Goal: Task Accomplishment & Management: Complete application form

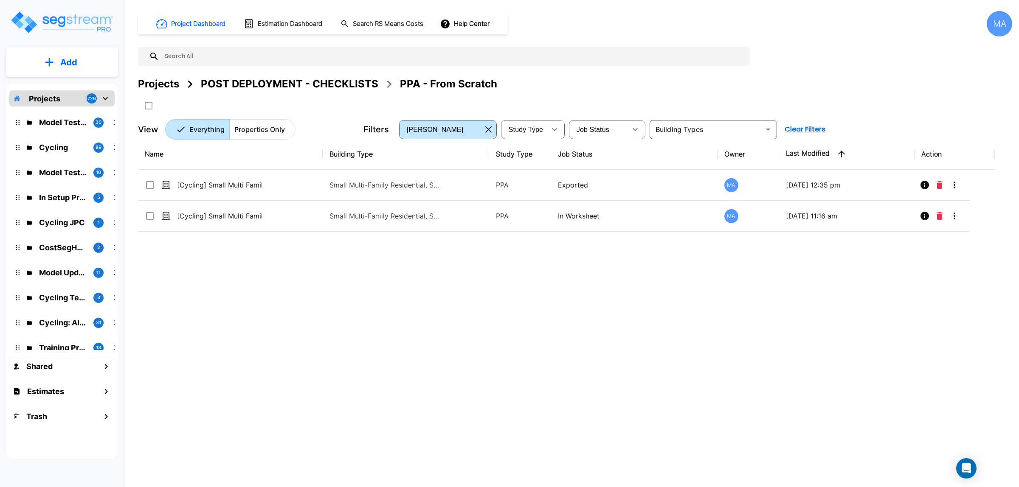
click at [72, 59] on p "Add" at bounding box center [68, 62] width 17 height 13
click at [301, 319] on div "Name Building Type Study Type Job Status Owner Last Modified Action [Cycling] S…" at bounding box center [566, 290] width 856 height 302
click at [174, 82] on div "Projects" at bounding box center [158, 83] width 41 height 15
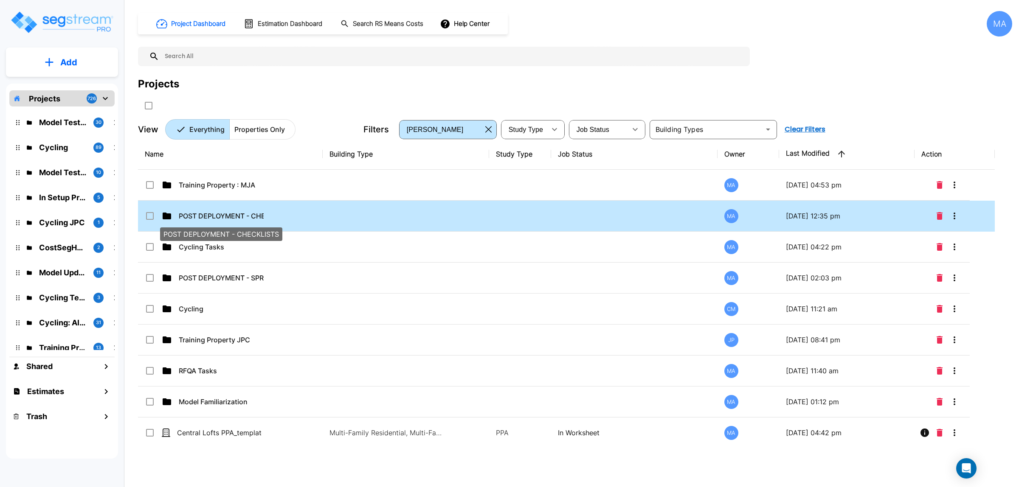
click at [255, 213] on p "POST DEPLOYMENT - CHECKLISTS" at bounding box center [221, 216] width 85 height 10
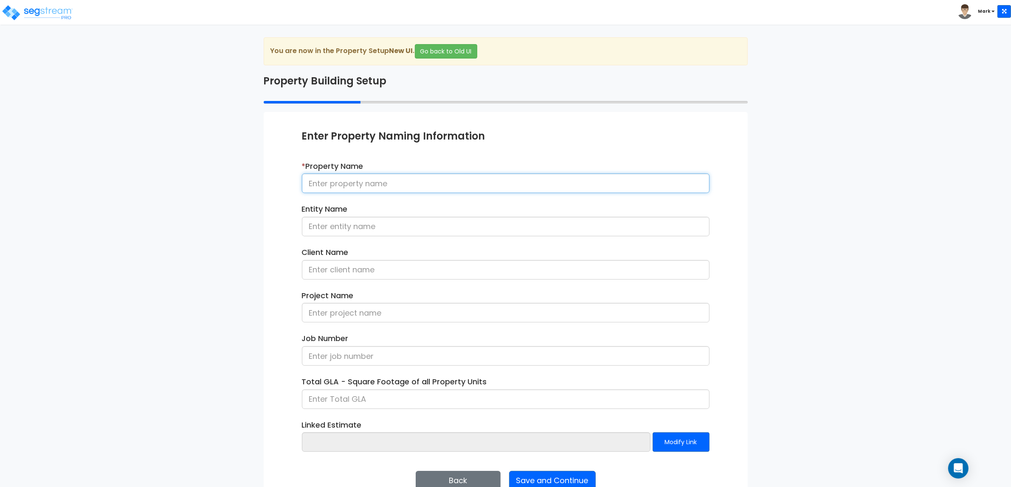
click at [366, 176] on input at bounding box center [505, 184] width 407 height 20
click at [344, 179] on input at bounding box center [505, 184] width 407 height 20
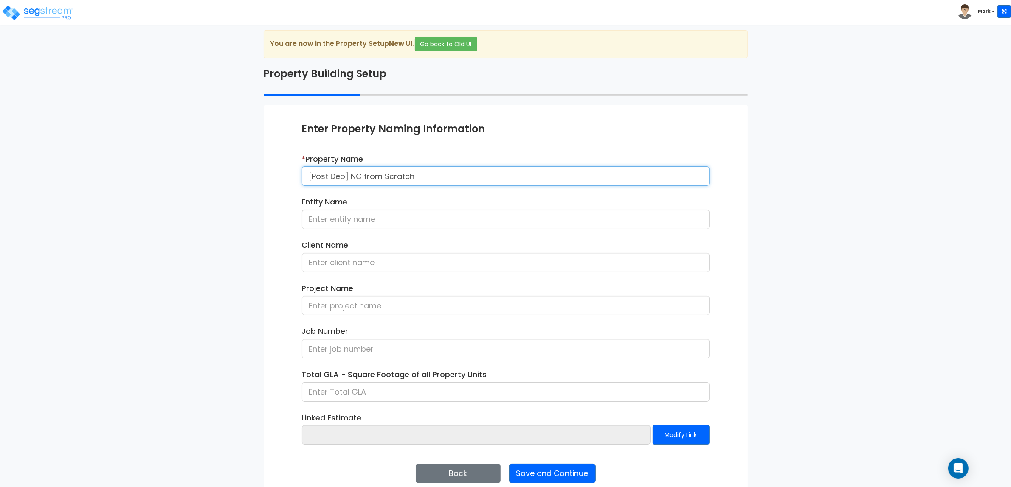
scroll to position [20, 0]
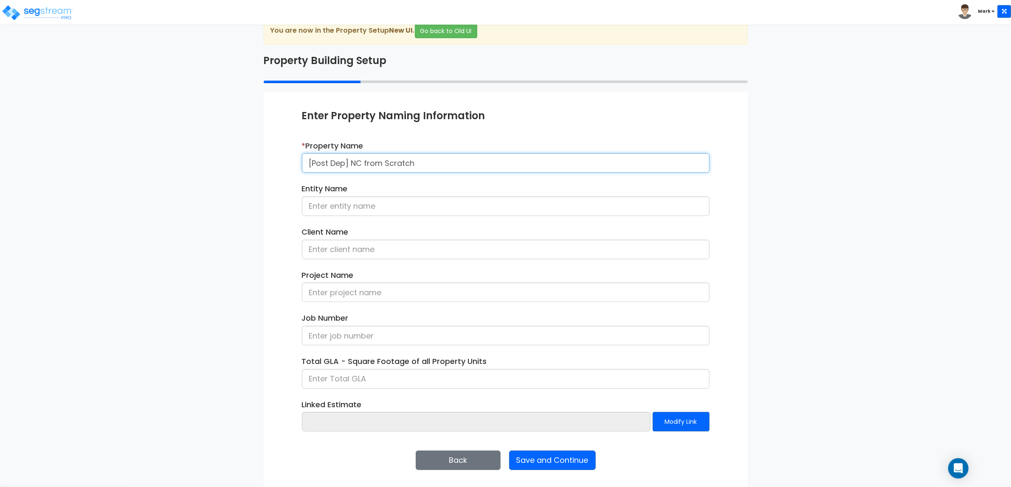
click at [351, 163] on input "[Post Dep] NC from Scratch" at bounding box center [505, 163] width 407 height 20
drag, startPoint x: 433, startPoint y: 163, endPoint x: 305, endPoint y: 136, distance: 131.1
click at [302, 135] on div "Enter Property Naming Information * Property Name [Post Dep] NC from Scratch En…" at bounding box center [505, 276] width 407 height 334
type input "[Cycling] Veterinary Clinic - 080825"
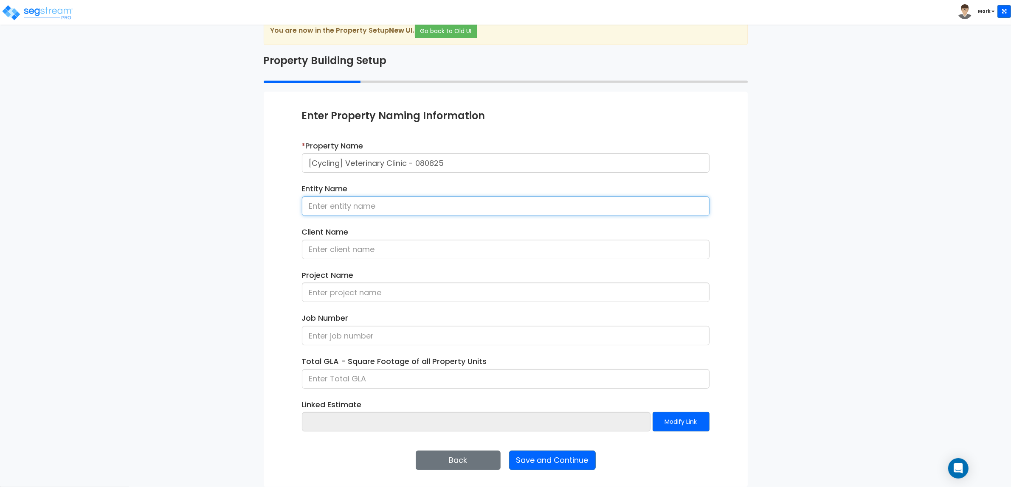
click at [387, 212] on input at bounding box center [505, 207] width 407 height 20
type input "HxH Association"
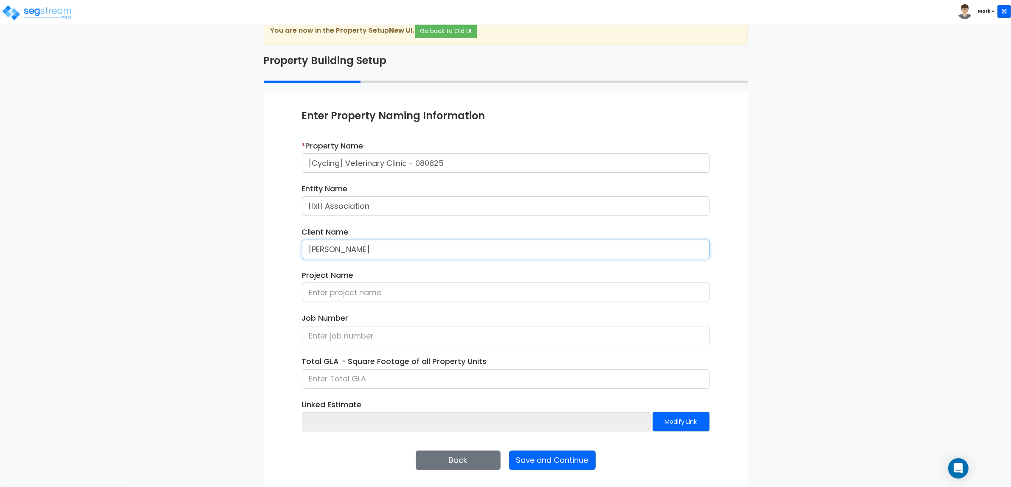
type input "Sanya Lopez"
click at [389, 376] on input at bounding box center [505, 379] width 407 height 20
type input "4,000"
click at [574, 465] on button "Save and Continue" at bounding box center [552, 461] width 87 height 20
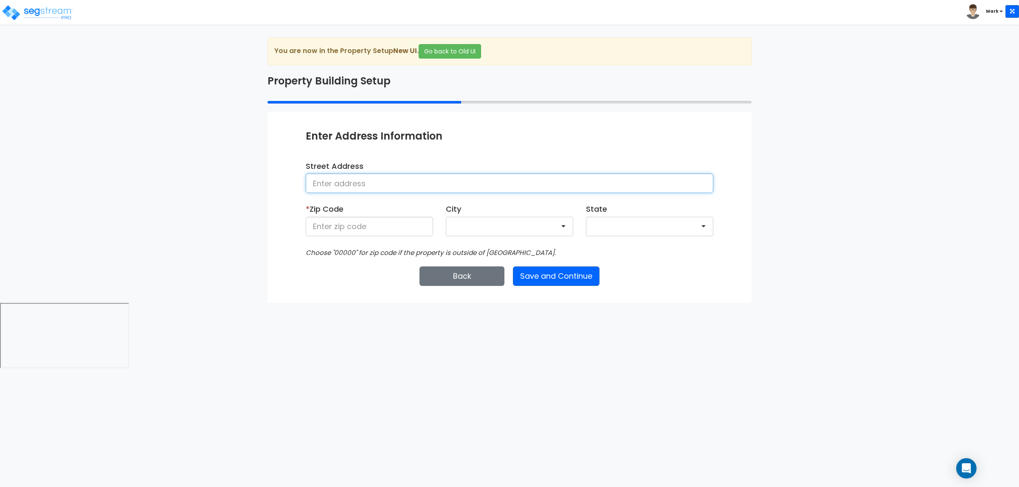
click at [411, 175] on input at bounding box center [509, 184] width 407 height 20
type input "76 Northwestern St"
type input "28602"
click at [554, 270] on button "Save and Continue" at bounding box center [556, 277] width 87 height 20
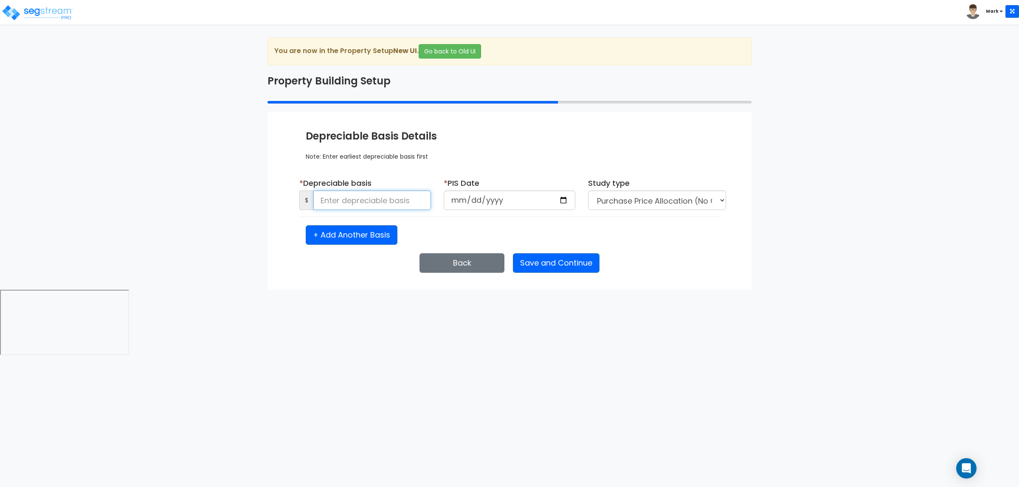
click at [364, 205] on input at bounding box center [372, 201] width 118 height 20
type input "8"
type input "50,000"
click at [564, 196] on input "date" at bounding box center [510, 201] width 132 height 20
type input "2025-08-08"
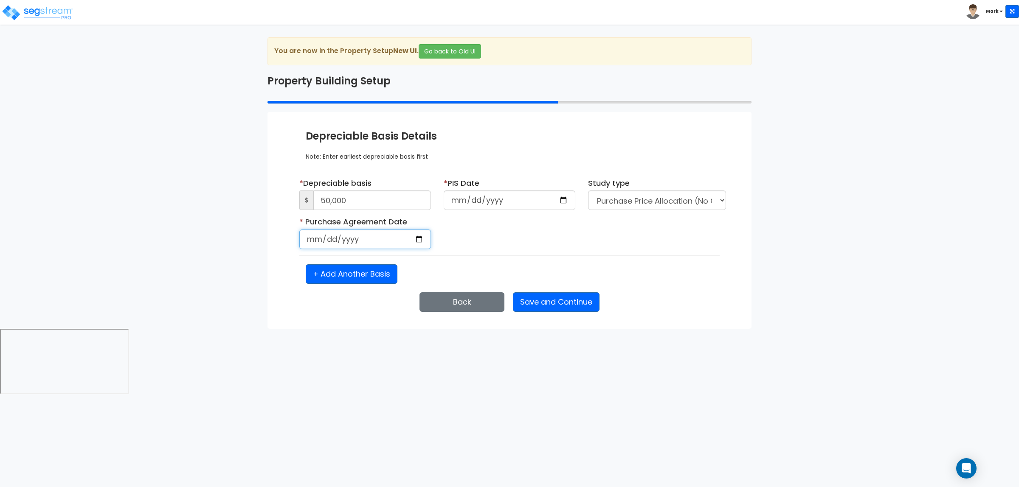
click at [420, 237] on input "date" at bounding box center [365, 240] width 132 height 20
type input "2025-08-08"
click at [542, 301] on button "Save and Continue" at bounding box center [556, 302] width 87 height 20
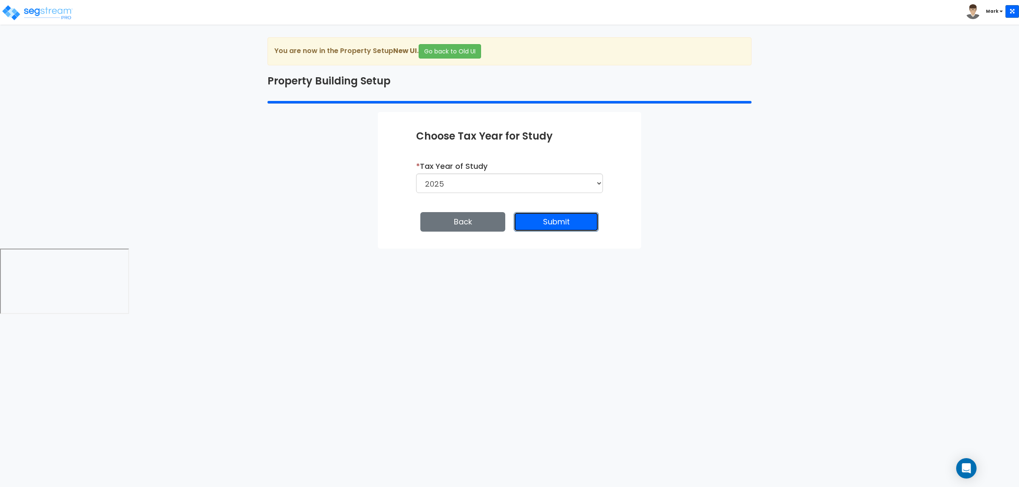
click at [570, 224] on button "Submit" at bounding box center [556, 222] width 85 height 20
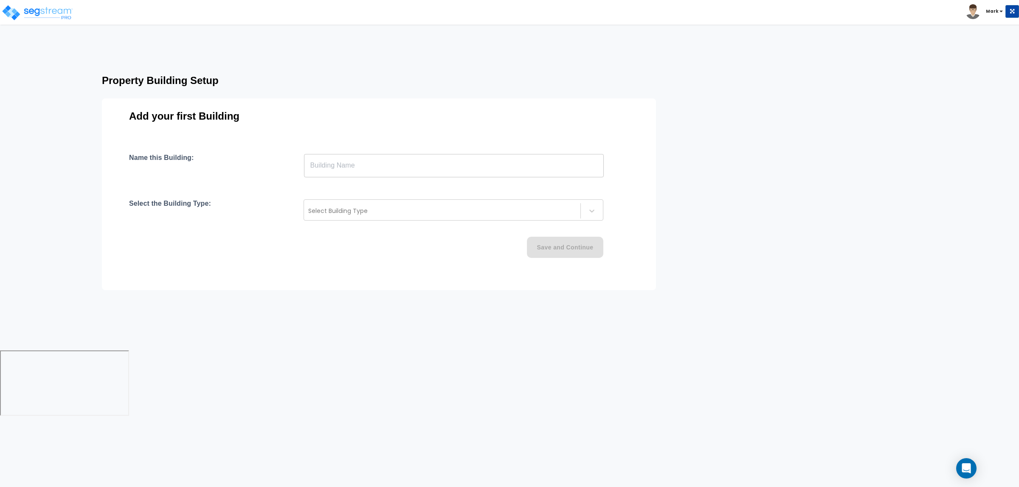
click at [353, 164] on input "text" at bounding box center [454, 166] width 300 height 24
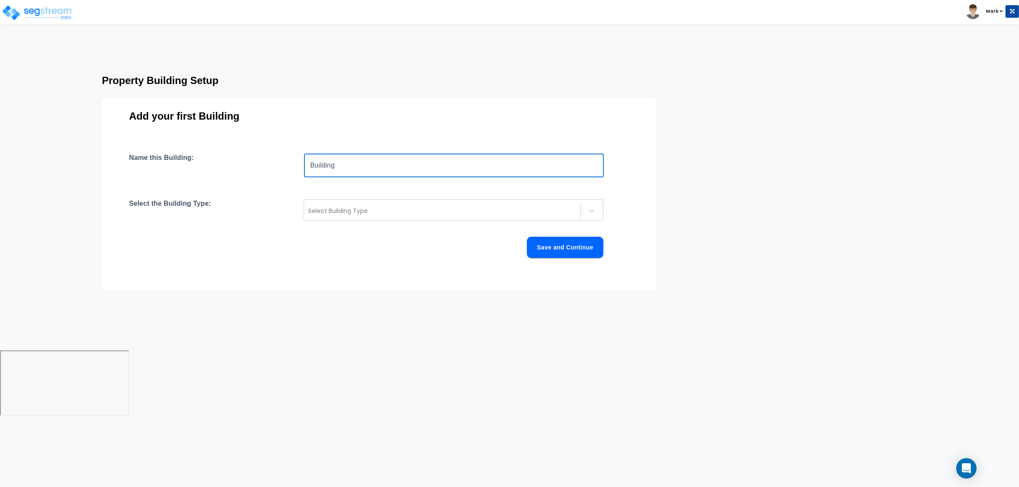
type input "Building"
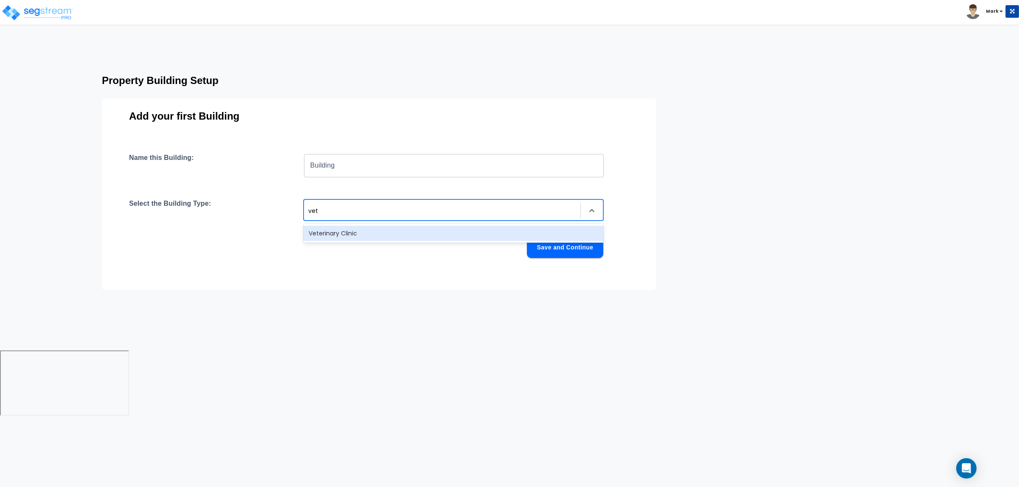
type input "vete"
click at [396, 232] on div "Veterinary Clinic" at bounding box center [453, 233] width 300 height 15
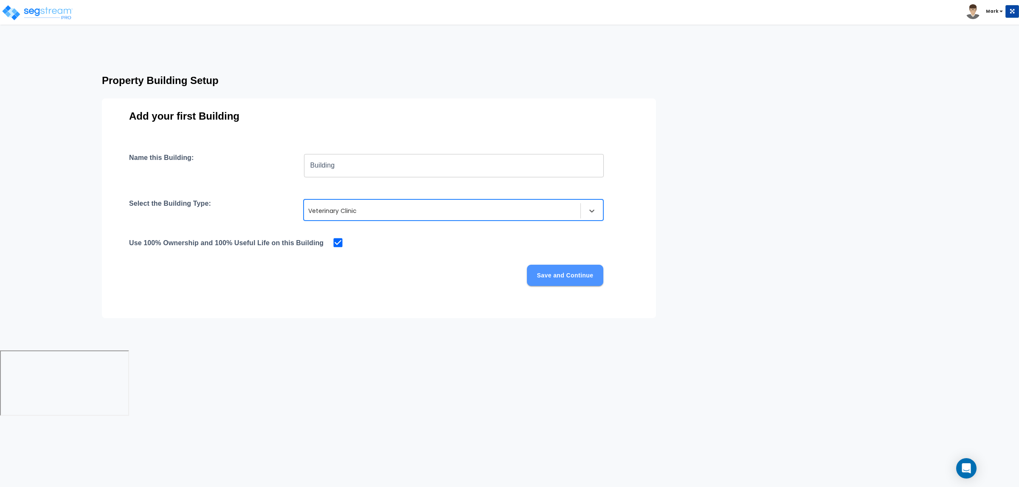
click at [578, 282] on button "Save and Continue" at bounding box center [565, 275] width 76 height 21
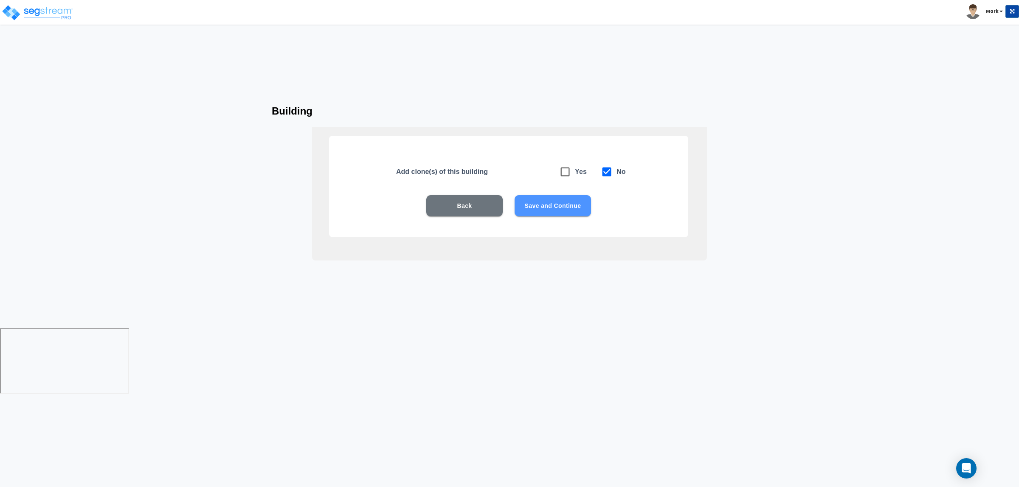
click at [561, 211] on button "Save and Continue" at bounding box center [552, 205] width 76 height 21
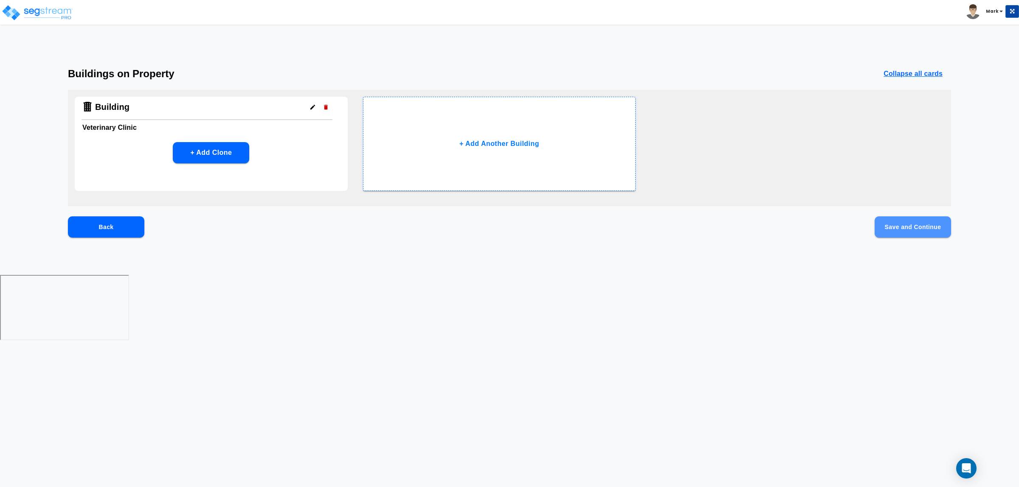
click at [882, 220] on button "Save and Continue" at bounding box center [912, 226] width 76 height 21
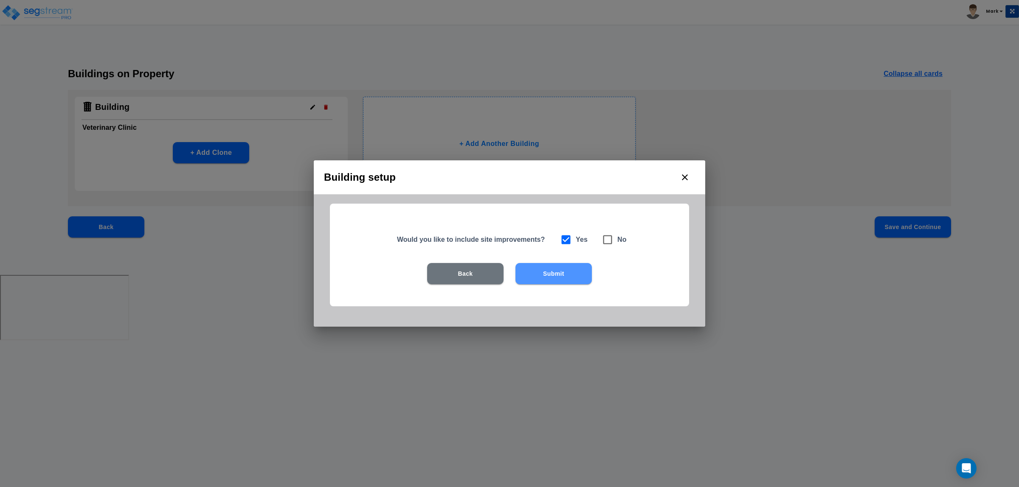
click at [550, 269] on button "Submit" at bounding box center [553, 273] width 76 height 21
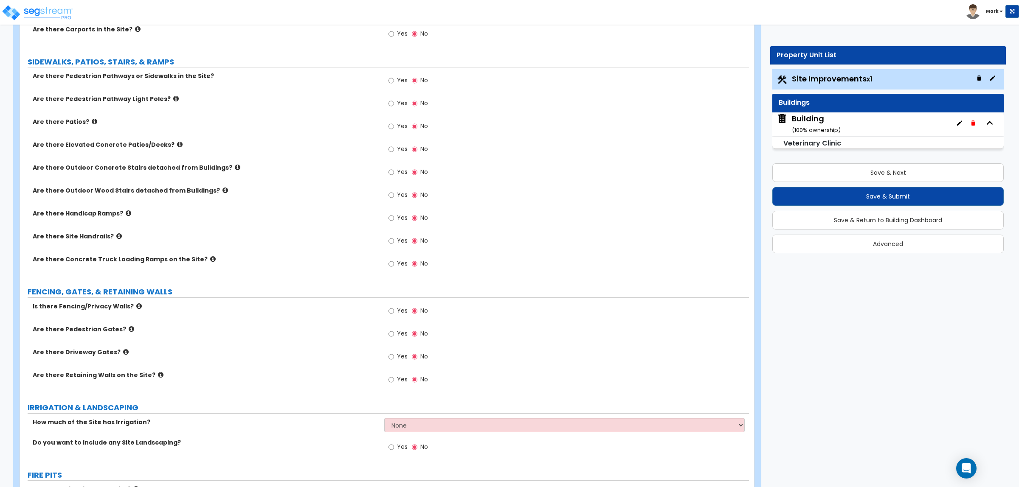
scroll to position [552, 0]
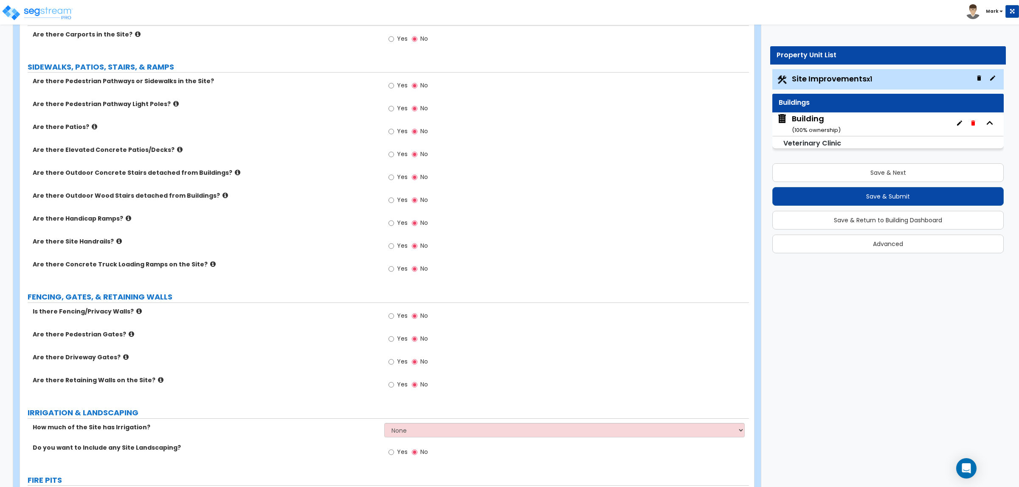
click at [177, 148] on icon at bounding box center [180, 149] width 6 height 6
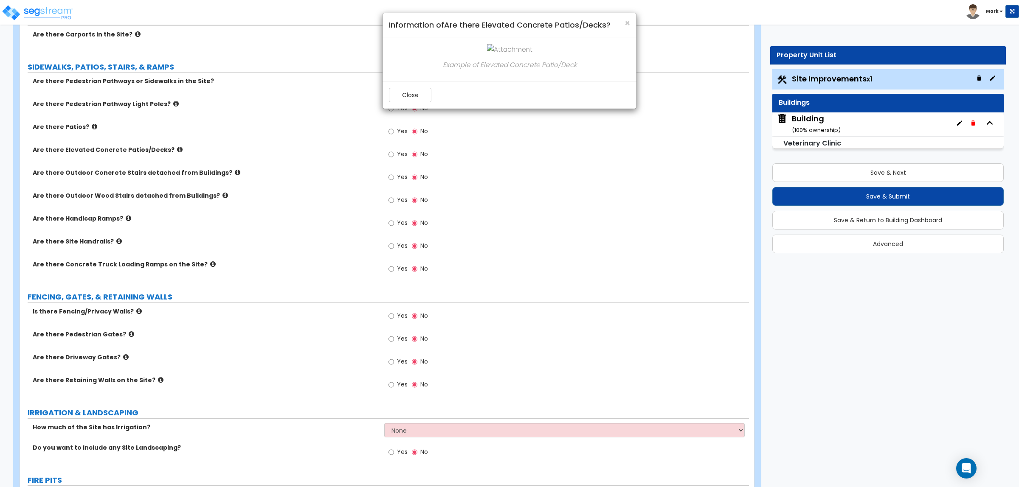
click at [622, 20] on h4 "Information of Are there Elevated Concrete Patios/Decks?" at bounding box center [509, 25] width 241 height 11
click at [624, 22] on span "×" at bounding box center [627, 23] width 6 height 12
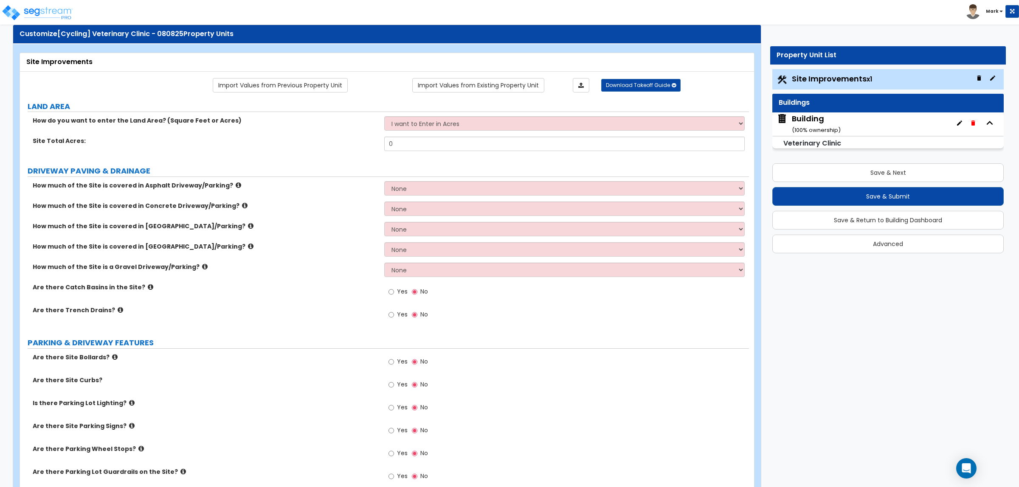
scroll to position [0, 0]
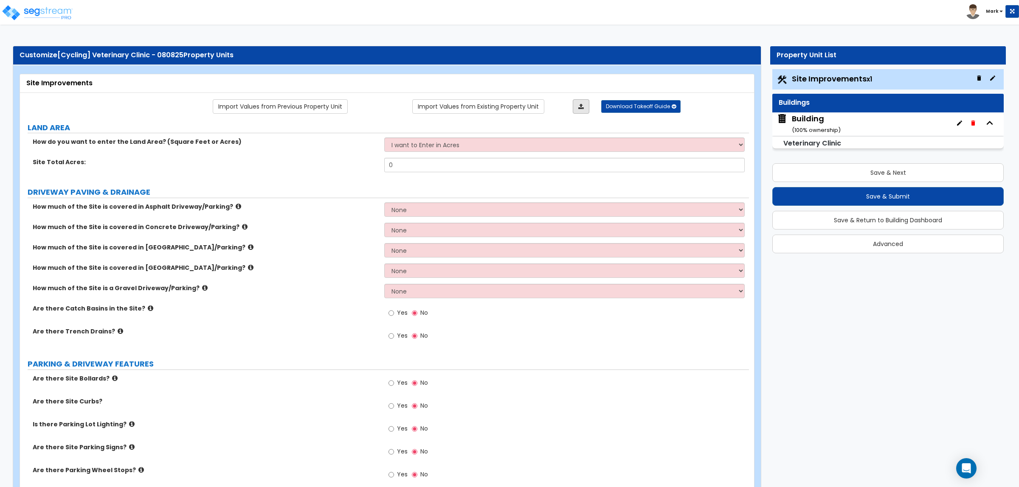
click at [576, 104] on link at bounding box center [581, 106] width 17 height 14
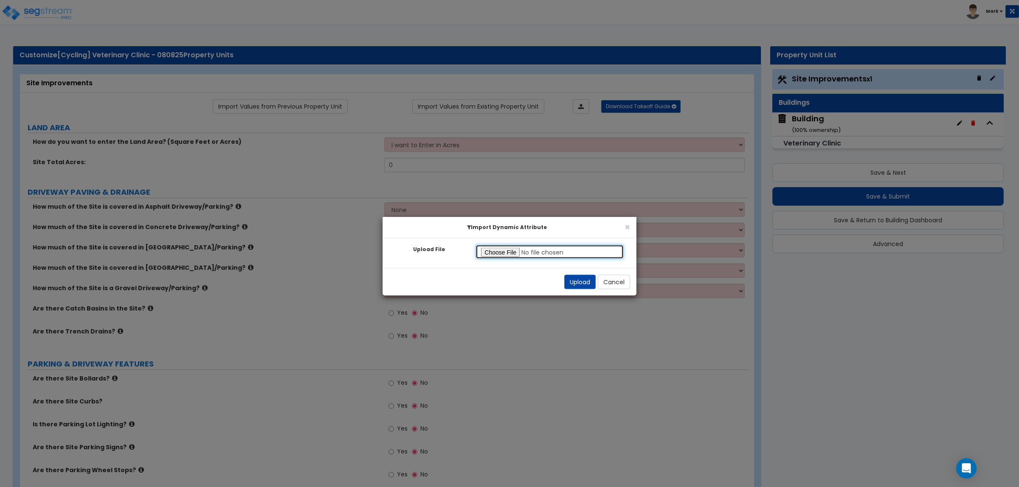
click at [489, 247] on input "Upload File" at bounding box center [549, 252] width 148 height 14
click at [616, 285] on button "Cancel" at bounding box center [614, 282] width 32 height 14
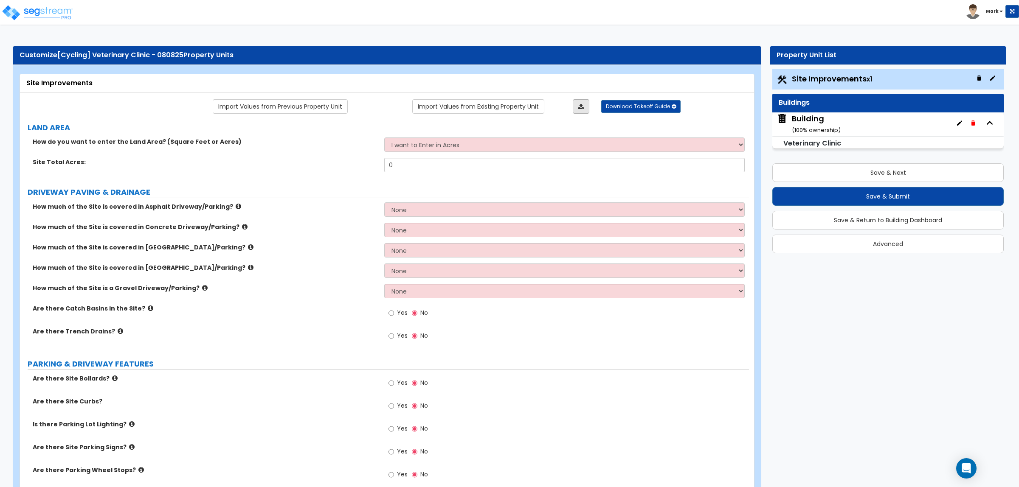
click at [582, 102] on link at bounding box center [581, 106] width 17 height 14
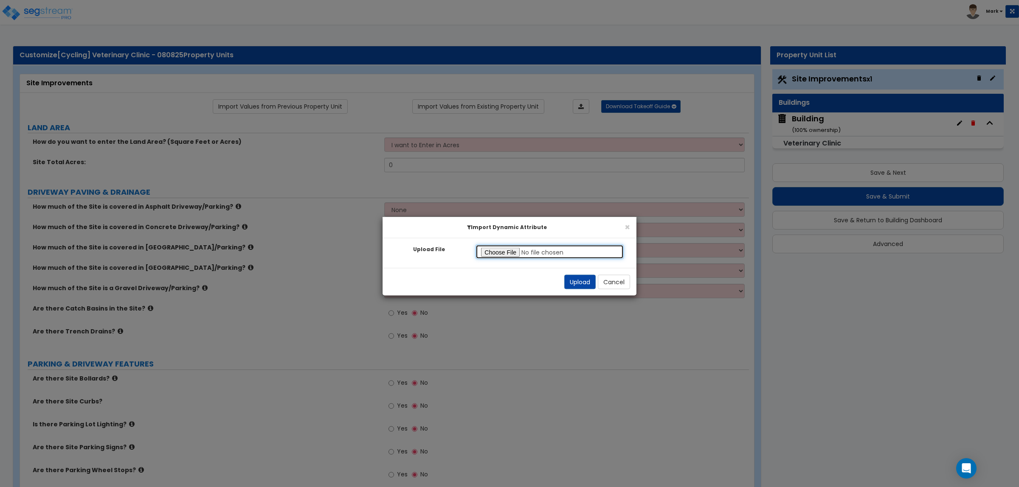
click at [512, 248] on input "Upload File" at bounding box center [549, 252] width 148 height 14
type input "C:\fakepath\Big Site Improvements.xlsx"
click at [569, 281] on button "Upload" at bounding box center [579, 282] width 31 height 14
select select "2"
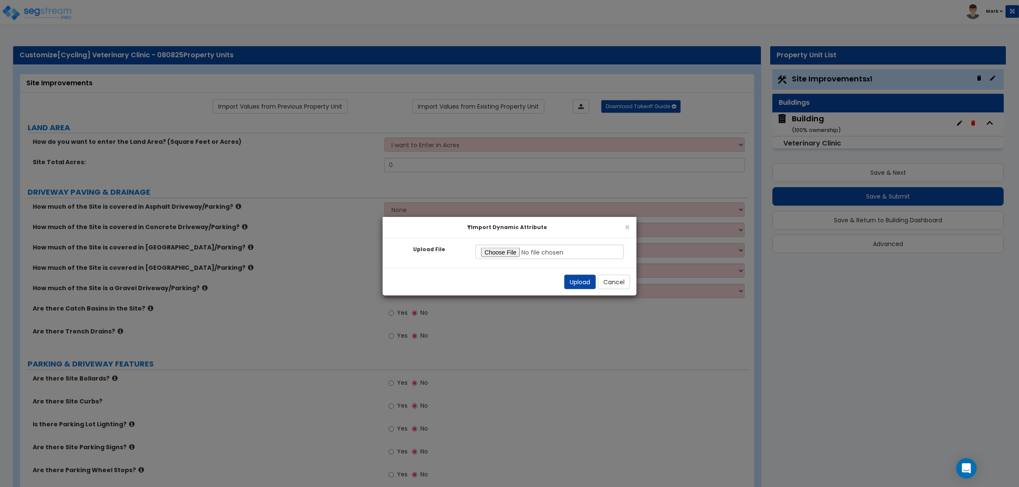
select select "2"
radio input "true"
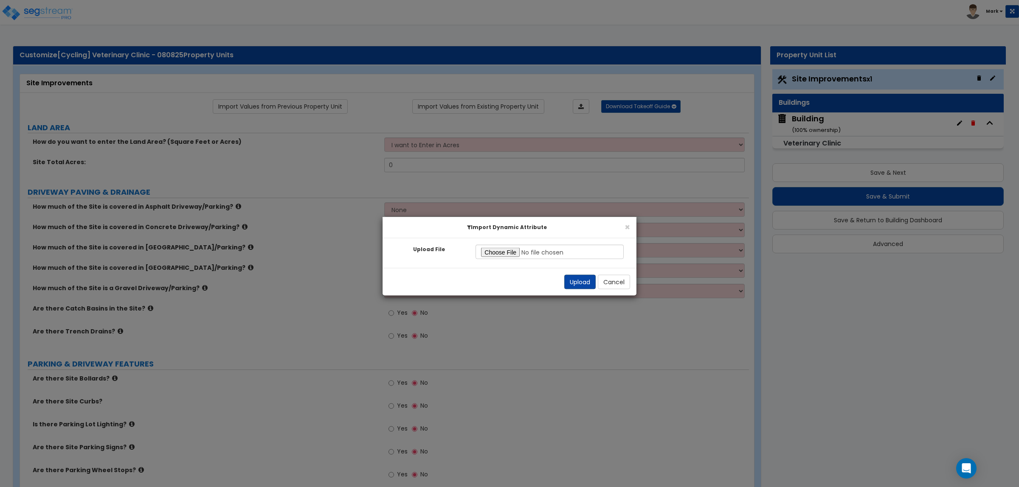
radio input "true"
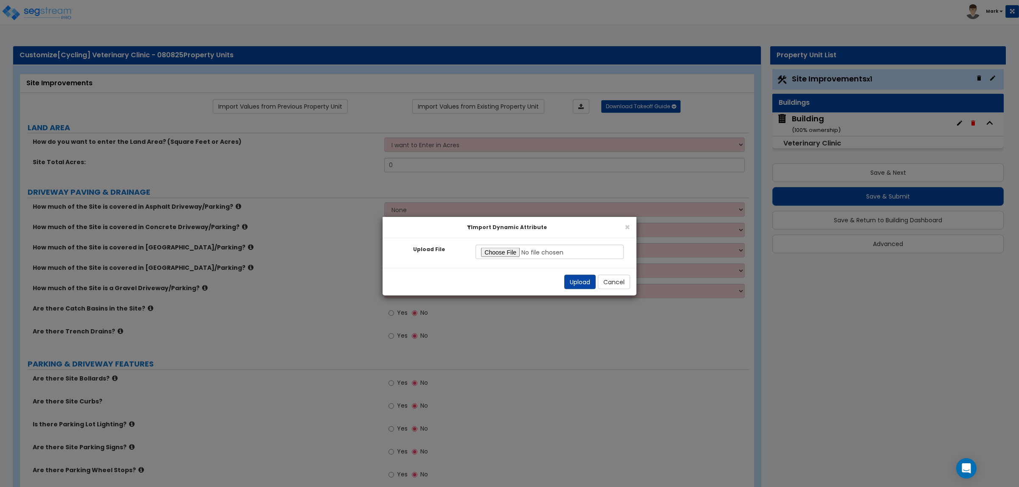
radio input "true"
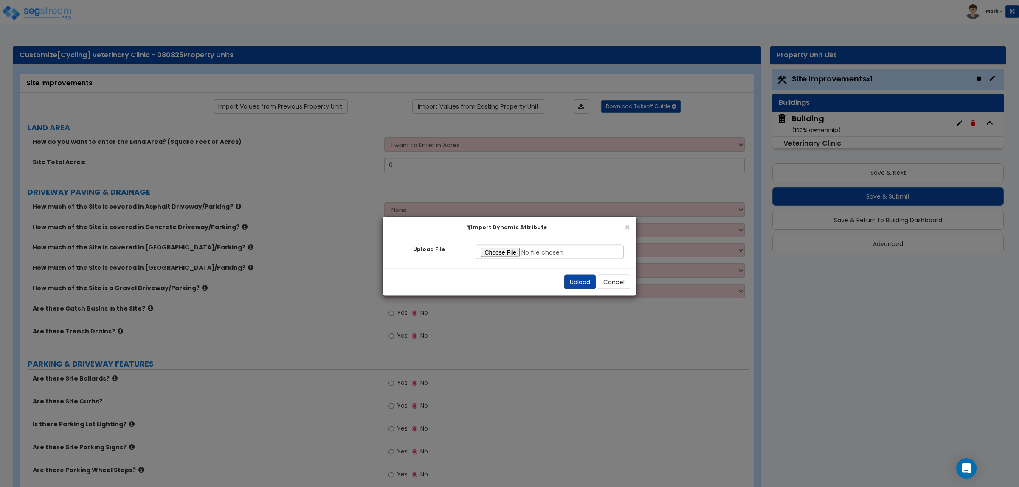
radio input "true"
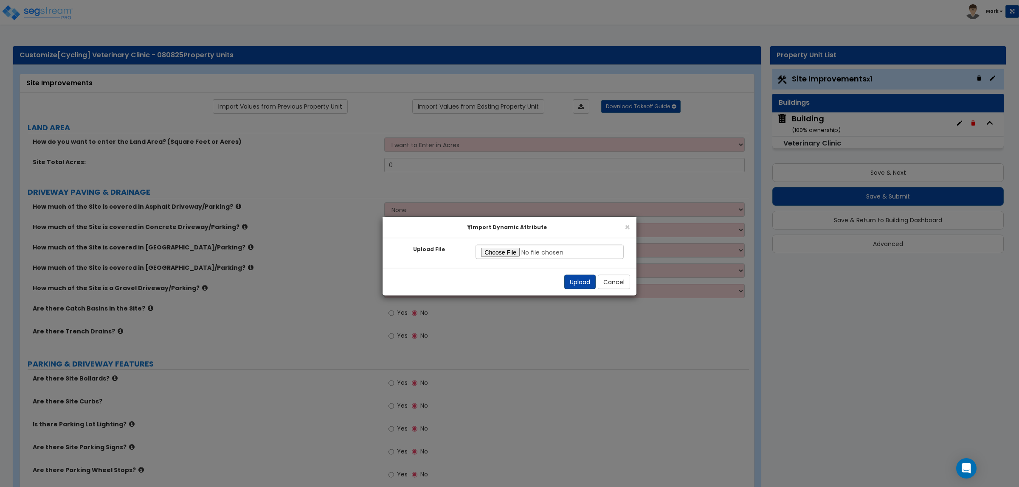
radio input "true"
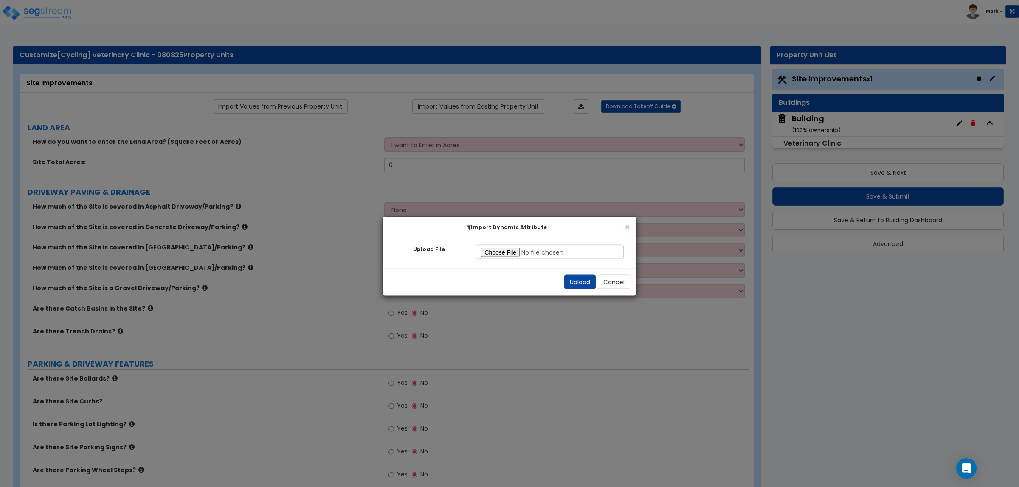
radio input "true"
select select "2"
radio input "true"
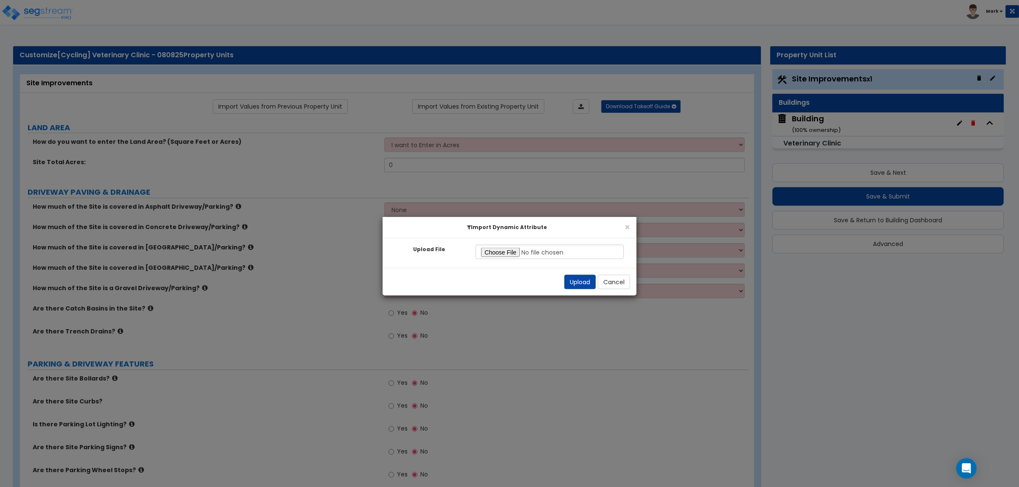
radio input "true"
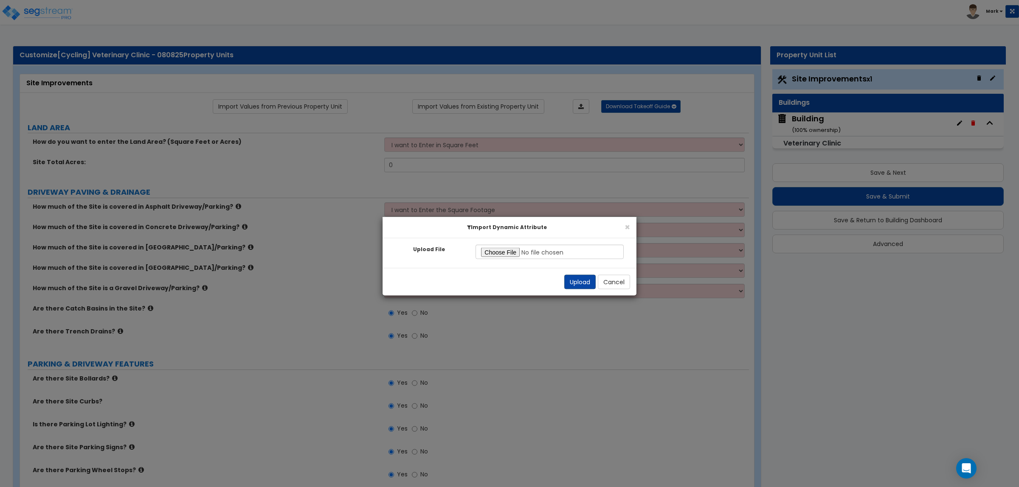
radio input "true"
select select "2"
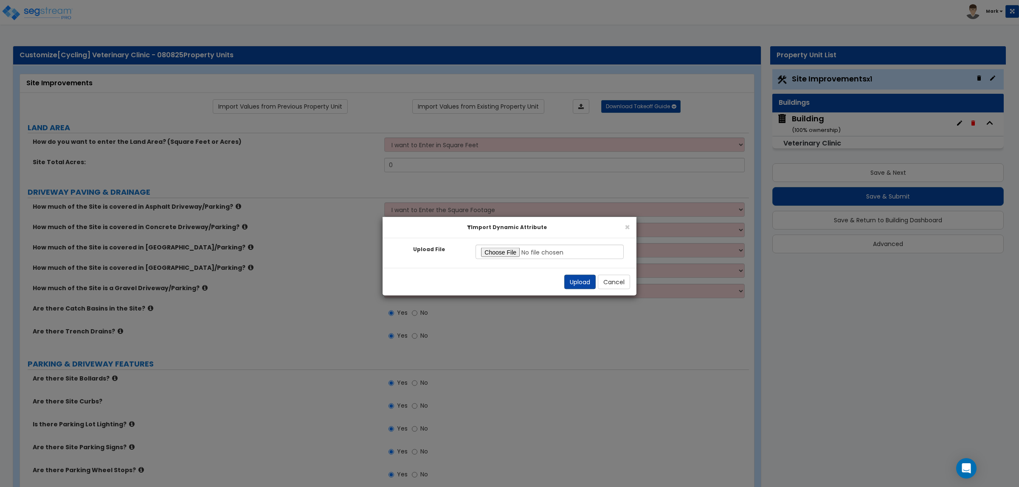
select select "1"
select select "2"
select select "1"
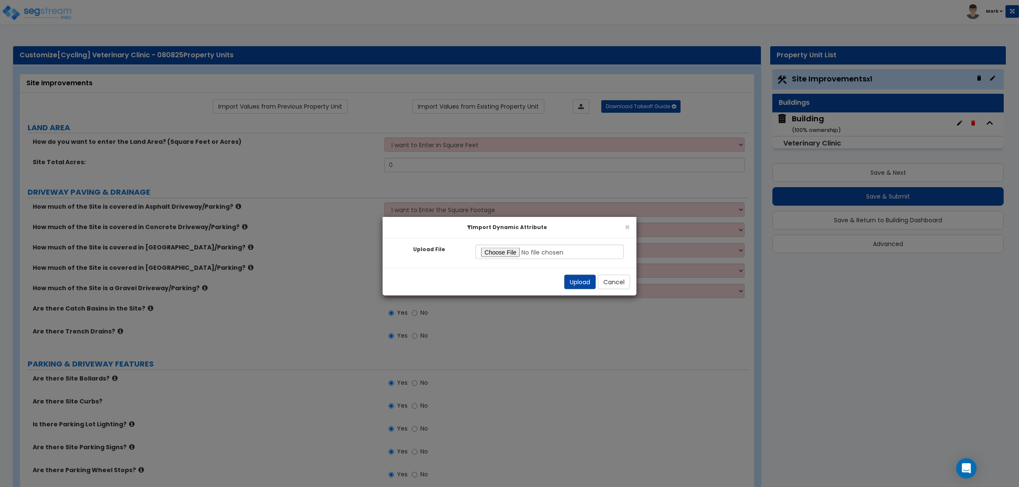
select select "1"
select select "2"
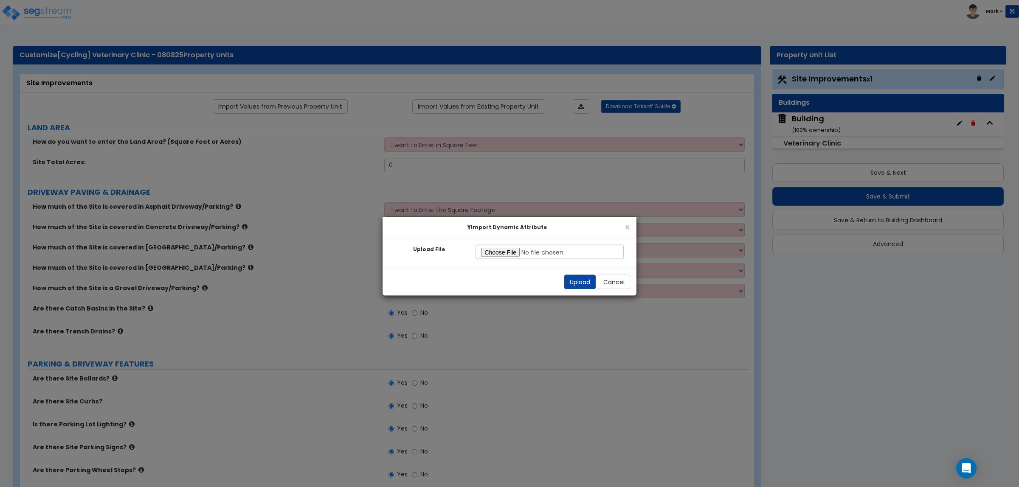
select select "1"
select select "10"
select select "1"
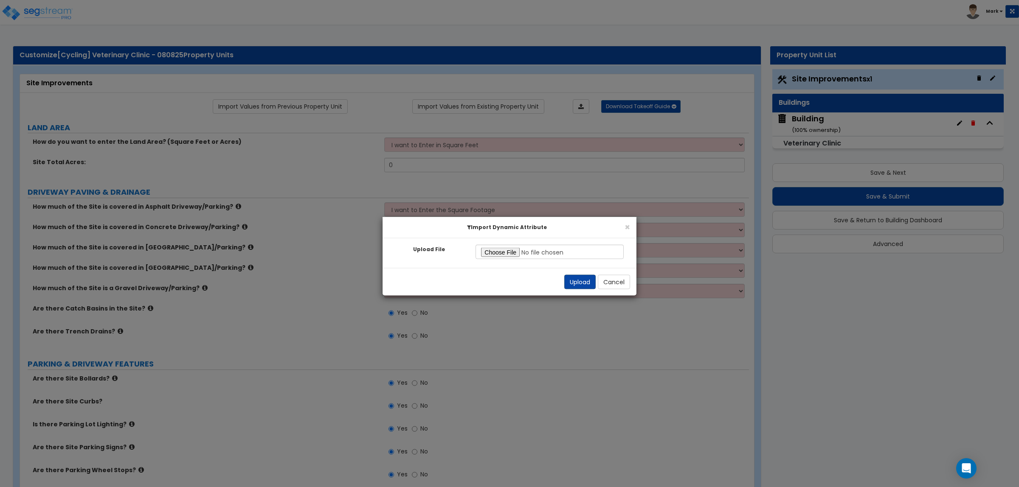
select select "1"
select select "3"
select select "2"
select select "4"
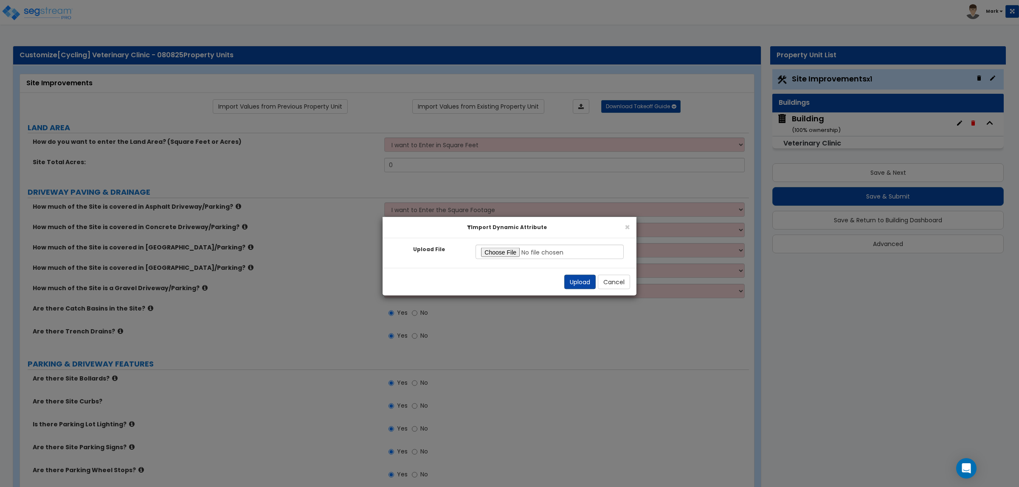
select select "1"
select select "6"
select select "2"
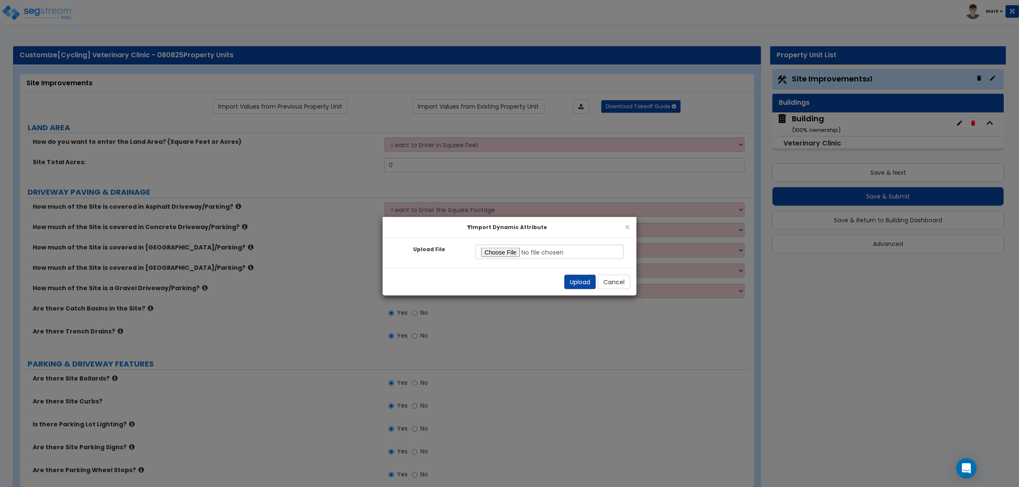
select select "2"
select select "1"
select select "2"
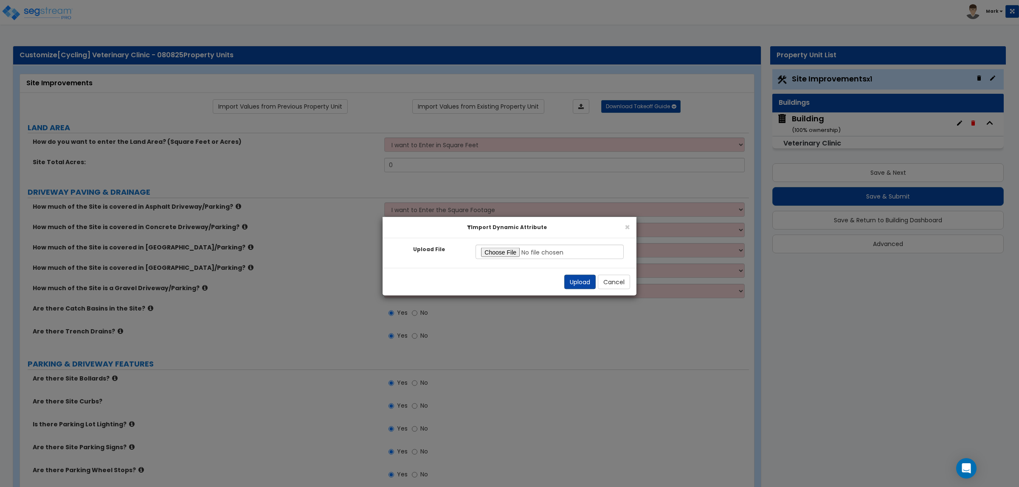
select select "2"
select select "1"
select select "8"
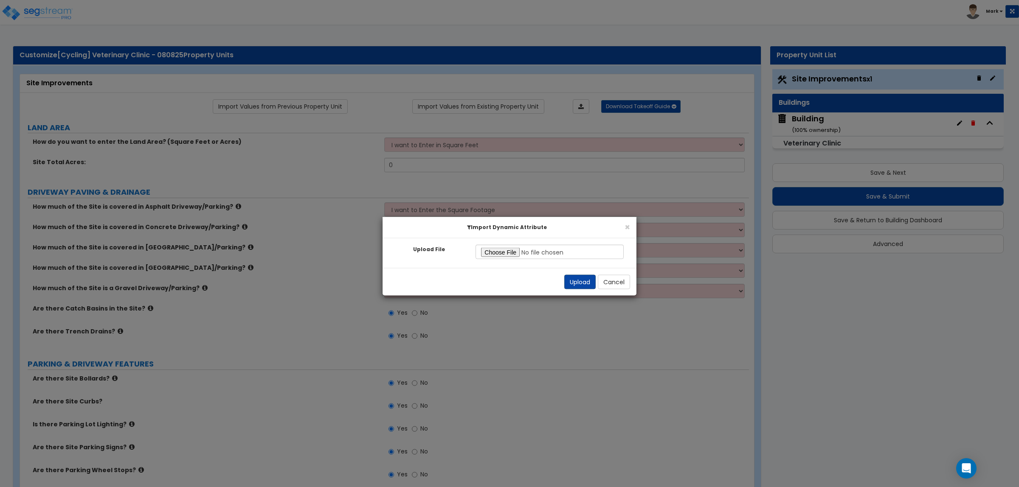
select select "2"
select select "4"
select select "1"
select select "5"
select select "3"
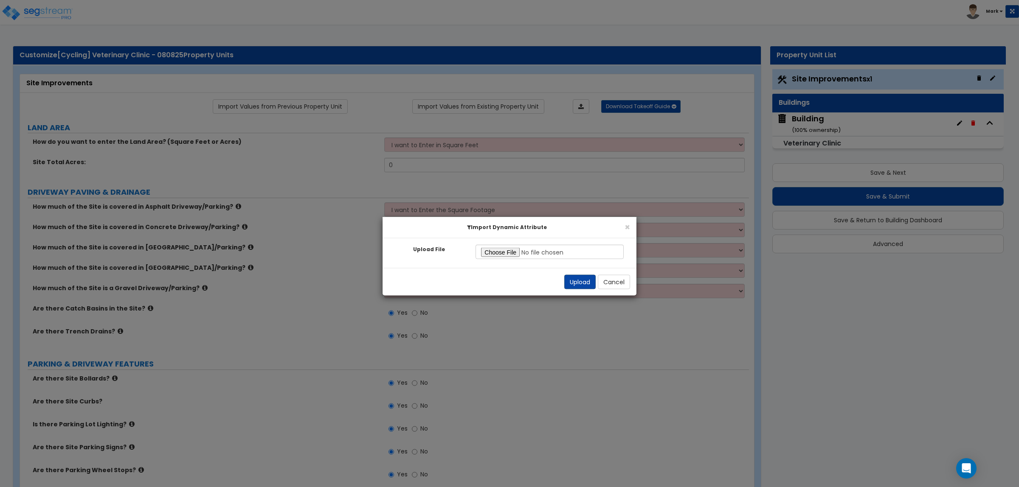
select select "20"
select select "2"
select select "1"
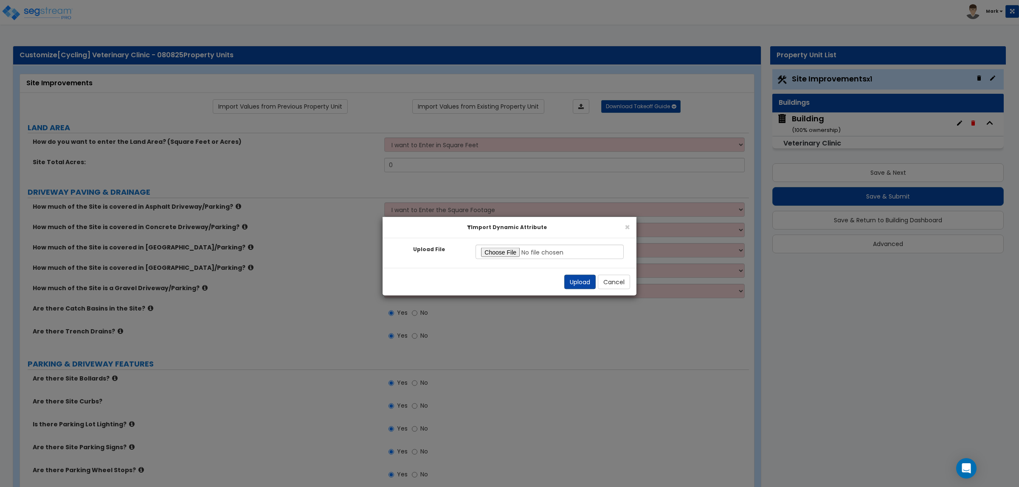
select select "2"
select select "1"
select select "4"
select select "2"
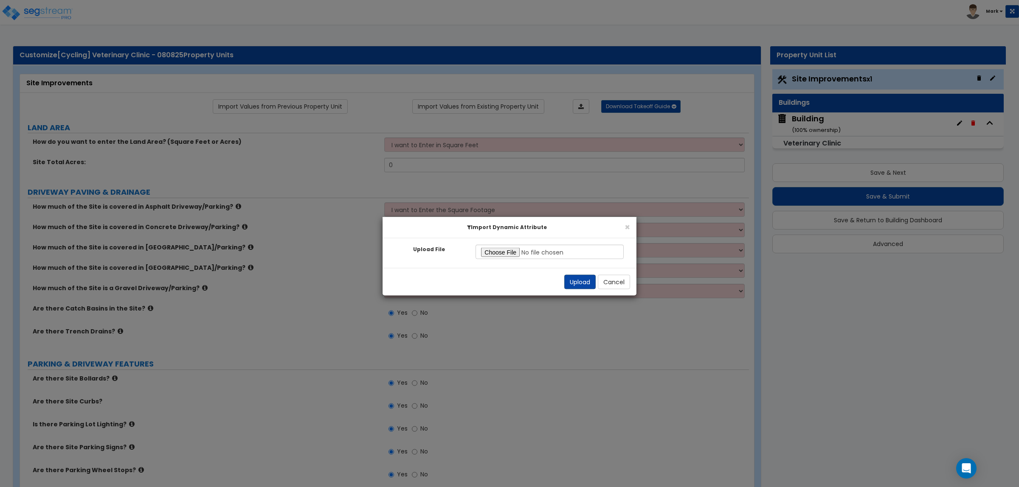
select select "1"
select select "2"
select select "1"
select select "2"
select select "6"
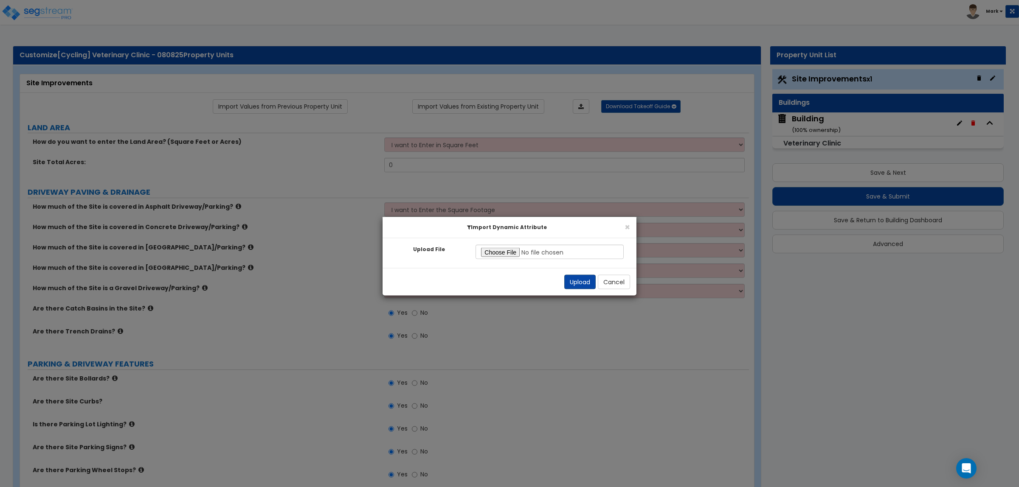
select select "6"
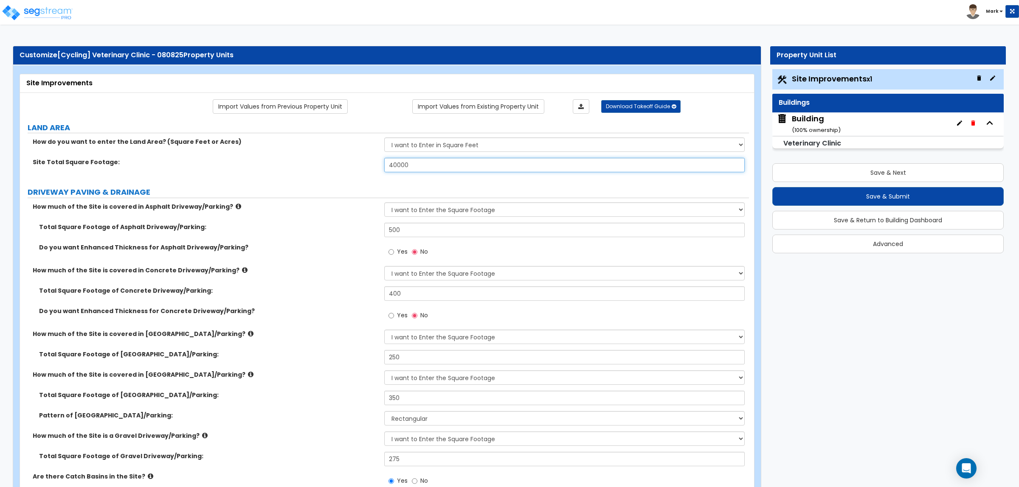
drag, startPoint x: 418, startPoint y: 163, endPoint x: 326, endPoint y: 176, distance: 93.0
click at [326, 176] on div "Site Total Square Footage: 40000" at bounding box center [384, 168] width 729 height 20
type input "20,000"
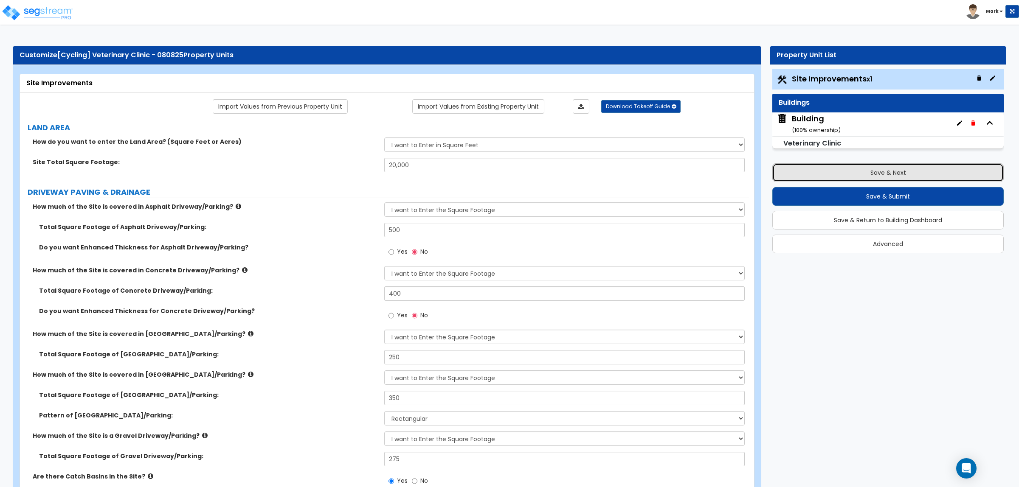
click at [876, 173] on button "Save & Next" at bounding box center [887, 172] width 231 height 19
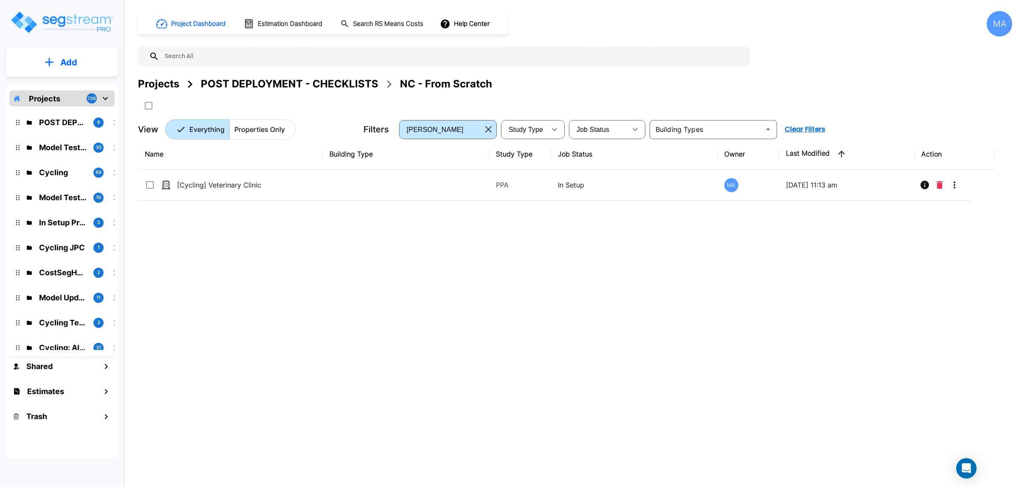
click at [174, 81] on div "Projects" at bounding box center [158, 83] width 41 height 15
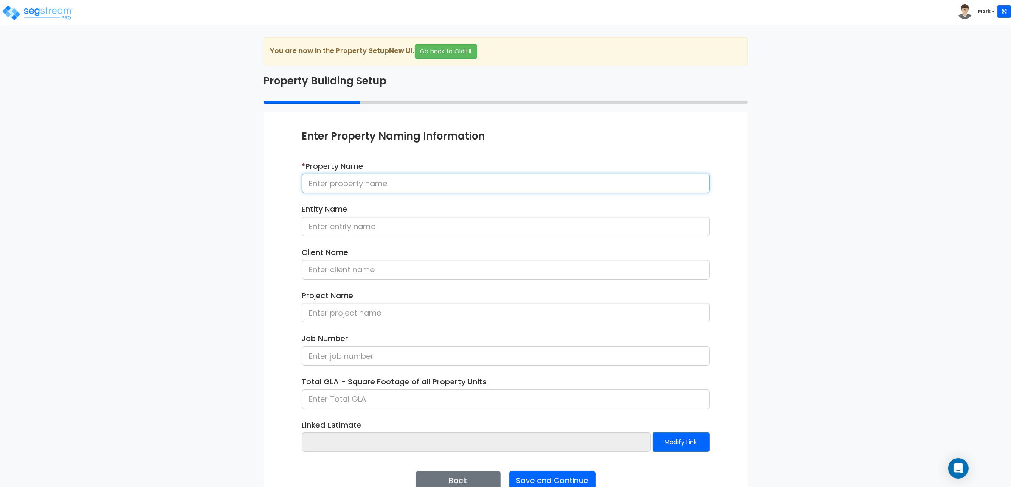
click at [345, 185] on input at bounding box center [505, 184] width 407 height 20
type input "[Cycling] Grocery Tenant - 081325"
click at [340, 230] on input at bounding box center [505, 227] width 407 height 20
type input "Habanero Association"
click at [376, 272] on input at bounding box center [505, 270] width 407 height 20
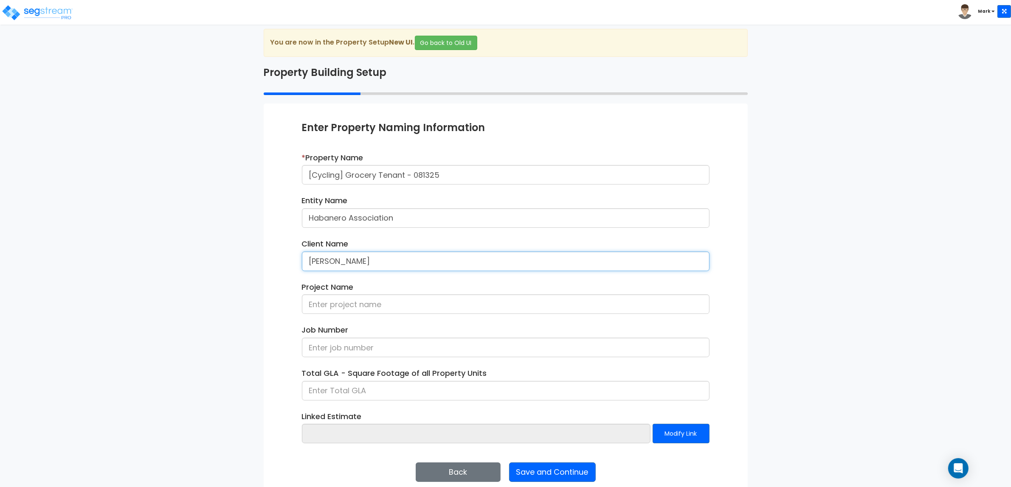
scroll to position [20, 0]
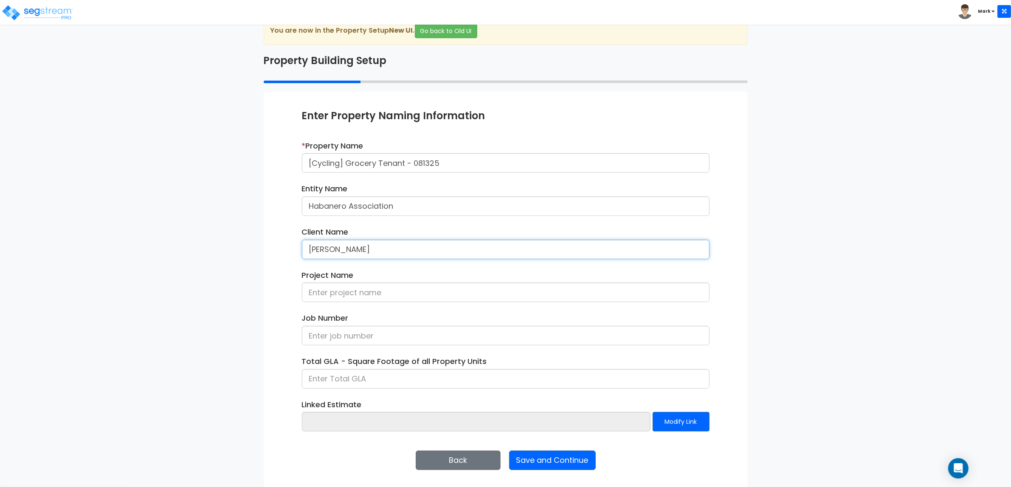
type input "[PERSON_NAME]"
click at [374, 372] on input at bounding box center [505, 379] width 407 height 20
type input "2,000"
click at [585, 458] on button "Save and Continue" at bounding box center [552, 461] width 87 height 20
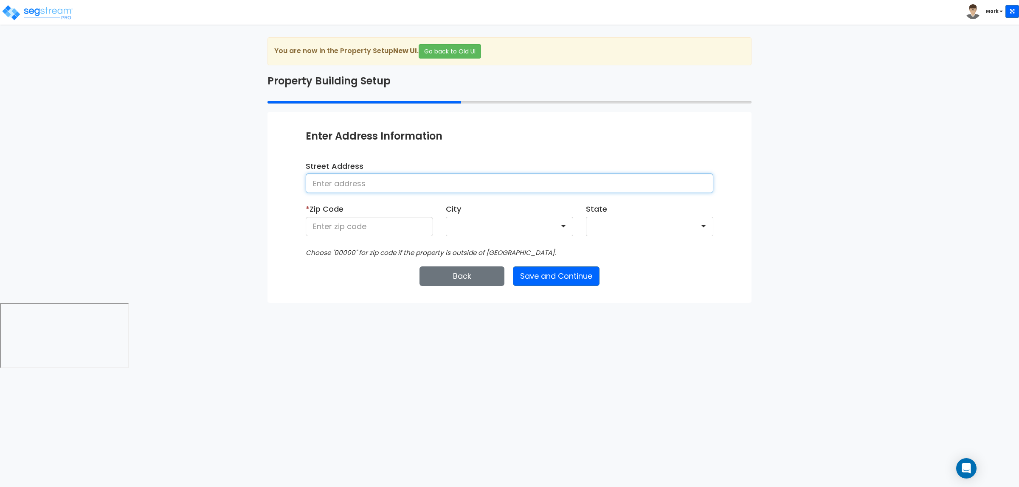
click at [361, 185] on input at bounding box center [509, 184] width 407 height 20
type input "[STREET_ADDRESS]"
click at [345, 226] on input at bounding box center [369, 227] width 127 height 20
type input "28602"
click at [567, 273] on button "Save and Continue" at bounding box center [556, 277] width 87 height 20
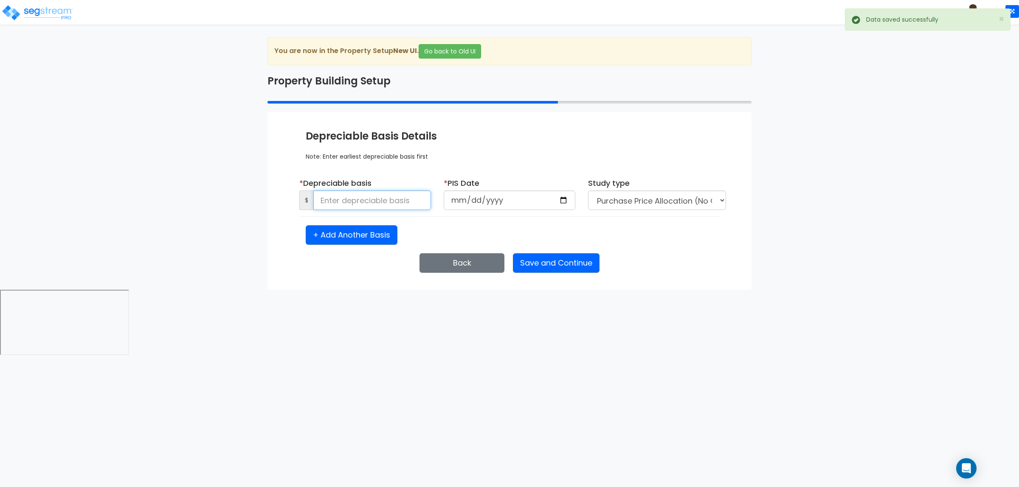
drag, startPoint x: 384, startPoint y: 206, endPoint x: 384, endPoint y: 199, distance: 7.2
click at [384, 205] on input at bounding box center [372, 201] width 118 height 20
type input "50,000"
click at [567, 204] on input "date" at bounding box center [510, 201] width 132 height 20
type input "2025-08-13"
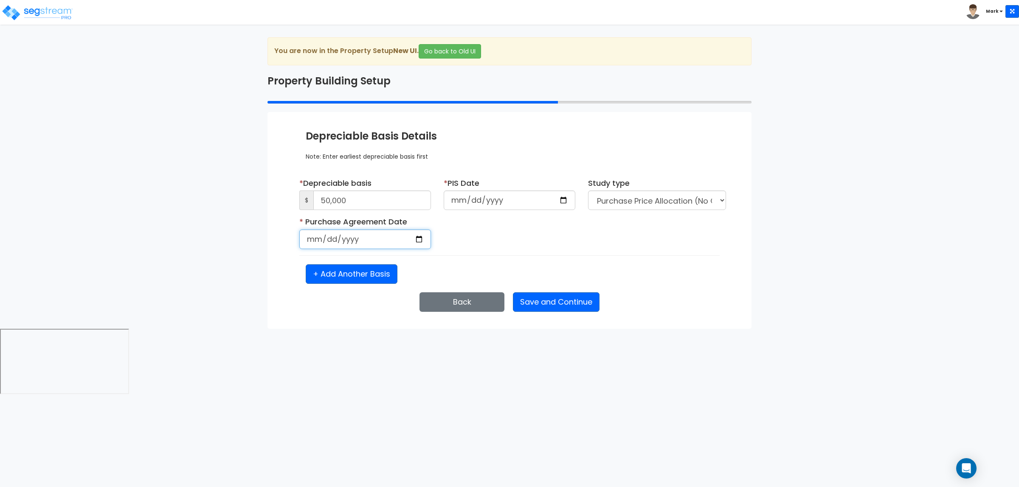
click at [423, 235] on input "date" at bounding box center [365, 240] width 132 height 20
type input "2025-08-13"
click at [570, 306] on button "Save and Continue" at bounding box center [556, 302] width 87 height 20
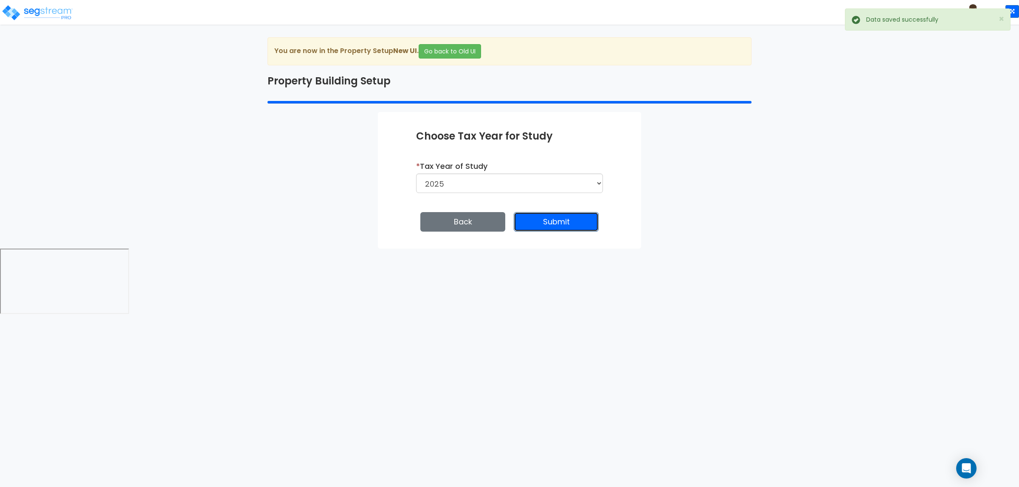
click at [559, 222] on button "Submit" at bounding box center [556, 222] width 85 height 20
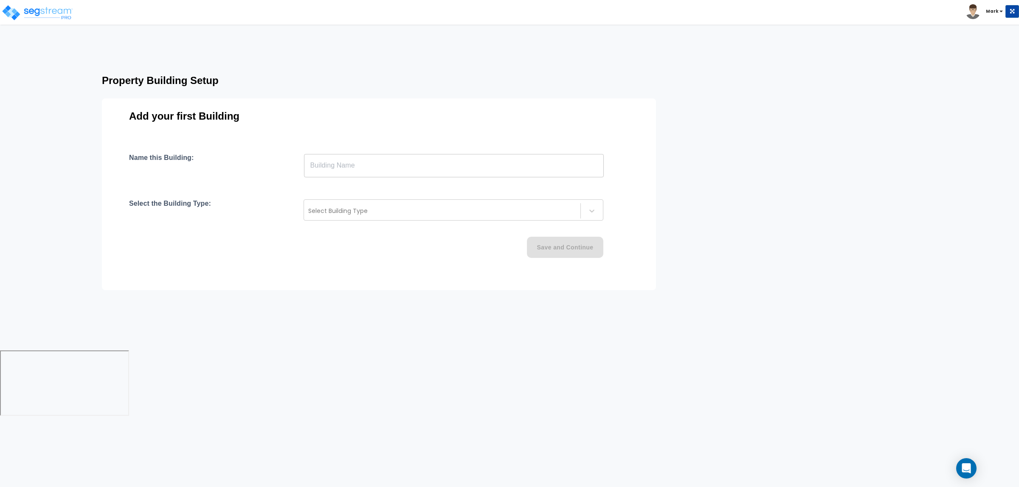
click at [338, 156] on input "text" at bounding box center [454, 166] width 300 height 24
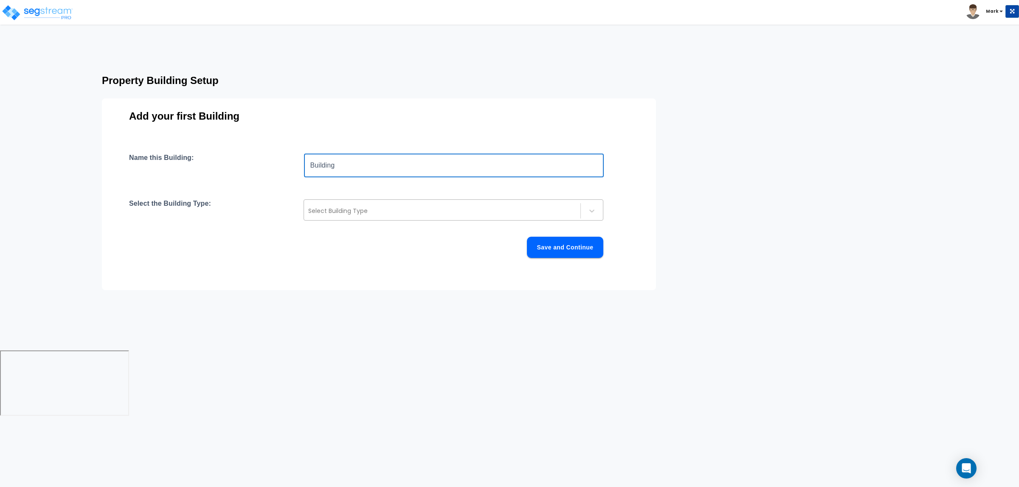
type input "Building"
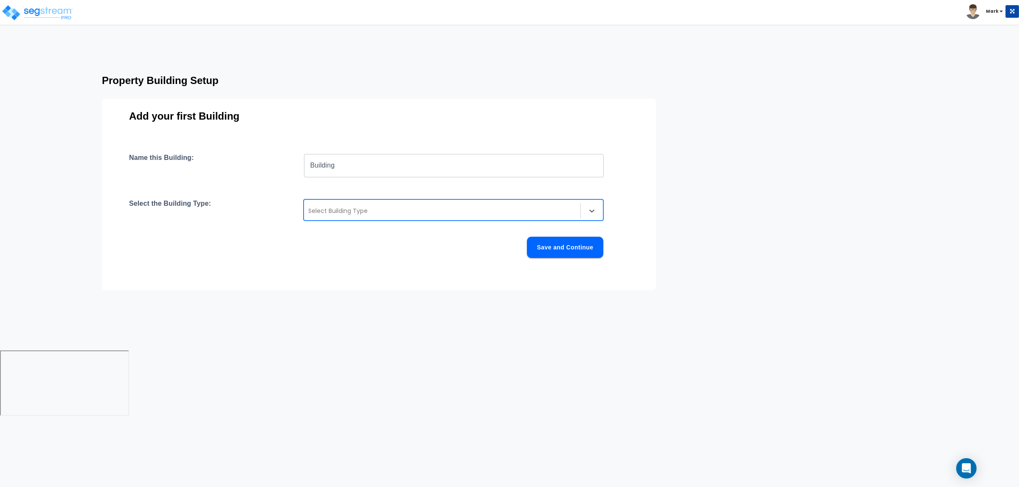
click at [354, 215] on div at bounding box center [442, 211] width 268 height 10
type input "Commer"
click at [365, 225] on div "Commercial Condos - Interiors Only" at bounding box center [453, 233] width 300 height 19
click at [368, 235] on div "Commercial Condos - Interiors Only" at bounding box center [453, 233] width 300 height 15
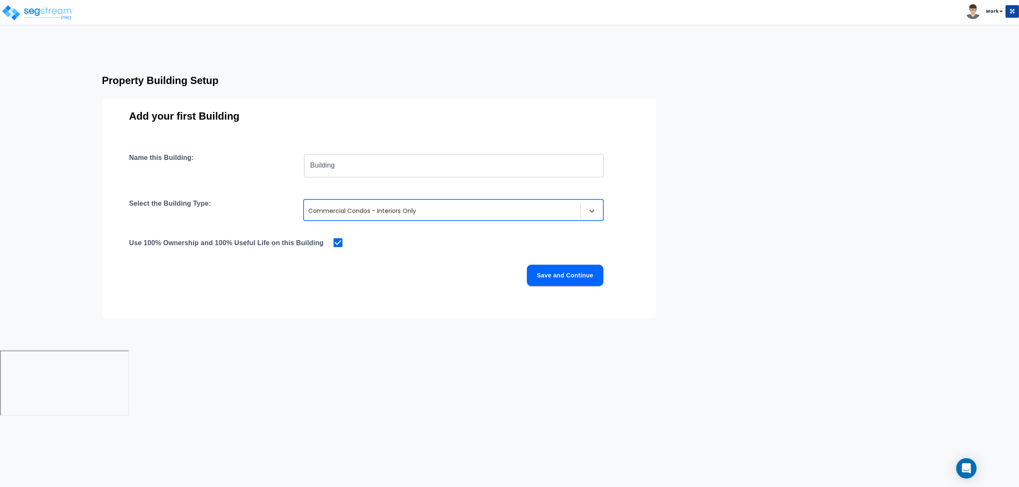
click at [600, 282] on button "Save and Continue" at bounding box center [565, 275] width 76 height 21
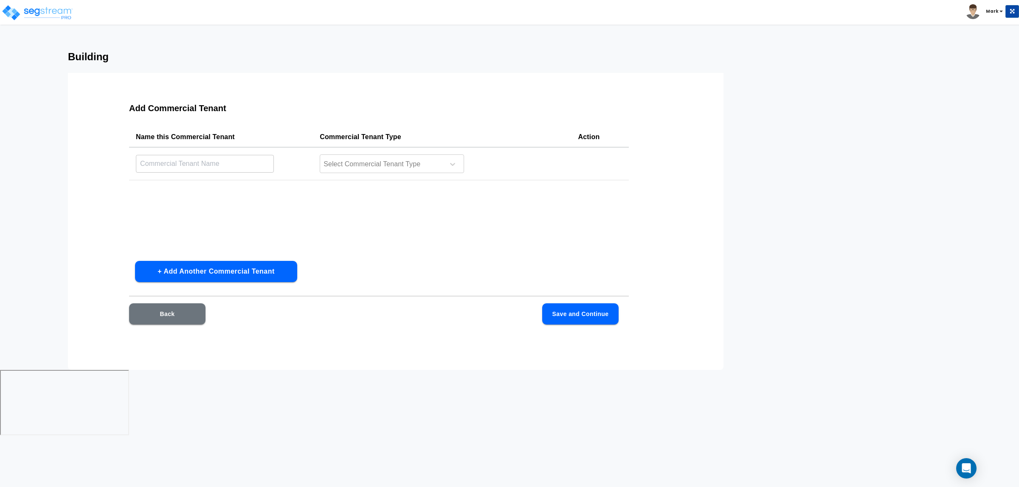
click at [200, 153] on td "​" at bounding box center [221, 163] width 184 height 33
click at [202, 155] on input "text" at bounding box center [205, 163] width 138 height 18
type input "Grocery Tenant"
click at [447, 160] on div at bounding box center [452, 164] width 15 height 15
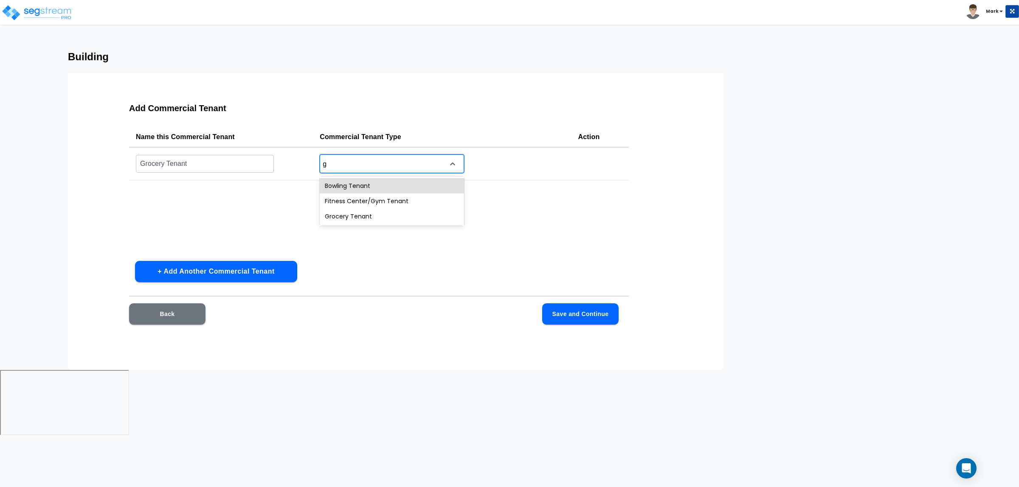
type input "gr"
click at [439, 181] on div "Grocery Tenant" at bounding box center [392, 185] width 144 height 15
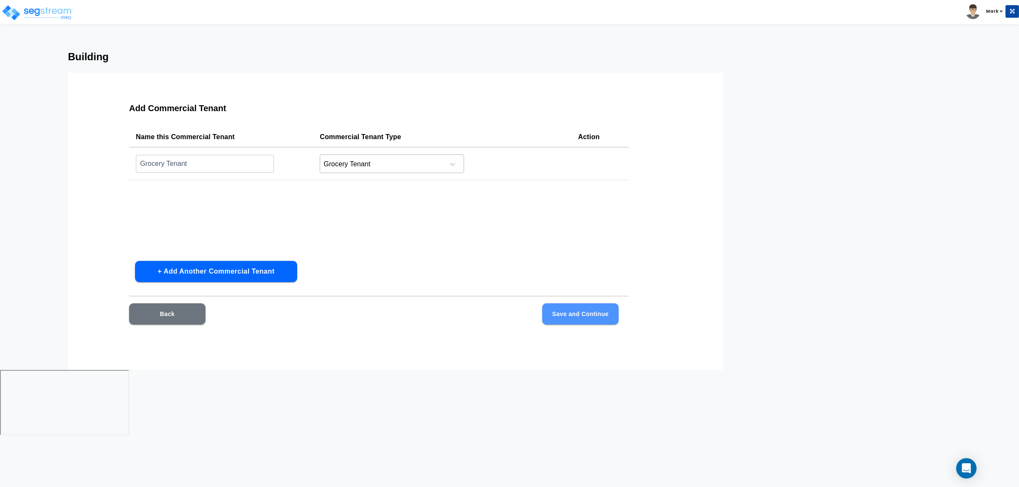
click at [589, 312] on button "Save and Continue" at bounding box center [580, 313] width 76 height 21
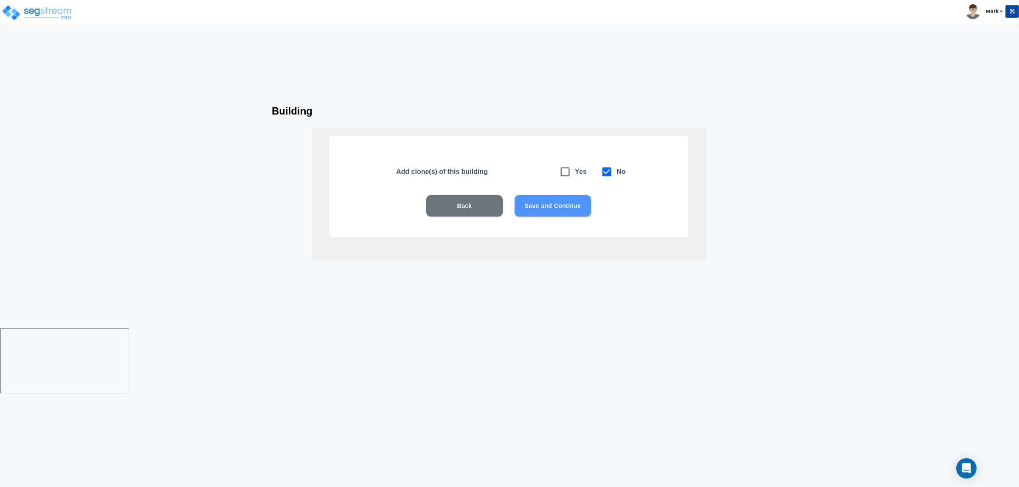
click at [561, 215] on button "Save and Continue" at bounding box center [552, 205] width 76 height 21
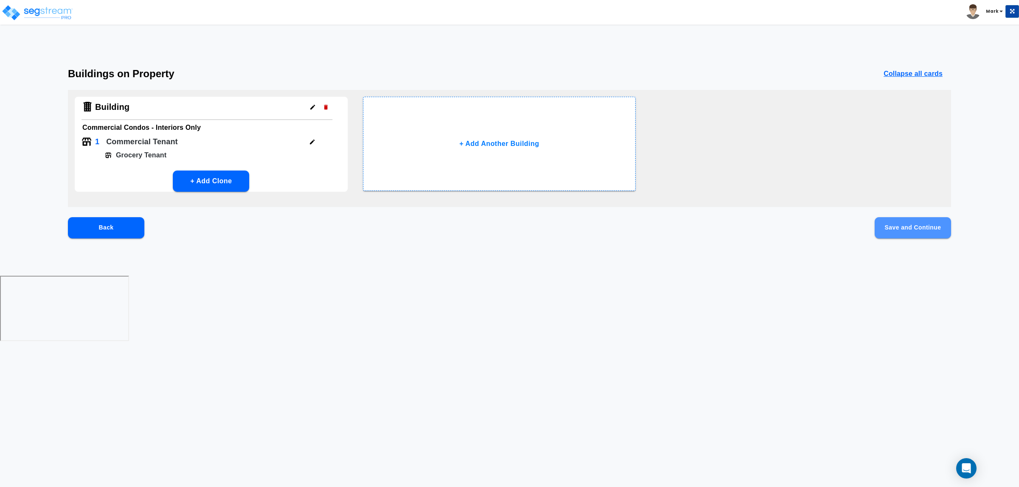
click at [941, 230] on button "Save and Continue" at bounding box center [912, 227] width 76 height 21
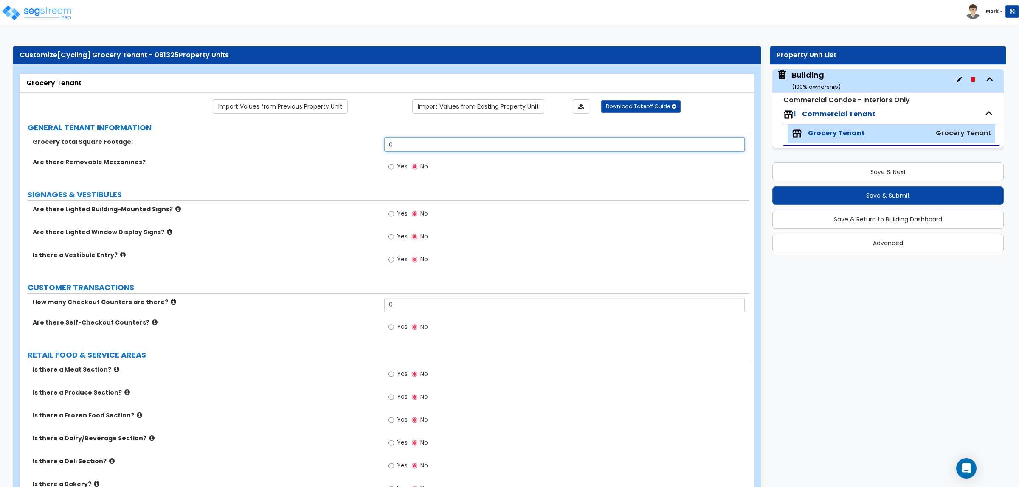
drag, startPoint x: 396, startPoint y: 143, endPoint x: 372, endPoint y: 146, distance: 23.9
click at [372, 146] on div "Grocery total Square Footage: 0" at bounding box center [384, 148] width 729 height 20
type input "2,000"
click at [124, 166] on label "Are there Removable Mezzanines?" at bounding box center [205, 162] width 345 height 8
click at [136, 175] on div "Are there Removable Mezzanines? Yes No" at bounding box center [384, 169] width 729 height 23
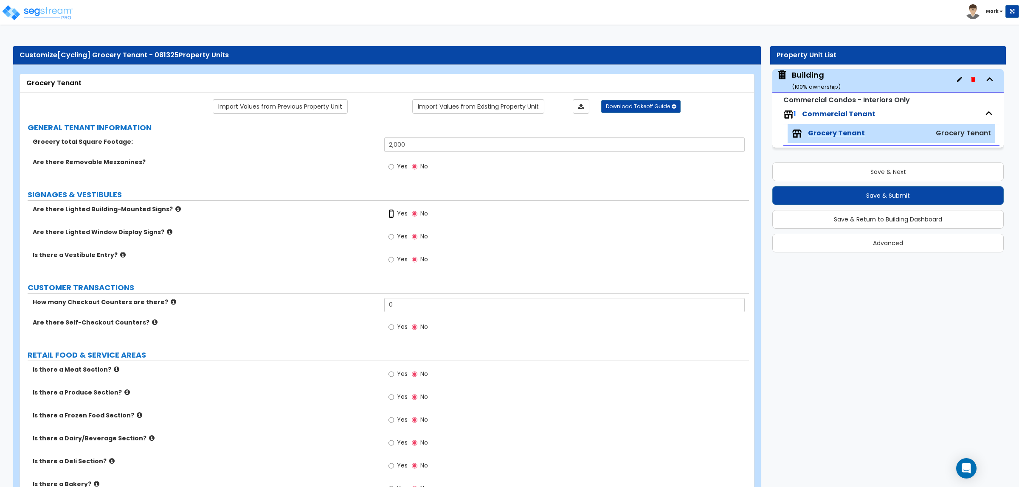
click at [393, 216] on input "Yes" at bounding box center [391, 213] width 6 height 9
radio input "true"
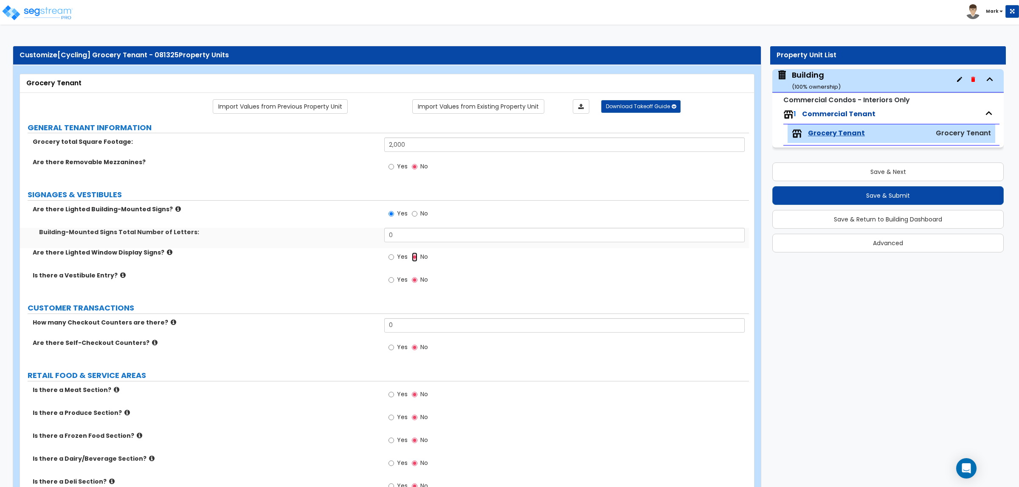
click at [413, 257] on input "No" at bounding box center [415, 257] width 6 height 9
click at [413, 261] on input "No" at bounding box center [415, 257] width 6 height 9
click at [389, 264] on label "Yes" at bounding box center [397, 258] width 19 height 14
click at [389, 262] on input "Yes" at bounding box center [391, 257] width 6 height 9
radio input "true"
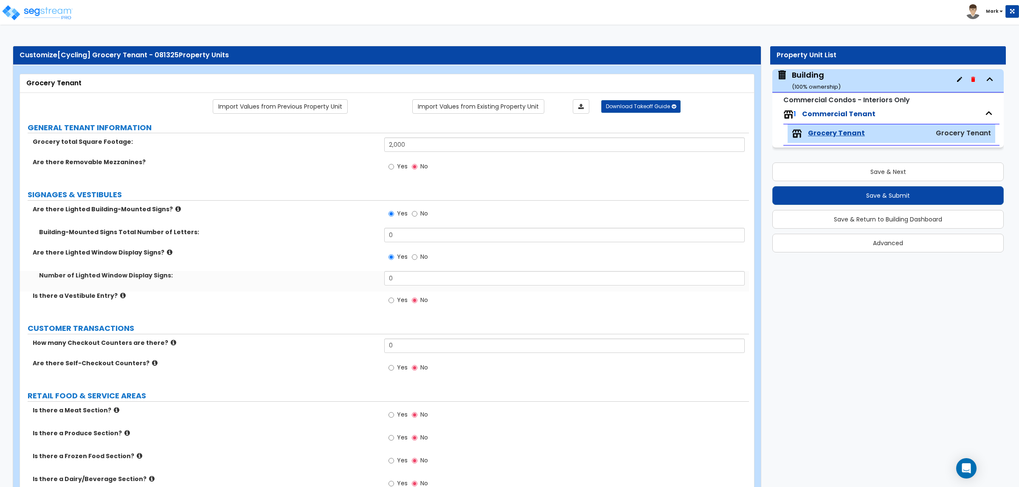
click at [389, 294] on div "Yes No" at bounding box center [408, 302] width 48 height 20
click at [392, 308] on label "Yes" at bounding box center [397, 301] width 19 height 14
click at [392, 305] on input "Yes" at bounding box center [391, 300] width 6 height 9
radio input "true"
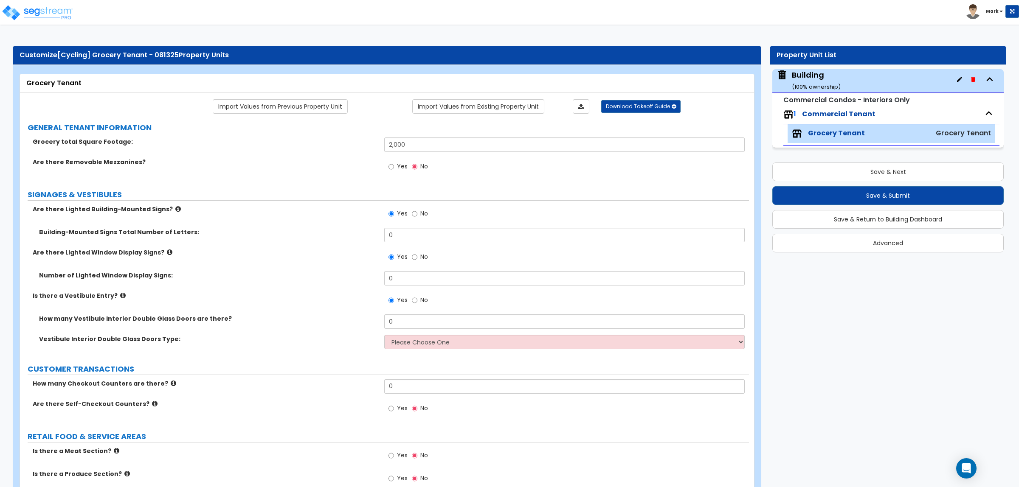
click at [399, 165] on span "Yes" at bounding box center [402, 166] width 11 height 8
click at [394, 165] on input "Yes" at bounding box center [391, 166] width 6 height 9
radio input "true"
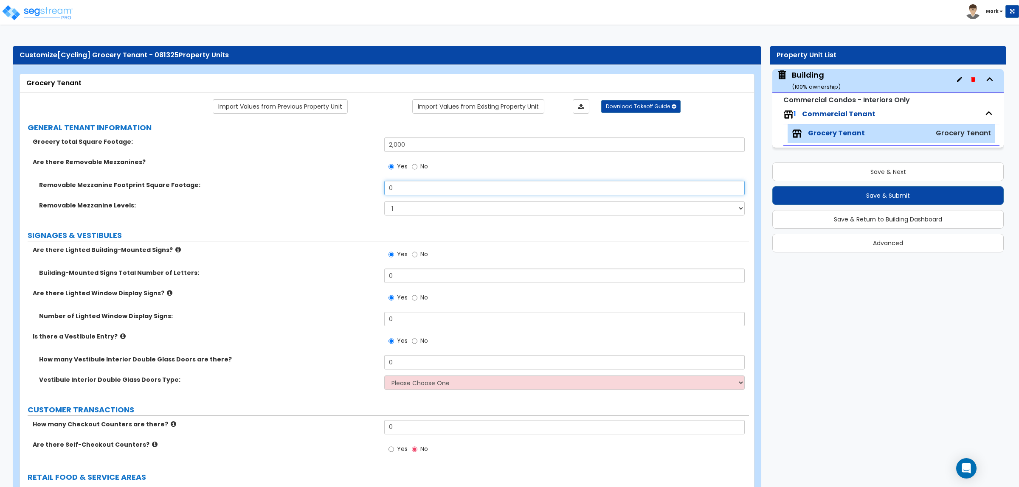
drag, startPoint x: 417, startPoint y: 187, endPoint x: 349, endPoint y: 192, distance: 67.7
click at [347, 190] on div "Removable Mezzanine Footprint Square Footage: 0" at bounding box center [384, 191] width 729 height 20
type input "100"
click at [399, 282] on input "0" at bounding box center [564, 276] width 360 height 14
drag, startPoint x: 400, startPoint y: 278, endPoint x: 393, endPoint y: 277, distance: 7.0
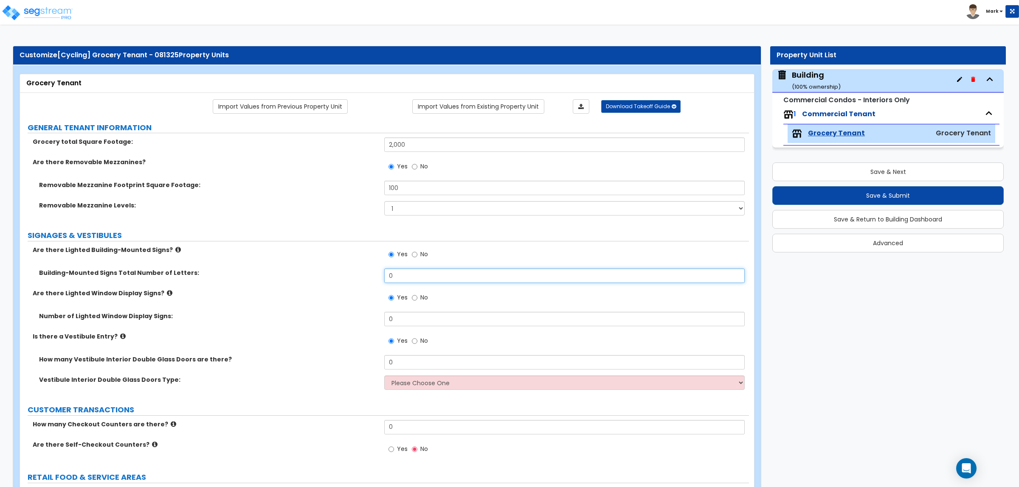
click at [393, 277] on input "0" at bounding box center [564, 276] width 360 height 14
drag, startPoint x: 393, startPoint y: 277, endPoint x: 357, endPoint y: 276, distance: 35.7
click at [357, 276] on div "Building-Mounted Signs Total Number of Letters: 0" at bounding box center [384, 279] width 729 height 20
type input "7"
type input "8"
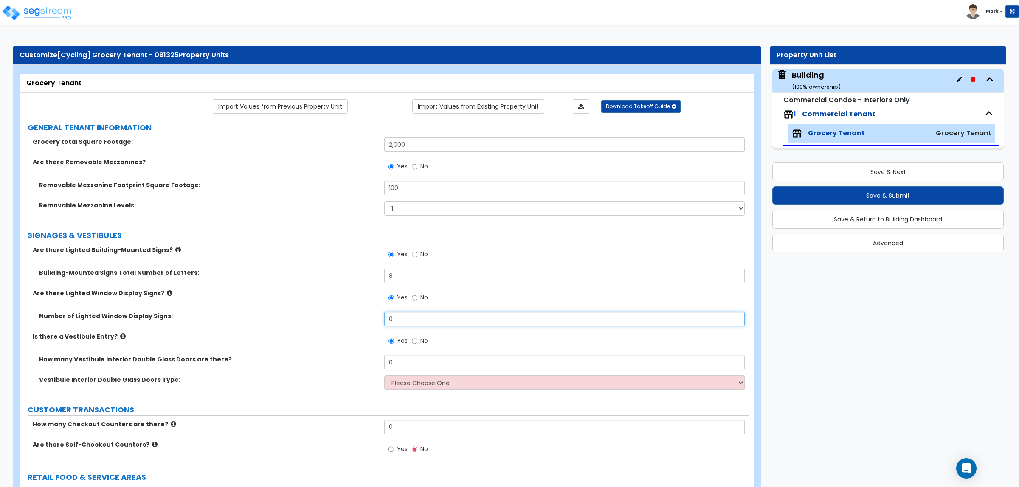
drag, startPoint x: 403, startPoint y: 317, endPoint x: 362, endPoint y: 315, distance: 41.2
click at [373, 317] on div "Number of Lighted Window Display Signs: 0" at bounding box center [384, 322] width 729 height 20
type input "2"
type input "1"
select select "1"
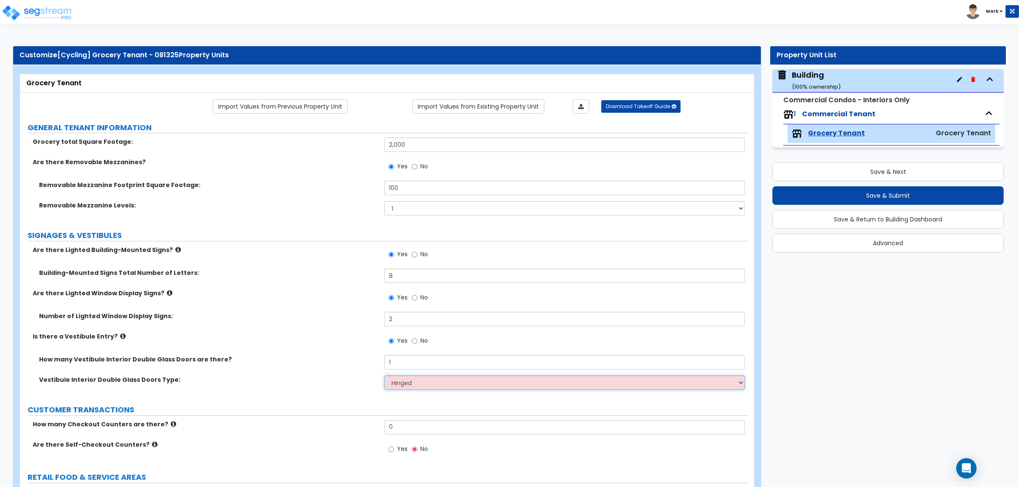
click at [384, 376] on select "Please Choose One Hinged Sliding" at bounding box center [564, 383] width 360 height 14
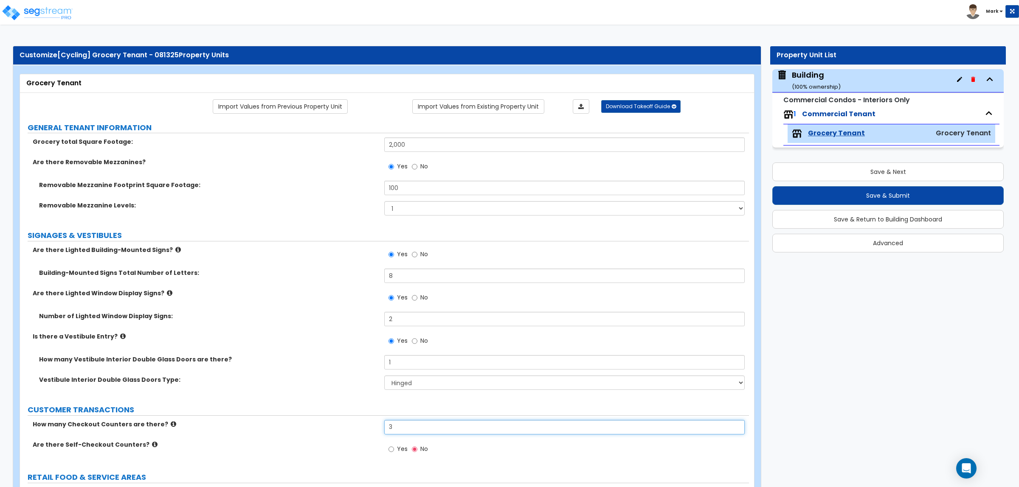
type input "3"
click at [388, 445] on input "Yes" at bounding box center [391, 449] width 6 height 9
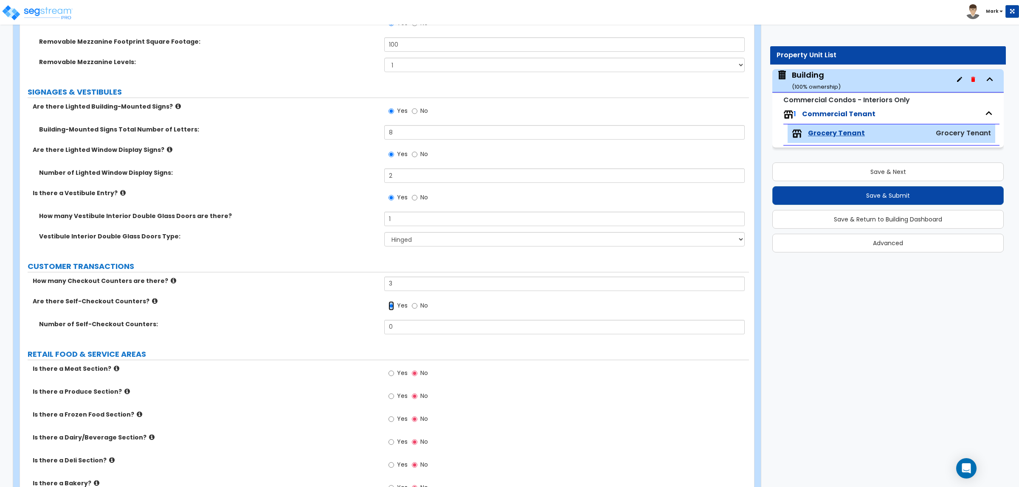
scroll to position [212, 0]
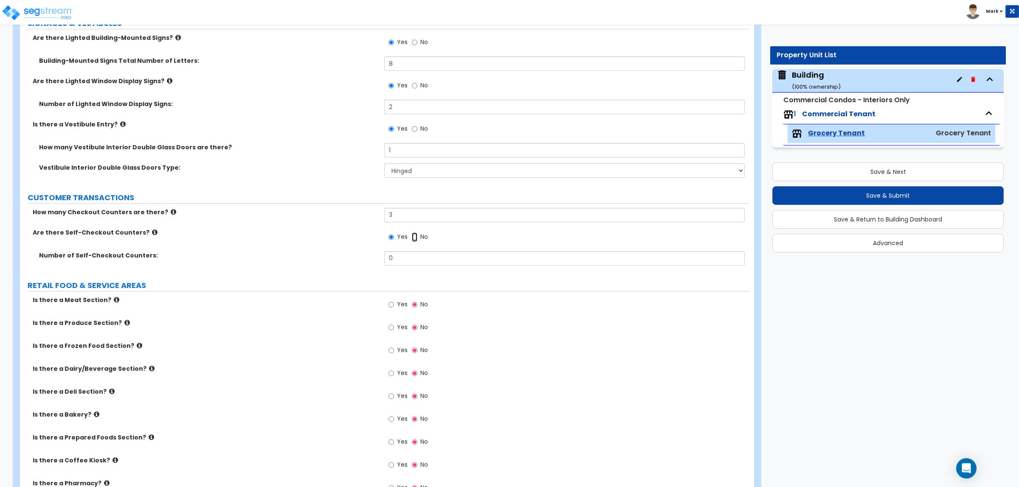
click at [412, 233] on input "No" at bounding box center [415, 237] width 6 height 9
radio input "false"
radio input "true"
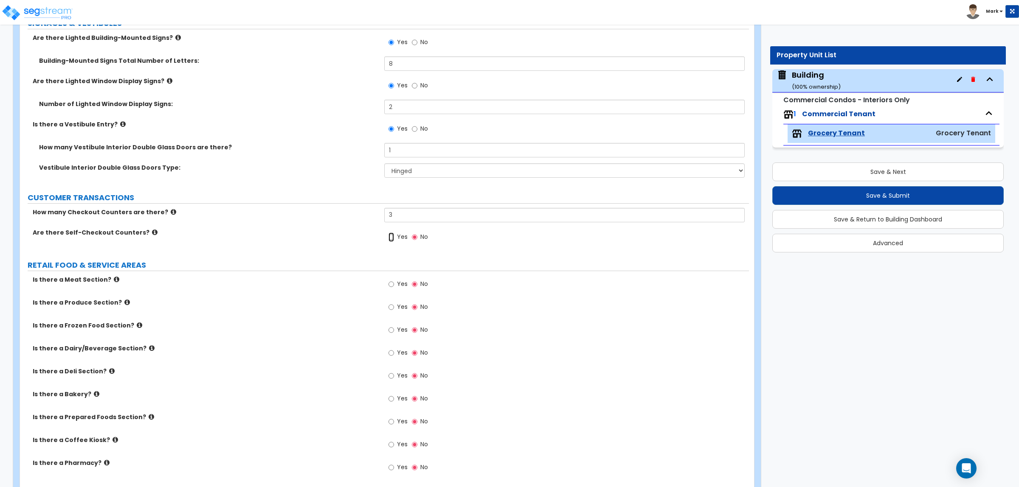
click at [388, 233] on input "Yes" at bounding box center [391, 237] width 6 height 9
radio input "true"
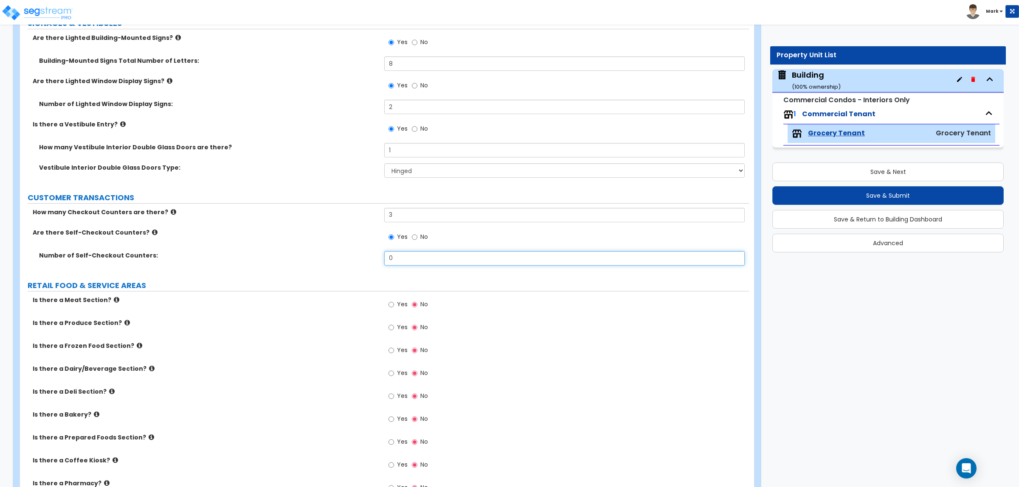
type input "1"
type input "2"
drag, startPoint x: 397, startPoint y: 209, endPoint x: 331, endPoint y: 205, distance: 65.9
type input "4"
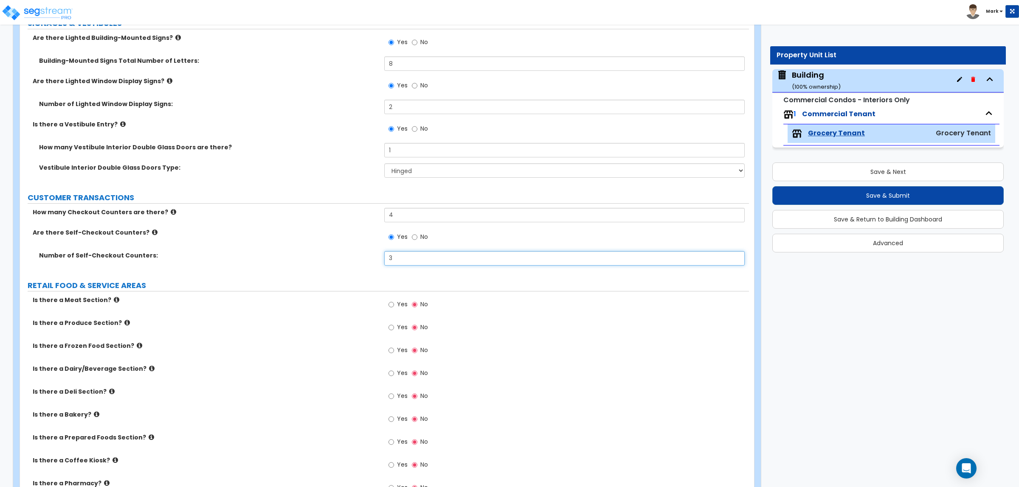
type input "3"
click at [388, 300] on input "Yes" at bounding box center [391, 304] width 6 height 9
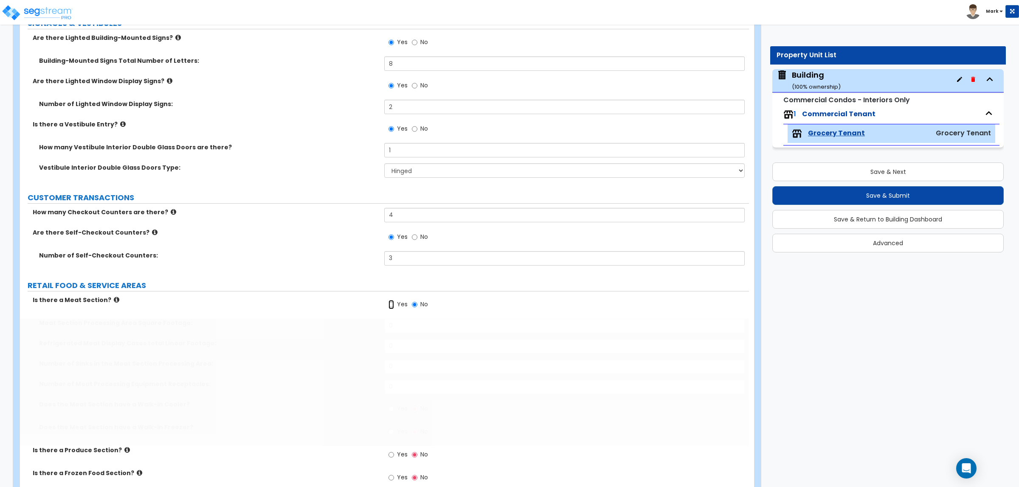
radio input "true"
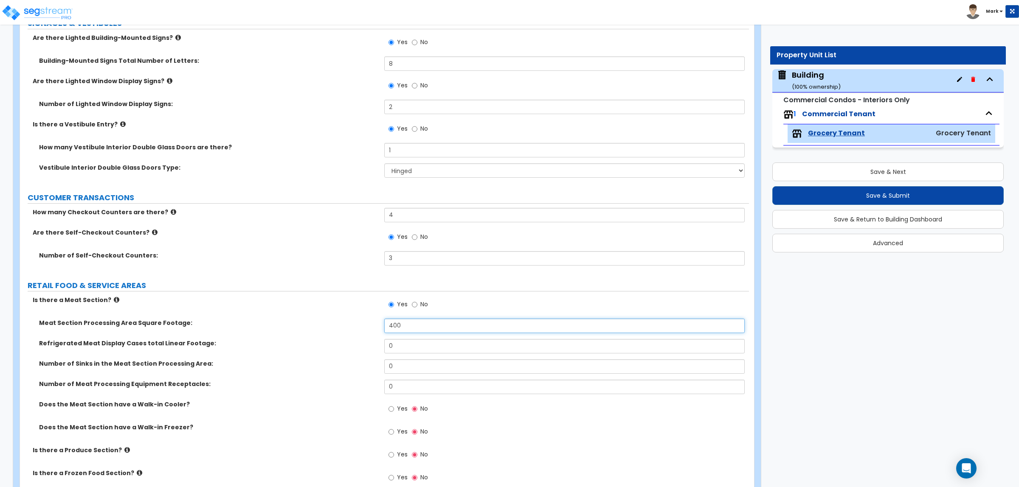
type input "400"
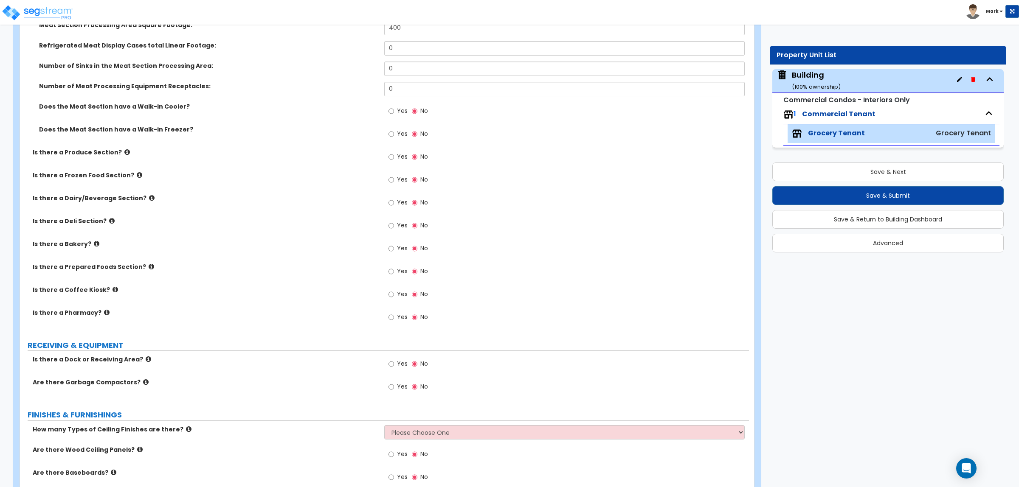
scroll to position [531, 0]
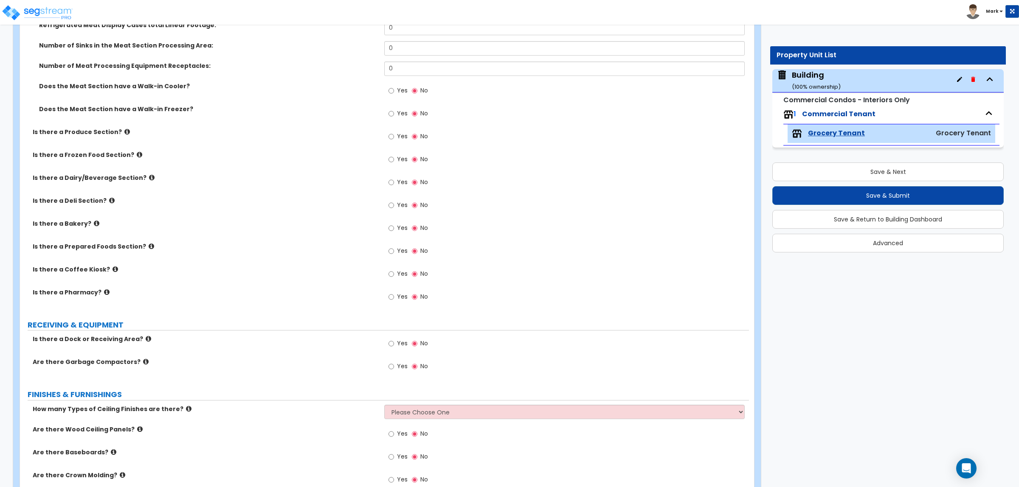
click at [402, 268] on label "Yes" at bounding box center [397, 275] width 19 height 14
click at [394, 270] on input "Yes" at bounding box center [391, 274] width 6 height 9
radio input "true"
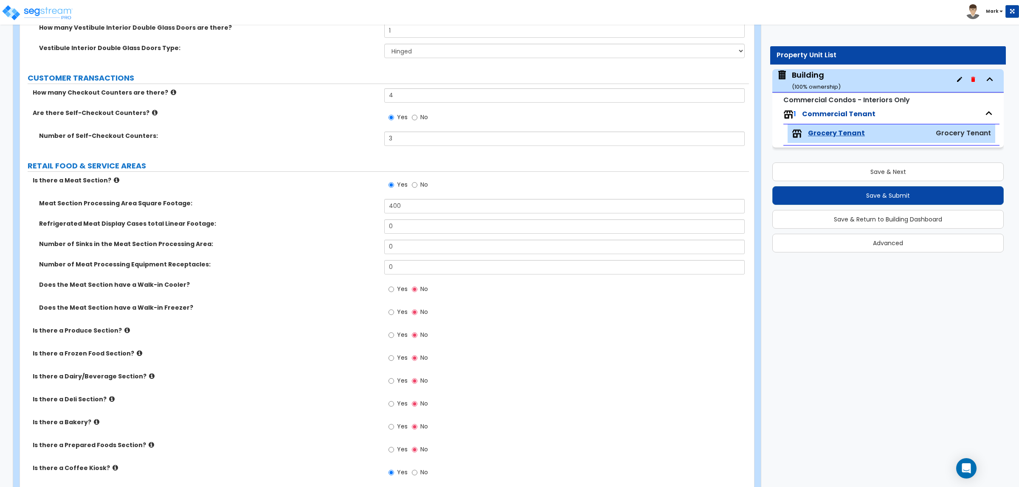
scroll to position [318, 0]
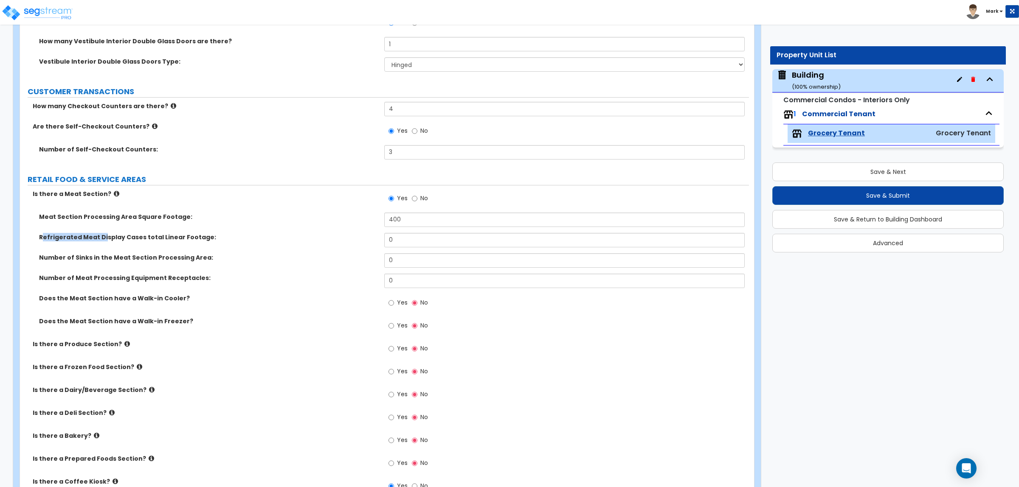
drag, startPoint x: 41, startPoint y: 238, endPoint x: 145, endPoint y: 239, distance: 104.0
click at [103, 243] on div "Refrigerated Meat Display Cases total Linear Footage: 0" at bounding box center [384, 243] width 729 height 20
click at [209, 233] on div "Meat Section Processing Area Square Footage: 400" at bounding box center [384, 223] width 729 height 20
drag, startPoint x: 209, startPoint y: 240, endPoint x: 22, endPoint y: 241, distance: 186.7
click at [22, 241] on div "Refrigerated Meat Display Cases total Linear Footage:" at bounding box center [202, 237] width 364 height 8
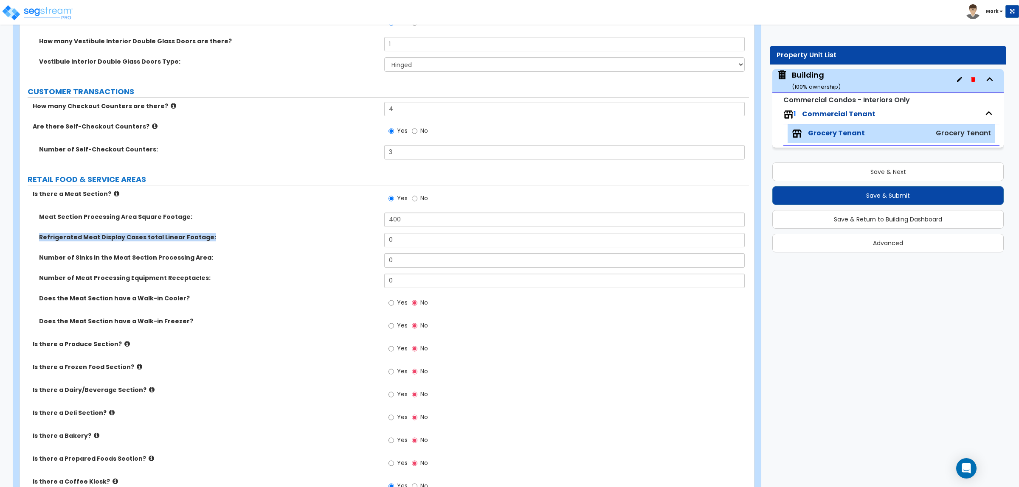
copy label "Refrigerated Meat Display Cases total Linear Footage:"
click at [267, 232] on div "Meat Section Processing Area Square Footage: 400" at bounding box center [384, 223] width 729 height 20
drag, startPoint x: 404, startPoint y: 242, endPoint x: 253, endPoint y: 254, distance: 151.1
click at [258, 253] on div "Meat Section Processing Area Square Footage: 400 Refrigerated Meat Display Case…" at bounding box center [384, 276] width 716 height 127
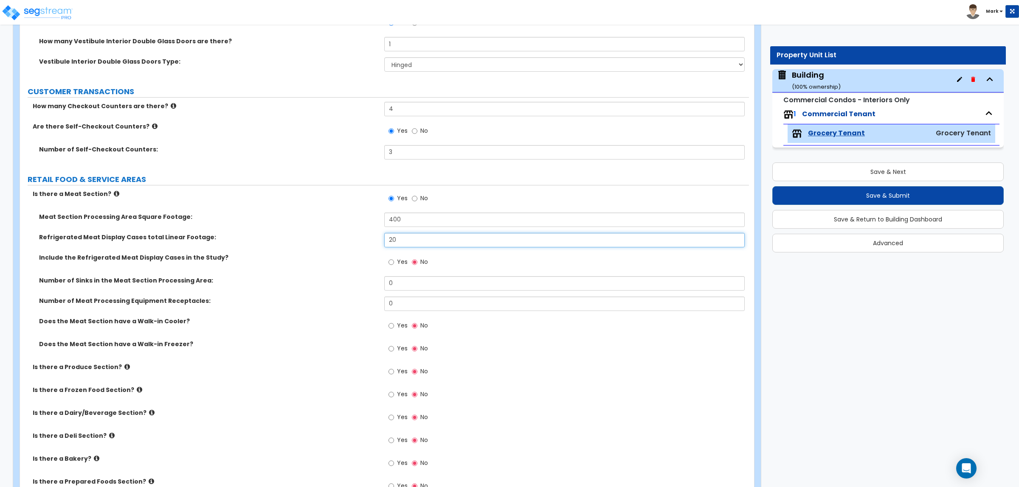
type input "20"
click at [394, 264] on label "Yes" at bounding box center [397, 263] width 19 height 14
click at [394, 264] on input "Yes" at bounding box center [391, 262] width 6 height 9
radio input "true"
drag, startPoint x: 398, startPoint y: 281, endPoint x: 331, endPoint y: 282, distance: 66.7
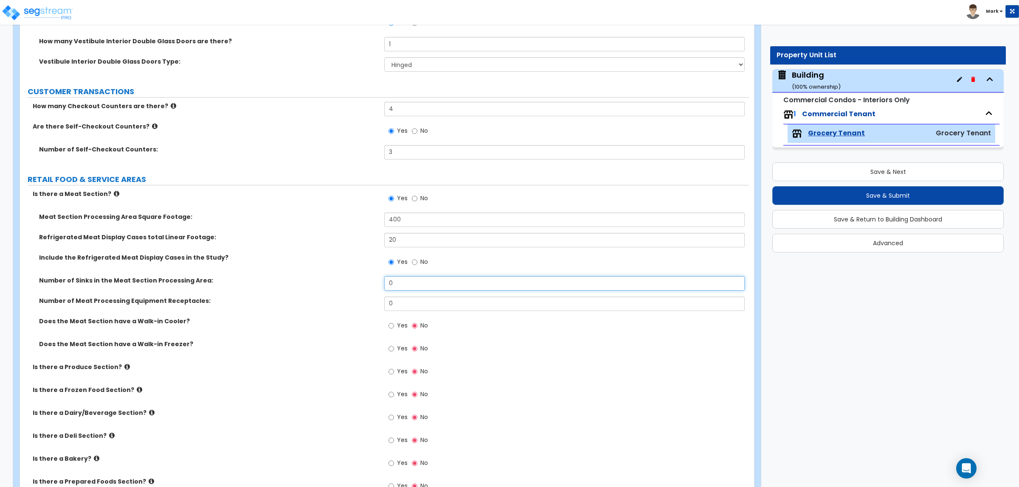
click at [331, 282] on div "Number of Sinks in the Meat Section Processing Area: 0" at bounding box center [384, 286] width 729 height 20
type input "2"
click at [404, 307] on input "0" at bounding box center [564, 304] width 360 height 14
drag, startPoint x: 404, startPoint y: 307, endPoint x: 225, endPoint y: 329, distance: 180.9
click at [225, 329] on div "Meat Section Processing Area Square Footage: 400 Refrigerated Meat Display Case…" at bounding box center [384, 288] width 716 height 150
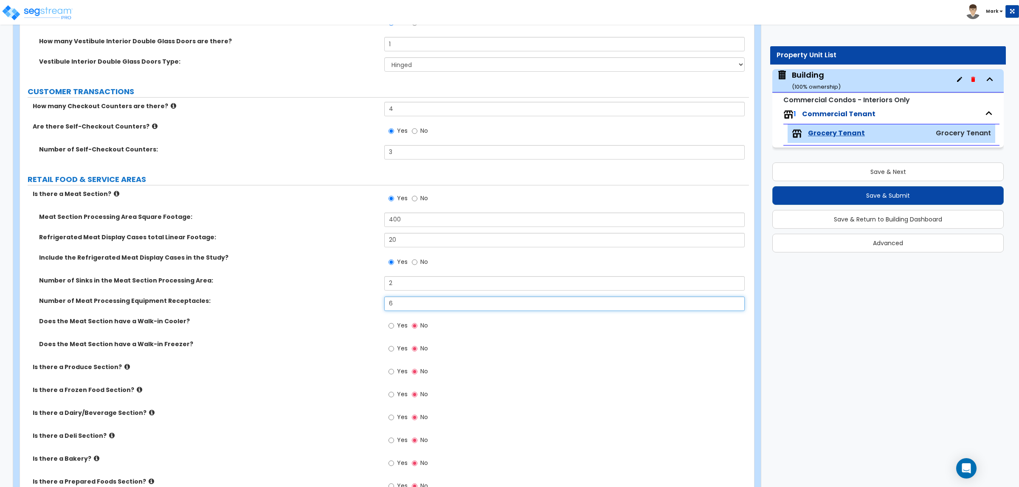
type input "6"
click at [398, 329] on span "Yes" at bounding box center [402, 325] width 11 height 8
click at [394, 329] on input "Yes" at bounding box center [391, 325] width 6 height 9
radio input "true"
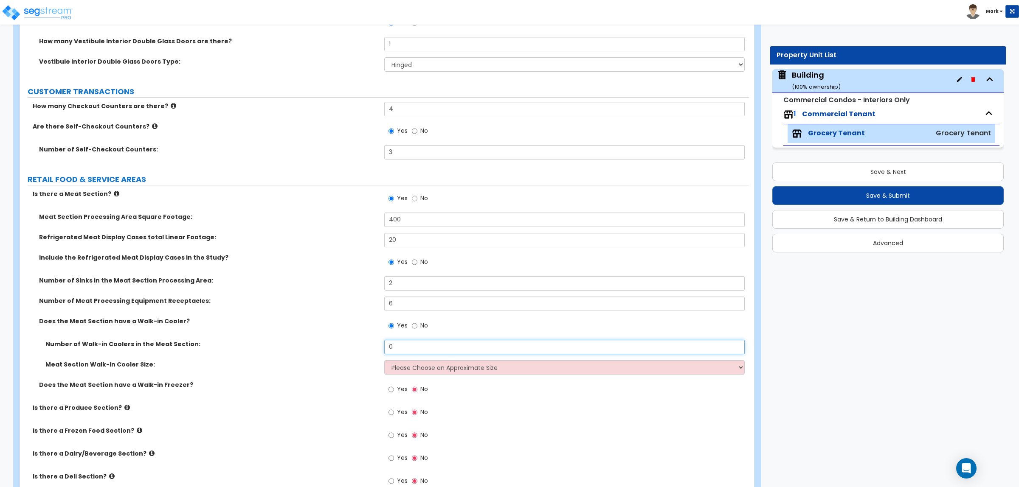
click at [398, 348] on input "0" at bounding box center [564, 347] width 360 height 14
click at [422, 366] on select "Please Choose an Approximate Size 6' x 6' 10' x 6' 12' x 14' 12' x 20' I want t…" at bounding box center [564, 367] width 360 height 14
click at [336, 388] on label "Does the Meat Section have a Walk-in Freezer?" at bounding box center [208, 385] width 339 height 8
drag, startPoint x: 400, startPoint y: 350, endPoint x: 340, endPoint y: 355, distance: 60.0
click at [340, 355] on div "Number of Walk-in Coolers in the Meat Section: 0" at bounding box center [384, 350] width 729 height 20
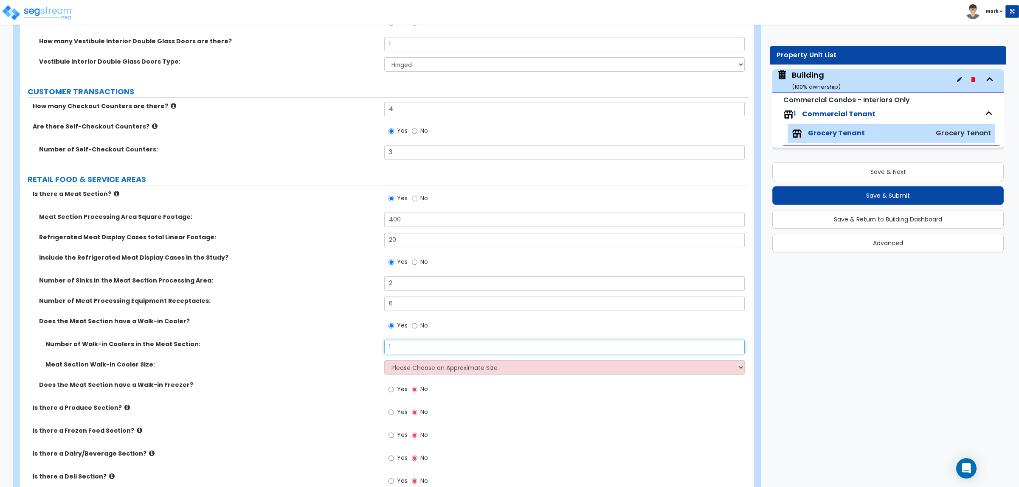
type input "1"
click at [430, 363] on select "Please Choose an Approximate Size 6' x 6' 10' x 6' 12' x 14' 12' x 20' I want t…" at bounding box center [564, 367] width 360 height 14
select select "2"
click at [384, 361] on select "Please Choose an Approximate Size 6' x 6' 10' x 6' 12' x 14' 12' x 20' I want t…" at bounding box center [564, 367] width 360 height 14
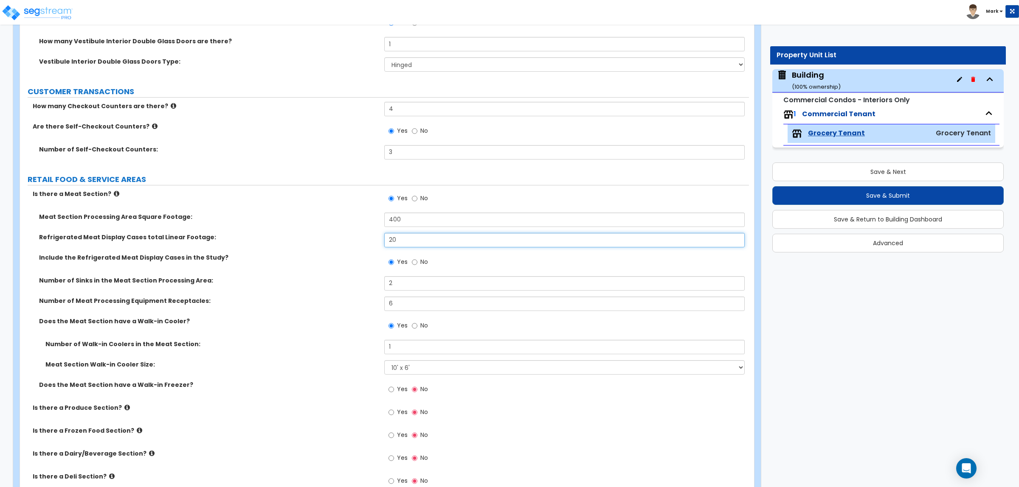
drag, startPoint x: 408, startPoint y: 241, endPoint x: 312, endPoint y: 243, distance: 96.0
click at [312, 243] on div "Refrigerated Meat Display Cases total Linear Footage: 20" at bounding box center [384, 243] width 729 height 20
type input "15"
click at [359, 263] on div "Include the Refrigerated Meat Display Cases in the Study? Yes No" at bounding box center [384, 264] width 729 height 23
drag, startPoint x: 435, startPoint y: 222, endPoint x: 376, endPoint y: 222, distance: 59.0
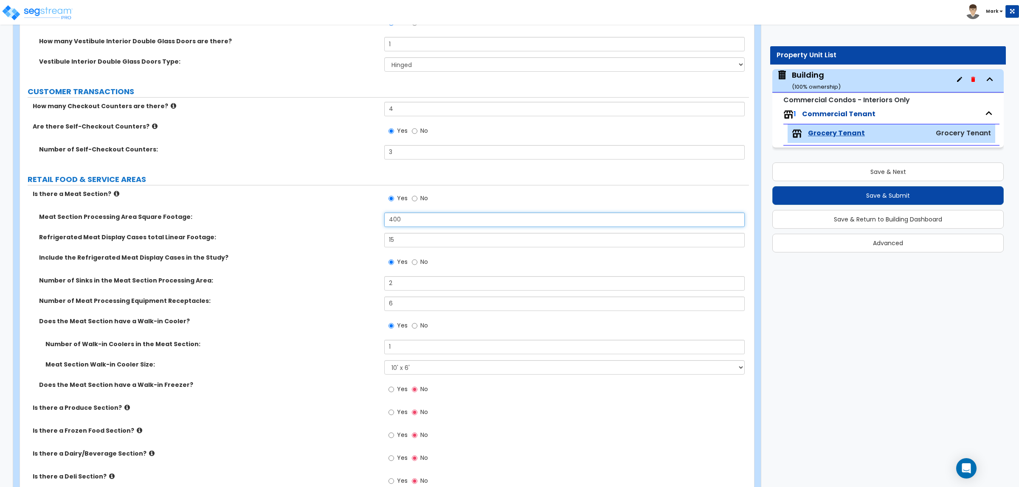
click at [376, 222] on div "Meat Section Processing Area Square Footage: 400" at bounding box center [384, 223] width 729 height 20
click at [301, 275] on div "Include the Refrigerated Meat Display Cases in the Study? Yes No" at bounding box center [384, 264] width 729 height 23
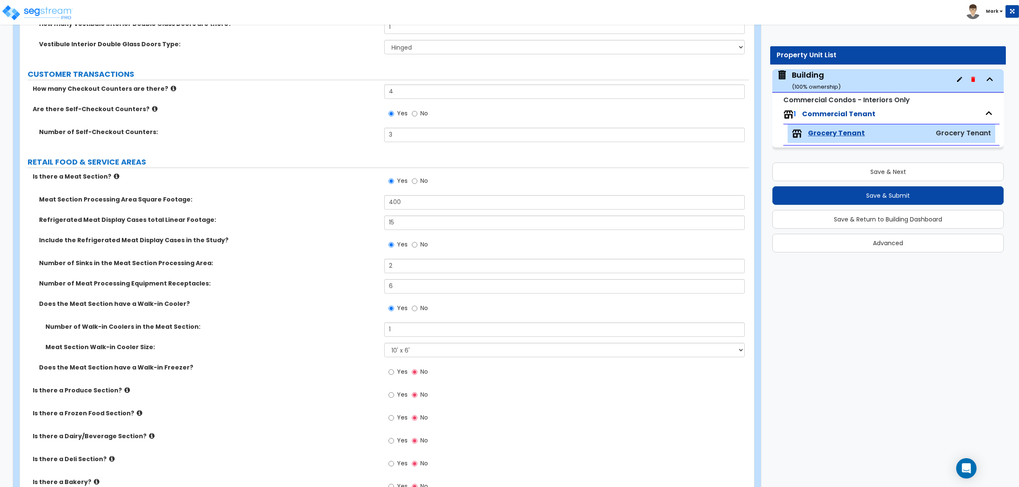
scroll to position [371, 0]
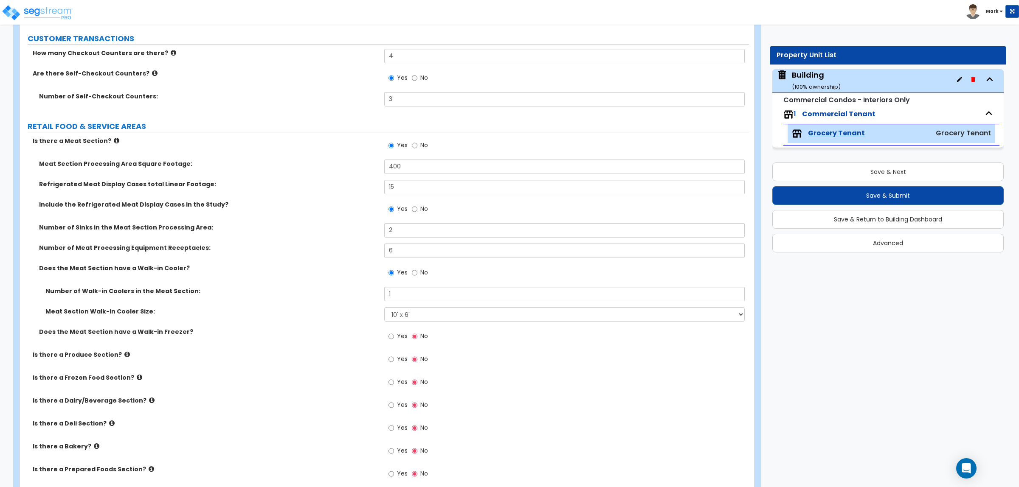
click at [395, 334] on label "Yes" at bounding box center [397, 337] width 19 height 14
click at [394, 334] on input "Yes" at bounding box center [391, 336] width 6 height 9
radio input "true"
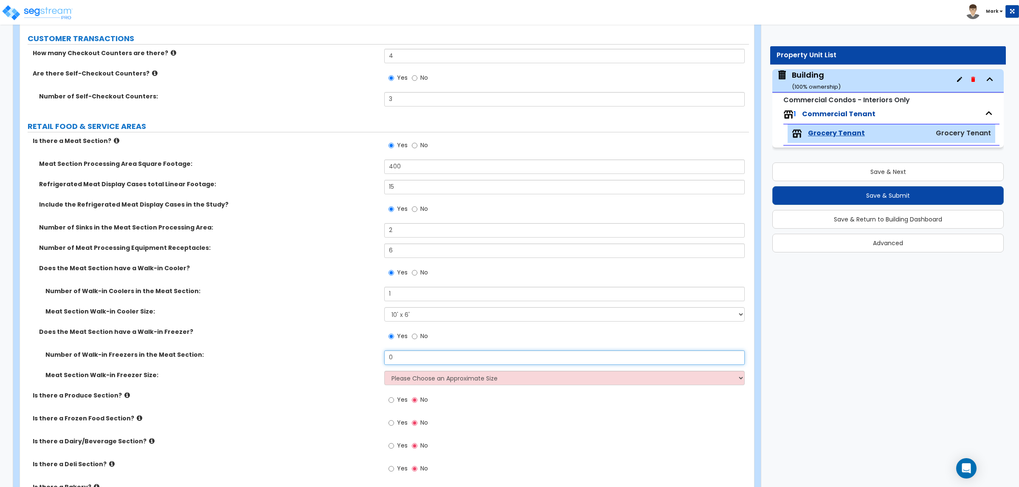
drag, startPoint x: 419, startPoint y: 361, endPoint x: 362, endPoint y: 365, distance: 57.5
click at [362, 365] on div "Number of Walk-in Freezers in the Meat Section: 0" at bounding box center [384, 361] width 729 height 20
type input "1"
click at [399, 379] on select "Please Choose an Approximate Size 8' x 8' 8' x 12' 8' x 16' 8' x 20' I want to …" at bounding box center [564, 378] width 360 height 14
select select "2"
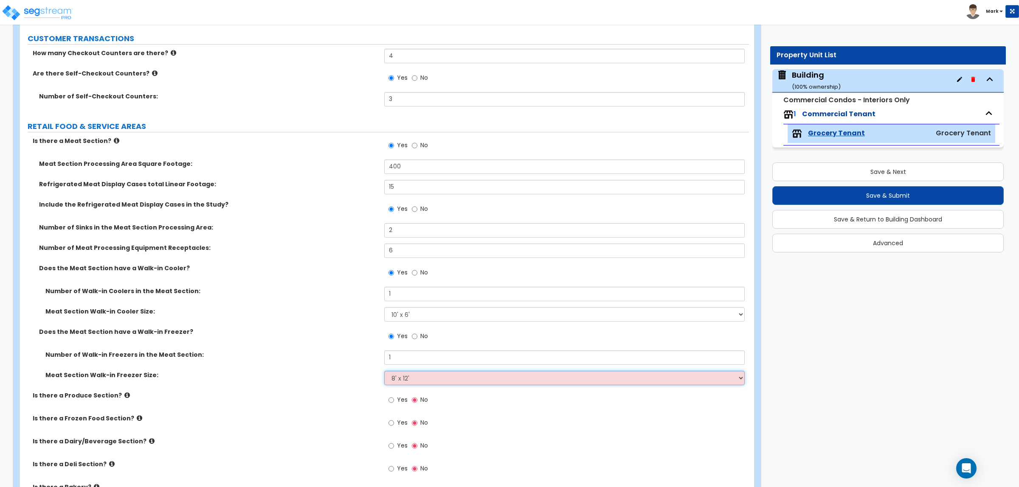
click at [384, 371] on select "Please Choose an Approximate Size 8' x 8' 8' x 12' 8' x 16' 8' x 20' I want to …" at bounding box center [564, 378] width 360 height 14
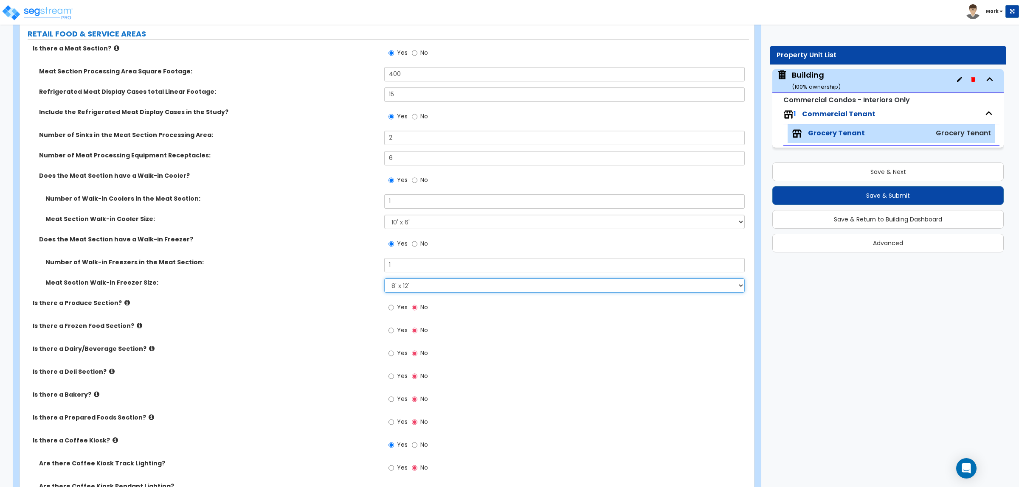
scroll to position [477, 0]
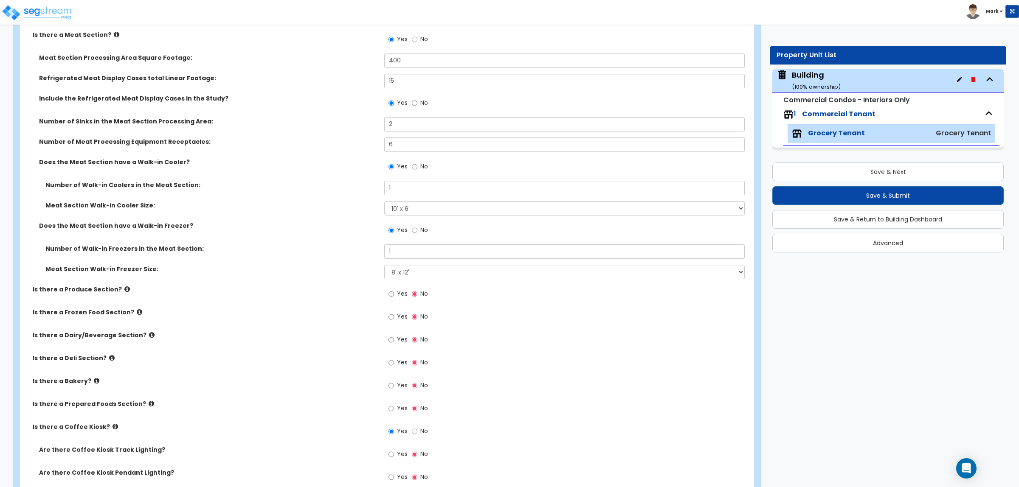
click at [406, 295] on span "Yes" at bounding box center [402, 293] width 11 height 8
click at [394, 295] on input "Yes" at bounding box center [391, 293] width 6 height 9
radio input "true"
click at [400, 320] on span "Yes" at bounding box center [402, 316] width 11 height 8
click at [394, 320] on input "Yes" at bounding box center [391, 316] width 6 height 9
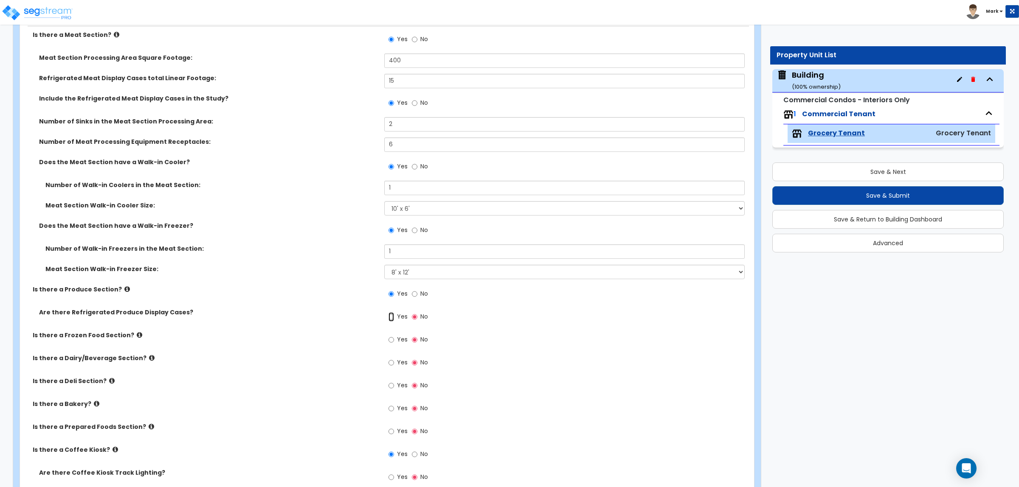
radio input "true"
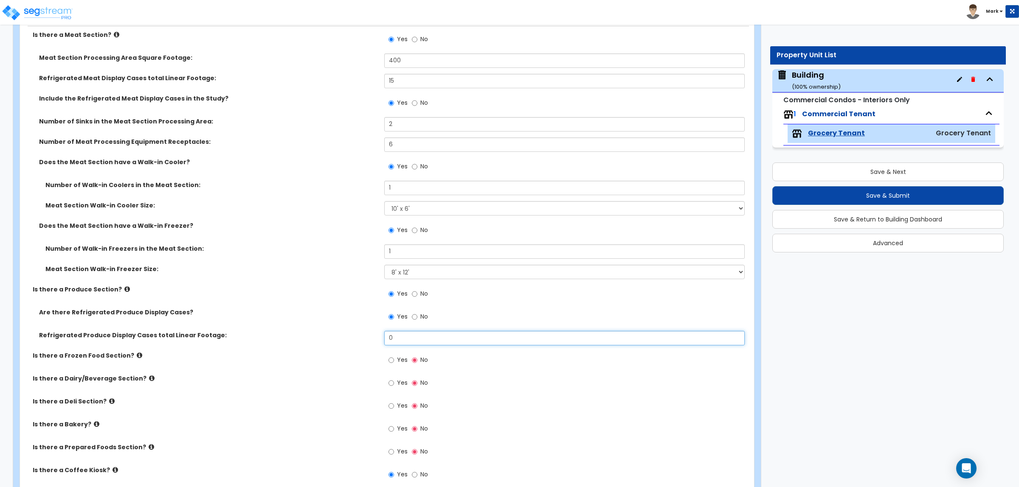
drag, startPoint x: 394, startPoint y: 338, endPoint x: 366, endPoint y: 335, distance: 27.7
click at [366, 335] on div "Refrigerated Produce Display Cases total Linear Footage: 0" at bounding box center [384, 341] width 729 height 20
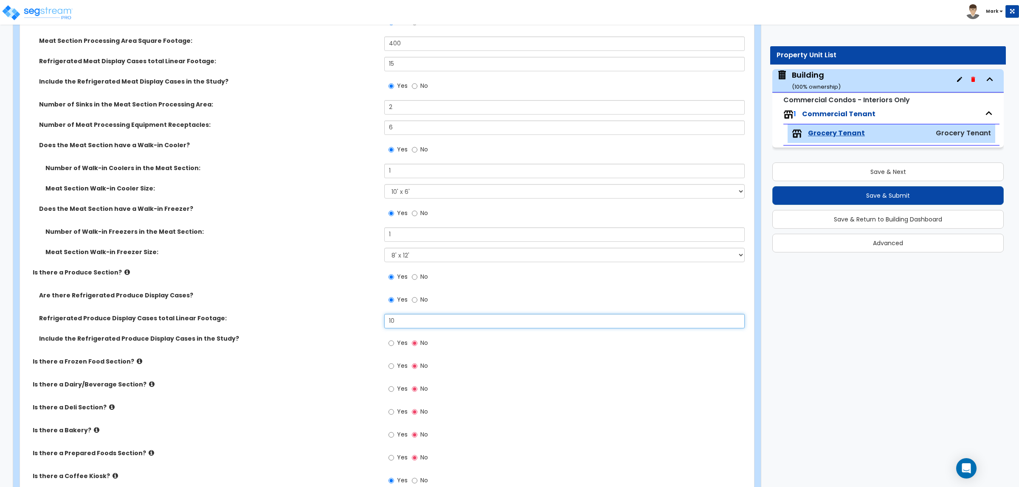
scroll to position [531, 0]
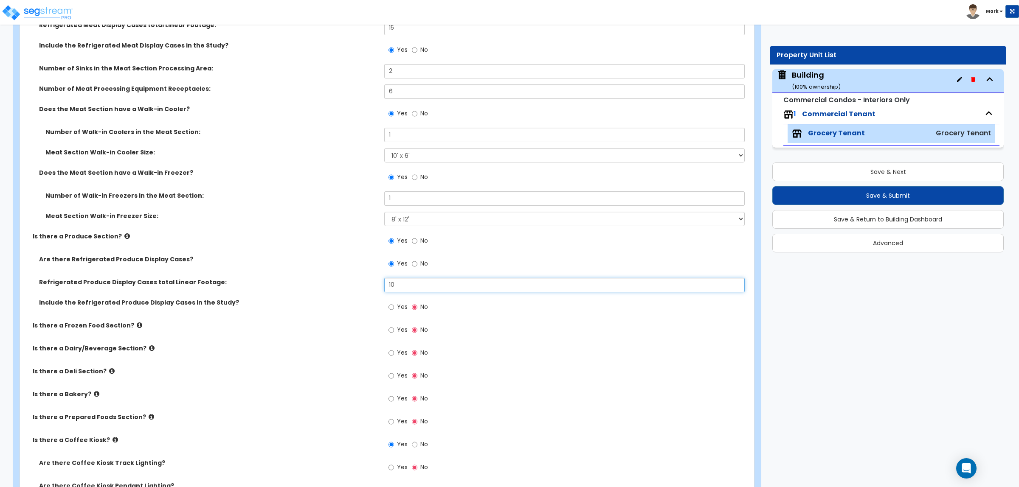
click at [419, 286] on input "10" at bounding box center [564, 285] width 360 height 14
type input "10"
click at [388, 303] on input "Yes" at bounding box center [391, 307] width 6 height 9
click at [412, 303] on input "No" at bounding box center [415, 307] width 6 height 9
radio input "false"
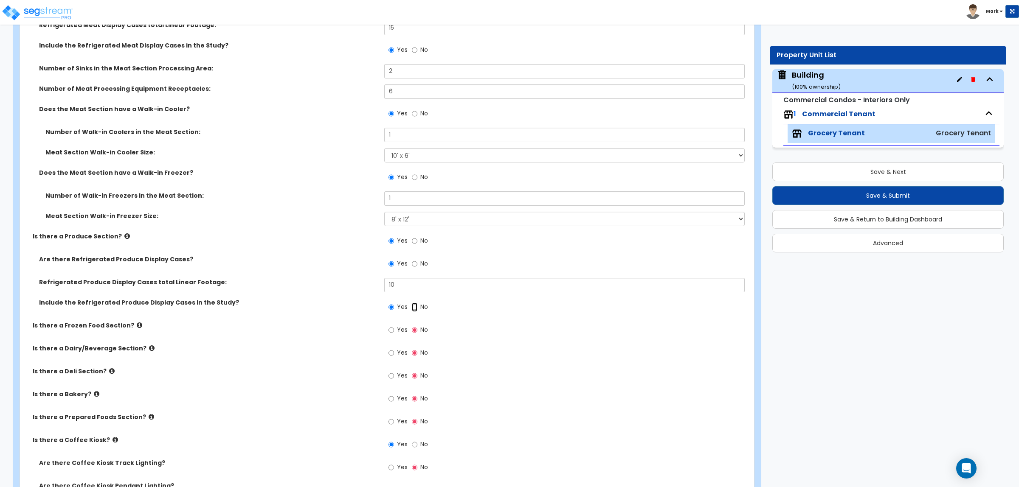
radio input "true"
click at [388, 303] on input "Yes" at bounding box center [391, 307] width 6 height 9
radio input "true"
click at [388, 326] on input "Yes" at bounding box center [391, 330] width 6 height 9
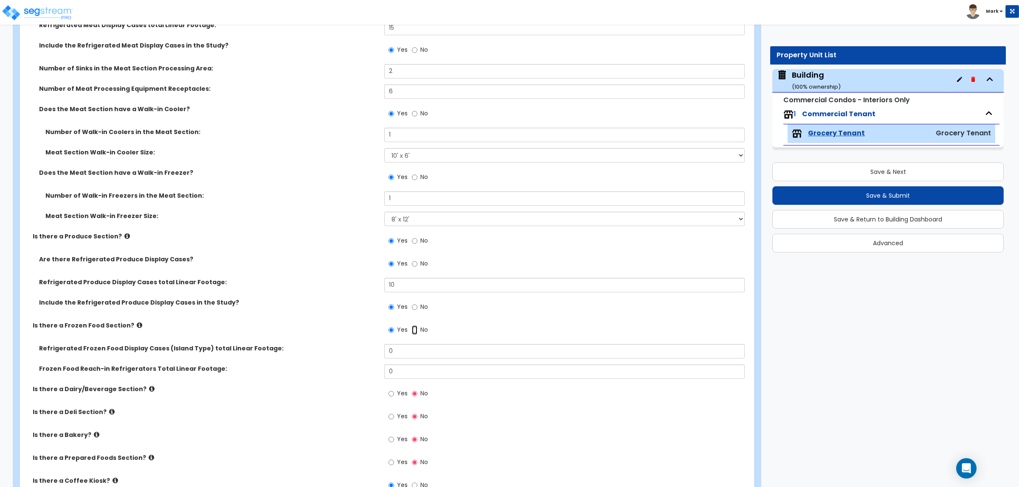
click at [412, 326] on input "No" at bounding box center [415, 330] width 6 height 9
radio input "false"
radio input "true"
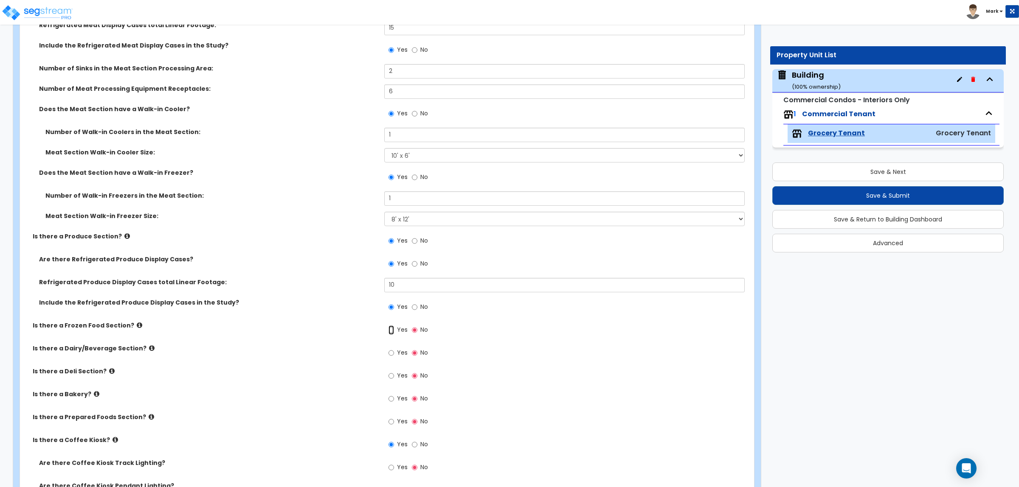
click at [388, 326] on input "Yes" at bounding box center [391, 330] width 6 height 9
radio input "true"
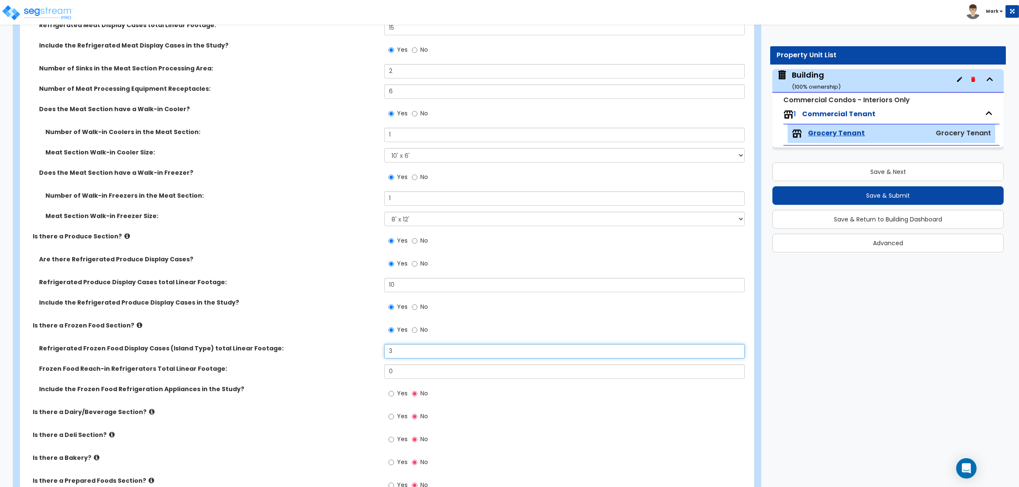
type input "3"
type input "15"
click at [388, 389] on input "Yes" at bounding box center [391, 393] width 6 height 9
radio input "true"
click at [388, 412] on input "Yes" at bounding box center [391, 416] width 6 height 9
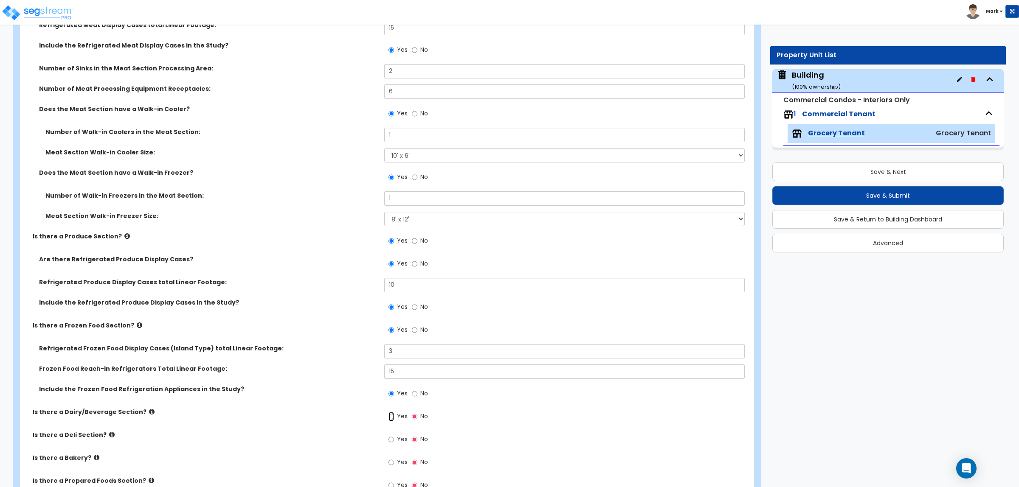
radio input "true"
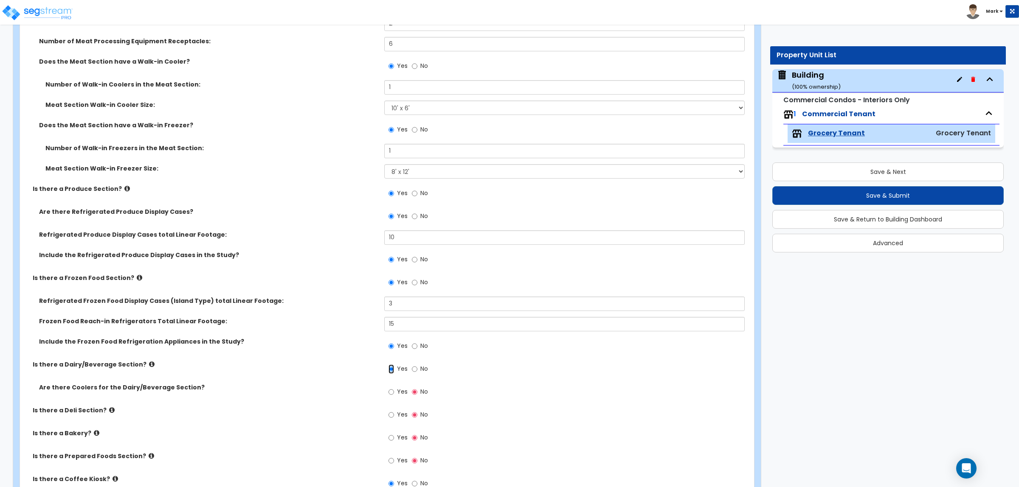
scroll to position [584, 0]
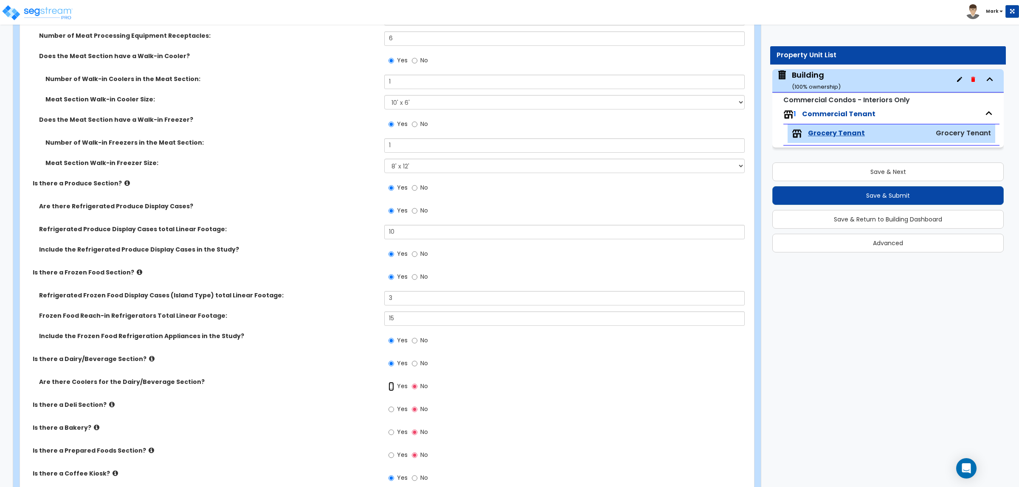
click at [388, 382] on input "Yes" at bounding box center [391, 386] width 6 height 9
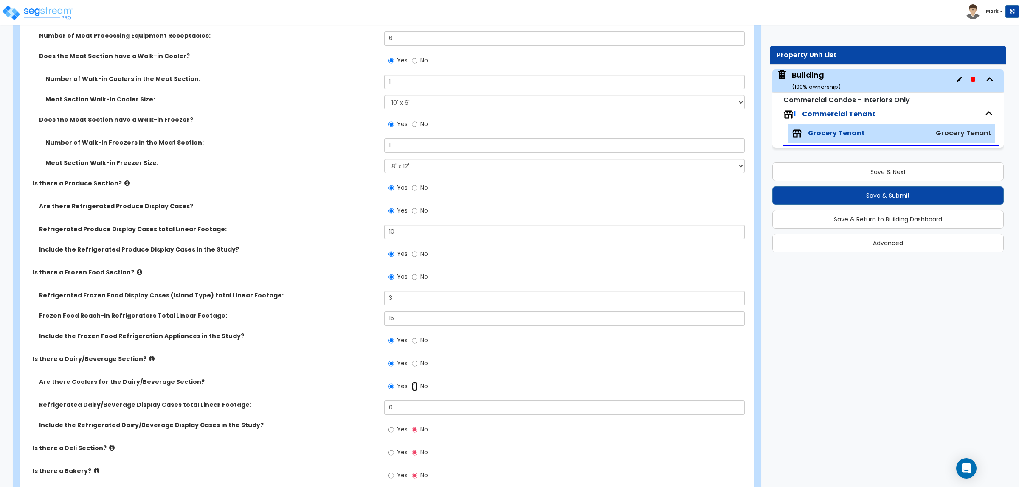
click at [412, 382] on input "No" at bounding box center [415, 386] width 6 height 9
radio input "false"
radio input "true"
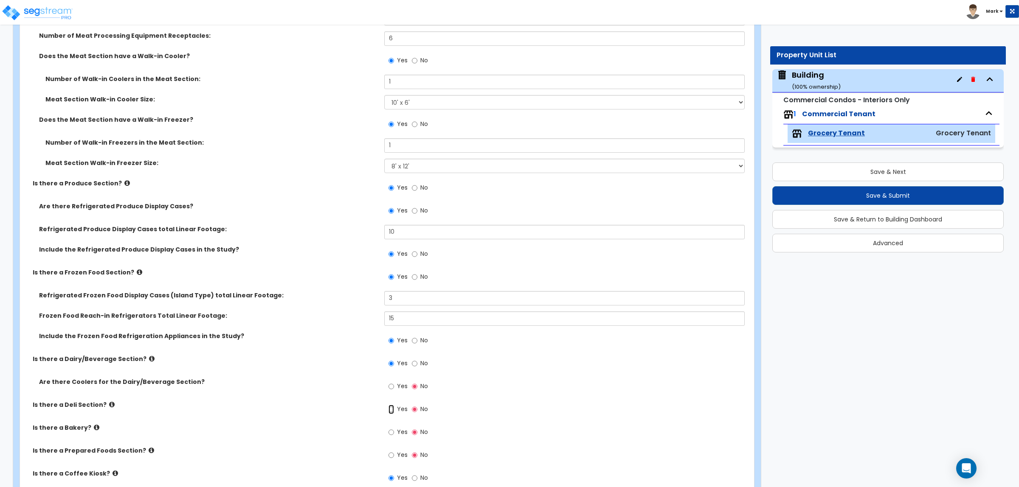
click at [388, 405] on input "Yes" at bounding box center [391, 409] width 6 height 9
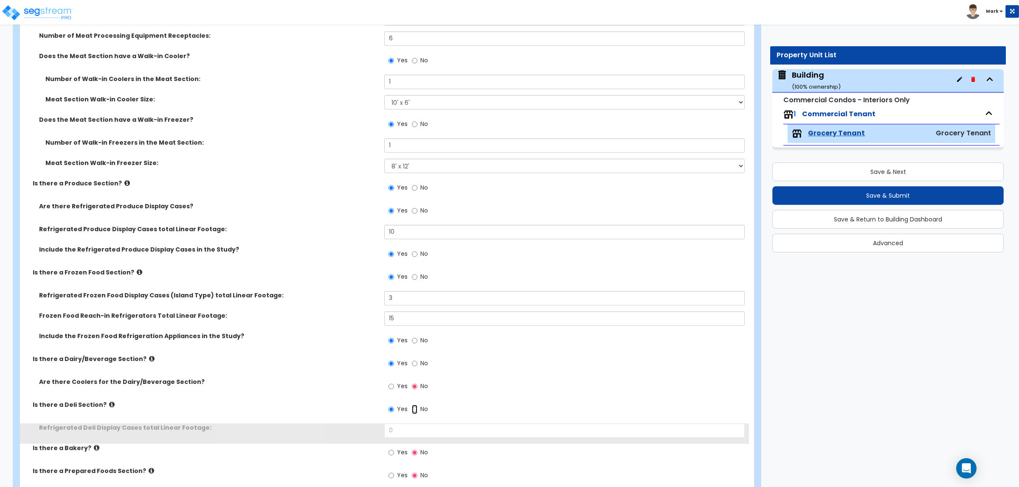
click at [412, 405] on input "No" at bounding box center [415, 409] width 6 height 9
radio input "false"
radio input "true"
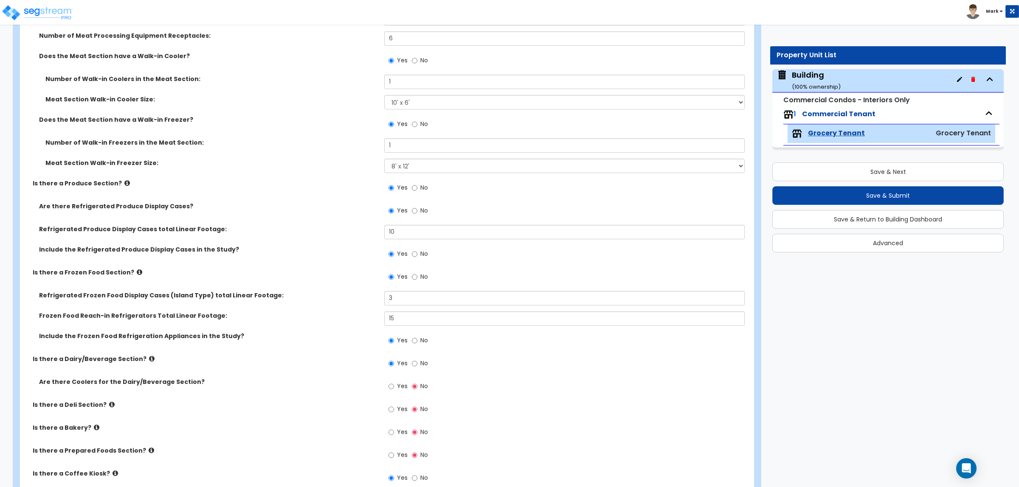
click at [397, 384] on span "Yes" at bounding box center [402, 386] width 11 height 8
click at [394, 384] on input "Yes" at bounding box center [391, 386] width 6 height 9
radio input "true"
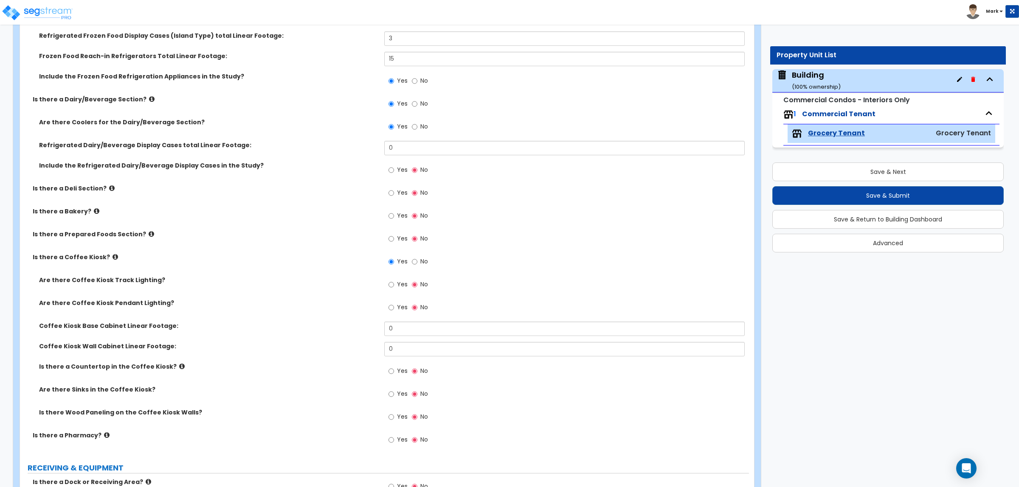
scroll to position [849, 0]
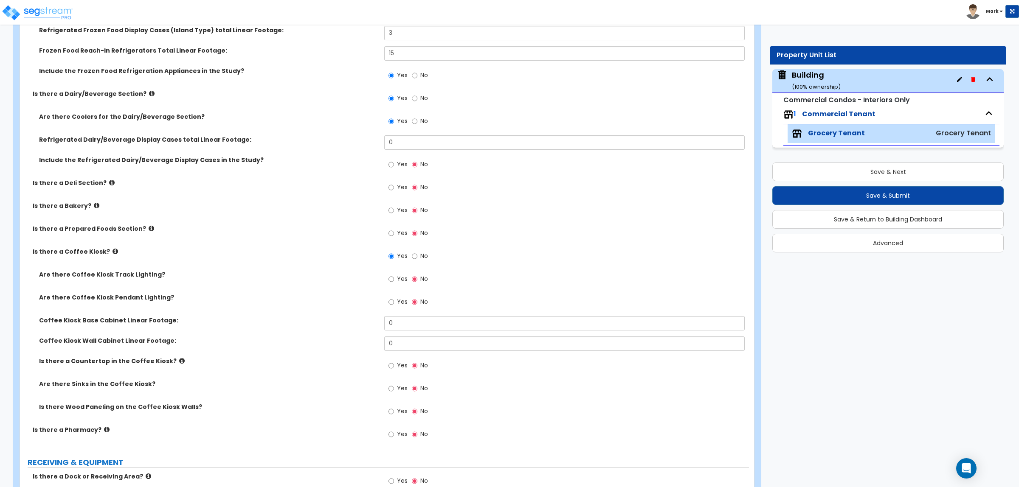
click at [398, 186] on span "Yes" at bounding box center [402, 187] width 11 height 8
click at [394, 186] on input "Yes" at bounding box center [391, 187] width 6 height 9
radio input "true"
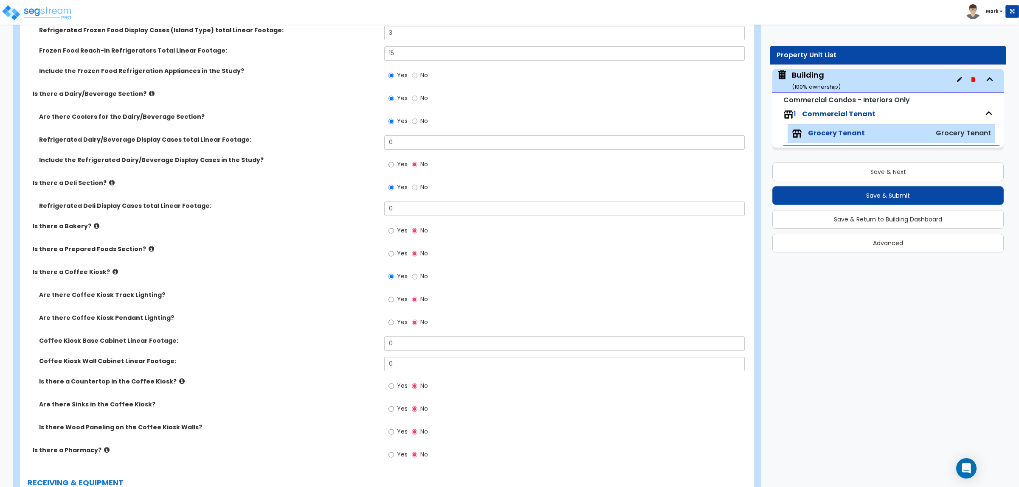
click at [391, 236] on label "Yes" at bounding box center [397, 232] width 19 height 14
click at [391, 236] on input "Yes" at bounding box center [391, 230] width 6 height 9
radio input "true"
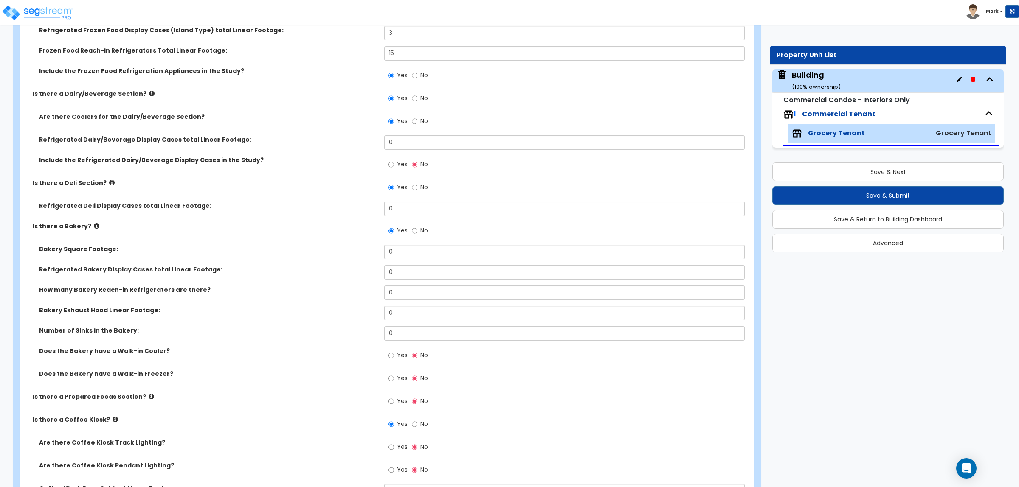
click at [393, 407] on label "Yes" at bounding box center [397, 402] width 19 height 14
click at [393, 406] on input "Yes" at bounding box center [391, 401] width 6 height 9
radio input "true"
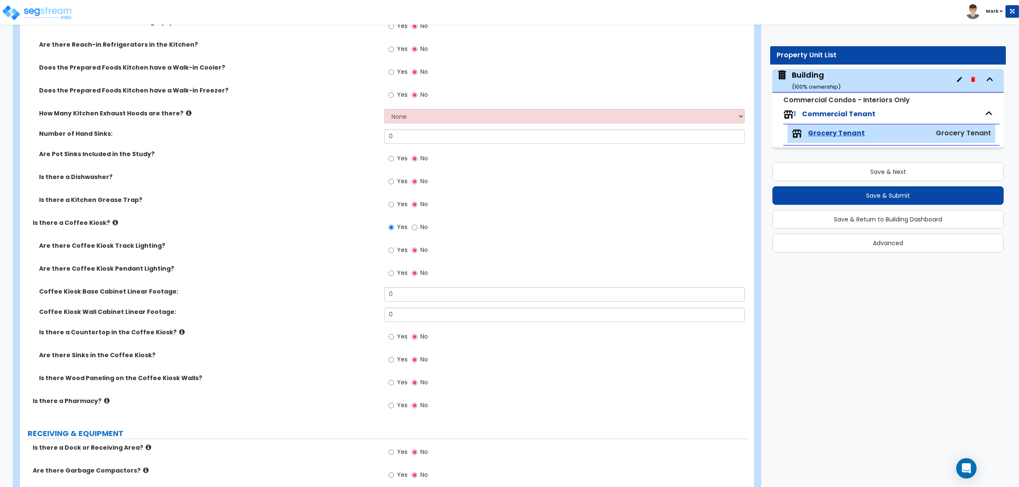
scroll to position [1326, 0]
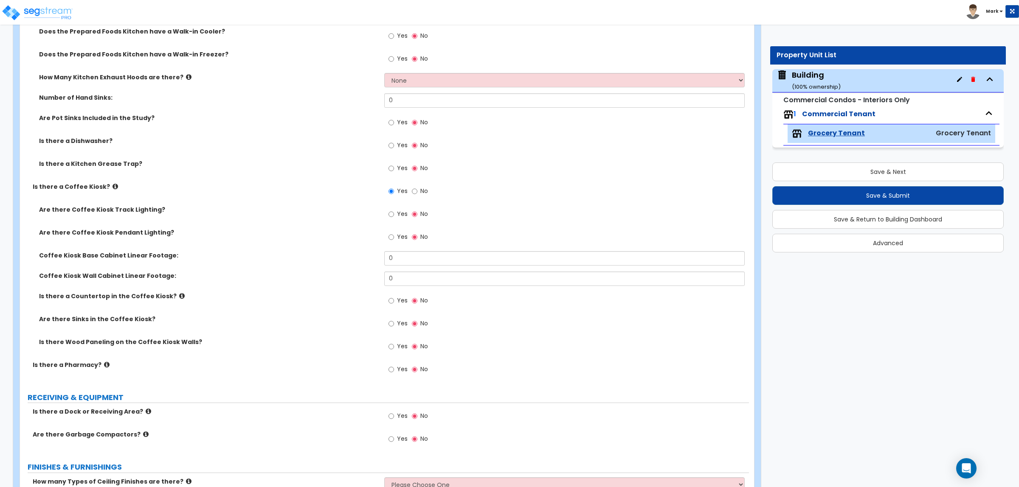
click at [403, 367] on span "Yes" at bounding box center [402, 369] width 11 height 8
click at [394, 367] on input "Yes" at bounding box center [391, 369] width 6 height 9
radio input "true"
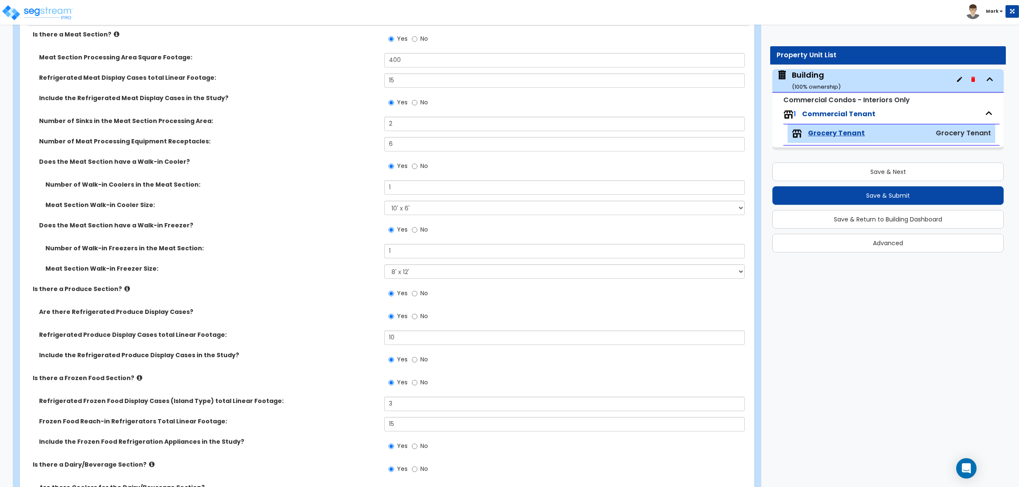
scroll to position [477, 0]
click at [269, 259] on div "Number of Walk-in Freezers in the Meat Section: 1" at bounding box center [384, 254] width 729 height 20
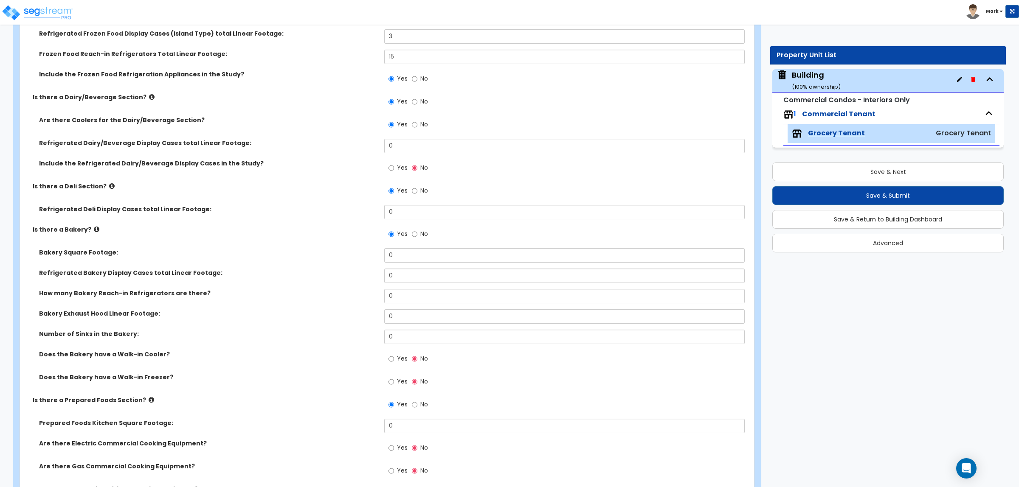
scroll to position [849, 0]
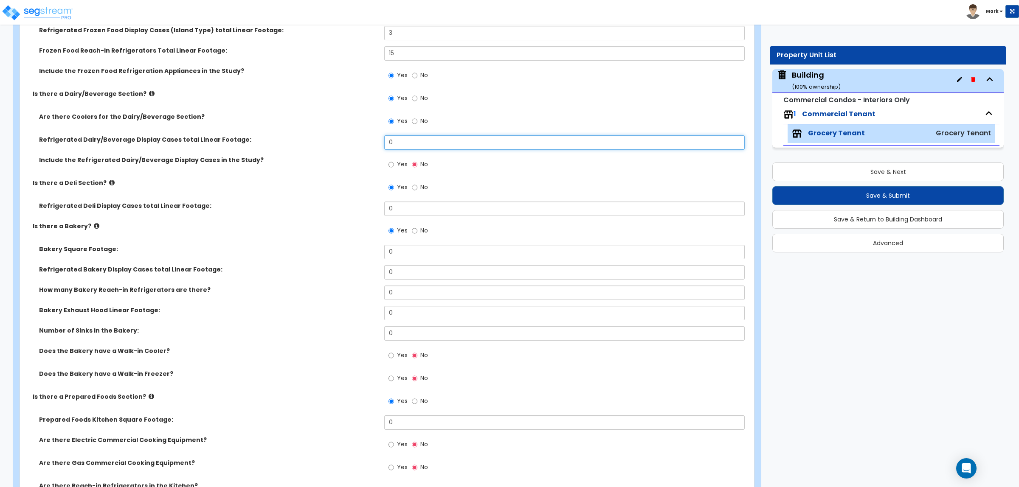
drag, startPoint x: 410, startPoint y: 143, endPoint x: 335, endPoint y: 156, distance: 75.9
click at [335, 156] on div "Are there Coolers for the Dairy/Beverage Section? Yes No Refrigerated Dairy/Bev…" at bounding box center [384, 145] width 716 height 66
type input "10"
click at [396, 169] on label "Yes" at bounding box center [397, 165] width 19 height 14
click at [394, 169] on input "Yes" at bounding box center [391, 164] width 6 height 9
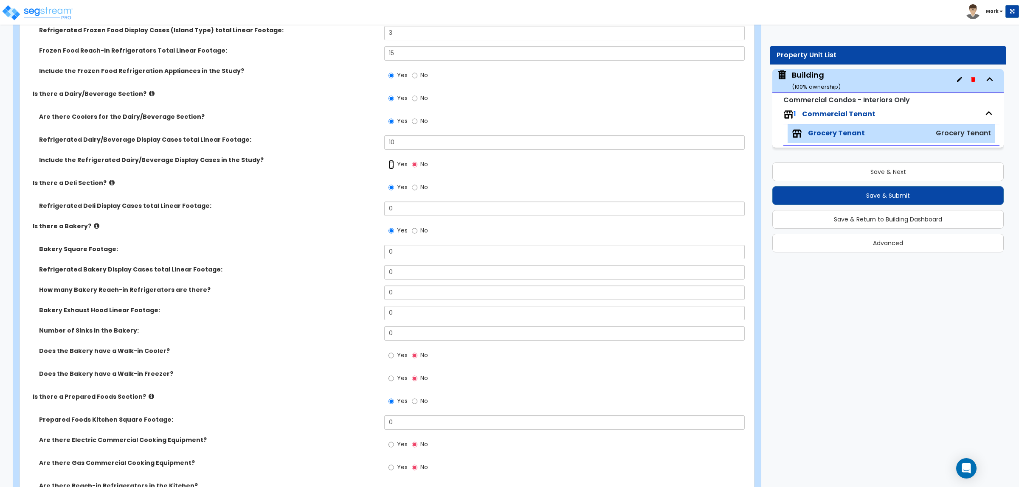
radio input "true"
drag, startPoint x: 404, startPoint y: 205, endPoint x: 337, endPoint y: 214, distance: 67.3
click at [337, 214] on div "Refrigerated Deli Display Cases total Linear Footage: 0" at bounding box center [384, 212] width 729 height 20
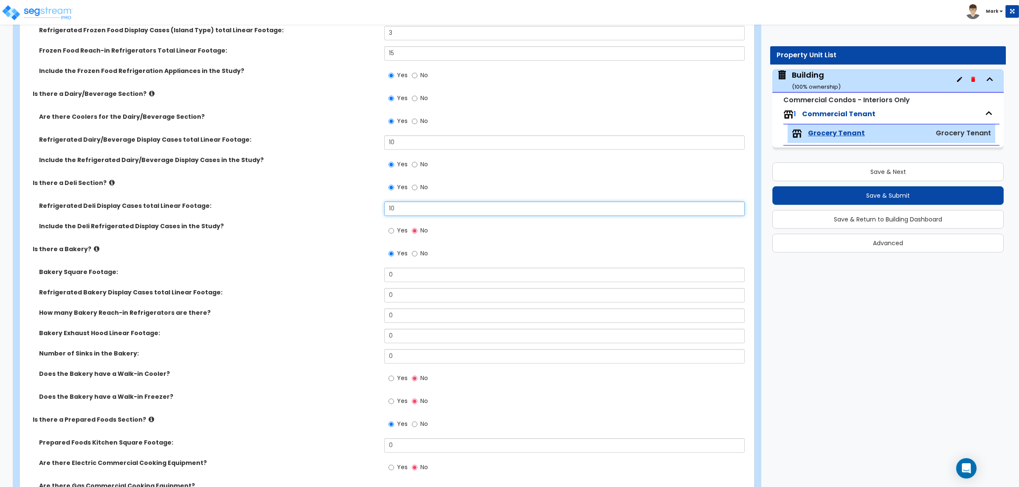
type input "10"
click at [397, 233] on label "Yes" at bounding box center [397, 232] width 19 height 14
click at [394, 233] on input "Yes" at bounding box center [391, 230] width 6 height 9
radio input "true"
drag, startPoint x: 404, startPoint y: 275, endPoint x: 359, endPoint y: 279, distance: 45.6
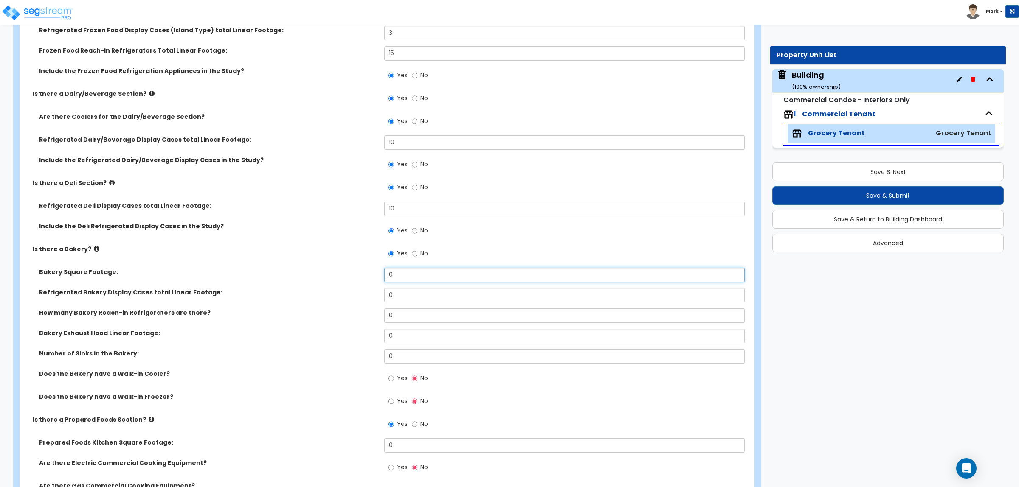
click at [359, 279] on div "Bakery Square Footage: 0" at bounding box center [384, 278] width 729 height 20
drag, startPoint x: 408, startPoint y: 272, endPoint x: 365, endPoint y: 279, distance: 43.8
click at [365, 279] on div "Bakery Square Footage: 400" at bounding box center [384, 278] width 729 height 20
type input "300"
drag, startPoint x: 404, startPoint y: 290, endPoint x: 357, endPoint y: 289, distance: 46.7
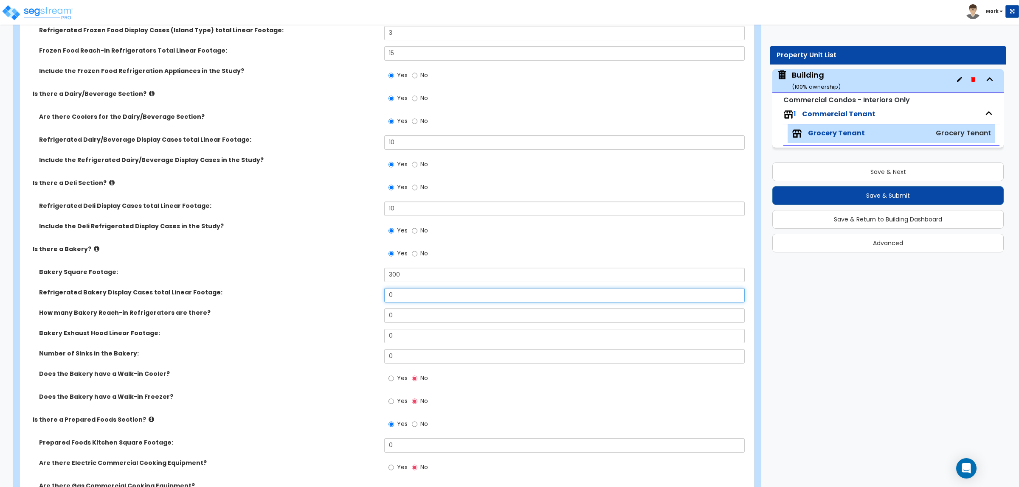
click at [357, 289] on div "Refrigerated Bakery Display Cases total Linear Footage: 0" at bounding box center [384, 298] width 729 height 20
type input "10"
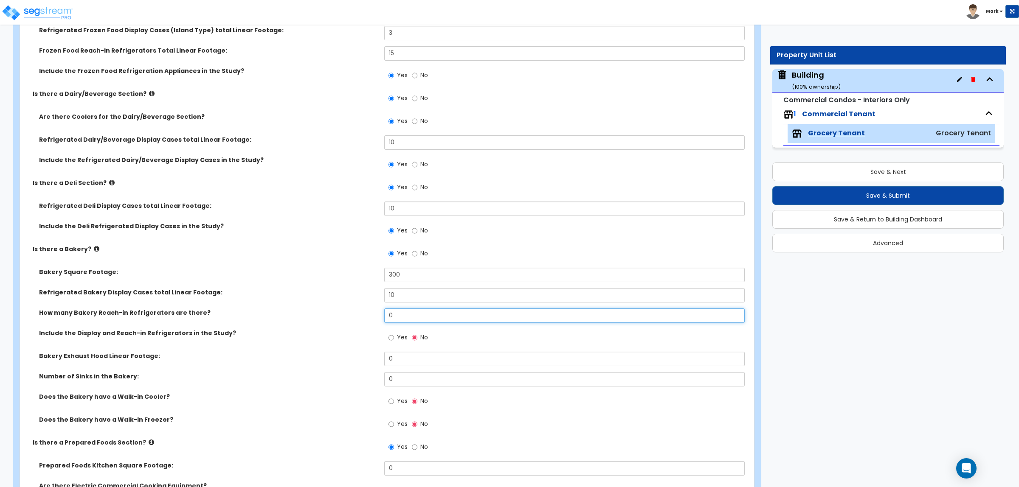
drag, startPoint x: 397, startPoint y: 312, endPoint x: 346, endPoint y: 316, distance: 51.1
click at [346, 316] on div "How many Bakery Reach-in Refrigerators are there? 0" at bounding box center [384, 319] width 729 height 20
type input "1"
click at [400, 340] on span "Yes" at bounding box center [402, 337] width 11 height 8
click at [394, 340] on input "Yes" at bounding box center [391, 337] width 6 height 9
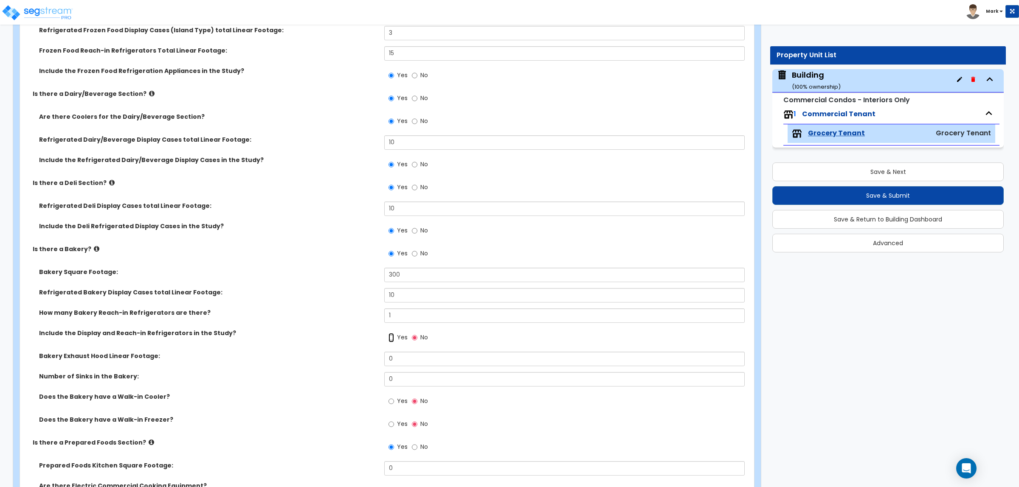
radio input "true"
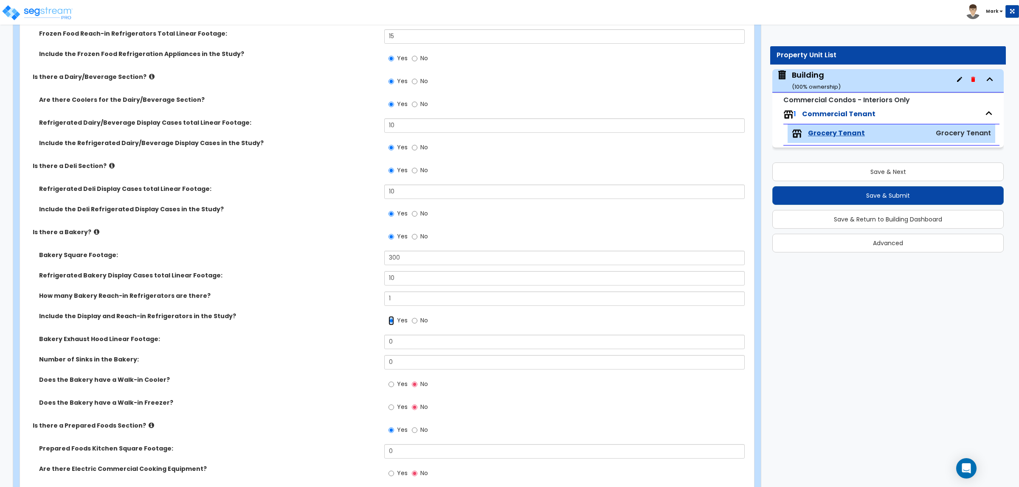
scroll to position [902, 0]
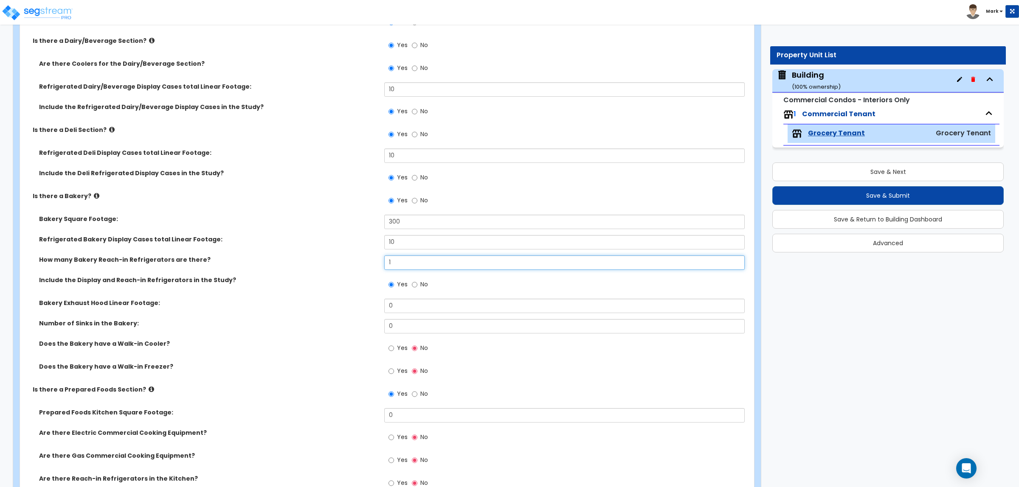
drag, startPoint x: 401, startPoint y: 264, endPoint x: 357, endPoint y: 270, distance: 44.5
click at [357, 270] on div "How many Bakery Reach-in Refrigerators are there? 1" at bounding box center [384, 266] width 729 height 20
type input "2"
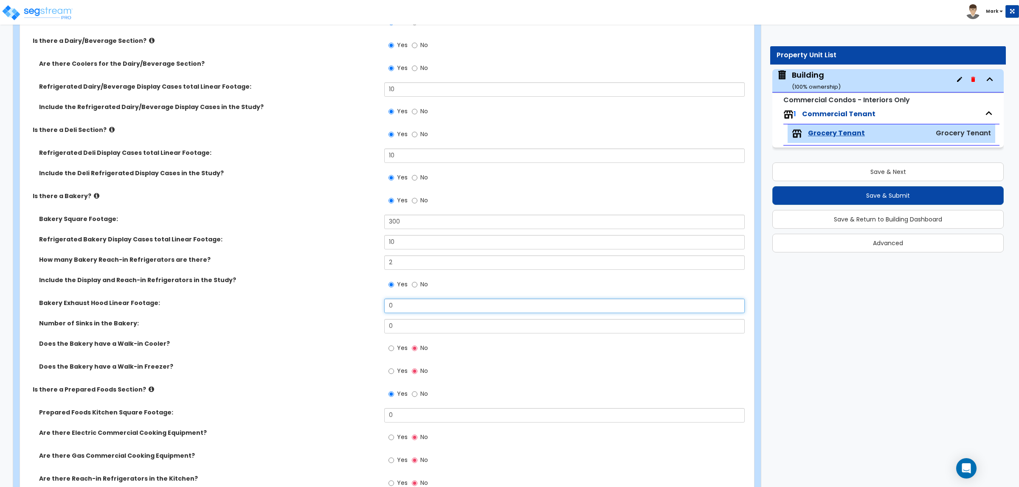
drag, startPoint x: 402, startPoint y: 307, endPoint x: 382, endPoint y: 307, distance: 20.4
click at [382, 307] on div "Bakery Exhaust Hood Linear Footage: 0" at bounding box center [384, 309] width 729 height 20
type input "6"
drag, startPoint x: 407, startPoint y: 325, endPoint x: 352, endPoint y: 326, distance: 54.3
click at [353, 327] on div "Number of Sinks in the Bakery: 0" at bounding box center [384, 329] width 729 height 20
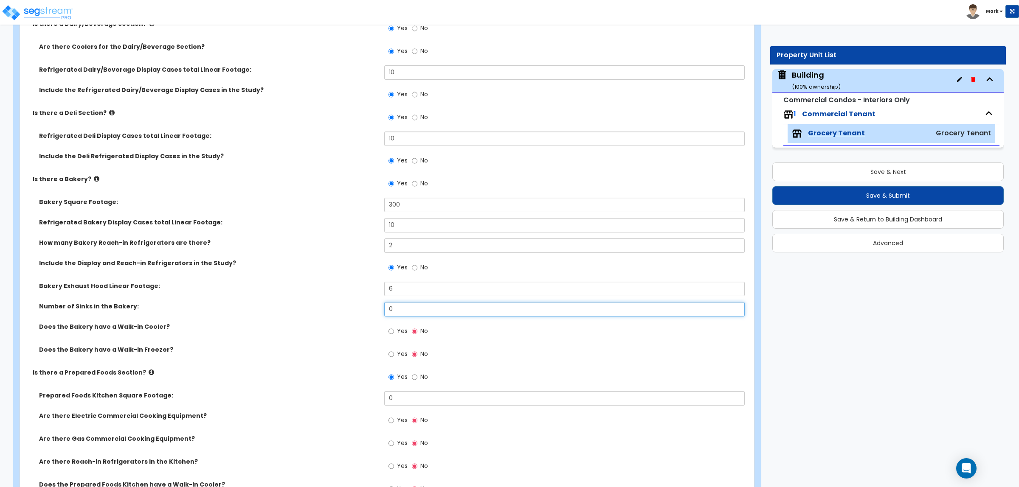
scroll to position [955, 0]
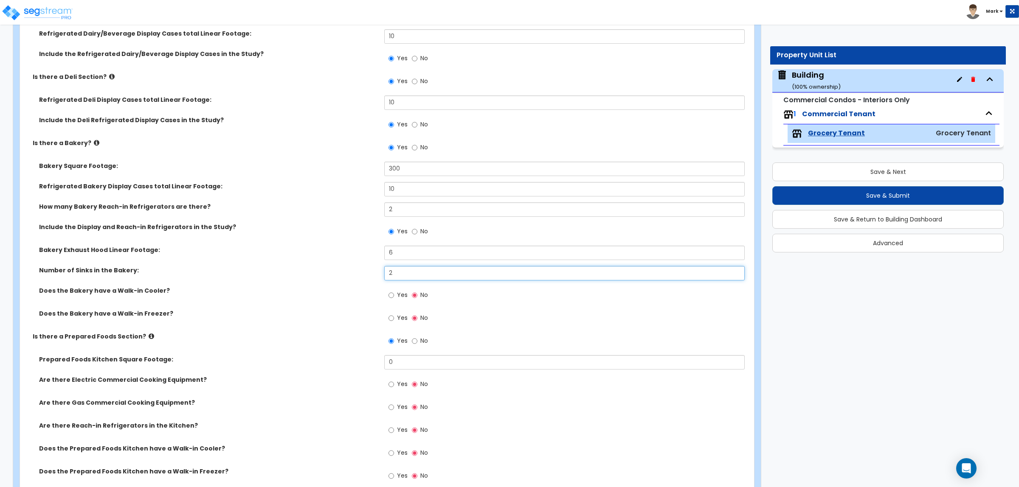
type input "2"
click at [402, 294] on span "Yes" at bounding box center [402, 295] width 11 height 8
click at [394, 294] on input "Yes" at bounding box center [391, 295] width 6 height 9
radio input "true"
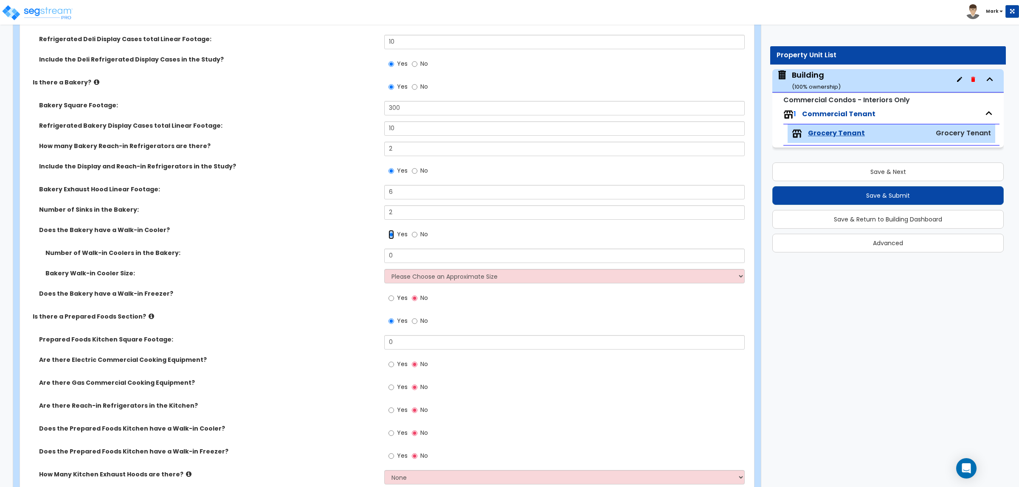
scroll to position [1061, 0]
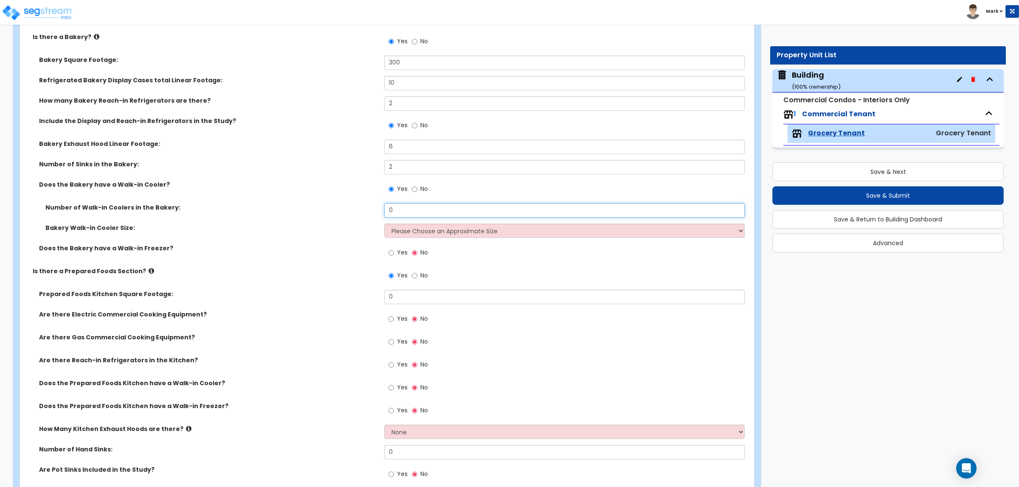
drag, startPoint x: 407, startPoint y: 207, endPoint x: 345, endPoint y: 204, distance: 61.6
click at [345, 204] on div "Number of Walk-in Coolers in the Bakery: 0" at bounding box center [384, 213] width 729 height 20
drag, startPoint x: 399, startPoint y: 207, endPoint x: 372, endPoint y: 209, distance: 26.8
click at [372, 209] on div "Number of Walk-in Coolers in the Bakery: 1" at bounding box center [384, 213] width 729 height 20
click at [398, 208] on input "2" at bounding box center [564, 210] width 360 height 14
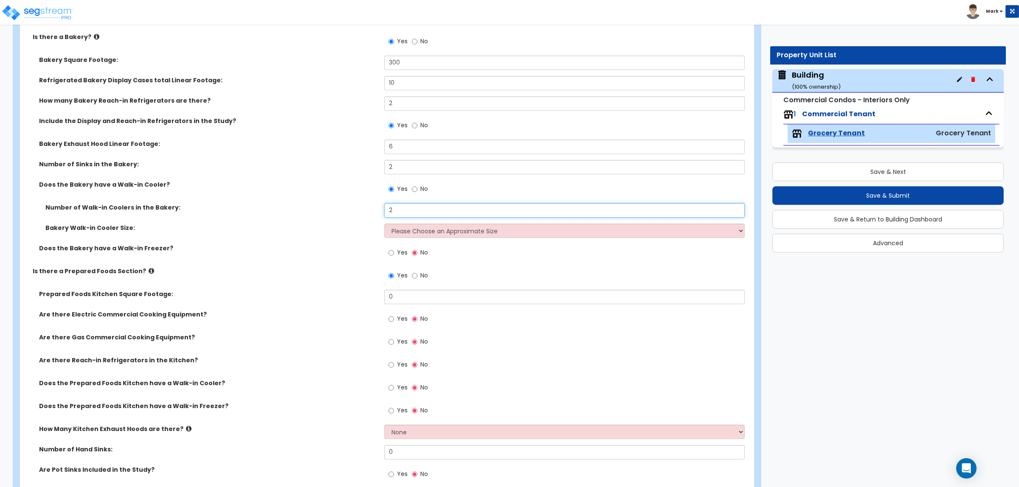
drag, startPoint x: 410, startPoint y: 209, endPoint x: 376, endPoint y: 211, distance: 34.5
click at [376, 211] on div "Number of Walk-in Coolers in the Bakery: 2" at bounding box center [384, 213] width 729 height 20
type input "2"
click at [427, 233] on select "Please Choose an Approximate Size 6' x 6' 10' x 6' 12' x 14' 12' x 20' I want t…" at bounding box center [564, 231] width 360 height 14
select select "2"
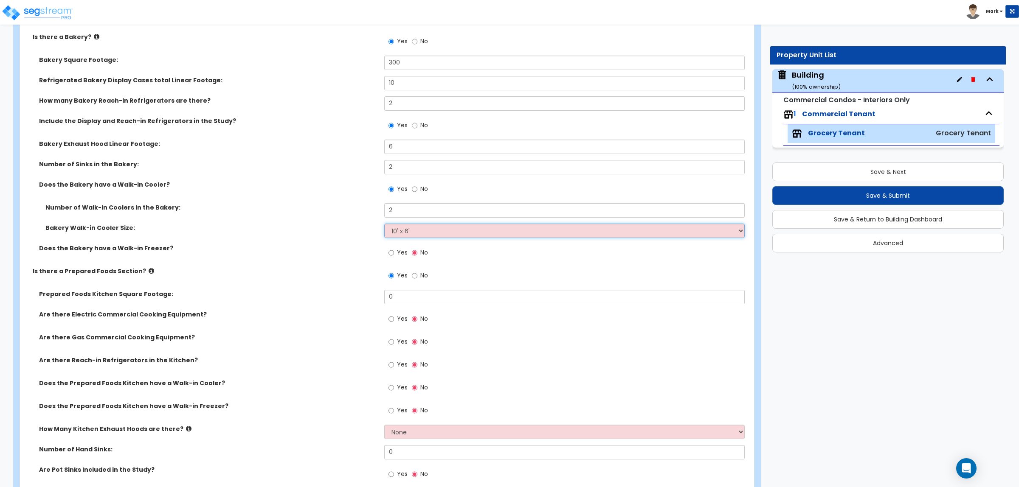
click at [384, 224] on select "Please Choose an Approximate Size 6' x 6' 10' x 6' 12' x 14' 12' x 20' I want t…" at bounding box center [564, 231] width 360 height 14
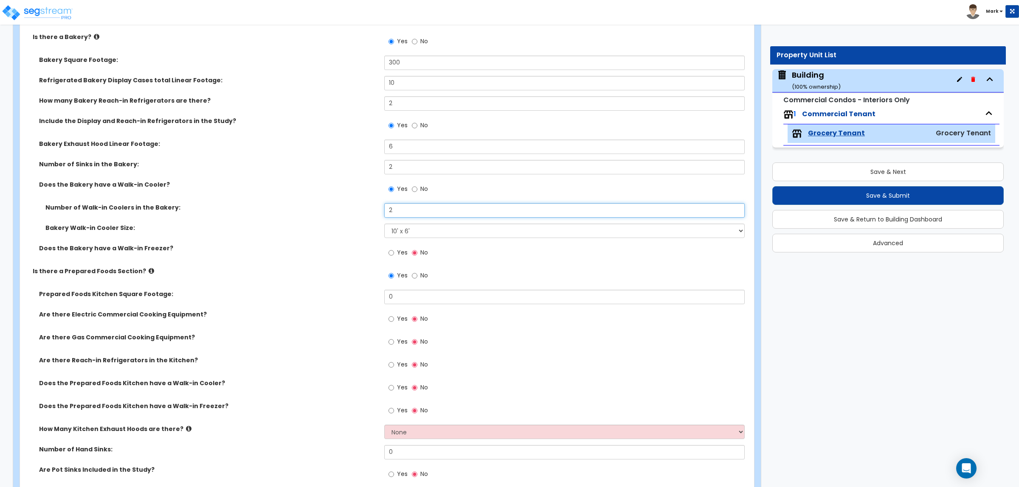
click at [396, 208] on input "2" at bounding box center [564, 210] width 360 height 14
click at [330, 236] on div "Bakery Walk-in Cooler Size: Please Choose an Approximate Size 6' x 6' 10' x 6' …" at bounding box center [384, 234] width 729 height 20
click at [416, 232] on select "Please Choose an Approximate Size 6' x 6' 10' x 6' 12' x 14' 12' x 20' I want t…" at bounding box center [564, 231] width 360 height 14
click at [322, 262] on div "Does the Bakery have a Walk-in Freezer? Yes No" at bounding box center [384, 255] width 729 height 23
click at [389, 254] on input "Yes" at bounding box center [391, 252] width 6 height 9
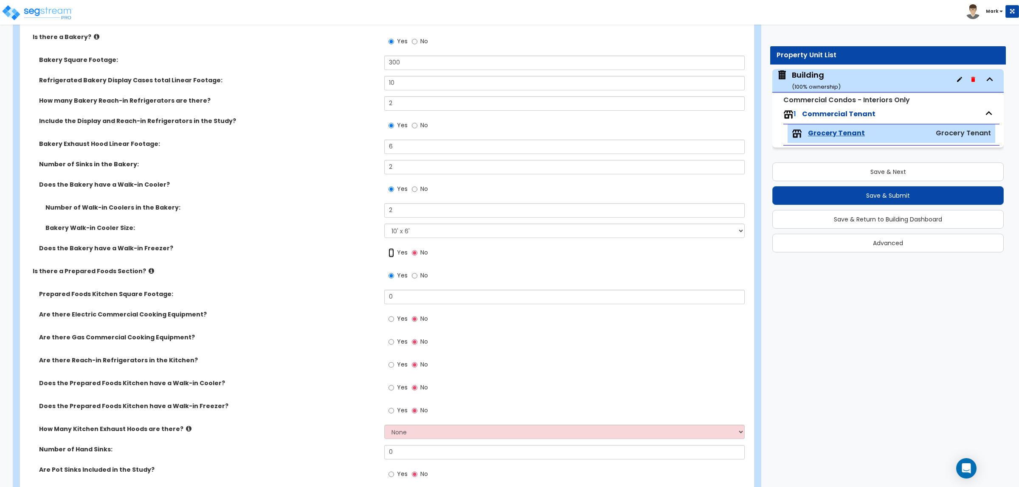
radio input "true"
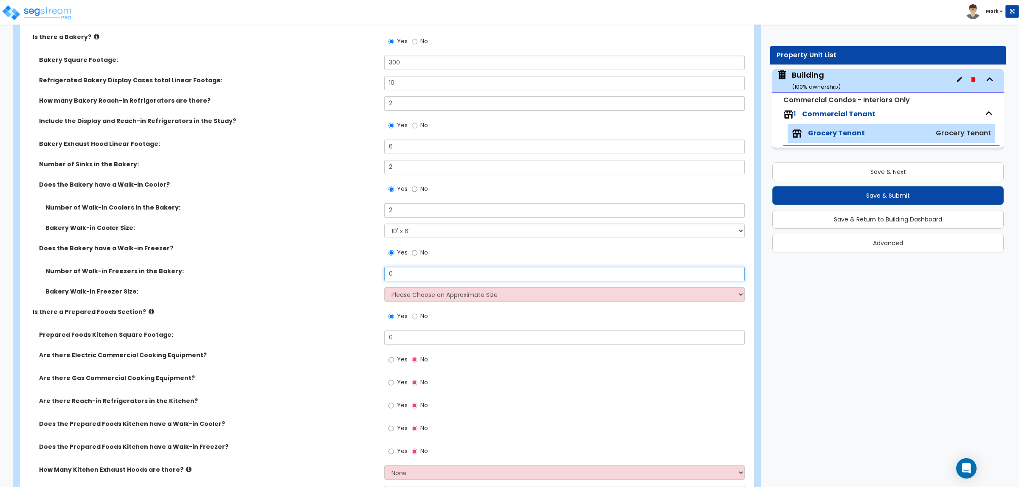
drag, startPoint x: 400, startPoint y: 277, endPoint x: 365, endPoint y: 275, distance: 35.3
click at [365, 275] on div "Number of Walk-in Freezers in the Bakery: 0" at bounding box center [384, 277] width 729 height 20
type input "1"
click at [404, 293] on select "Please Choose an Approximate Size 8' x 8' 8' x 12' 8' x 16' 8' x 20' I want to …" at bounding box center [564, 294] width 360 height 14
select select "1"
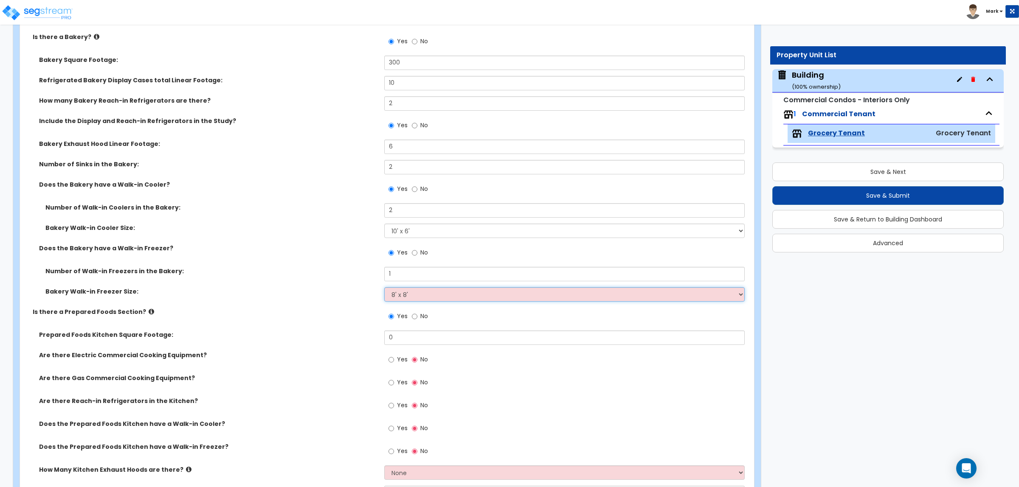
click at [384, 287] on select "Please Choose an Approximate Size 8' x 8' 8' x 12' 8' x 16' 8' x 20' I want to …" at bounding box center [564, 294] width 360 height 14
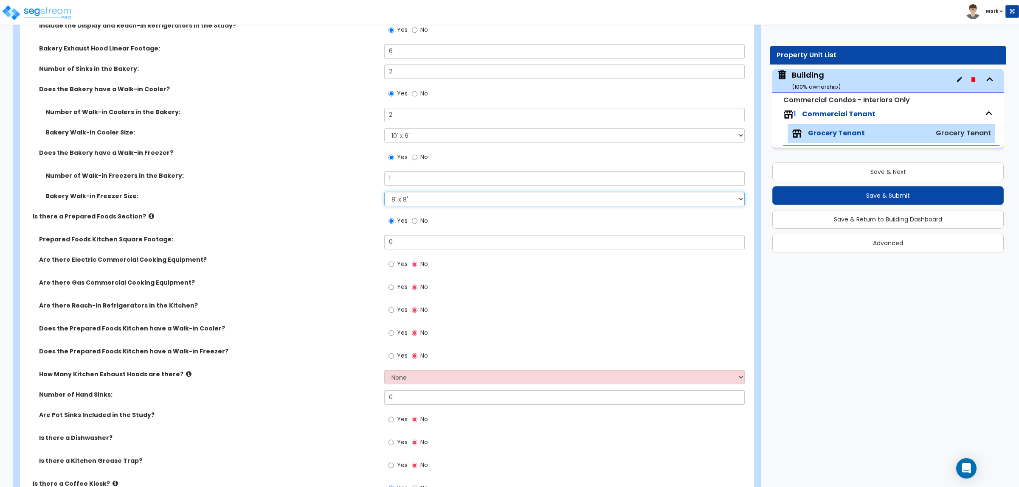
scroll to position [1167, 0]
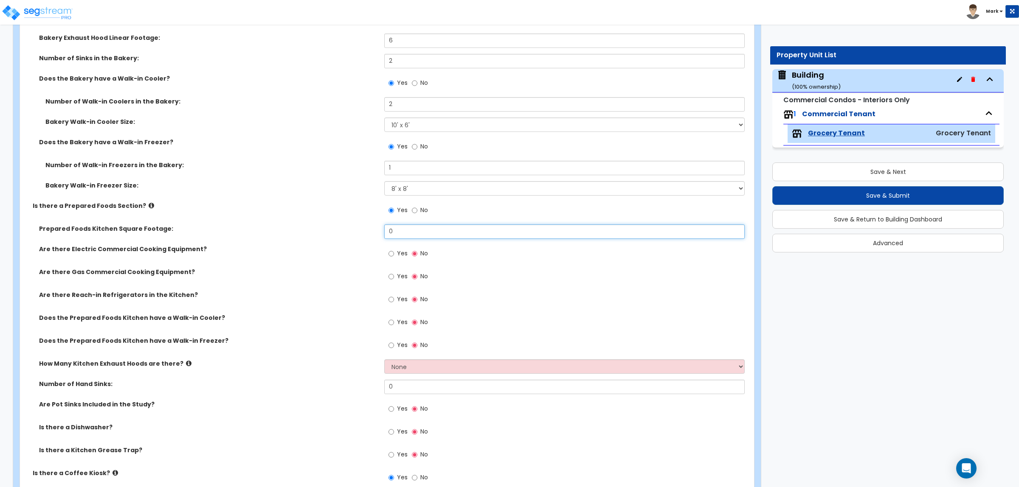
drag, startPoint x: 410, startPoint y: 233, endPoint x: 327, endPoint y: 226, distance: 83.1
click at [328, 226] on div "Prepared Foods Kitchen Square Footage: 0" at bounding box center [384, 235] width 729 height 20
click at [287, 199] on div "Bakery Walk-in Freezer Size: Please Choose an Approximate Size 8' x 8' 8' x 12'…" at bounding box center [384, 191] width 729 height 20
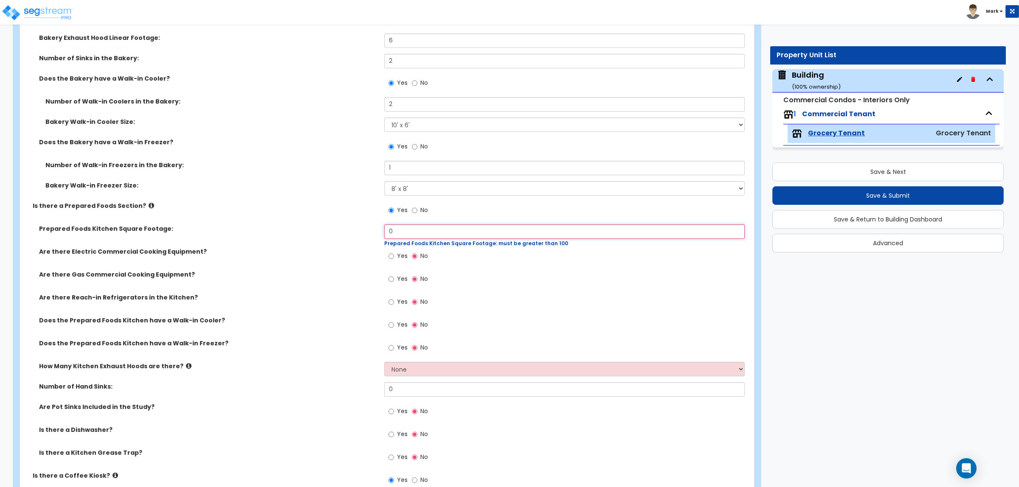
drag, startPoint x: 395, startPoint y: 232, endPoint x: 305, endPoint y: 203, distance: 94.9
click at [338, 224] on div "Is there a Meat Section? Yes No Meat Section Processing Area Square Footage: 40…" at bounding box center [384, 79] width 716 height 1477
drag, startPoint x: 408, startPoint y: 230, endPoint x: 340, endPoint y: 234, distance: 68.0
click at [340, 234] on div "Prepared Foods Kitchen Square Footage: 300 Prepared Foods Kitchen Square Footag…" at bounding box center [384, 236] width 729 height 23
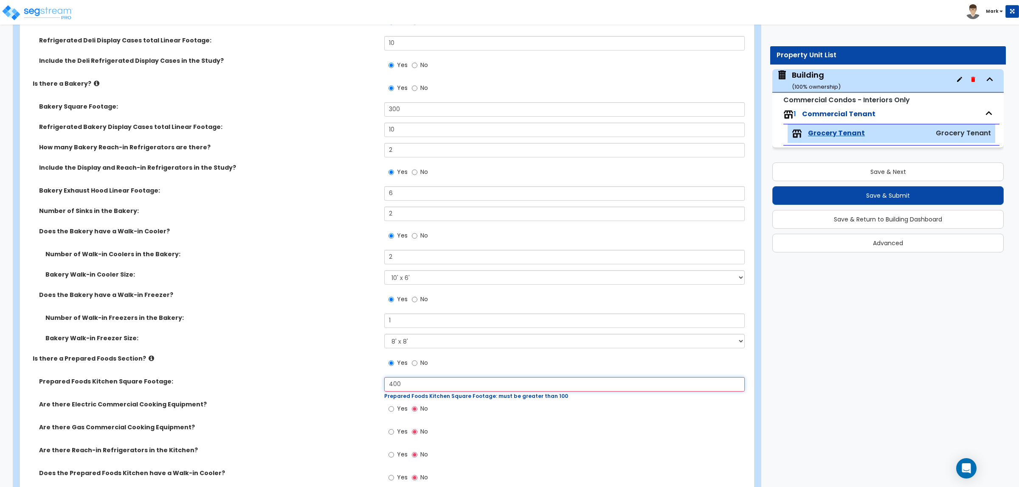
scroll to position [1008, 0]
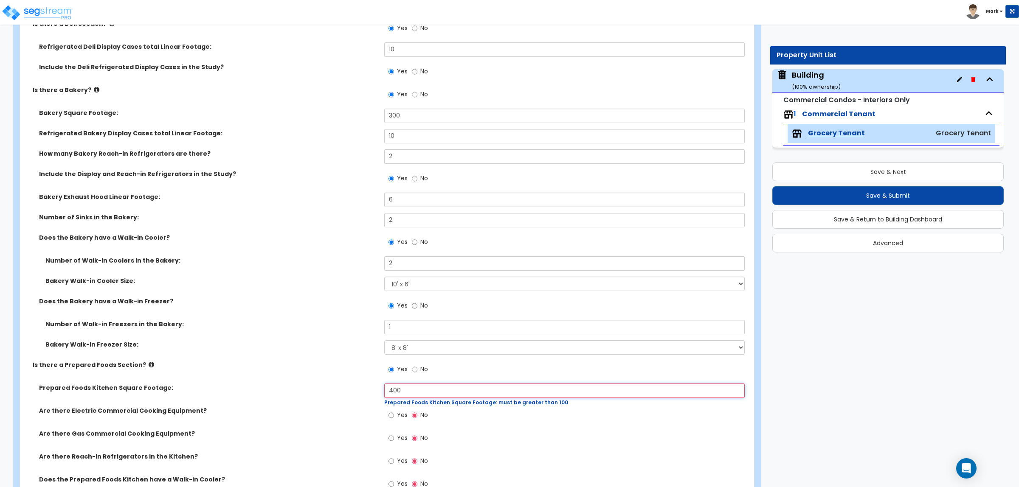
type input "400"
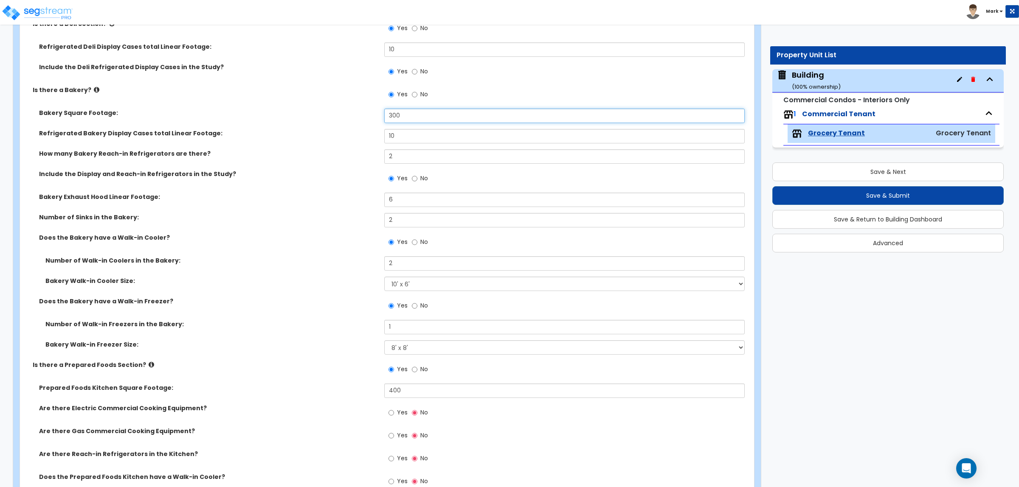
drag, startPoint x: 407, startPoint y: 118, endPoint x: 366, endPoint y: 115, distance: 41.7
click at [366, 115] on div "Bakery Square Footage: 300" at bounding box center [384, 119] width 729 height 20
type input "400"
click at [364, 162] on div "How many Bakery Reach-in Refrigerators are there? 2" at bounding box center [384, 159] width 729 height 20
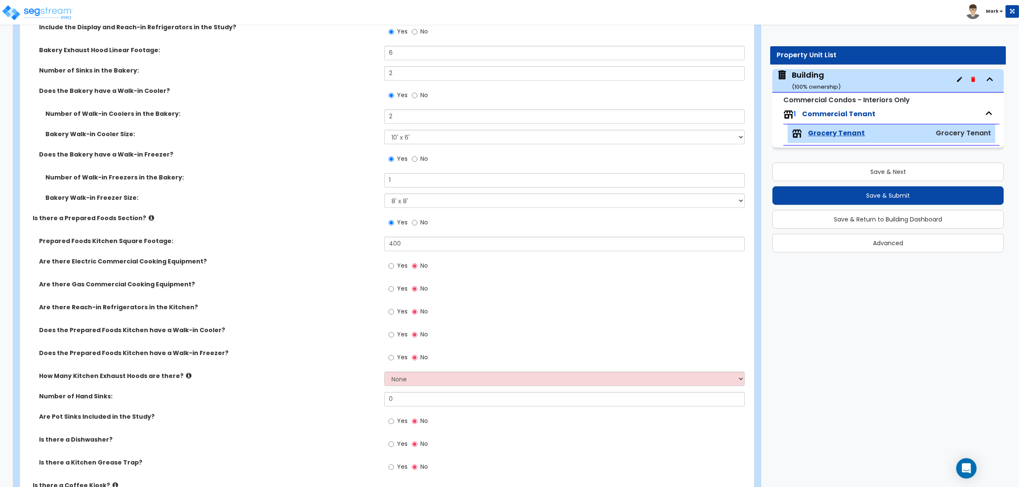
scroll to position [1167, 0]
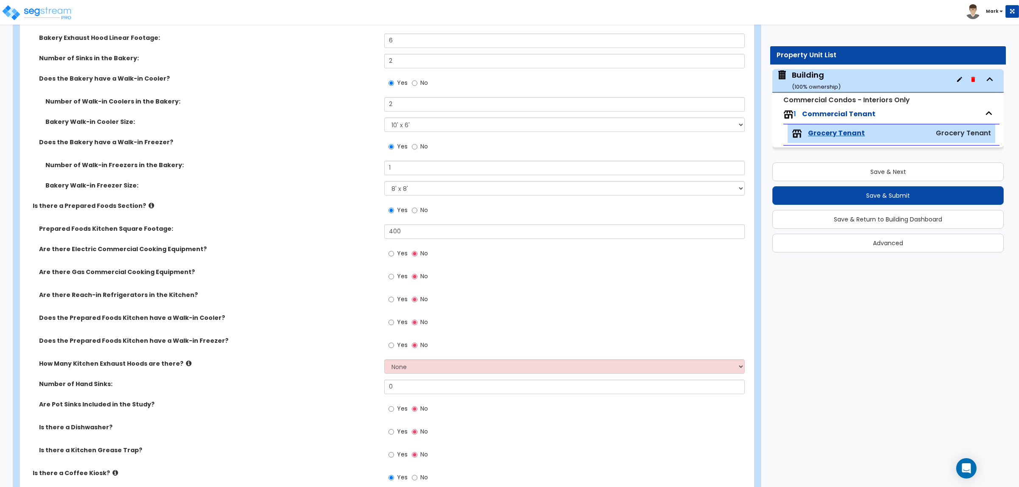
click at [397, 248] on label "Yes" at bounding box center [397, 254] width 19 height 14
click at [394, 249] on input "Yes" at bounding box center [391, 253] width 6 height 9
radio input "true"
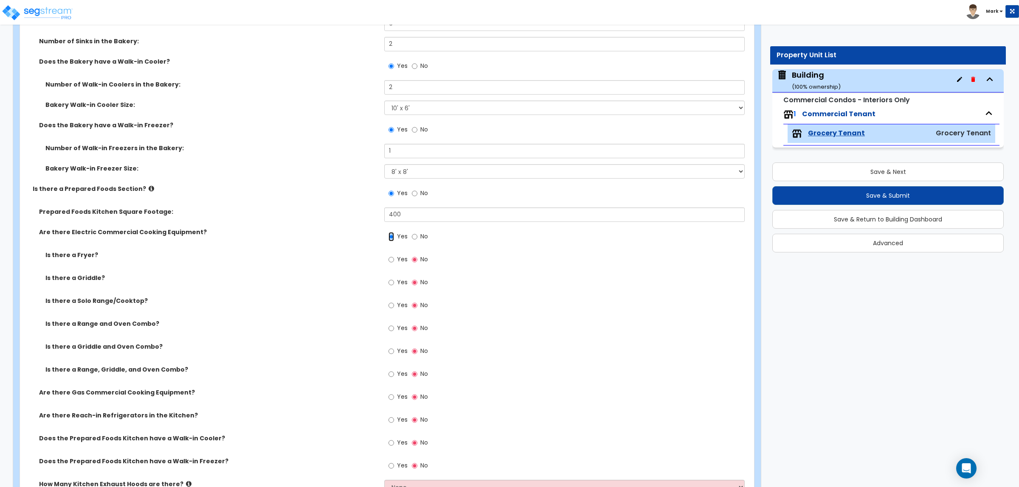
scroll to position [1220, 0]
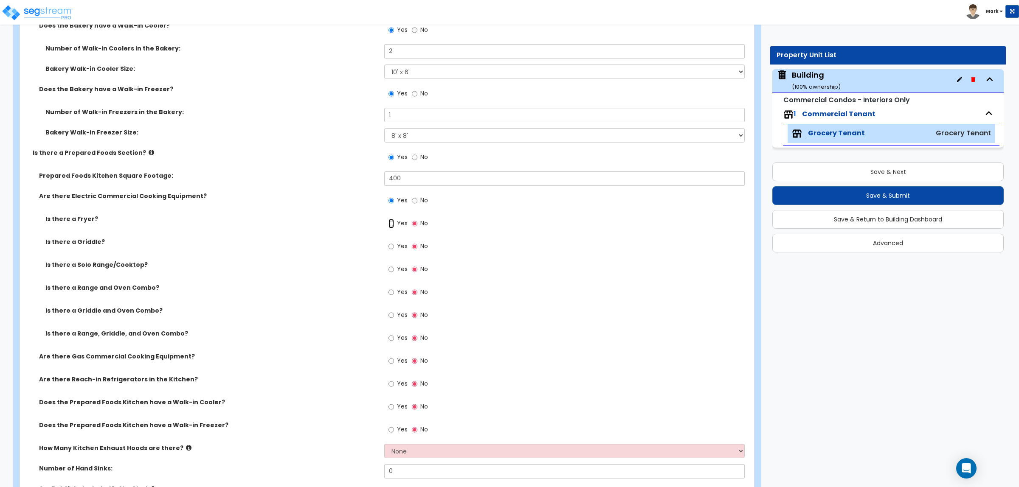
click at [390, 223] on input "Yes" at bounding box center [391, 223] width 6 height 9
radio input "true"
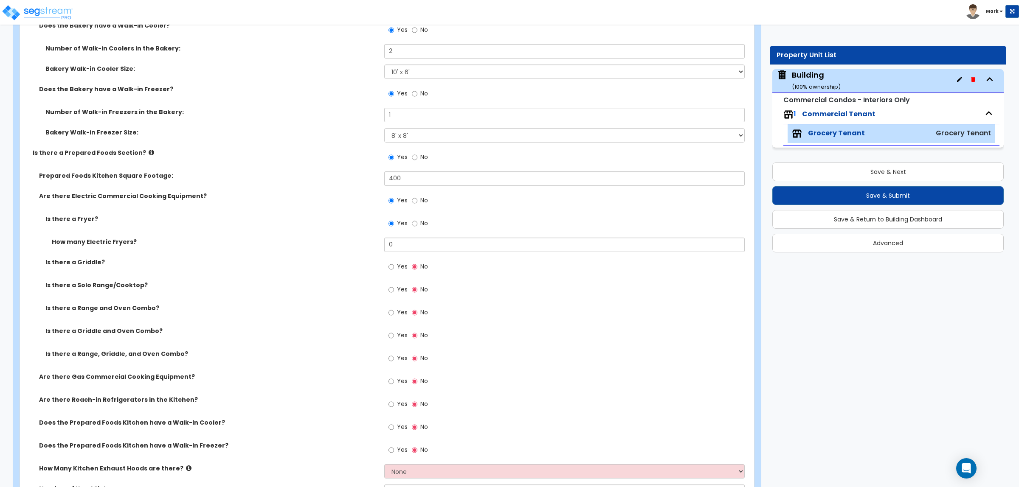
click at [399, 265] on span "Yes" at bounding box center [402, 266] width 11 height 8
click at [394, 265] on input "Yes" at bounding box center [391, 266] width 6 height 9
radio input "true"
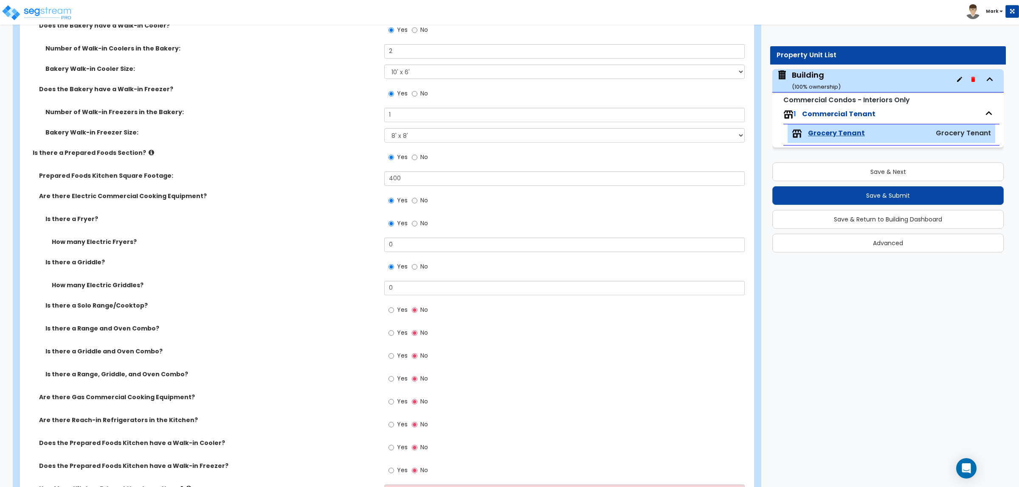
click at [402, 313] on span "Yes" at bounding box center [402, 310] width 11 height 8
click at [394, 313] on input "Yes" at bounding box center [391, 310] width 6 height 9
radio input "true"
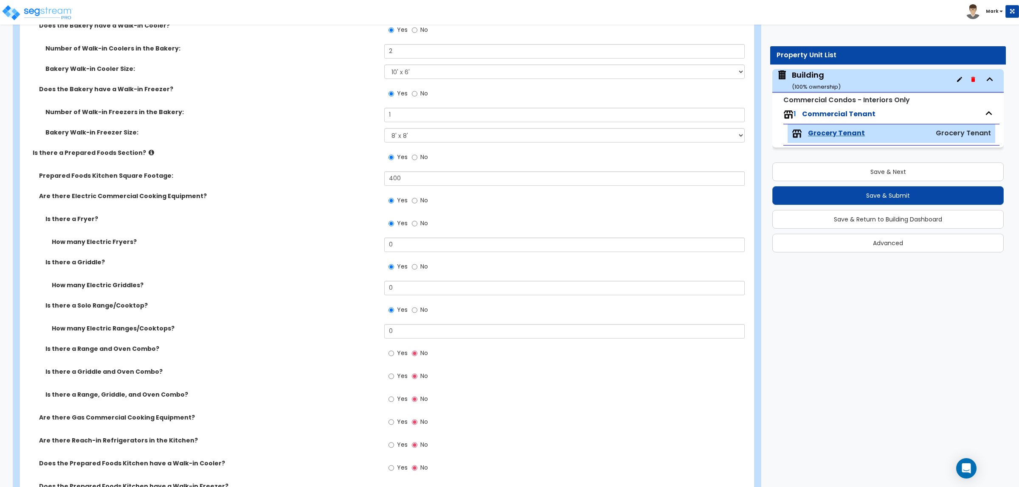
click at [397, 355] on span "Yes" at bounding box center [402, 353] width 11 height 8
click at [394, 355] on input "Yes" at bounding box center [391, 353] width 6 height 9
radio input "true"
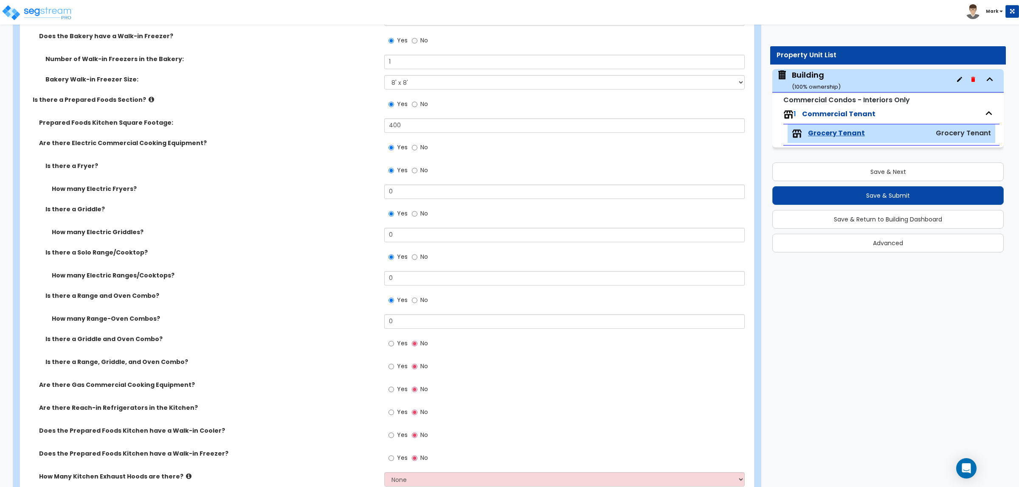
click at [402, 340] on span "Yes" at bounding box center [402, 343] width 11 height 8
click at [394, 340] on input "Yes" at bounding box center [391, 343] width 6 height 9
radio input "true"
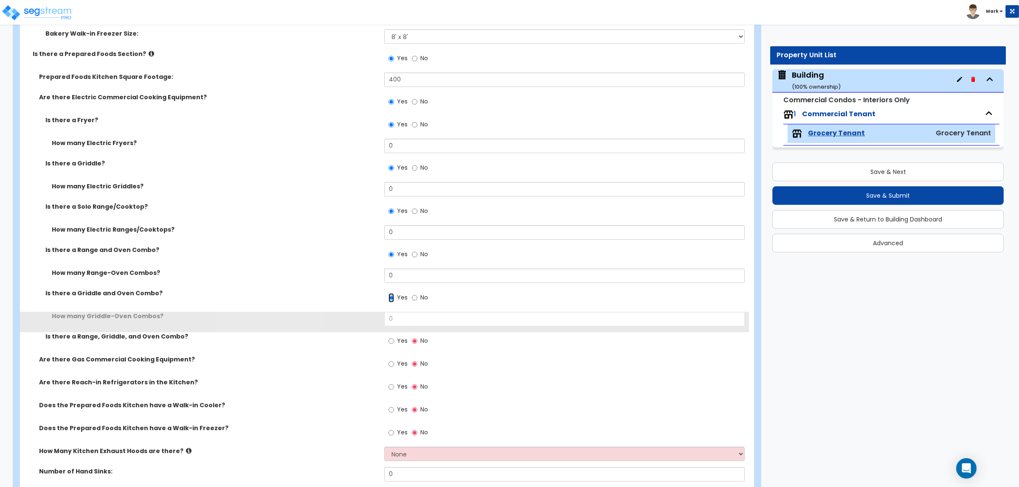
scroll to position [1326, 0]
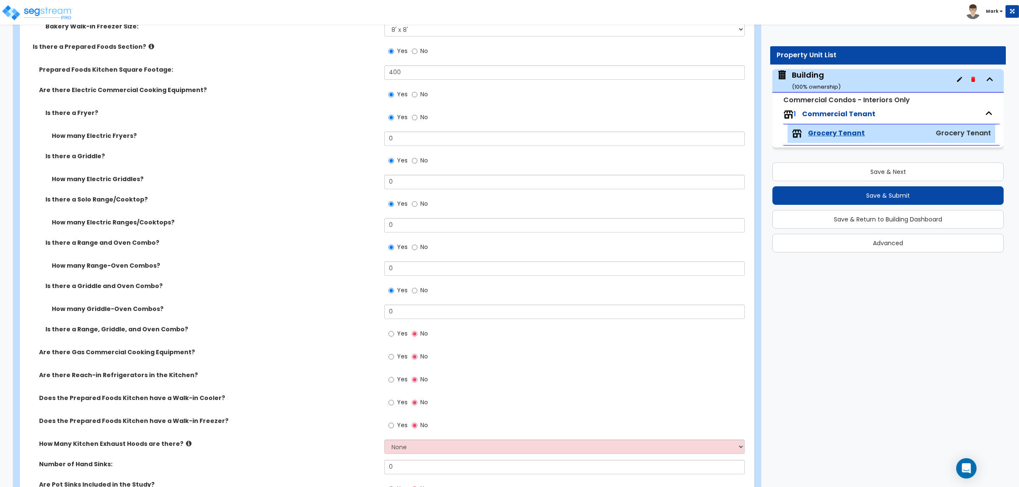
click at [399, 331] on span "Yes" at bounding box center [402, 333] width 11 height 8
click at [394, 331] on input "Yes" at bounding box center [391, 333] width 6 height 9
radio input "true"
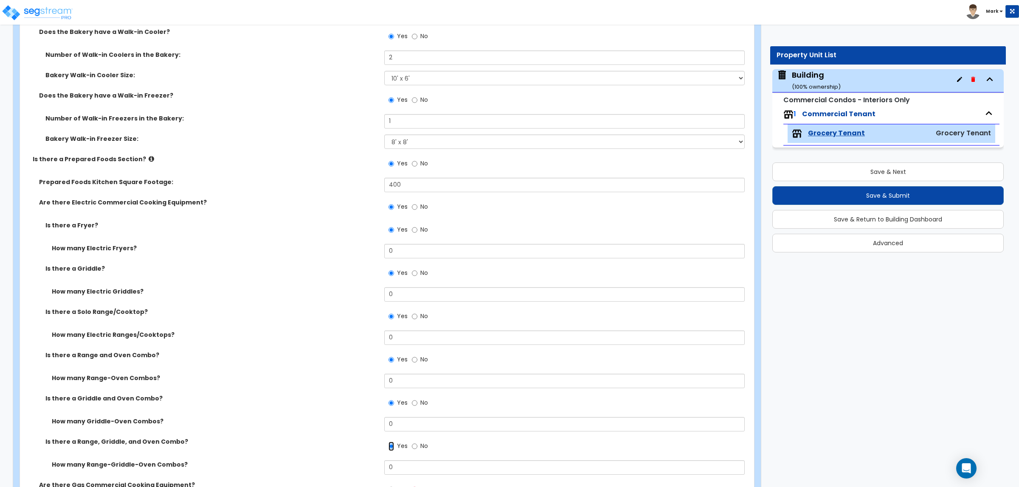
scroll to position [1220, 0]
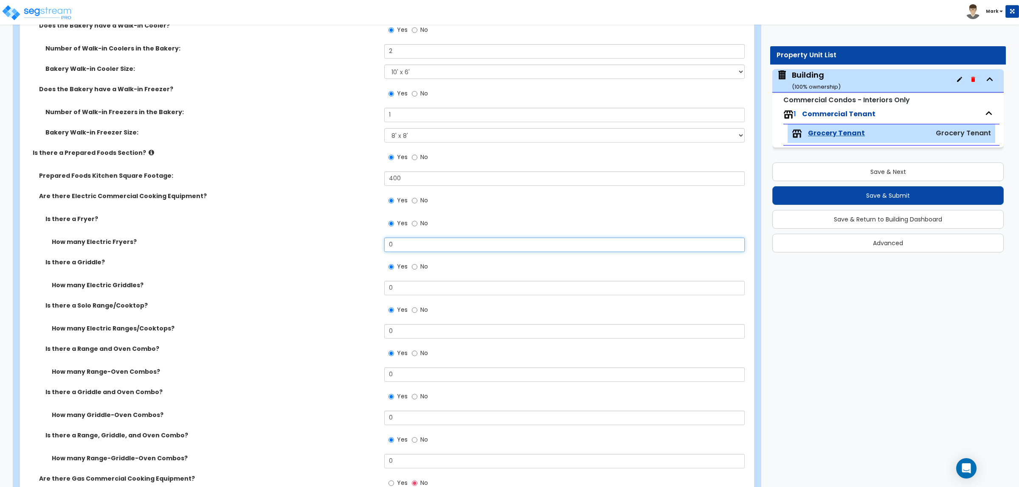
drag, startPoint x: 402, startPoint y: 239, endPoint x: 379, endPoint y: 241, distance: 23.9
click at [379, 241] on div "How many Electric Fryers? 0" at bounding box center [384, 248] width 729 height 20
type input "1"
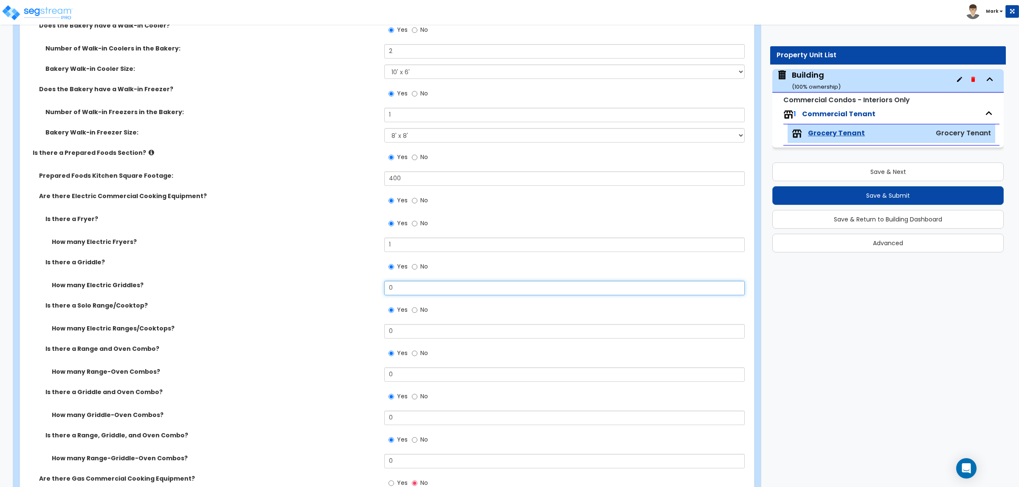
drag, startPoint x: 410, startPoint y: 290, endPoint x: 367, endPoint y: 292, distance: 43.3
click at [367, 292] on div "How many Electric Griddles? 0" at bounding box center [384, 291] width 729 height 20
type input "1"
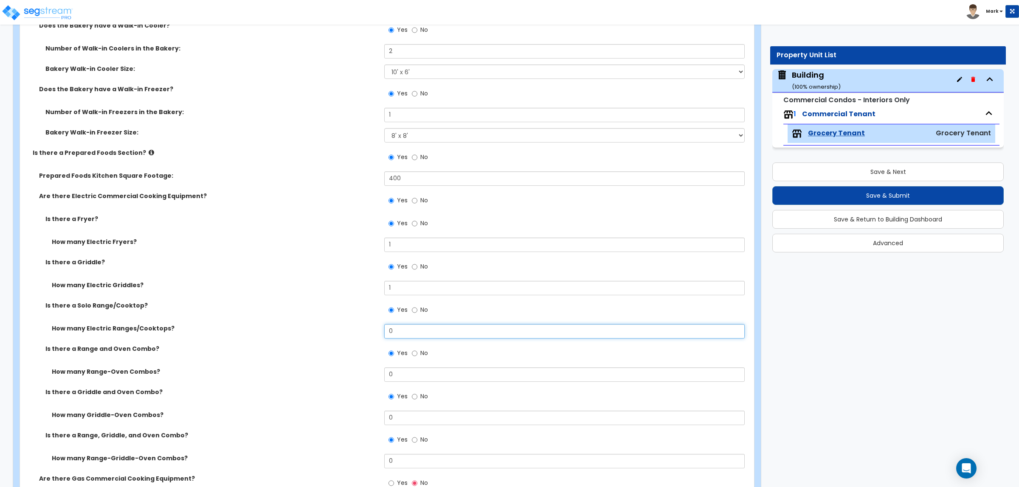
drag, startPoint x: 399, startPoint y: 327, endPoint x: 346, endPoint y: 334, distance: 54.0
click at [346, 333] on div "How many Electric Ranges/Cooktops? 0" at bounding box center [384, 334] width 729 height 20
type input "1"
drag, startPoint x: 402, startPoint y: 373, endPoint x: 357, endPoint y: 371, distance: 45.0
click at [357, 371] on div "How many Range-Oven Combos? 1" at bounding box center [384, 378] width 729 height 20
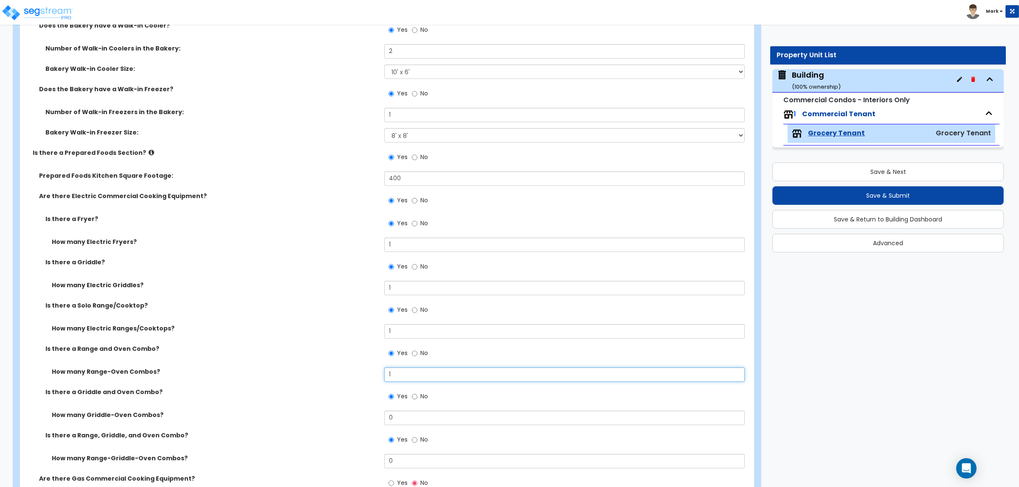
type input "1"
click at [385, 421] on input "0" at bounding box center [564, 418] width 360 height 14
type input "1"
click at [296, 300] on div "How many Electric Griddles? 1" at bounding box center [384, 291] width 729 height 20
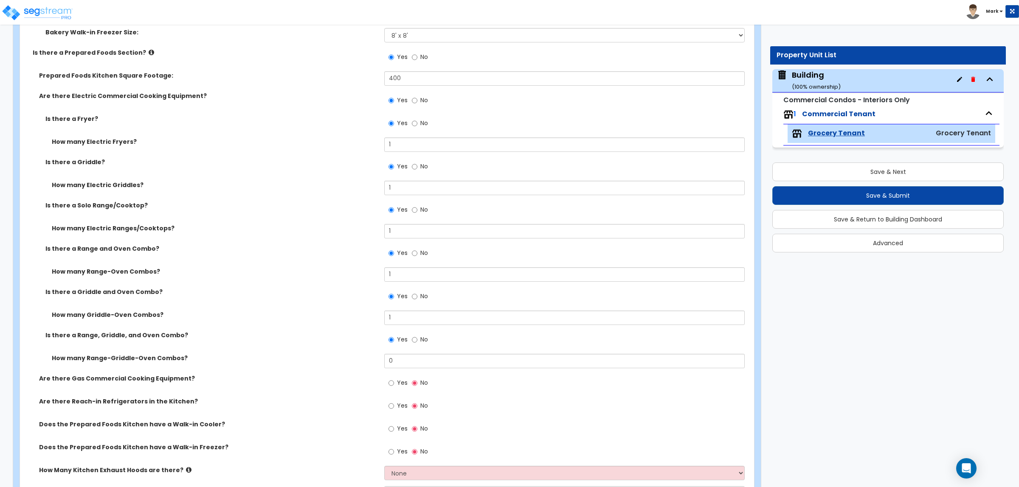
scroll to position [1326, 0]
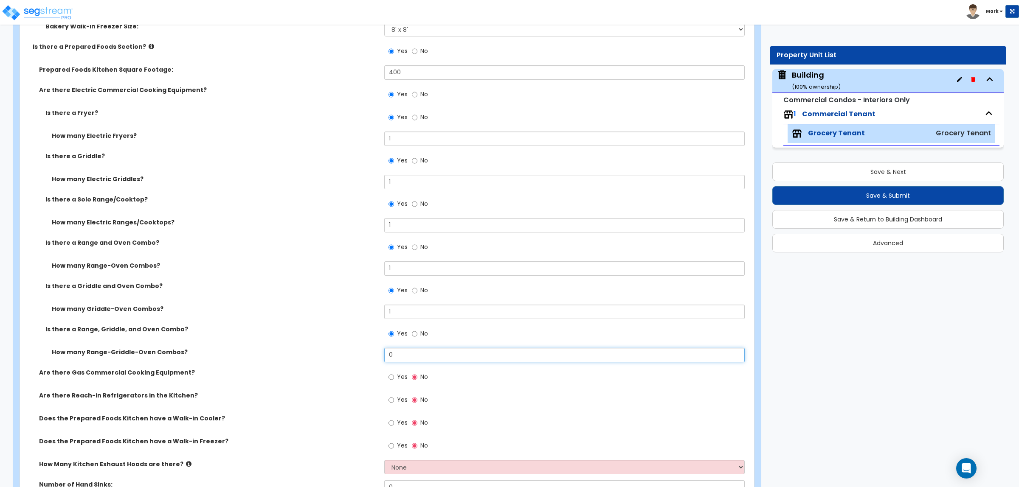
drag, startPoint x: 409, startPoint y: 353, endPoint x: 350, endPoint y: 357, distance: 58.7
click at [350, 357] on div "How many Range-Griddle-Oven Combos? 0" at bounding box center [384, 358] width 729 height 20
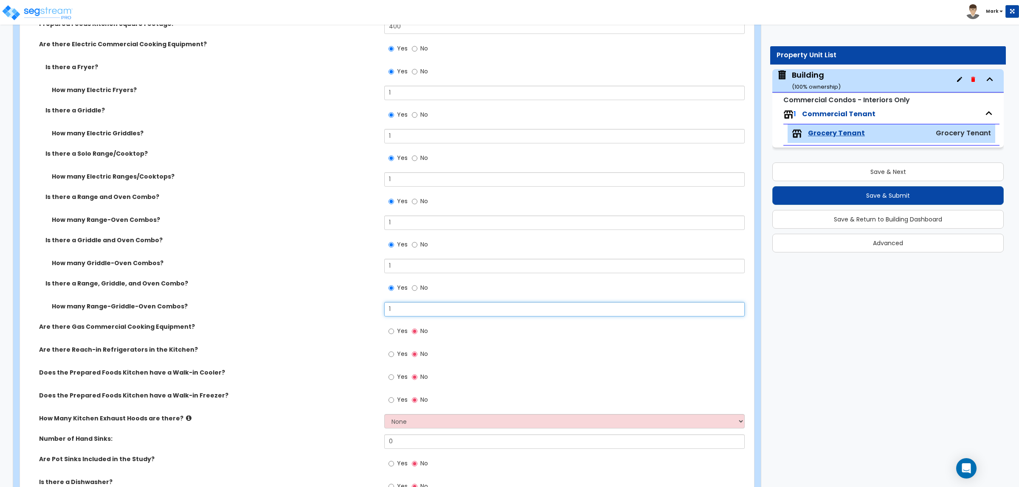
scroll to position [1379, 0]
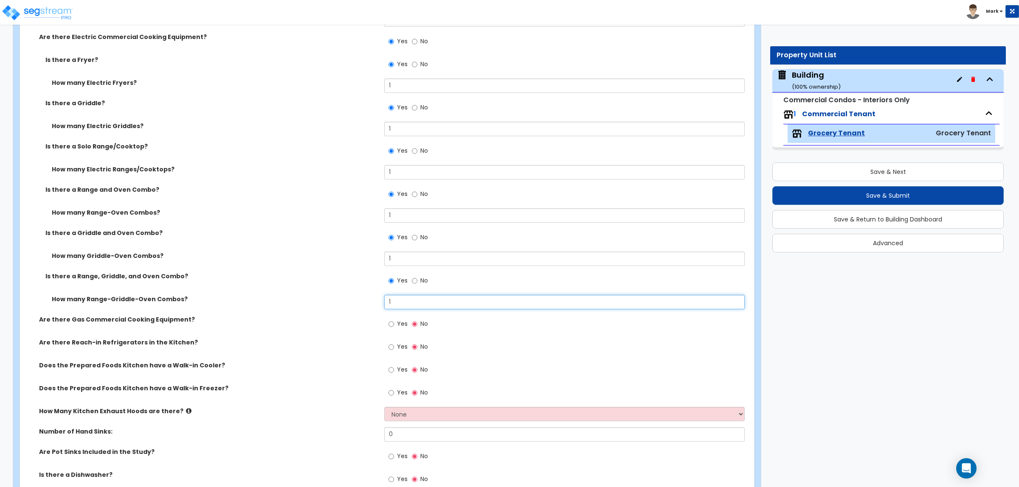
type input "1"
click at [402, 322] on span "Yes" at bounding box center [402, 324] width 11 height 8
click at [394, 322] on input "Yes" at bounding box center [391, 324] width 6 height 9
radio input "true"
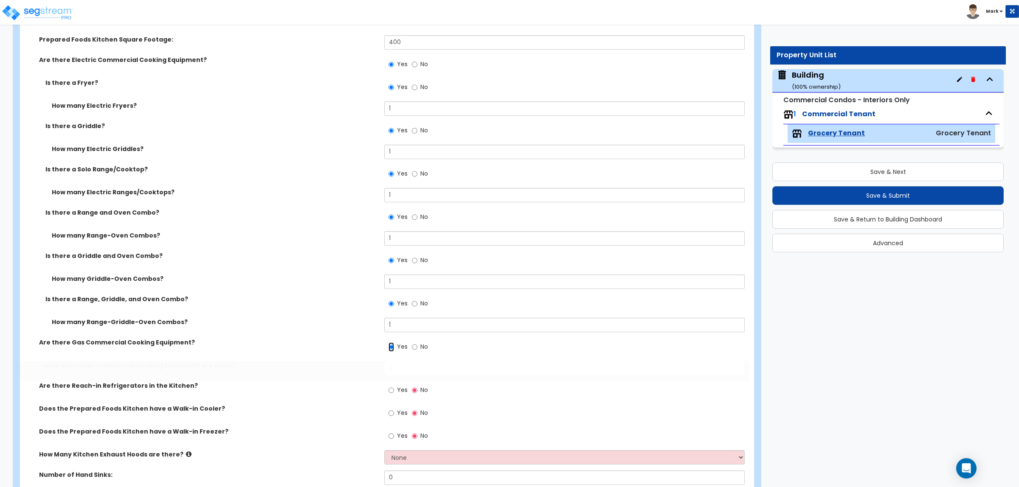
scroll to position [1402, 0]
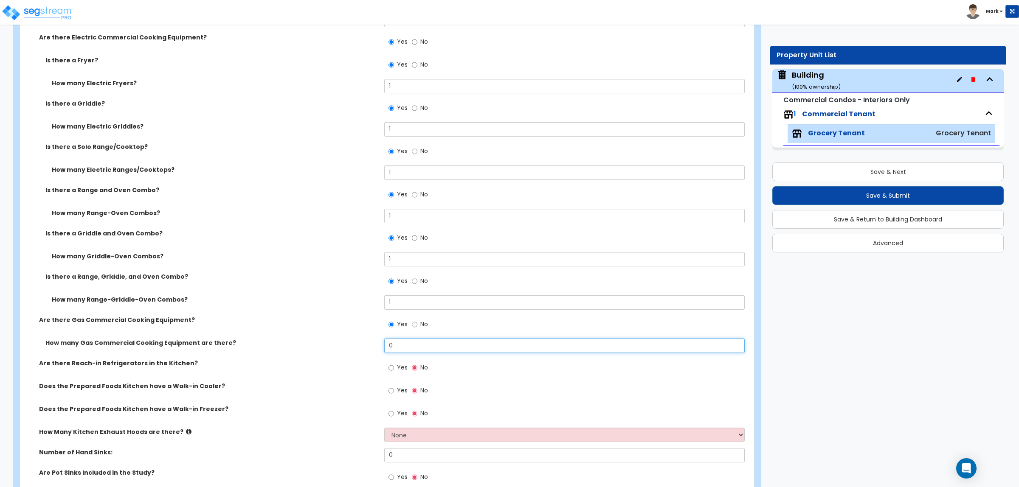
drag, startPoint x: 409, startPoint y: 342, endPoint x: 352, endPoint y: 343, distance: 56.5
click at [352, 343] on div "How many Gas Commercial Cooking Equipment are there? 0" at bounding box center [384, 349] width 729 height 20
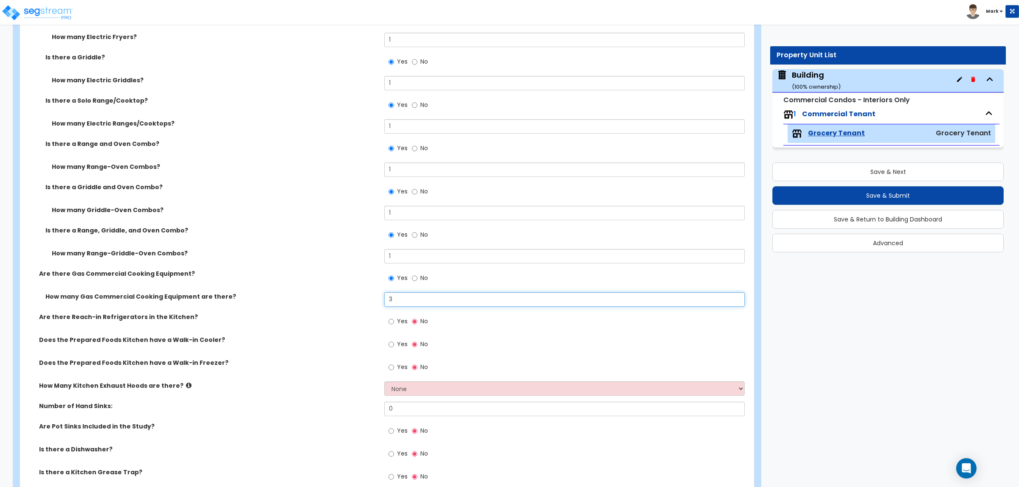
scroll to position [1455, 0]
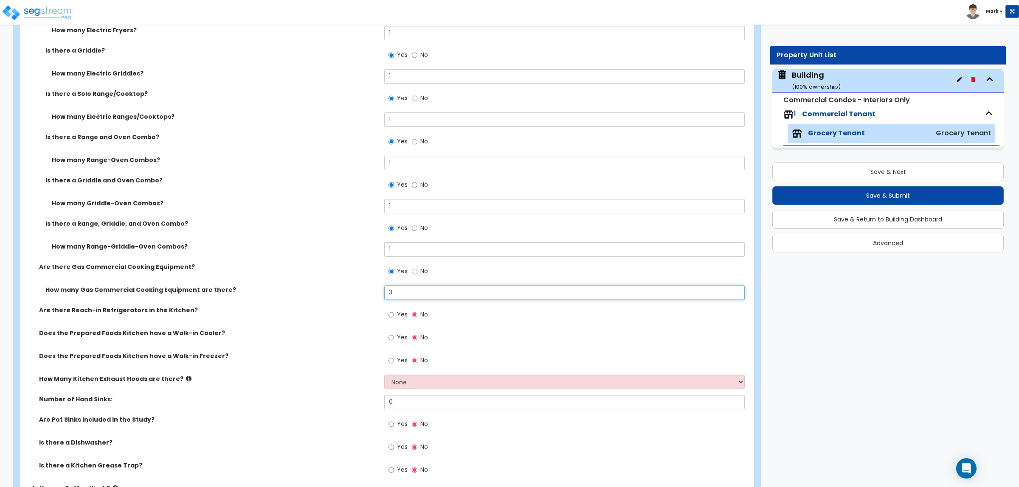
type input "3"
click at [400, 315] on span "Yes" at bounding box center [402, 314] width 11 height 8
click at [394, 315] on input "Yes" at bounding box center [391, 314] width 6 height 9
radio input "true"
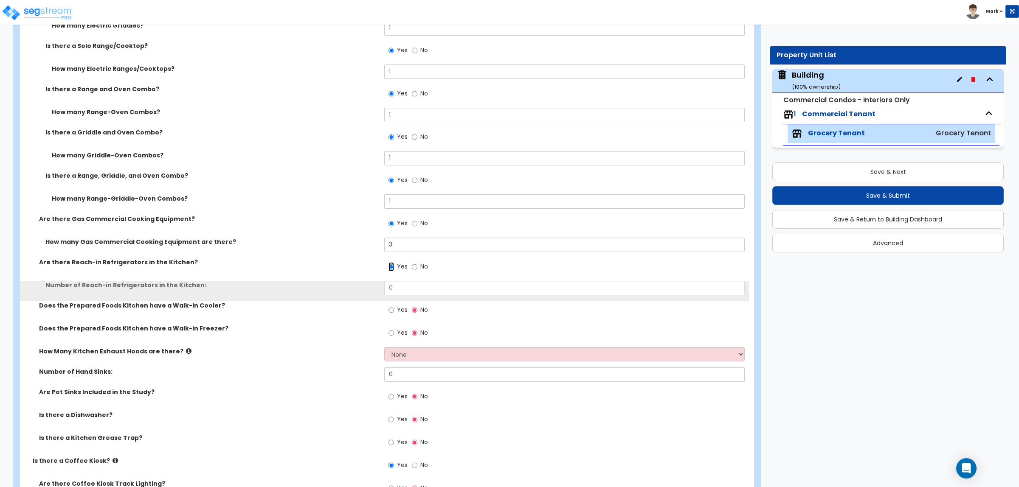
scroll to position [1508, 0]
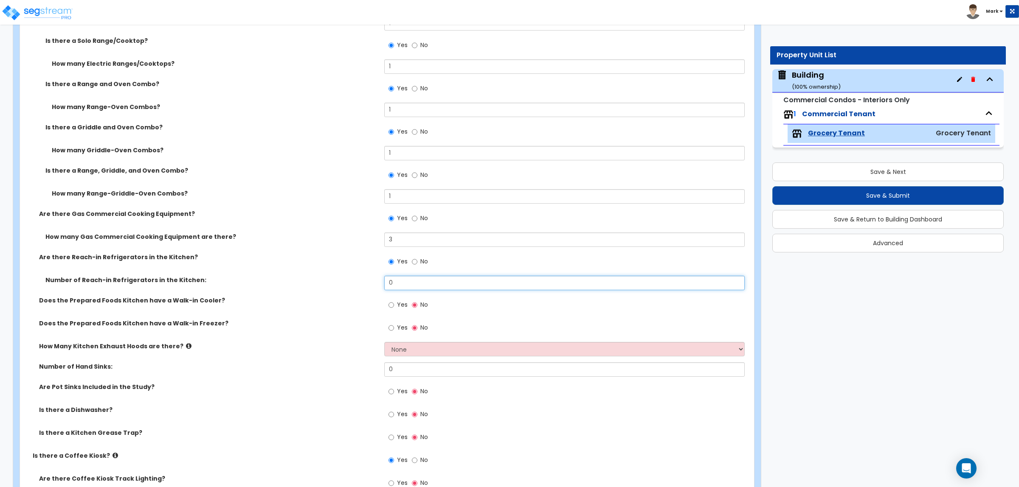
drag, startPoint x: 406, startPoint y: 278, endPoint x: 371, endPoint y: 284, distance: 34.8
click at [371, 284] on div "Number of Reach-in Refrigerators in the Kitchen: 0" at bounding box center [384, 286] width 729 height 20
type input "2"
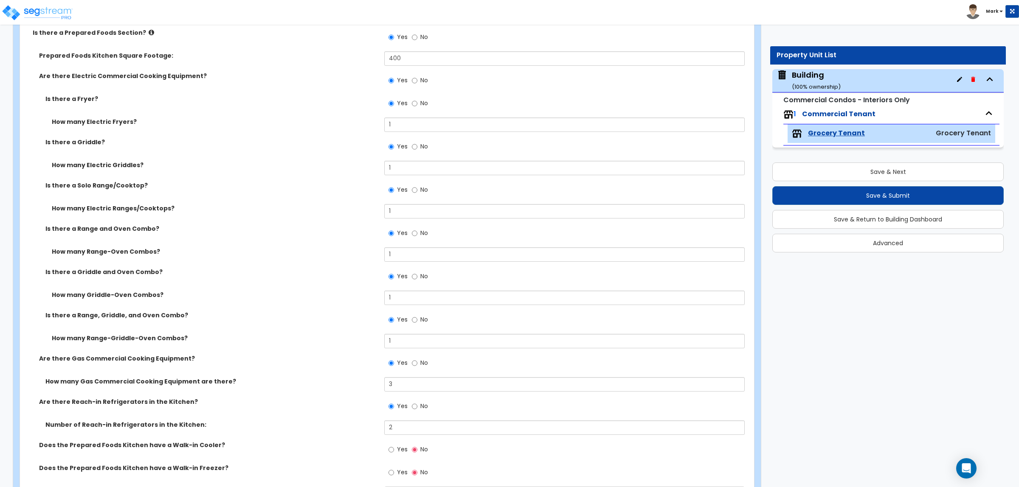
scroll to position [1243, 0]
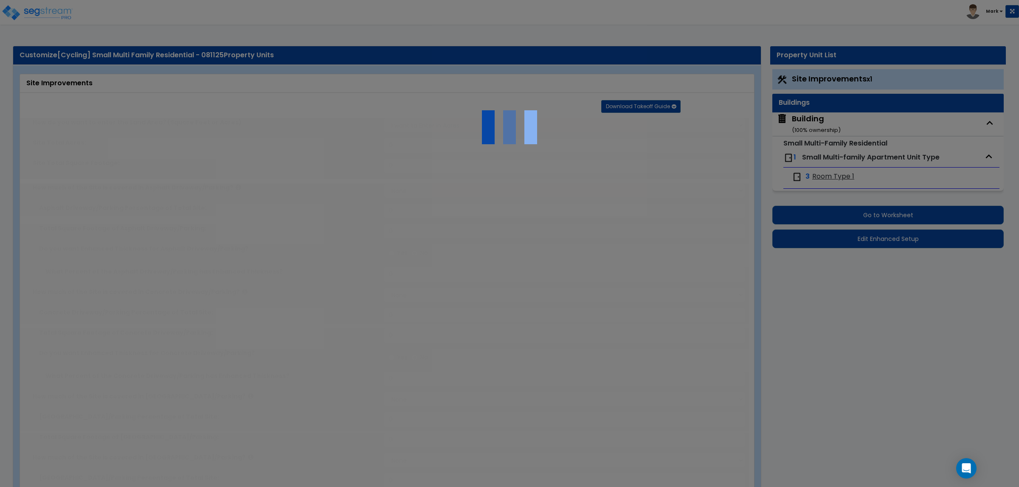
select select "2"
type input "15000"
select select "2"
type input "1000"
select select "2"
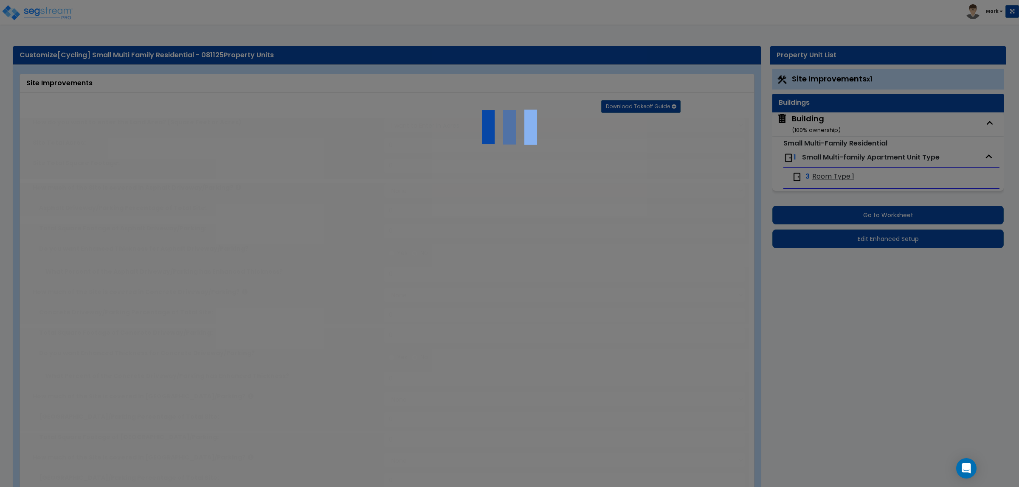
type input "1500"
select select "2"
type input "250"
select select "2"
type input "500"
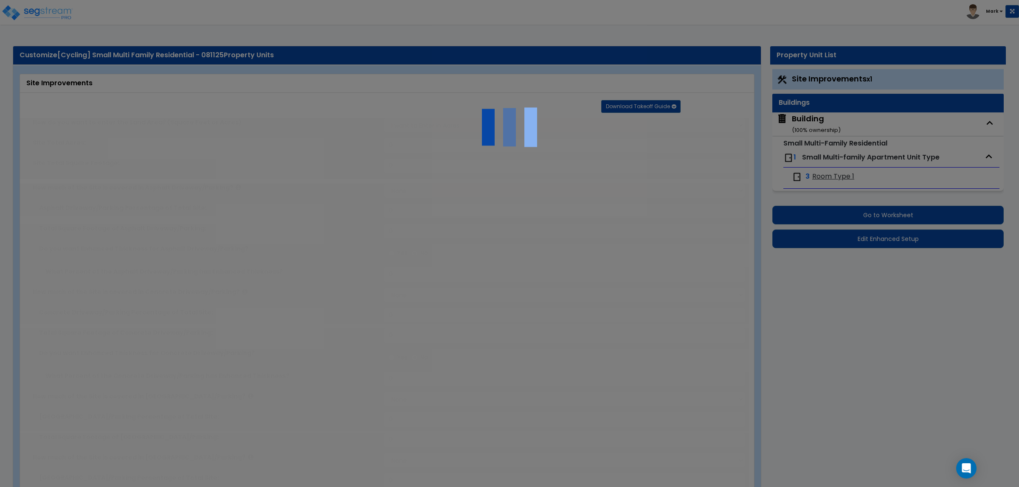
radio input "true"
select select "1"
type input "250"
radio input "true"
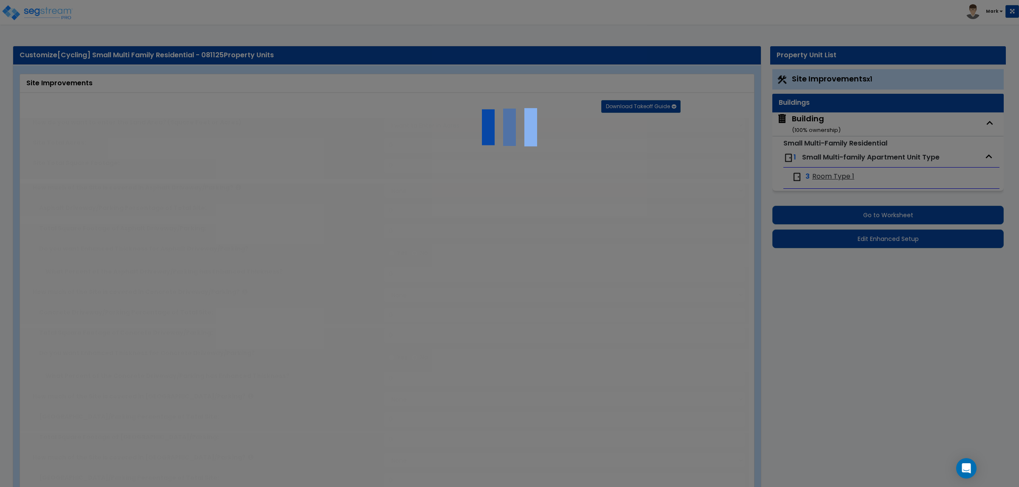
type input "6"
radio input "true"
type input "150"
type input "20"
radio input "true"
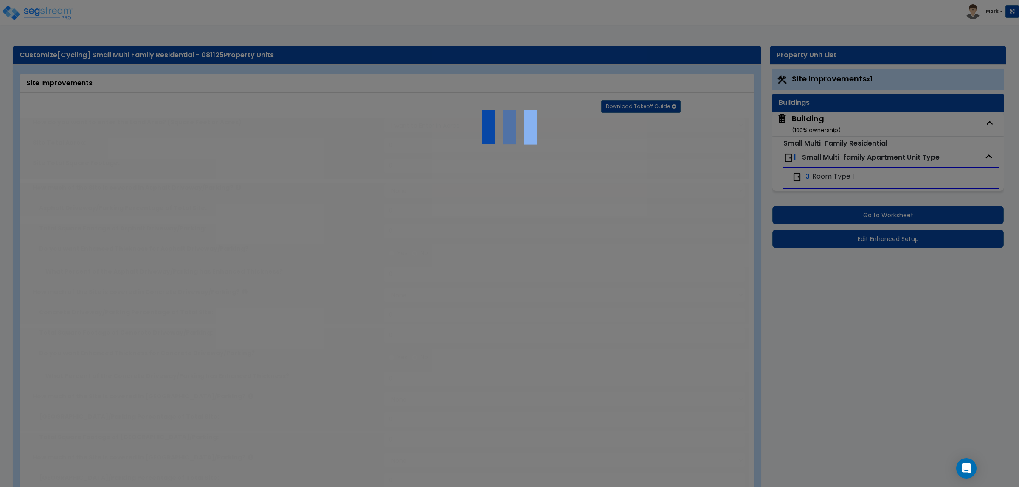
select select "1"
type input "2"
select select "2"
select select "1"
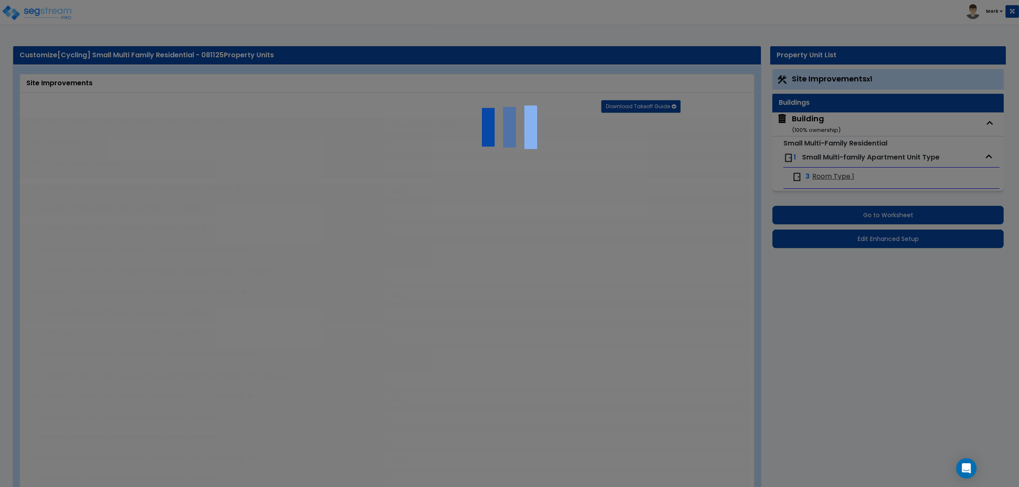
select select "2"
type input "1"
select select "2"
radio input "true"
type input "2"
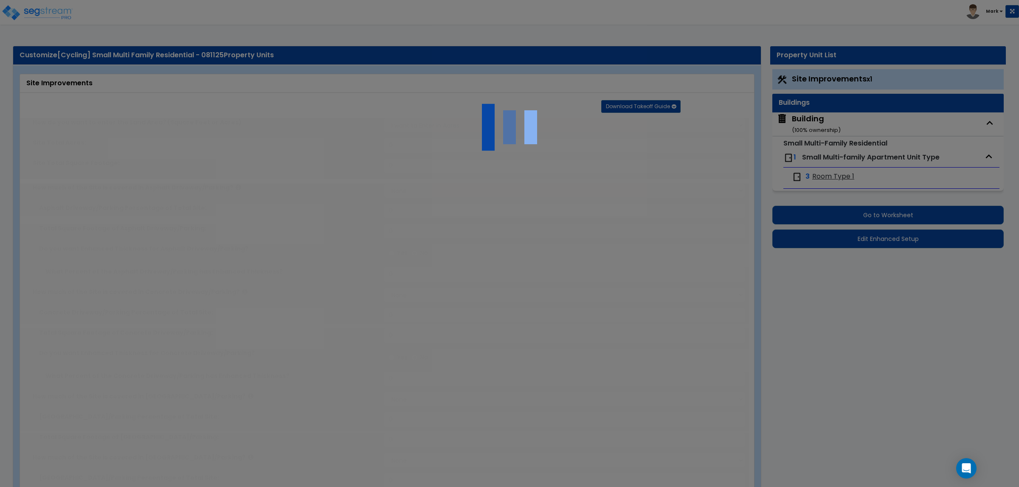
type input "2"
radio input "true"
type input "4"
radio input "true"
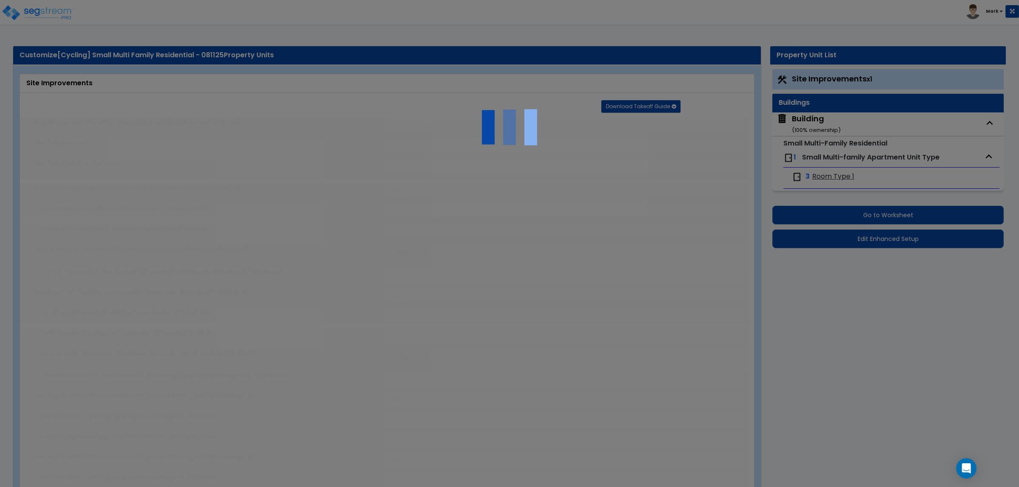
select select "2"
radio input "true"
type input "4"
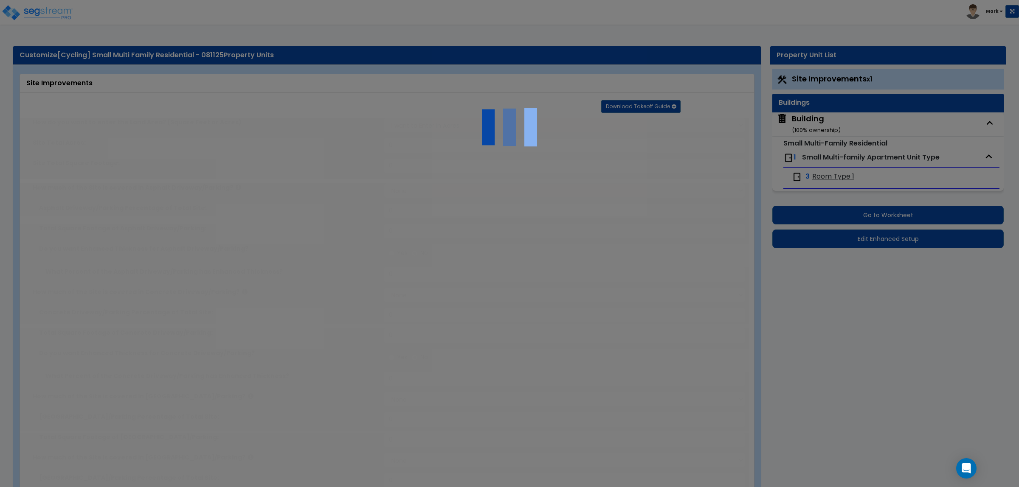
radio input "true"
select select "2"
select select "1"
type input "100"
radio input "true"
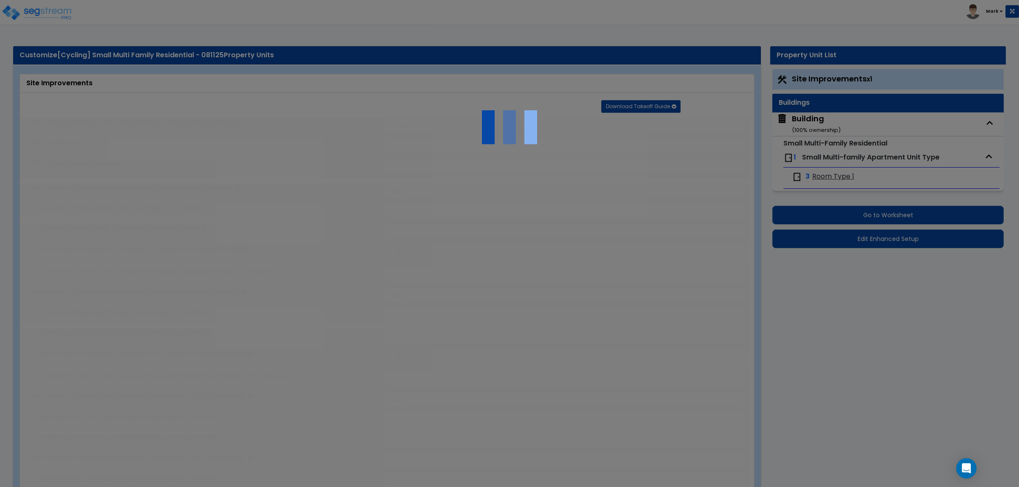
select select "1"
select select "2"
select select "1"
type input "100"
select select "1"
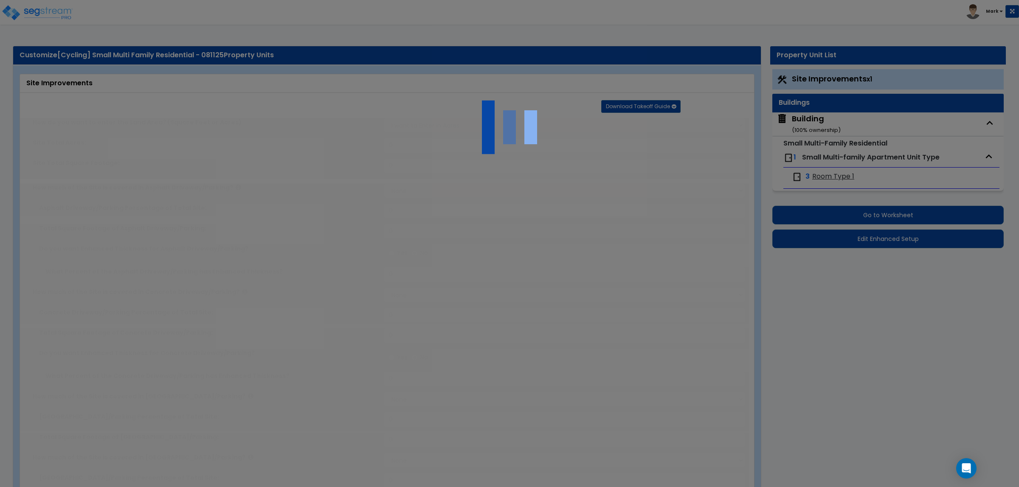
radio input "true"
select select "1"
type input "5"
type input "3"
radio input "true"
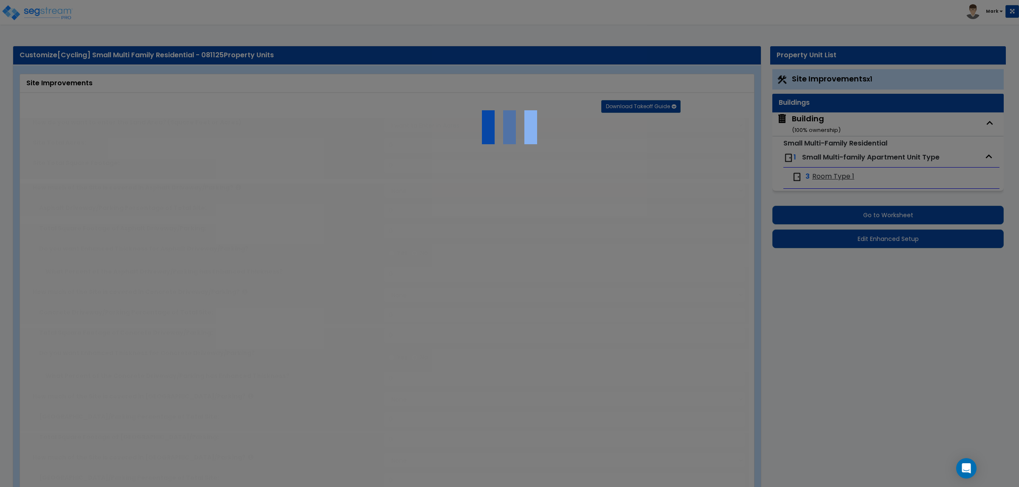
select select "2"
type input "20"
select select "1"
radio input "true"
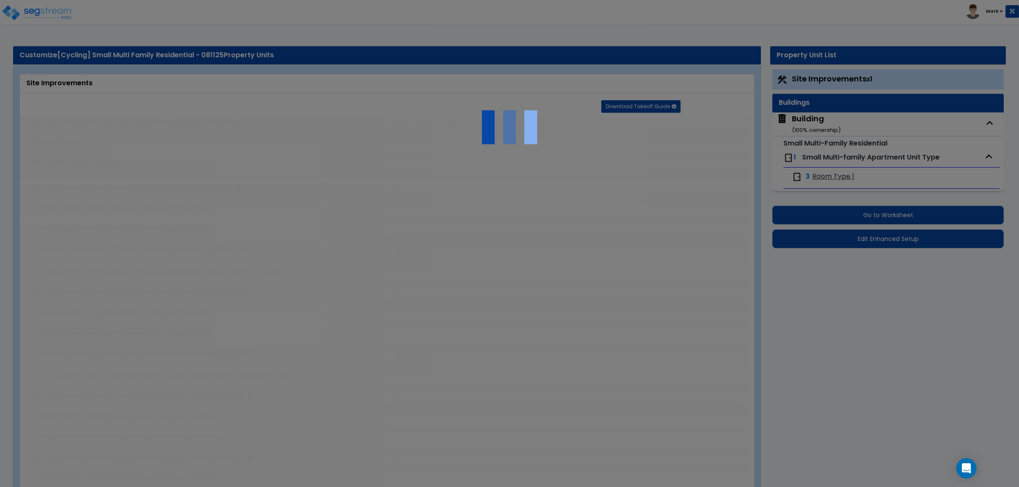
type input "1"
radio input "true"
select select "2"
type input "20"
radio input "true"
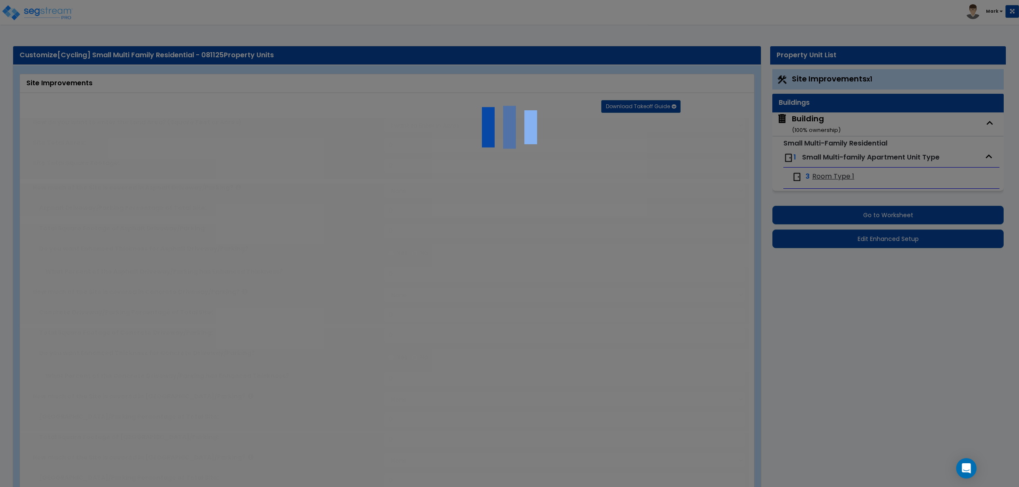
type input "20"
radio input "true"
type input "8"
type input "250"
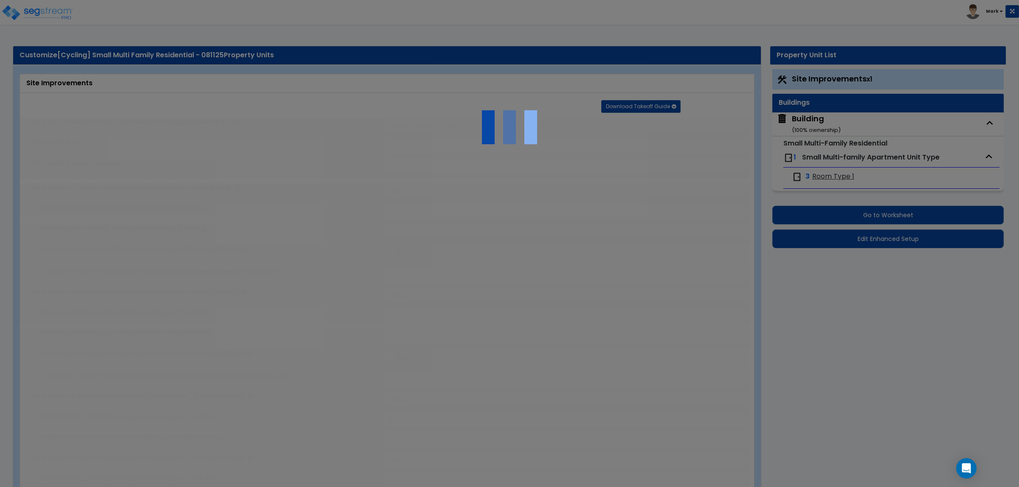
radio input "true"
type input "10"
radio input "true"
select select "1"
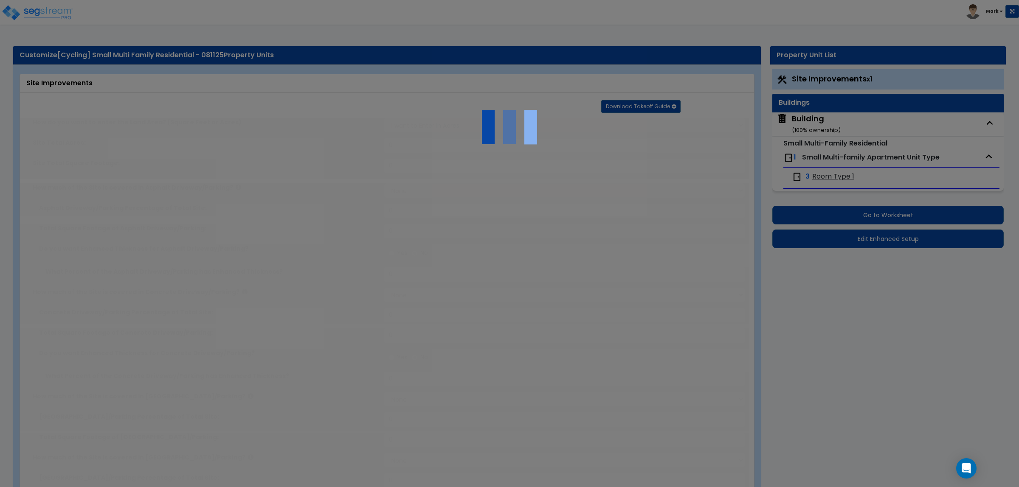
type input "1"
radio input "true"
type input "50"
radio input "true"
select select "1"
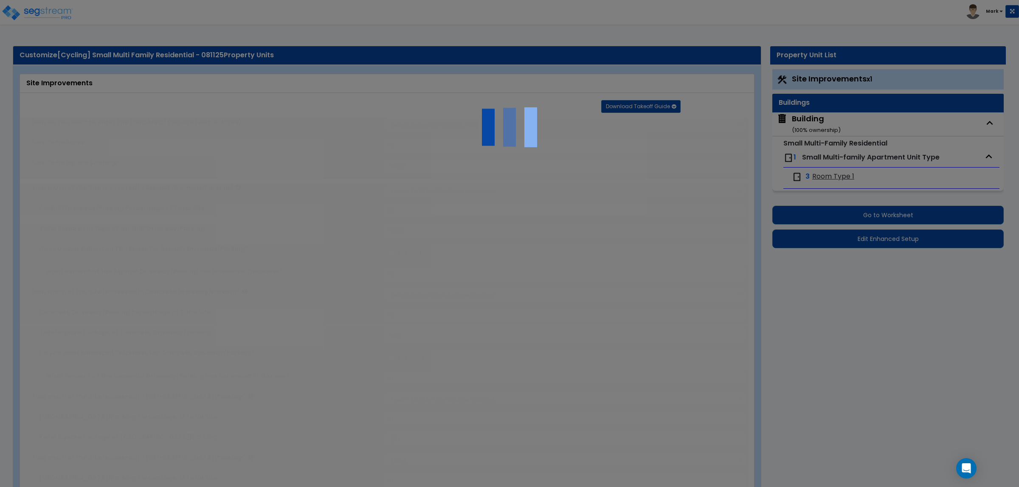
type input "1"
type input "50"
type input "6"
select select "4"
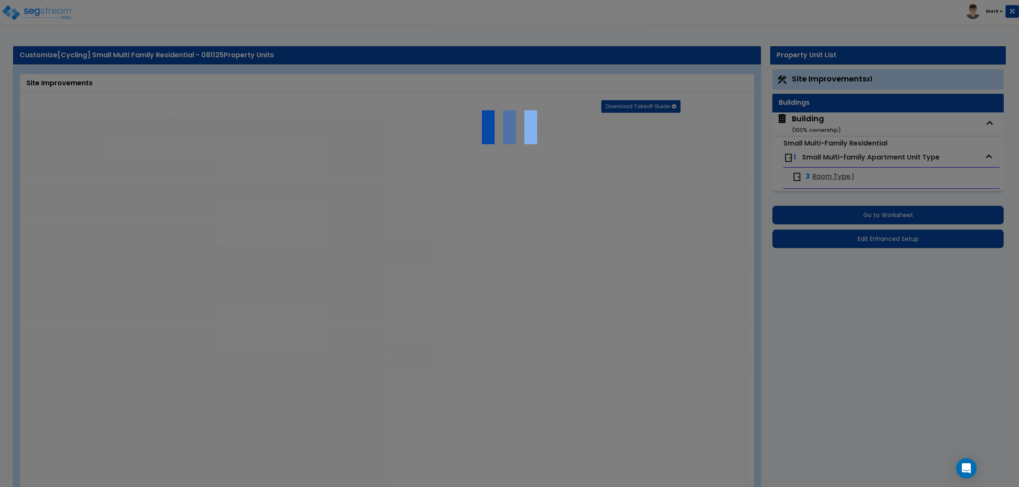
select select "1"
select select "2"
radio input "true"
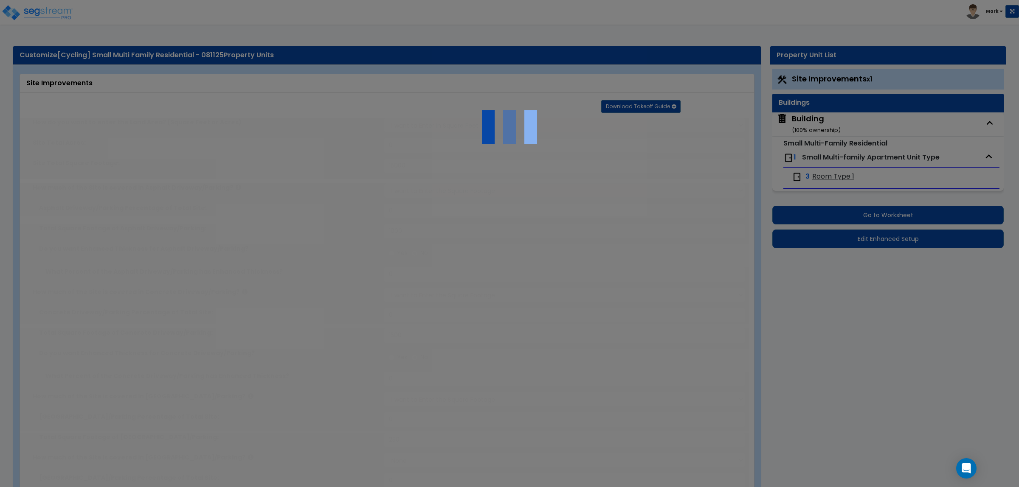
type input "1"
radio input "true"
select select "1"
select select "6"
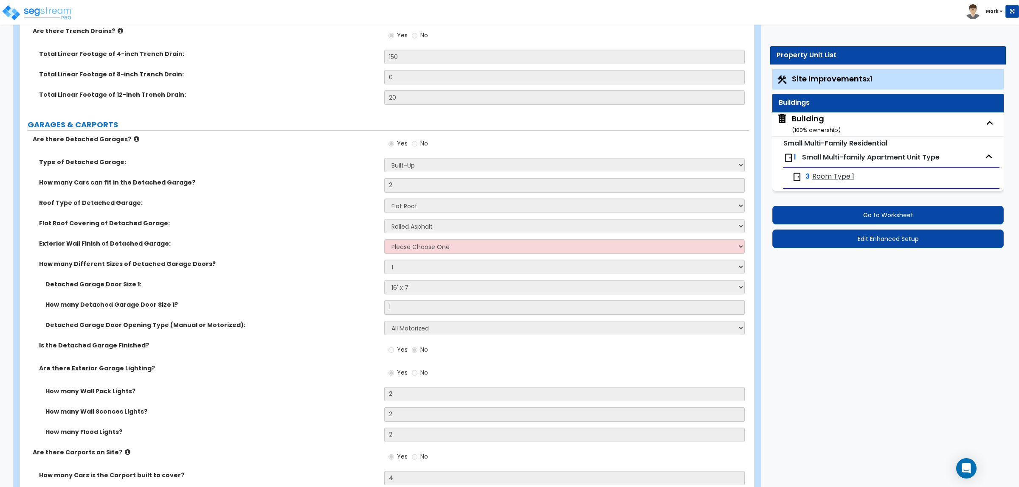
scroll to position [531, 0]
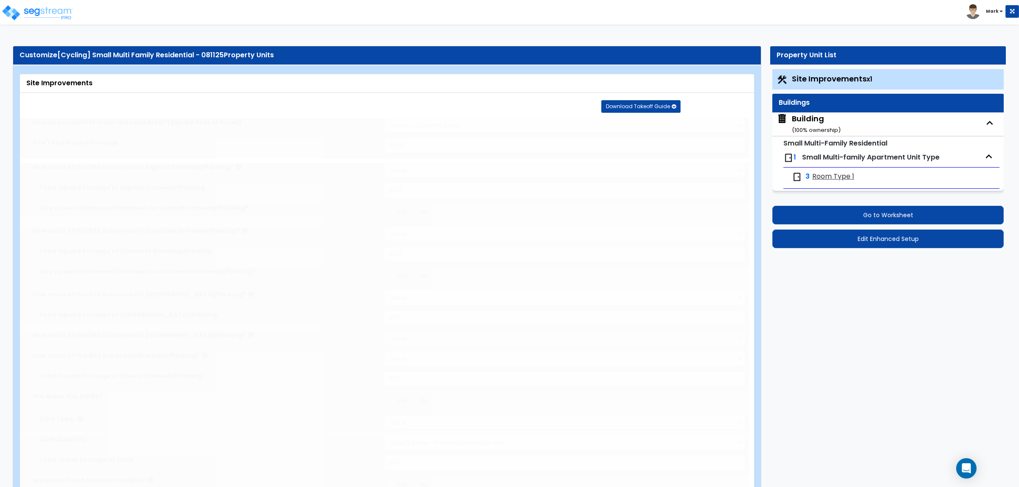
select select "2"
type input "15000"
select select "2"
type input "1000"
select select "2"
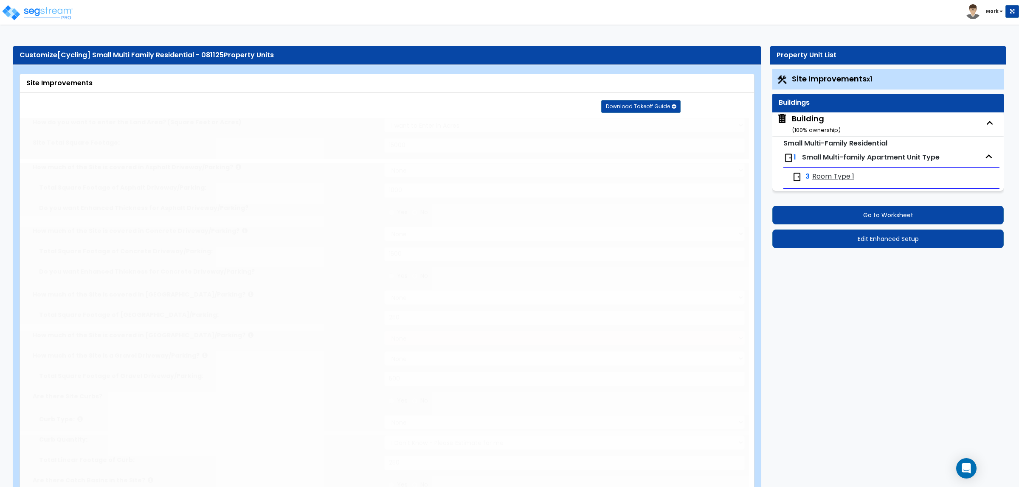
type input "1500"
select select "2"
type input "250"
select select "2"
type input "500"
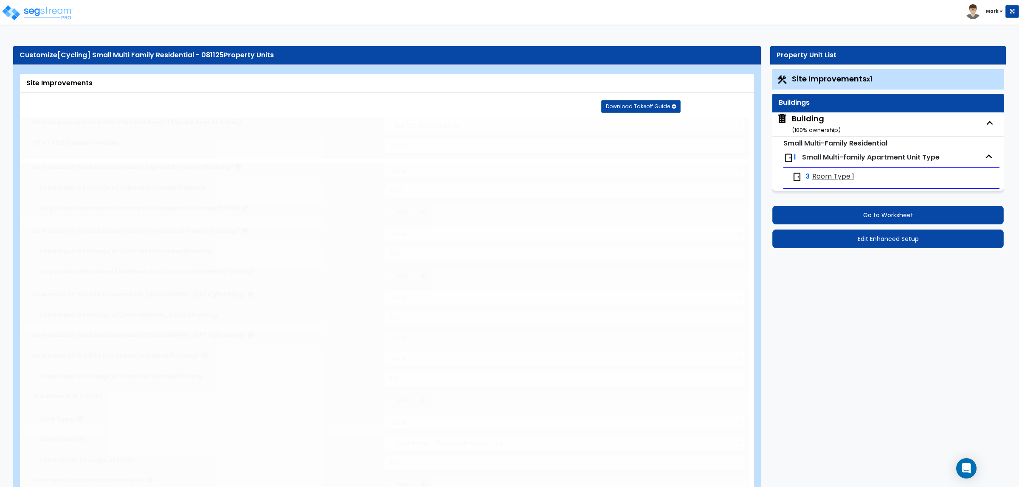
radio input "true"
select select "1"
type input "250"
radio input "true"
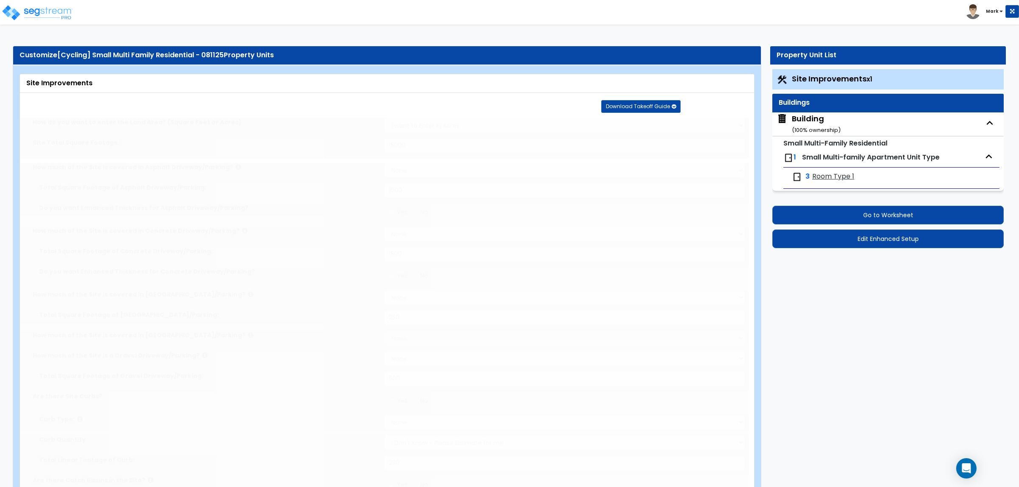
type input "6"
radio input "true"
type input "150"
type input "20"
radio input "true"
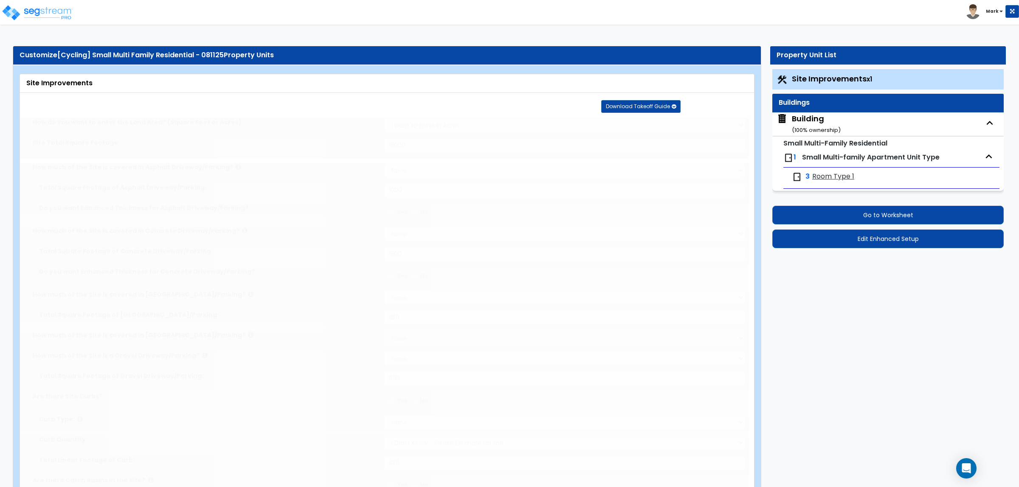
select select "1"
type input "2"
select select "2"
select select "1"
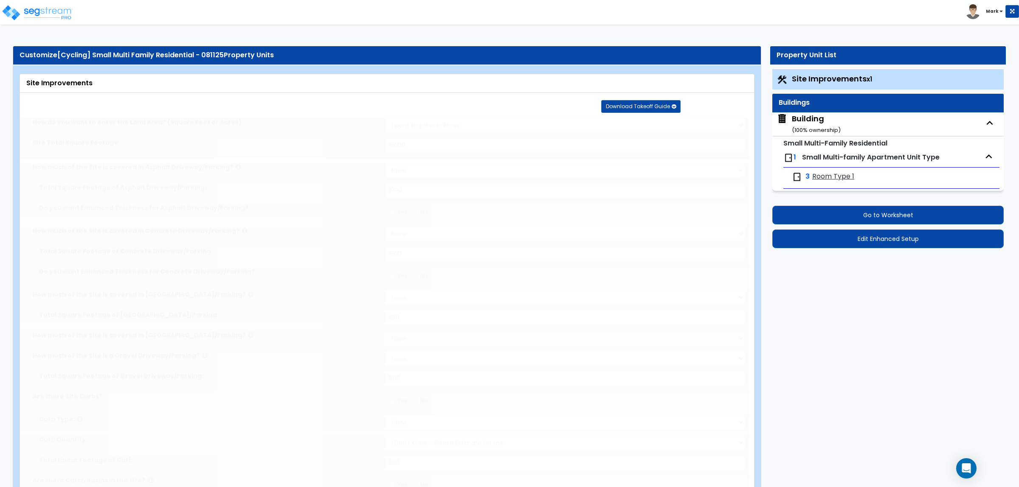
select select "2"
type input "1"
select select "2"
radio input "true"
type input "2"
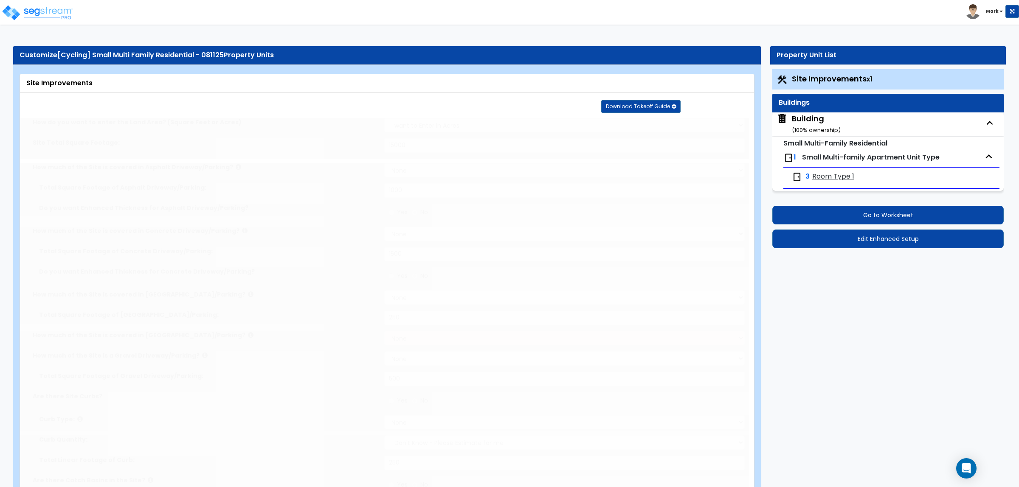
type input "2"
radio input "true"
type input "4"
radio input "true"
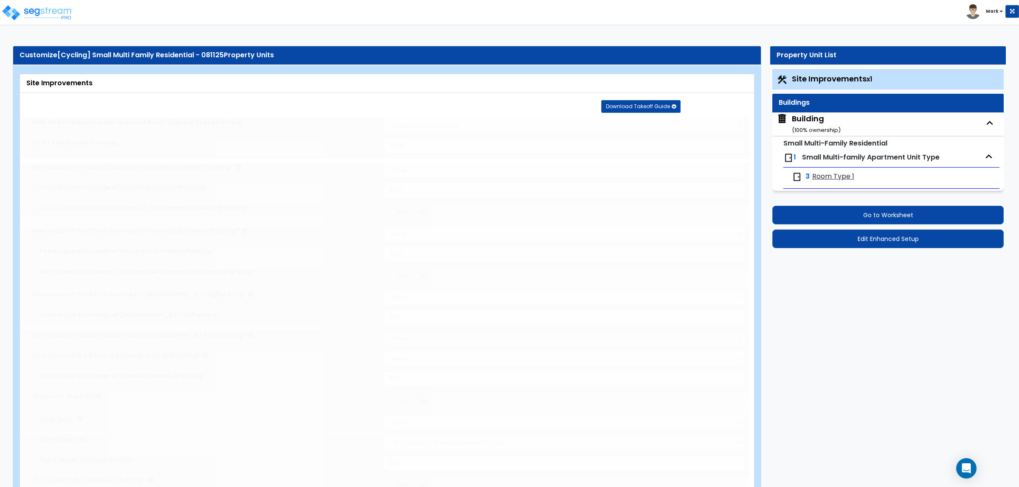
select select "2"
radio input "true"
type input "4"
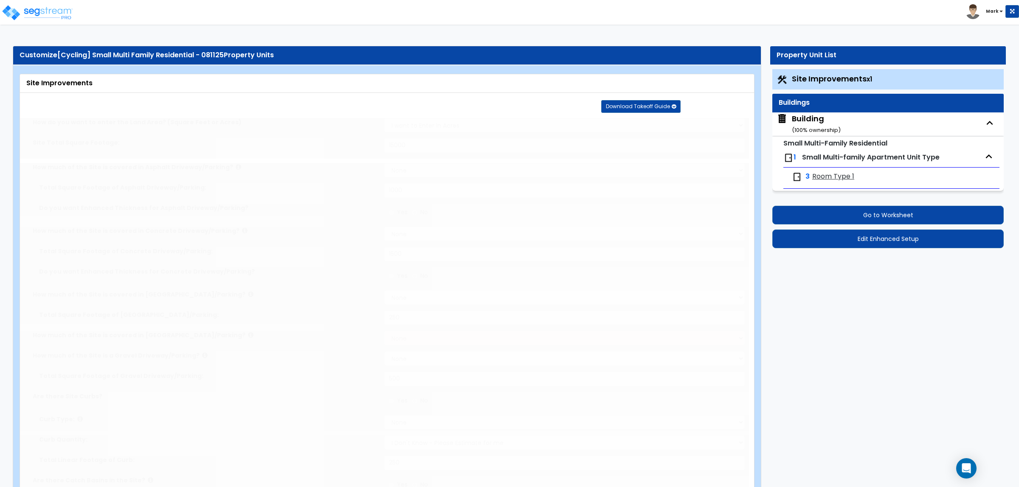
radio input "true"
select select "2"
select select "1"
type input "100"
radio input "true"
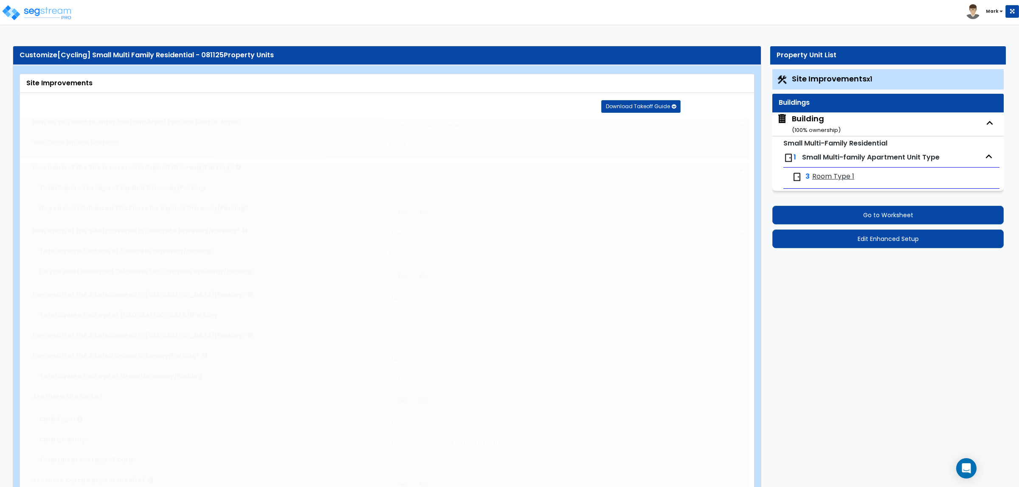
select select "1"
select select "2"
select select "1"
type input "100"
select select "1"
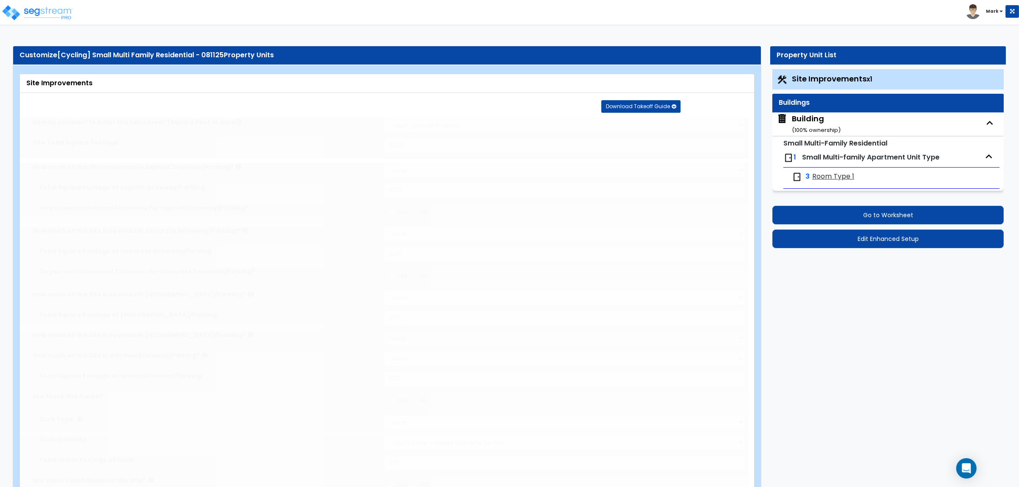
radio input "true"
select select "1"
type input "5"
type input "3"
radio input "true"
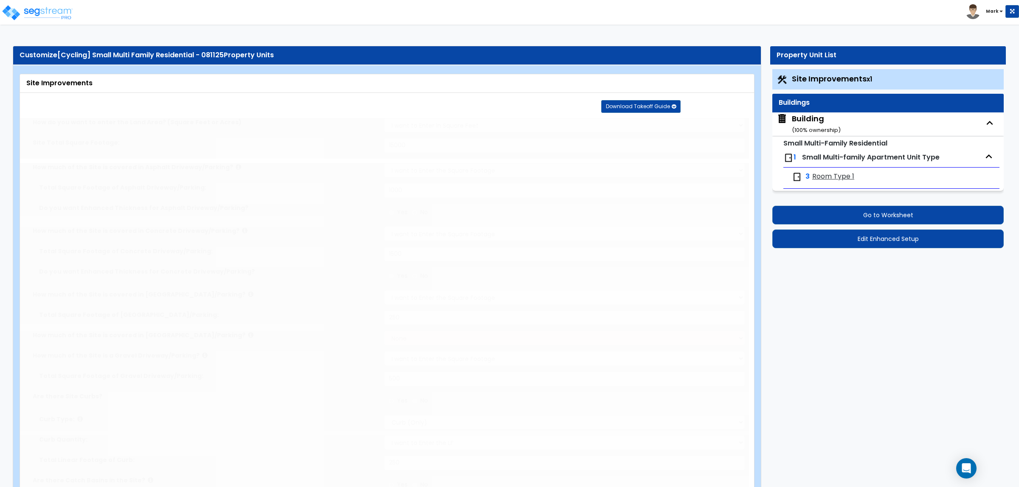
select select "2"
type input "20"
select select "1"
radio input "true"
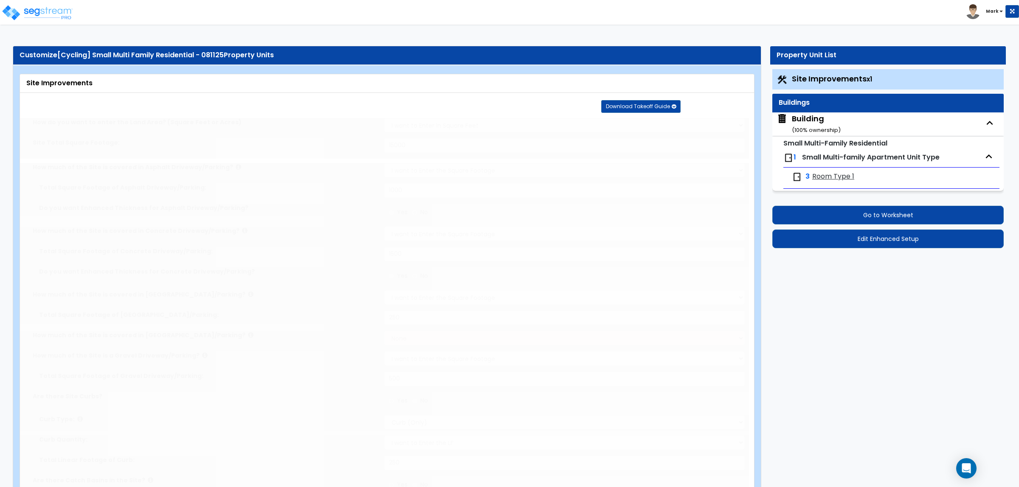
type input "1"
radio input "true"
select select "2"
type input "20"
radio input "true"
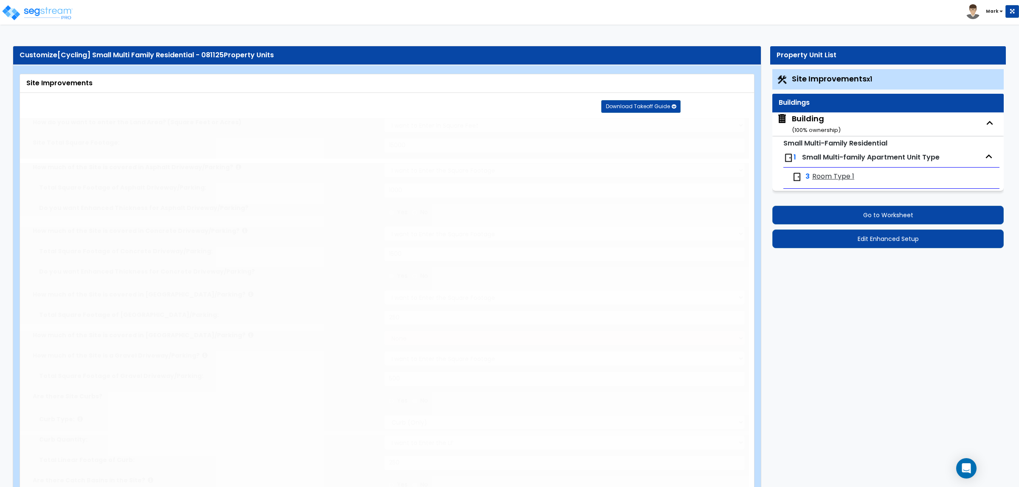
type input "20"
radio input "true"
type input "8"
type input "250"
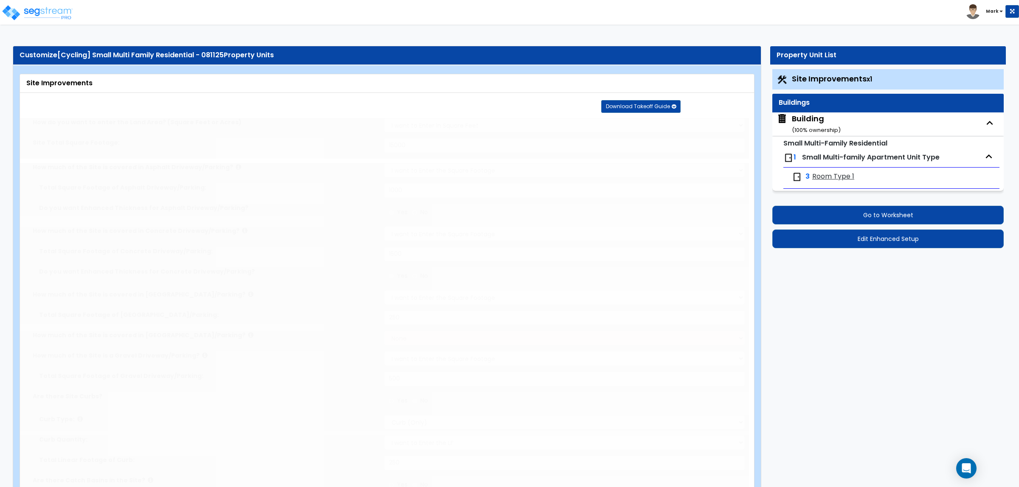
radio input "true"
type input "10"
radio input "true"
select select "1"
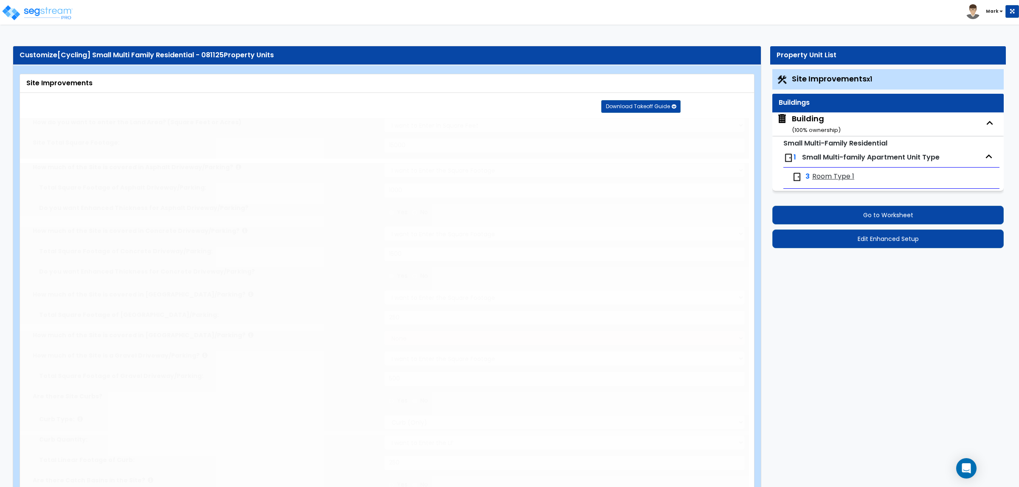
type input "1"
radio input "true"
type input "50"
radio input "true"
select select "1"
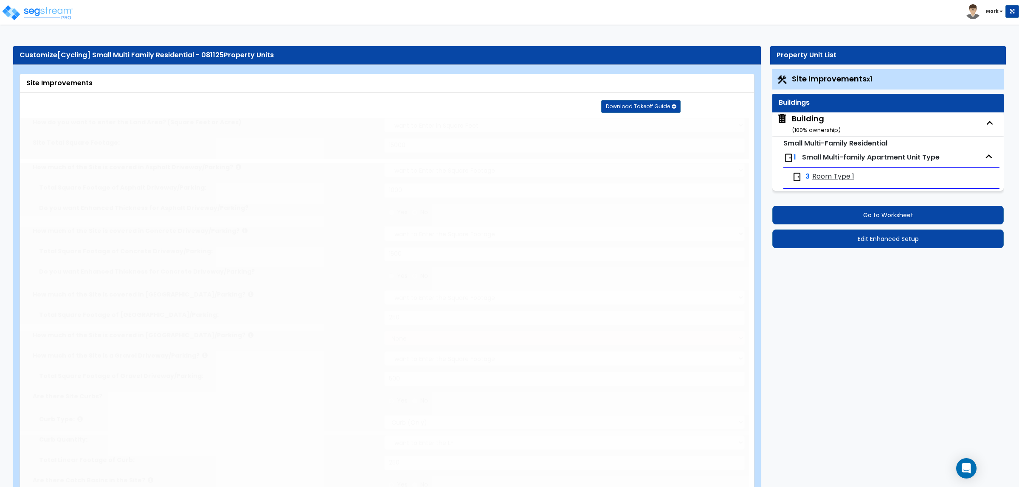
type input "1"
type input "50"
type input "6"
select select "4"
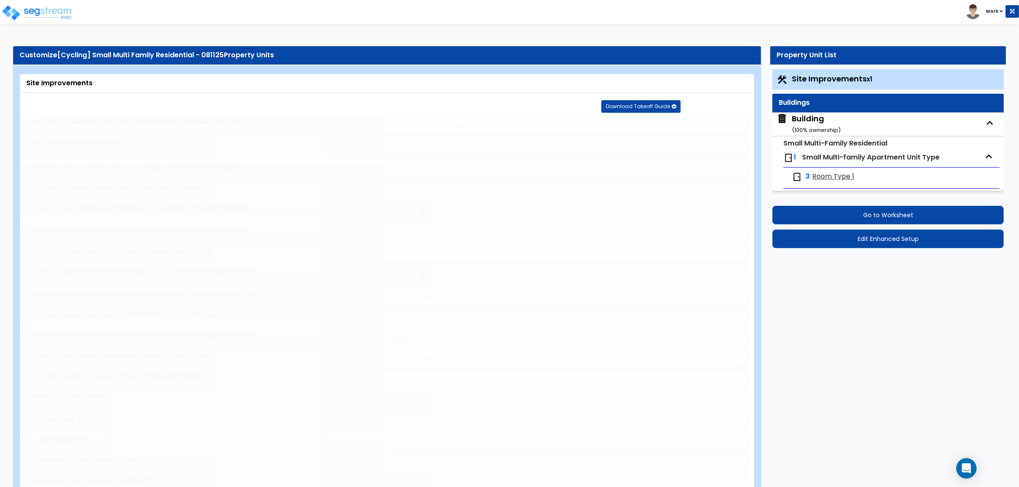
select select "1"
select select "2"
radio input "true"
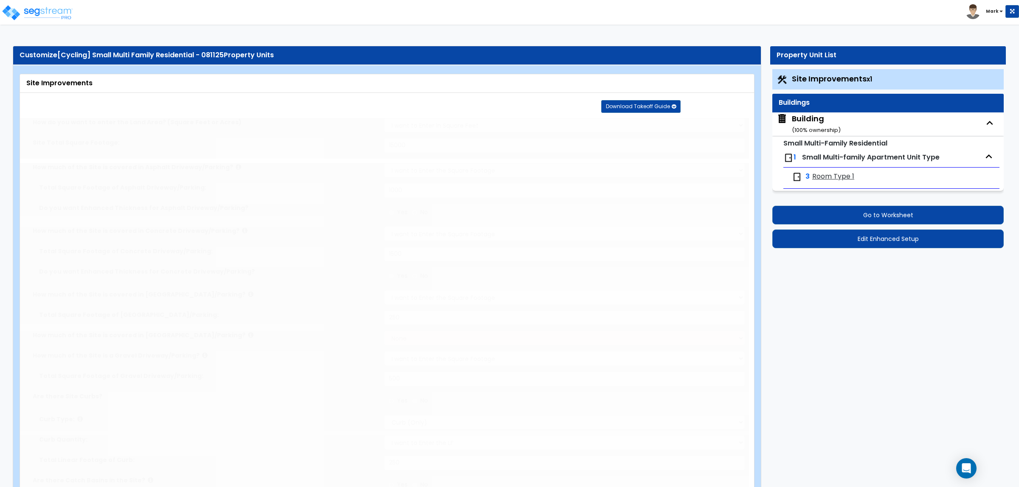
type input "1"
radio input "true"
select select "1"
select select "6"
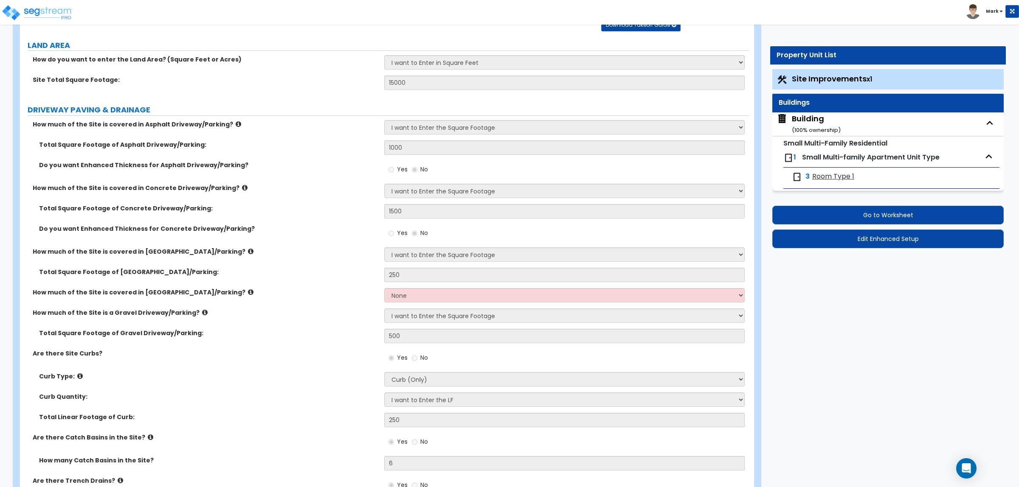
scroll to position [53, 0]
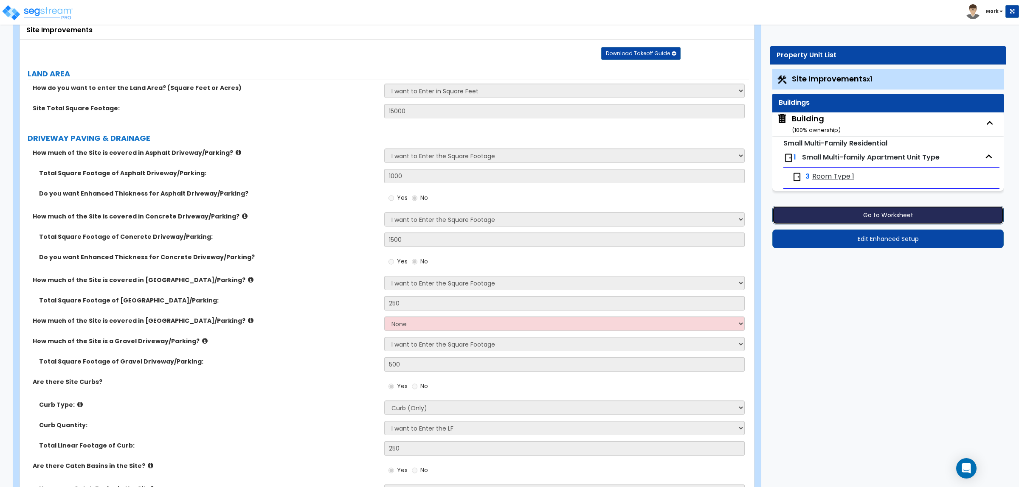
click at [885, 218] on button "Go to Worksheet" at bounding box center [887, 215] width 231 height 19
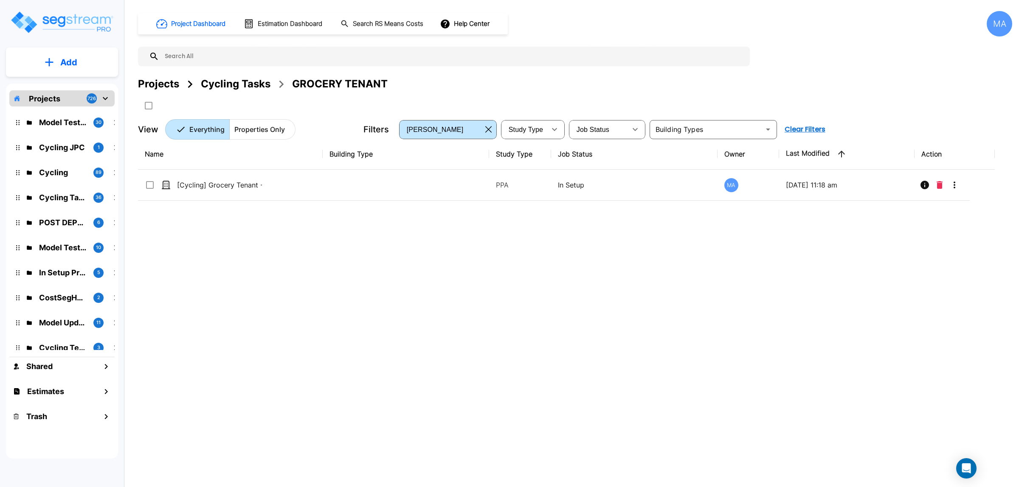
click at [160, 82] on div "Projects" at bounding box center [158, 83] width 41 height 15
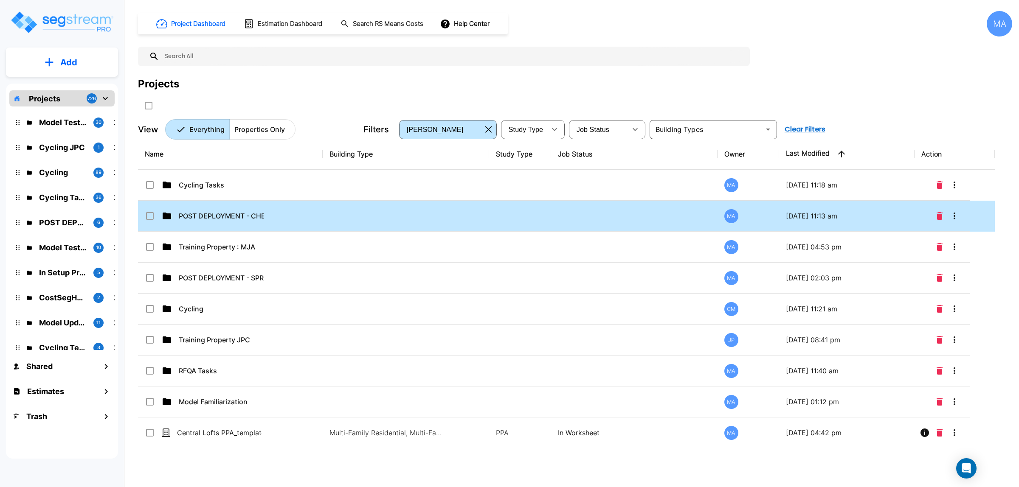
click at [262, 218] on p "POST DEPLOYMENT - CHECKLISTS" at bounding box center [221, 216] width 85 height 10
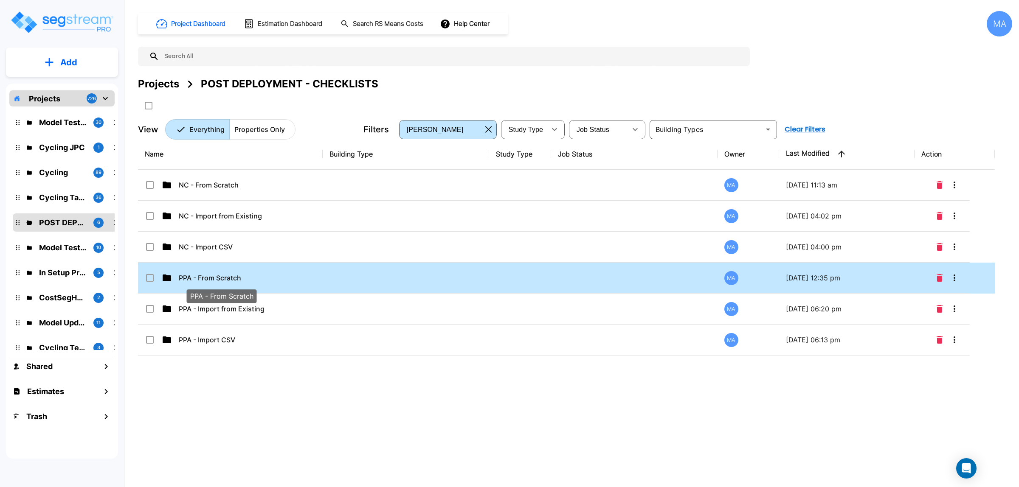
click at [230, 279] on p "PPA - From Scratch" at bounding box center [221, 278] width 85 height 10
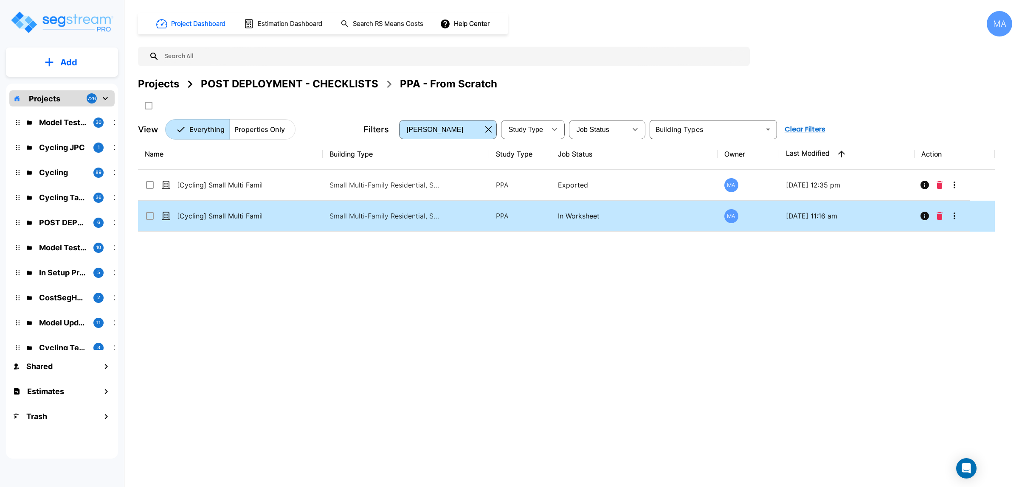
click at [251, 227] on td "[Cycling] Small Multi Family Residential - 081125_template" at bounding box center [230, 216] width 185 height 31
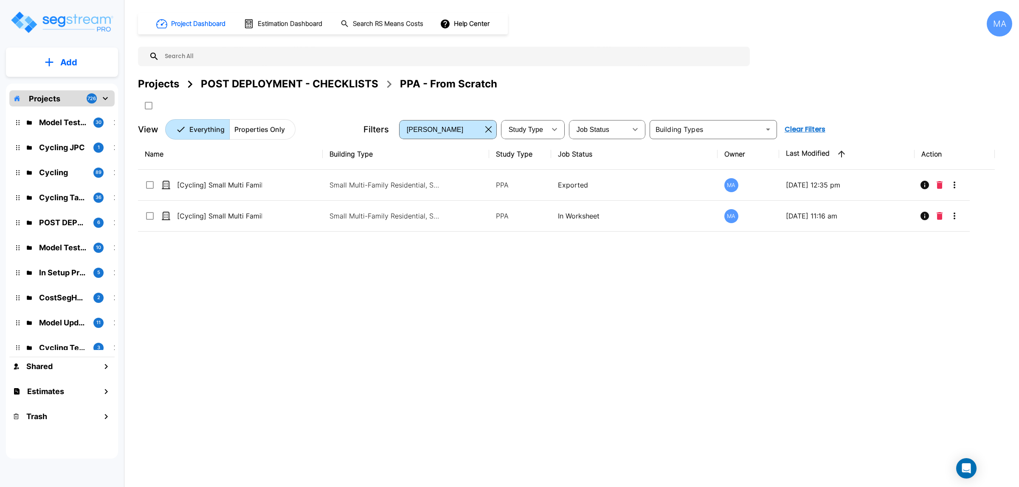
checkbox 081125_template"] "true"
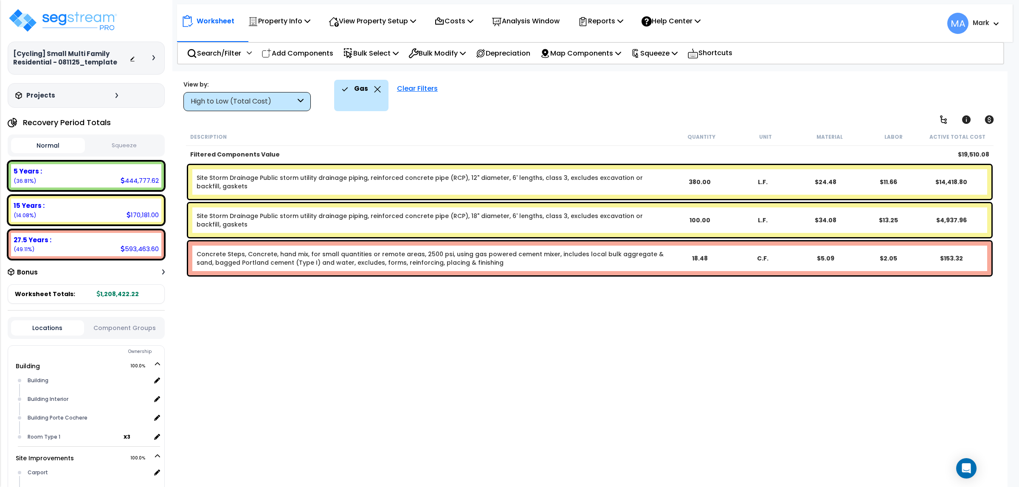
click at [376, 86] on icon at bounding box center [377, 89] width 7 height 6
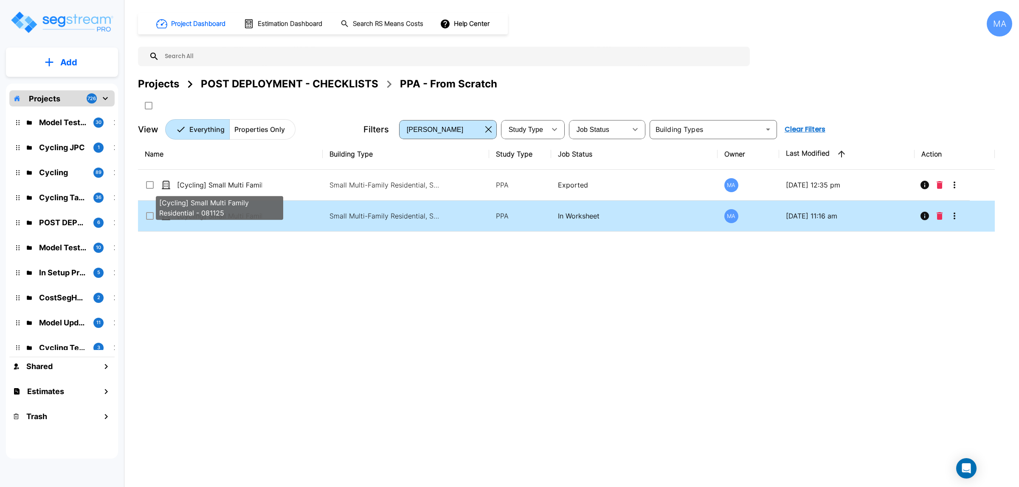
click at [937, 215] on icon "Delete" at bounding box center [939, 216] width 6 height 8
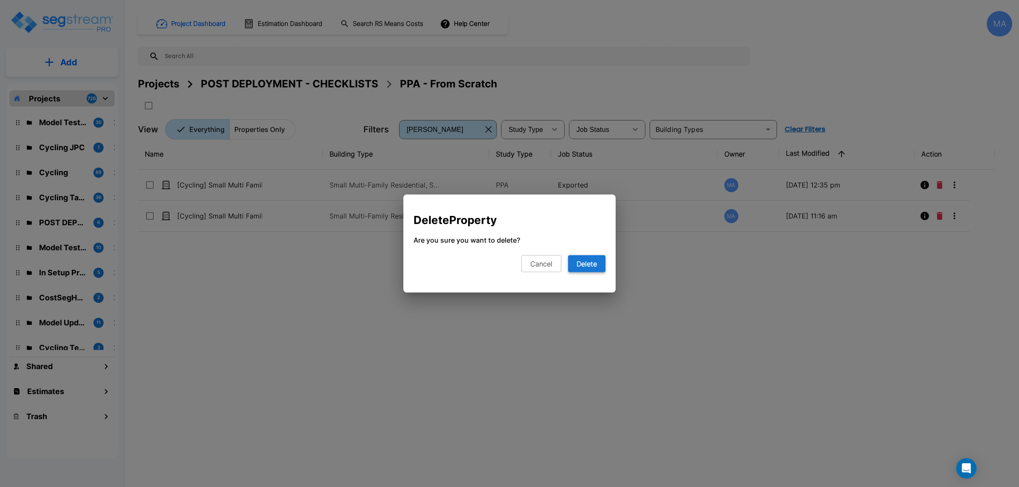
click at [588, 264] on button "Delete" at bounding box center [586, 264] width 37 height 17
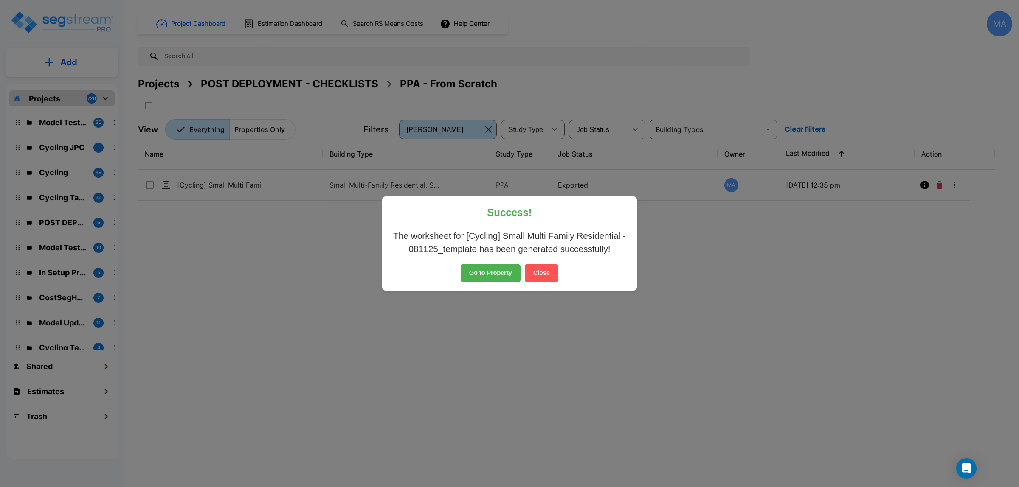
click at [547, 274] on button "Close" at bounding box center [542, 273] width 34 height 18
click at [547, 276] on div "Name Building Type Study Type Job Status Owner Last Modified Action [Cycling] S…" at bounding box center [566, 290] width 856 height 302
click at [542, 272] on div "Name Building Type Study Type Job Status Owner Last Modified Action [Cycling] S…" at bounding box center [566, 290] width 856 height 302
click at [556, 249] on div "Name Building Type Study Type Job Status Owner Last Modified Action [Cycling] S…" at bounding box center [566, 290] width 856 height 302
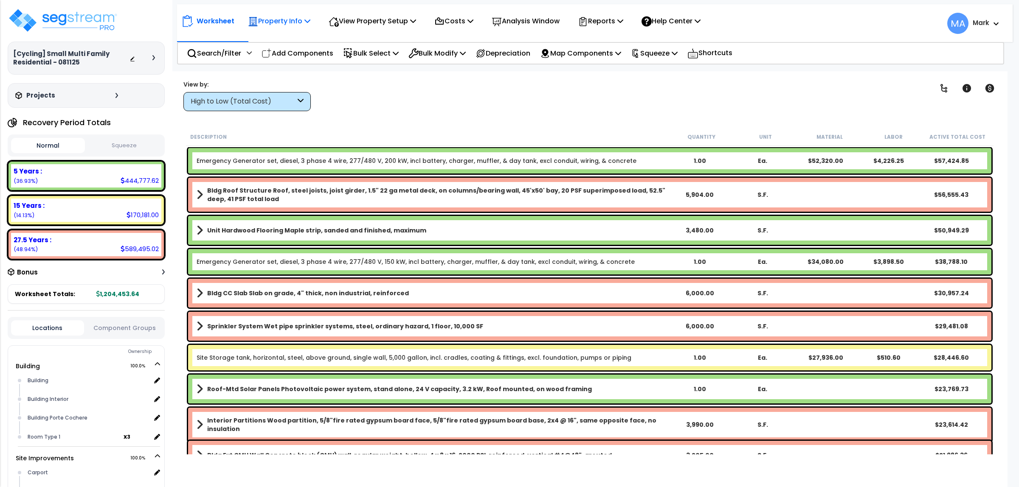
click at [292, 19] on p "Property Info" at bounding box center [279, 20] width 62 height 11
click at [285, 77] on link "Template property" at bounding box center [286, 75] width 84 height 17
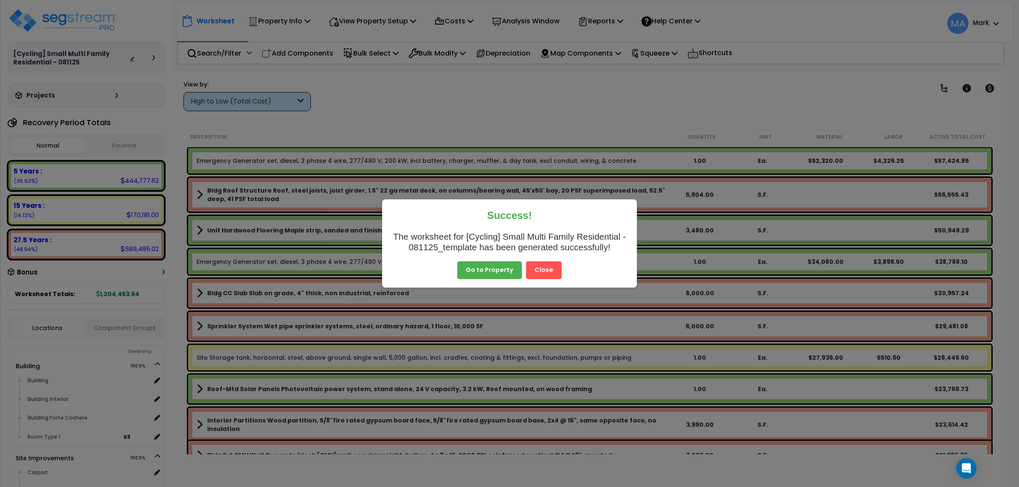
click at [543, 273] on button "Close" at bounding box center [544, 270] width 36 height 18
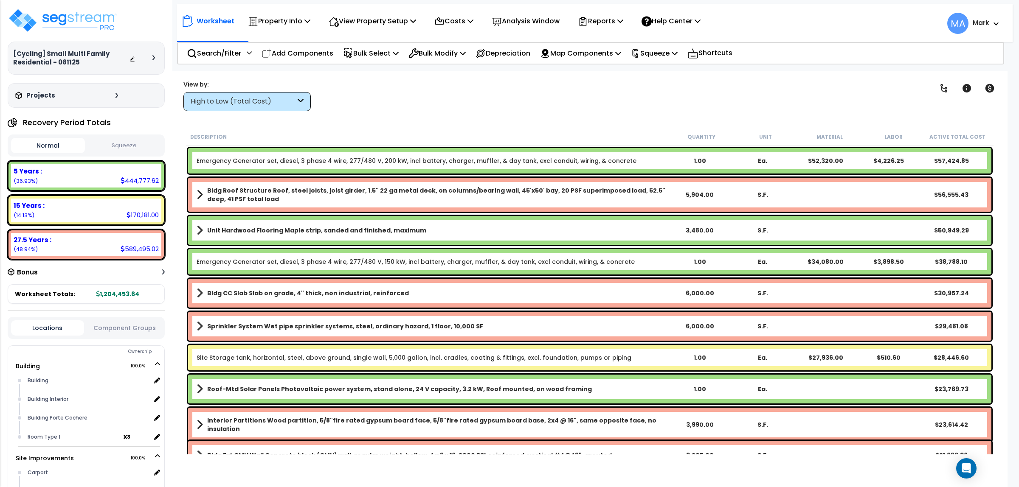
click at [278, 100] on div "High to Low (Total Cost)" at bounding box center [243, 102] width 105 height 10
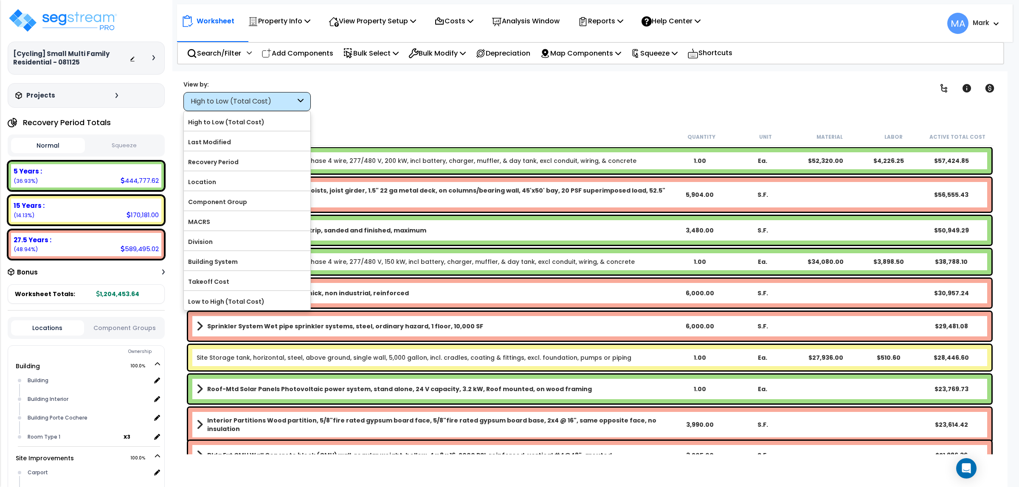
click at [379, 107] on div "Clear Filters" at bounding box center [620, 95] width 595 height 31
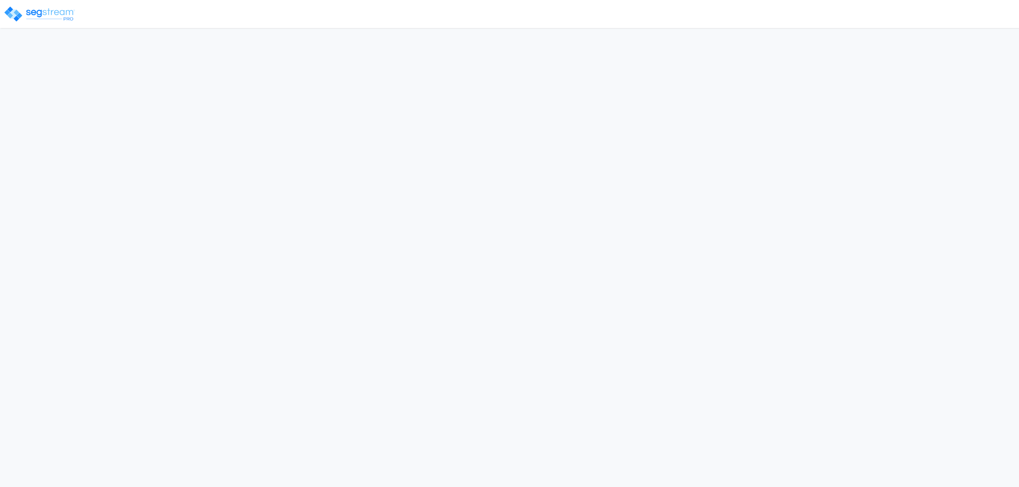
select select "CRM(_5"
select select "2025"
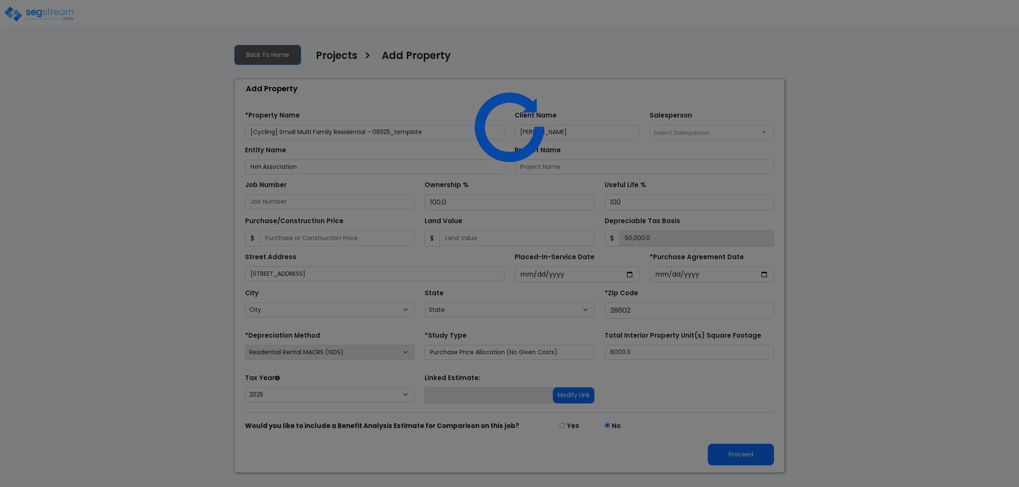
select select "NC"
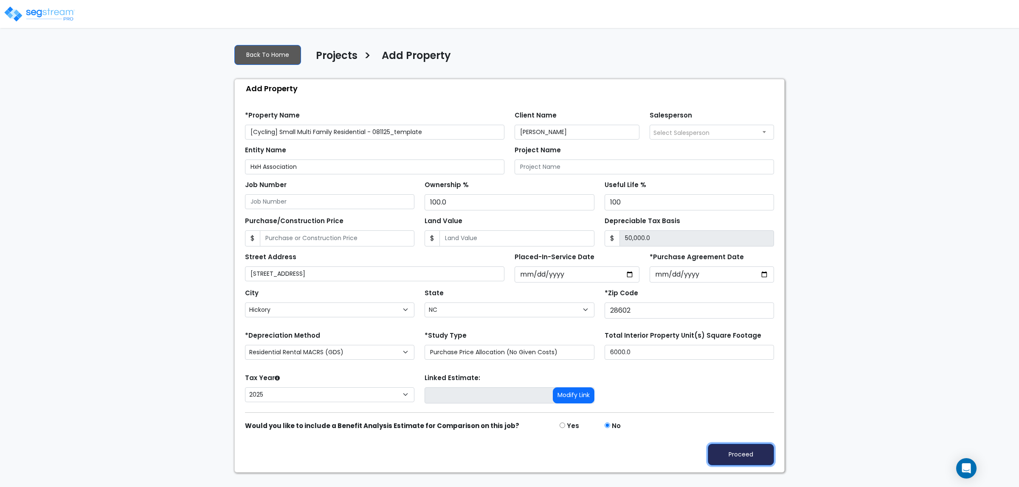
click at [734, 452] on button "Proceed" at bounding box center [741, 455] width 66 height 22
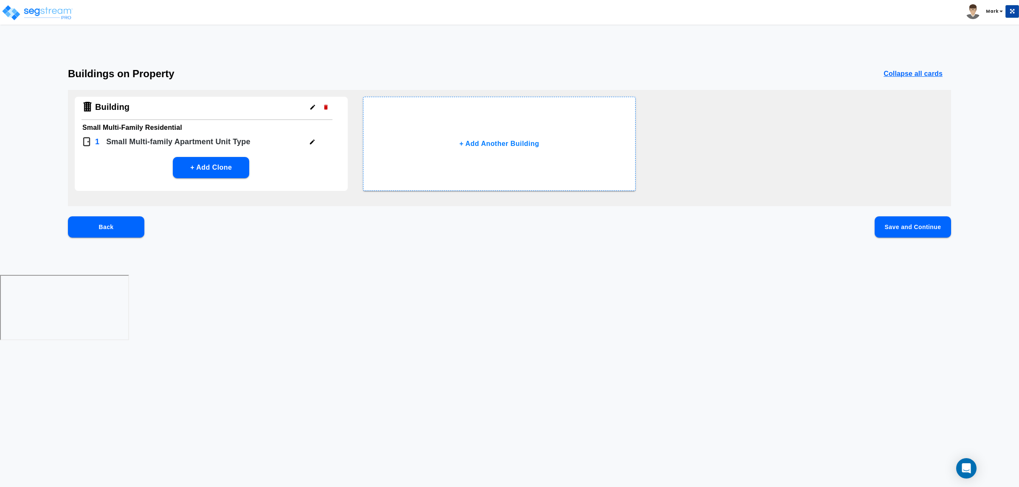
click at [905, 222] on button "Save and Continue" at bounding box center [912, 226] width 76 height 21
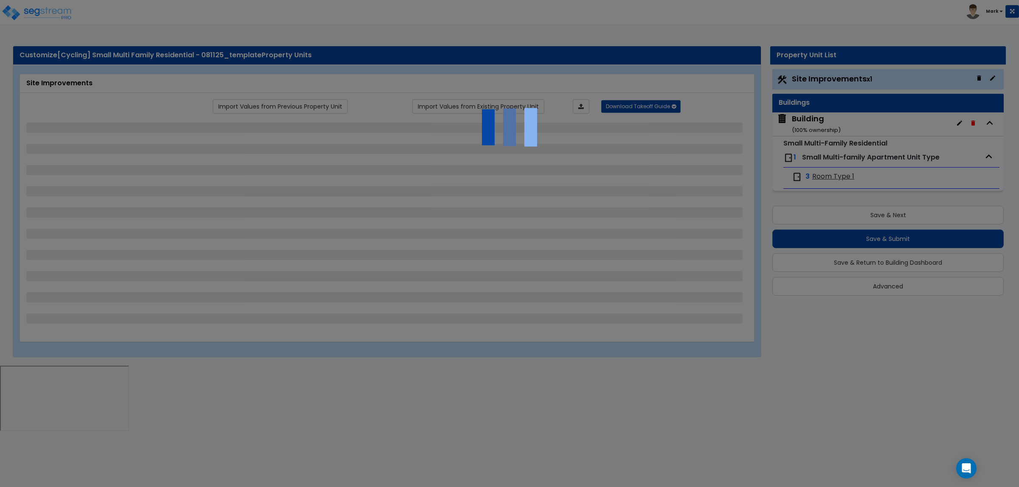
select select "2"
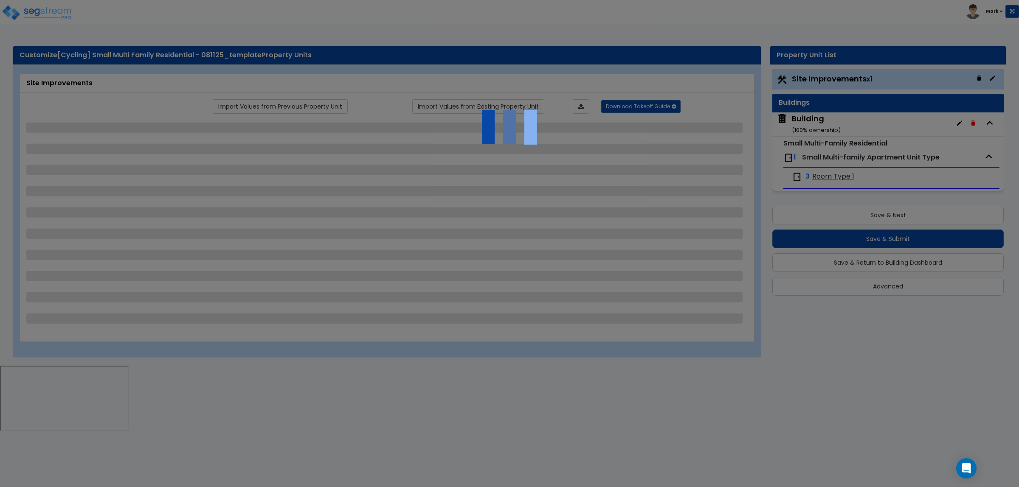
select select "1"
select select "2"
select select "1"
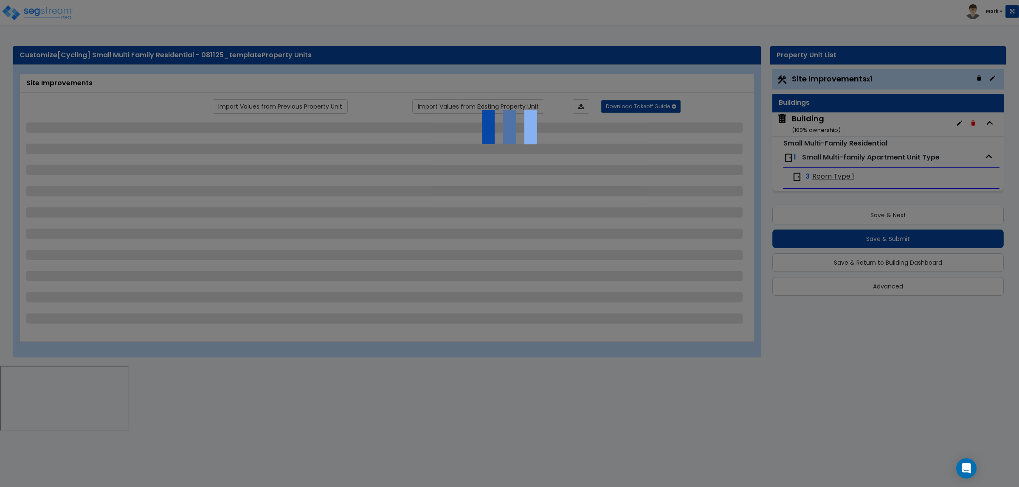
select select "1"
select select "2"
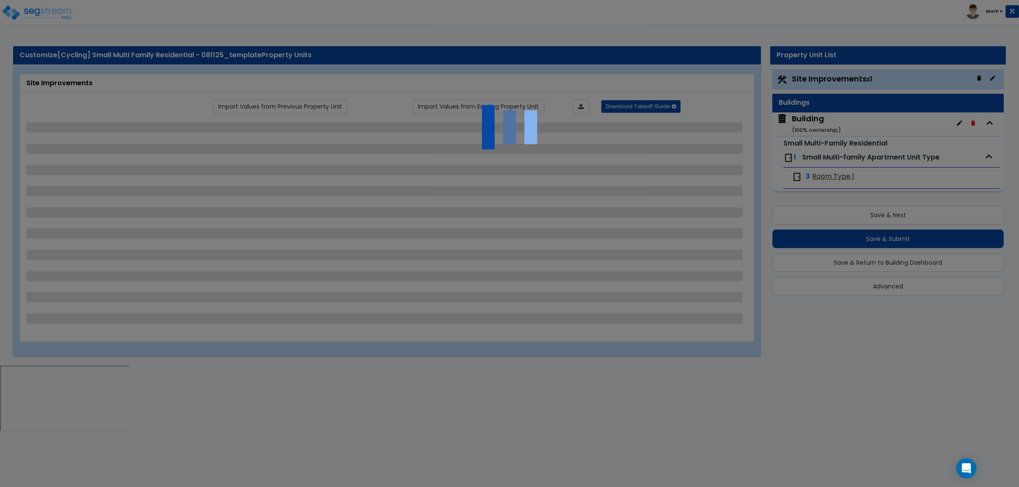
select select "2"
select select "1"
select select "2"
select select "1"
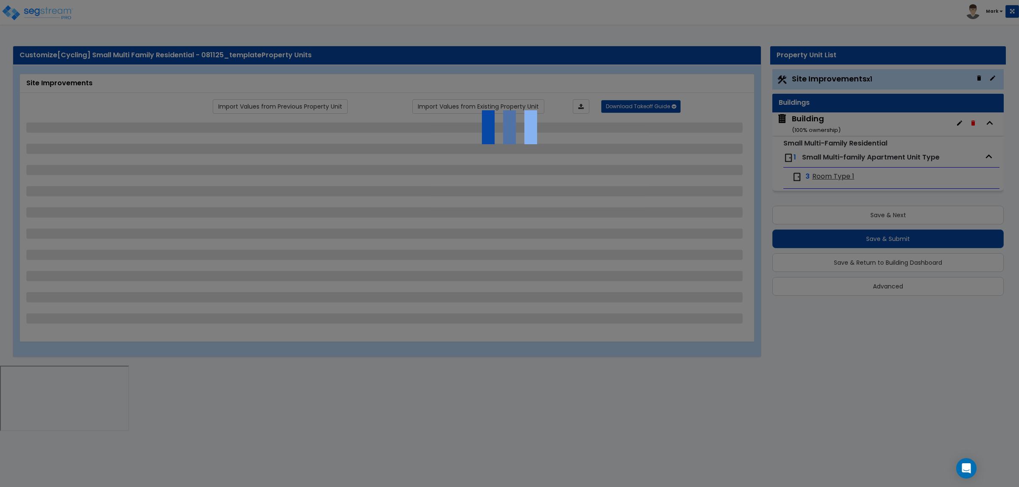
select select "1"
select select "2"
select select "1"
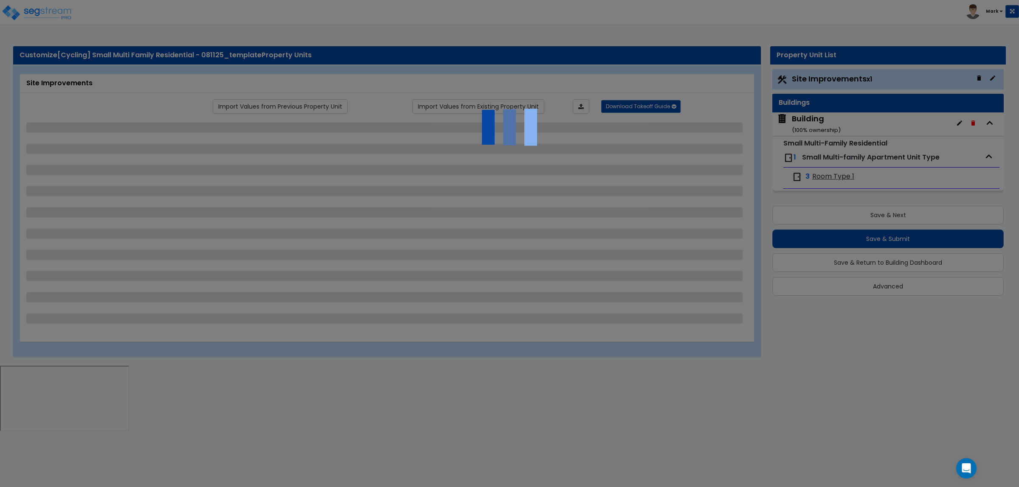
select select "2"
select select "1"
select select "4"
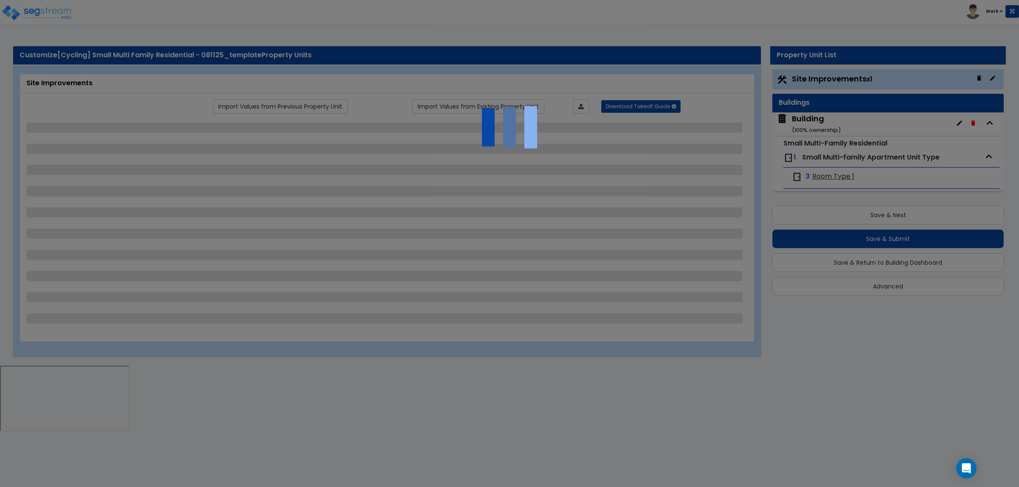
select select "4"
select select "1"
select select "2"
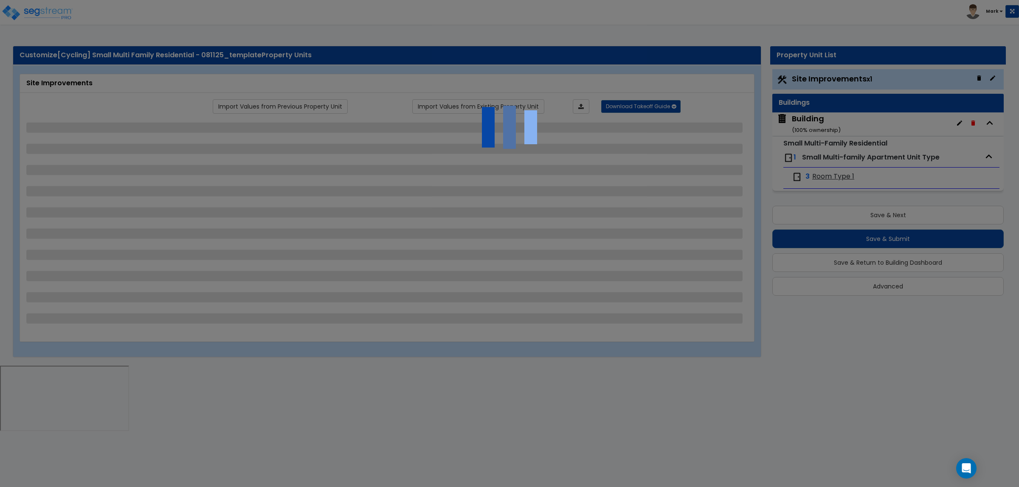
select select "1"
select select "6"
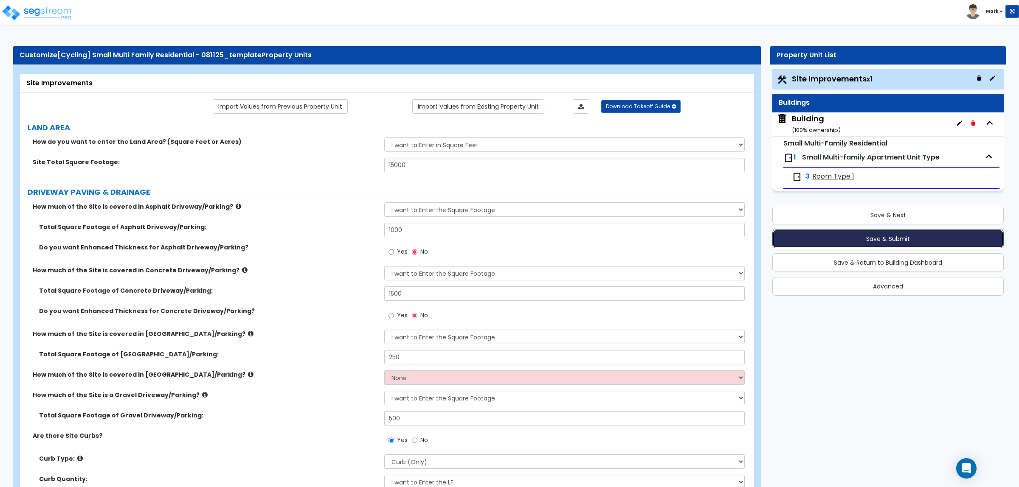
click at [904, 236] on button "Save & Submit" at bounding box center [887, 239] width 231 height 19
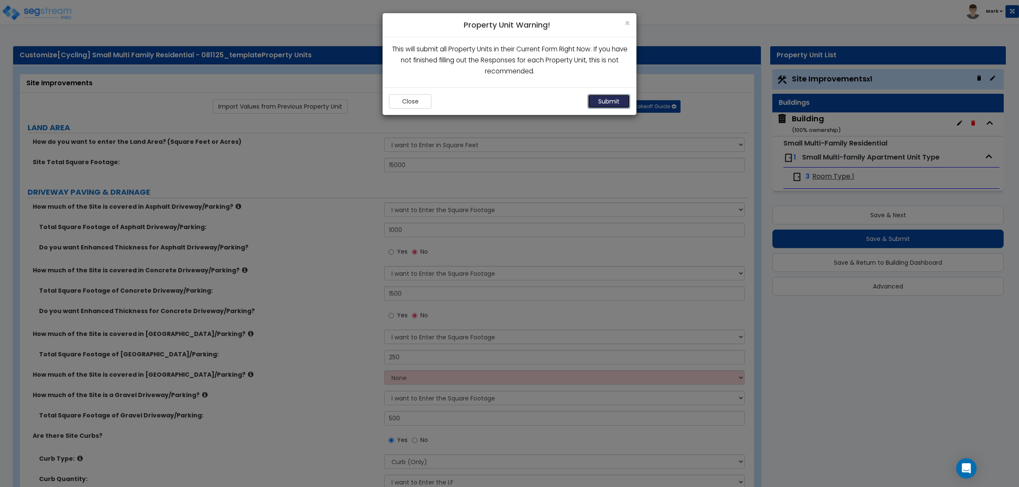
click at [615, 99] on button "Submit" at bounding box center [608, 101] width 42 height 14
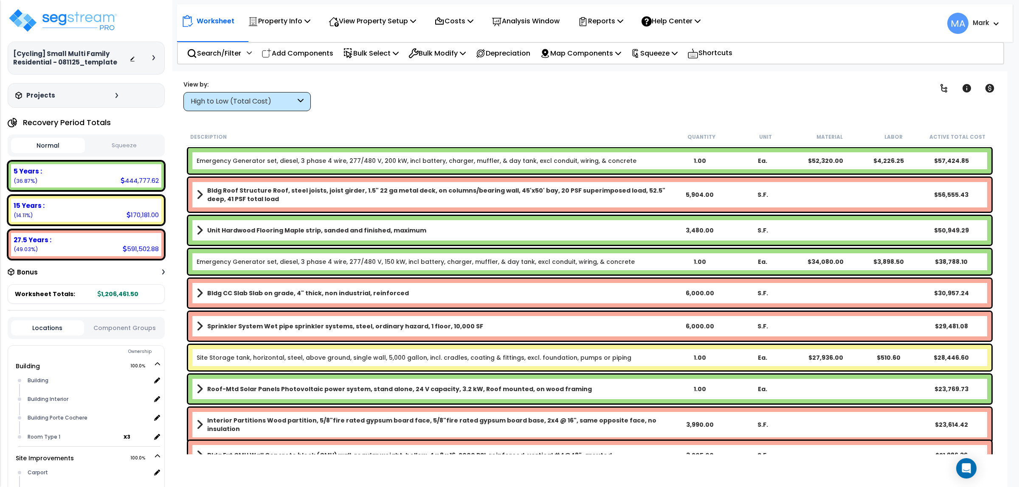
click at [253, 98] on div "High to Low (Total Cost)" at bounding box center [243, 102] width 105 height 10
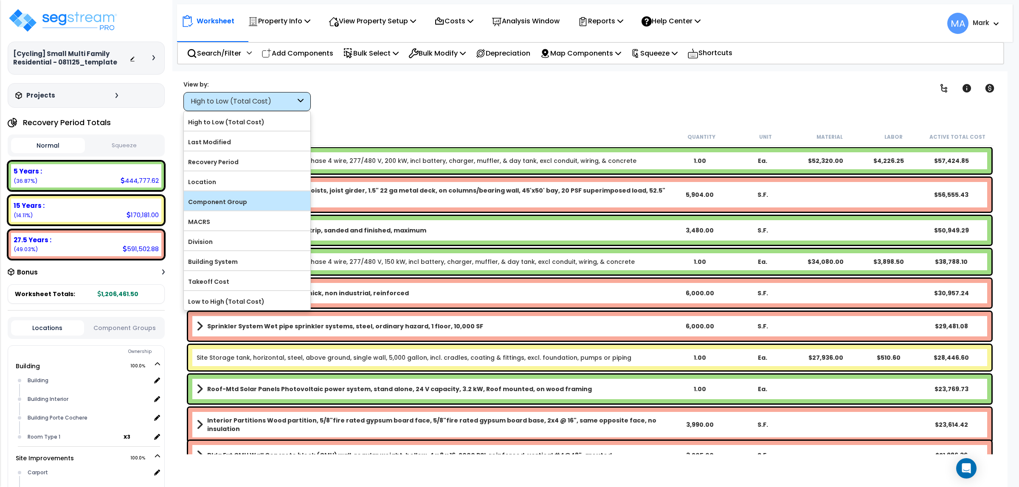
click at [228, 202] on label "Component Group" at bounding box center [247, 202] width 126 height 13
click at [0, 0] on input "Component Group" at bounding box center [0, 0] width 0 height 0
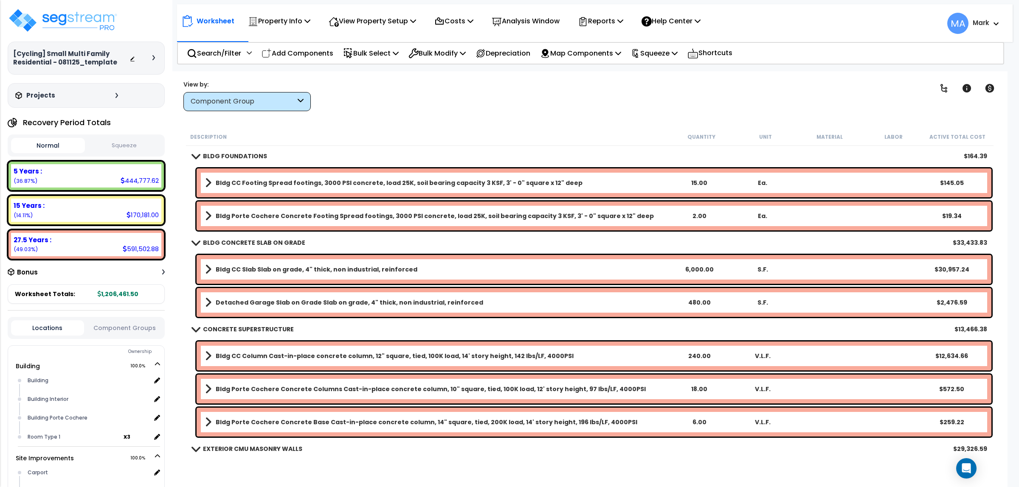
click at [374, 119] on div "Worksheet Property Info Property Setup Add Property Unit Template property Clon…" at bounding box center [589, 314] width 835 height 487
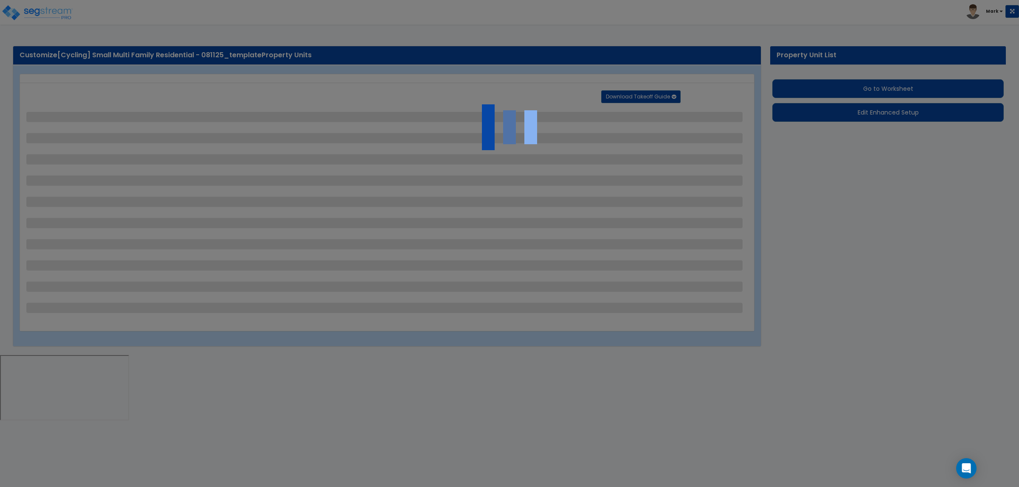
select select "2"
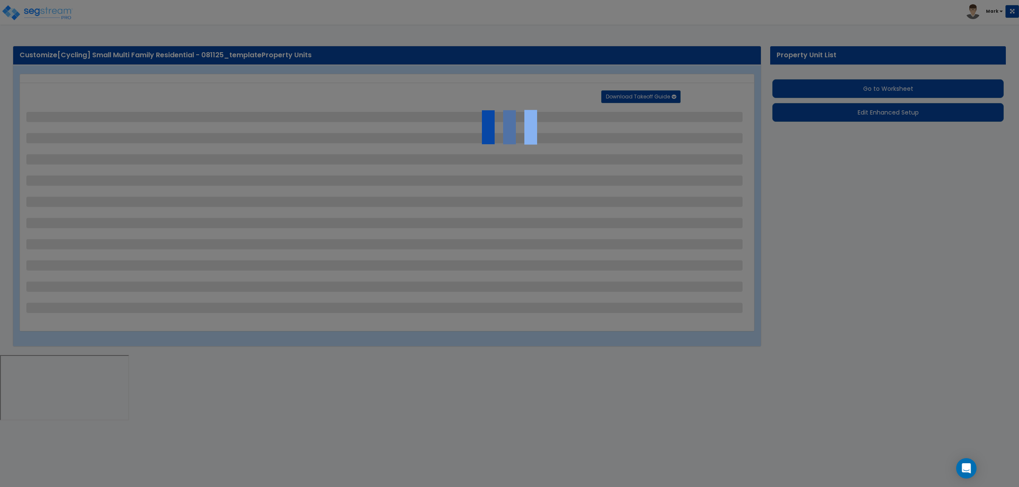
select select "1"
select select "2"
select select "1"
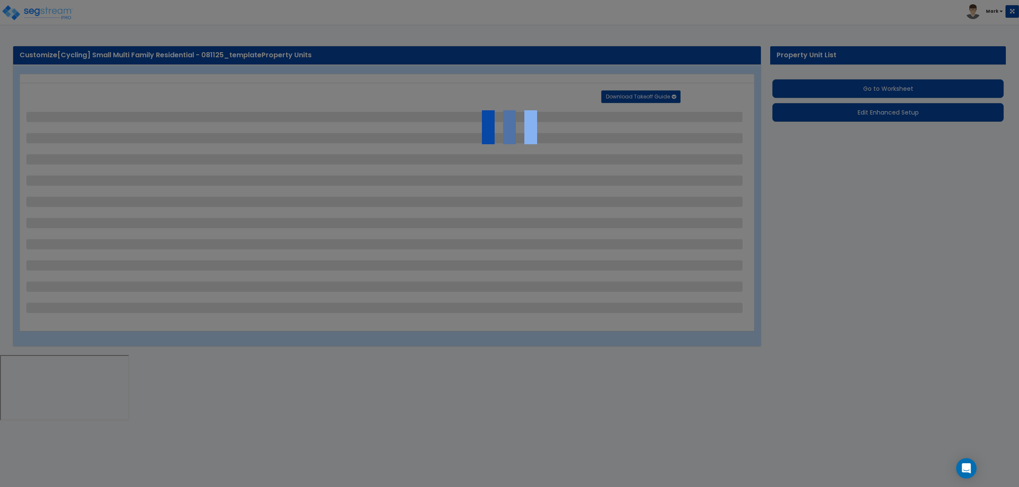
select select "1"
select select "2"
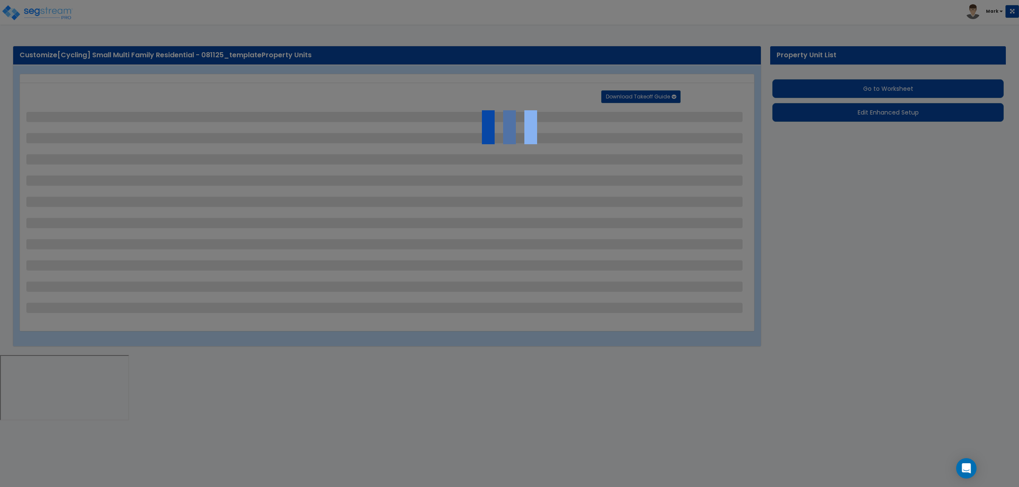
select select "2"
select select "1"
select select "2"
select select "1"
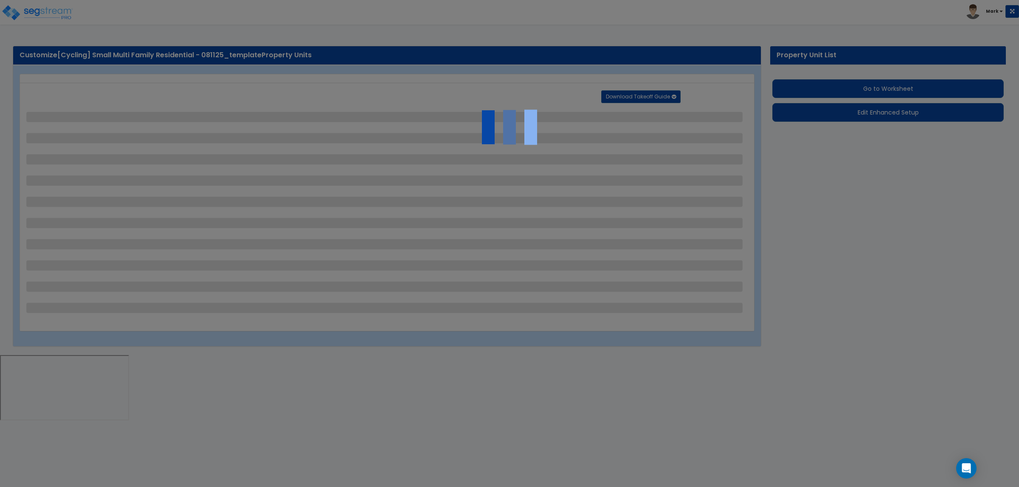
select select "1"
select select "2"
select select "1"
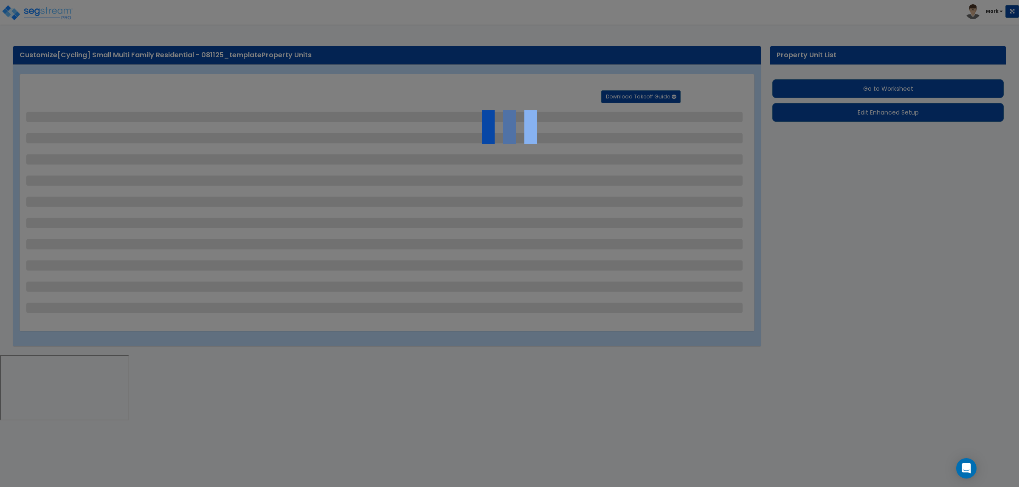
select select "2"
select select "1"
select select "4"
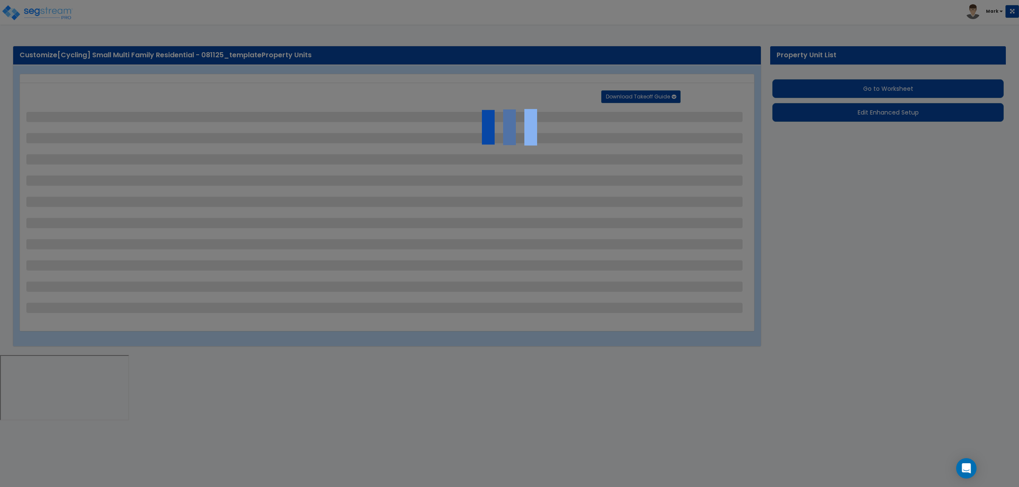
select select "4"
select select "1"
select select "2"
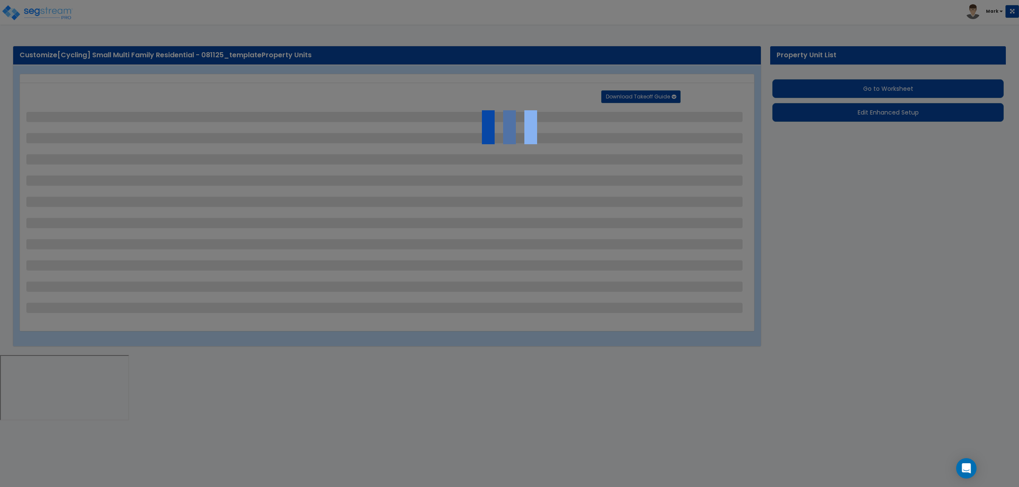
select select "1"
select select "6"
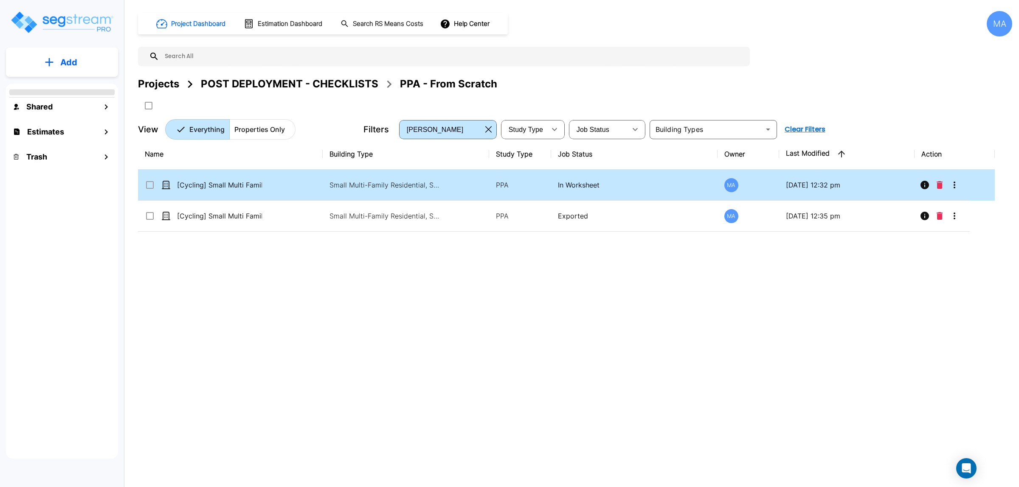
click at [941, 183] on icon "Delete" at bounding box center [939, 185] width 6 height 8
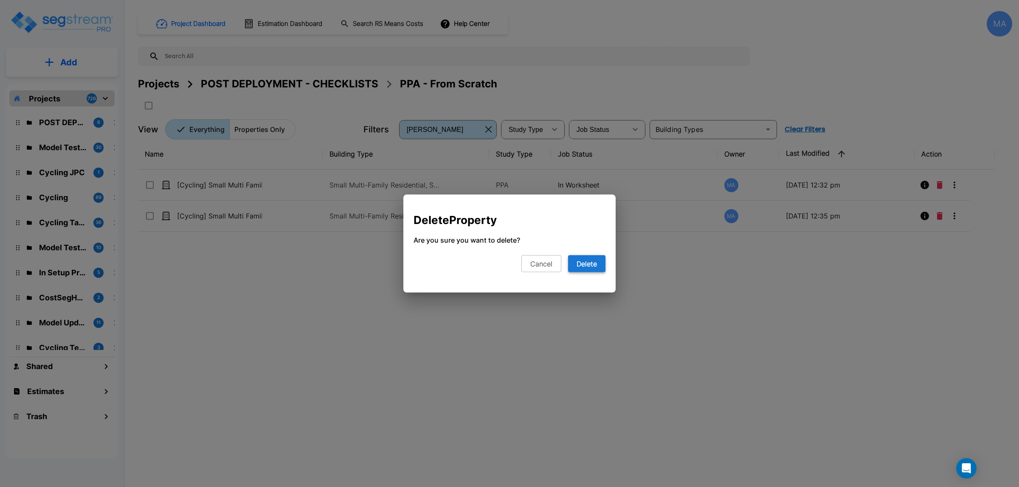
click at [594, 261] on button "Delete" at bounding box center [586, 264] width 37 height 17
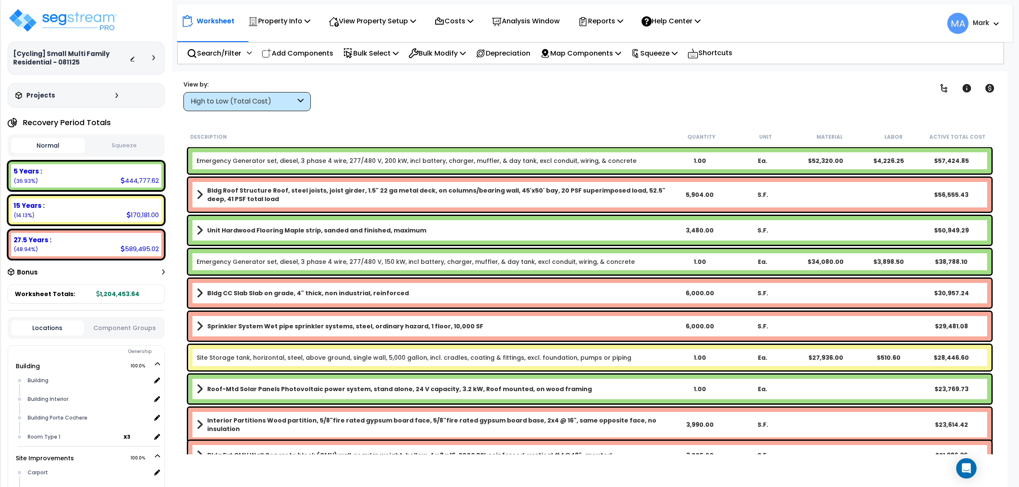
click at [235, 106] on div "High to Low (Total Cost)" at bounding box center [243, 102] width 105 height 10
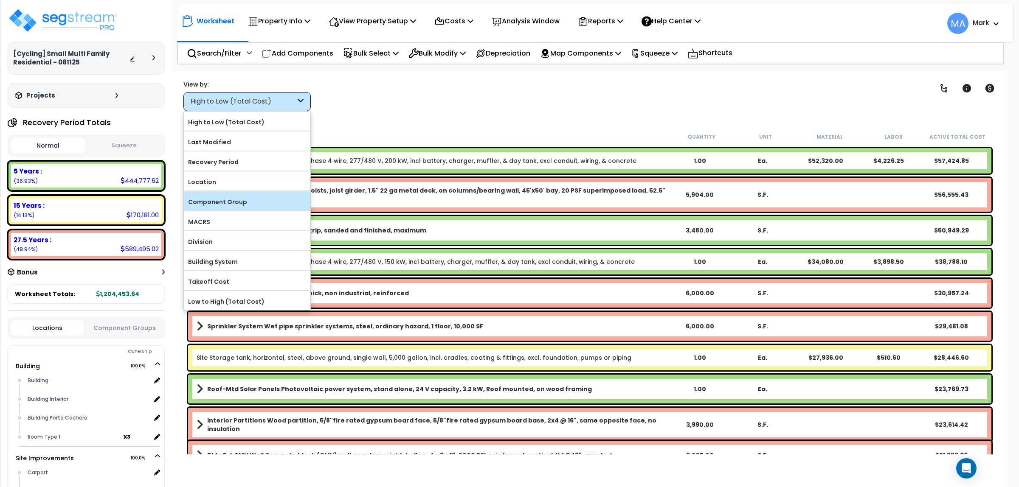
click at [232, 204] on label "Component Group" at bounding box center [247, 202] width 126 height 13
click at [0, 0] on input "Component Group" at bounding box center [0, 0] width 0 height 0
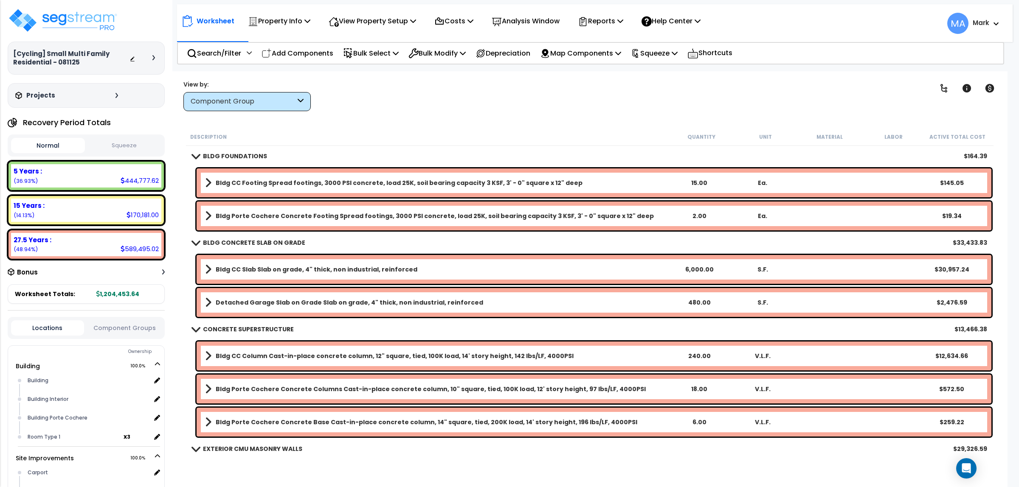
click at [378, 120] on div "Worksheet Property Info Property Setup Add Property Unit Template property Clon…" at bounding box center [589, 314] width 835 height 487
click at [310, 21] on p "View Property Setup" at bounding box center [279, 20] width 62 height 11
click at [378, 58] on link "View Questionnaire" at bounding box center [366, 58] width 84 height 17
click at [310, 28] on div "View Property Setup" at bounding box center [279, 21] width 62 height 20
click at [298, 13] on div "Property Info" at bounding box center [279, 21] width 62 height 20
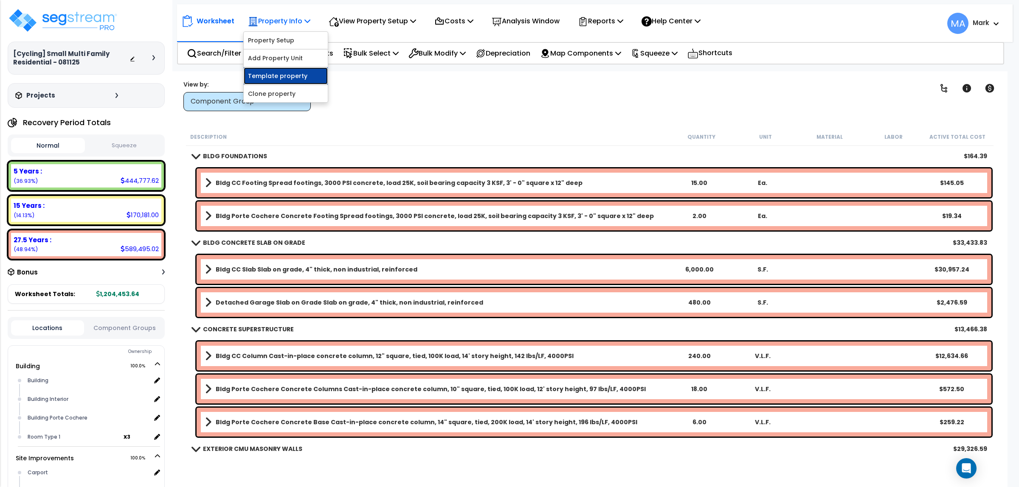
click at [282, 75] on link "Template property" at bounding box center [286, 75] width 84 height 17
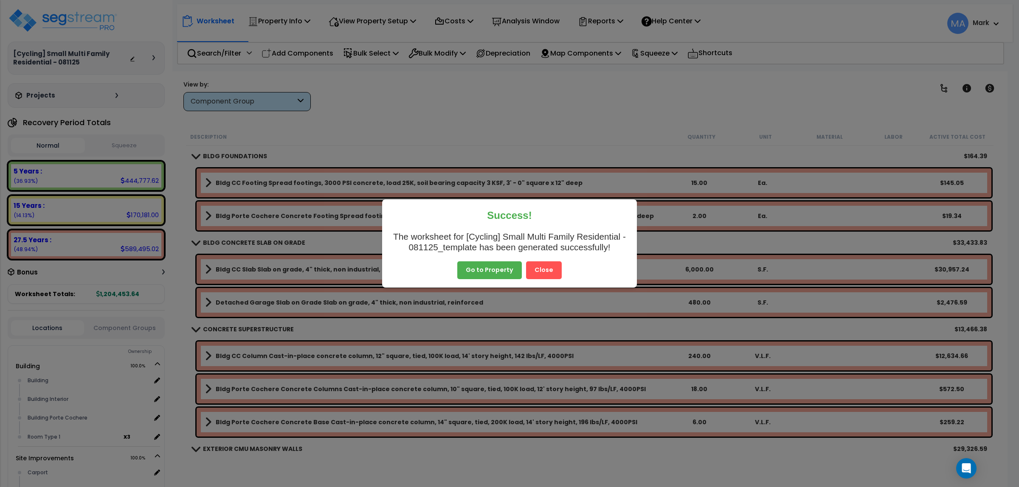
click at [537, 266] on button "Close" at bounding box center [544, 270] width 36 height 18
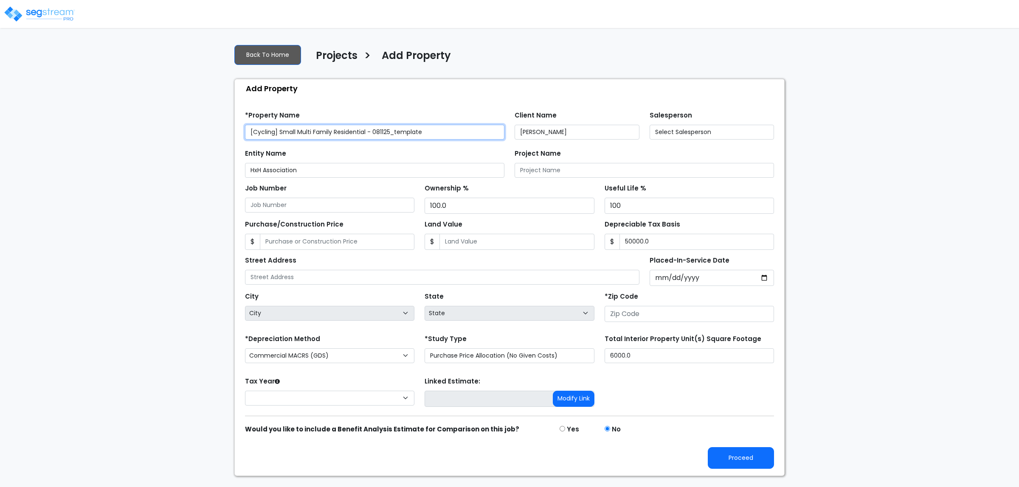
type input "50,000.0"
type input "[STREET_ADDRESS]"
type input "28602"
select select "CRM(_5"
select select "2025"
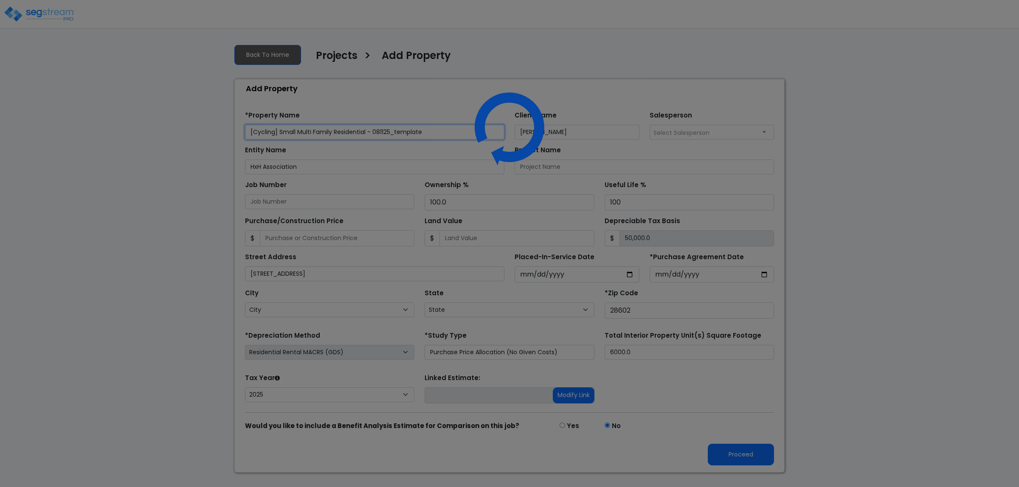
select select "NC"
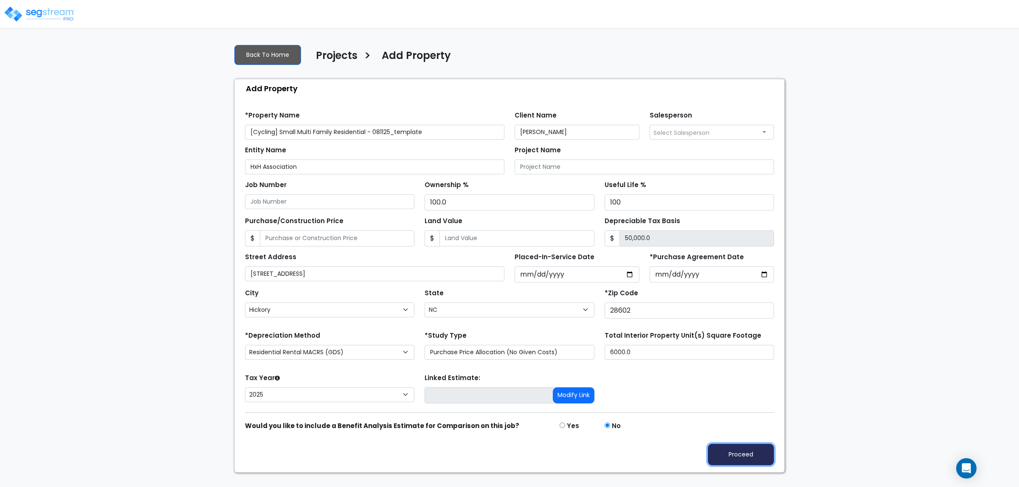
click at [731, 455] on button "Proceed" at bounding box center [741, 455] width 66 height 22
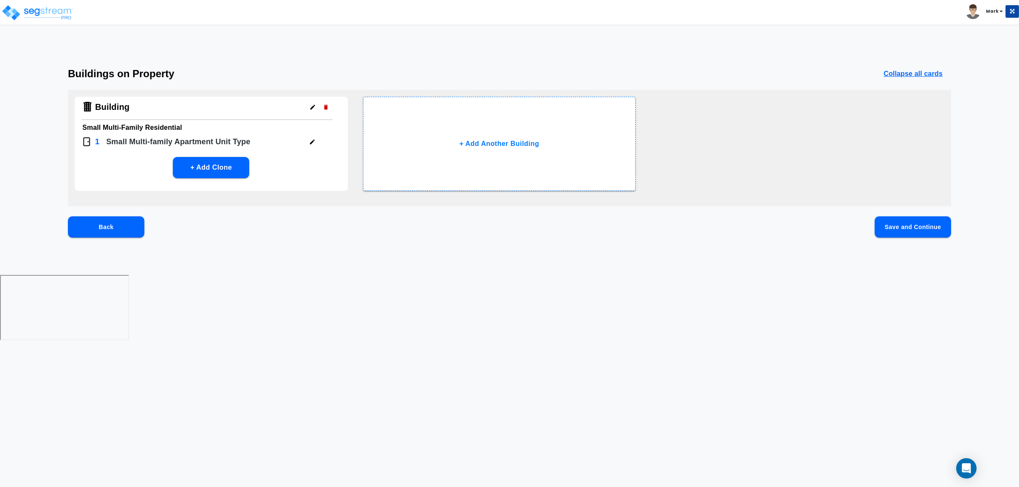
click at [903, 234] on button "Save and Continue" at bounding box center [912, 226] width 76 height 21
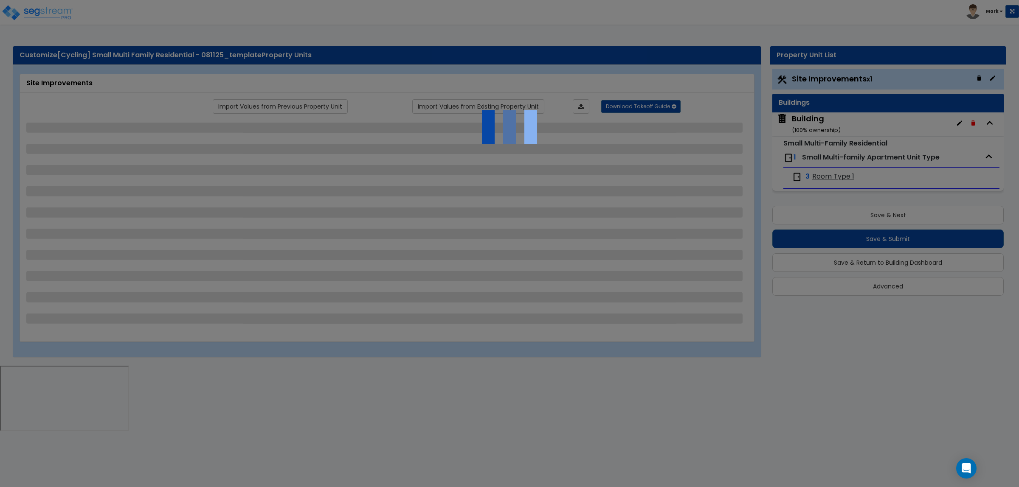
select select "2"
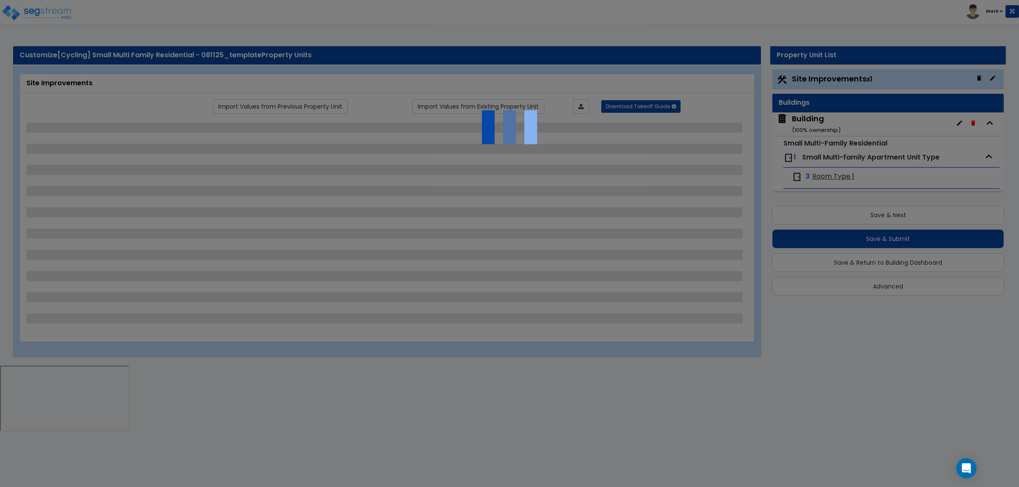
select select "1"
select select "2"
select select "1"
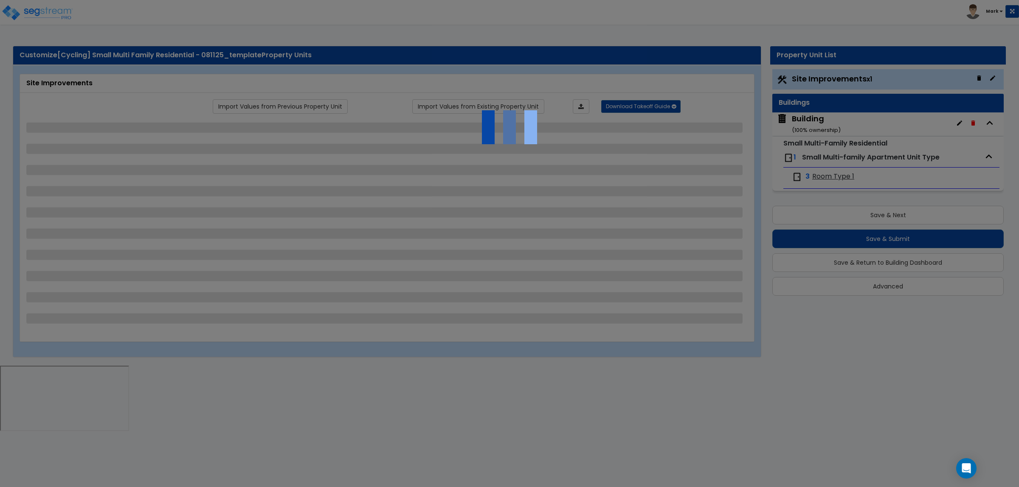
select select "1"
select select "2"
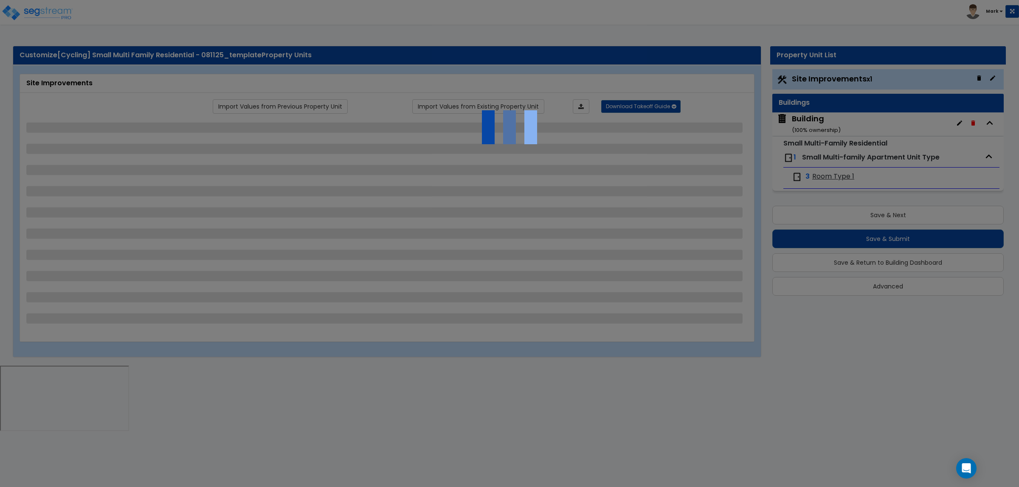
select select "2"
select select "1"
select select "2"
select select "1"
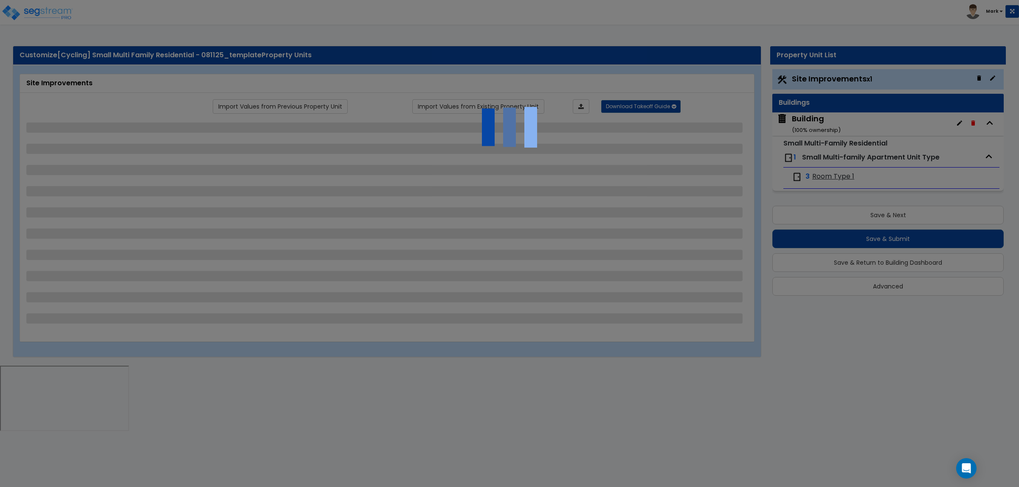
select select "1"
select select "2"
select select "1"
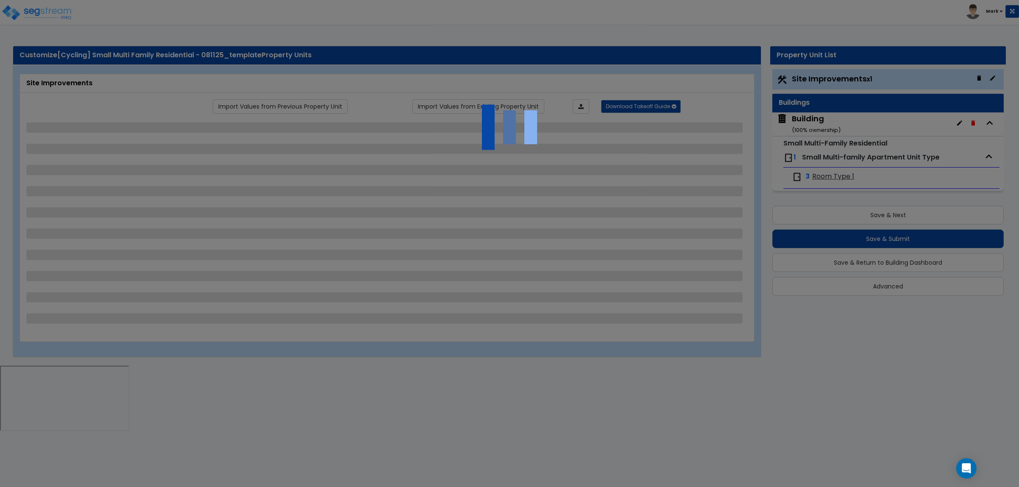
select select "2"
select select "1"
select select "4"
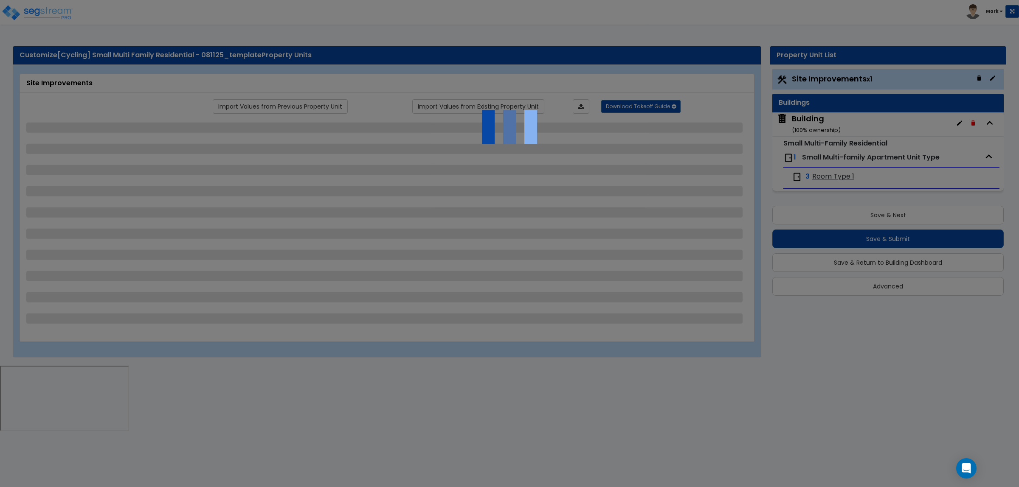
select select "4"
select select "1"
select select "2"
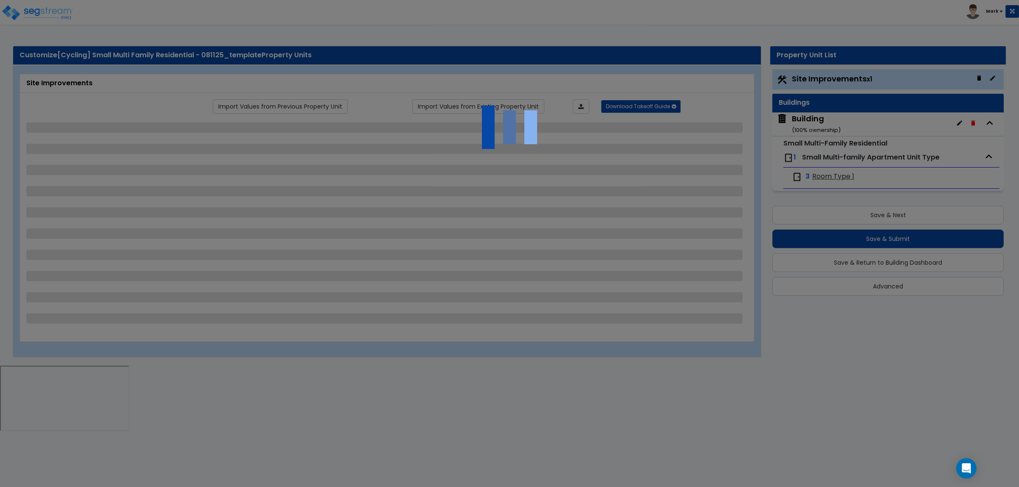
select select "1"
select select "6"
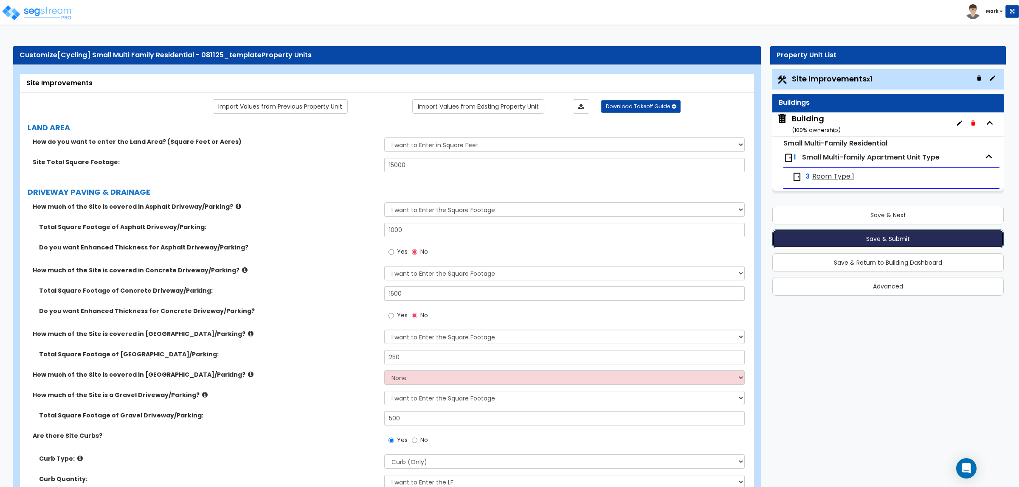
click at [870, 234] on button "Save & Submit" at bounding box center [887, 239] width 231 height 19
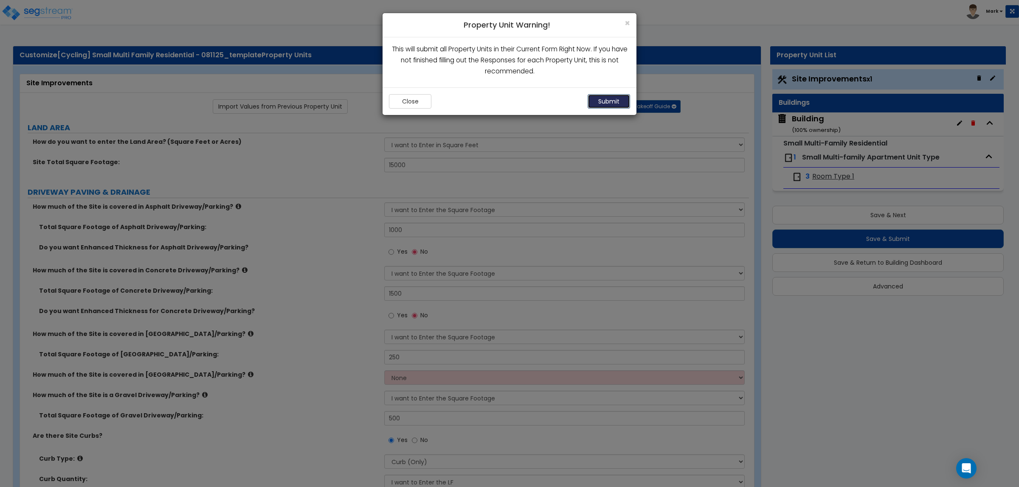
click at [611, 103] on button "Submit" at bounding box center [608, 101] width 42 height 14
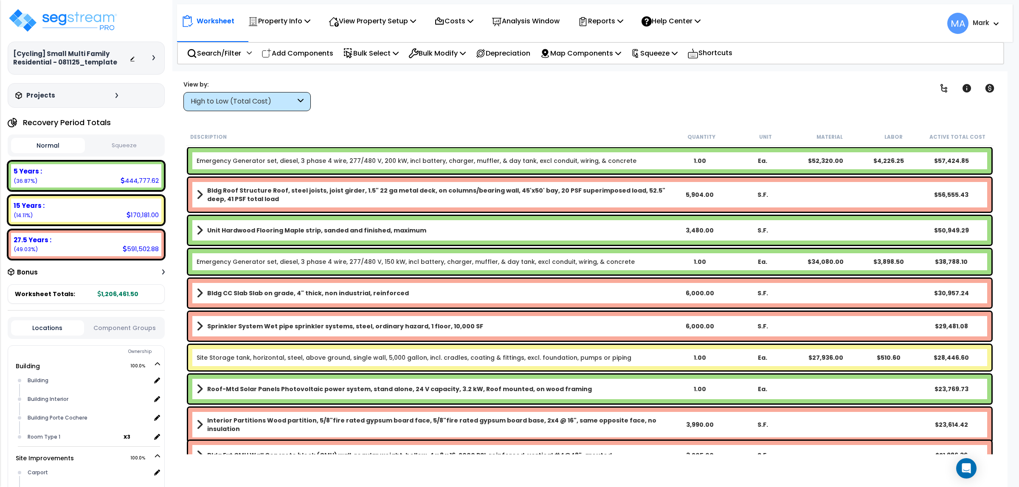
click at [258, 96] on div "High to Low (Total Cost)" at bounding box center [246, 101] width 127 height 19
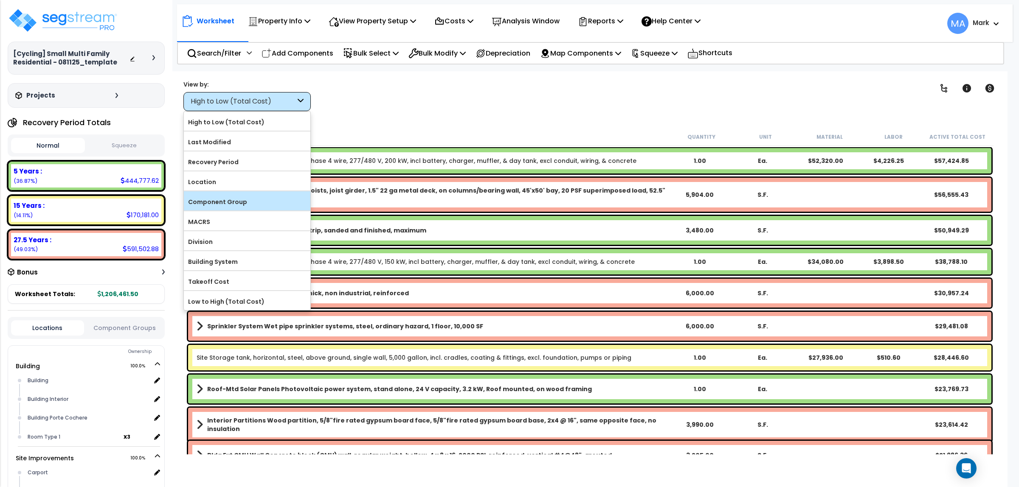
click at [242, 200] on label "Component Group" at bounding box center [247, 202] width 126 height 13
click at [0, 0] on input "Component Group" at bounding box center [0, 0] width 0 height 0
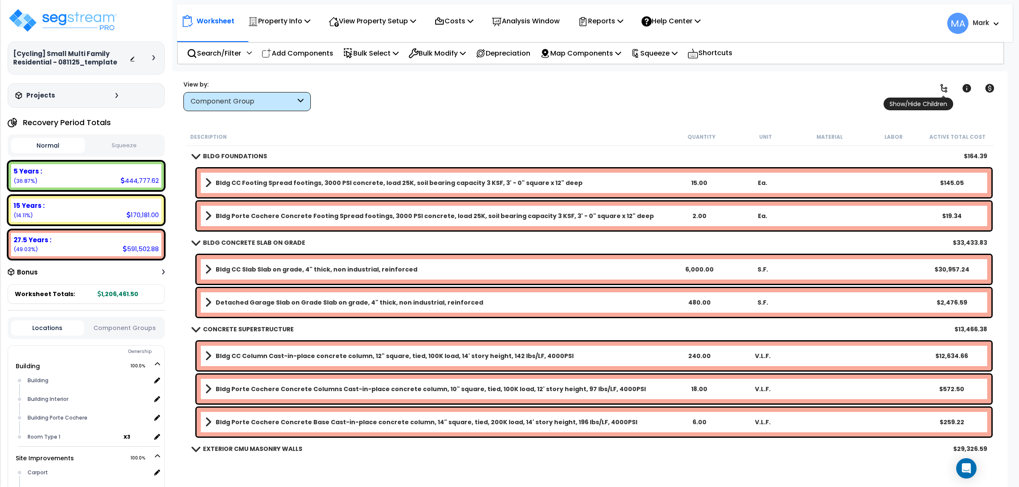
click at [944, 85] on icon at bounding box center [943, 88] width 10 height 10
click at [941, 85] on icon at bounding box center [943, 88] width 7 height 8
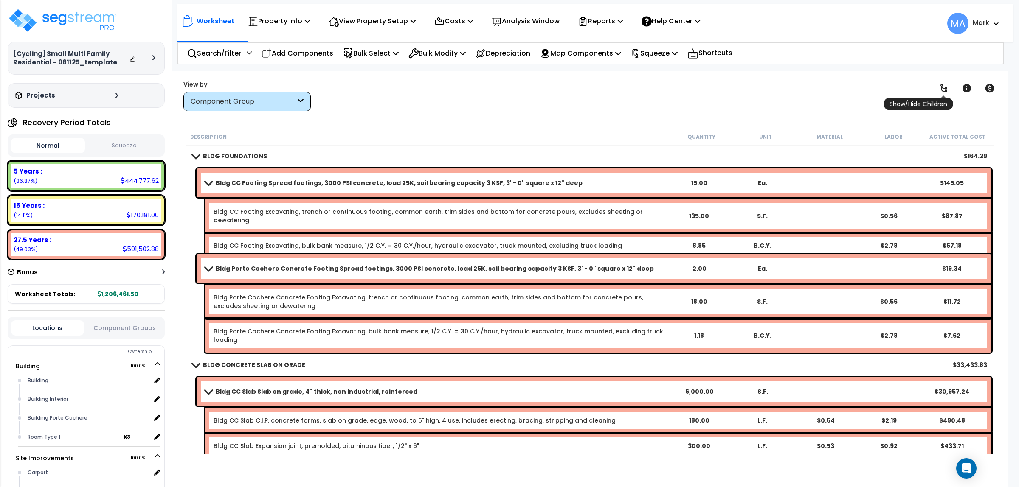
click at [941, 85] on icon at bounding box center [943, 88] width 7 height 8
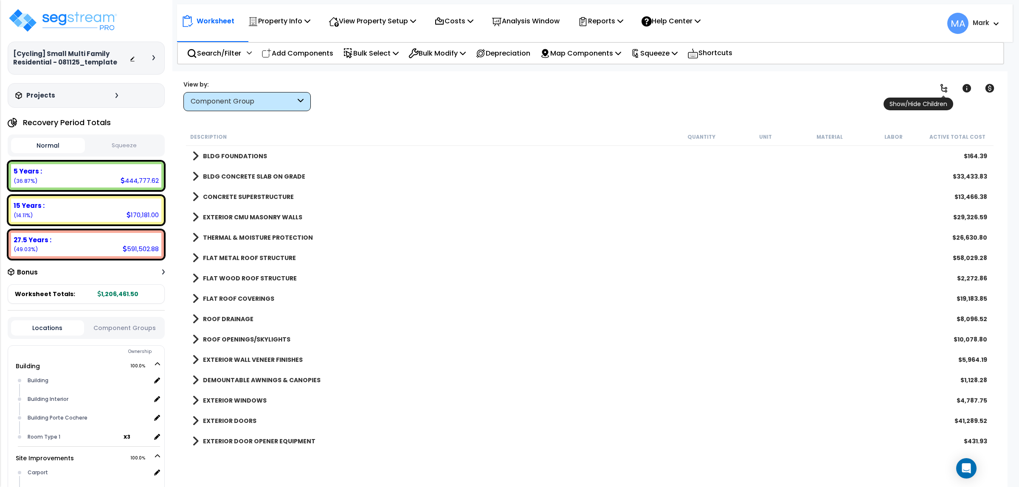
click at [941, 85] on icon at bounding box center [943, 88] width 7 height 8
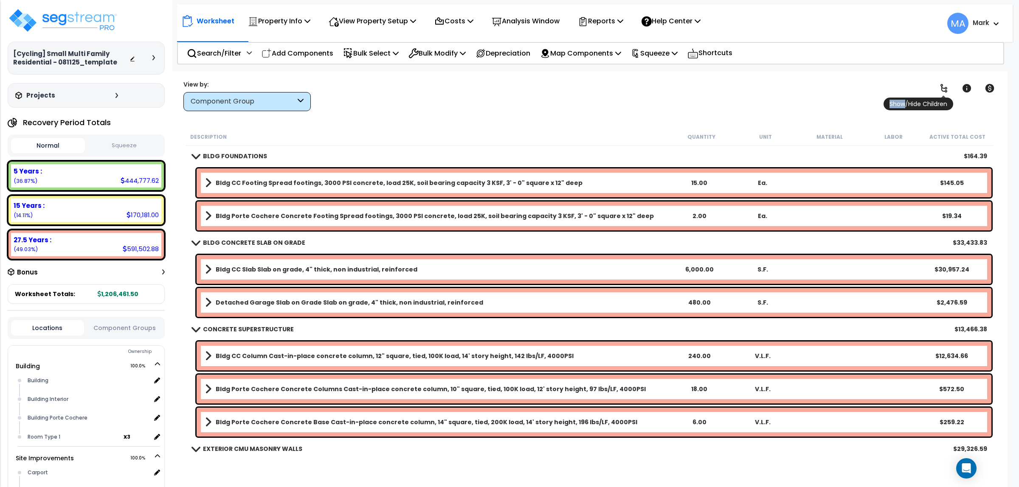
click at [941, 85] on icon at bounding box center [943, 88] width 7 height 8
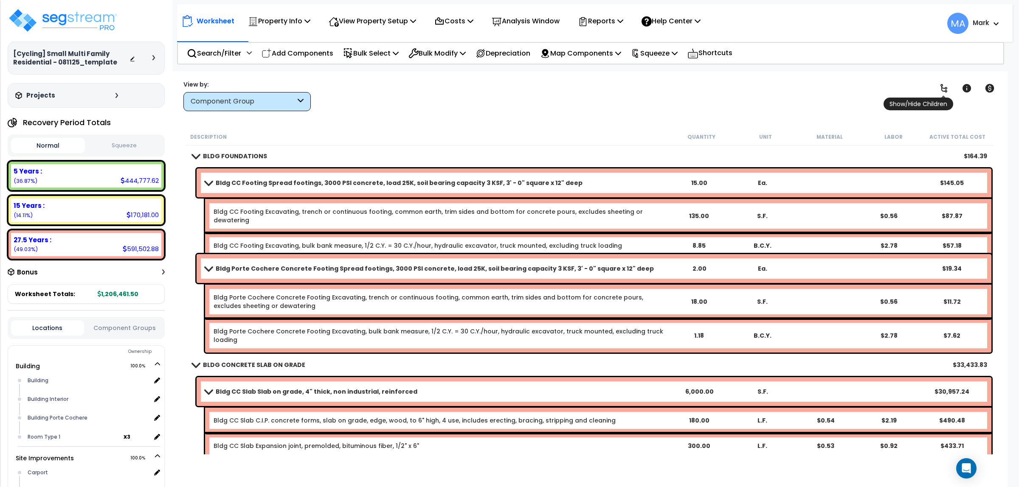
click at [941, 85] on icon at bounding box center [943, 88] width 7 height 8
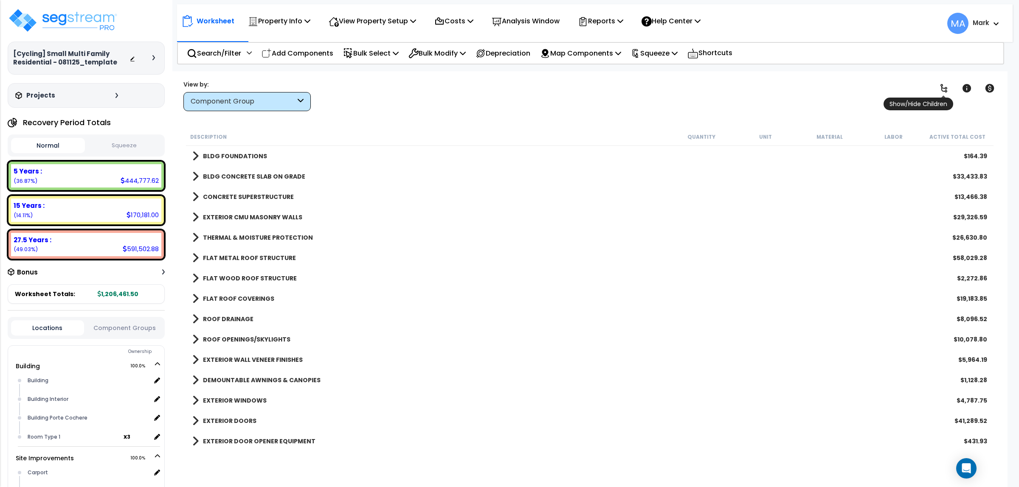
click at [941, 85] on icon at bounding box center [943, 88] width 7 height 8
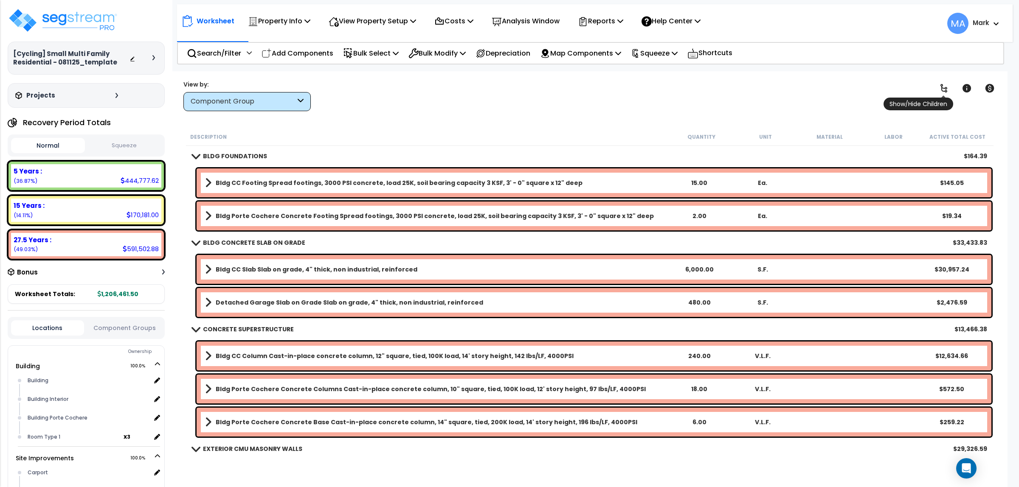
click at [941, 85] on icon at bounding box center [943, 88] width 7 height 8
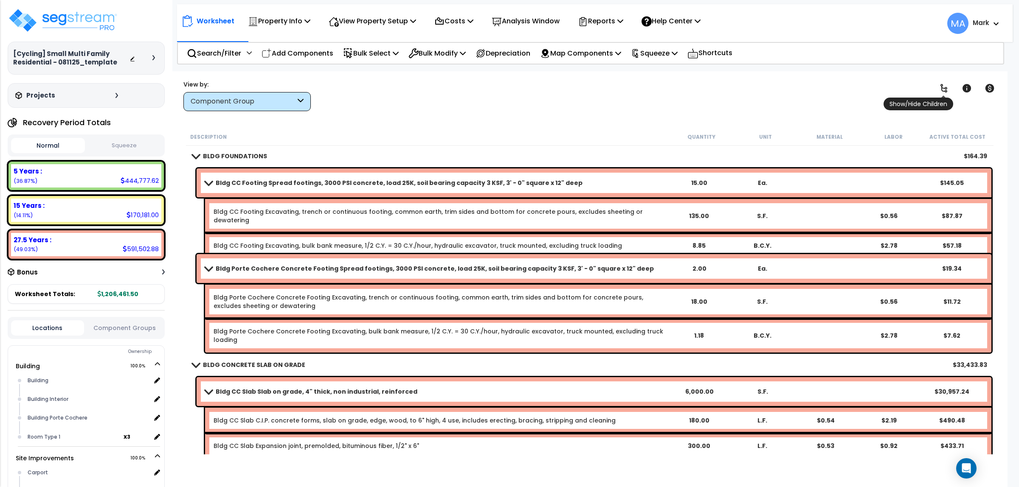
click at [941, 85] on icon at bounding box center [943, 88] width 7 height 8
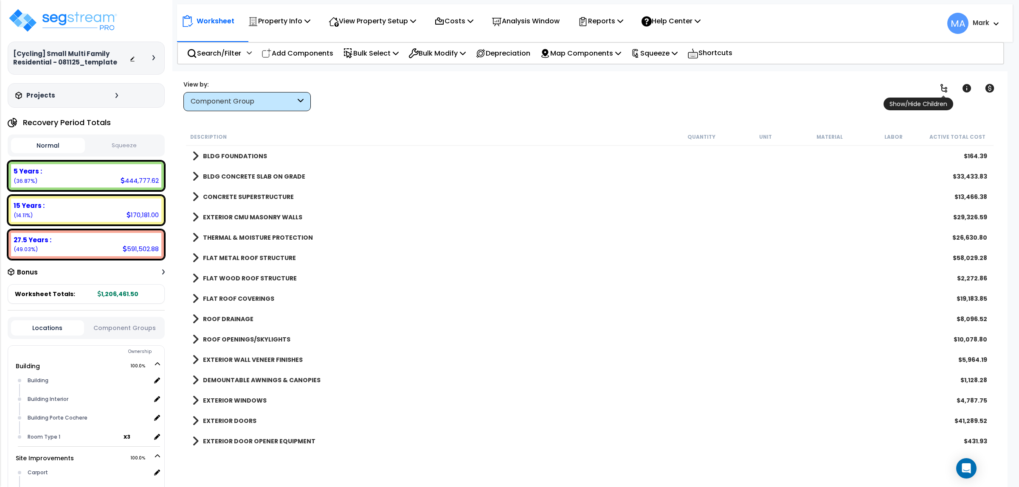
click at [941, 90] on icon at bounding box center [943, 88] width 7 height 8
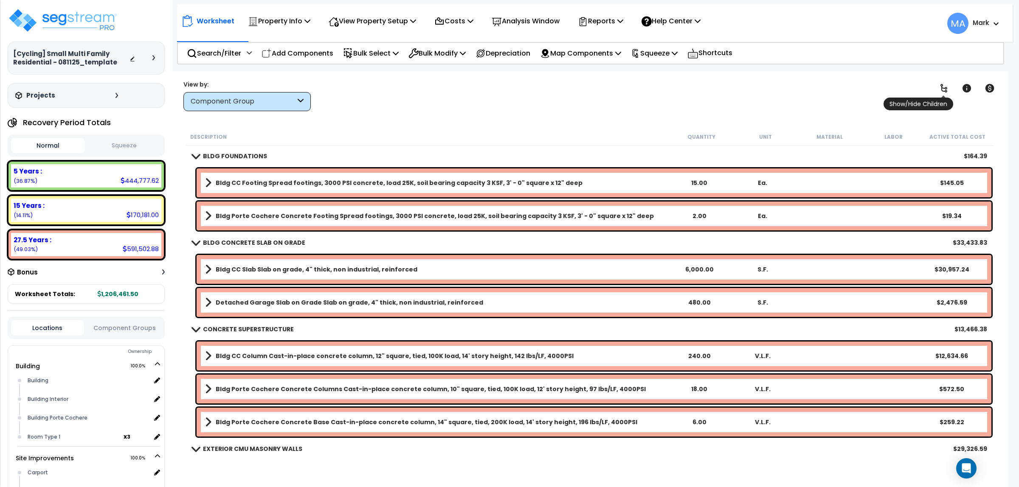
click at [945, 84] on icon at bounding box center [943, 88] width 10 height 10
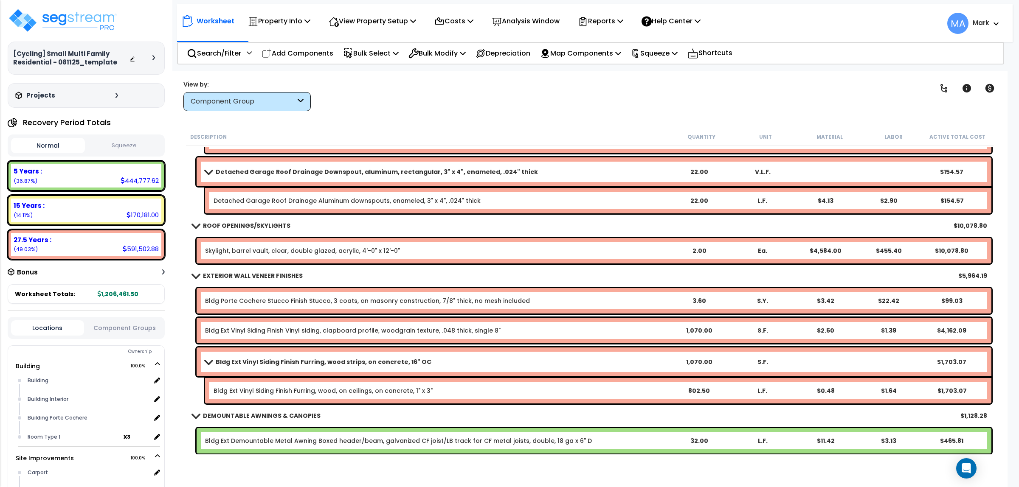
scroll to position [3342, 0]
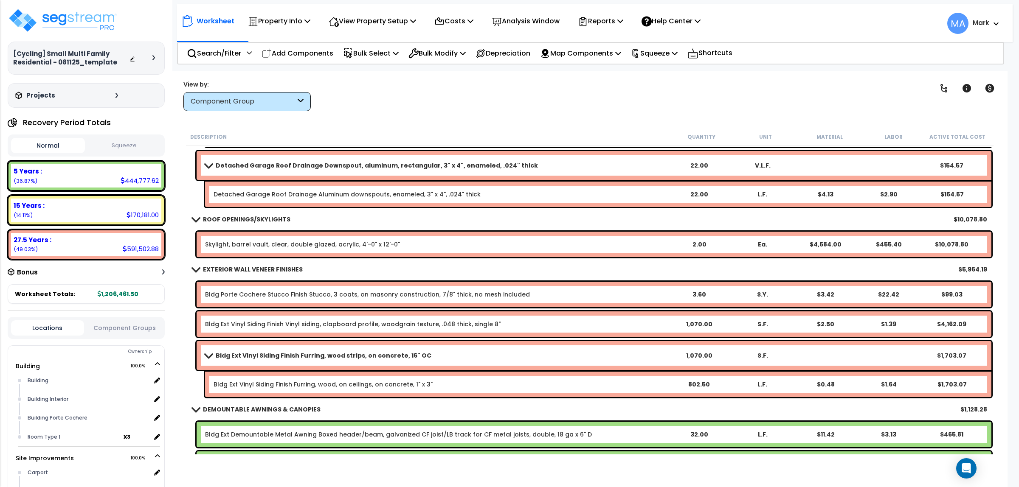
click at [314, 357] on b "Bldg Ext Vinyl Siding Finish Furring, wood strips, on concrete, 16" OC" at bounding box center [324, 355] width 216 height 8
click at [253, 365] on div "Bldg Ext Vinyl Siding Finish Furring, wood strips, on concrete, 16" OC 1,070.00…" at bounding box center [594, 355] width 795 height 29
click at [205, 357] on span at bounding box center [208, 355] width 12 height 6
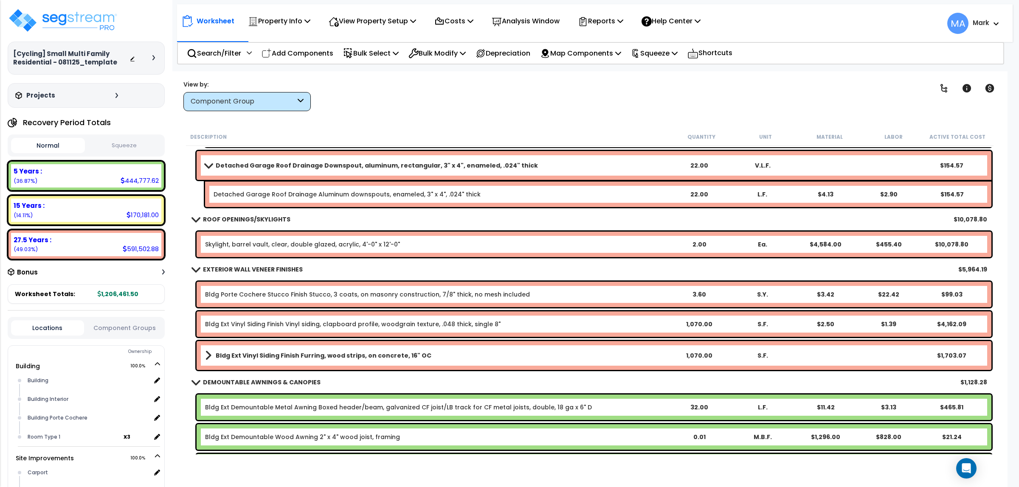
click at [227, 349] on div "Bldg Ext Vinyl Siding Finish Furring, wood strips, on concrete, 16" OC 1,070.00…" at bounding box center [594, 355] width 795 height 29
click at [231, 352] on b "Bldg Ext Vinyl Siding Finish Furring, wood strips, on concrete, 16" OC" at bounding box center [324, 355] width 216 height 8
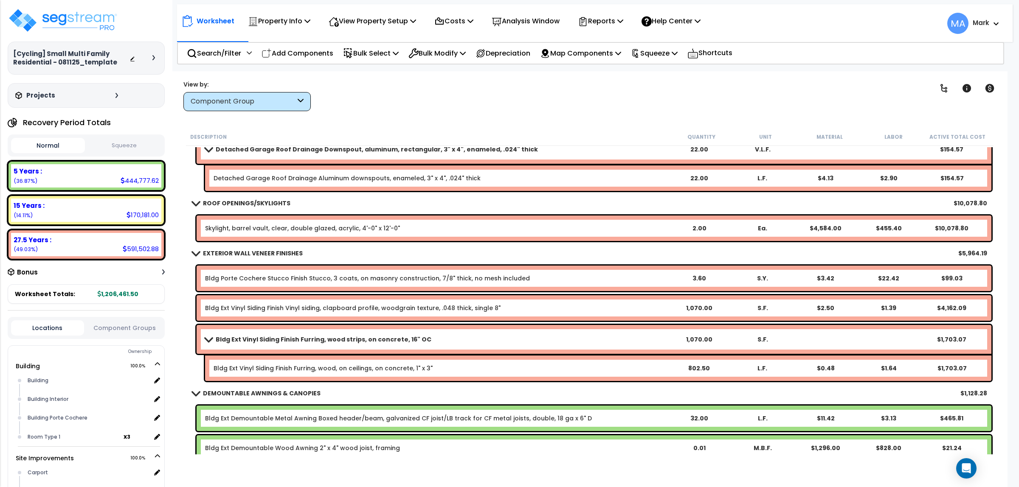
scroll to position [3395, 0]
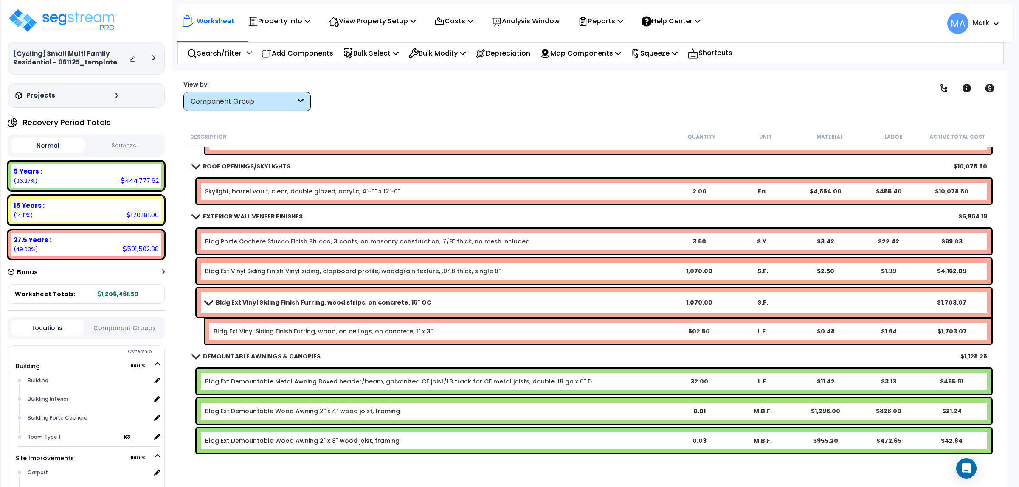
click at [685, 299] on div "1,070.00" at bounding box center [699, 302] width 62 height 8
click at [618, 300] on link "Bldg Ext Vinyl Siding Finish Furring, wood strips, on concrete, 16" OC" at bounding box center [436, 303] width 462 height 12
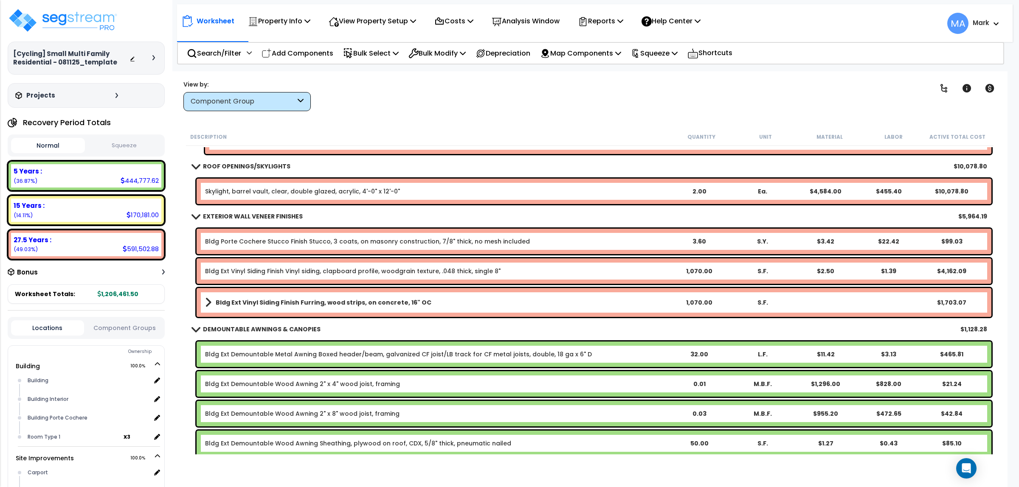
click at [439, 300] on link "Bldg Ext Vinyl Siding Finish Furring, wood strips, on concrete, 16" OC" at bounding box center [436, 303] width 462 height 12
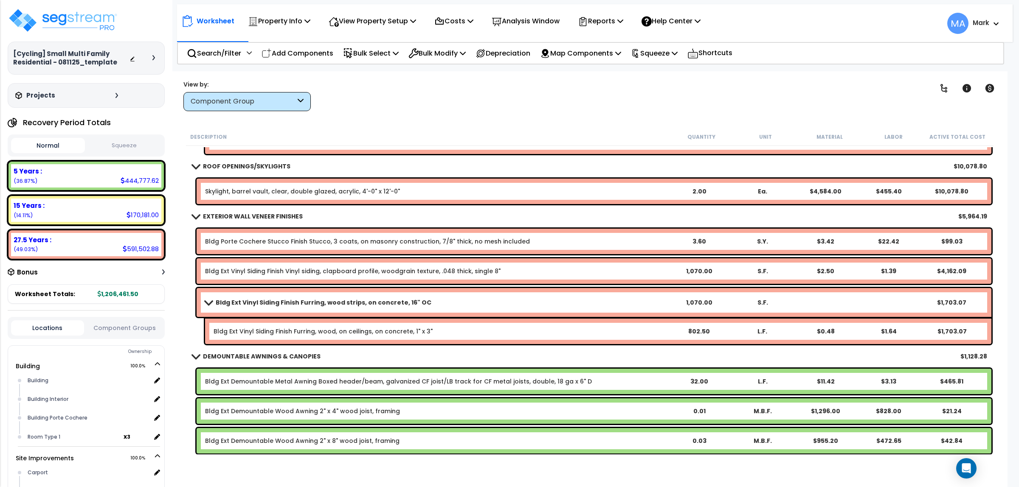
click at [439, 300] on link "Bldg Ext Vinyl Siding Finish Furring, wood strips, on concrete, 16" OC" at bounding box center [436, 303] width 462 height 12
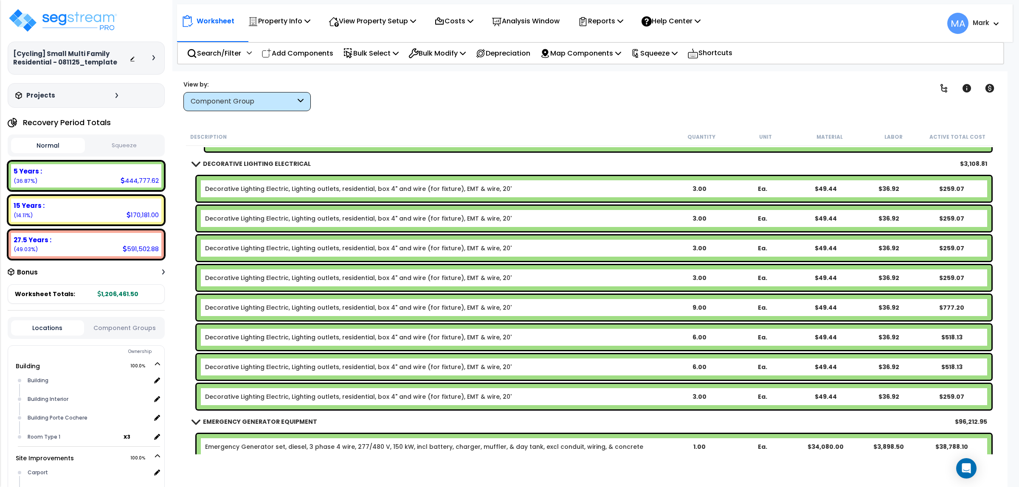
scroll to position [20160, 0]
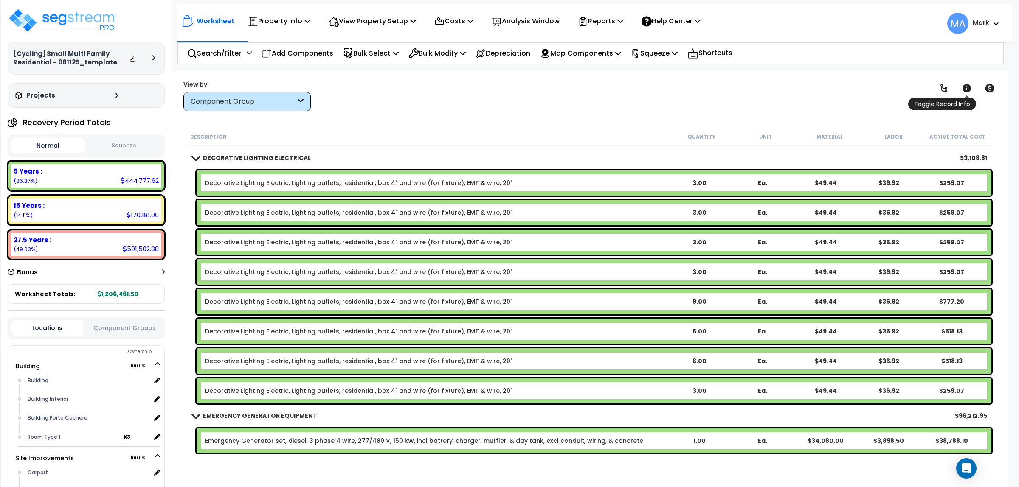
click at [969, 86] on icon at bounding box center [966, 88] width 8 height 8
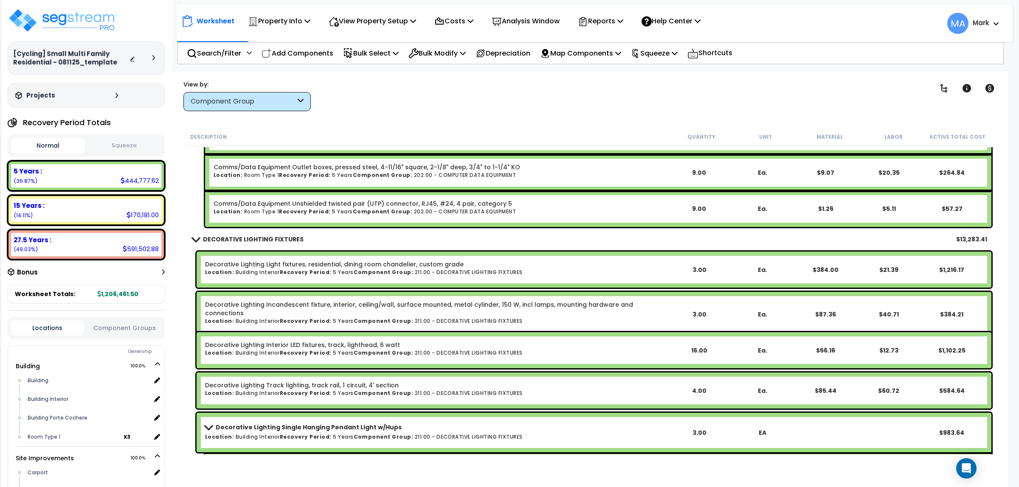
scroll to position [19683, 0]
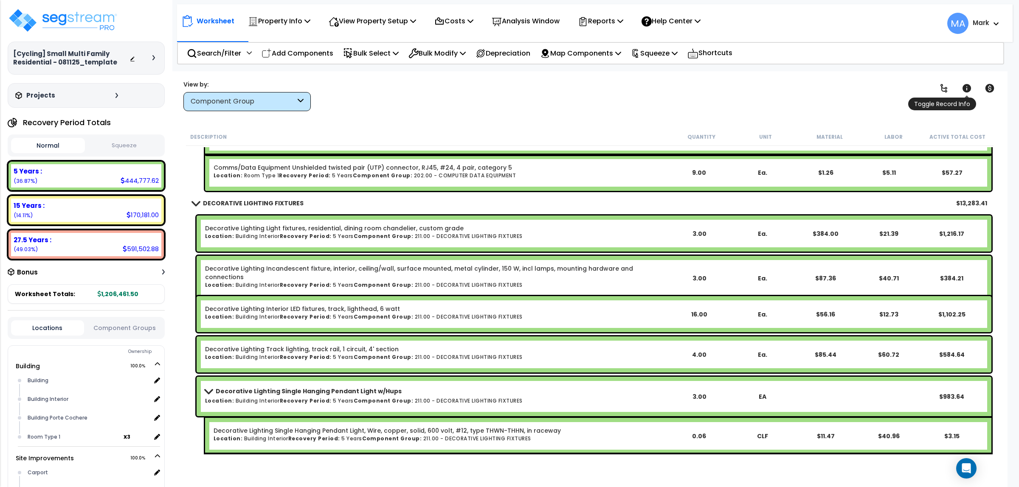
click at [969, 85] on icon at bounding box center [966, 88] width 10 height 10
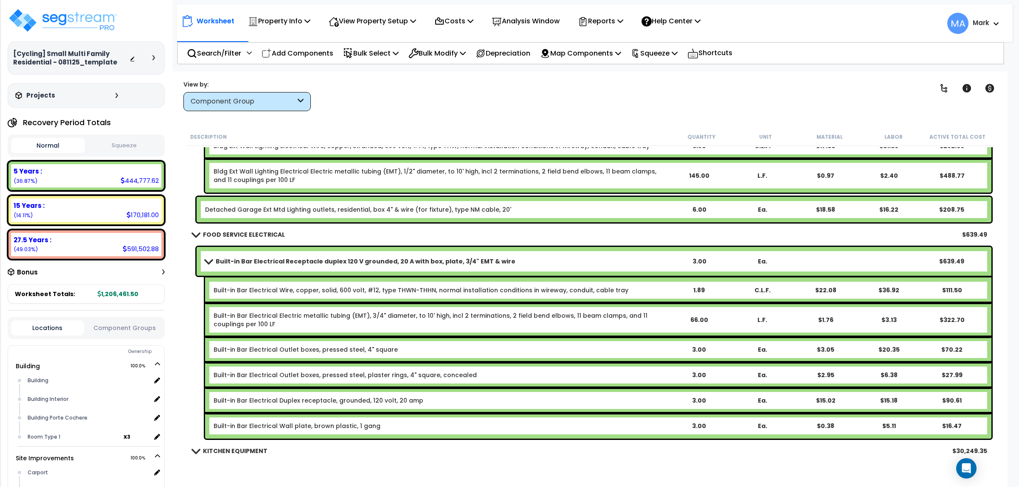
scroll to position [22495, 0]
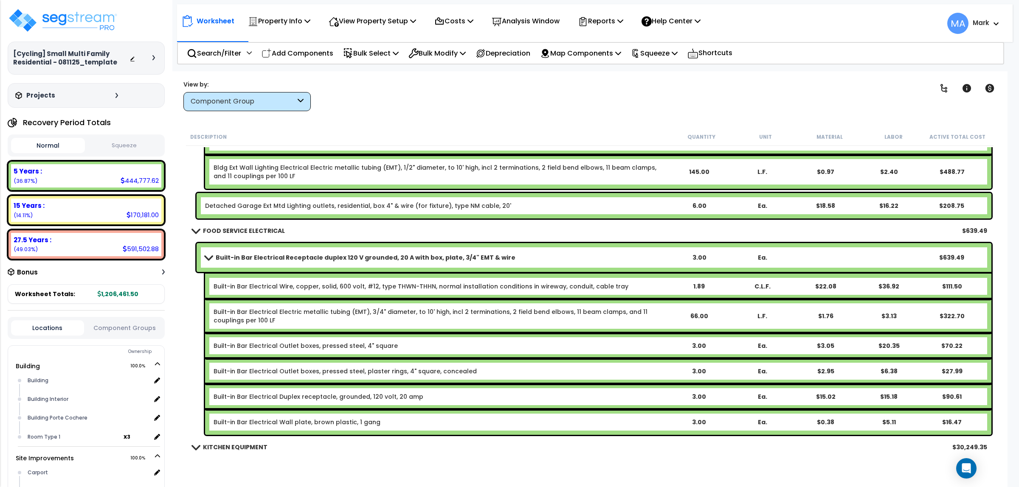
click at [248, 259] on b "Built-in Bar Electrical Receptacle duplex 120 V grounded, 20 A with box, plate,…" at bounding box center [366, 257] width 300 height 8
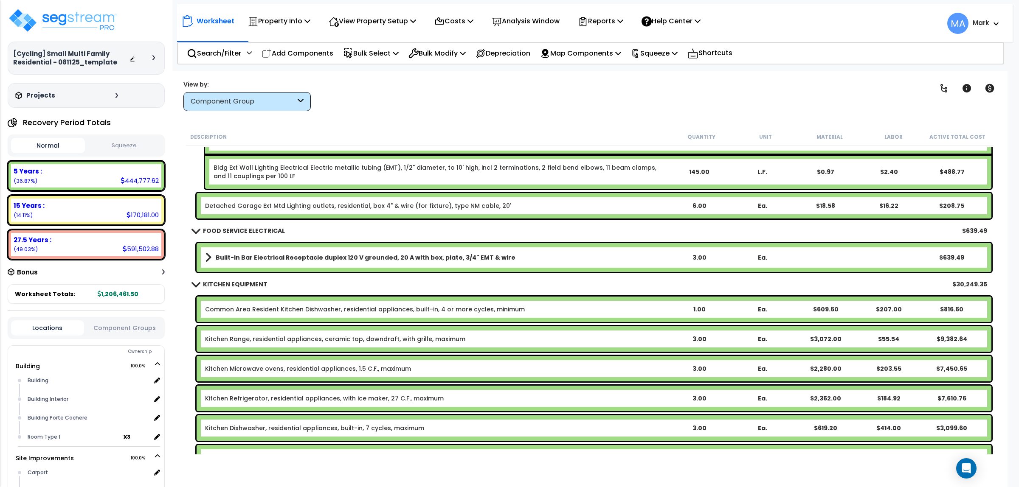
click at [248, 259] on b "Built-in Bar Electrical Receptacle duplex 120 V grounded, 20 A with box, plate,…" at bounding box center [366, 257] width 300 height 8
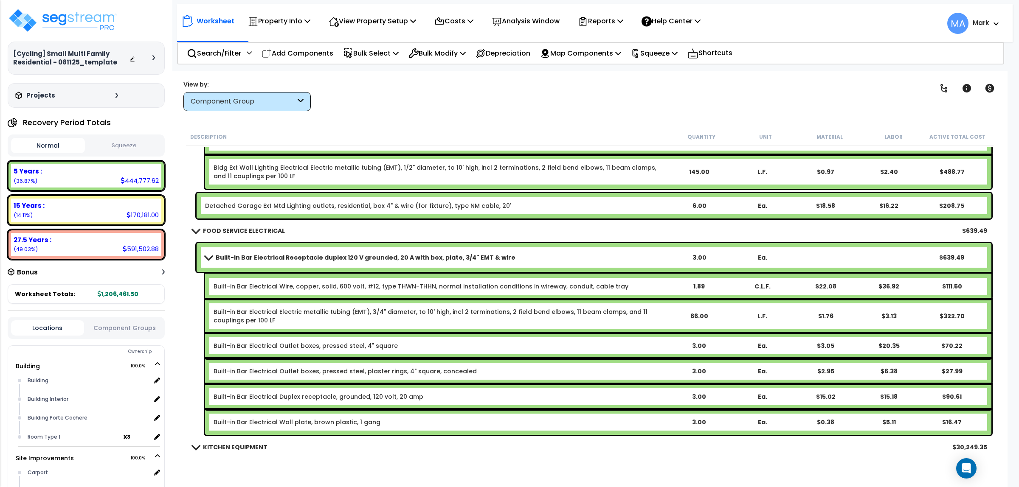
click at [248, 259] on b "Built-in Bar Electrical Receptacle duplex 120 V grounded, 20 A with box, plate,…" at bounding box center [366, 257] width 300 height 8
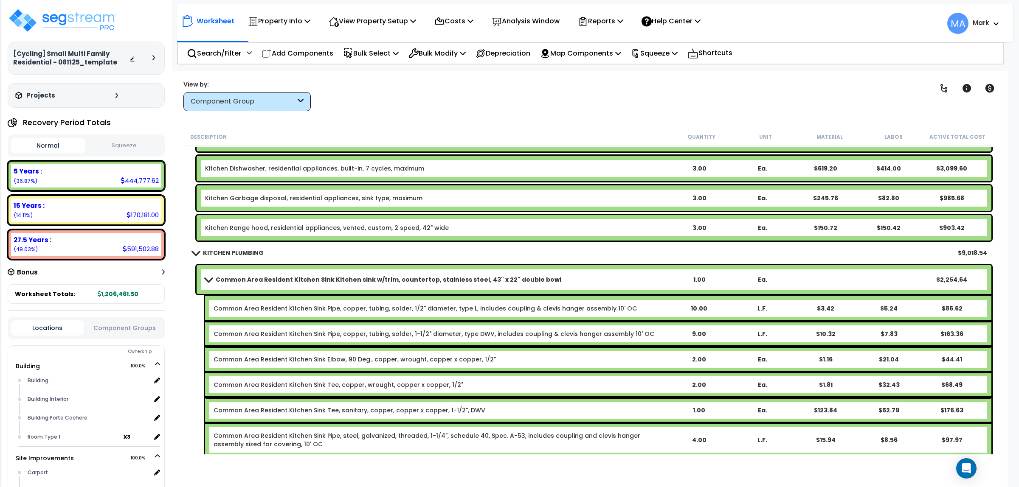
scroll to position [22760, 0]
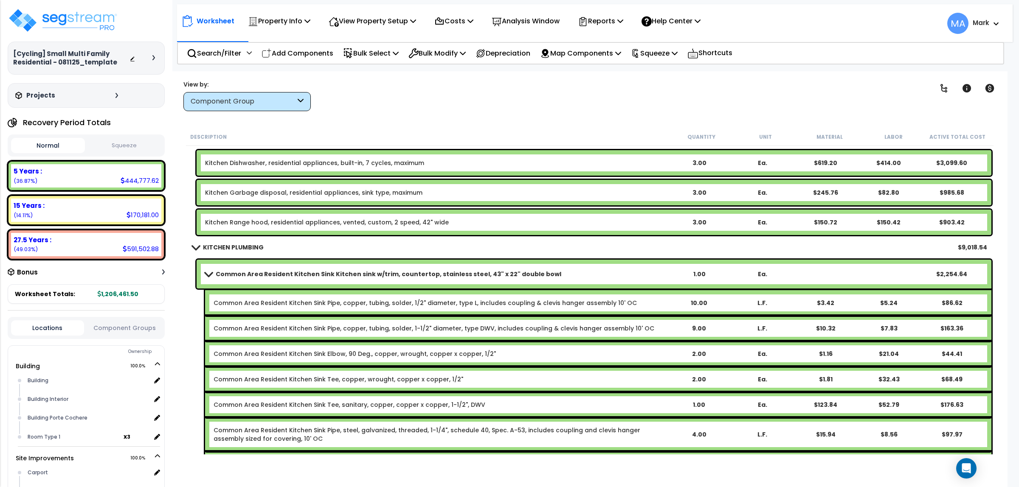
click at [276, 264] on div "Common Area Resident Kitchen Sink Kitchen sink w/trim, countertop, stainless st…" at bounding box center [594, 274] width 795 height 29
click at [271, 267] on div "Common Area Resident Kitchen Sink Kitchen sink w/trim, countertop, stainless st…" at bounding box center [594, 274] width 795 height 29
click at [270, 273] on b "Common Area Resident Kitchen Sink Kitchen sink w/trim, countertop, stainless st…" at bounding box center [388, 274] width 345 height 8
click at [206, 273] on span at bounding box center [208, 274] width 12 height 6
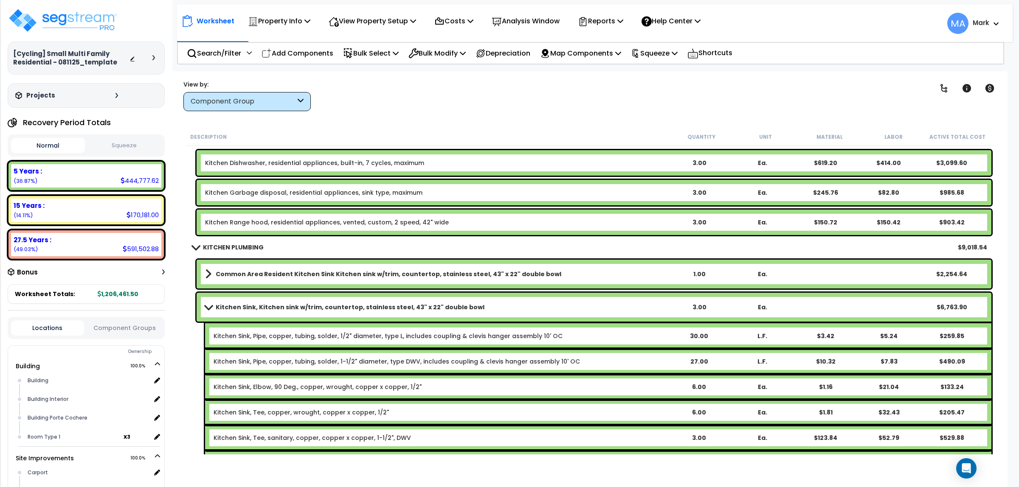
click at [211, 275] on link "Common Area Resident Kitchen Sink Kitchen sink w/trim, countertop, stainless st…" at bounding box center [436, 274] width 462 height 12
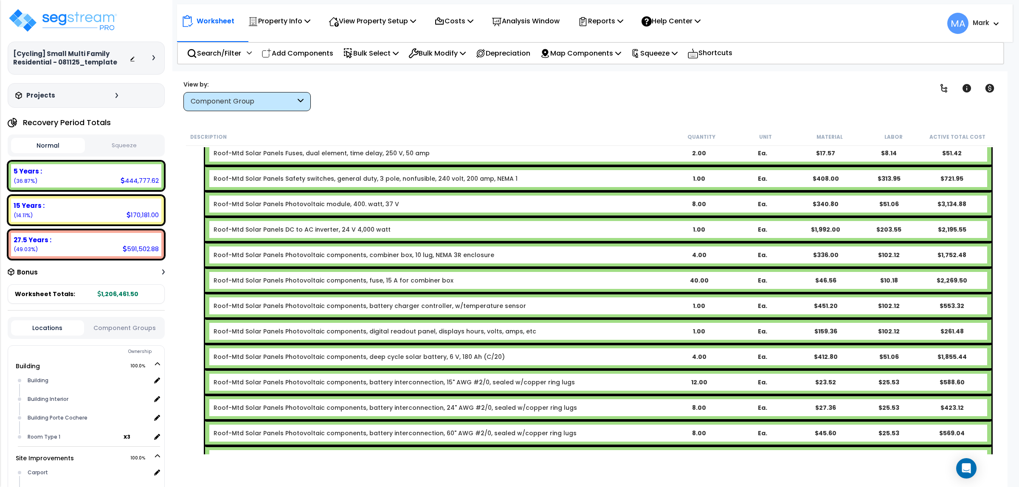
scroll to position [25687, 0]
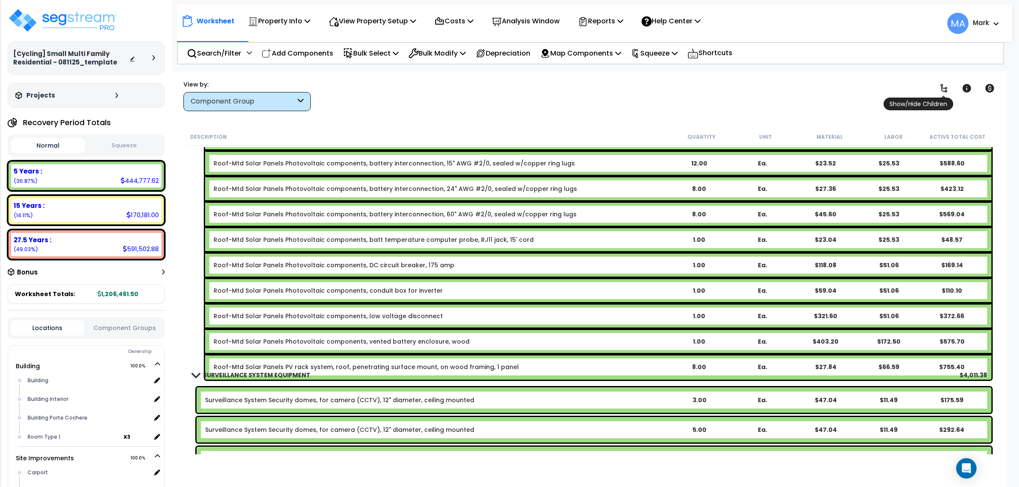
click at [941, 90] on icon at bounding box center [943, 88] width 10 height 10
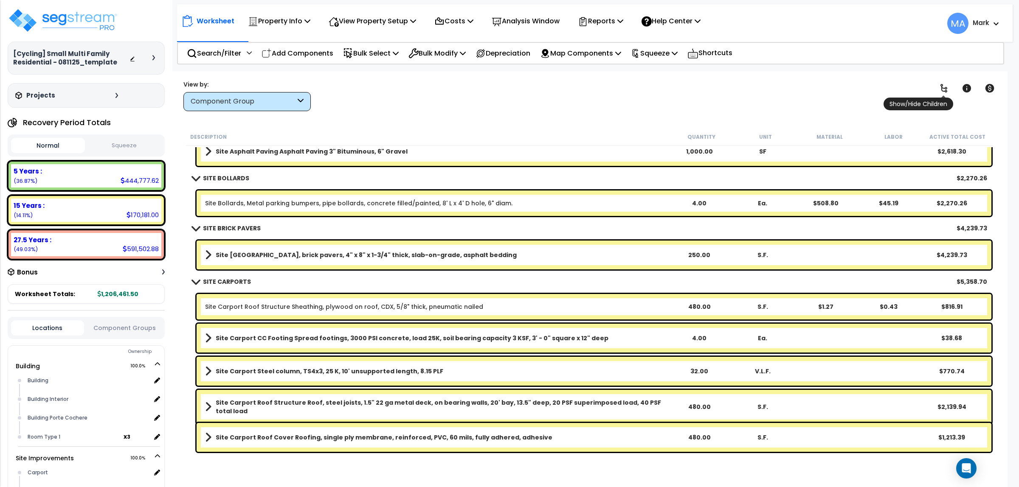
click at [941, 90] on icon at bounding box center [943, 88] width 10 height 10
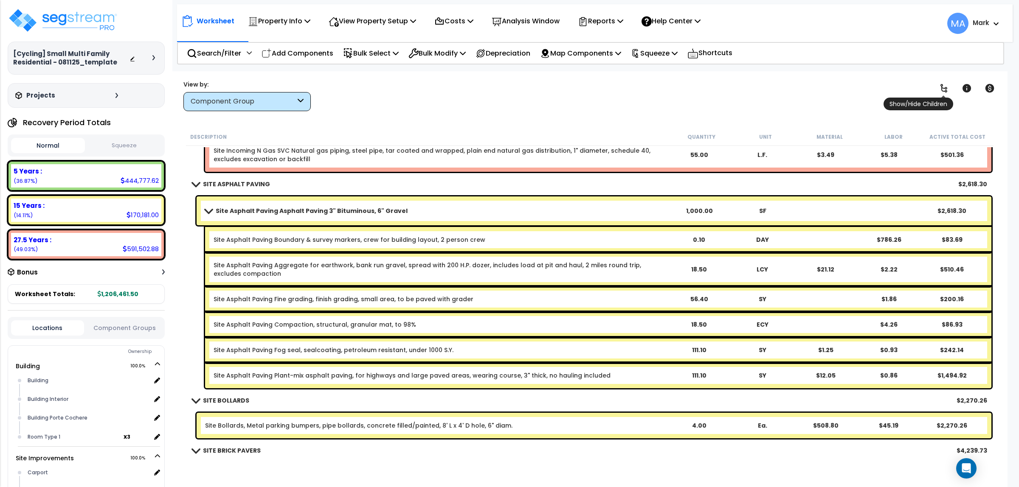
click at [941, 98] on span "Show/Hide Children" at bounding box center [918, 104] width 70 height 13
click at [939, 90] on icon at bounding box center [943, 88] width 10 height 10
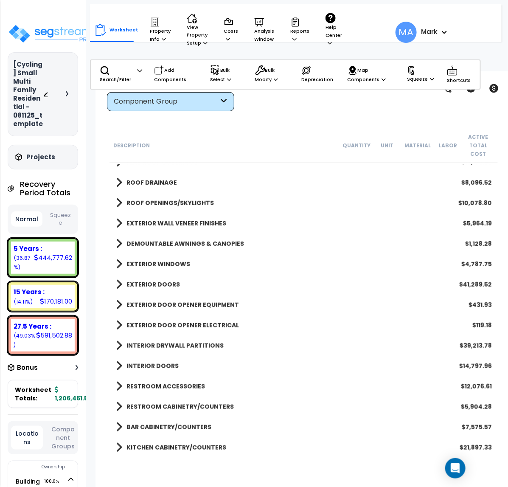
scroll to position [159, 0]
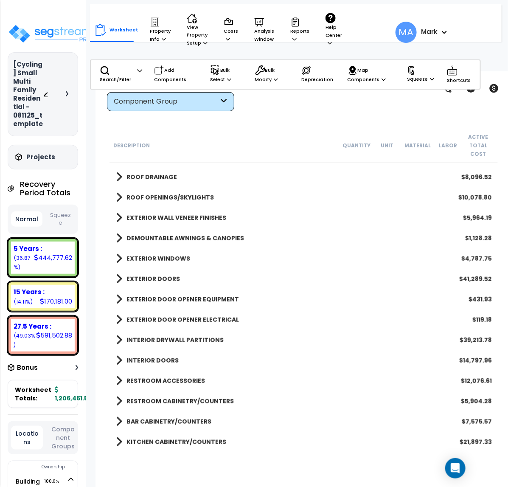
click at [138, 399] on b "RESTROOM CABINETRY/COUNTERS" at bounding box center [179, 401] width 107 height 8
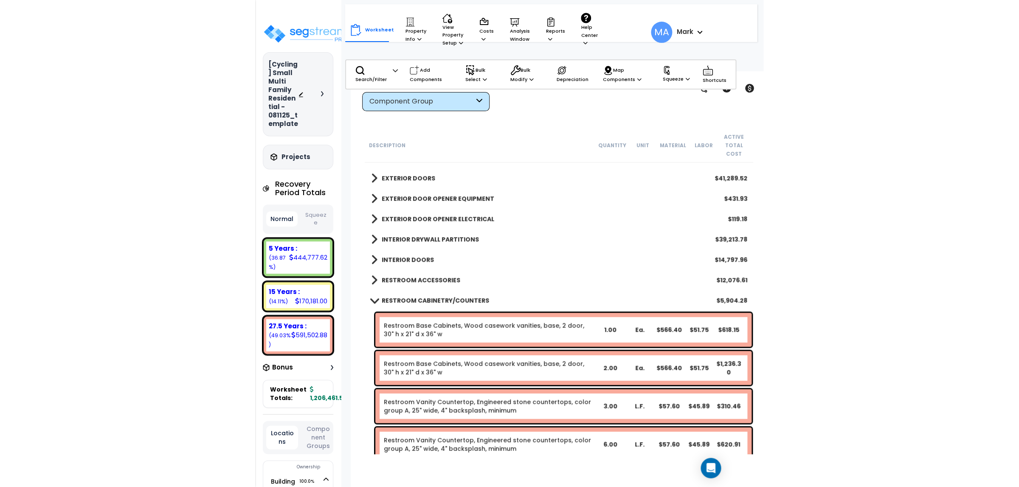
scroll to position [265, 0]
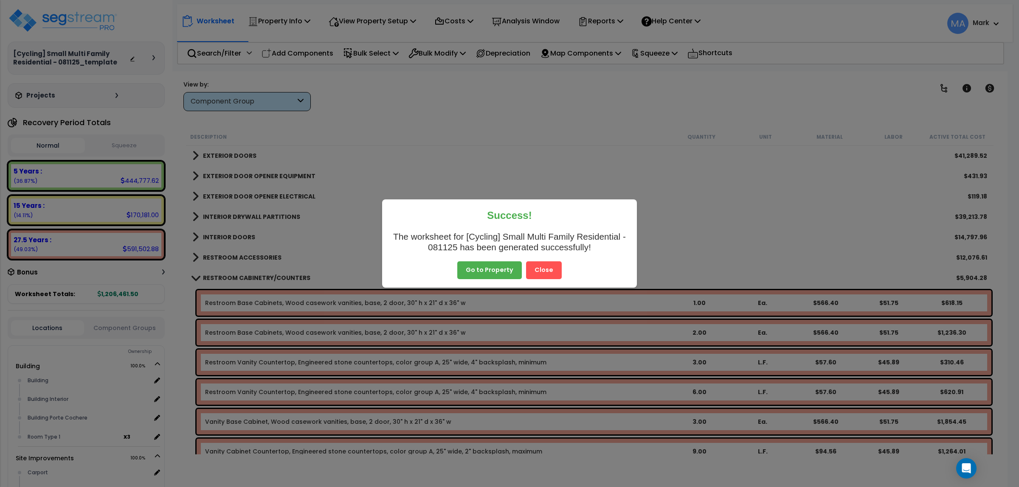
click at [538, 262] on button "Close" at bounding box center [544, 270] width 36 height 18
click at [539, 272] on button "Close" at bounding box center [544, 270] width 36 height 18
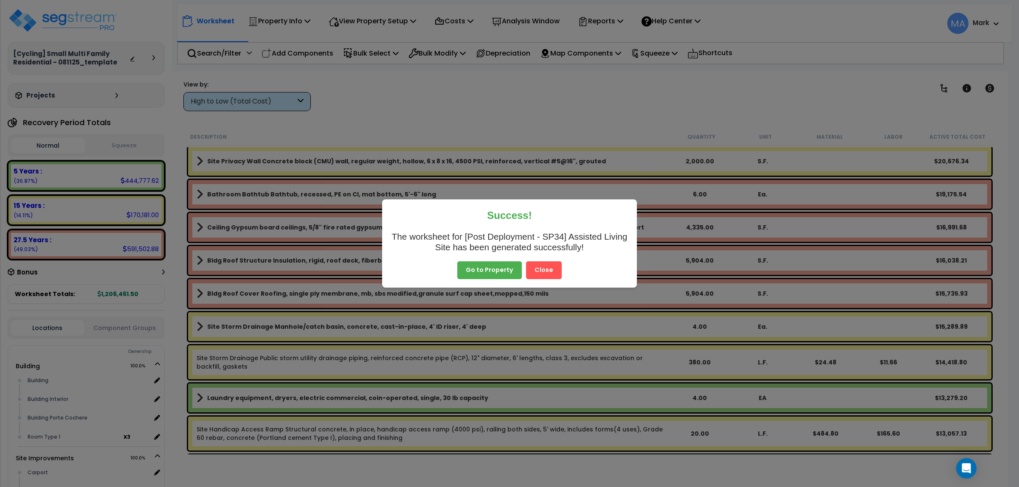
click at [541, 268] on button "Close" at bounding box center [544, 270] width 36 height 18
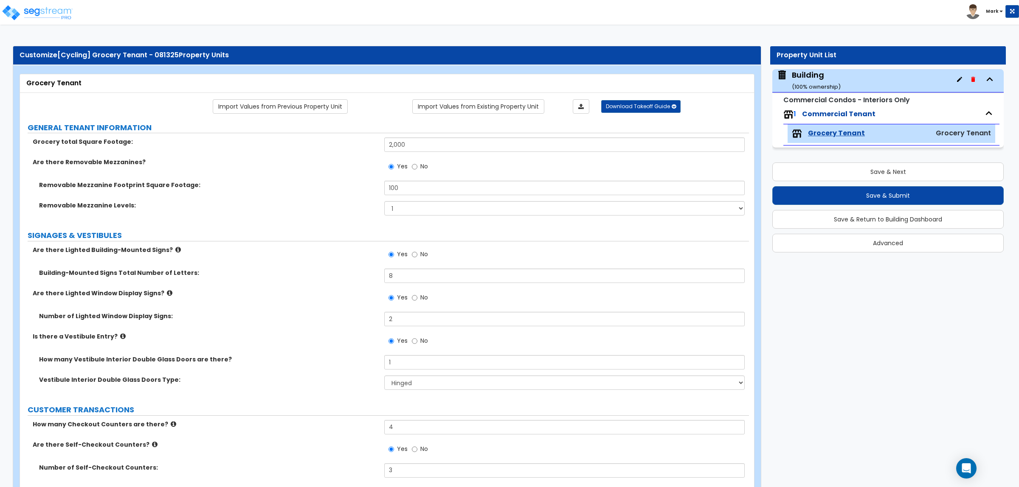
select select "1"
select select "2"
select select "1"
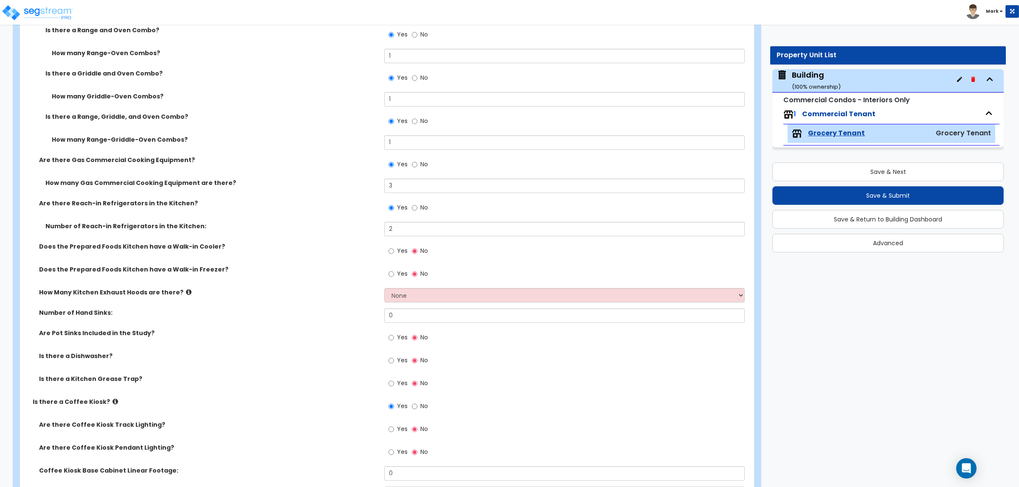
scroll to position [1561, 0]
click at [396, 253] on label "Yes" at bounding box center [397, 253] width 19 height 14
click at [394, 253] on input "Yes" at bounding box center [391, 251] width 6 height 9
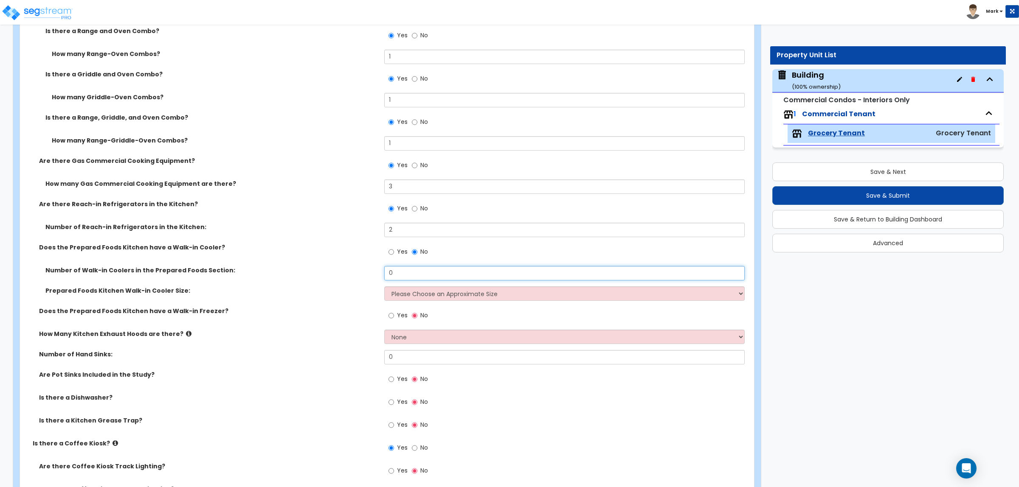
drag, startPoint x: 396, startPoint y: 275, endPoint x: 378, endPoint y: 277, distance: 17.6
click at [378, 278] on div "Number of Walk-in Coolers in the Prepared Foods Section: 0" at bounding box center [384, 276] width 729 height 20
type input "1"
click at [414, 298] on select "Please Choose an Approximate Size 6' x 6' 10' x 6' 12' x 14' 12' x 20' I want t…" at bounding box center [564, 293] width 360 height 14
select select "2"
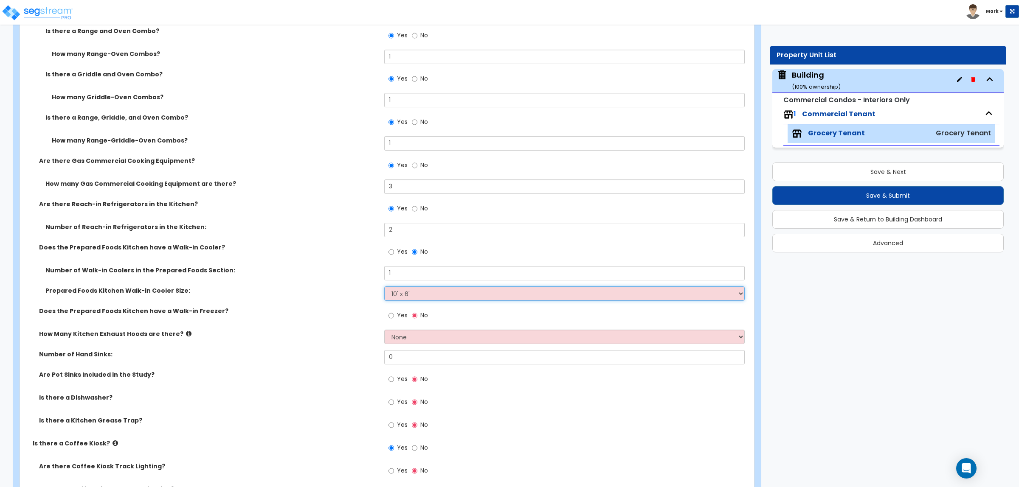
click at [384, 286] on select "Please Choose an Approximate Size 6' x 6' 10' x 6' 12' x 14' 12' x 20' I want t…" at bounding box center [564, 293] width 360 height 14
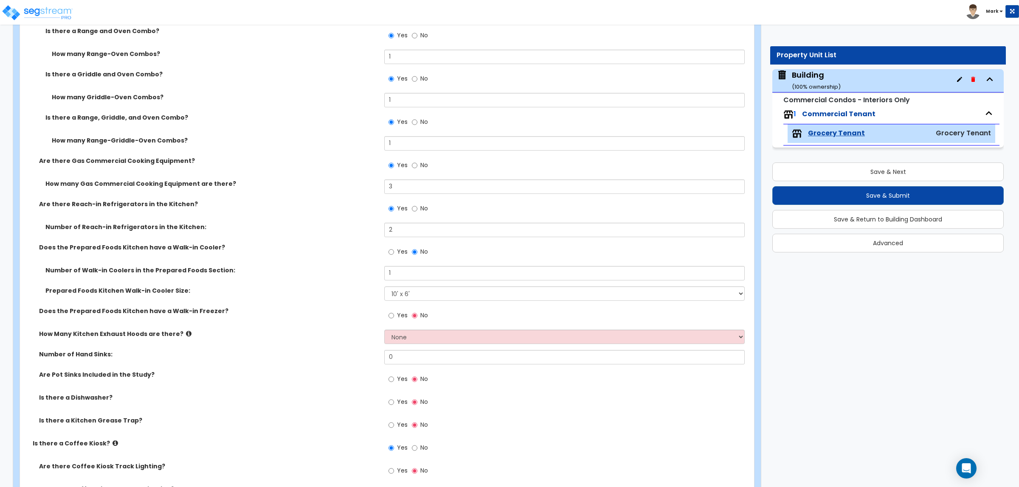
click at [402, 317] on span "Yes" at bounding box center [402, 315] width 11 height 8
click at [394, 317] on input "Yes" at bounding box center [391, 315] width 6 height 9
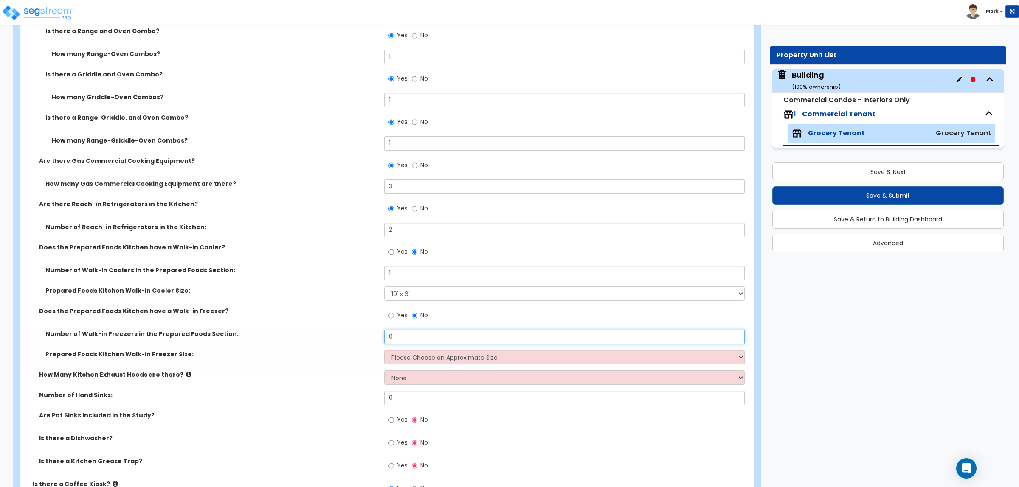
drag, startPoint x: 403, startPoint y: 336, endPoint x: 389, endPoint y: 340, distance: 14.8
click at [393, 339] on input "0" at bounding box center [564, 337] width 360 height 14
type input "1"
click at [401, 359] on select "Please Choose an Approximate Size 8' x 8' 8' x 12' 8' x 16' 8' x 20' I want to …" at bounding box center [564, 357] width 360 height 14
select select "2"
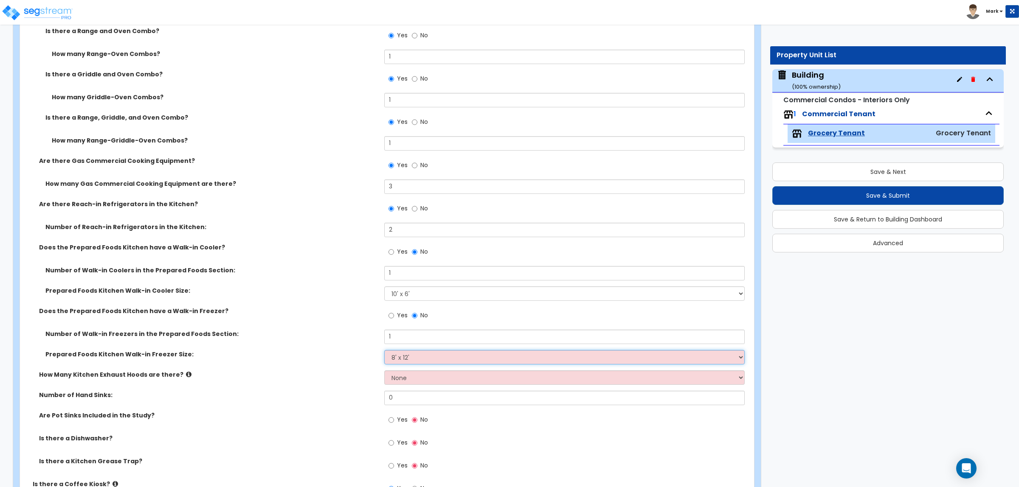
click at [384, 350] on select "Please Choose an Approximate Size 8' x 8' 8' x 12' 8' x 16' 8' x 20' I want to …" at bounding box center [564, 357] width 360 height 14
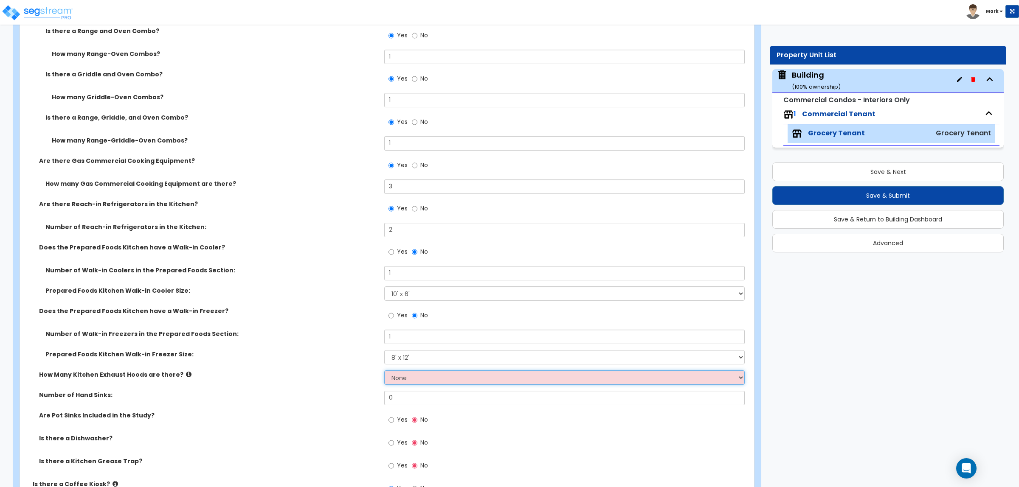
click at [410, 374] on select "None 1 2 3" at bounding box center [564, 378] width 360 height 14
click at [384, 371] on select "None 1 2 3" at bounding box center [564, 378] width 360 height 14
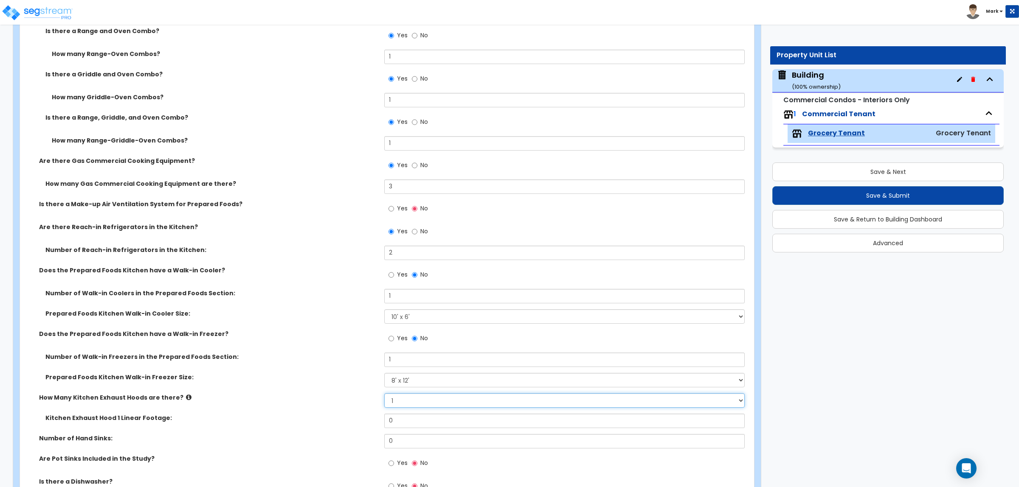
click at [399, 397] on select "None 1 2 3" at bounding box center [564, 400] width 360 height 14
click at [399, 402] on select "None 1 2 3" at bounding box center [564, 400] width 360 height 14
click at [398, 400] on select "None 1 2 3" at bounding box center [564, 400] width 360 height 14
click at [384, 393] on select "None 1 2 3" at bounding box center [564, 400] width 360 height 14
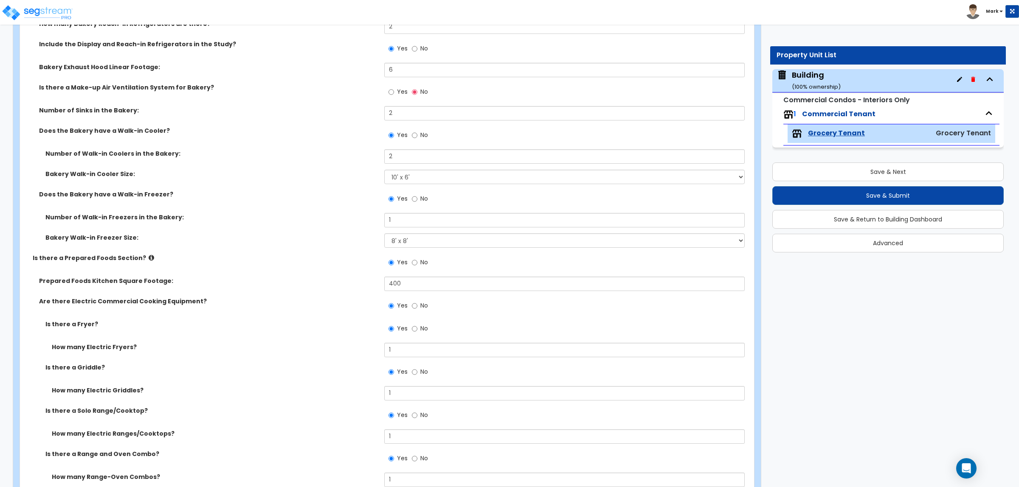
scroll to position [1137, 0]
click at [397, 93] on span "Yes" at bounding box center [402, 93] width 11 height 8
click at [394, 93] on input "Yes" at bounding box center [391, 93] width 6 height 9
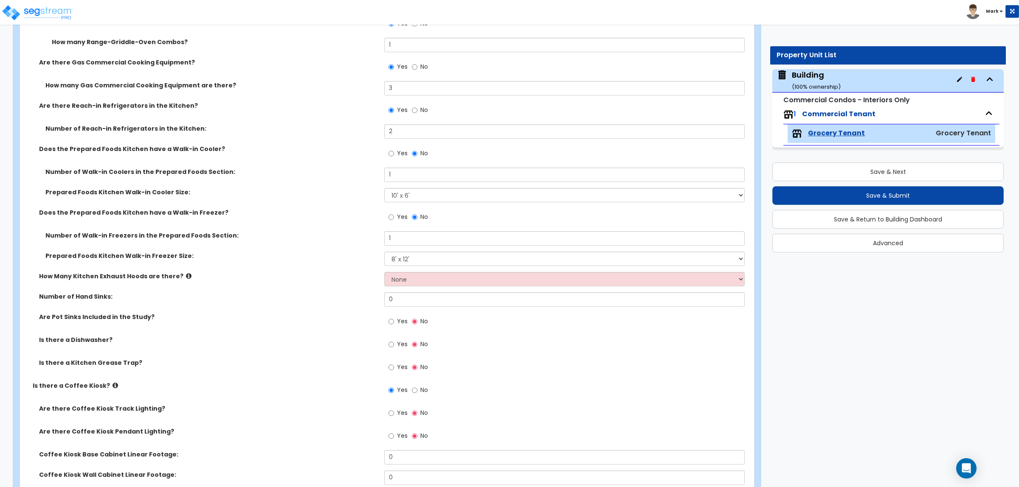
scroll to position [1667, 0]
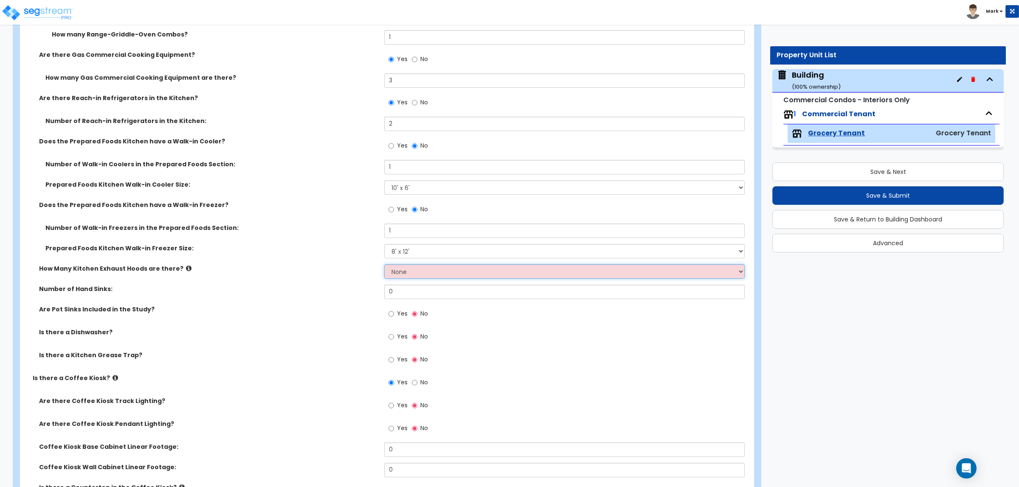
click at [402, 270] on select "None 1 2 3" at bounding box center [564, 271] width 360 height 14
select select "1"
click at [384, 264] on select "None 1 2 3" at bounding box center [564, 271] width 360 height 14
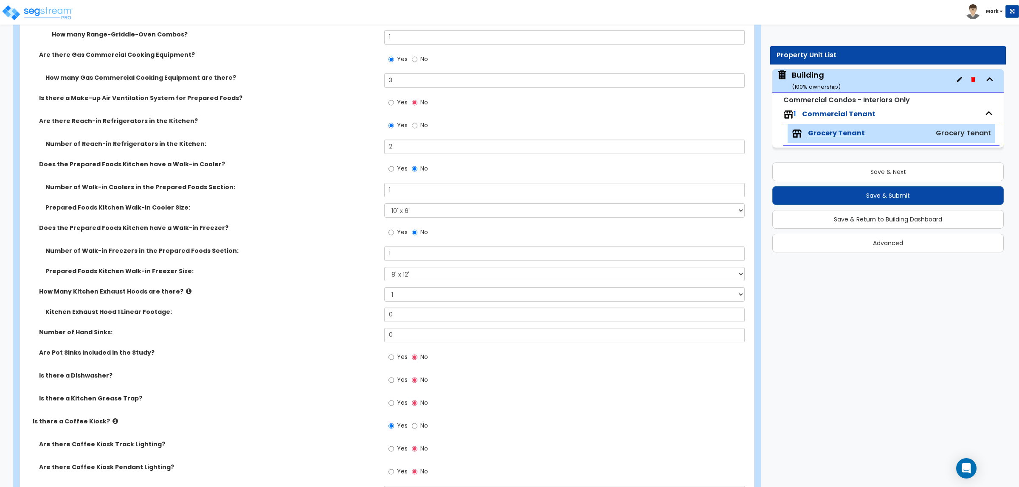
click at [394, 98] on label "Yes" at bounding box center [397, 103] width 19 height 14
click at [394, 98] on input "Yes" at bounding box center [391, 102] width 6 height 9
radio input "true"
drag, startPoint x: 400, startPoint y: 312, endPoint x: 331, endPoint y: 314, distance: 68.4
click at [331, 314] on div "Kitchen Exhaust Hood 1 Linear Footage: 0" at bounding box center [384, 318] width 729 height 20
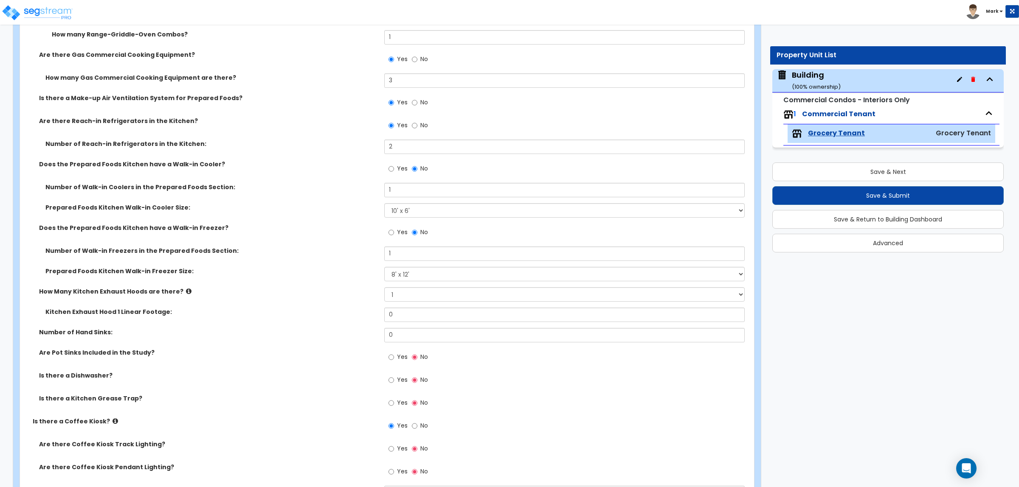
click at [186, 291] on icon at bounding box center [189, 291] width 6 height 6
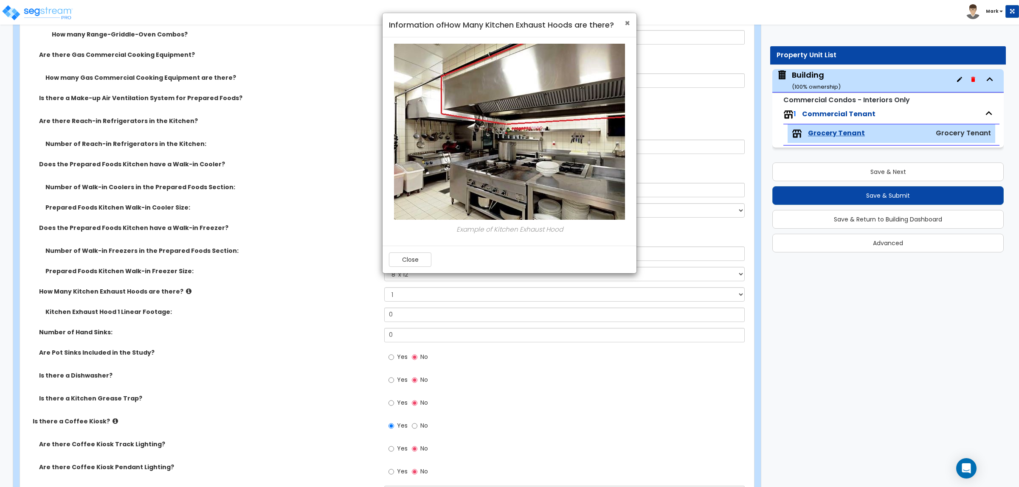
click at [624, 24] on span "×" at bounding box center [627, 23] width 6 height 12
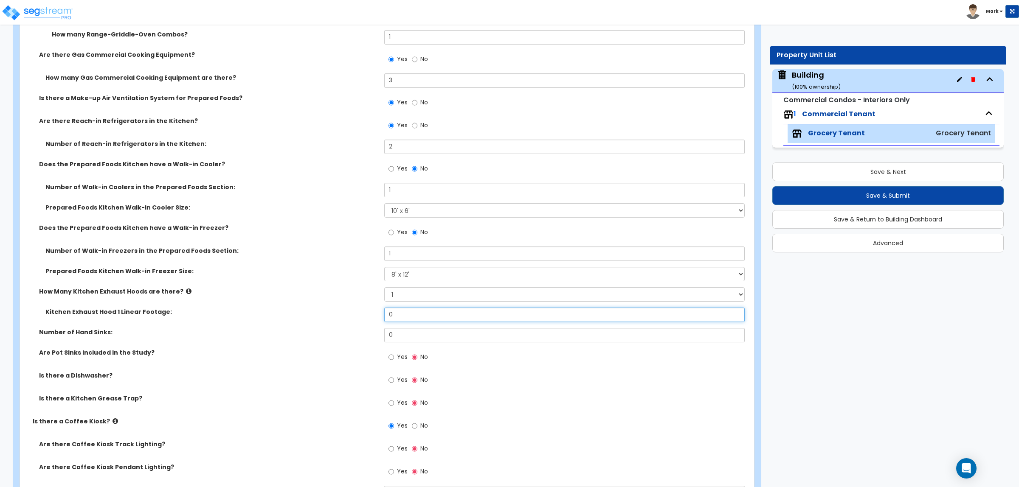
drag, startPoint x: 406, startPoint y: 312, endPoint x: 375, endPoint y: 318, distance: 32.0
click at [375, 318] on div "Kitchen Exhaust Hood 1 Linear Footage: 0" at bounding box center [384, 318] width 729 height 20
type input "8"
drag, startPoint x: 414, startPoint y: 338, endPoint x: 317, endPoint y: 343, distance: 96.9
click at [317, 343] on div "Number of Hand Sinks: 0" at bounding box center [384, 338] width 729 height 20
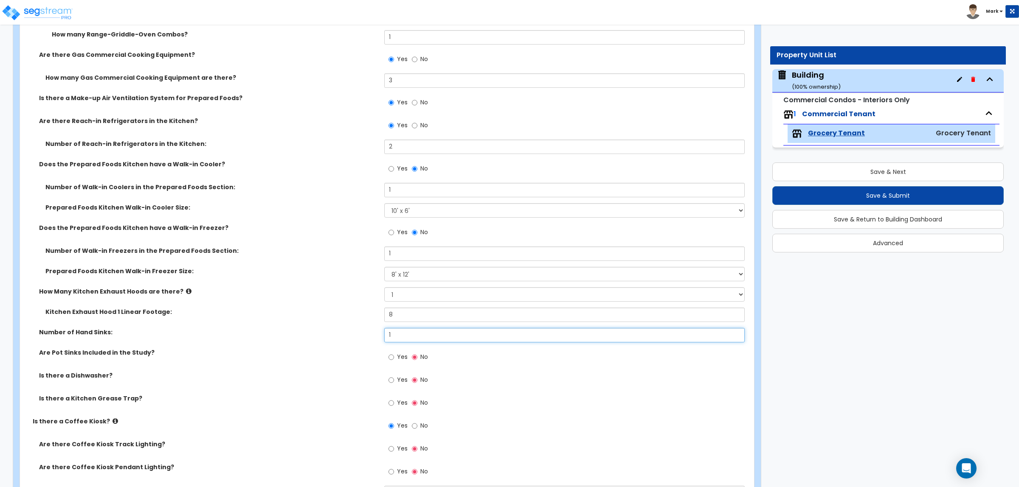
type input "1"
click at [393, 357] on input "Yes" at bounding box center [391, 357] width 6 height 9
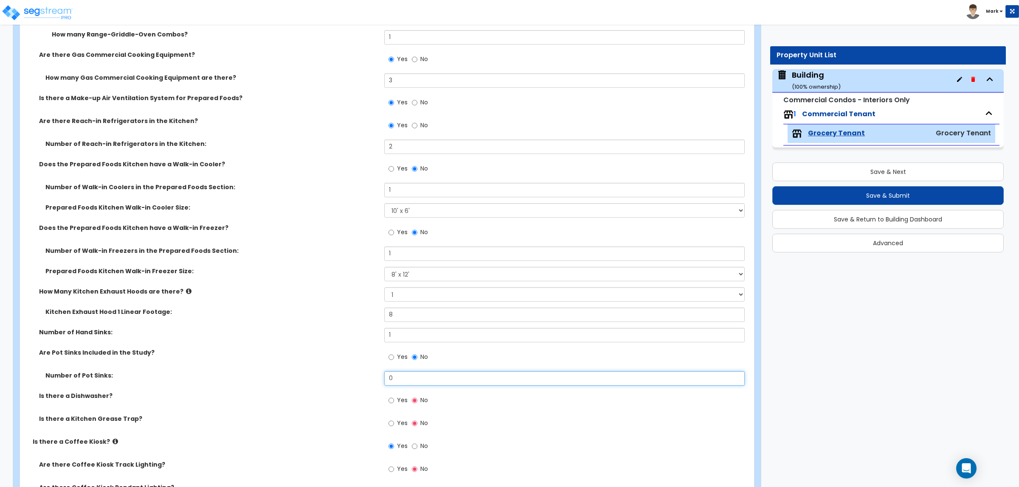
drag, startPoint x: 393, startPoint y: 376, endPoint x: 355, endPoint y: 381, distance: 38.5
click at [360, 381] on div "Number of Pot Sinks: 0" at bounding box center [384, 381] width 729 height 20
type input "1"
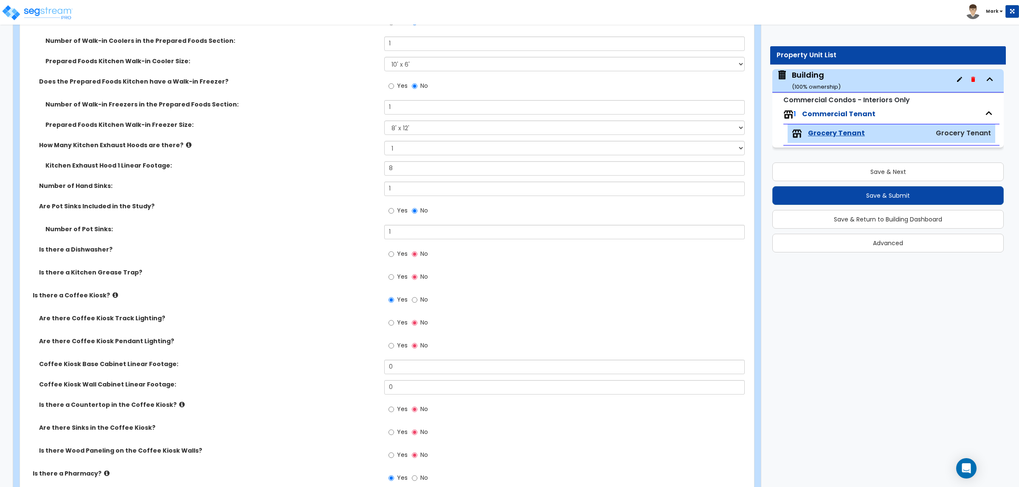
scroll to position [1826, 0]
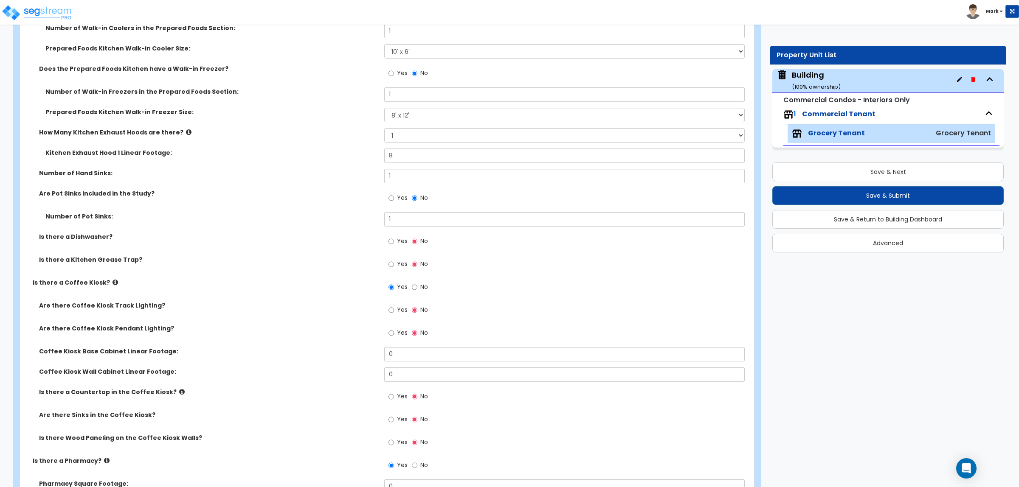
click at [401, 237] on span "Yes" at bounding box center [402, 241] width 11 height 8
click at [394, 237] on input "Yes" at bounding box center [391, 241] width 6 height 9
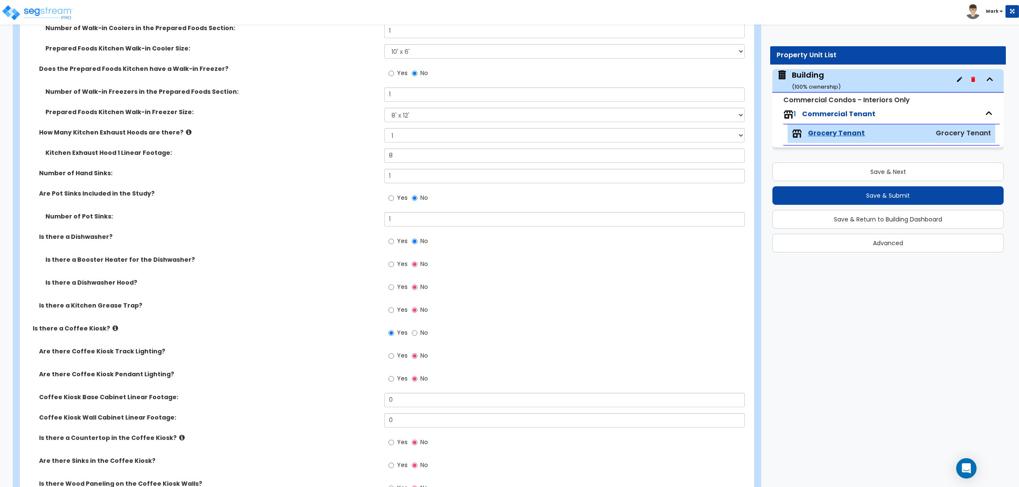
click at [397, 264] on span "Yes" at bounding box center [402, 264] width 11 height 8
click at [394, 264] on input "Yes" at bounding box center [391, 264] width 6 height 9
radio input "true"
click at [393, 286] on input "Yes" at bounding box center [391, 287] width 6 height 9
radio input "true"
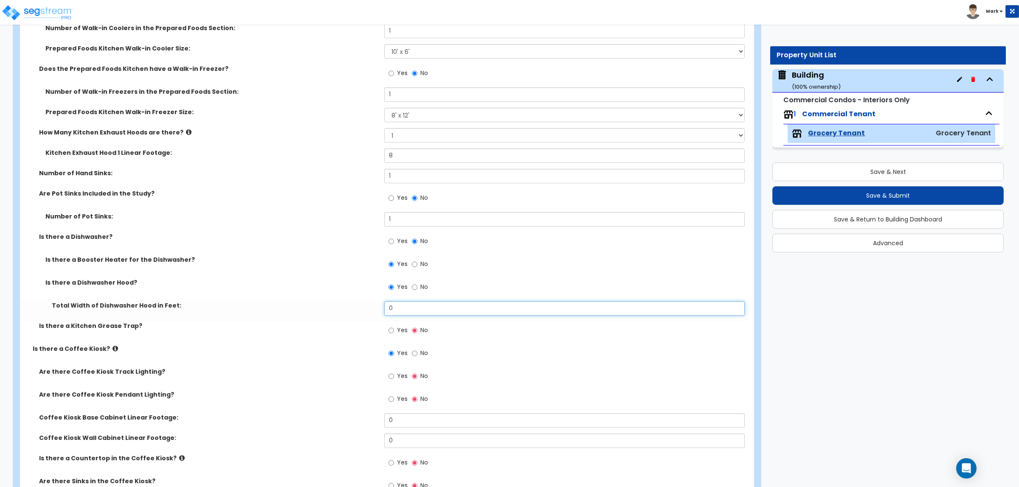
drag, startPoint x: 405, startPoint y: 308, endPoint x: 365, endPoint y: 312, distance: 40.5
click at [365, 312] on div "Total Width of Dishwasher Hood in Feet: 0" at bounding box center [384, 311] width 729 height 20
type input "4"
click at [397, 329] on span "Yes" at bounding box center [402, 330] width 11 height 8
click at [394, 329] on input "Yes" at bounding box center [391, 330] width 6 height 9
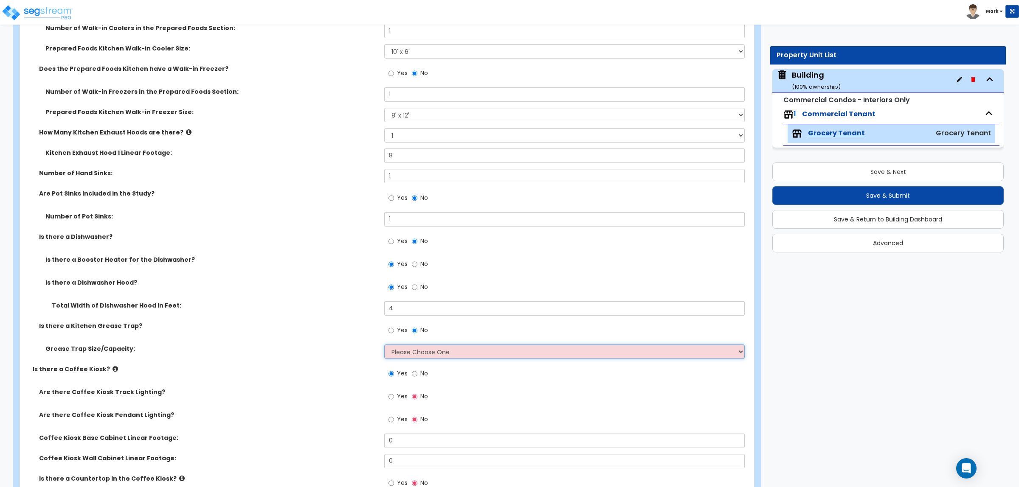
click at [408, 356] on select "Please Choose One 20 GPM 50 GPM 100 GPM" at bounding box center [564, 352] width 360 height 14
click at [241, 392] on label "Are there Coffee Kiosk Track Lighting?" at bounding box center [208, 392] width 339 height 8
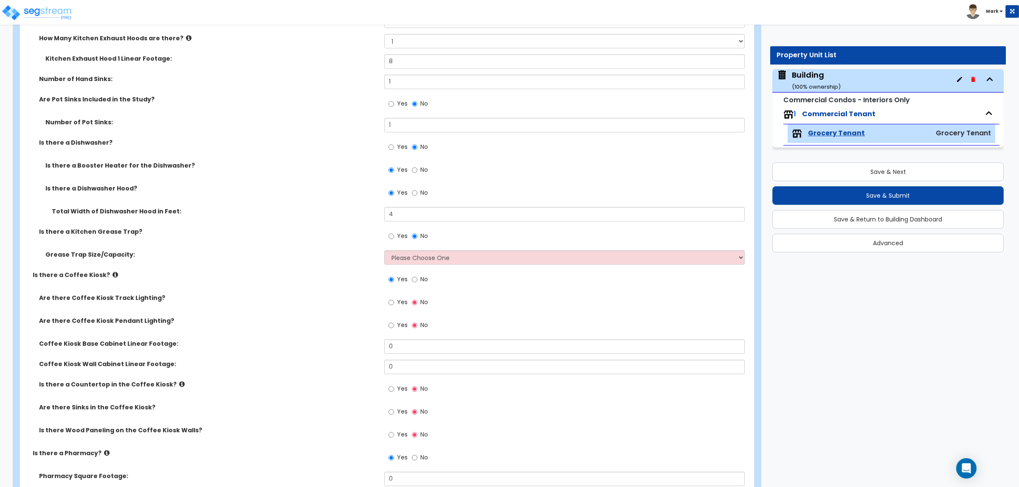
scroll to position [1932, 0]
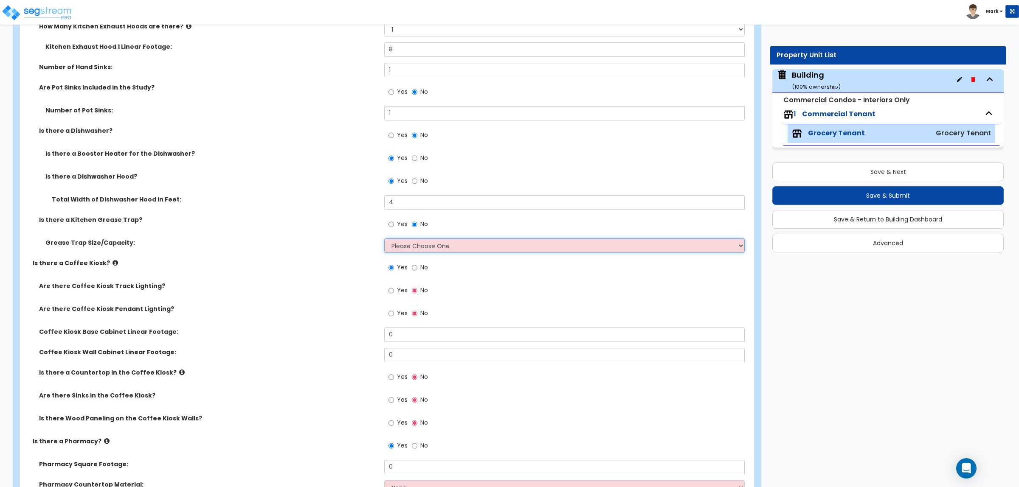
click at [423, 245] on select "Please Choose One 20 GPM 50 GPM 100 GPM" at bounding box center [564, 246] width 360 height 14
select select "2"
click at [384, 239] on select "Please Choose One 20 GPM 50 GPM 100 GPM" at bounding box center [564, 246] width 360 height 14
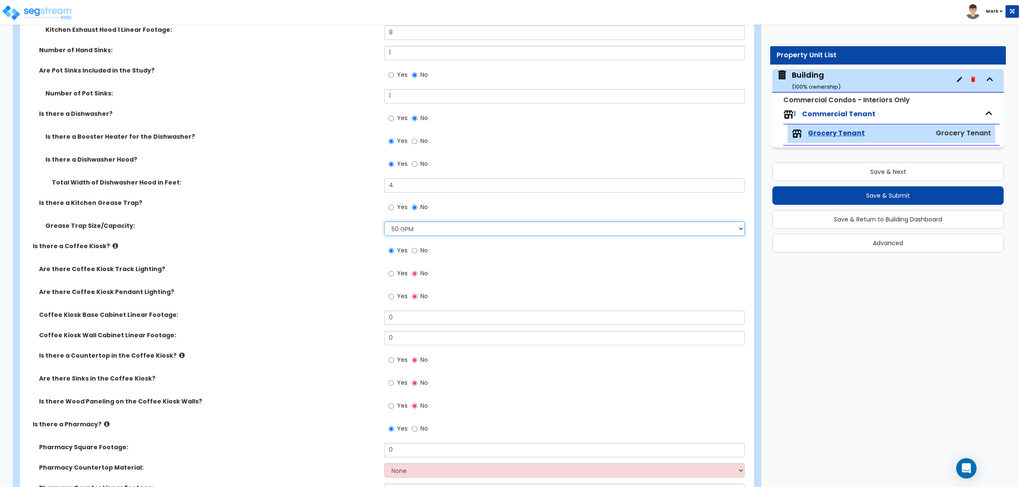
scroll to position [1985, 0]
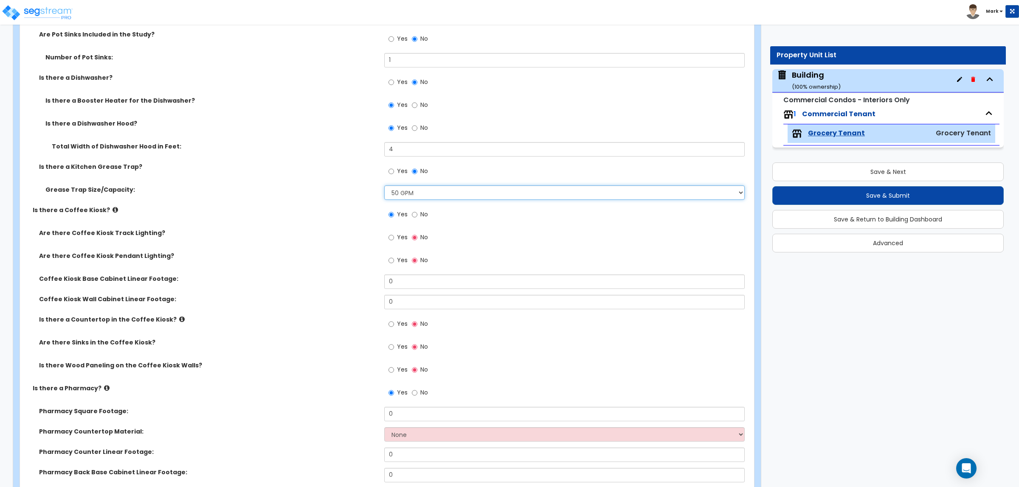
click at [409, 191] on select "Please Choose One 20 GPM 50 GPM 100 GPM" at bounding box center [564, 192] width 360 height 14
click at [343, 236] on label "Are there Coffee Kiosk Track Lighting?" at bounding box center [208, 233] width 339 height 8
click at [399, 238] on span "Yes" at bounding box center [402, 237] width 11 height 8
click at [394, 238] on input "Yes" at bounding box center [391, 237] width 6 height 9
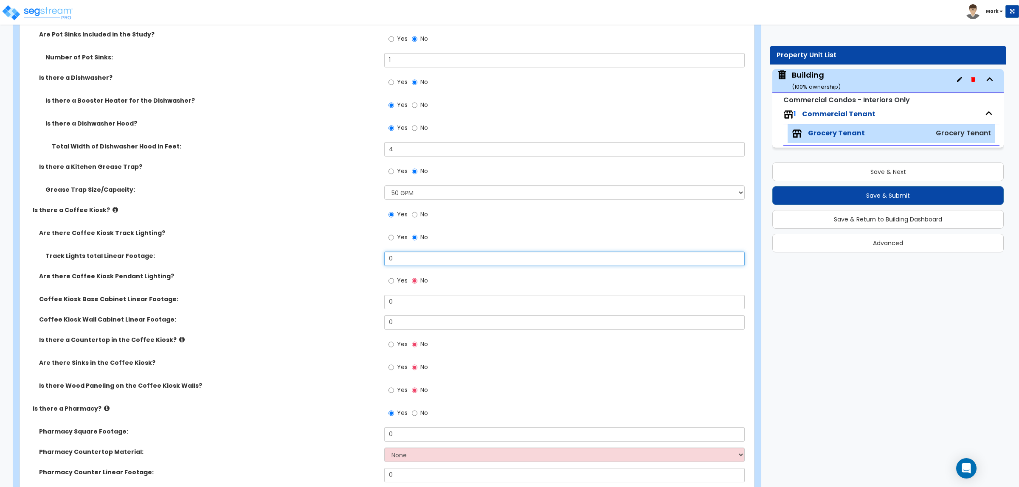
drag, startPoint x: 402, startPoint y: 261, endPoint x: 345, endPoint y: 268, distance: 57.7
click at [345, 268] on div "Track Lights total Linear Footage: 0" at bounding box center [384, 262] width 729 height 20
type input "16"
click at [406, 278] on span "Yes" at bounding box center [402, 280] width 11 height 8
click at [394, 278] on input "Yes" at bounding box center [391, 280] width 6 height 9
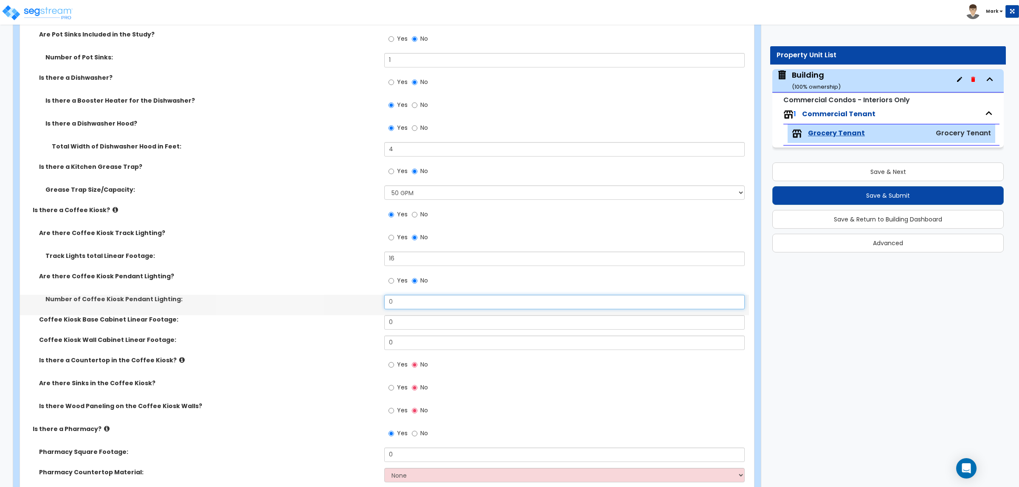
drag, startPoint x: 413, startPoint y: 300, endPoint x: 256, endPoint y: 338, distance: 161.7
click at [256, 338] on div "Are there Coffee Kiosk Track Lighting? Yes No Track Lights total Linear Footage…" at bounding box center [384, 327] width 716 height 196
type input "4"
drag, startPoint x: 400, startPoint y: 321, endPoint x: 379, endPoint y: 321, distance: 21.2
click at [379, 321] on div "Coffee Kiosk Base Cabinet Linear Footage: 0" at bounding box center [384, 325] width 729 height 20
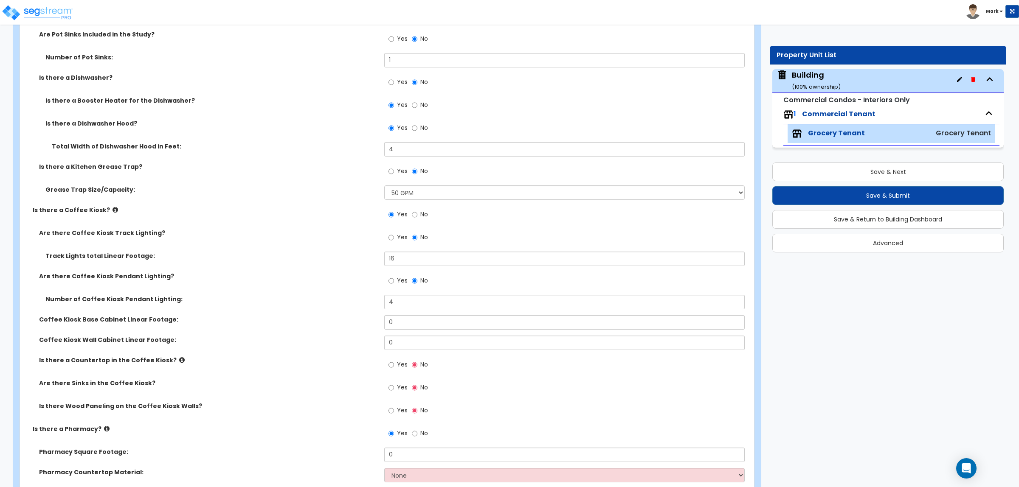
click at [326, 336] on label "Coffee Kiosk Wall Cabinet Linear Footage:" at bounding box center [208, 340] width 339 height 8
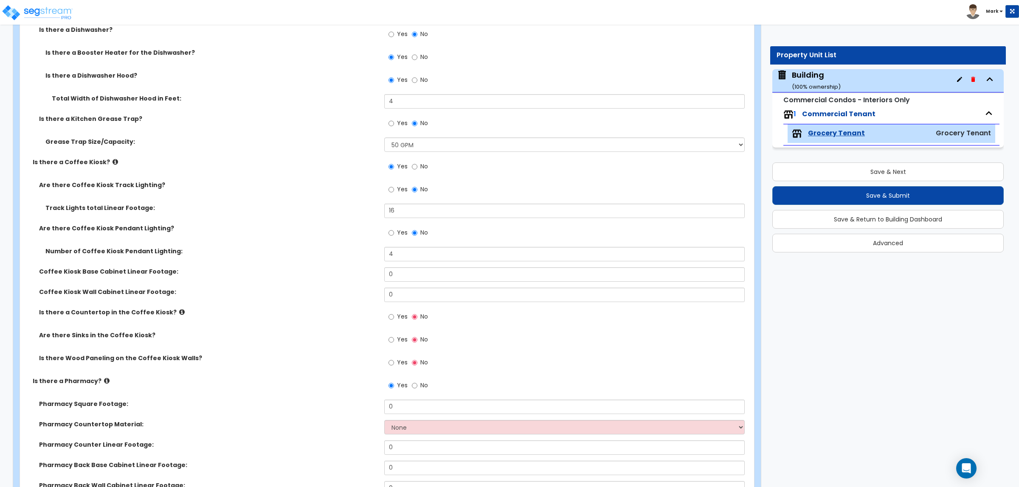
scroll to position [2039, 0]
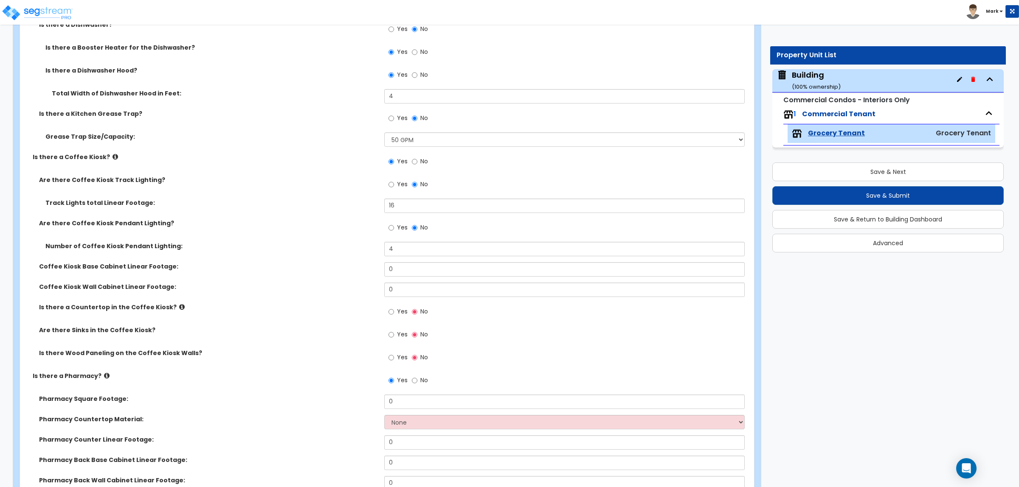
click at [396, 314] on label "Yes" at bounding box center [397, 313] width 19 height 14
click at [394, 314] on input "Yes" at bounding box center [391, 311] width 6 height 9
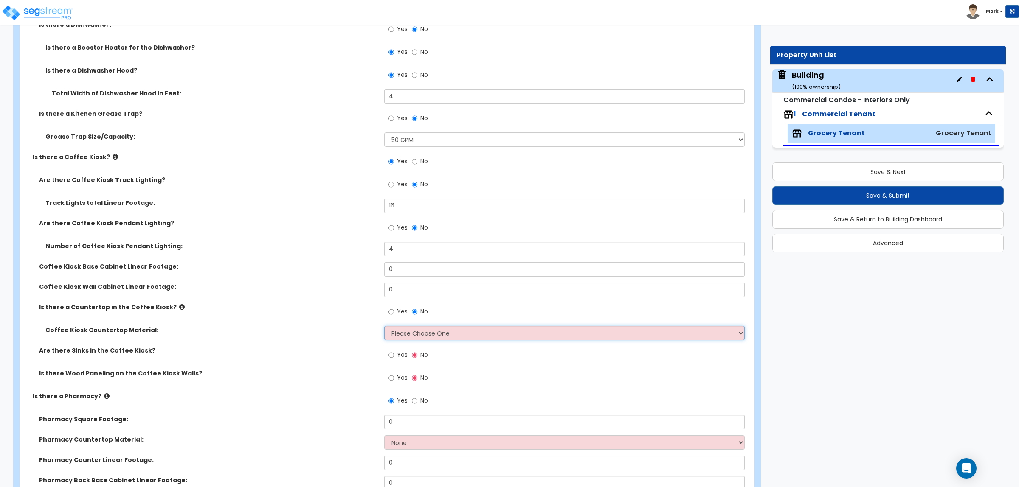
click at [402, 329] on select "Please Choose One Plastic Laminate Solid Surface Stone Quartz Marble Tile Wood …" at bounding box center [564, 333] width 360 height 14
select select "4"
click at [384, 326] on select "Please Choose One Plastic Laminate Solid Surface Stone Quartz Marble Tile Wood …" at bounding box center [564, 333] width 360 height 14
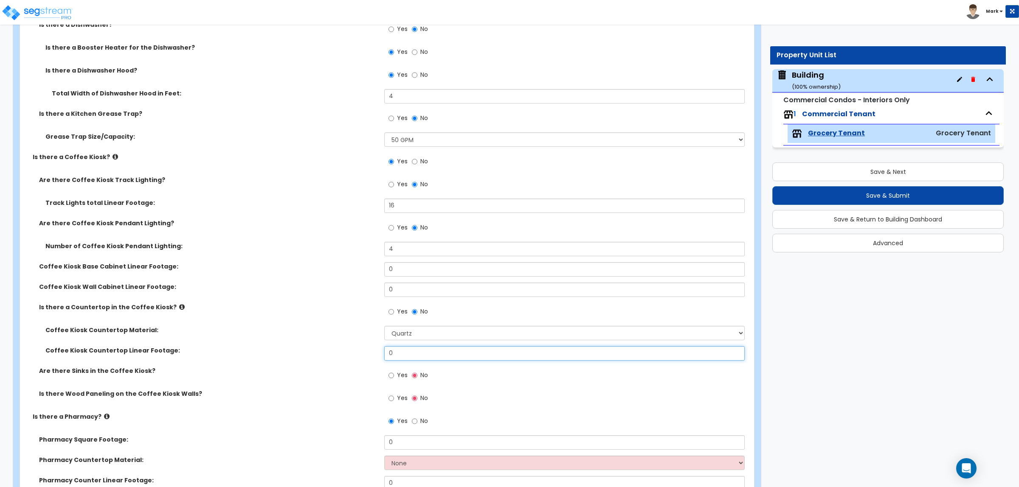
drag, startPoint x: 407, startPoint y: 356, endPoint x: 354, endPoint y: 347, distance: 53.8
click at [355, 347] on div "Coffee Kiosk Countertop Linear Footage: 0" at bounding box center [384, 356] width 729 height 20
drag, startPoint x: 398, startPoint y: 351, endPoint x: 367, endPoint y: 361, distance: 32.3
click at [372, 352] on div "Coffee Kiosk Countertop Linear Footage: 0" at bounding box center [384, 356] width 729 height 20
type input "10"
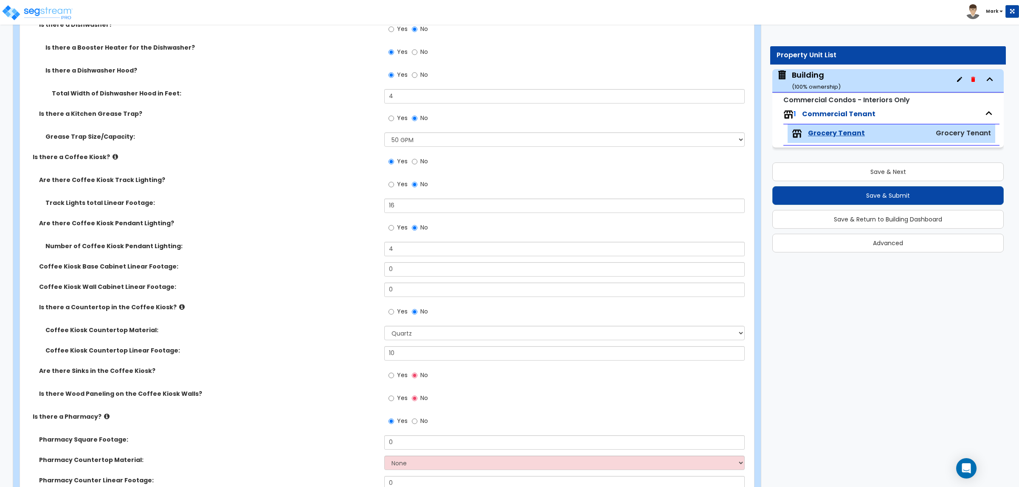
click at [400, 373] on span "Yes" at bounding box center [402, 375] width 11 height 8
click at [394, 373] on input "Yes" at bounding box center [391, 375] width 6 height 9
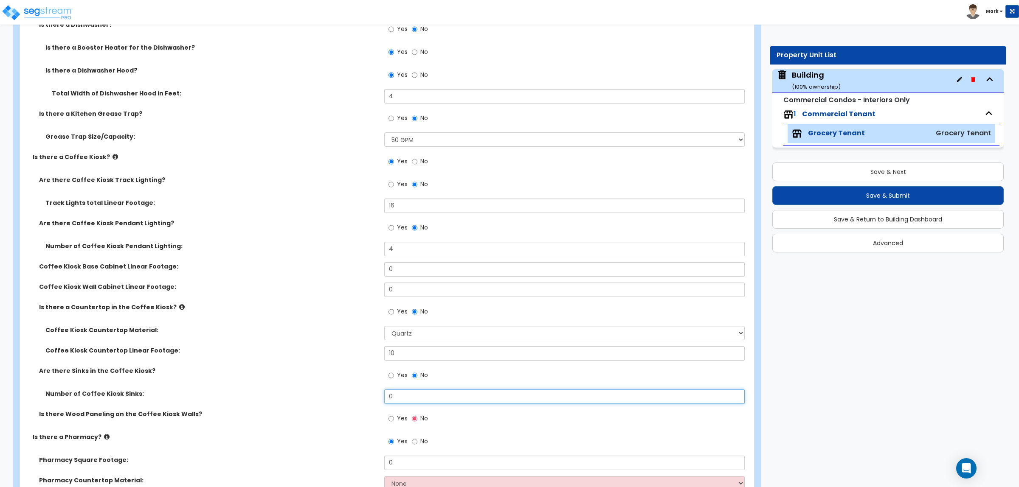
drag, startPoint x: 399, startPoint y: 398, endPoint x: 328, endPoint y: 387, distance: 72.6
click at [334, 393] on div "Number of Coffee Kiosk Sinks: 0" at bounding box center [384, 400] width 729 height 20
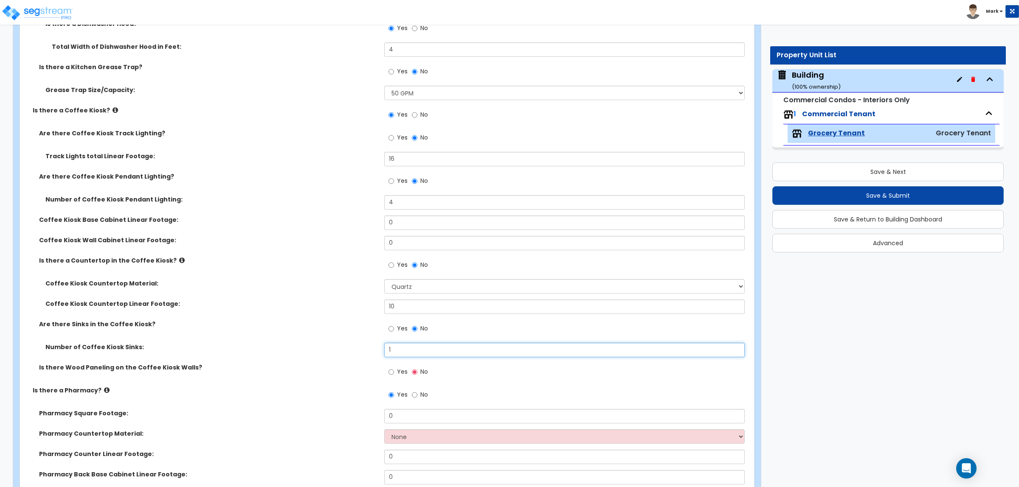
scroll to position [2092, 0]
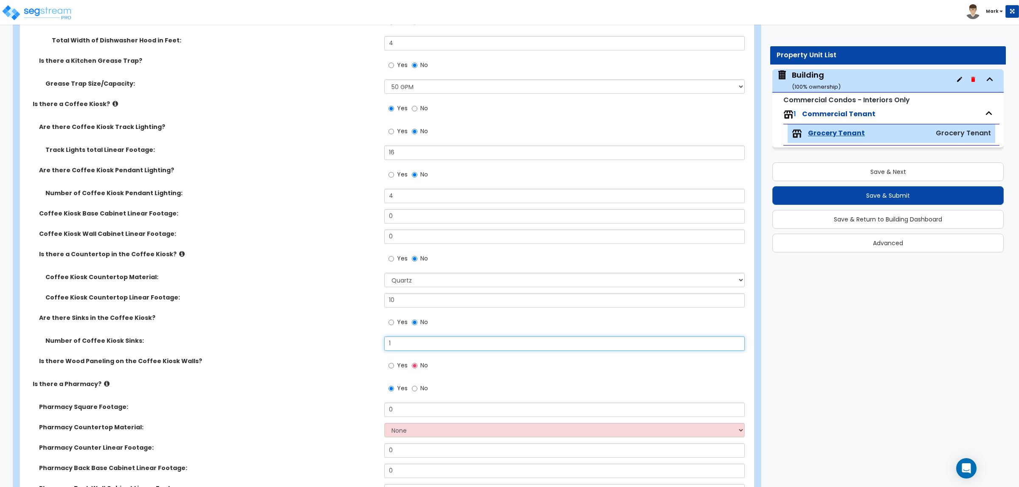
type input "1"
click at [395, 369] on label "Yes" at bounding box center [397, 366] width 19 height 14
click at [394, 369] on input "Yes" at bounding box center [391, 365] width 6 height 9
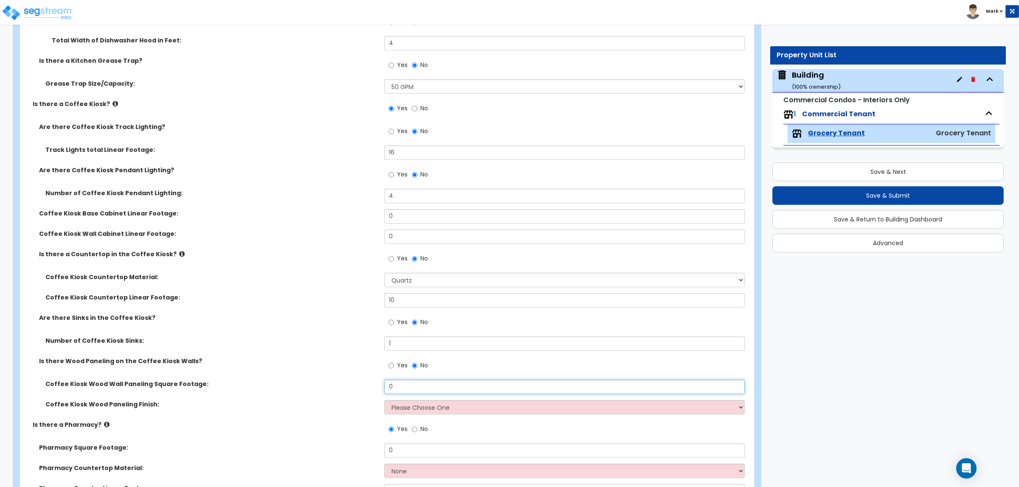
drag, startPoint x: 399, startPoint y: 388, endPoint x: 378, endPoint y: 393, distance: 22.1
click at [378, 393] on div "Coffee Kiosk Wood Wall Paneling Square Footage: 0" at bounding box center [384, 390] width 729 height 20
type input "5"
type input "30"
click at [451, 407] on select "Please Choose One Birch Mahogany Oak or Cherry Rosewood Teak I Don't Know, Plea…" at bounding box center [564, 407] width 360 height 14
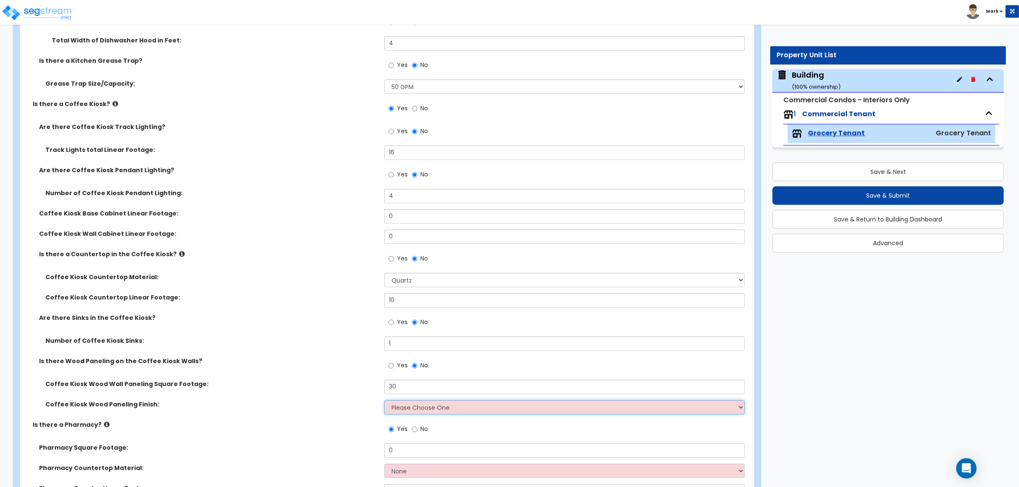
select select "2"
click at [384, 400] on select "Please Choose One Birch Mahogany Oak or Cherry Rosewood Teak I Don't Know, Plea…" at bounding box center [564, 407] width 360 height 14
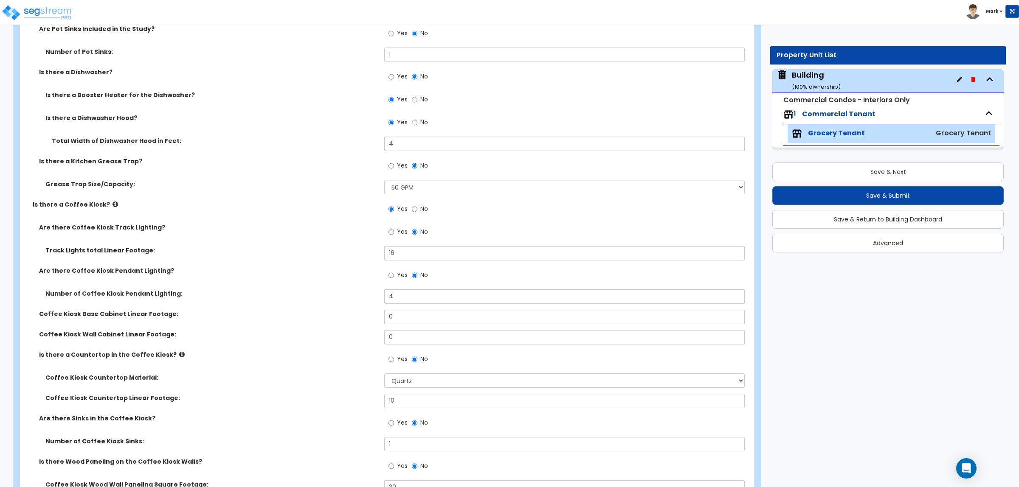
scroll to position [1985, 0]
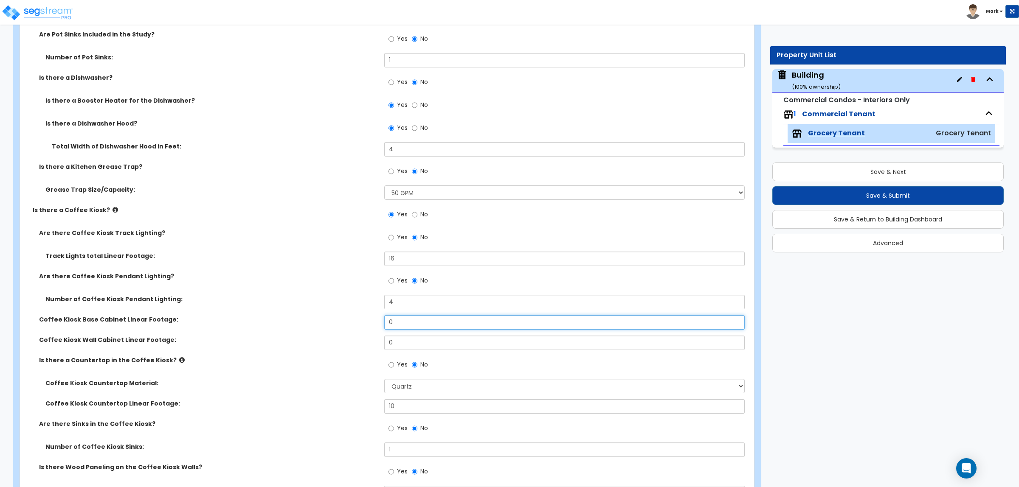
drag, startPoint x: 410, startPoint y: 316, endPoint x: 307, endPoint y: 337, distance: 105.1
click at [307, 337] on div "Are there Coffee Kiosk Track Lighting? Yes No Track Lights total Linear Footage…" at bounding box center [384, 378] width 716 height 298
type input "6"
drag, startPoint x: 405, startPoint y: 337, endPoint x: 378, endPoint y: 350, distance: 30.7
click at [376, 350] on div "Coffee Kiosk Wall Cabinet Linear Footage: 0" at bounding box center [384, 346] width 729 height 20
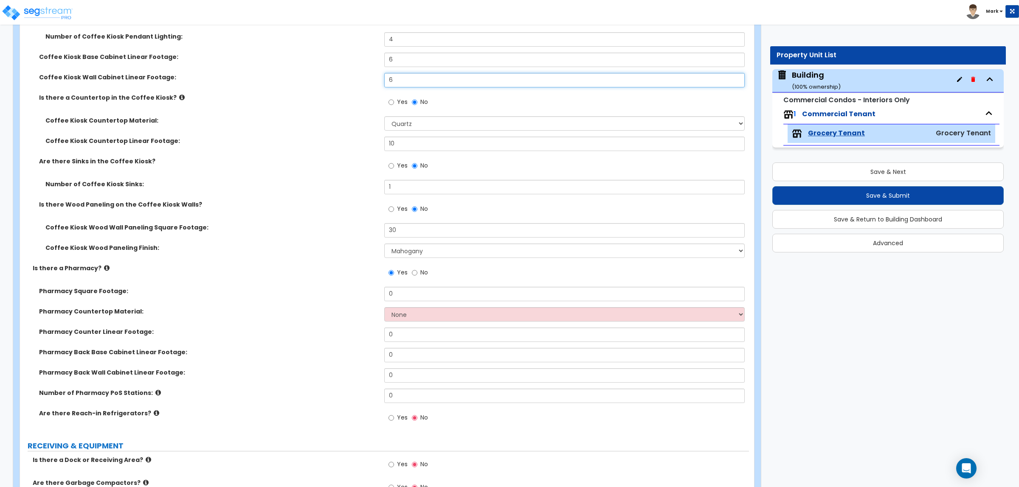
scroll to position [2251, 0]
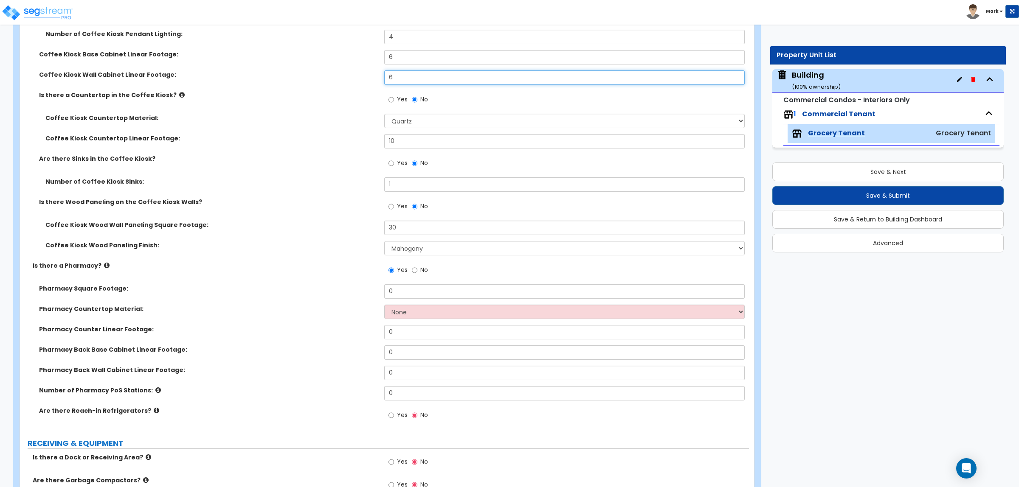
type input "6"
drag, startPoint x: 419, startPoint y: 296, endPoint x: 371, endPoint y: 297, distance: 48.0
click at [371, 297] on div "Pharmacy Square Footage: 0" at bounding box center [384, 294] width 729 height 20
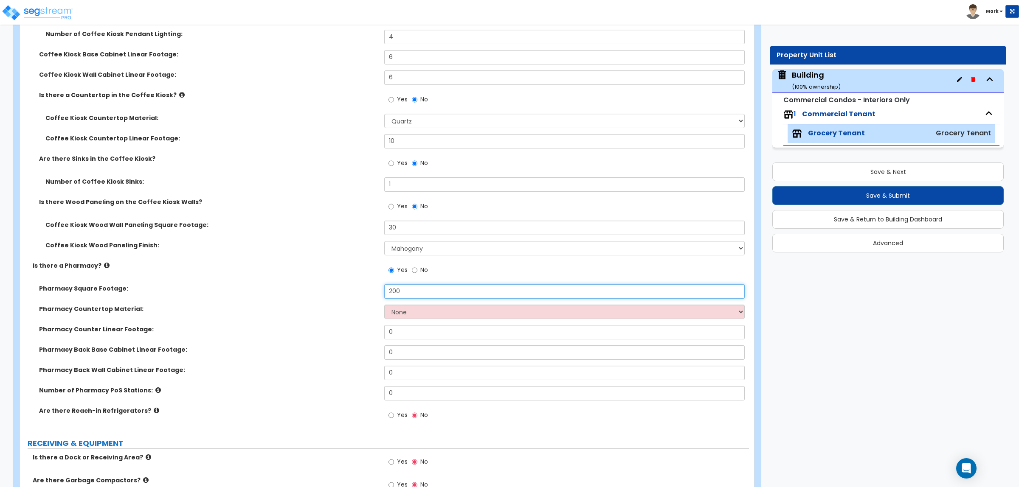
type input "200"
click at [401, 314] on select "None Plastic Laminate Solid Surface Stone Quartz Marble Tile Wood Stainless Ste…" at bounding box center [564, 312] width 360 height 14
select select "4"
click at [384, 305] on select "None Plastic Laminate Solid Surface Stone Quartz Marble Tile Wood Stainless Ste…" at bounding box center [564, 312] width 360 height 14
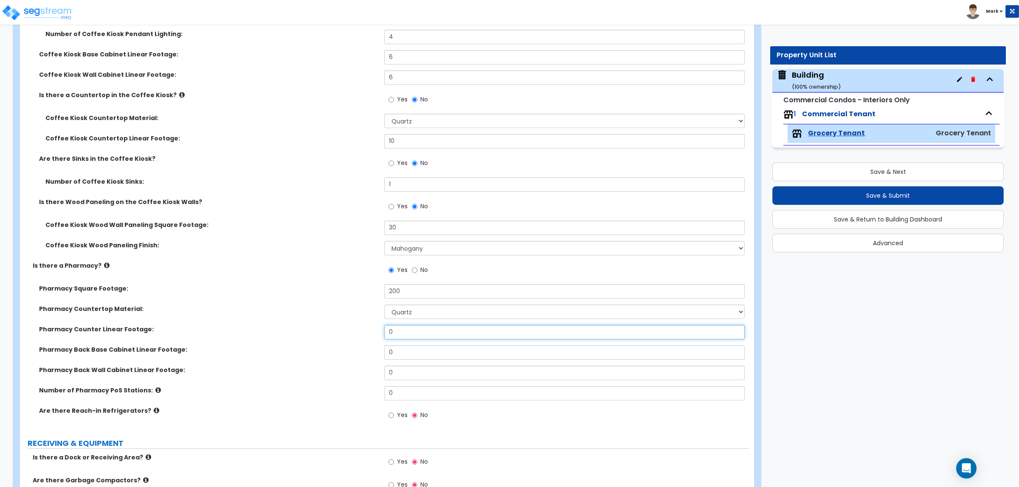
click at [412, 337] on input "0" at bounding box center [564, 332] width 360 height 14
click at [354, 366] on label "Pharmacy Back Wall Cabinet Linear Footage:" at bounding box center [208, 370] width 339 height 8
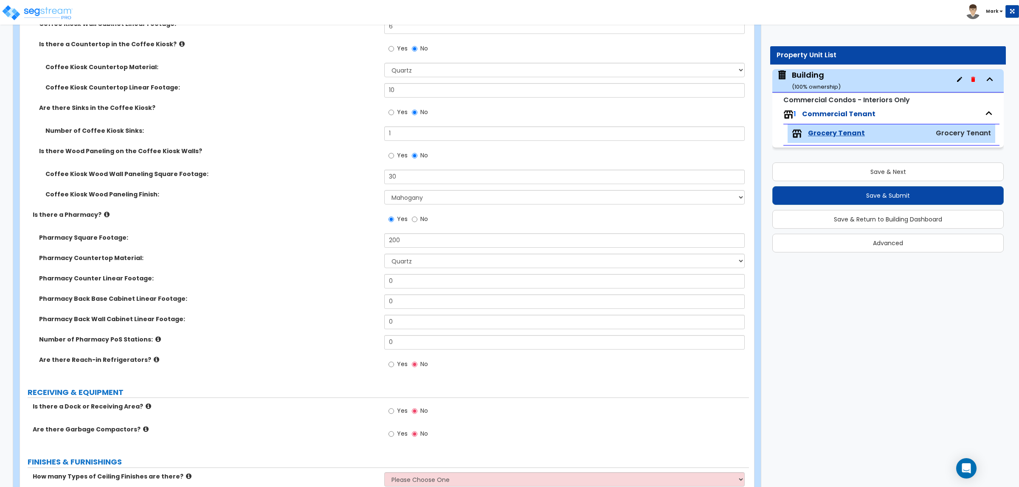
scroll to position [2304, 0]
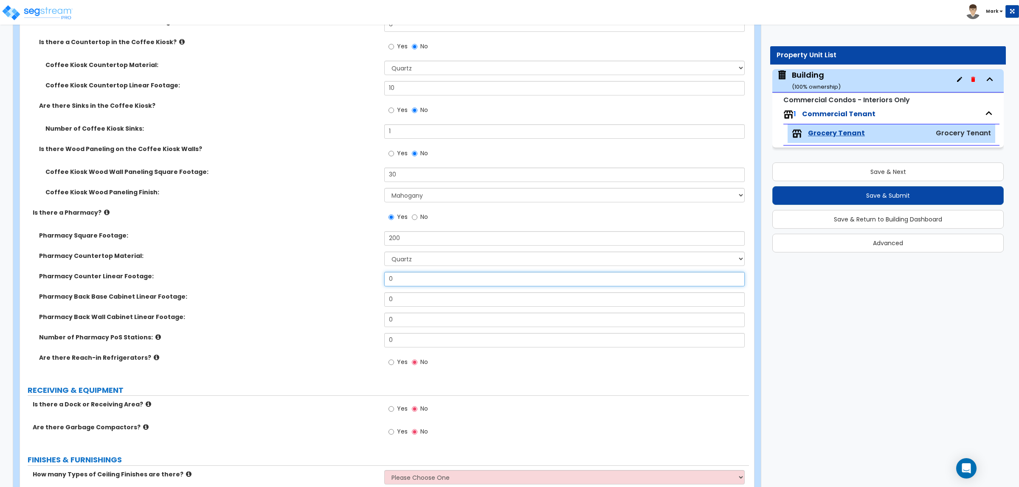
drag, startPoint x: 407, startPoint y: 279, endPoint x: 314, endPoint y: 290, distance: 94.0
click at [321, 284] on div "Pharmacy Counter Linear Footage: 0" at bounding box center [384, 282] width 729 height 20
type input "8"
drag, startPoint x: 406, startPoint y: 300, endPoint x: 364, endPoint y: 304, distance: 42.7
click at [364, 301] on div "Pharmacy Back Base Cabinet Linear Footage: 0" at bounding box center [384, 302] width 729 height 20
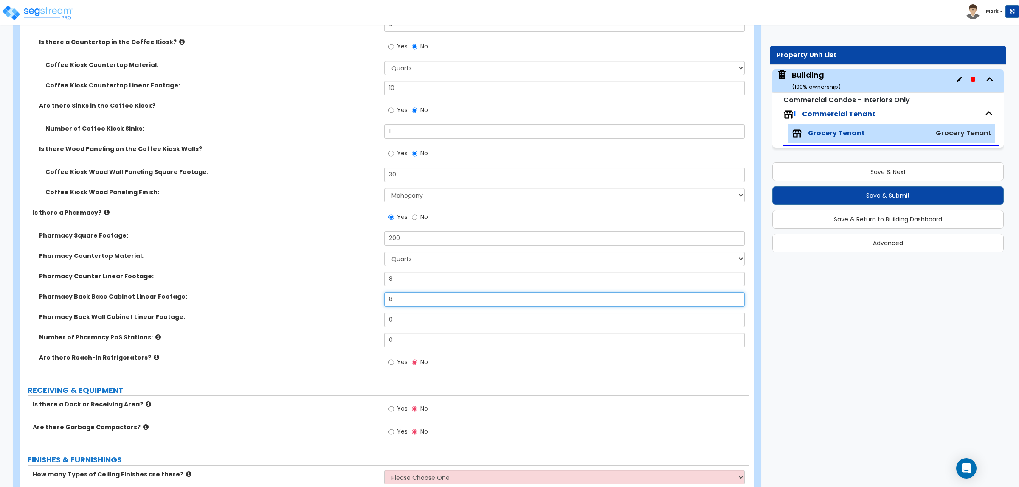
type input "8"
drag, startPoint x: 413, startPoint y: 324, endPoint x: 323, endPoint y: 328, distance: 90.5
click at [323, 328] on div "Pharmacy Back Wall Cabinet Linear Footage: 0" at bounding box center [384, 323] width 729 height 20
type input "8"
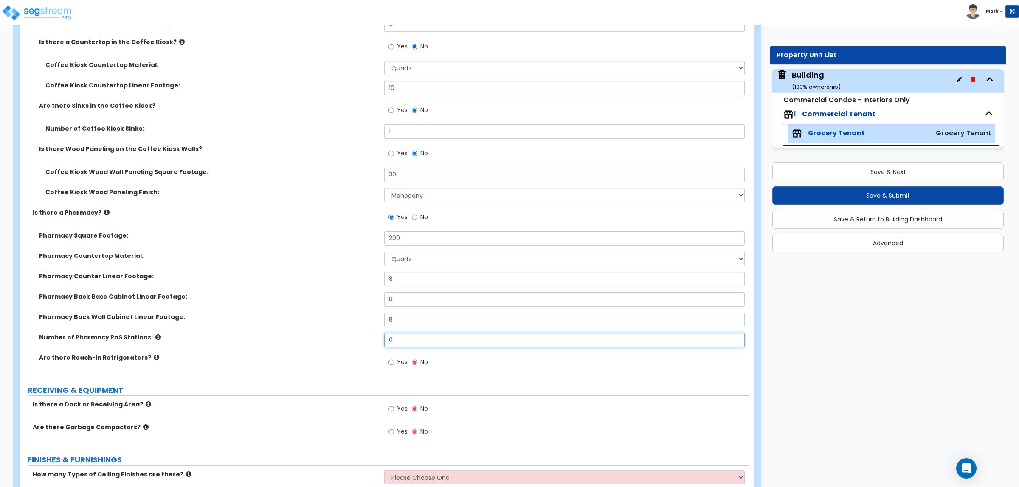
drag, startPoint x: 409, startPoint y: 340, endPoint x: 362, endPoint y: 346, distance: 47.5
click at [362, 345] on div "Number of Pharmacy PoS Stations: 0" at bounding box center [384, 343] width 729 height 20
type input "2"
click at [390, 361] on input "Yes" at bounding box center [391, 362] width 6 height 9
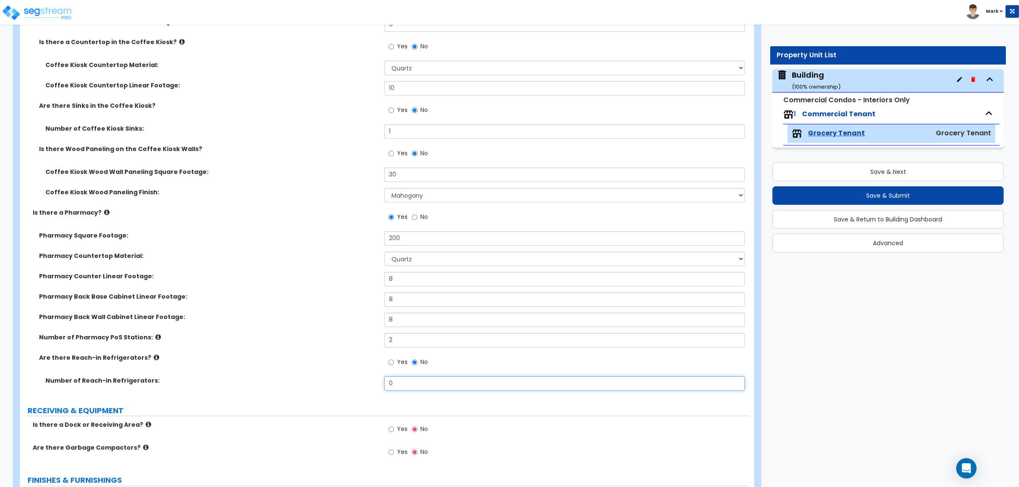
drag, startPoint x: 412, startPoint y: 376, endPoint x: 344, endPoint y: 381, distance: 68.1
click at [344, 381] on div "Number of Reach-in Refrigerators: 0" at bounding box center [384, 386] width 729 height 20
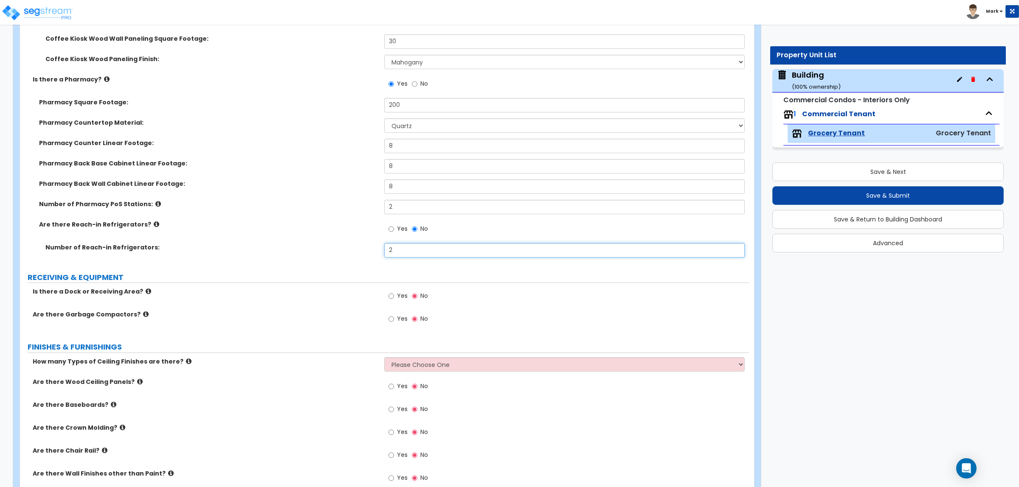
scroll to position [2404, 0]
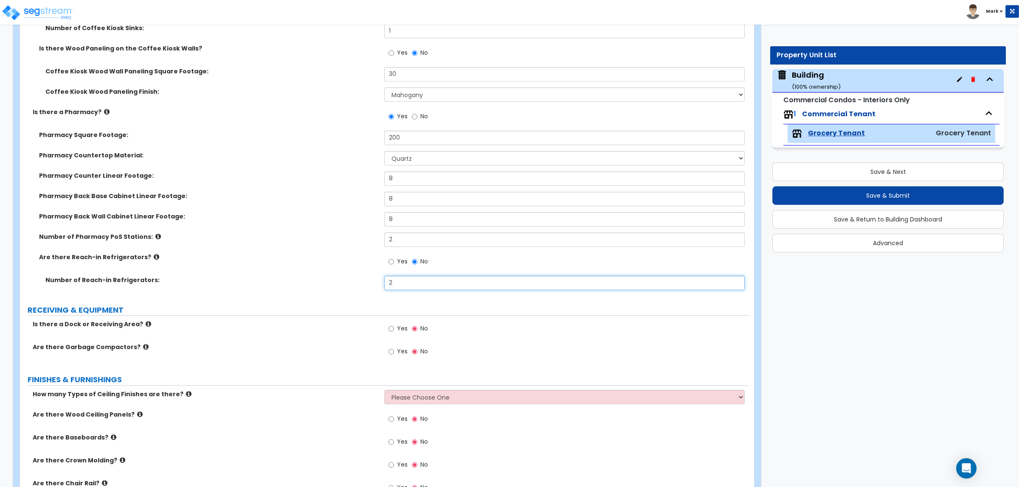
type input "2"
click at [394, 330] on label "Yes" at bounding box center [397, 330] width 19 height 14
click at [394, 330] on input "Yes" at bounding box center [391, 328] width 6 height 9
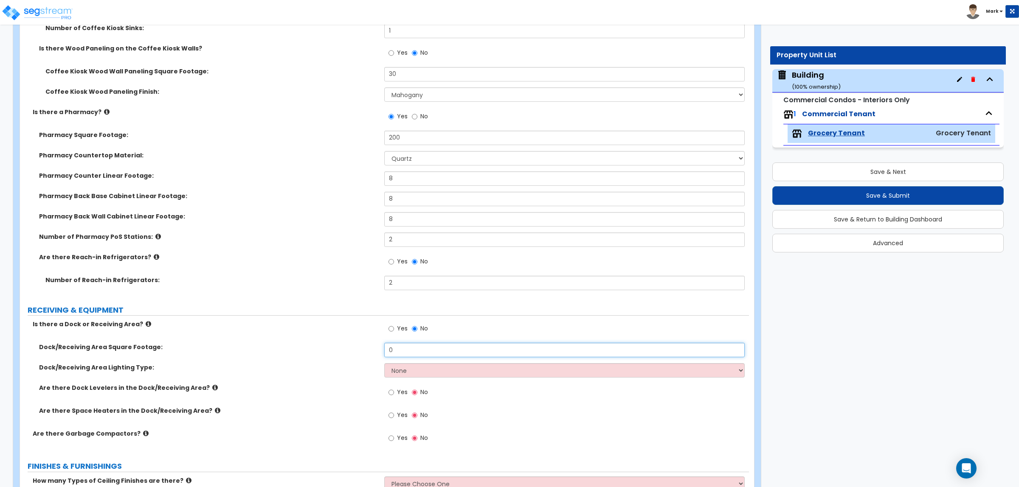
drag, startPoint x: 413, startPoint y: 351, endPoint x: 349, endPoint y: 359, distance: 63.7
click at [349, 359] on div "Dock/Receiving Area Square Footage: 0" at bounding box center [384, 353] width 729 height 20
type input "100"
click at [404, 372] on select "None High Bay LED Lighting High Bay Fluorescent Lighting" at bounding box center [564, 370] width 360 height 14
select select "1"
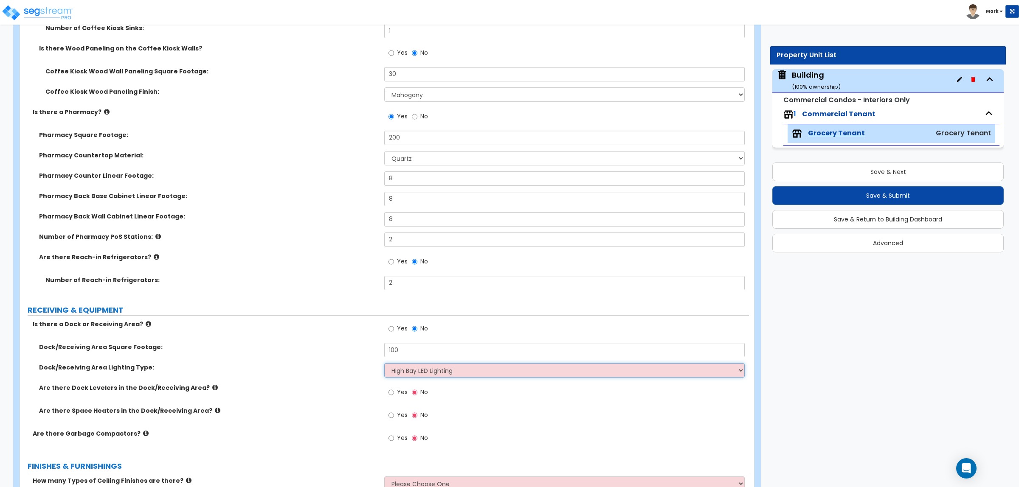
click at [384, 363] on select "None High Bay LED Lighting High Bay Fluorescent Lighting" at bounding box center [564, 370] width 360 height 14
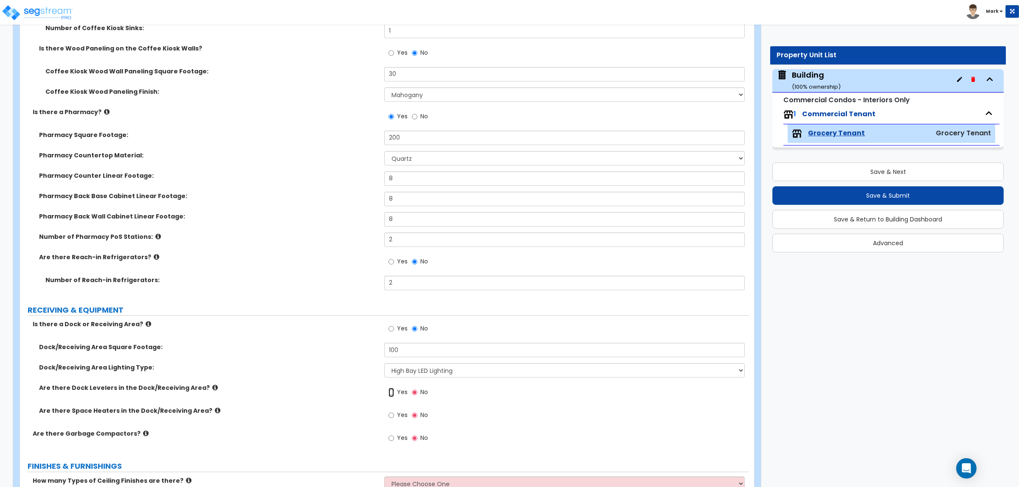
click at [393, 393] on input "Yes" at bounding box center [391, 392] width 6 height 9
radio input "true"
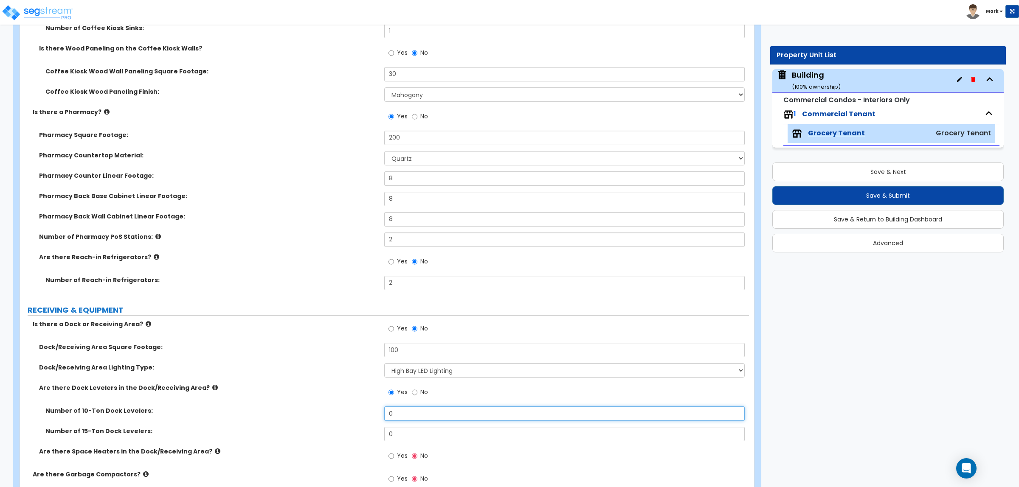
drag, startPoint x: 399, startPoint y: 412, endPoint x: 345, endPoint y: 417, distance: 54.1
click at [345, 417] on div "Number of 10-Ton Dock Levelers: 0" at bounding box center [384, 417] width 729 height 20
type input "1"
drag, startPoint x: 401, startPoint y: 433, endPoint x: 370, endPoint y: 438, distance: 31.3
click at [370, 438] on div "Number of 15-Ton Dock Levelers: 0" at bounding box center [384, 437] width 729 height 20
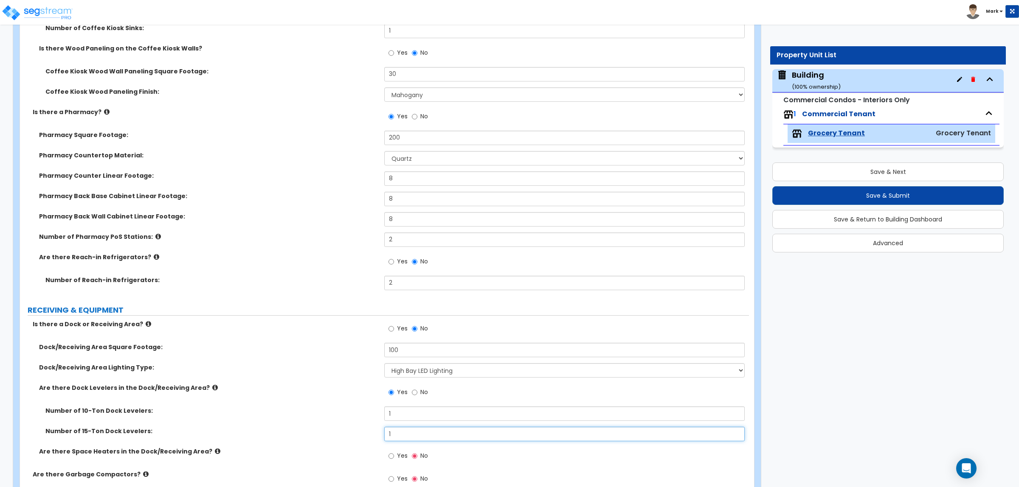
scroll to position [2457, 0]
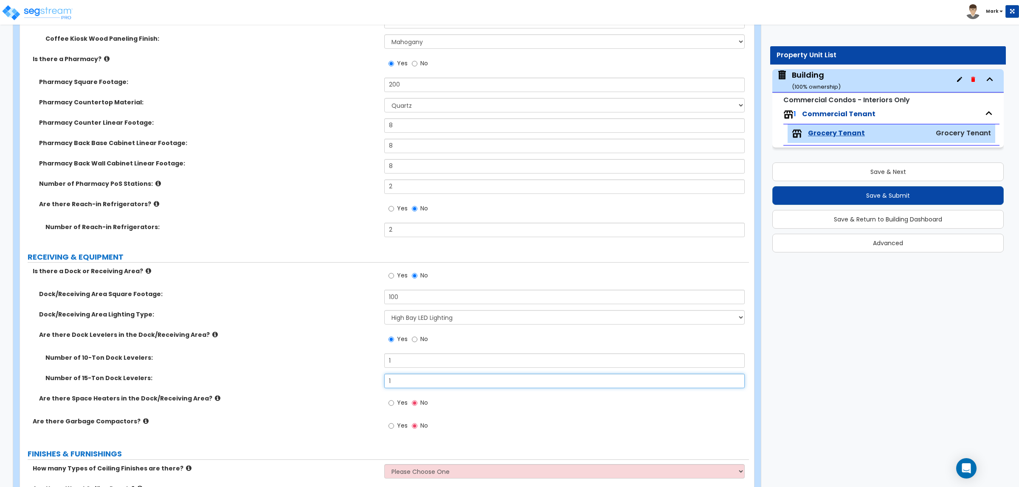
type input "1"
click at [399, 404] on span "Yes" at bounding box center [402, 403] width 11 height 8
click at [394, 404] on input "Yes" at bounding box center [391, 403] width 6 height 9
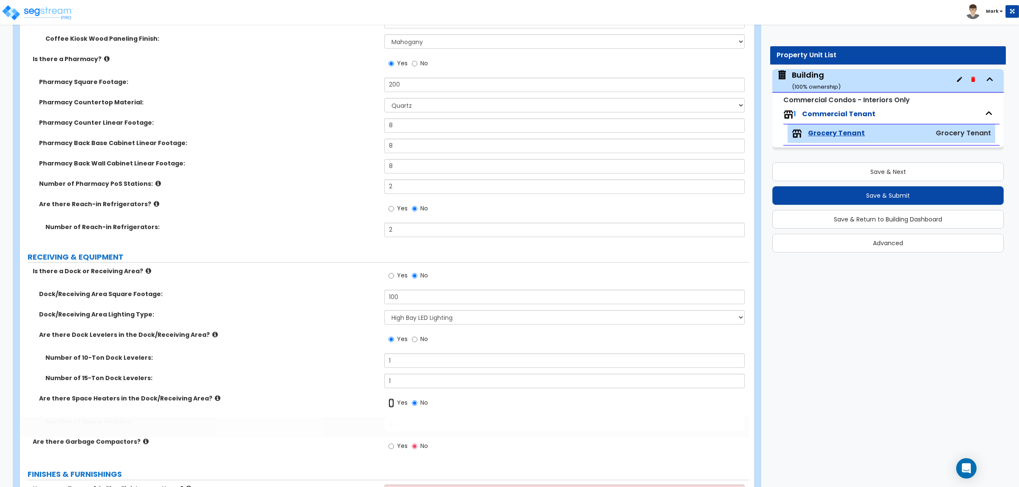
radio input "true"
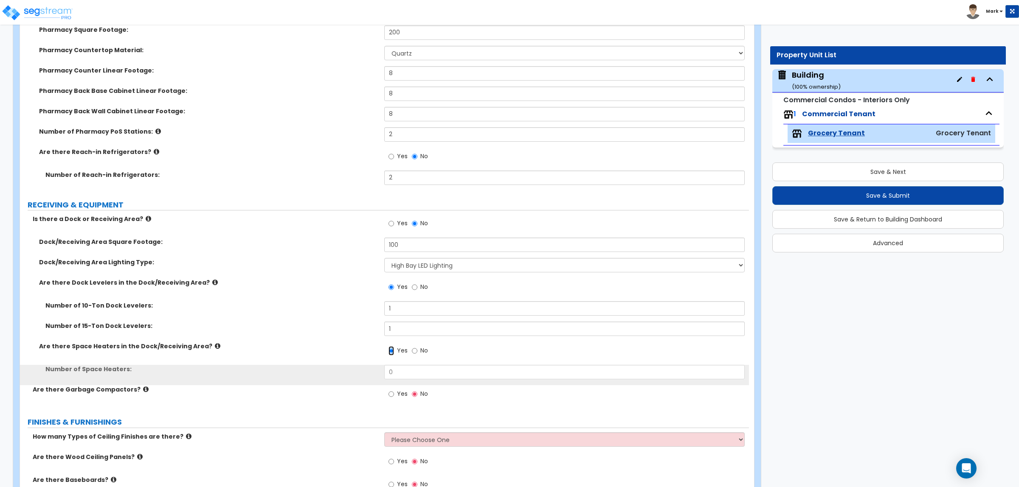
scroll to position [2510, 0]
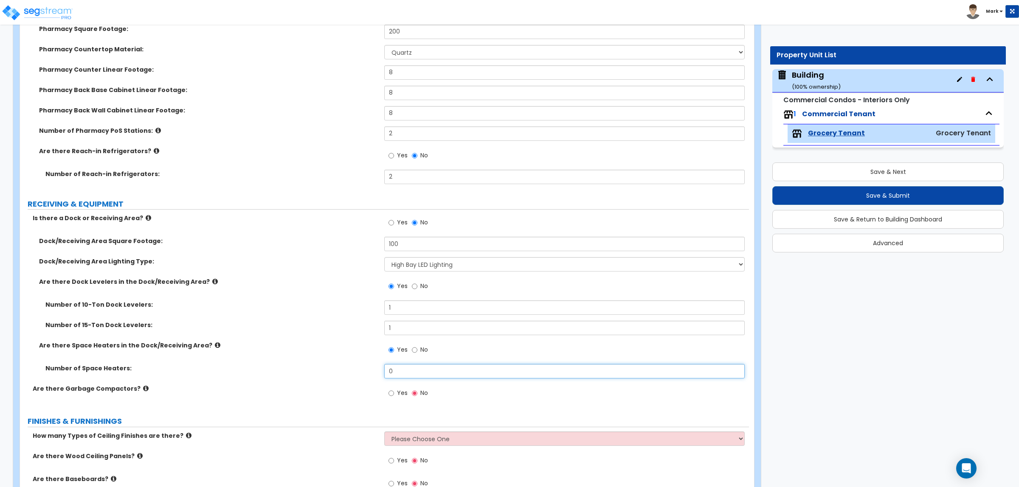
drag, startPoint x: 404, startPoint y: 375, endPoint x: 373, endPoint y: 370, distance: 31.8
click at [373, 370] on div "Number of Space Heaters: 0" at bounding box center [384, 374] width 729 height 20
type input "2"
click at [403, 394] on span "Yes" at bounding box center [402, 393] width 11 height 8
click at [394, 394] on input "Yes" at bounding box center [391, 393] width 6 height 9
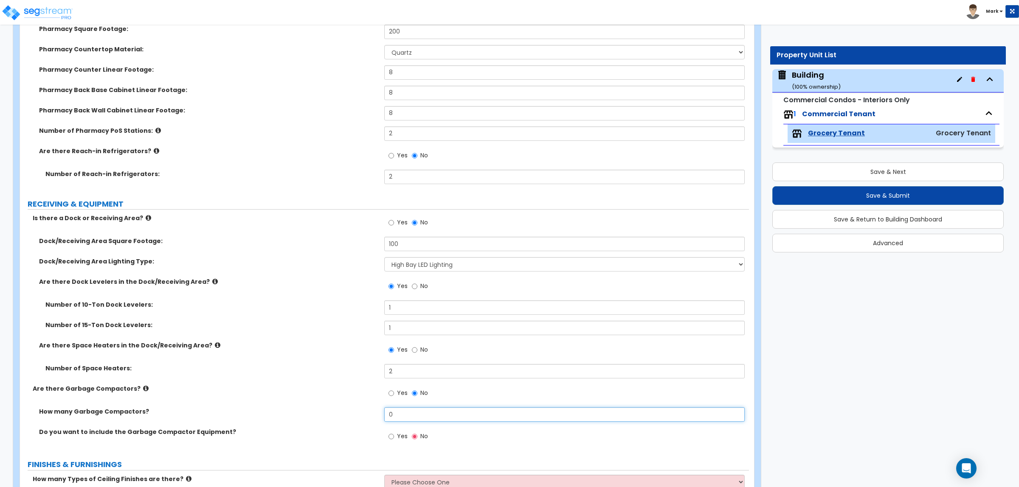
drag, startPoint x: 413, startPoint y: 416, endPoint x: 362, endPoint y: 422, distance: 51.3
click at [362, 422] on div "How many Garbage Compactors? 0" at bounding box center [384, 417] width 729 height 20
type input "1"
click at [402, 432] on label "Yes" at bounding box center [397, 437] width 19 height 14
click at [394, 432] on input "Yes" at bounding box center [391, 436] width 6 height 9
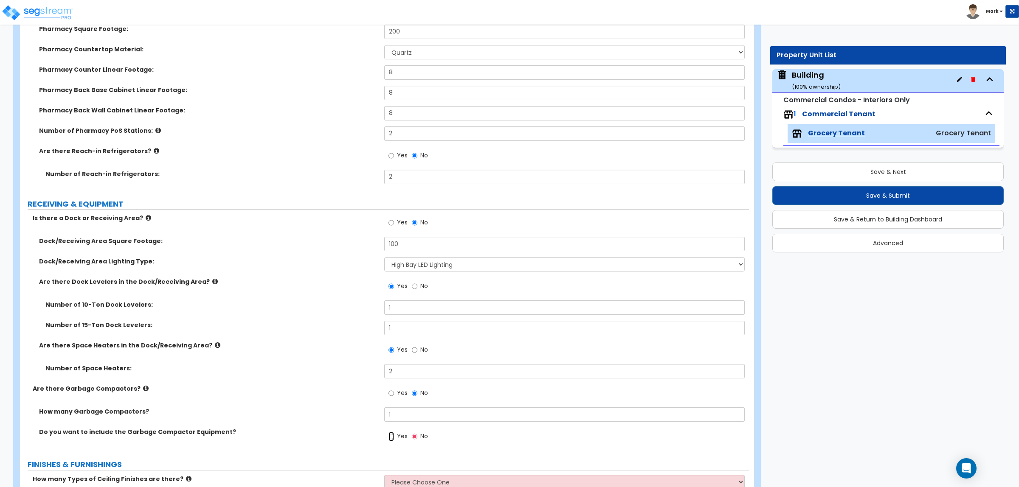
radio input "true"
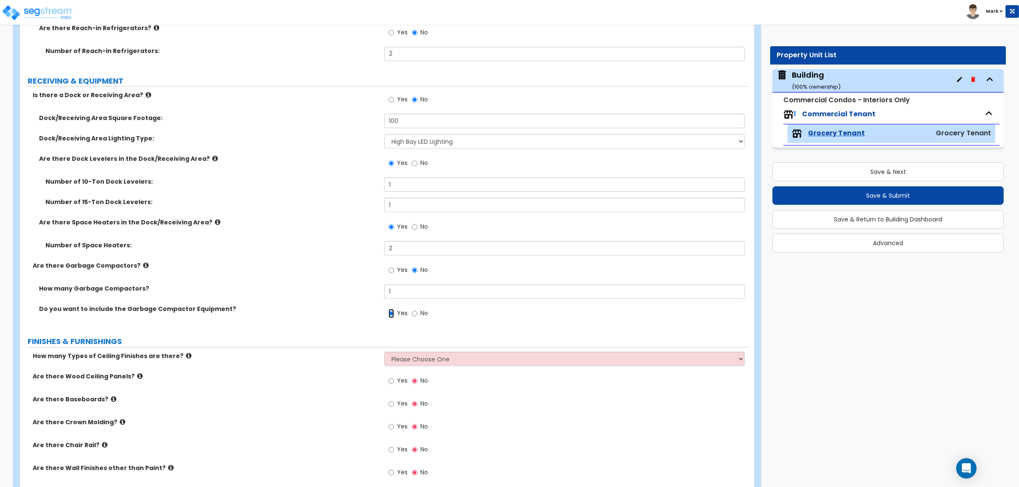
scroll to position [2670, 0]
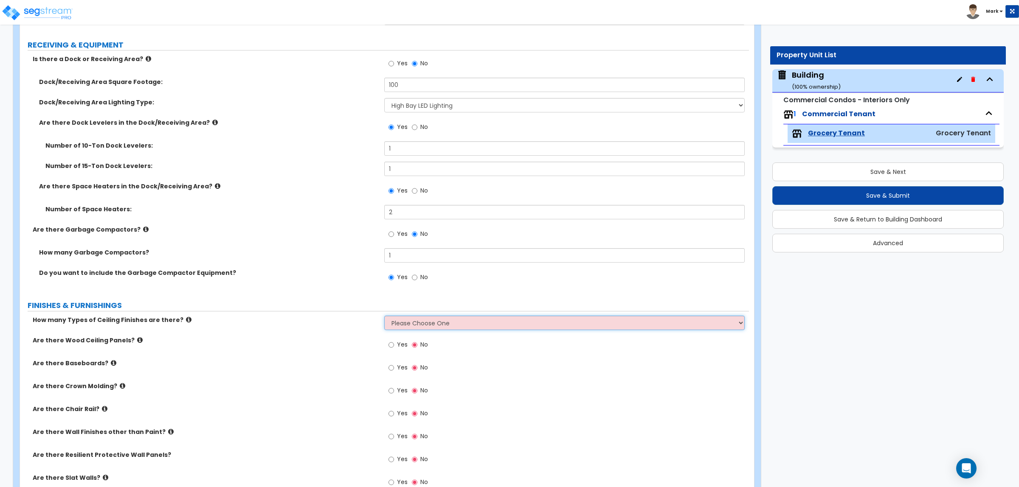
click at [427, 317] on select "Please Choose One 1 2 3" at bounding box center [564, 323] width 360 height 14
select select "2"
click at [384, 316] on select "Please Choose One 1 2 3" at bounding box center [564, 323] width 360 height 14
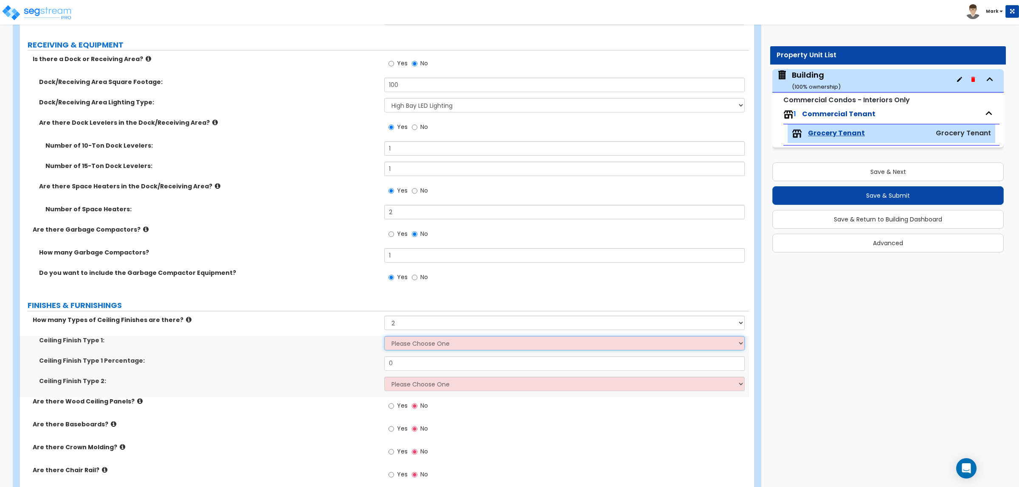
click at [407, 340] on select "Please Choose One Drywall Ceiling Open Ceiling Drop Ceiling" at bounding box center [564, 343] width 360 height 14
select select "1"
click at [384, 336] on select "Please Choose One Drywall Ceiling Open Ceiling Drop Ceiling" at bounding box center [564, 343] width 360 height 14
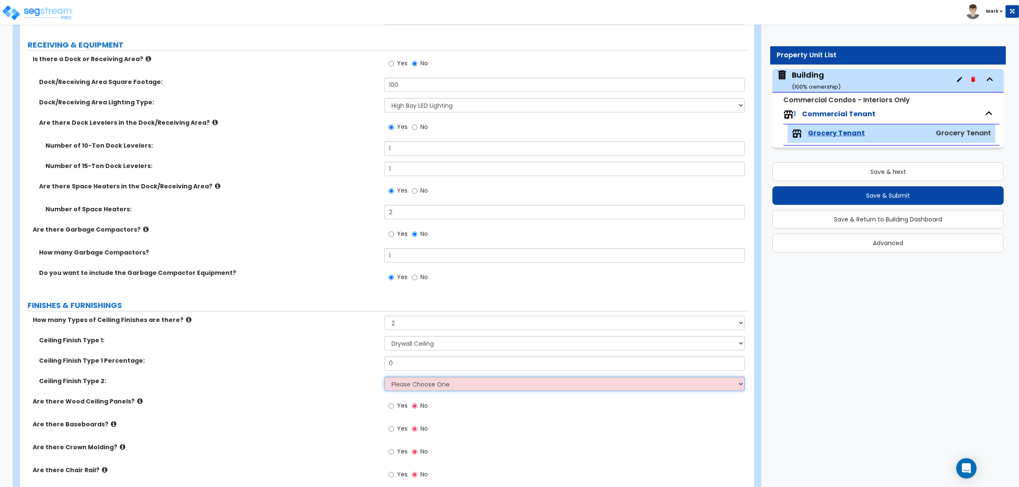
click at [405, 379] on select "Please Choose One Drywall Ceiling Open Ceiling Drop Ceiling" at bounding box center [564, 384] width 360 height 14
select select "2"
click at [384, 377] on select "Please Choose One Drywall Ceiling Open Ceiling Drop Ceiling" at bounding box center [564, 384] width 360 height 14
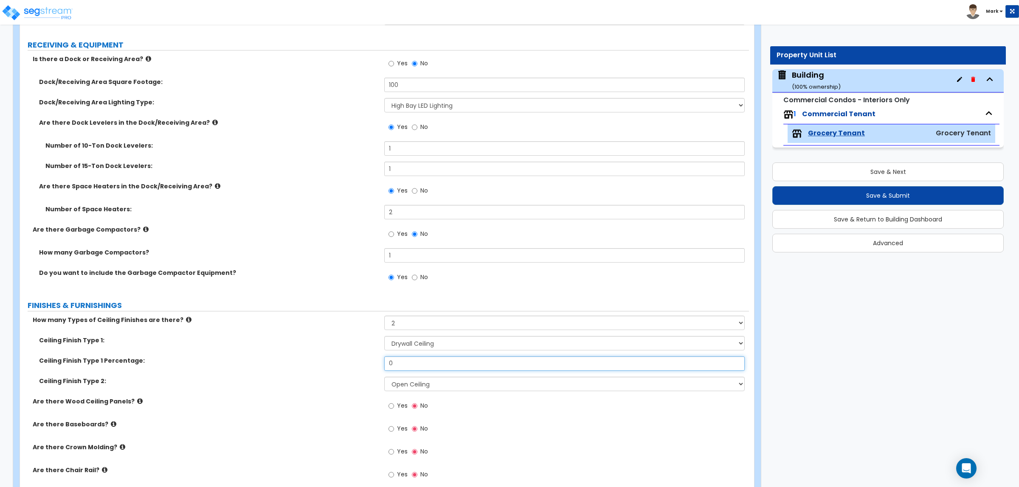
drag, startPoint x: 402, startPoint y: 360, endPoint x: 327, endPoint y: 385, distance: 78.2
click at [327, 385] on div "Ceiling Finish Type 1: Please Choose One Drywall Ceiling Open Ceiling Drop Ceil…" at bounding box center [384, 366] width 716 height 61
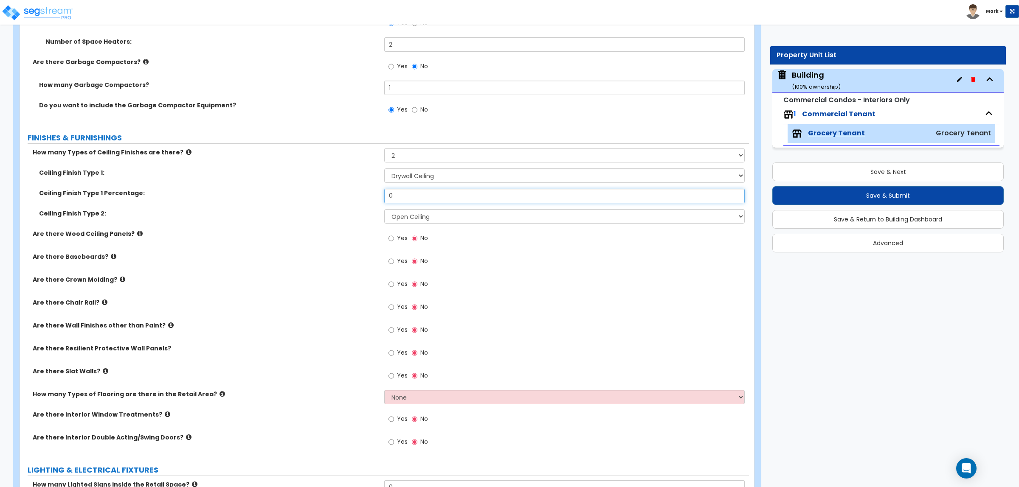
scroll to position [2829, 0]
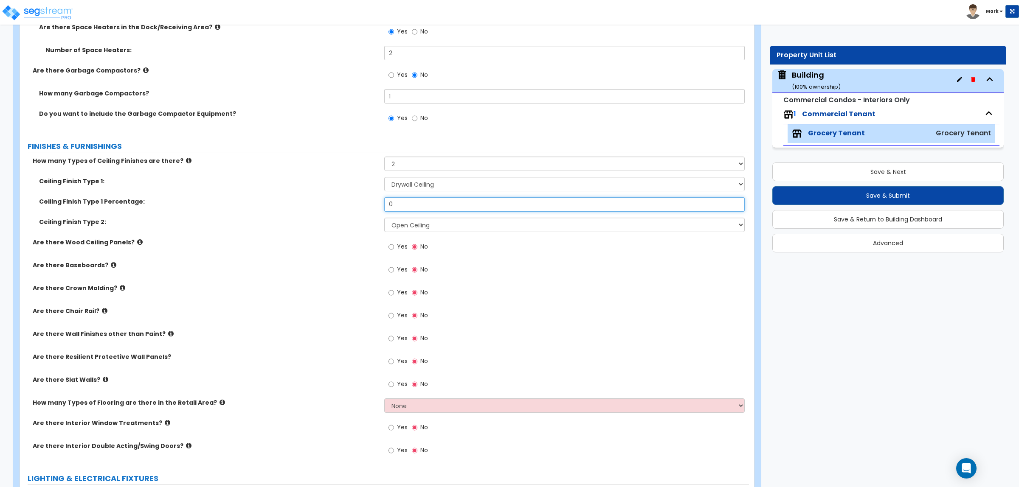
click at [408, 205] on input "0" at bounding box center [564, 204] width 360 height 14
drag, startPoint x: 398, startPoint y: 204, endPoint x: 340, endPoint y: 204, distance: 58.1
click at [351, 206] on div "Ceiling Finish Type 1 Percentage: 0" at bounding box center [384, 207] width 729 height 20
click at [404, 162] on select "Please Choose One 1 2 3" at bounding box center [564, 164] width 360 height 14
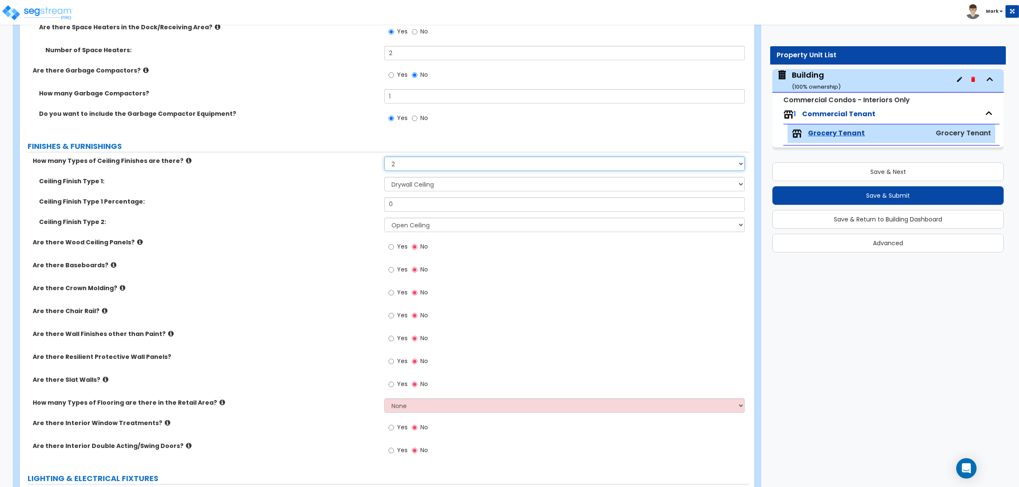
select select "3"
click at [384, 157] on select "Please Choose One 1 2 3" at bounding box center [564, 164] width 360 height 14
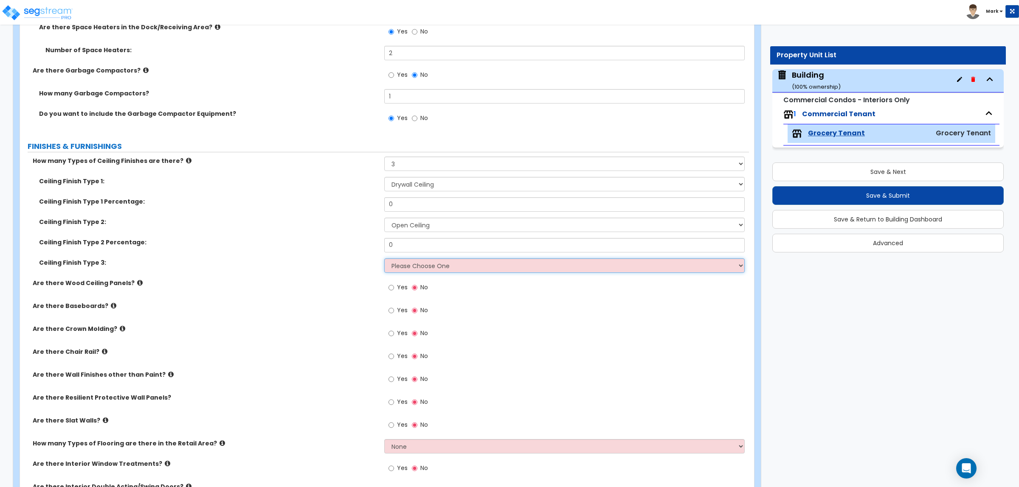
click at [411, 262] on select "Please Choose One Drywall Ceiling Open Ceiling Drop Ceiling" at bounding box center [564, 265] width 360 height 14
select select "3"
click at [384, 258] on select "Please Choose One Drywall Ceiling Open Ceiling Drop Ceiling" at bounding box center [564, 265] width 360 height 14
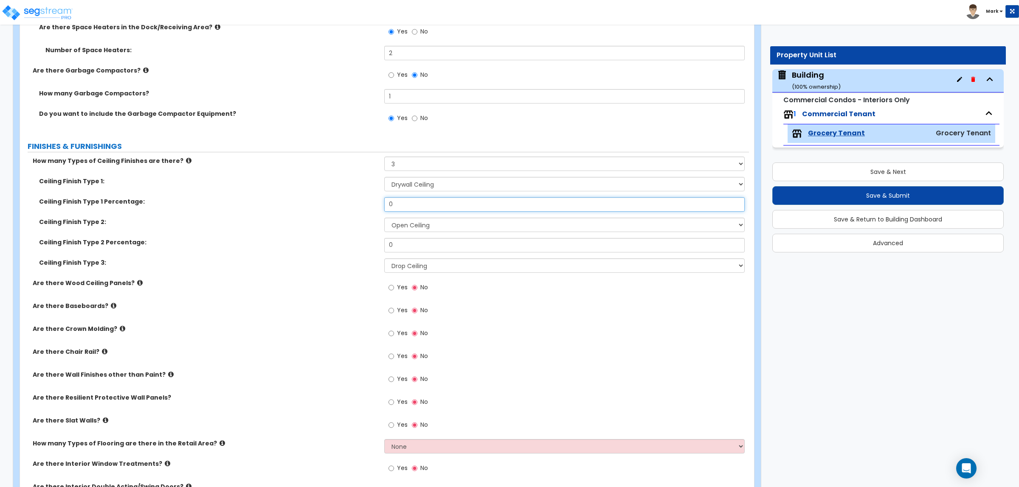
click at [407, 208] on input "0" at bounding box center [564, 204] width 360 height 14
drag, startPoint x: 391, startPoint y: 207, endPoint x: 373, endPoint y: 208, distance: 17.9
click at [373, 208] on div "Ceiling Finish Type 1 Percentage: 0" at bounding box center [384, 207] width 729 height 20
click at [416, 183] on select "Please Choose One Drywall Ceiling Open Ceiling Drop Ceiling" at bounding box center [564, 184] width 360 height 14
click at [331, 219] on label "Ceiling Finish Type 2:" at bounding box center [208, 222] width 339 height 8
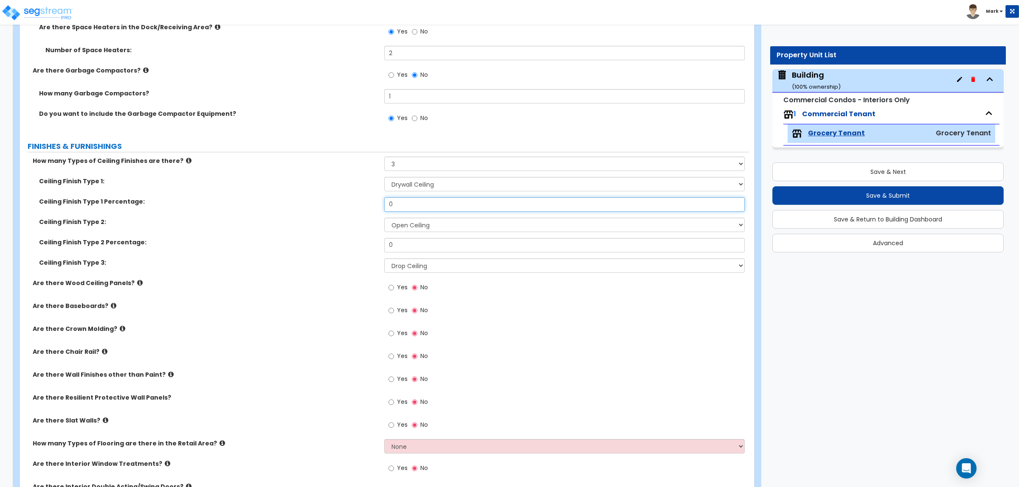
drag, startPoint x: 397, startPoint y: 209, endPoint x: 372, endPoint y: 212, distance: 25.2
click at [372, 212] on div "Ceiling Finish Type 1 Percentage: 0" at bounding box center [384, 207] width 729 height 20
type input "60"
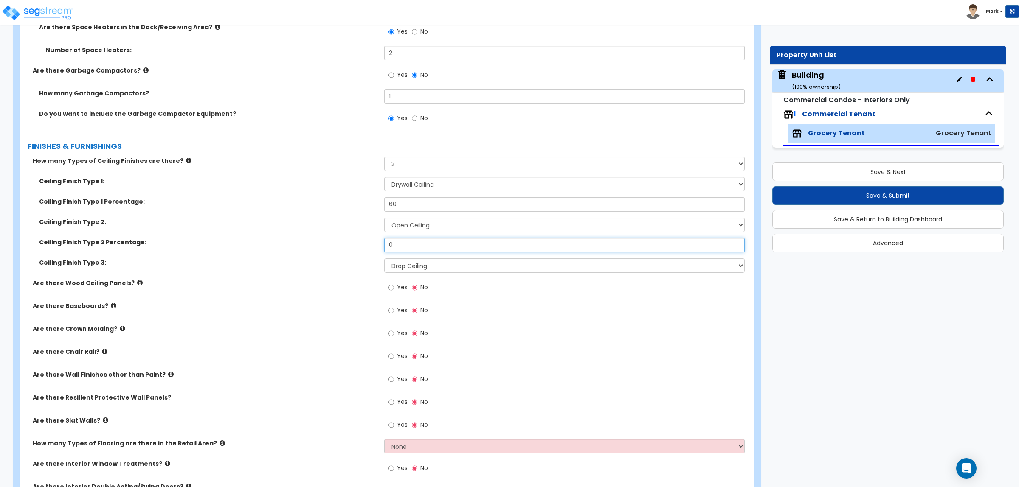
drag, startPoint x: 410, startPoint y: 240, endPoint x: 370, endPoint y: 244, distance: 40.5
click at [371, 244] on div "Ceiling Finish Type 2 Percentage: 0" at bounding box center [384, 248] width 729 height 20
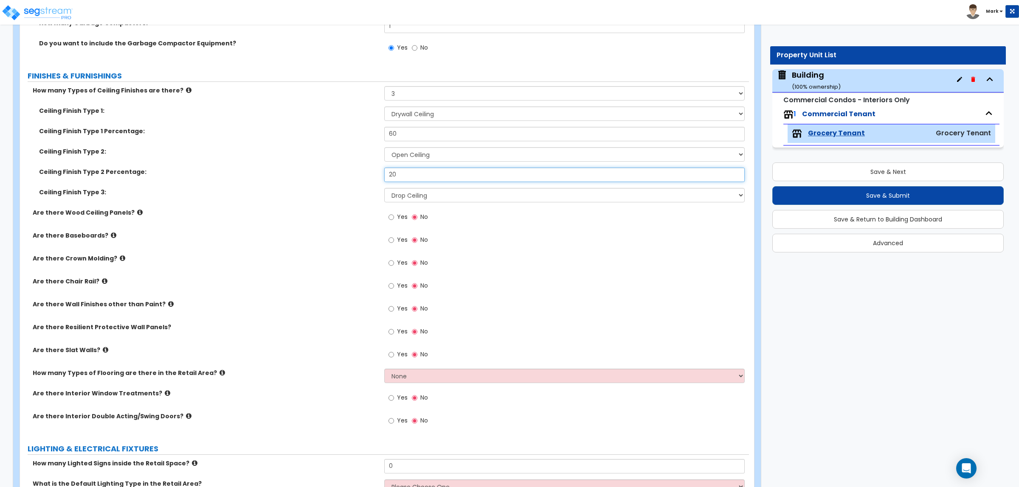
scroll to position [2935, 0]
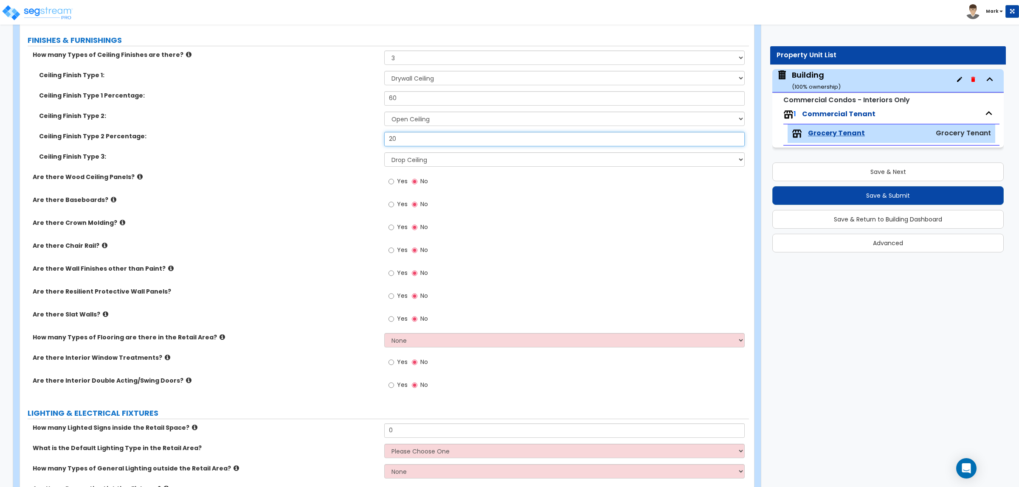
type input "20"
click at [391, 183] on input "Yes" at bounding box center [391, 181] width 6 height 9
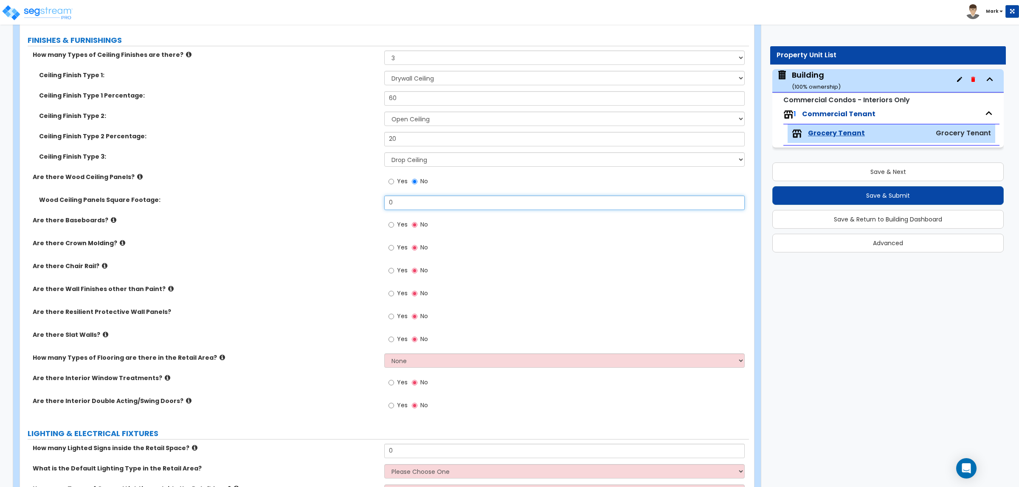
drag, startPoint x: 407, startPoint y: 198, endPoint x: 359, endPoint y: 201, distance: 47.6
click at [359, 201] on div "Wood Ceiling Panels Square Footage: 0" at bounding box center [384, 206] width 729 height 20
type input "1"
type input "50"
click at [401, 227] on span "Yes" at bounding box center [402, 224] width 11 height 8
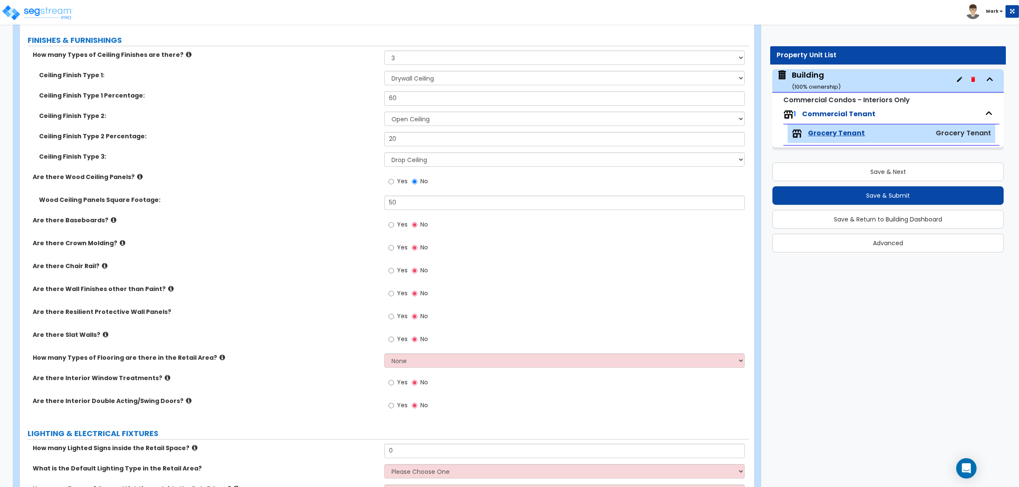
click at [394, 227] on input "Yes" at bounding box center [391, 224] width 6 height 9
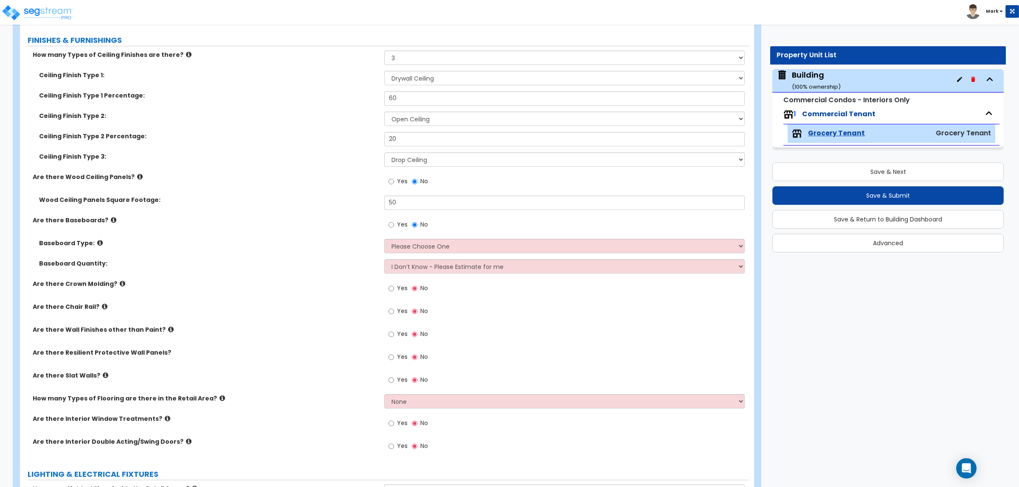
click at [402, 290] on span "Yes" at bounding box center [402, 288] width 11 height 8
click at [394, 290] on input "Yes" at bounding box center [391, 288] width 6 height 9
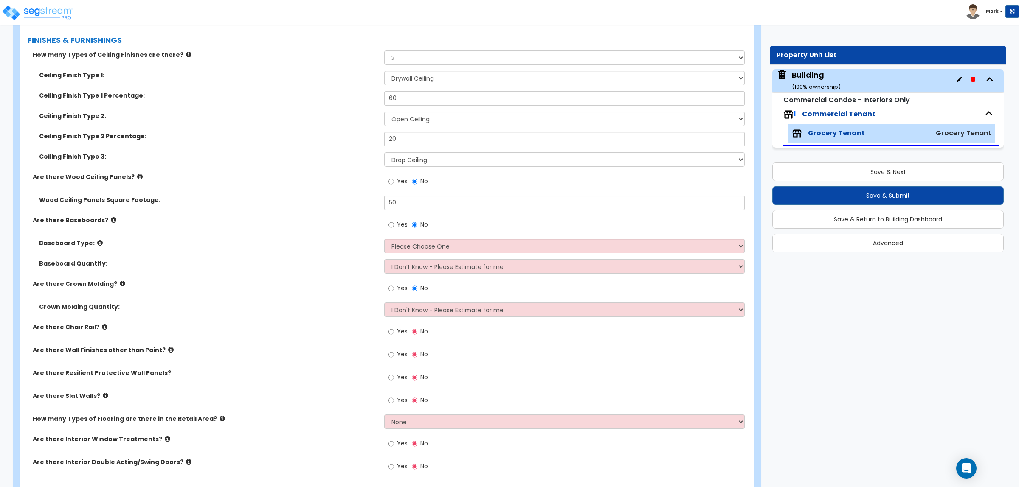
click at [391, 337] on label "Yes" at bounding box center [397, 333] width 19 height 14
click at [391, 337] on input "Yes" at bounding box center [391, 331] width 6 height 9
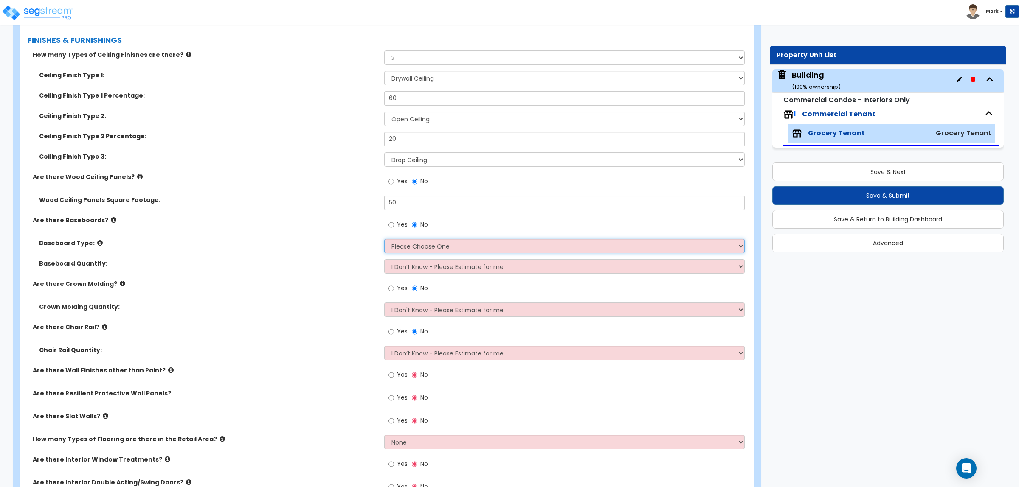
click at [437, 247] on select "Please Choose One Wood Vinyl Carpet Tile" at bounding box center [564, 246] width 360 height 14
select select "1"
click at [384, 239] on select "Please Choose One Wood Vinyl Carpet Tile" at bounding box center [564, 246] width 360 height 14
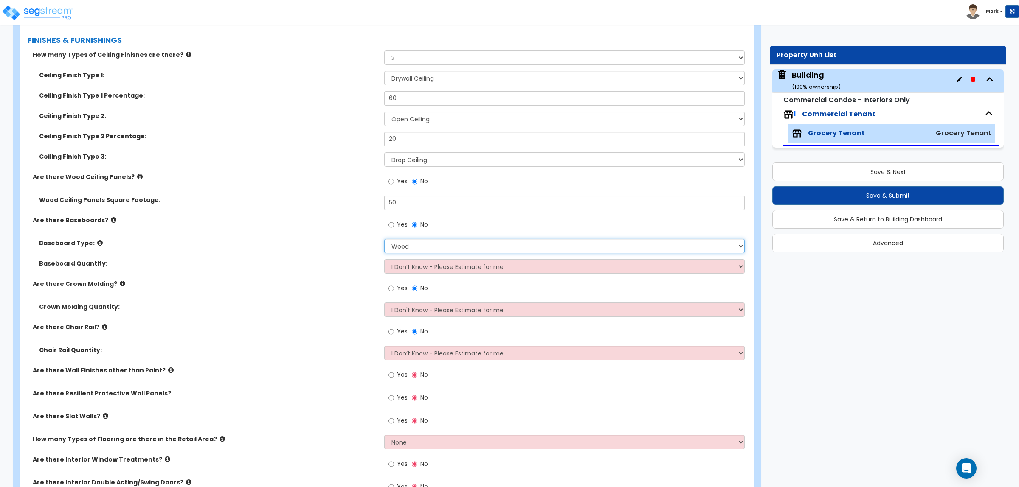
click at [412, 242] on select "Please Choose One Wood Vinyl Carpet Tile" at bounding box center [564, 246] width 360 height 14
click at [362, 277] on div "Baseboard Quantity: I Don’t Know - Please Estimate for me I want to Enter the L…" at bounding box center [384, 269] width 729 height 20
click at [401, 270] on select "I Don’t Know - Please Estimate for me I want to Enter the Linear Footage" at bounding box center [564, 266] width 360 height 14
select select "1"
click at [384, 259] on select "I Don’t Know - Please Estimate for me I want to Enter the Linear Footage" at bounding box center [564, 266] width 360 height 14
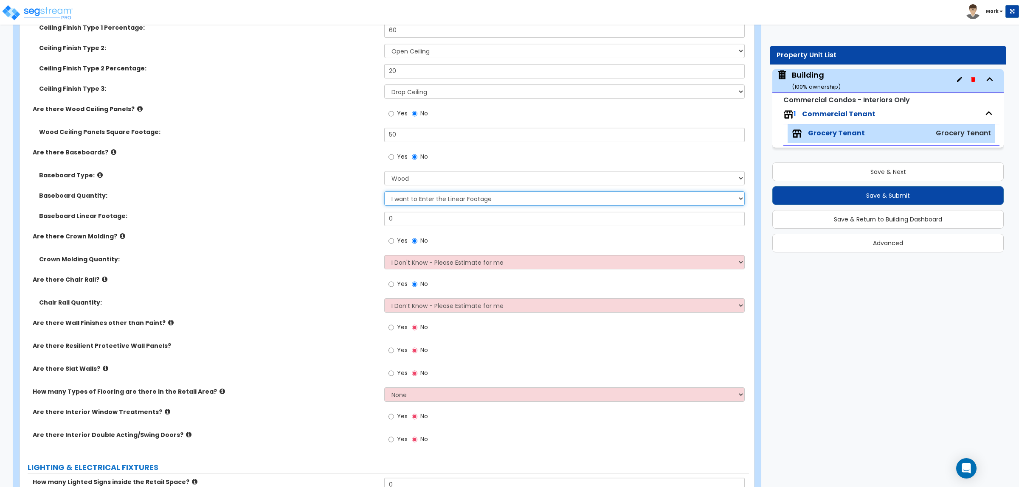
scroll to position [3041, 0]
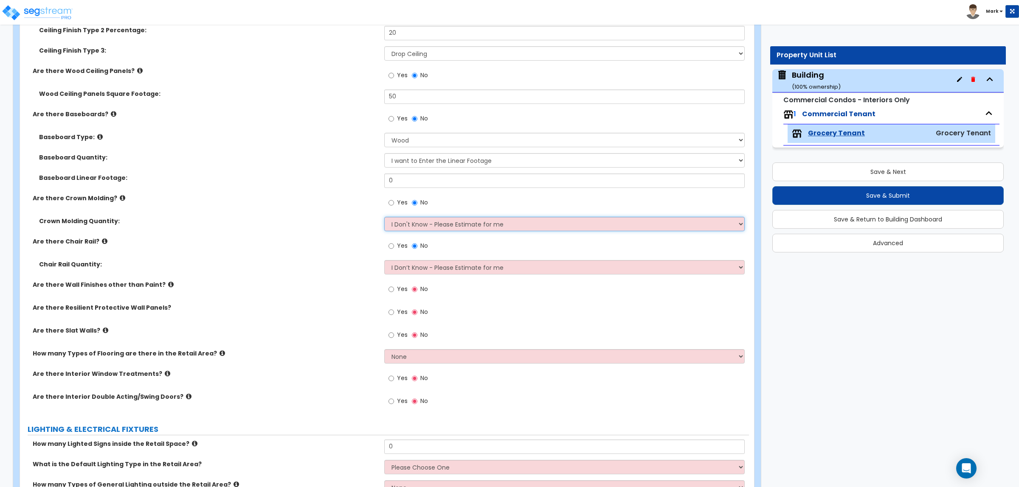
click at [424, 221] on select "I Don't Know - Please Estimate for me I want to Enter the Linear Footage" at bounding box center [564, 224] width 360 height 14
select select "1"
click at [384, 217] on select "I Don't Know - Please Estimate for me I want to Enter the Linear Footage" at bounding box center [564, 224] width 360 height 14
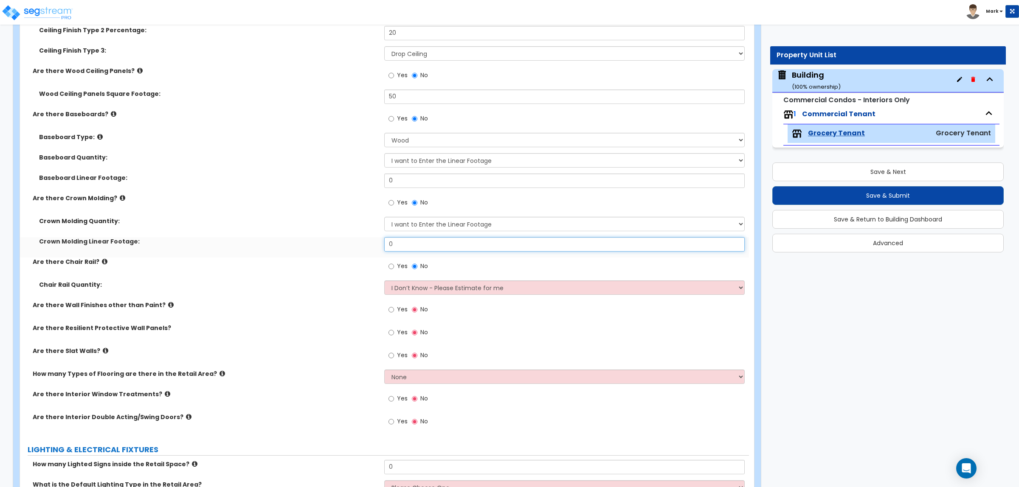
click at [419, 247] on input "0" at bounding box center [564, 244] width 360 height 14
click at [300, 252] on div "Crown Molding Linear Footage: 0" at bounding box center [384, 247] width 729 height 20
click at [413, 287] on select "I Don’t Know - Please Estimate for me I want to Enter the Linear Footage" at bounding box center [564, 288] width 360 height 14
select select "1"
click at [384, 281] on select "I Don’t Know - Please Estimate for me I want to Enter the Linear Footage" at bounding box center [564, 288] width 360 height 14
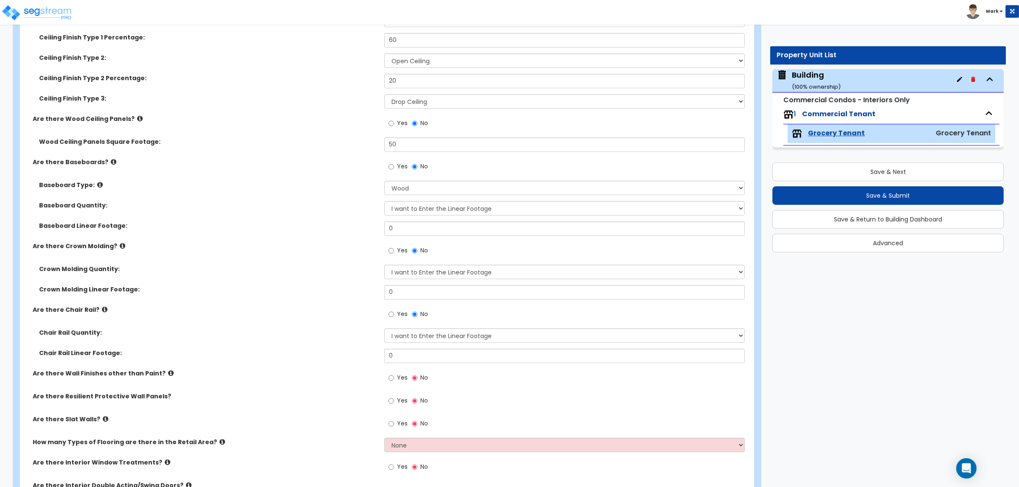
scroll to position [2988, 0]
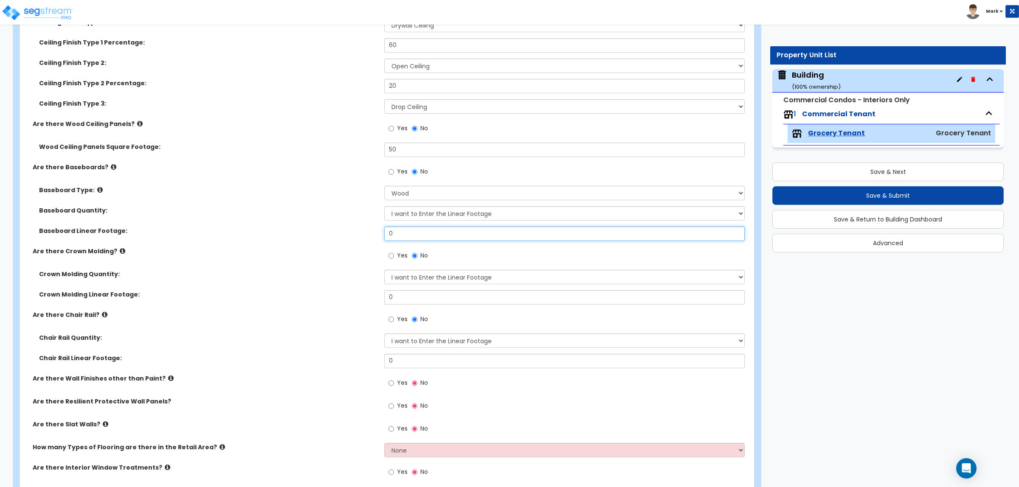
drag, startPoint x: 419, startPoint y: 231, endPoint x: 357, endPoint y: 239, distance: 63.2
click at [357, 239] on div "Baseboard Linear Footage: 0" at bounding box center [384, 237] width 729 height 20
type input "150"
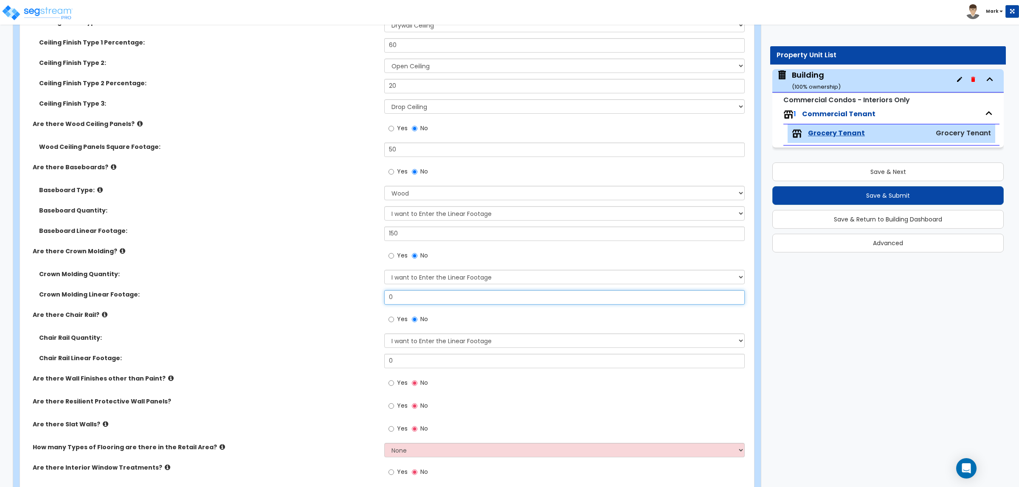
drag, startPoint x: 429, startPoint y: 294, endPoint x: 265, endPoint y: 300, distance: 163.9
click at [265, 300] on div "Crown Molding Linear Footage: 0" at bounding box center [384, 300] width 729 height 20
type input "150"
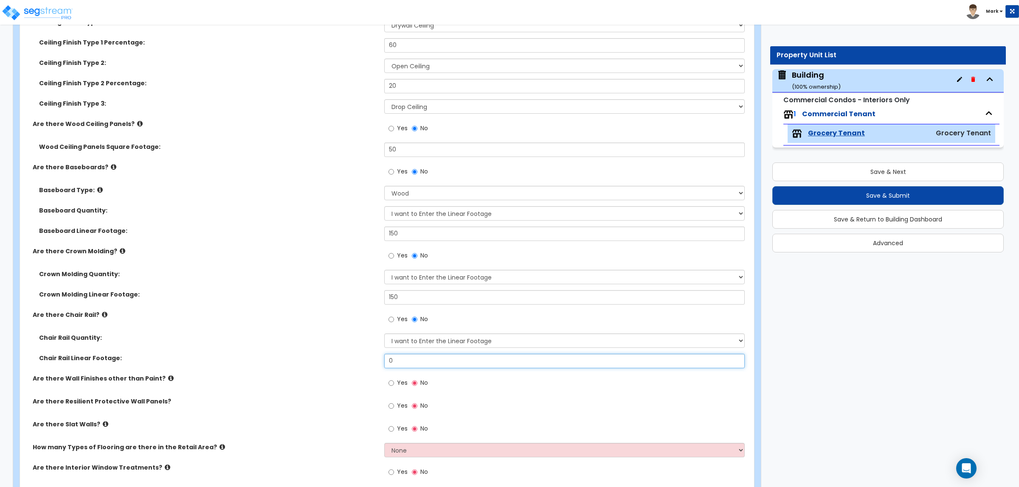
drag, startPoint x: 400, startPoint y: 360, endPoint x: 329, endPoint y: 362, distance: 70.5
click at [329, 362] on div "Chair Rail Linear Footage: 0" at bounding box center [384, 364] width 729 height 20
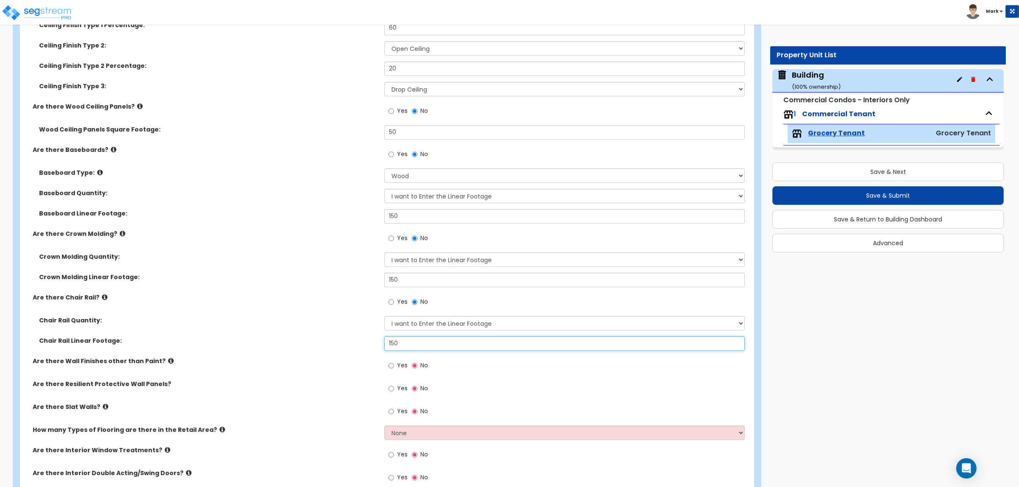
scroll to position [3041, 0]
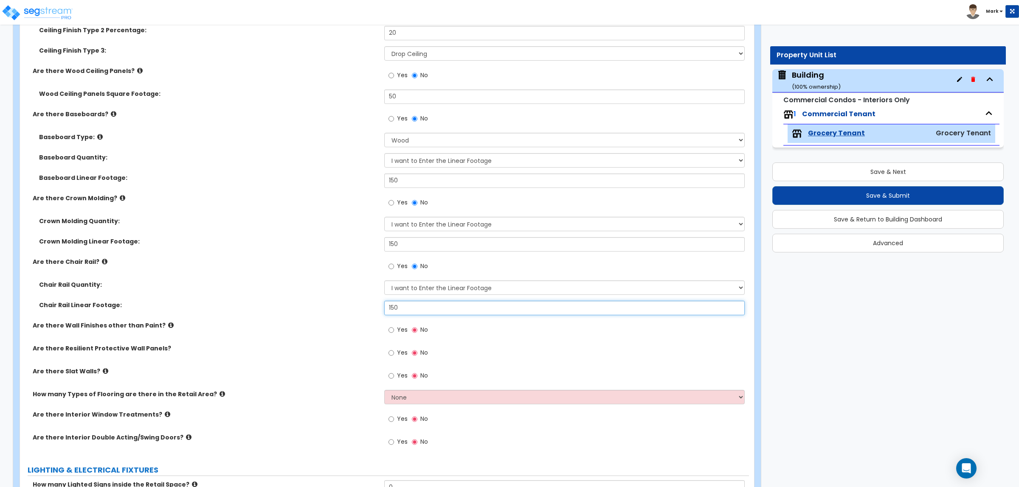
drag, startPoint x: 409, startPoint y: 310, endPoint x: 357, endPoint y: 312, distance: 51.8
click at [357, 312] on div "Chair Rail Linear Footage: 150" at bounding box center [384, 311] width 729 height 20
type input "200"
drag, startPoint x: 404, startPoint y: 241, endPoint x: 345, endPoint y: 245, distance: 59.1
click at [345, 245] on div "Crown Molding Linear Footage: 150" at bounding box center [384, 247] width 729 height 20
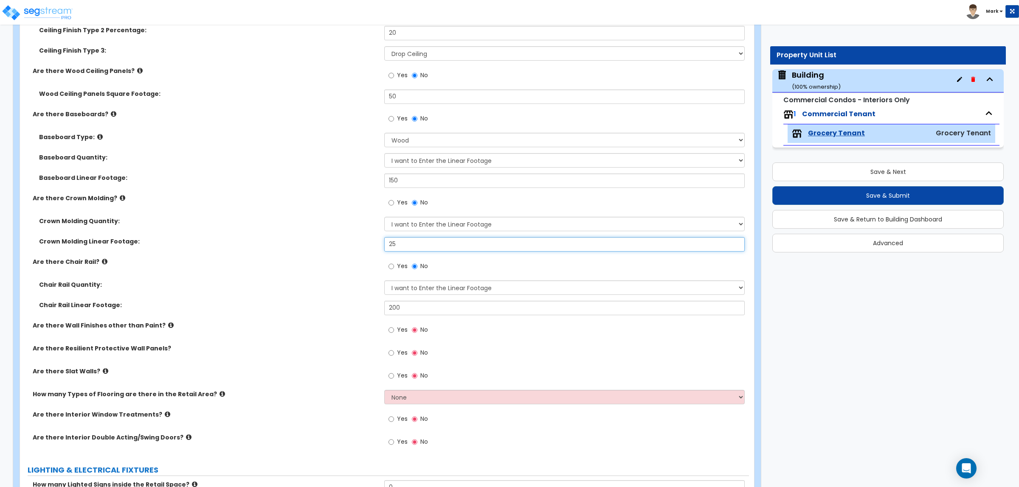
drag, startPoint x: 376, startPoint y: 251, endPoint x: 359, endPoint y: 253, distance: 18.0
click at [359, 253] on div "Crown Molding Linear Footage: 25" at bounding box center [384, 247] width 729 height 20
drag, startPoint x: 402, startPoint y: 243, endPoint x: 363, endPoint y: 250, distance: 39.0
click at [363, 250] on div "Crown Molding Linear Footage: 100" at bounding box center [384, 247] width 729 height 20
type input "200"
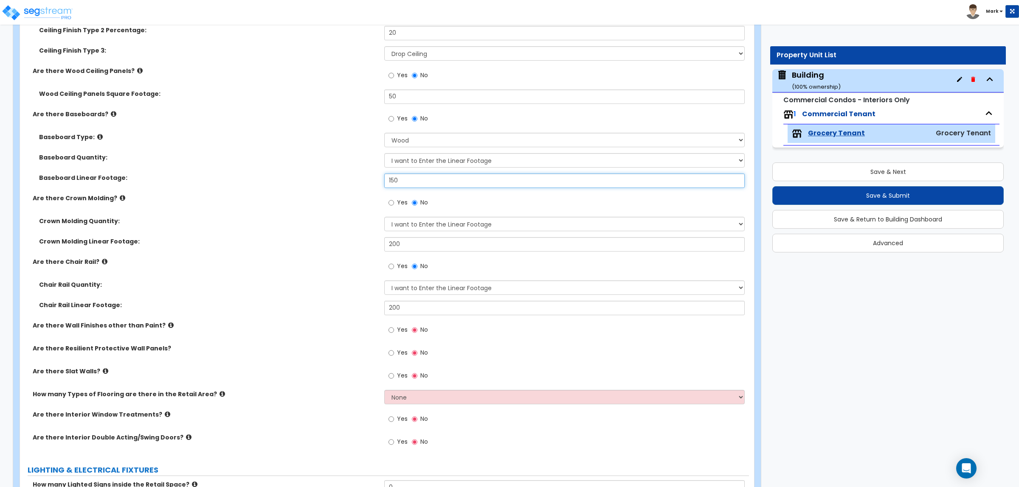
drag, startPoint x: 402, startPoint y: 181, endPoint x: 352, endPoint y: 180, distance: 50.1
click at [352, 180] on div "Baseboard Linear Footage: 150" at bounding box center [384, 184] width 729 height 20
type input "250"
drag, startPoint x: 410, startPoint y: 305, endPoint x: 362, endPoint y: 303, distance: 48.4
click at [363, 304] on div "Chair Rail Linear Footage: 200" at bounding box center [384, 311] width 729 height 20
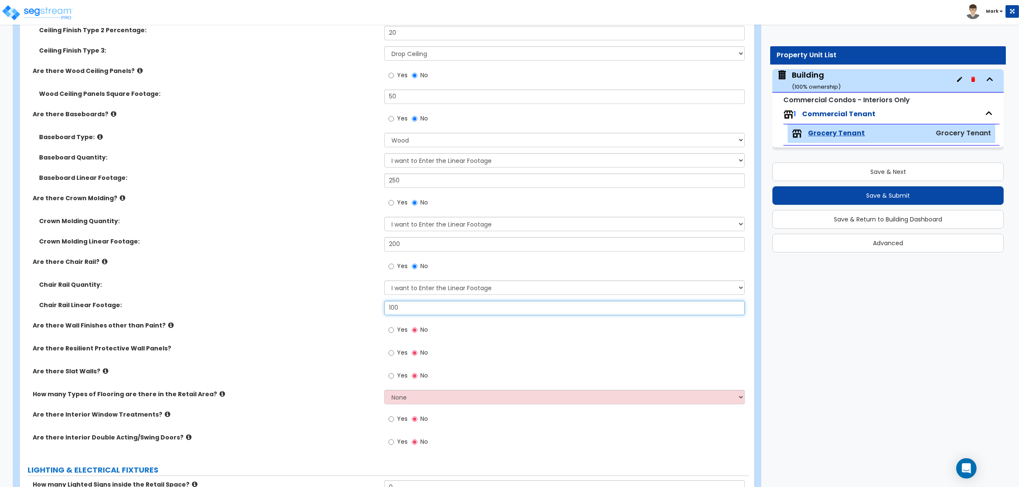
type input "100"
click at [402, 327] on span "Yes" at bounding box center [402, 330] width 11 height 8
click at [394, 327] on input "Yes" at bounding box center [391, 330] width 6 height 9
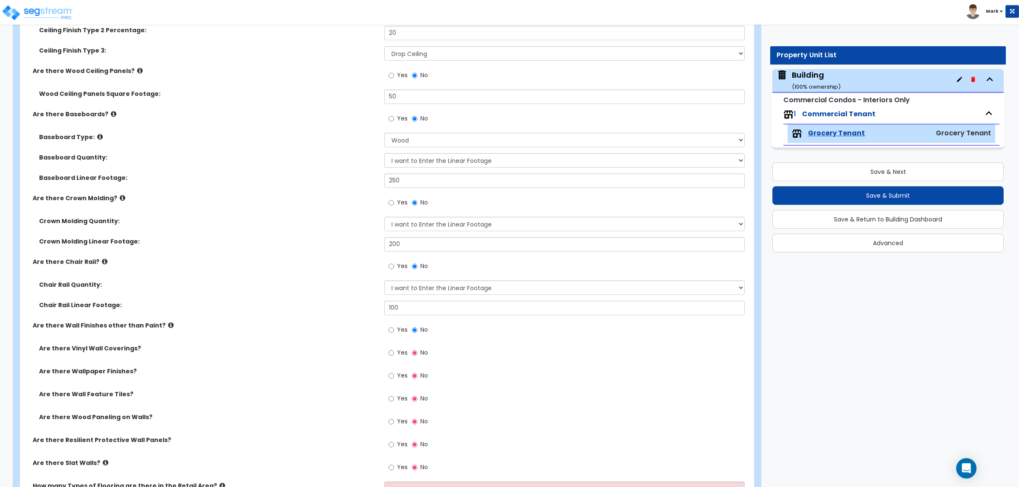
click at [394, 347] on label "Yes" at bounding box center [397, 354] width 19 height 14
click at [394, 348] on input "Yes" at bounding box center [391, 352] width 6 height 9
radio input "true"
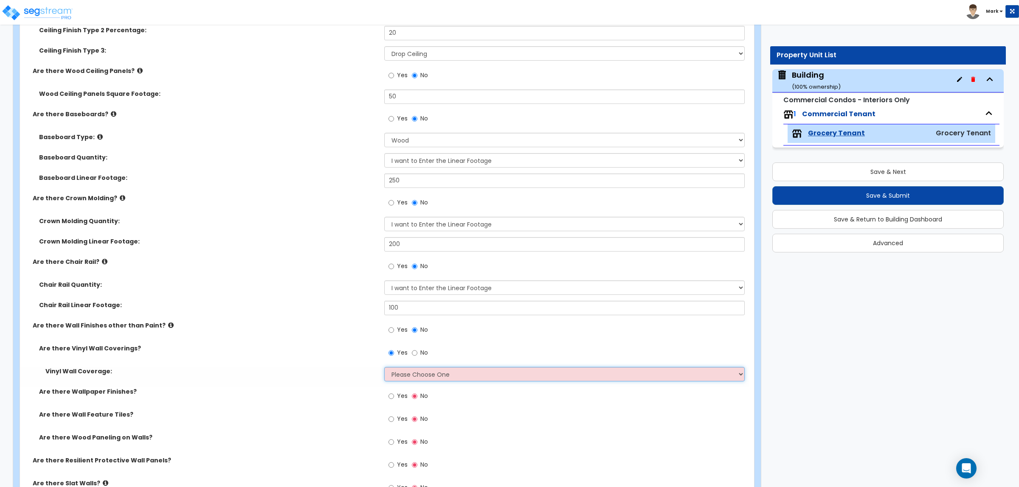
click at [423, 373] on select "Please Choose One Only a Small Portion of Walls are Covered Several Walls are C…" at bounding box center [564, 374] width 360 height 14
select select "5"
click at [384, 367] on select "Please Choose One Only a Small Portion of Walls are Covered Several Walls are C…" at bounding box center [564, 374] width 360 height 14
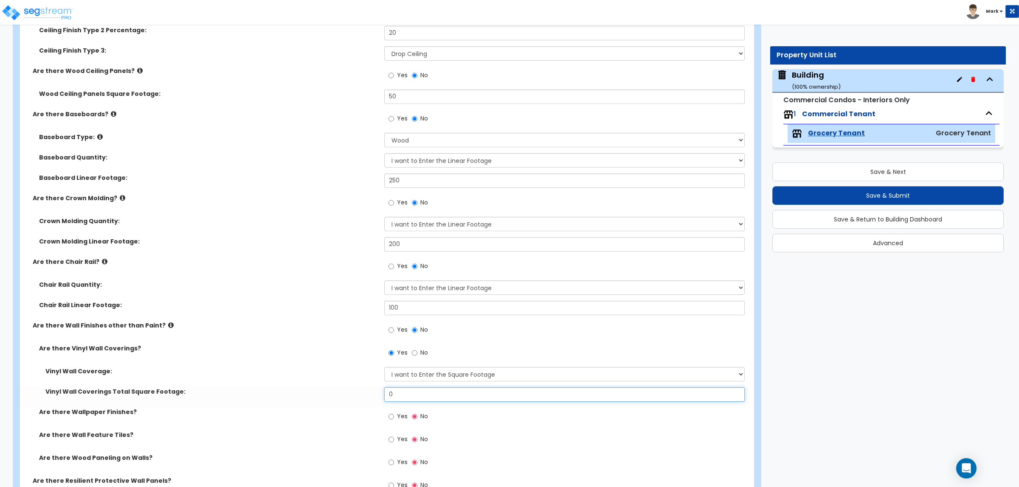
drag, startPoint x: 405, startPoint y: 394, endPoint x: 371, endPoint y: 382, distance: 36.0
click at [371, 381] on div "Vinyl Wall Coverage: Please Choose One Only a Small Portion of Walls are Covere…" at bounding box center [384, 387] width 716 height 41
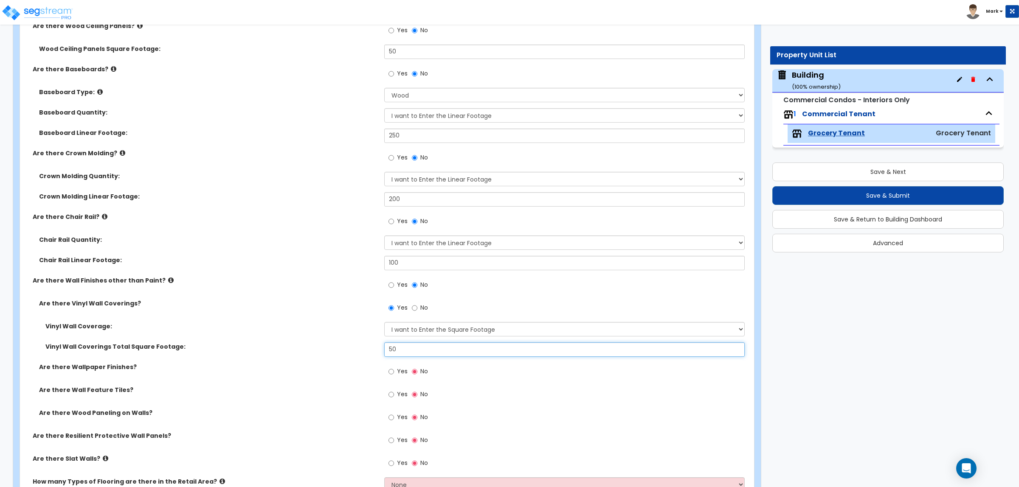
scroll to position [3094, 0]
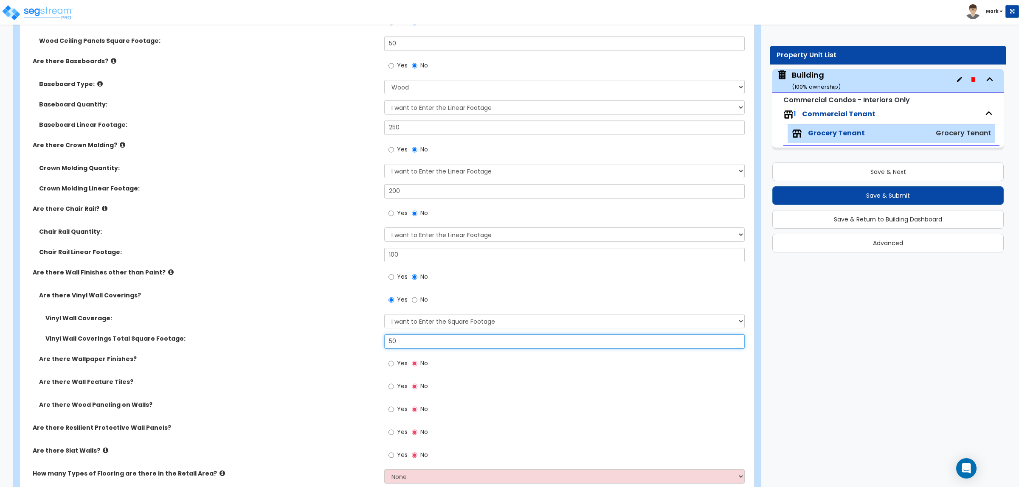
type input "50"
click at [399, 357] on label "Yes" at bounding box center [397, 364] width 19 height 14
click at [394, 359] on input "Yes" at bounding box center [391, 363] width 6 height 9
radio input "true"
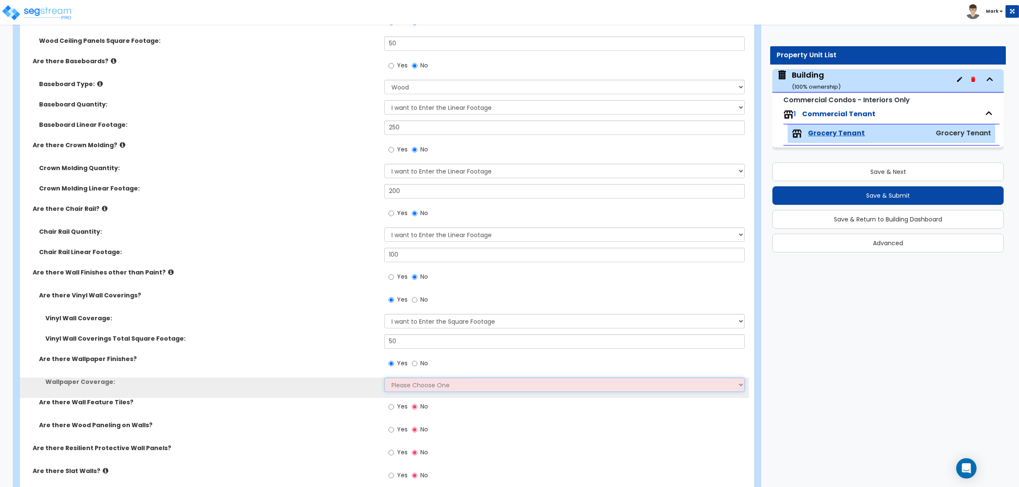
click at [415, 383] on select "Please Choose One Only a Small Portion of Walls are Covered Several Walls are C…" at bounding box center [564, 385] width 360 height 14
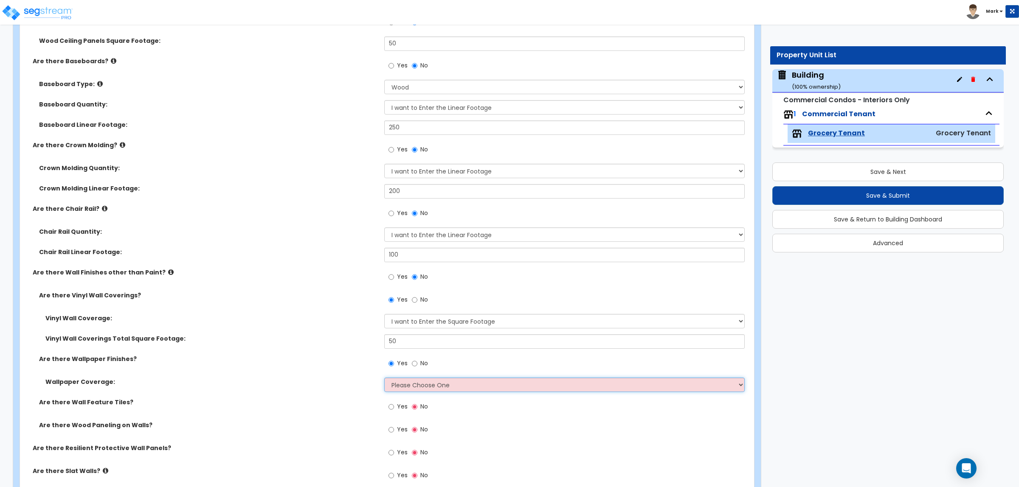
select select "5"
click at [384, 378] on select "Please Choose One Only a Small Portion of Walls are Covered Several Walls are C…" at bounding box center [564, 385] width 360 height 14
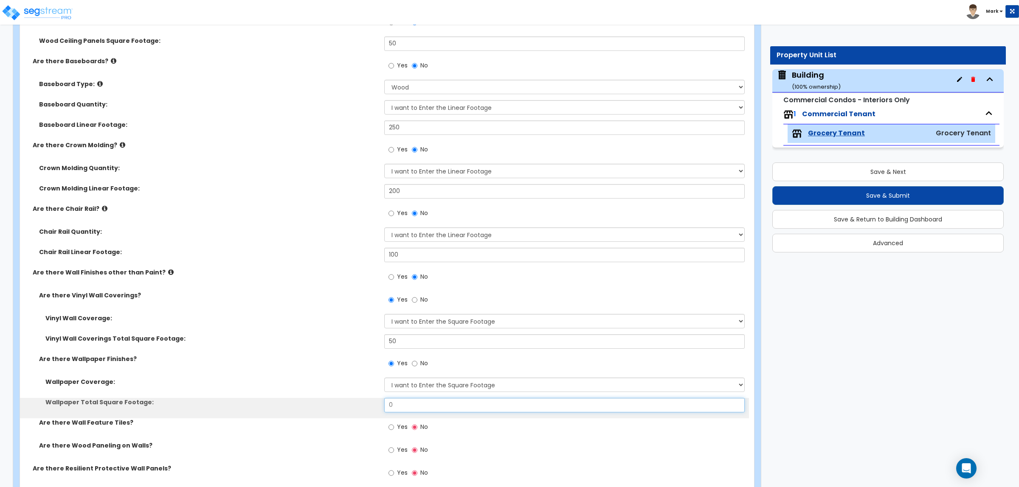
drag, startPoint x: 407, startPoint y: 407, endPoint x: 373, endPoint y: 407, distance: 33.1
click at [373, 407] on div "Wallpaper Total Square Footage: 0" at bounding box center [384, 408] width 729 height 20
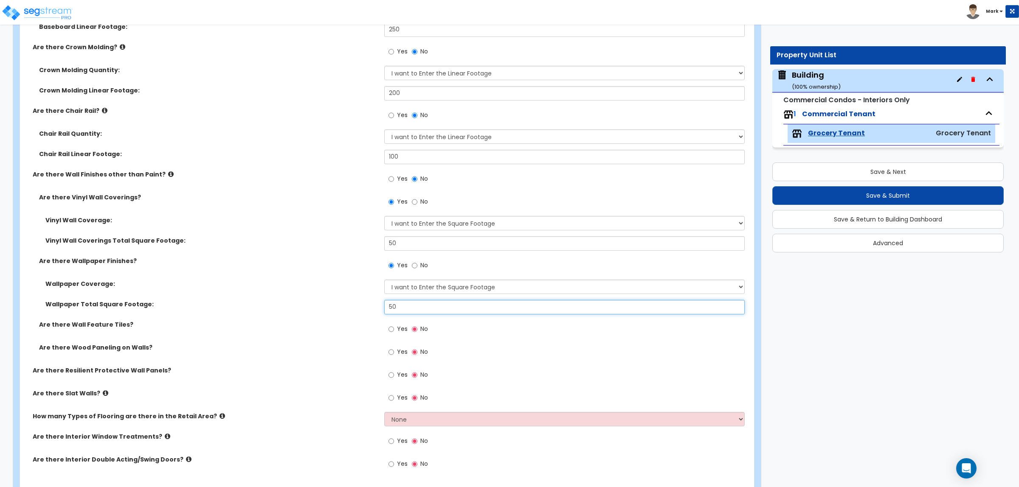
scroll to position [3200, 0]
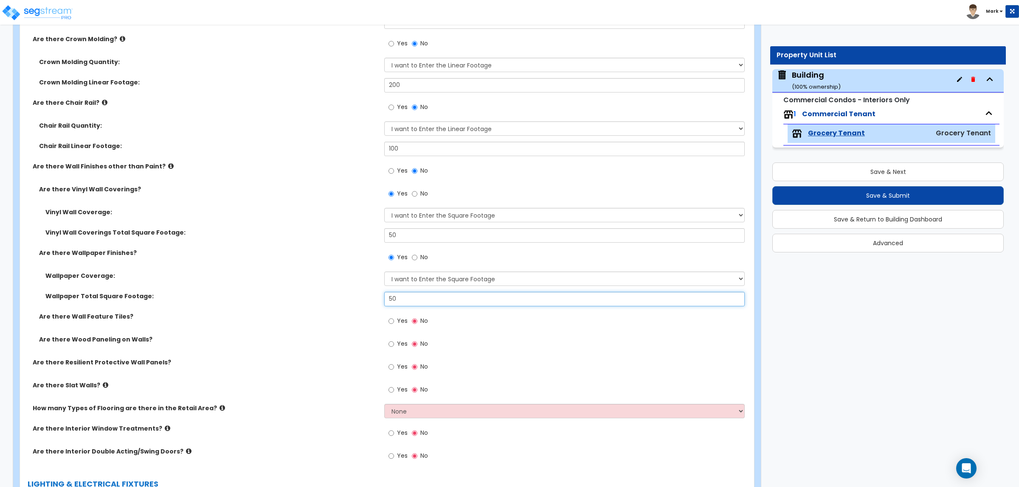
type input "50"
click at [391, 325] on input "Yes" at bounding box center [391, 321] width 6 height 9
radio input "true"
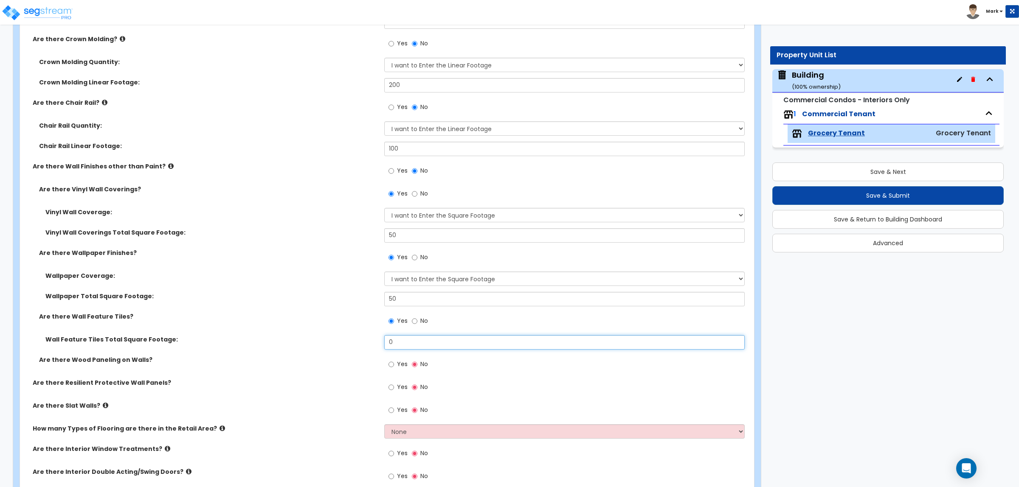
drag, startPoint x: 372, startPoint y: 348, endPoint x: 364, endPoint y: 349, distance: 8.6
click at [364, 349] on div "Wall Feature Tiles Total Square Footage: 0" at bounding box center [384, 345] width 729 height 20
type input "50"
click at [392, 363] on input "Yes" at bounding box center [391, 364] width 6 height 9
radio input "true"
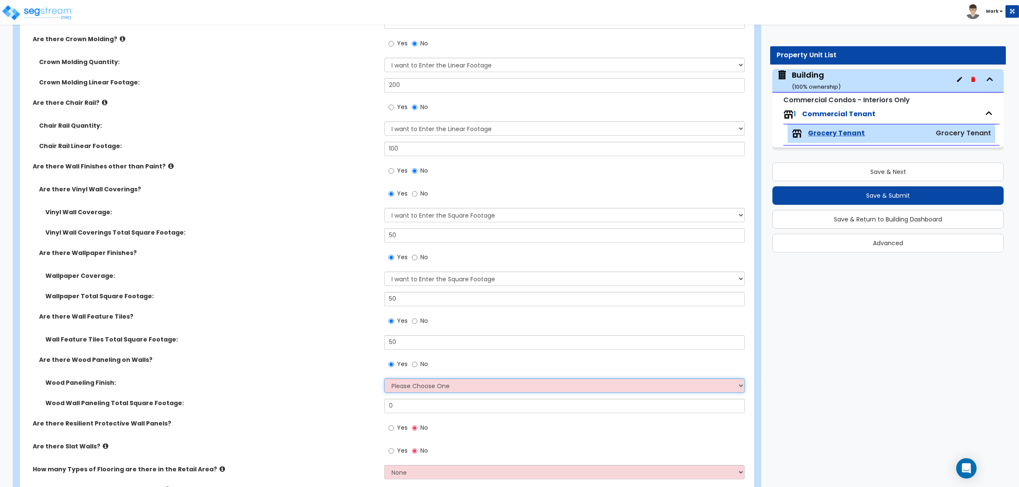
click at [412, 386] on select "Please Choose One Birch Mahogany Oak or Cherry Rosewood Teak I Don't Know, Plea…" at bounding box center [564, 386] width 360 height 14
select select "2"
click at [384, 379] on select "Please Choose One Birch Mahogany Oak or Cherry Rosewood Teak I Don't Know, Plea…" at bounding box center [564, 386] width 360 height 14
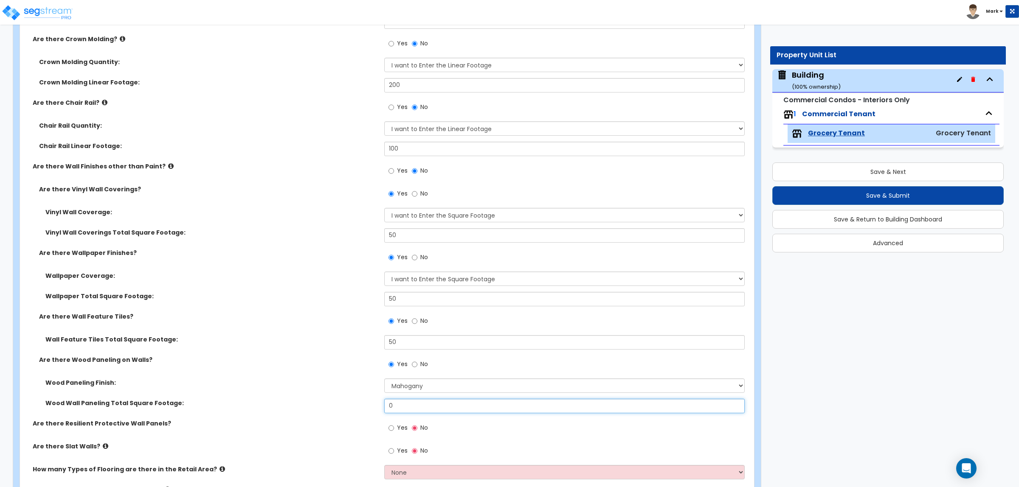
drag, startPoint x: 400, startPoint y: 406, endPoint x: 361, endPoint y: 409, distance: 39.2
click at [361, 409] on div "Wood Wall Paneling Total Square Footage: 0" at bounding box center [384, 409] width 729 height 20
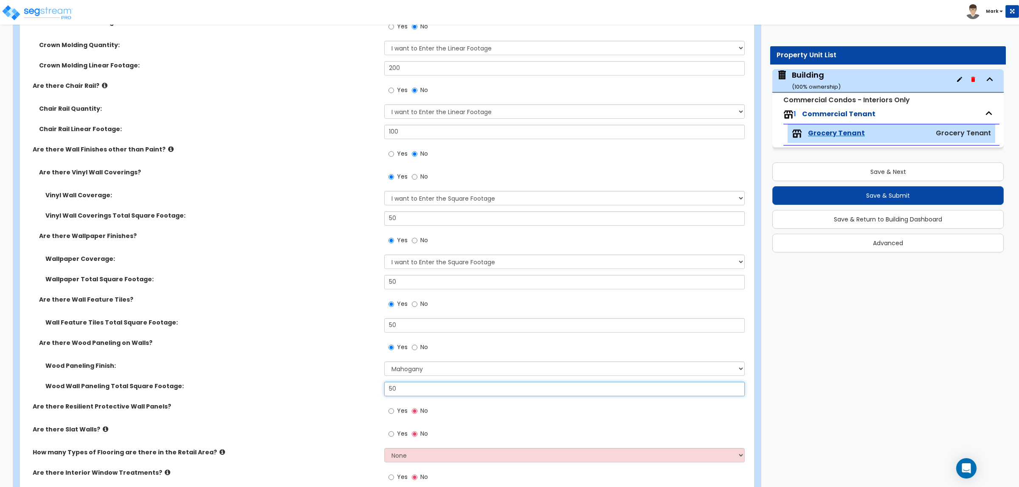
scroll to position [3253, 0]
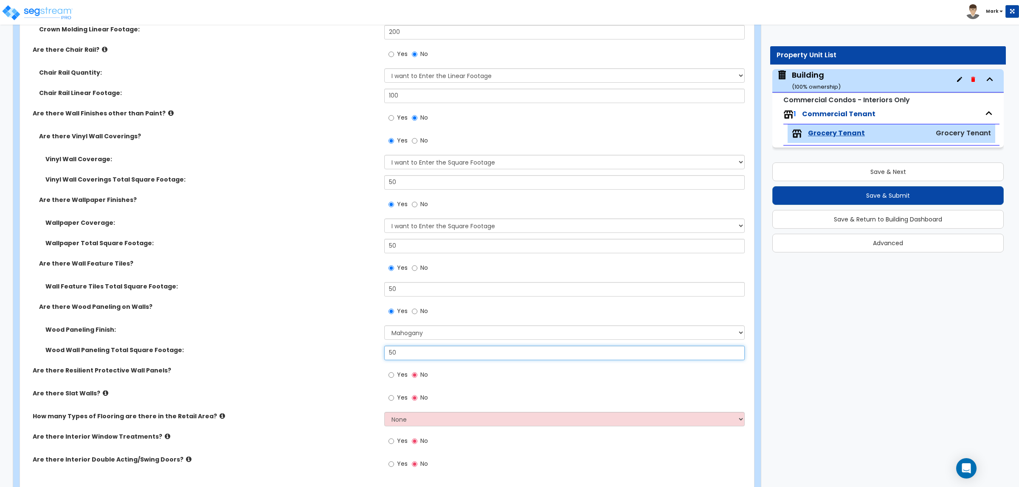
type input "50"
click at [395, 373] on label "Yes" at bounding box center [397, 376] width 19 height 14
click at [394, 373] on input "Yes" at bounding box center [391, 375] width 6 height 9
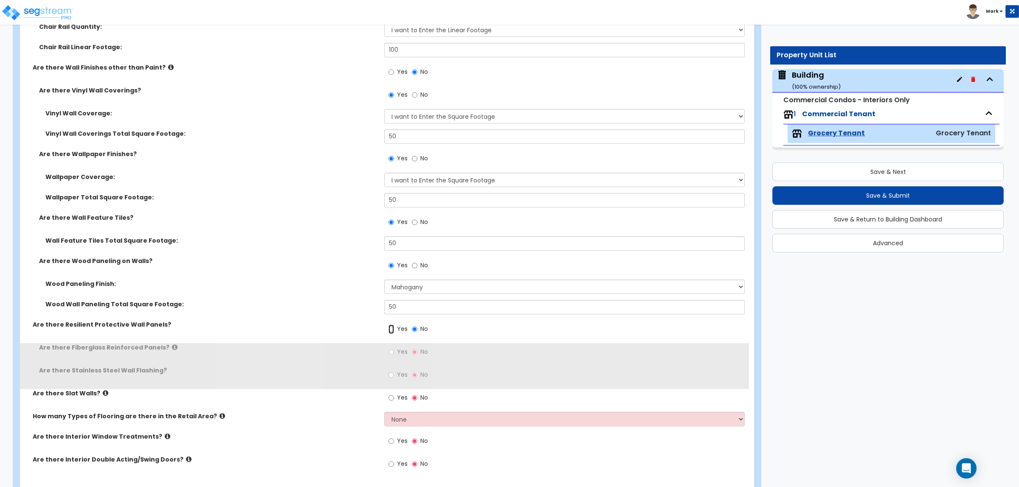
scroll to position [3306, 0]
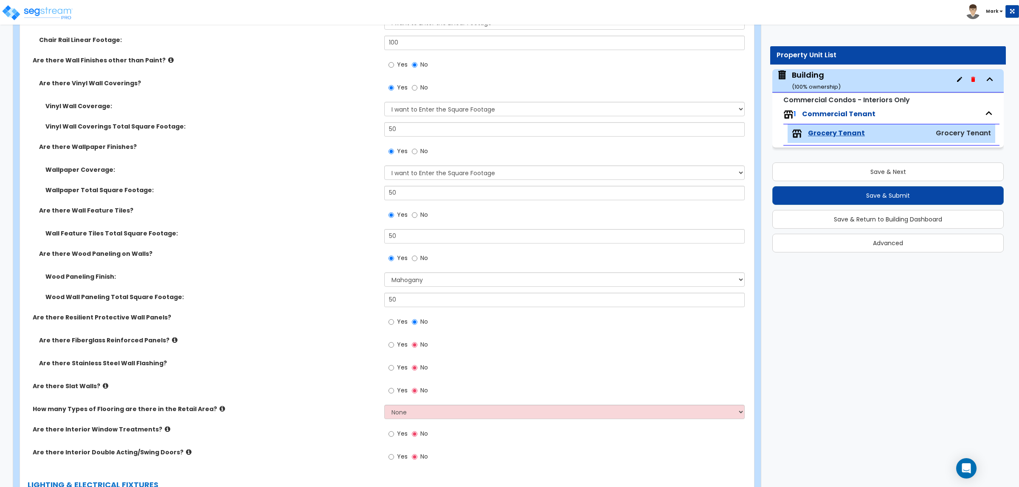
click at [397, 344] on span "Yes" at bounding box center [402, 344] width 11 height 8
click at [394, 344] on input "Yes" at bounding box center [391, 344] width 6 height 9
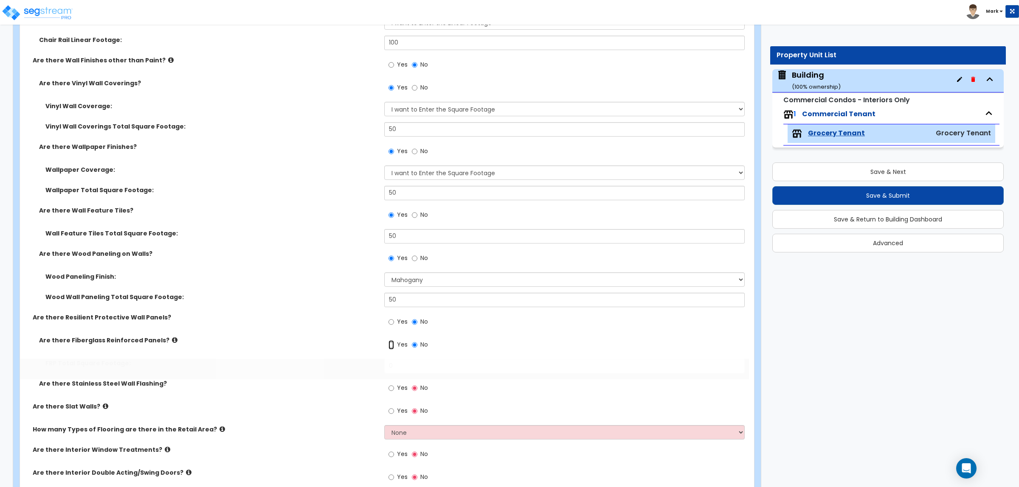
radio input "true"
drag, startPoint x: 410, startPoint y: 365, endPoint x: 338, endPoint y: 378, distance: 73.3
click at [338, 378] on div "FRP Total Square Footage: 0" at bounding box center [384, 369] width 729 height 20
type input "150"
click at [393, 388] on input "Yes" at bounding box center [391, 388] width 6 height 9
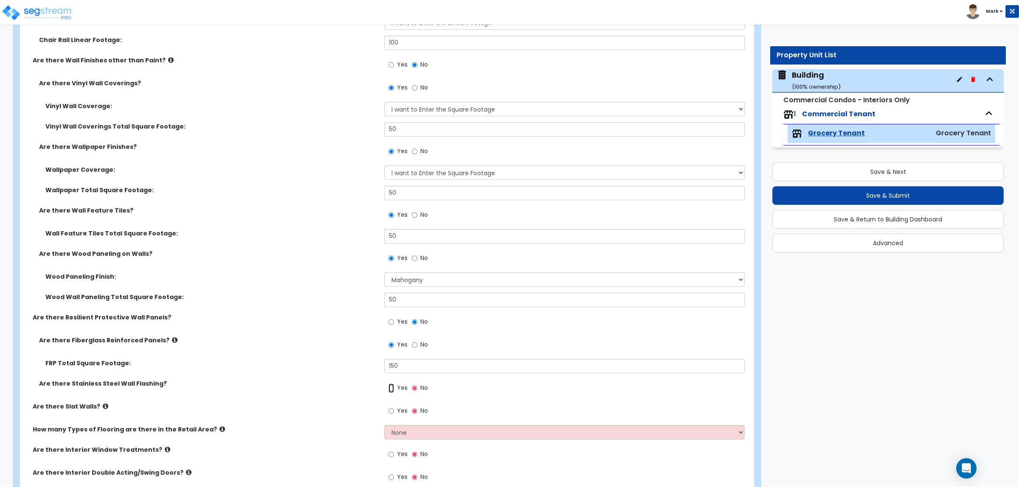
radio input "true"
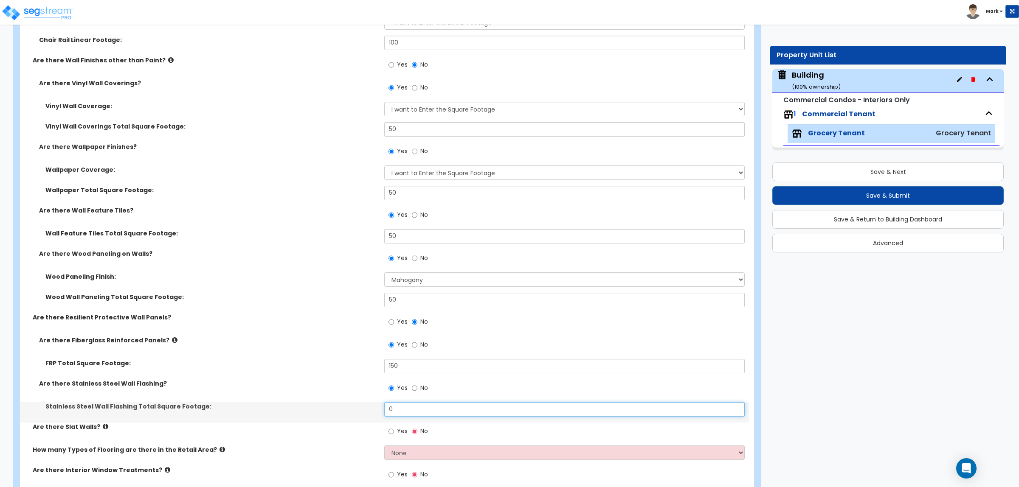
click at [373, 409] on div "Stainless Steel Wall Flashing Total Square Footage: 0" at bounding box center [384, 412] width 729 height 20
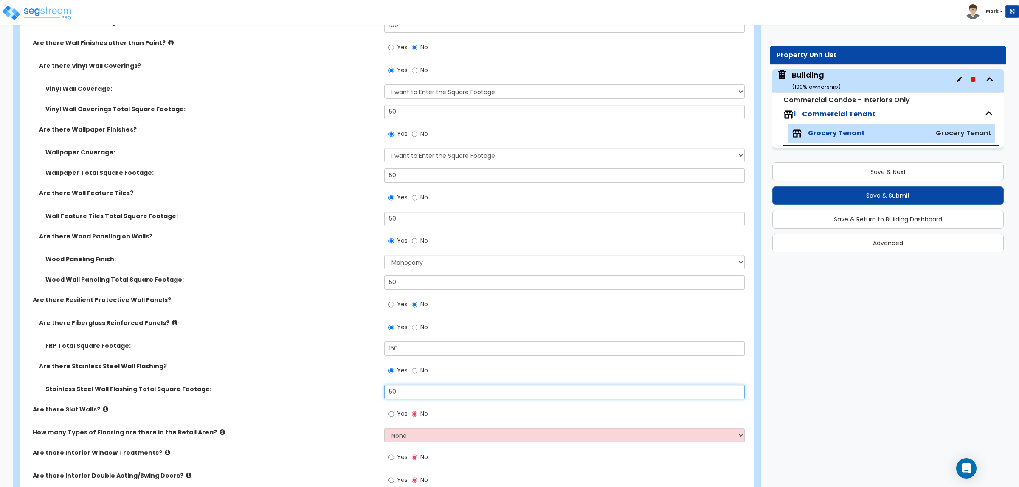
scroll to position [3359, 0]
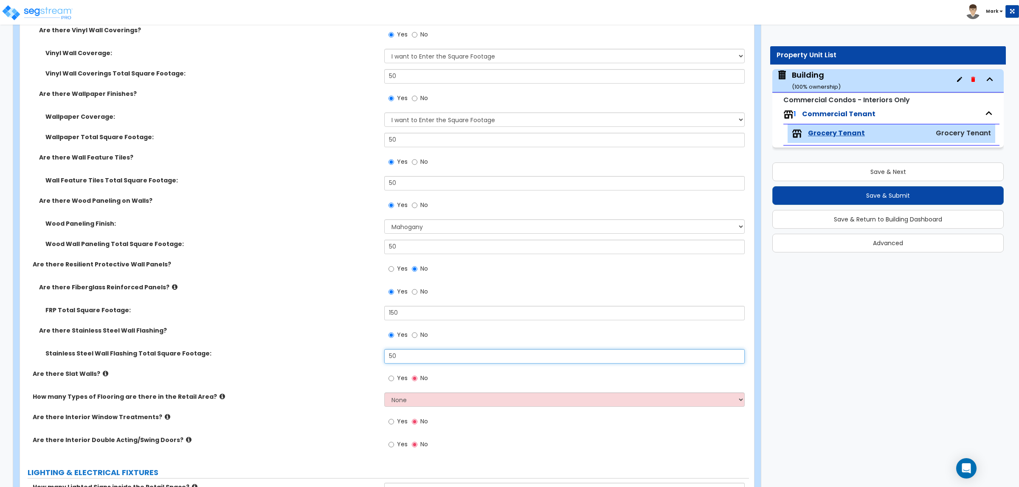
type input "50"
click at [103, 376] on icon at bounding box center [106, 374] width 6 height 6
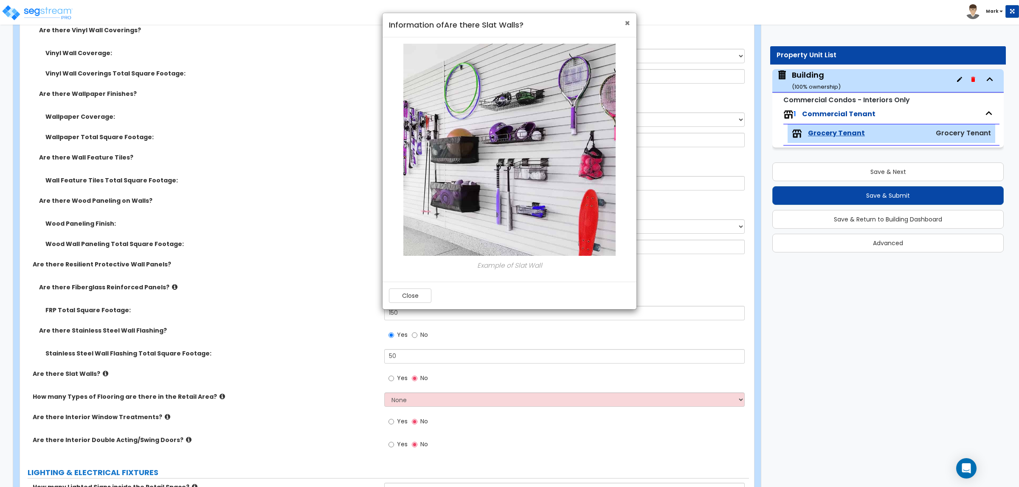
click at [627, 26] on span "×" at bounding box center [627, 23] width 6 height 12
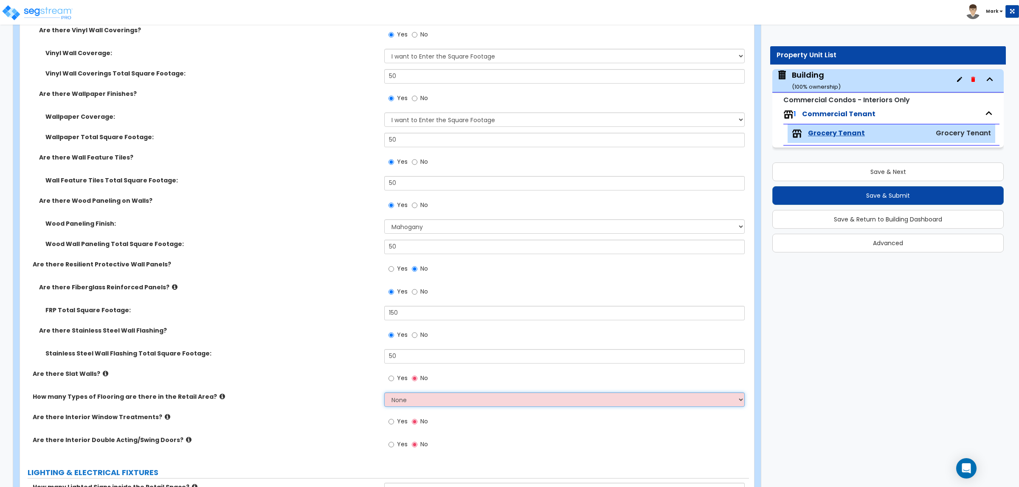
click at [399, 397] on select "None 1 2 3 4" at bounding box center [564, 400] width 360 height 14
click at [384, 393] on select "None 1 2 3 4" at bounding box center [564, 400] width 360 height 14
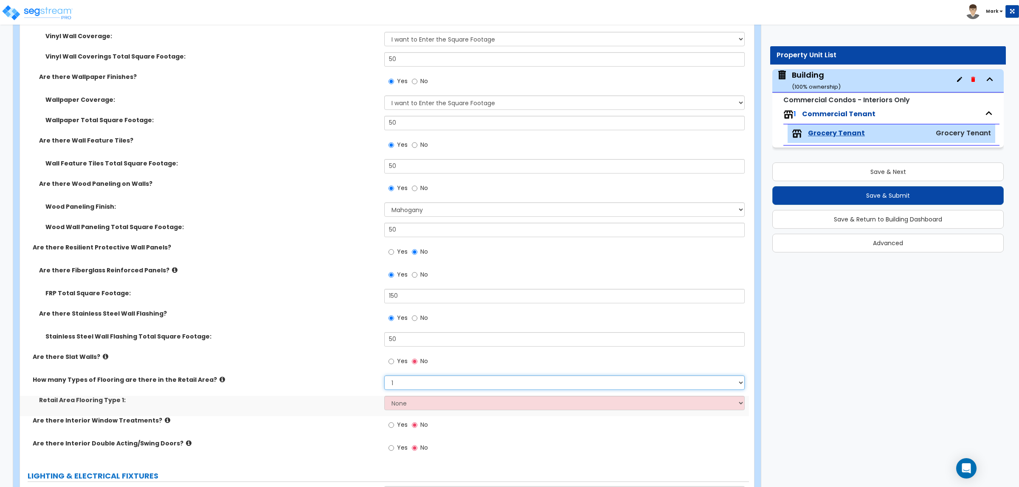
scroll to position [3412, 0]
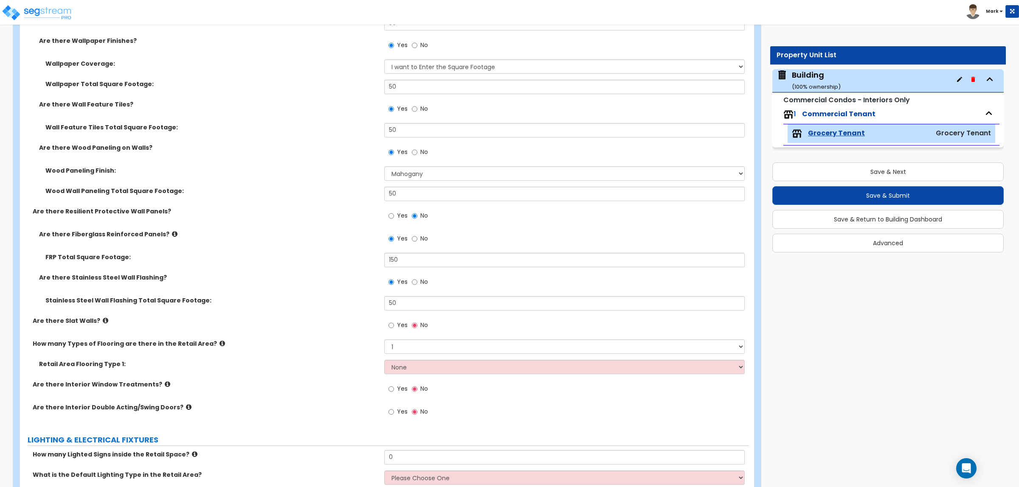
click at [285, 139] on div "Wall Feature Tiles Total Square Footage: 50" at bounding box center [384, 133] width 729 height 20
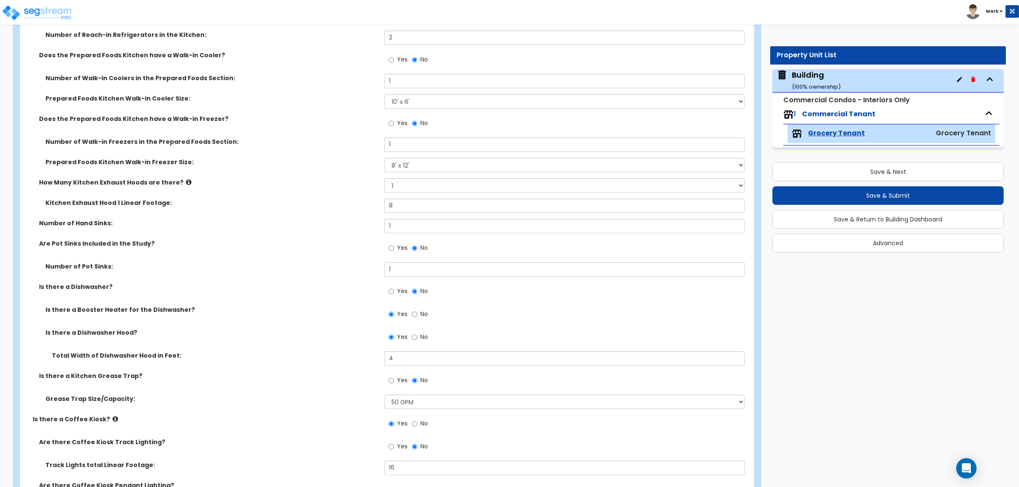
click at [191, 386] on div "Is there a Kitchen Grease Trap? Yes No" at bounding box center [384, 383] width 729 height 23
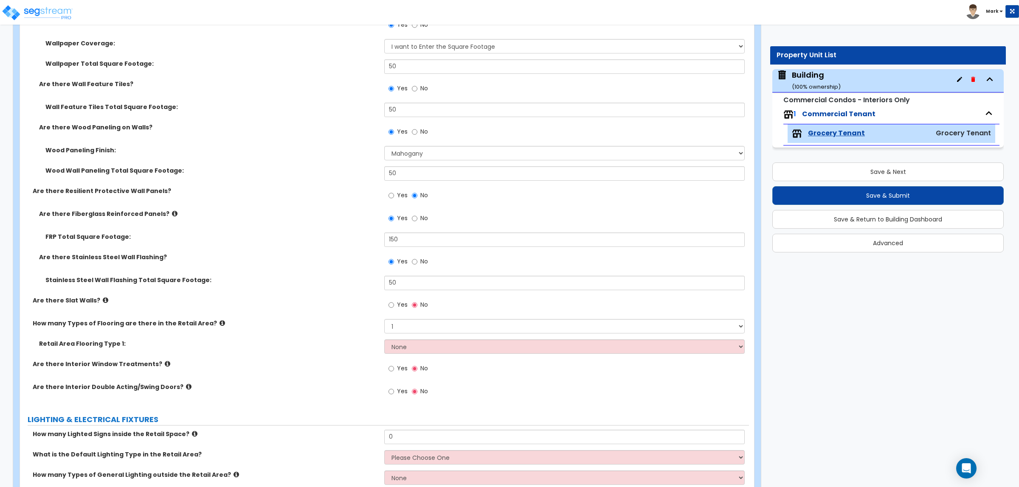
scroll to position [3519, 0]
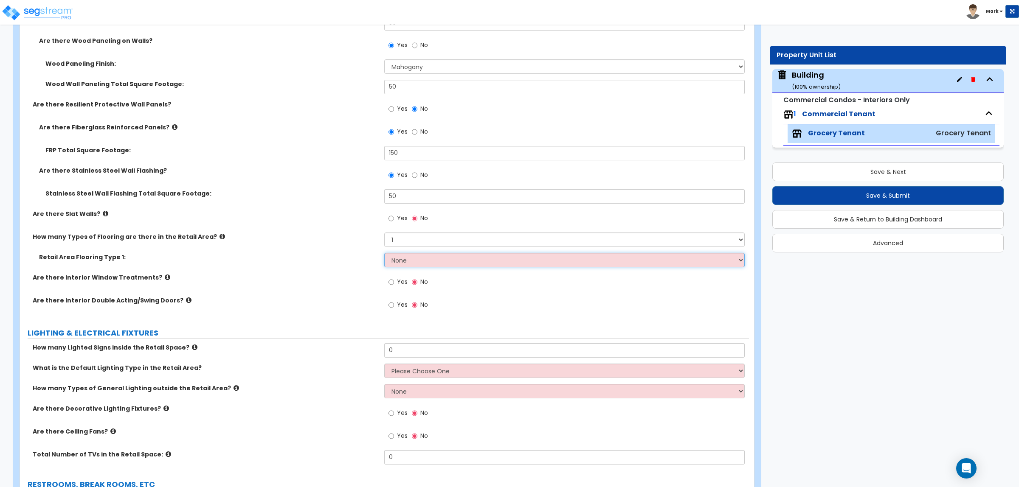
click at [407, 264] on select "None Tile Flooring Hardwood Flooring Resilient Laminate Flooring VCT Flooring S…" at bounding box center [564, 260] width 360 height 14
click at [330, 314] on div "Are there Interior Double Acting/Swing Doors? Yes No" at bounding box center [384, 307] width 729 height 23
click at [399, 245] on select "None 1 2 3 4" at bounding box center [564, 240] width 360 height 14
click at [296, 288] on div "Are there Interior Window Treatments? Yes No" at bounding box center [384, 284] width 729 height 23
click at [419, 264] on select "None Tile Flooring Hardwood Flooring Resilient Laminate Flooring VCT Flooring S…" at bounding box center [564, 260] width 360 height 14
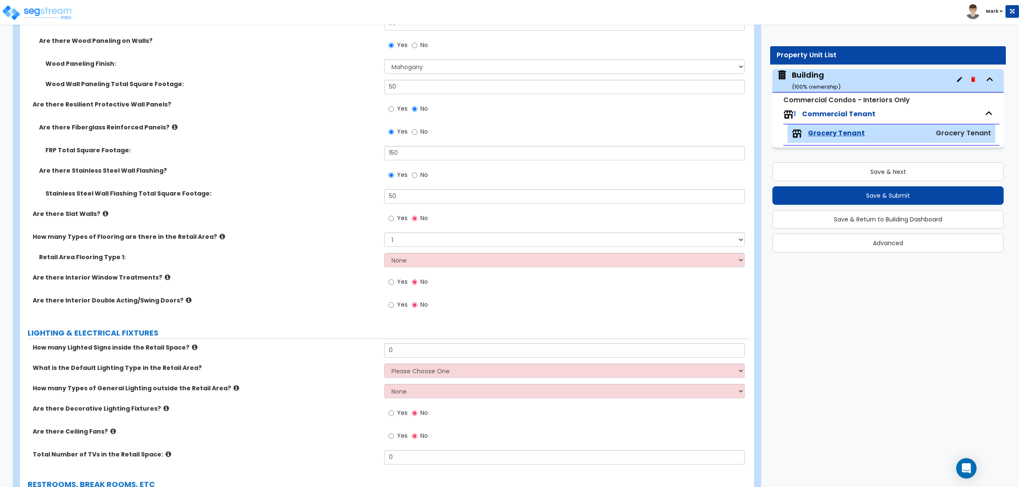
click at [363, 279] on label "Are there Interior Window Treatments?" at bounding box center [205, 277] width 345 height 8
click at [406, 236] on select "None 1 2 3 4" at bounding box center [564, 240] width 360 height 14
select select "2"
click at [384, 233] on select "None 1 2 3 4" at bounding box center [564, 240] width 360 height 14
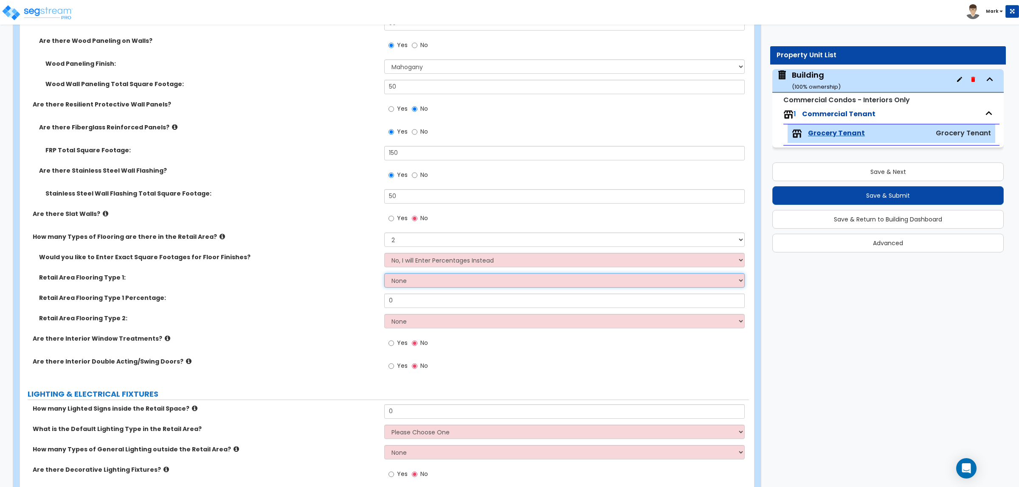
click at [410, 284] on select "None Tile Flooring Hardwood Flooring Resilient Laminate Flooring VCT Flooring S…" at bounding box center [564, 280] width 360 height 14
select select "1"
click at [384, 273] on select "None Tile Flooring Hardwood Flooring Resilient Laminate Flooring VCT Flooring S…" at bounding box center [564, 280] width 360 height 14
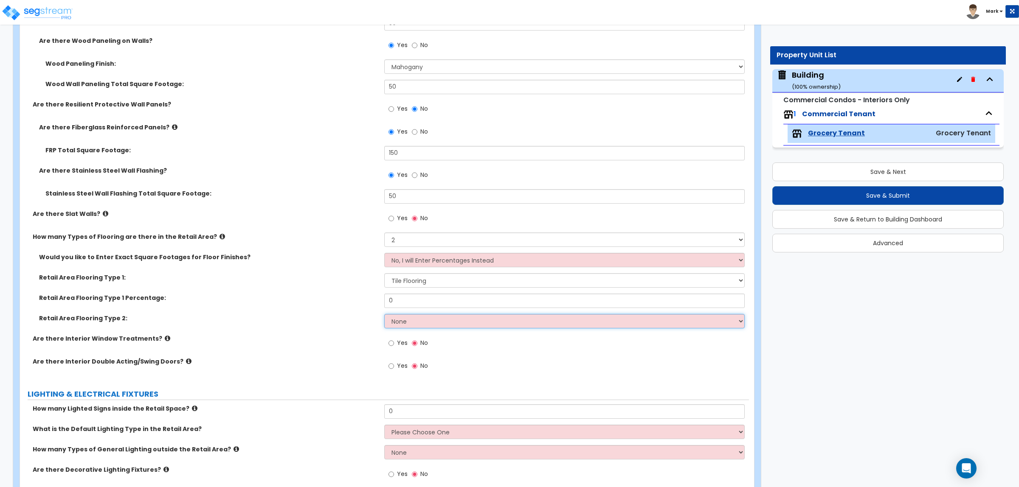
click at [410, 325] on select "None Tile Flooring Hardwood Flooring Resilient Laminate Flooring VCT Flooring S…" at bounding box center [564, 321] width 360 height 14
click at [423, 282] on select "None Tile Flooring Hardwood Flooring Resilient Laminate Flooring VCT Flooring S…" at bounding box center [564, 280] width 360 height 14
click at [321, 340] on label "Are there Interior Window Treatments?" at bounding box center [205, 338] width 345 height 8
click at [451, 245] on select "None 1 2 3 4" at bounding box center [564, 240] width 360 height 14
select select "1"
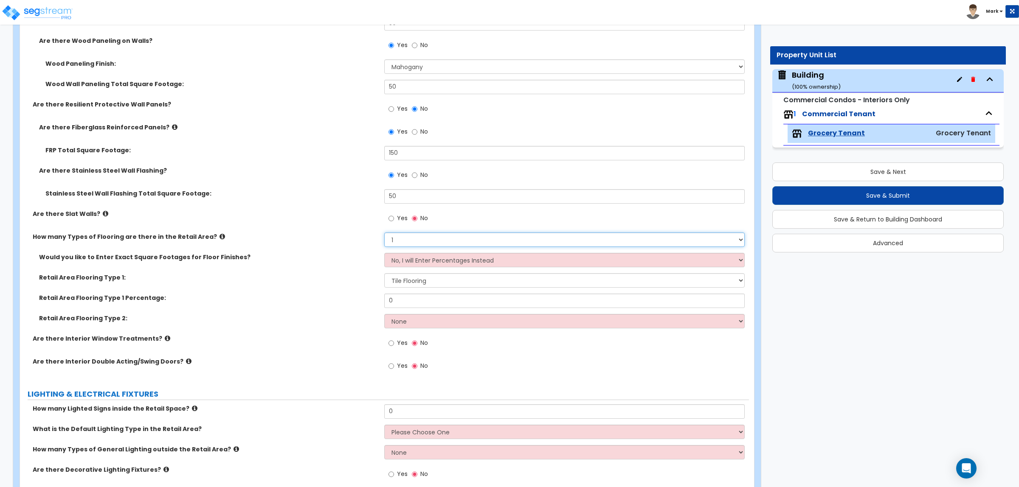
click at [384, 233] on select "None 1 2 3 4" at bounding box center [564, 240] width 360 height 14
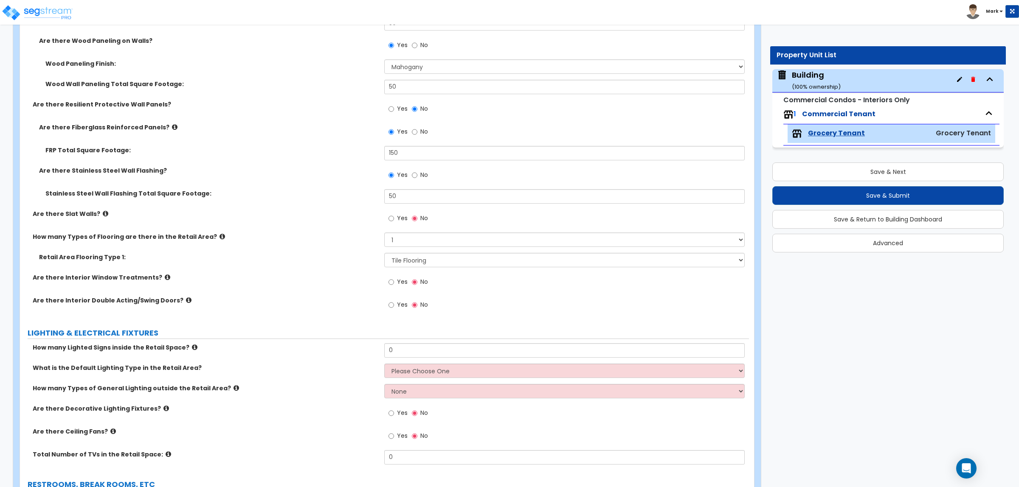
click at [398, 281] on span "Yes" at bounding box center [402, 282] width 11 height 8
click at [394, 281] on input "Yes" at bounding box center [391, 282] width 6 height 9
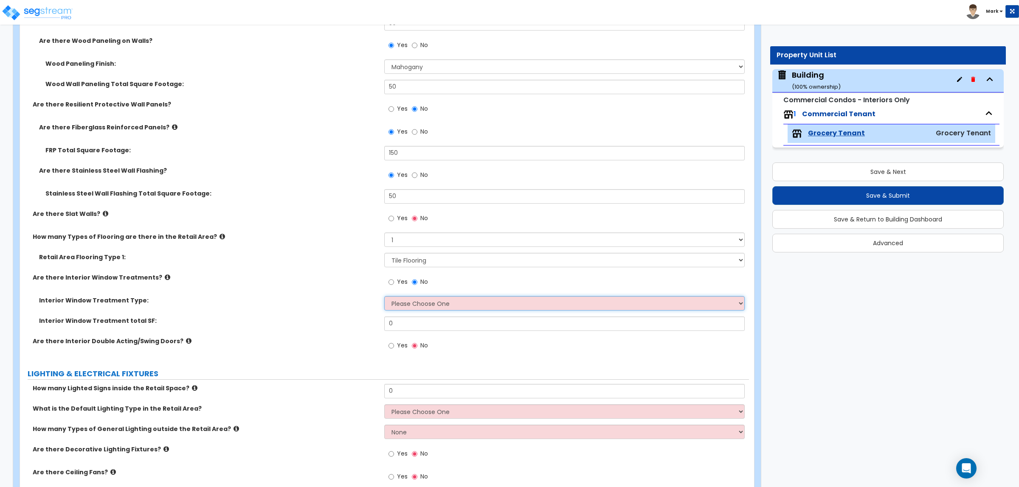
click at [410, 302] on select "Please Choose One Vertical Blinds Window Shades Venetian Blinds Wood Shutters" at bounding box center [564, 303] width 360 height 14
select select "2"
click at [384, 296] on select "Please Choose One Vertical Blinds Window Shades Venetian Blinds Wood Shutters" at bounding box center [564, 303] width 360 height 14
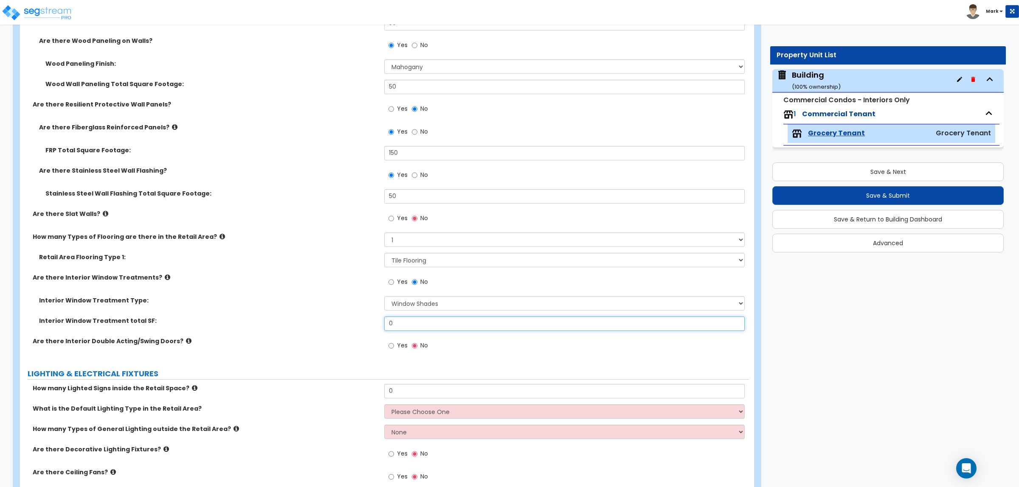
click at [409, 321] on input "0" at bounding box center [564, 324] width 360 height 14
drag, startPoint x: 411, startPoint y: 321, endPoint x: 337, endPoint y: 321, distance: 73.4
click at [337, 321] on div "Interior Window Treatment total SF: 0" at bounding box center [384, 327] width 729 height 20
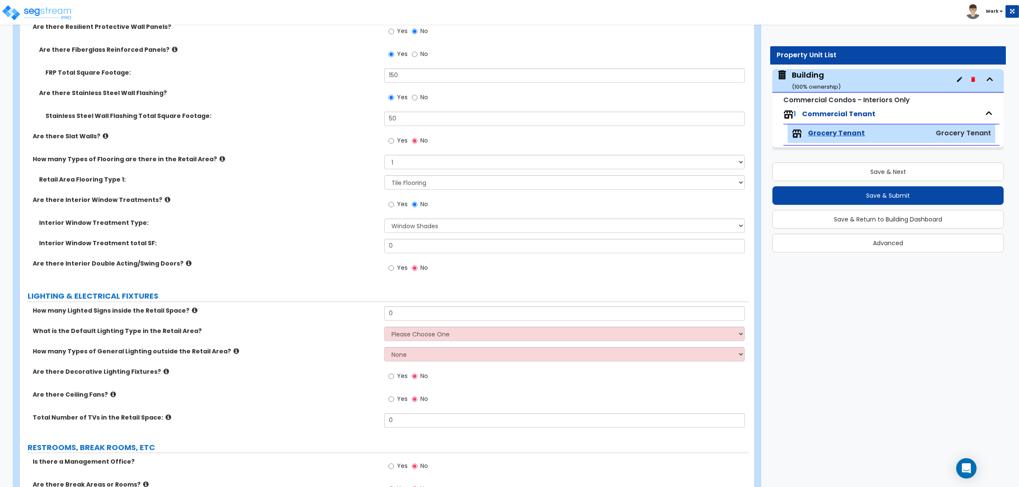
scroll to position [3625, 0]
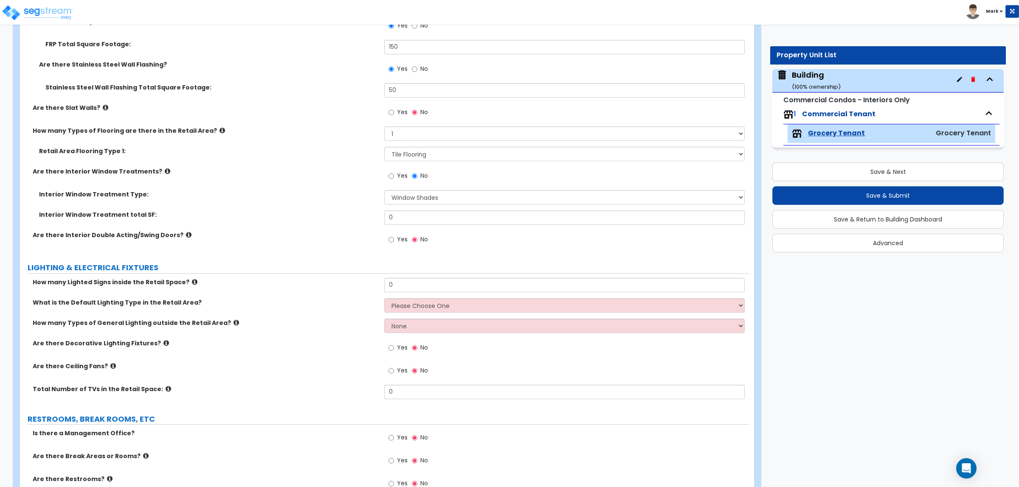
click at [323, 231] on label "Are there Interior Double Acting/Swing Doors?" at bounding box center [205, 235] width 345 height 8
drag, startPoint x: 402, startPoint y: 217, endPoint x: 349, endPoint y: 225, distance: 54.1
click at [349, 225] on div "Interior Window Treatment total SF: 0" at bounding box center [384, 221] width 729 height 20
type input "75"
click at [391, 241] on input "Yes" at bounding box center [391, 239] width 6 height 9
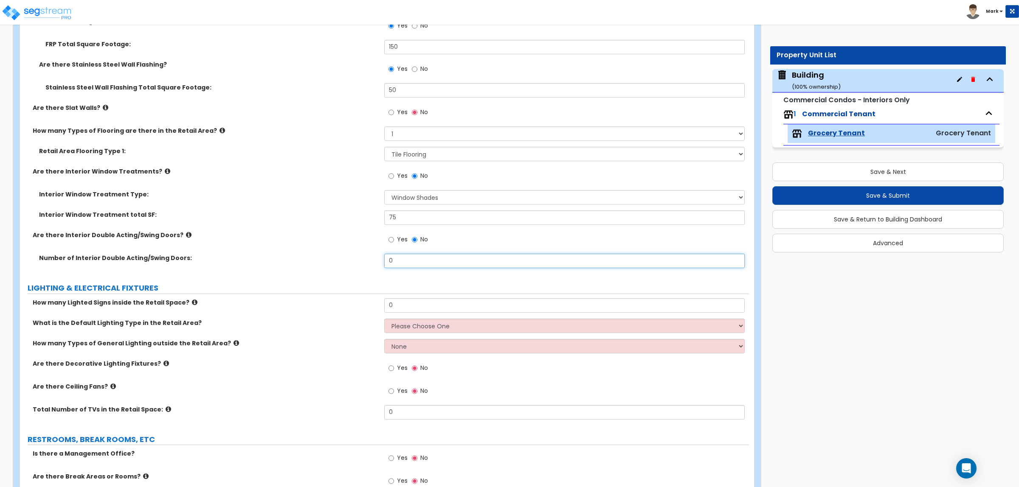
drag, startPoint x: 406, startPoint y: 261, endPoint x: 312, endPoint y: 273, distance: 94.5
click at [312, 273] on div "Number of Interior Double Acting/Swing Doors: 0" at bounding box center [384, 264] width 729 height 20
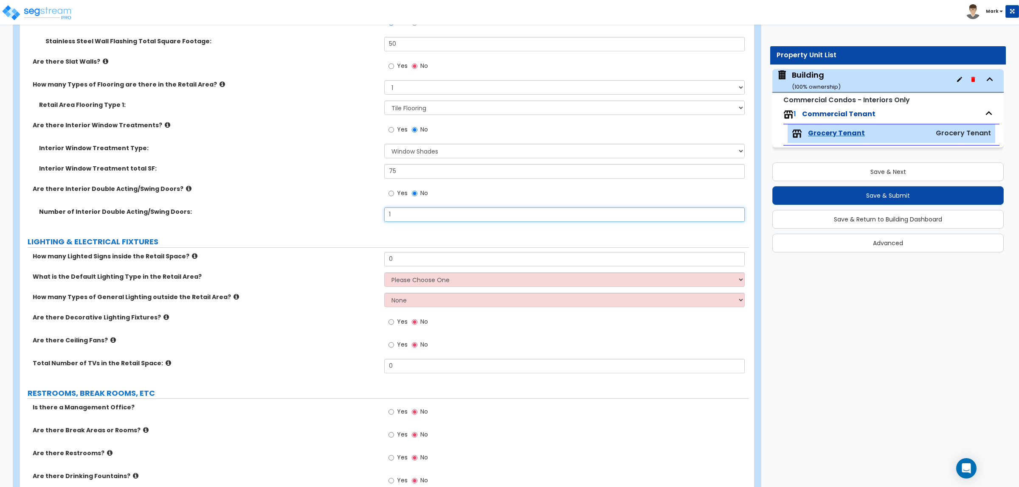
scroll to position [3678, 0]
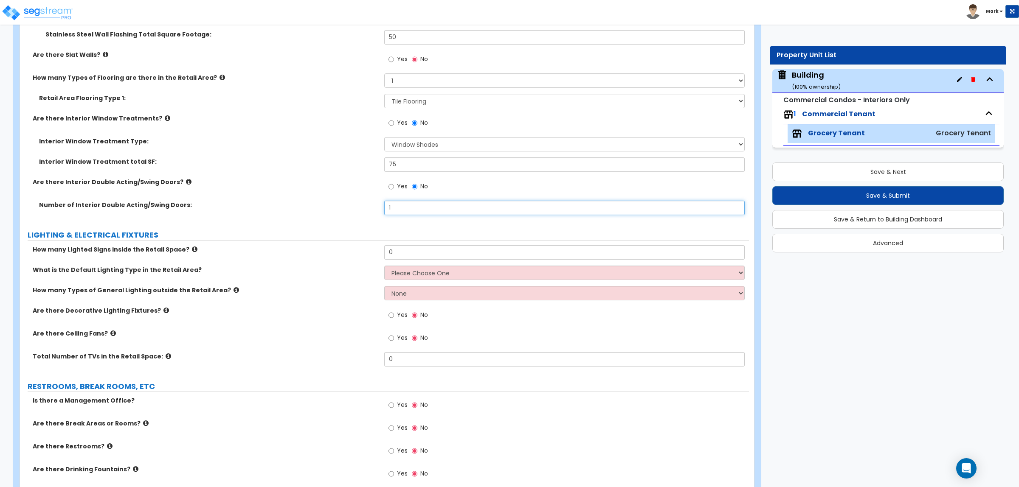
type input "1"
click at [192, 250] on icon at bounding box center [195, 249] width 6 height 6
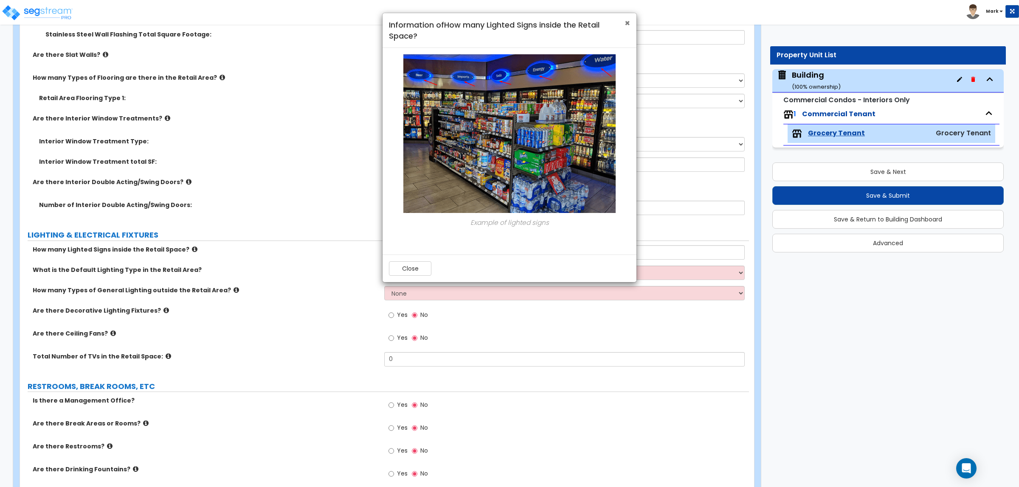
click at [628, 20] on span "×" at bounding box center [627, 23] width 6 height 12
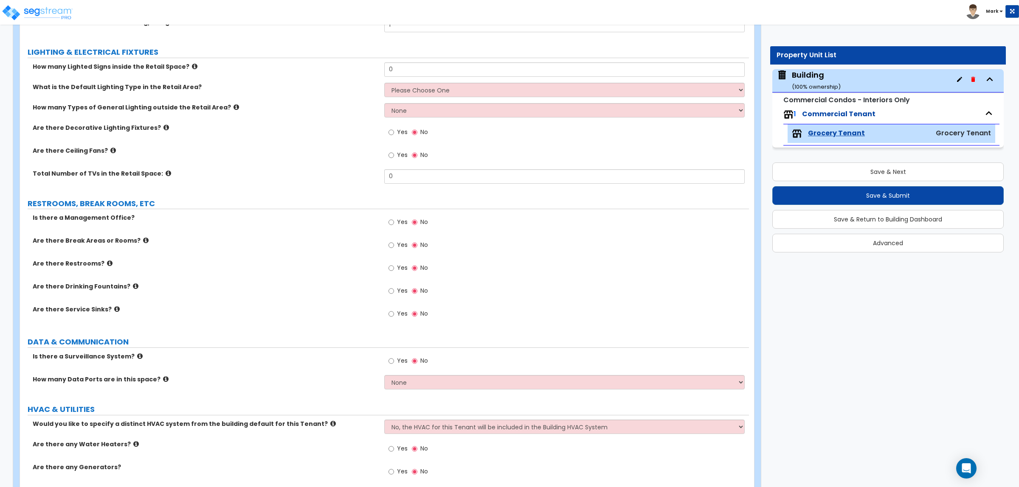
scroll to position [3899, 0]
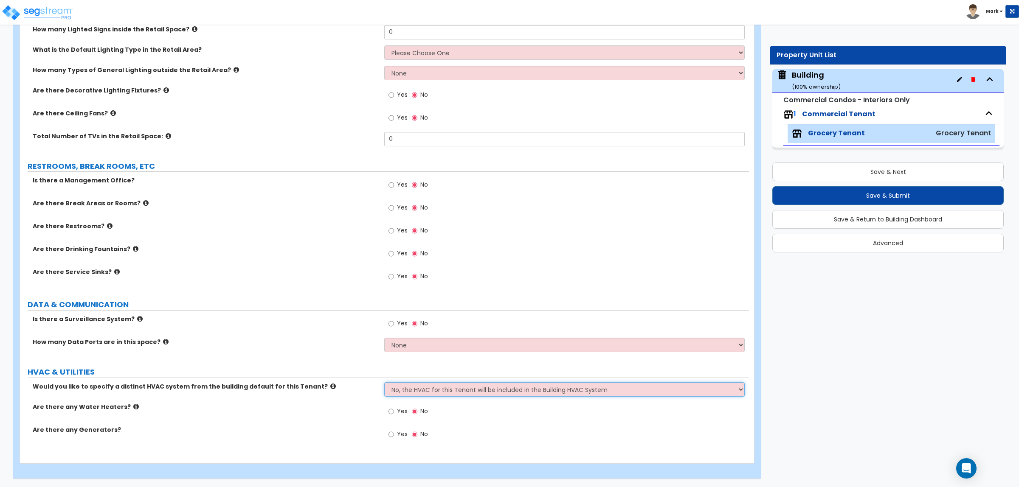
click at [472, 393] on select "No, the HVAC for this Tenant will be included in the Building HVAC System Yes, …" at bounding box center [564, 389] width 360 height 14
select select "1"
click at [384, 382] on select "No, the HVAC for this Tenant will be included in the Building HVAC System Yes, …" at bounding box center [564, 389] width 360 height 14
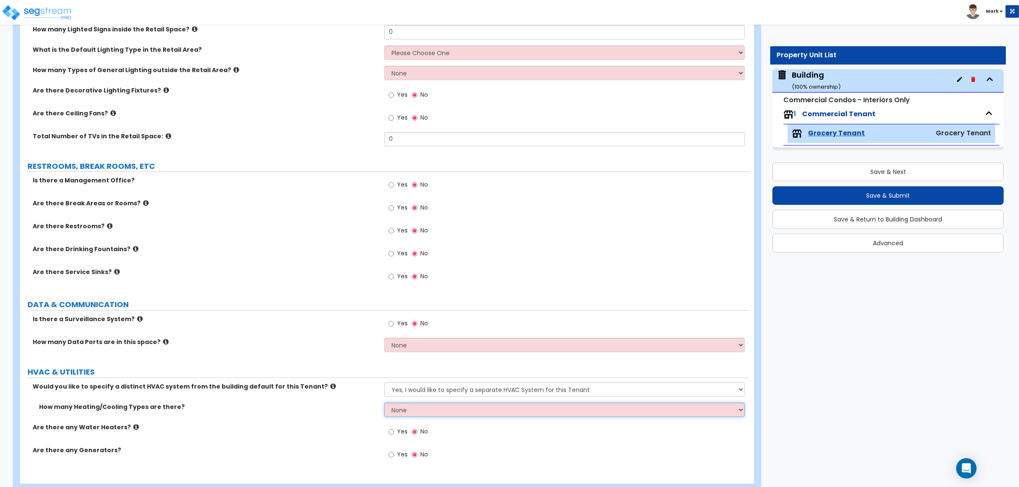
click at [486, 415] on select "None 1 2 3" at bounding box center [564, 410] width 360 height 14
select select "1"
click at [384, 403] on select "None 1 2 3" at bounding box center [564, 410] width 360 height 14
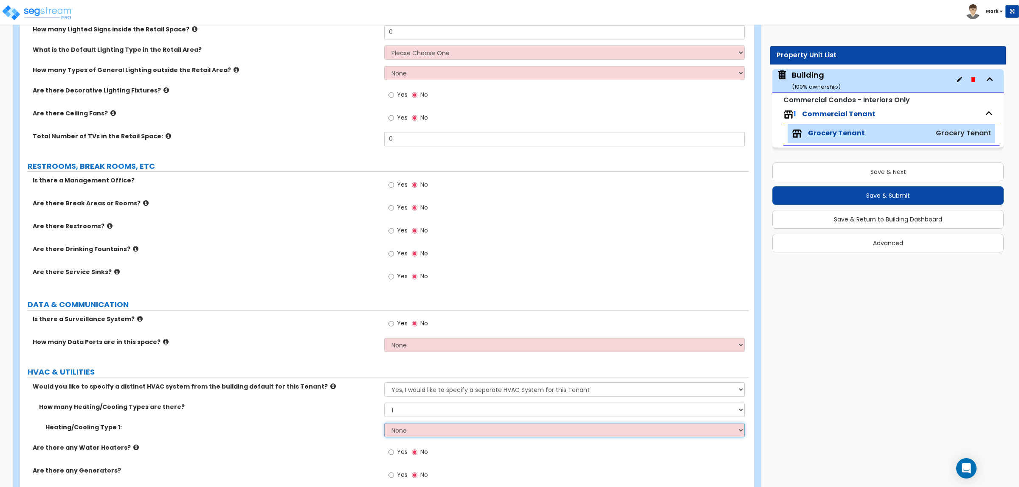
click at [384, 431] on select "None Heat Only Centralized Heating & Cooling Thru Wall Air Conditioners Mini Sp…" at bounding box center [564, 430] width 360 height 14
click at [384, 423] on select "None Heat Only Centralized Heating & Cooling Thru Wall Air Conditioners Mini Sp…" at bounding box center [564, 430] width 360 height 14
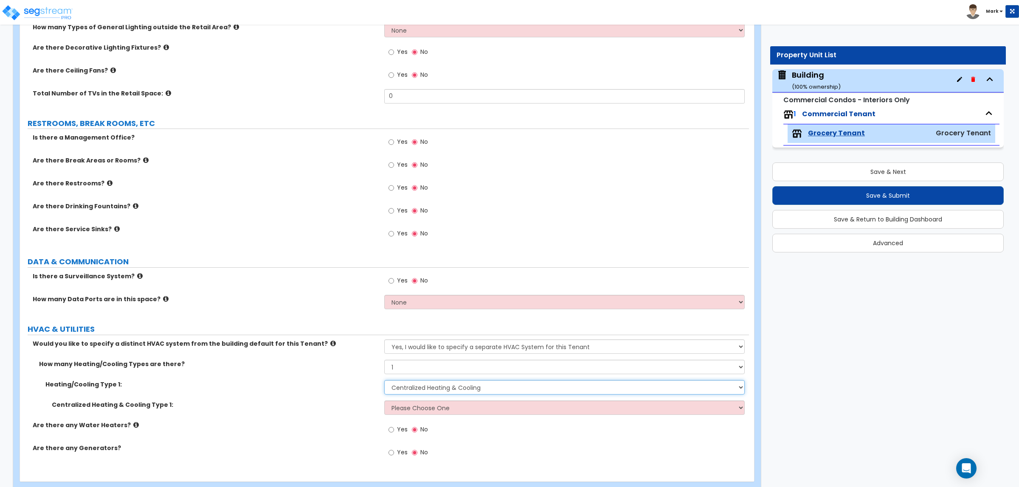
scroll to position [3960, 0]
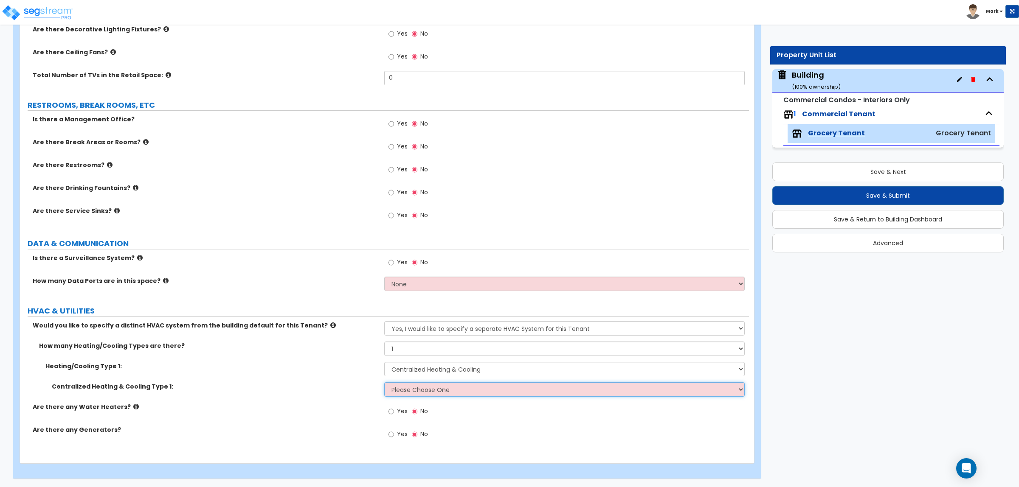
click at [433, 391] on select "Please Choose One Rooftop Unit Furnace-Condenser Forced Air Split Heating/Cooli…" at bounding box center [564, 389] width 360 height 14
click at [305, 417] on div "Are there any Water Heaters? Yes No" at bounding box center [384, 414] width 729 height 23
click at [472, 373] on select "None Heat Only Centralized Heating & Cooling Thru Wall Air Conditioners Mini Sp…" at bounding box center [564, 369] width 360 height 14
click at [384, 362] on select "None Heat Only Centralized Heating & Cooling Thru Wall Air Conditioners Mini Sp…" at bounding box center [564, 369] width 360 height 14
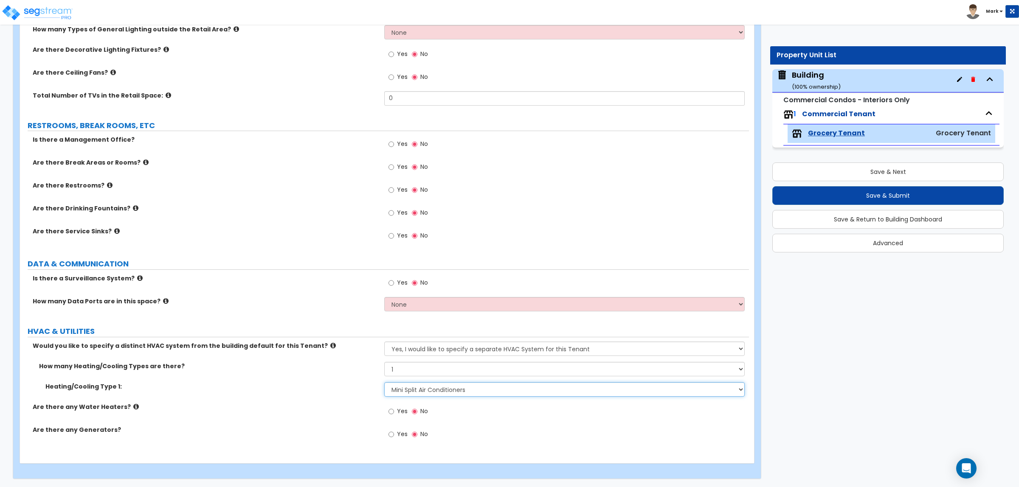
click at [452, 389] on select "None Heat Only Centralized Heating & Cooling Thru Wall Air Conditioners Mini Sp…" at bounding box center [564, 389] width 360 height 14
click at [384, 382] on select "None Heat Only Centralized Heating & Cooling Thru Wall Air Conditioners Mini Sp…" at bounding box center [564, 389] width 360 height 14
click at [435, 391] on select "None Heat Only Centralized Heating & Cooling Thru Wall Air Conditioners Mini Sp…" at bounding box center [564, 389] width 360 height 14
select select "2"
click at [384, 382] on select "None Heat Only Centralized Heating & Cooling Thru Wall Air Conditioners Mini Sp…" at bounding box center [564, 389] width 360 height 14
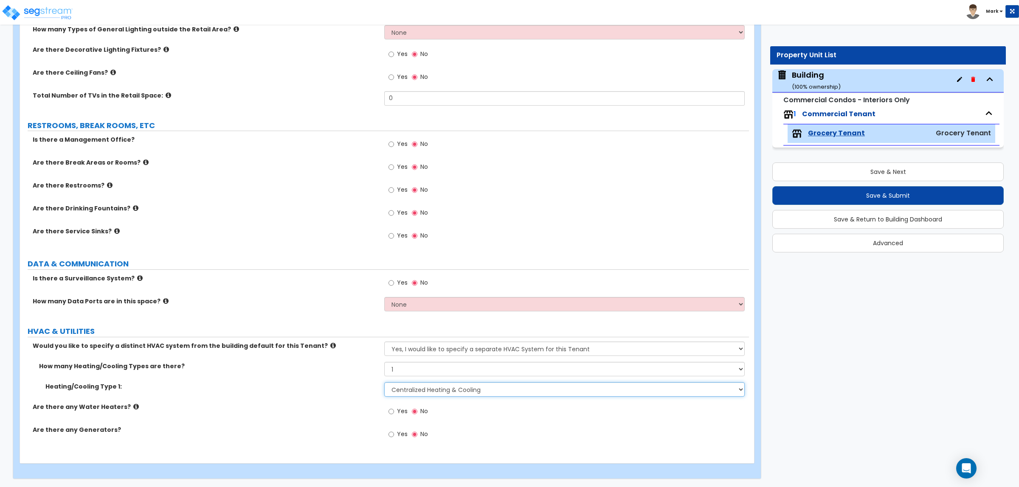
scroll to position [3960, 0]
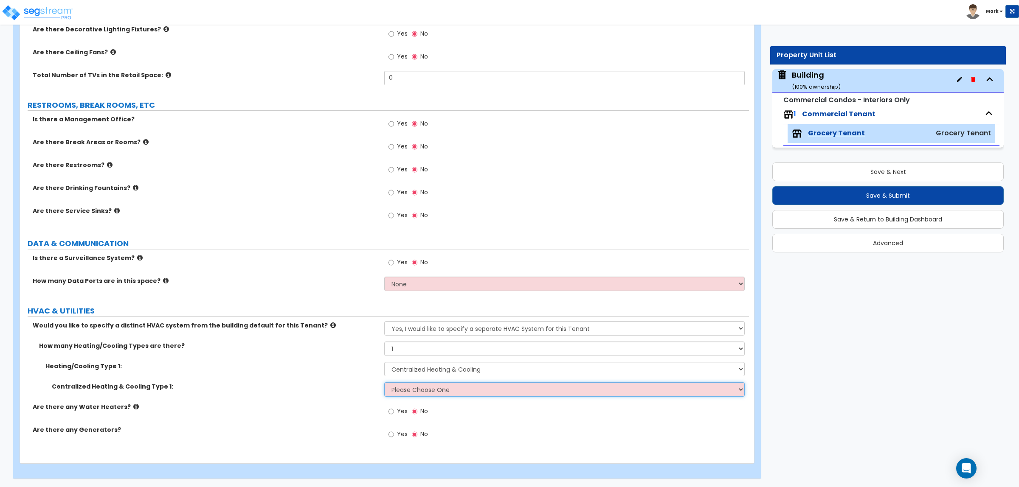
click at [424, 393] on select "Please Choose One Rooftop Unit Furnace-Condenser Forced Air Split Heating/Cooli…" at bounding box center [564, 389] width 360 height 14
click at [384, 382] on select "Please Choose One Rooftop Unit Furnace-Condenser Forced Air Split Heating/Cooli…" at bounding box center [564, 389] width 360 height 14
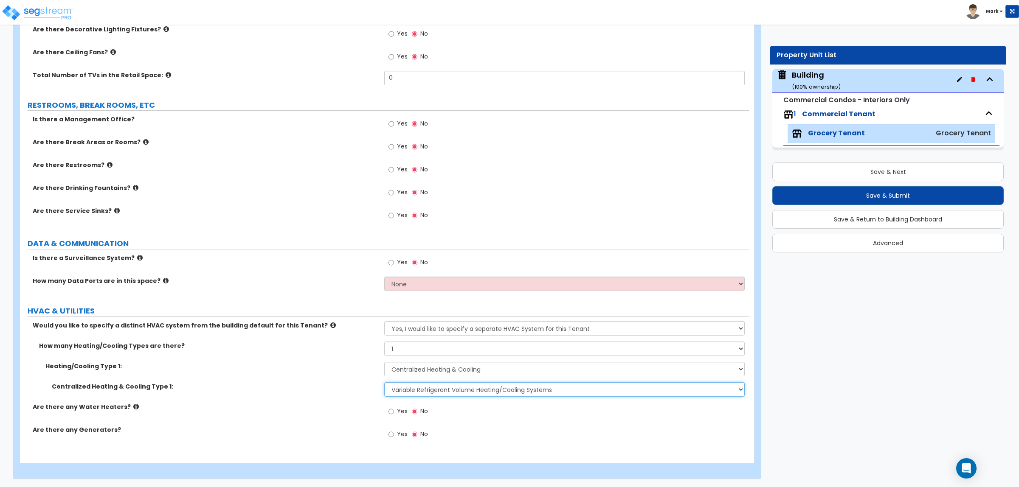
click at [449, 395] on select "Please Choose One Rooftop Unit Furnace-Condenser Forced Air Split Heating/Cooli…" at bounding box center [564, 389] width 360 height 14
click at [304, 417] on div "Are there any Water Heaters? Yes No" at bounding box center [384, 414] width 729 height 23
click at [499, 397] on div "Centralized Heating & Cooling Type 1: Please Choose One Rooftop Unit Furnace-Co…" at bounding box center [384, 392] width 729 height 20
click at [483, 390] on select "Please Choose One Rooftop Unit Furnace-Condenser Forced Air Split Heating/Cooli…" at bounding box center [564, 389] width 360 height 14
select select "2"
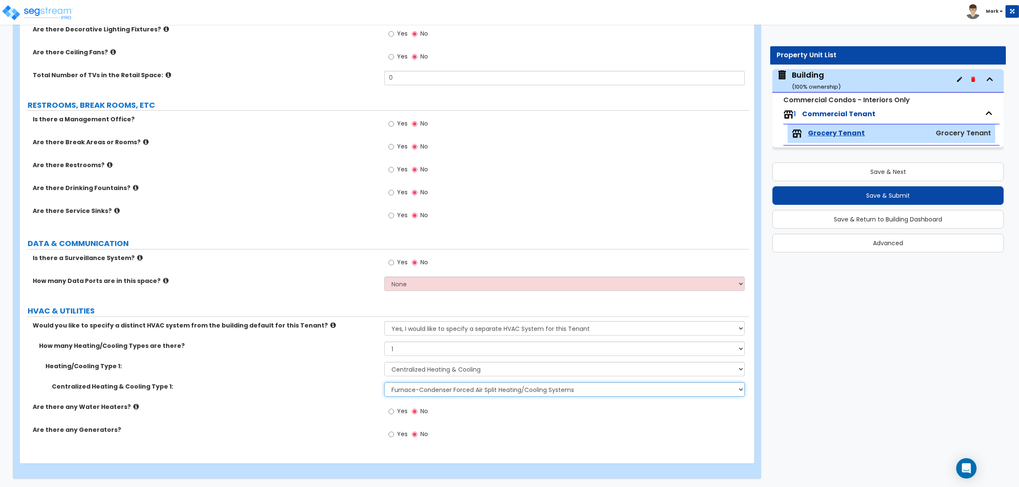
click at [384, 382] on select "Please Choose One Rooftop Unit Furnace-Condenser Forced Air Split Heating/Cooli…" at bounding box center [564, 389] width 360 height 14
click at [454, 388] on select "Please Choose One Rooftop Unit Furnace-Condenser Forced Air Split Heating/Cooli…" at bounding box center [564, 389] width 360 height 14
drag, startPoint x: 275, startPoint y: 393, endPoint x: 264, endPoint y: 382, distance: 15.6
click at [273, 395] on div "Centralized Heating & Cooling Type 1: Please Choose One Rooftop Unit Furnace-Co…" at bounding box center [384, 392] width 729 height 20
click at [397, 407] on span "Yes" at bounding box center [402, 411] width 11 height 8
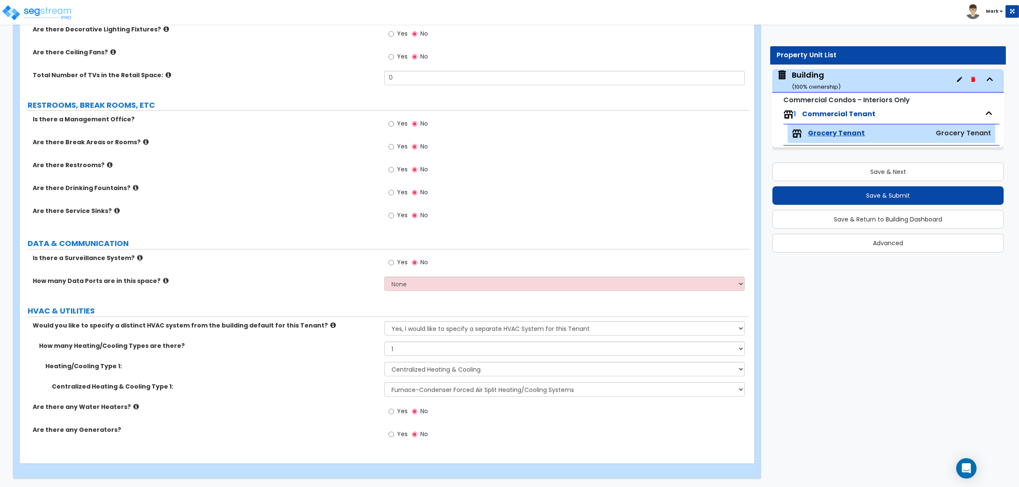
click at [394, 407] on input "Yes" at bounding box center [391, 411] width 6 height 9
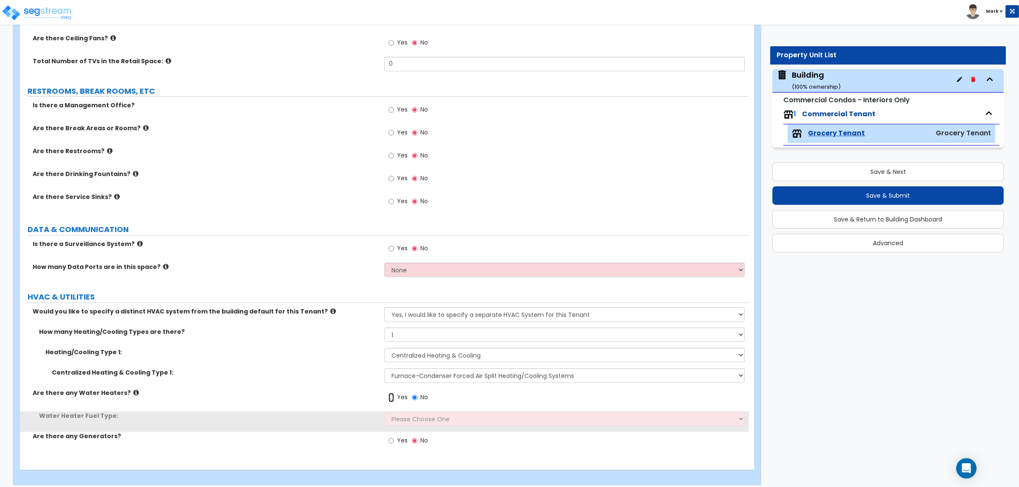
scroll to position [3980, 0]
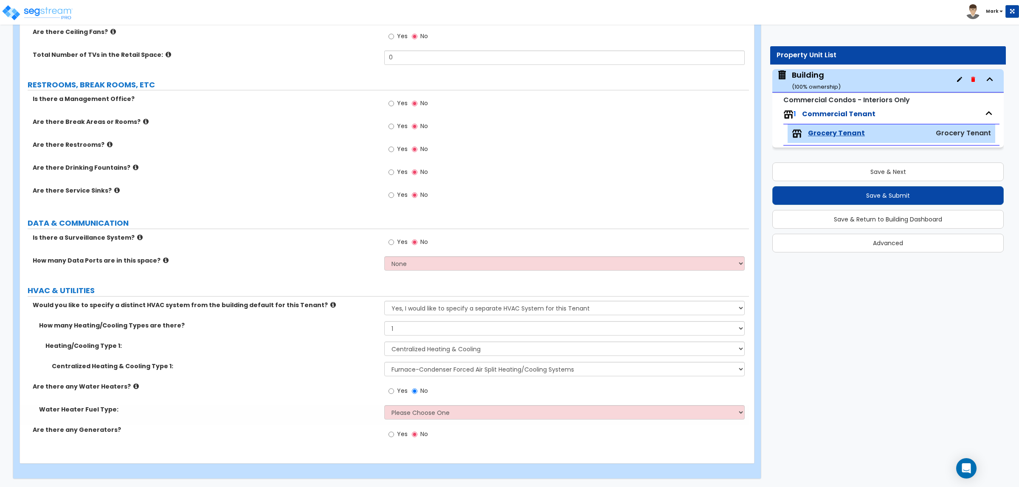
click at [417, 402] on div "Yes No" at bounding box center [566, 393] width 364 height 23
click at [427, 413] on select "Please Choose One Gas Electric" at bounding box center [564, 412] width 360 height 14
select select "2"
click at [384, 405] on select "Please Choose One Gas Electric" at bounding box center [564, 412] width 360 height 14
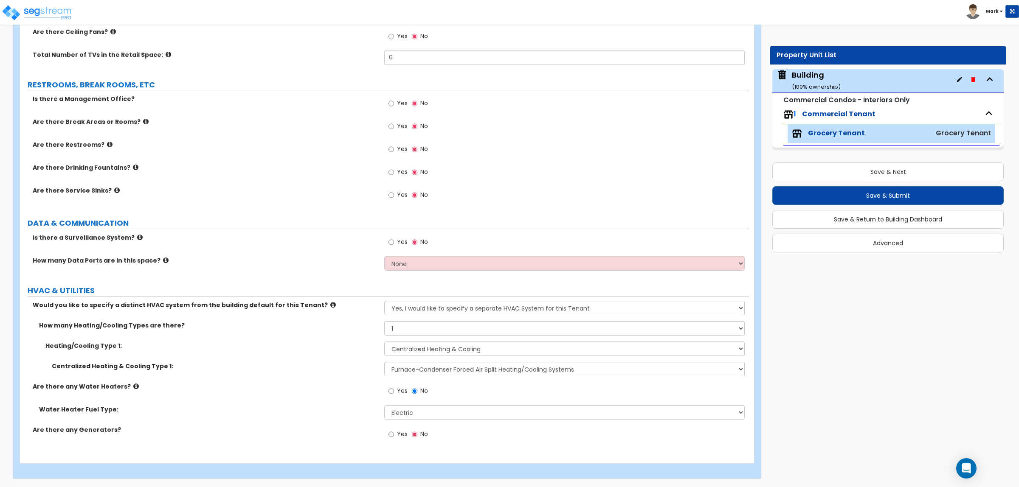
click at [406, 434] on span "Yes" at bounding box center [402, 434] width 11 height 8
click at [394, 434] on input "Yes" at bounding box center [391, 434] width 6 height 9
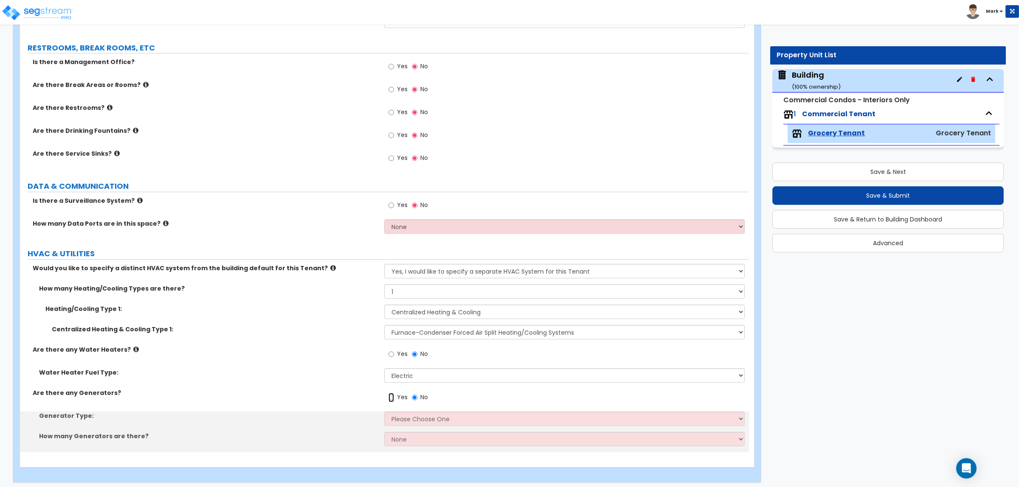
scroll to position [4021, 0]
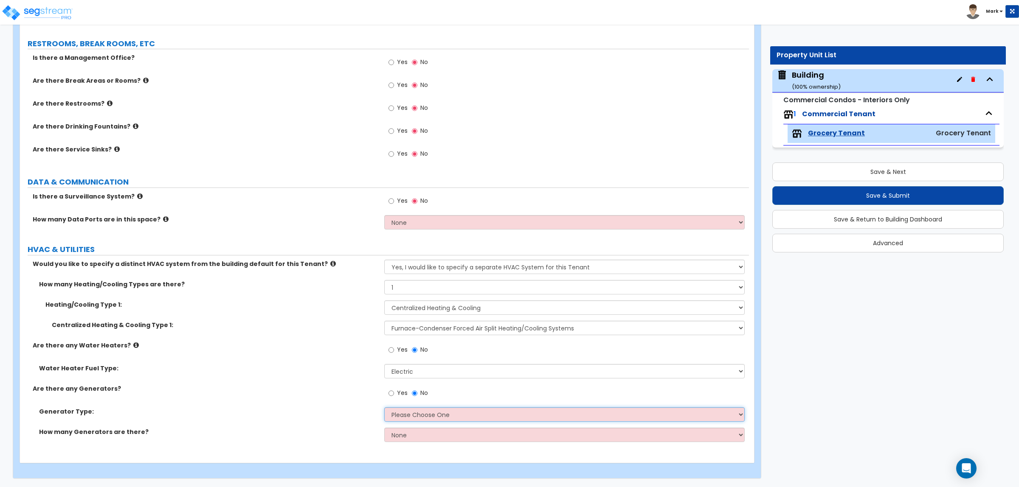
click at [442, 411] on select "Please Choose One Gas Diesel" at bounding box center [564, 414] width 360 height 14
click at [410, 436] on select "None 1 2 3" at bounding box center [564, 435] width 360 height 14
select select "2"
click at [384, 428] on select "None 1 2 3" at bounding box center [564, 435] width 360 height 14
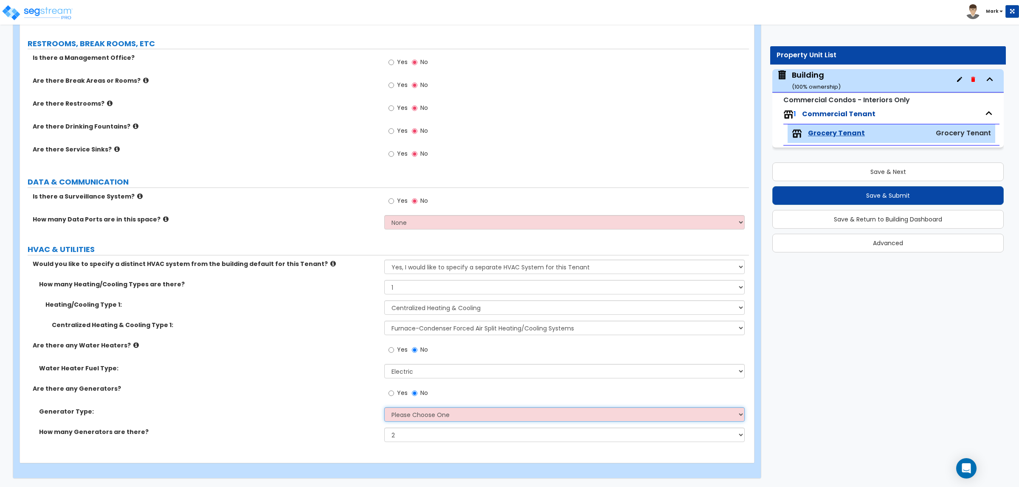
click at [440, 413] on select "Please Choose One Gas Diesel" at bounding box center [564, 414] width 360 height 14
select select "2"
click at [384, 407] on select "Please Choose One Gas Diesel" at bounding box center [564, 414] width 360 height 14
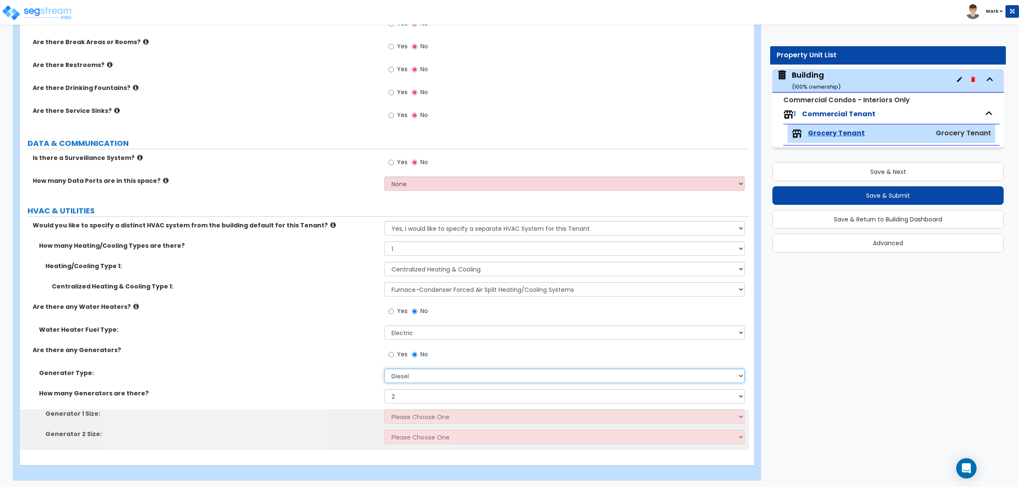
scroll to position [4062, 0]
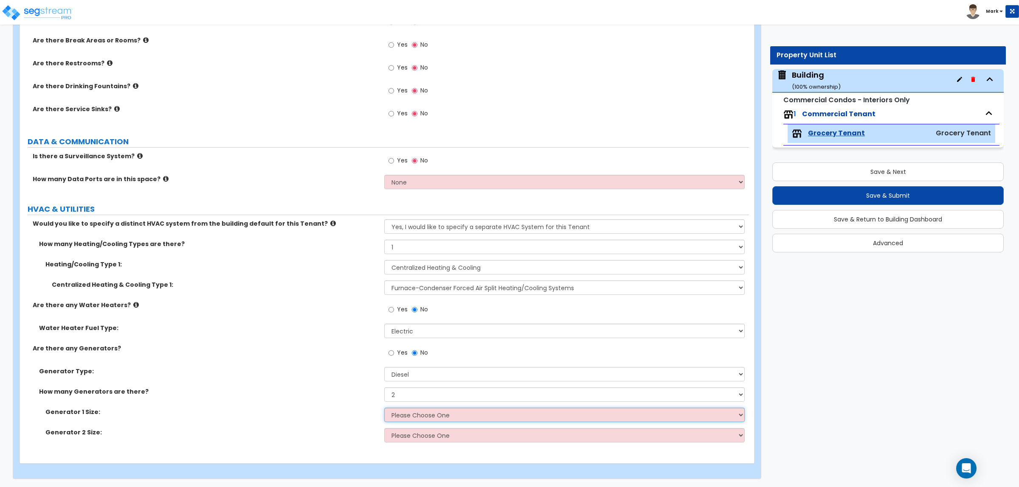
click at [421, 415] on select "Please Choose One 30kW 50kW 75kW 100kW 125 kW 150 kW 175 kW 200 kW 250 kW 300 k…" at bounding box center [564, 415] width 360 height 14
click at [230, 340] on div "Water Heater Fuel Type: Please Choose One Gas Electric" at bounding box center [384, 334] width 729 height 20
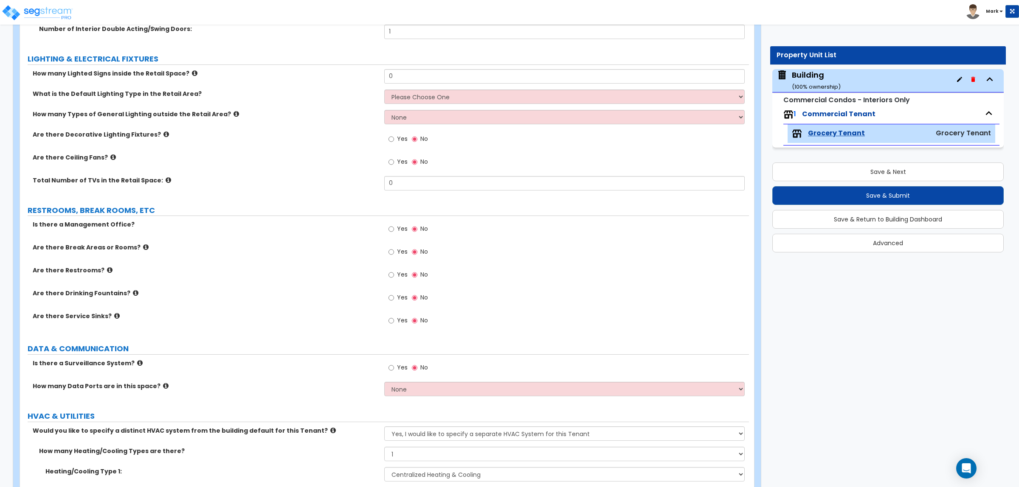
scroll to position [3850, 0]
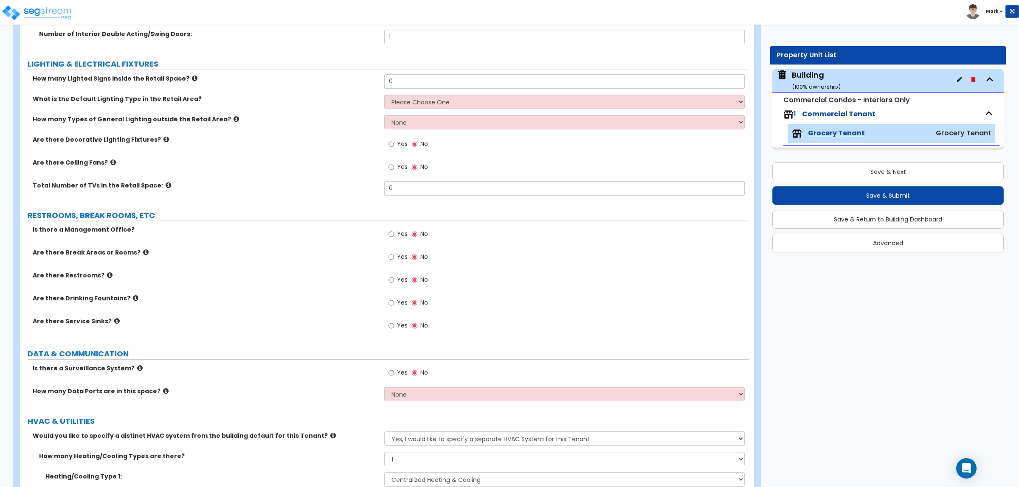
click at [398, 138] on label "Yes" at bounding box center [397, 145] width 19 height 14
click at [394, 140] on input "Yes" at bounding box center [391, 144] width 6 height 9
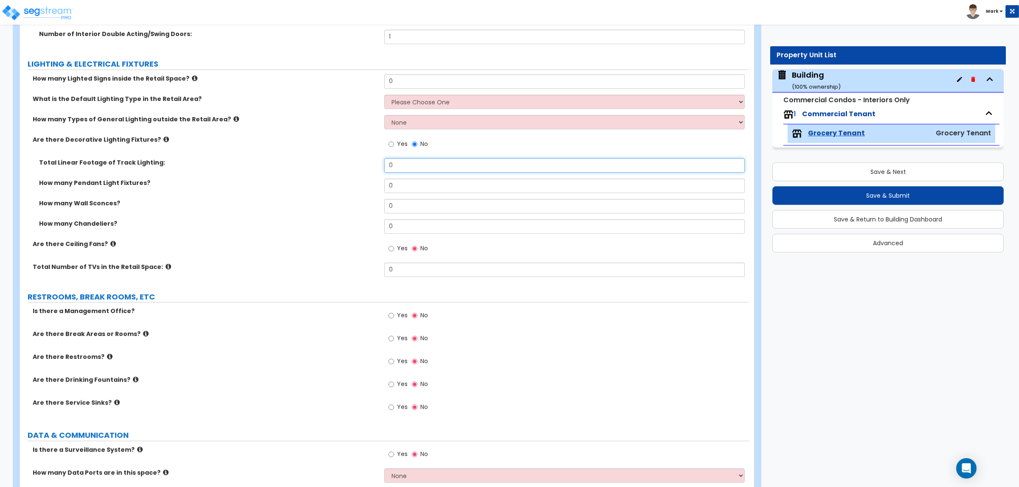
drag, startPoint x: 410, startPoint y: 168, endPoint x: 355, endPoint y: 154, distance: 57.3
click at [355, 154] on div "How many Lighted Signs inside the Retail Space? 0 What is the Default Lighting …" at bounding box center [384, 178] width 716 height 209
type input "16"
drag, startPoint x: 398, startPoint y: 185, endPoint x: 355, endPoint y: 187, distance: 42.9
click at [357, 187] on div "How many Pendant Light Fixtures? 0" at bounding box center [384, 189] width 729 height 20
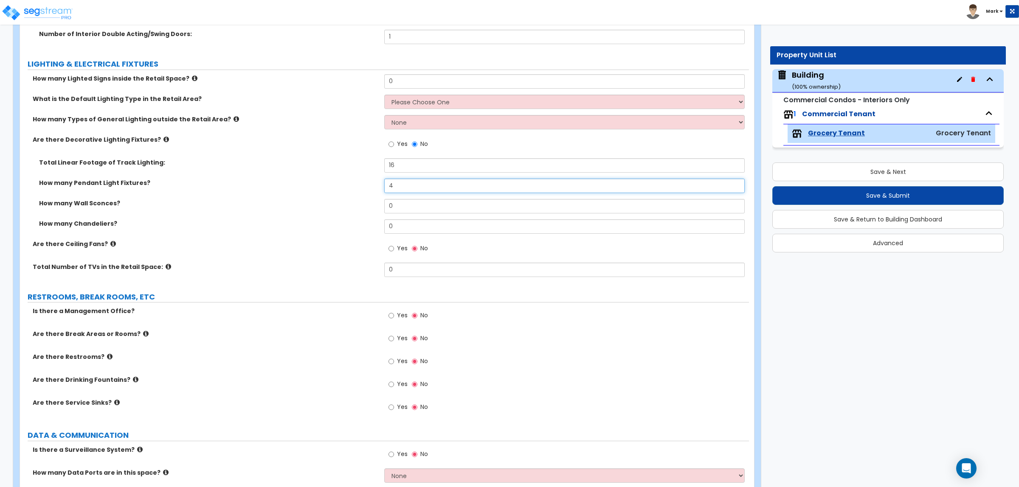
type input "4"
click at [369, 206] on div "How many Wall Sconces? 0" at bounding box center [384, 209] width 729 height 20
type input "4"
drag, startPoint x: 399, startPoint y: 217, endPoint x: 371, endPoint y: 213, distance: 29.1
click at [371, 213] on div "How many Wall Sconces? 4" at bounding box center [384, 209] width 729 height 20
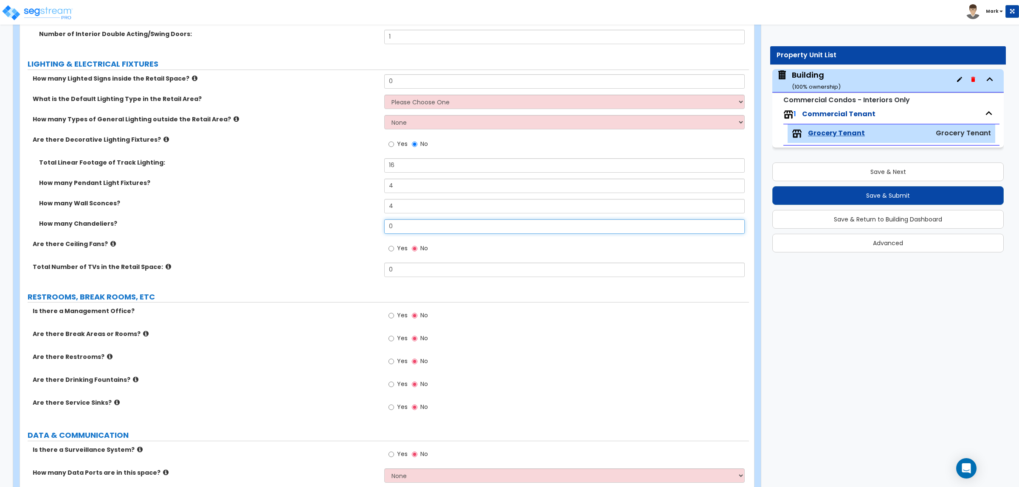
drag, startPoint x: 398, startPoint y: 222, endPoint x: 373, endPoint y: 221, distance: 25.5
click at [373, 221] on div "How many Chandeliers? 0" at bounding box center [384, 229] width 729 height 20
type input "1"
click at [395, 251] on label "Yes" at bounding box center [397, 249] width 19 height 14
click at [394, 251] on input "Yes" at bounding box center [391, 248] width 6 height 9
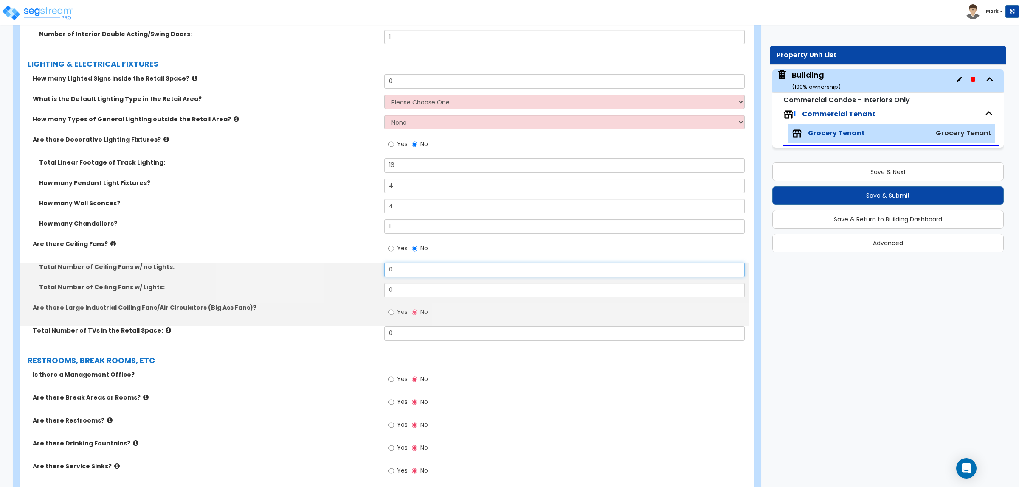
drag, startPoint x: 393, startPoint y: 272, endPoint x: 362, endPoint y: 268, distance: 31.6
click at [362, 268] on div "Total Number of Ceiling Fans w/ no Lights: 0" at bounding box center [384, 273] width 729 height 20
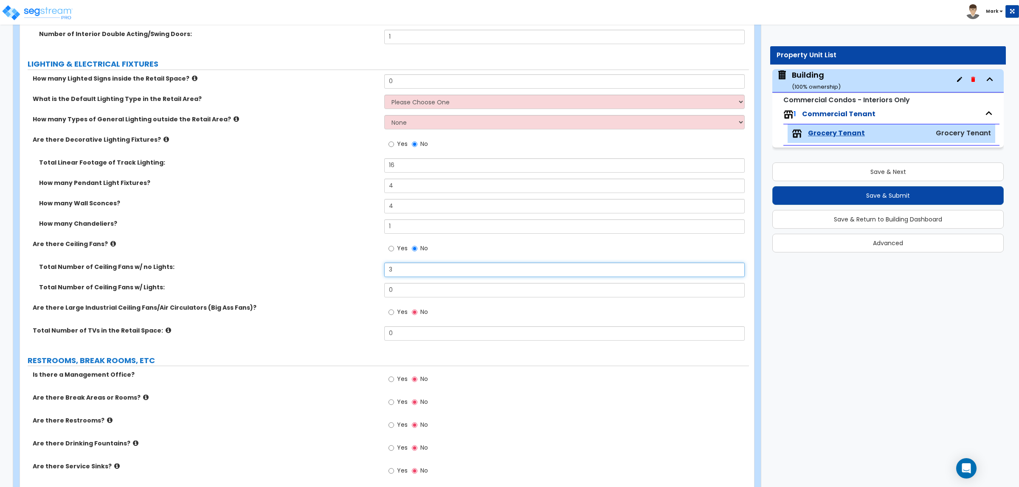
type input "3"
drag, startPoint x: 396, startPoint y: 288, endPoint x: 339, endPoint y: 278, distance: 57.7
click at [339, 278] on div "Total Number of Ceiling Fans w/ no Lights: 3 Total Number of Ceiling Fans w/ Li…" at bounding box center [384, 283] width 716 height 41
type input "3"
click at [390, 313] on input "Yes" at bounding box center [391, 312] width 6 height 9
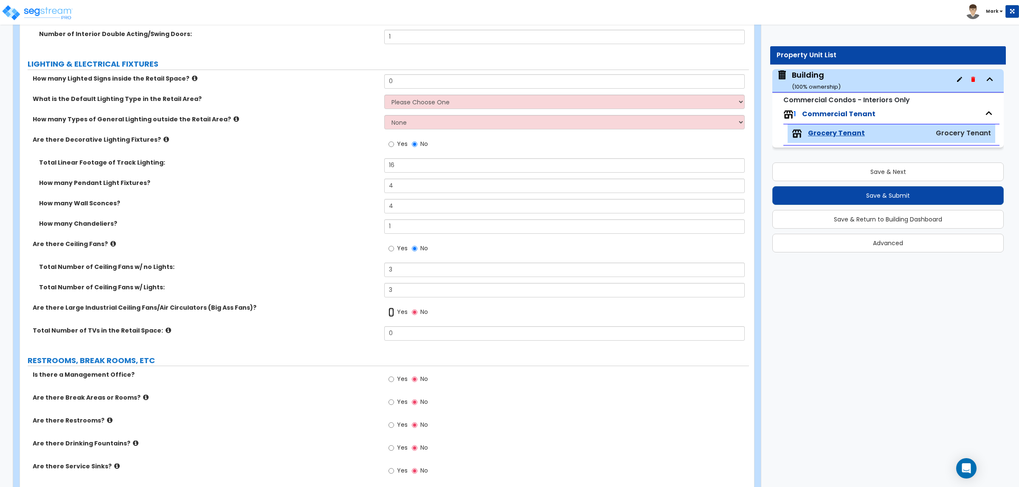
radio input "true"
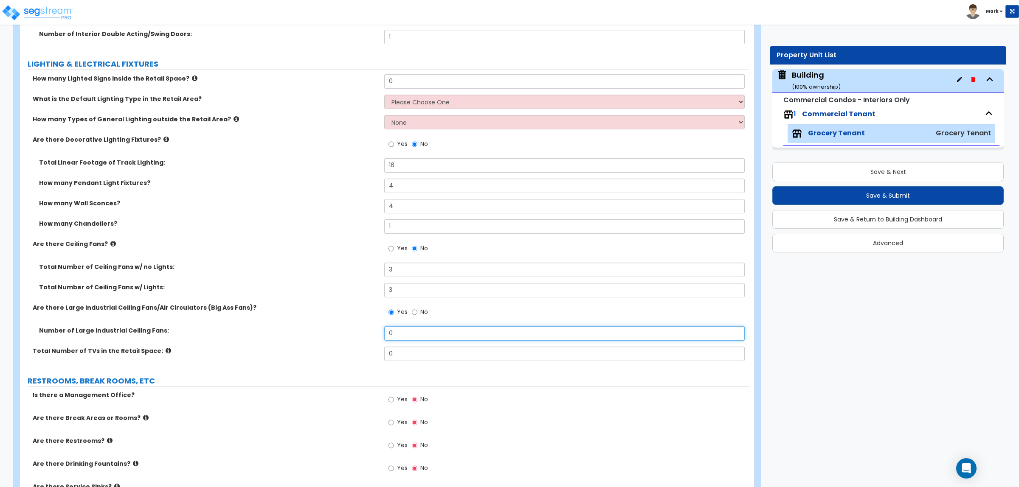
drag, startPoint x: 396, startPoint y: 335, endPoint x: 369, endPoint y: 336, distance: 26.3
click at [369, 336] on div "Number of Large Industrial Ceiling Fans: 0" at bounding box center [384, 336] width 729 height 20
type input "1"
drag, startPoint x: 398, startPoint y: 350, endPoint x: 327, endPoint y: 364, distance: 72.6
click at [327, 364] on div "Total Number of TVs in the Retail Space: 0" at bounding box center [384, 357] width 729 height 20
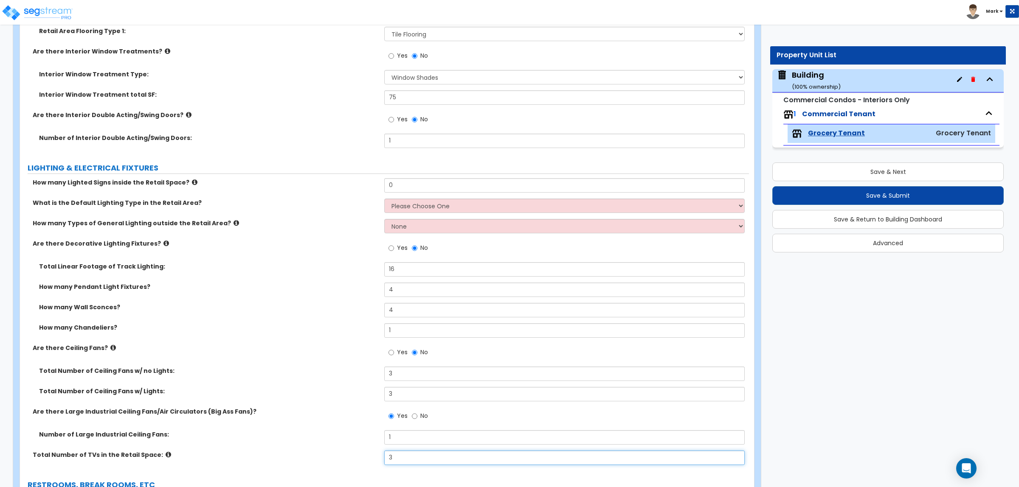
scroll to position [3743, 0]
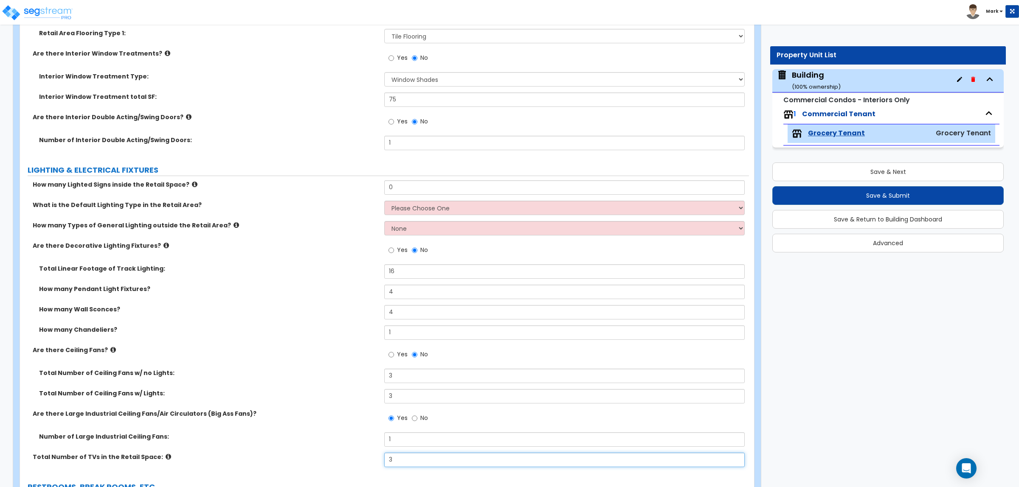
type input "3"
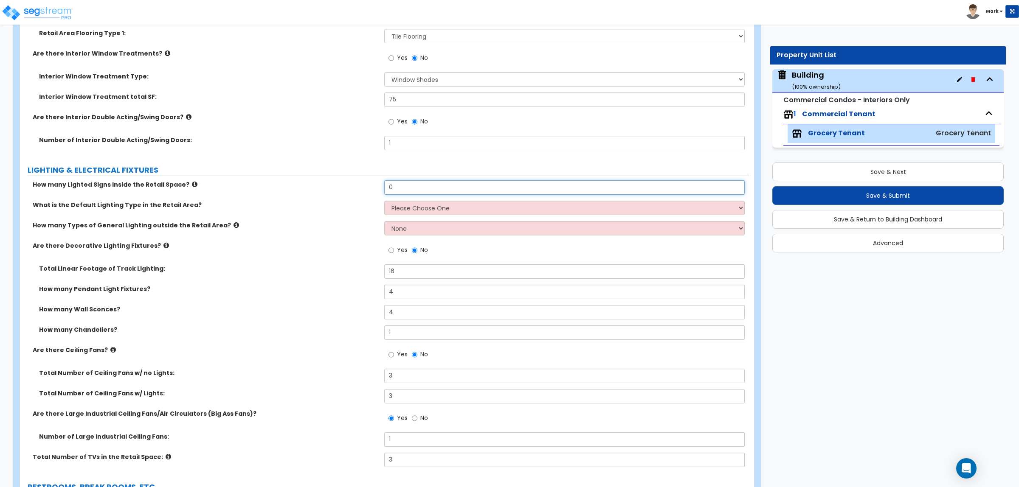
drag, startPoint x: 396, startPoint y: 188, endPoint x: 368, endPoint y: 188, distance: 28.0
click at [368, 188] on div "How many Lighted Signs inside the Retail Space? 0" at bounding box center [384, 190] width 729 height 20
type input "8"
click at [408, 206] on select "Please Choose One Fluorescent LED" at bounding box center [564, 208] width 360 height 14
select select "2"
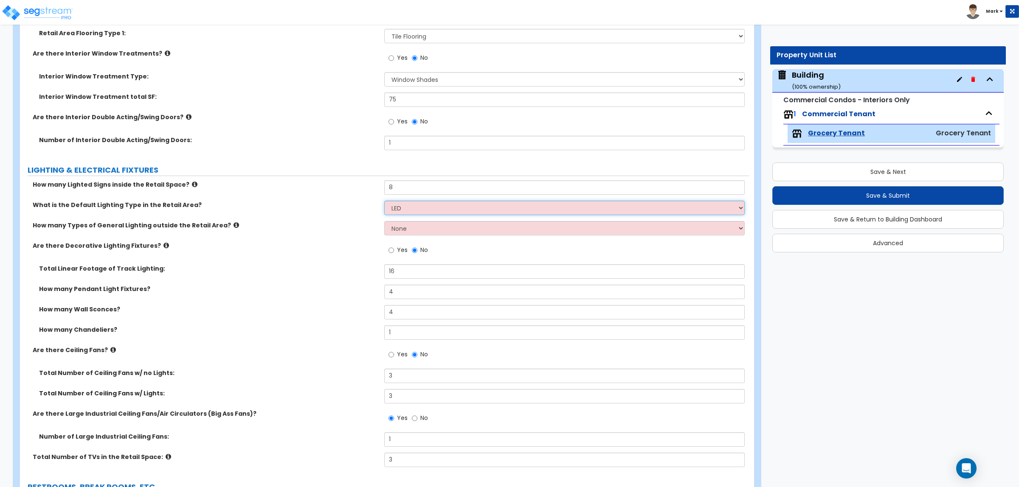
click at [384, 201] on select "Please Choose One Fluorescent LED" at bounding box center [564, 208] width 360 height 14
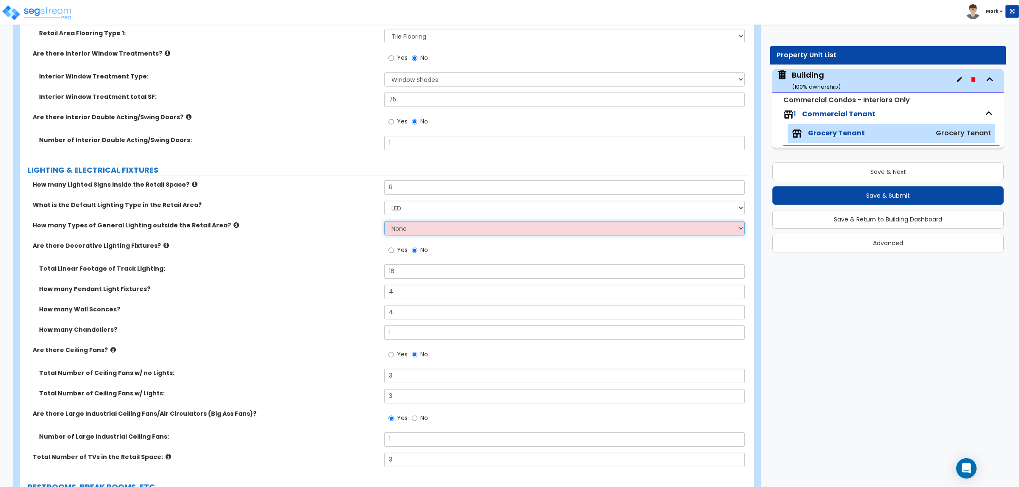
click at [398, 228] on select "None 1 2 3" at bounding box center [564, 228] width 360 height 14
select select "1"
click at [384, 221] on select "None 1 2 3" at bounding box center [564, 228] width 360 height 14
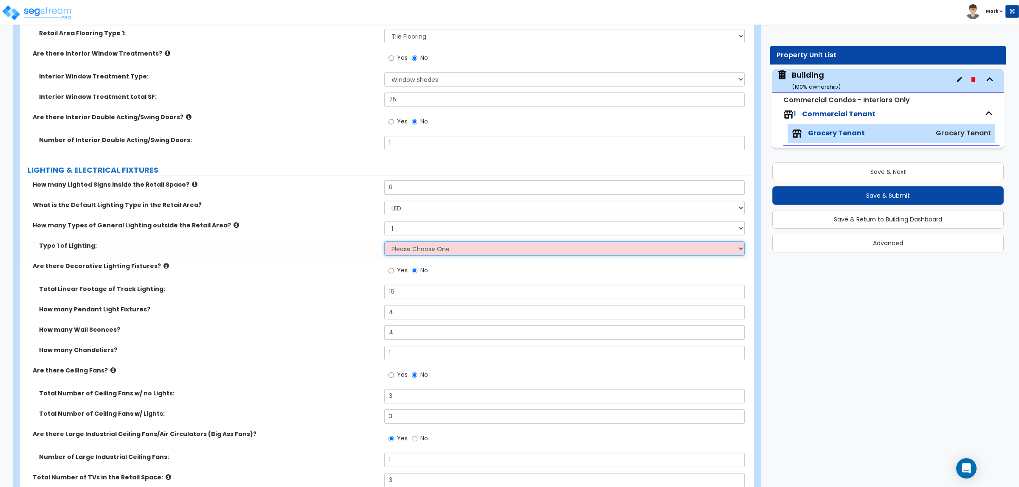
click at [400, 247] on select "Please Choose One LED Surface-Mounted LED Recessed Fluorescent Surface-Mounted …" at bounding box center [564, 248] width 360 height 14
select select "1"
click at [384, 241] on select "Please Choose One LED Surface-Mounted LED Recessed Fluorescent Surface-Mounted …" at bounding box center [564, 248] width 360 height 14
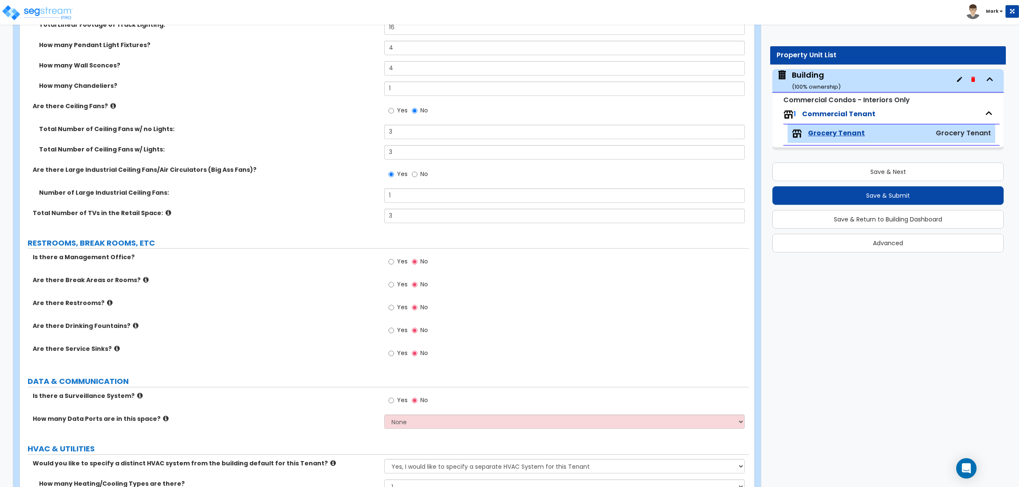
scroll to position [4009, 0]
click at [391, 261] on input "Yes" at bounding box center [391, 260] width 6 height 9
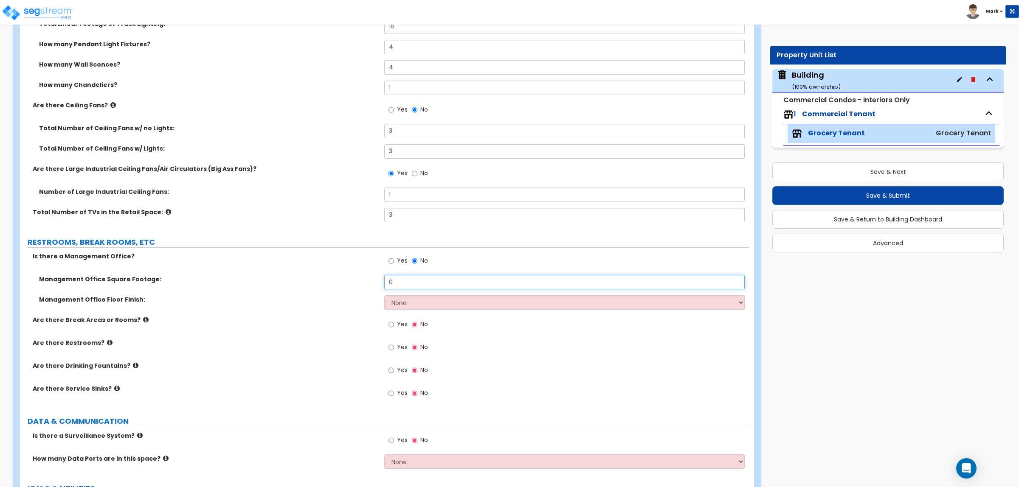
click at [400, 283] on input "0" at bounding box center [564, 282] width 360 height 14
drag, startPoint x: 402, startPoint y: 282, endPoint x: 336, endPoint y: 311, distance: 71.8
click at [355, 275] on div "Management Office Square Footage: 0" at bounding box center [384, 285] width 729 height 20
type input "200"
click at [415, 303] on select "None Tile Flooring Hardwood Flooring Resilient Laminate Flooring VCT Flooring S…" at bounding box center [564, 302] width 360 height 14
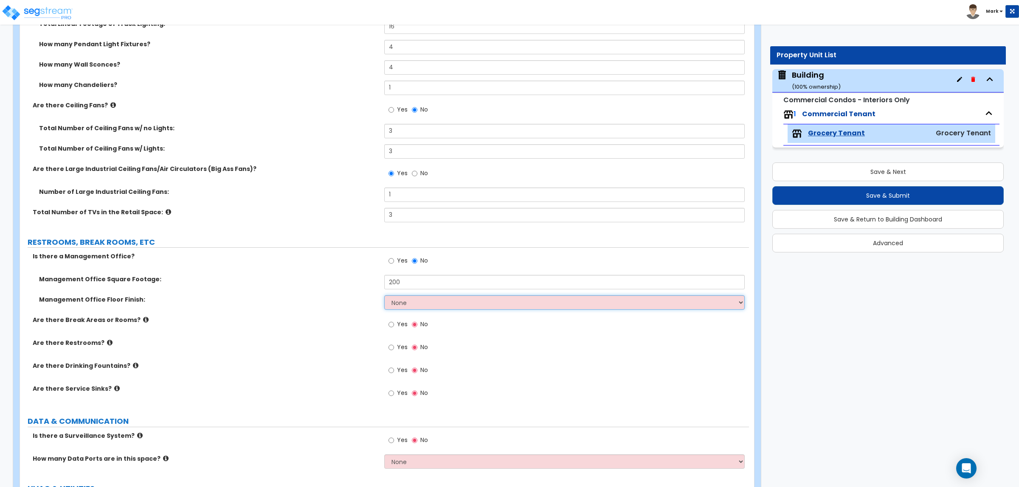
select select "3"
click at [384, 295] on select "None Tile Flooring Hardwood Flooring Resilient Laminate Flooring VCT Flooring S…" at bounding box center [564, 302] width 360 height 14
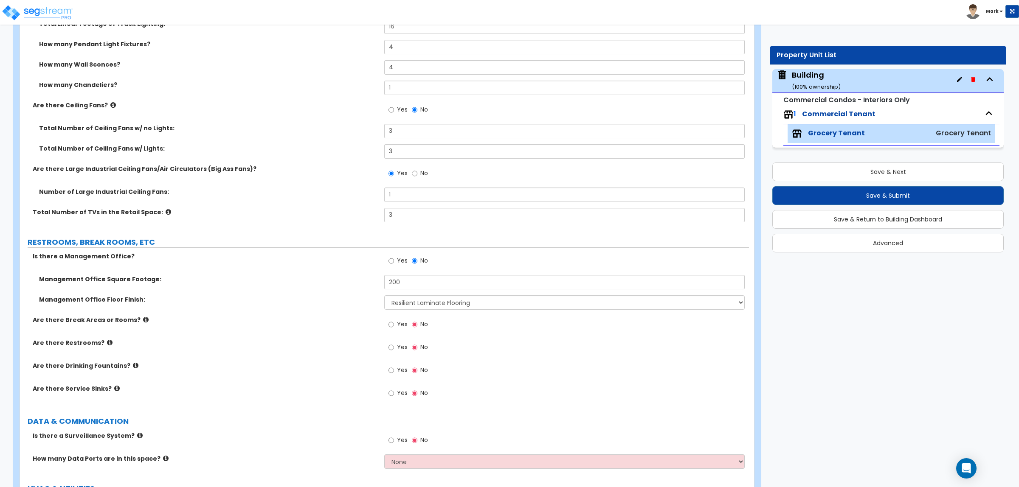
click at [397, 321] on span "Yes" at bounding box center [402, 324] width 11 height 8
click at [394, 321] on input "Yes" at bounding box center [391, 324] width 6 height 9
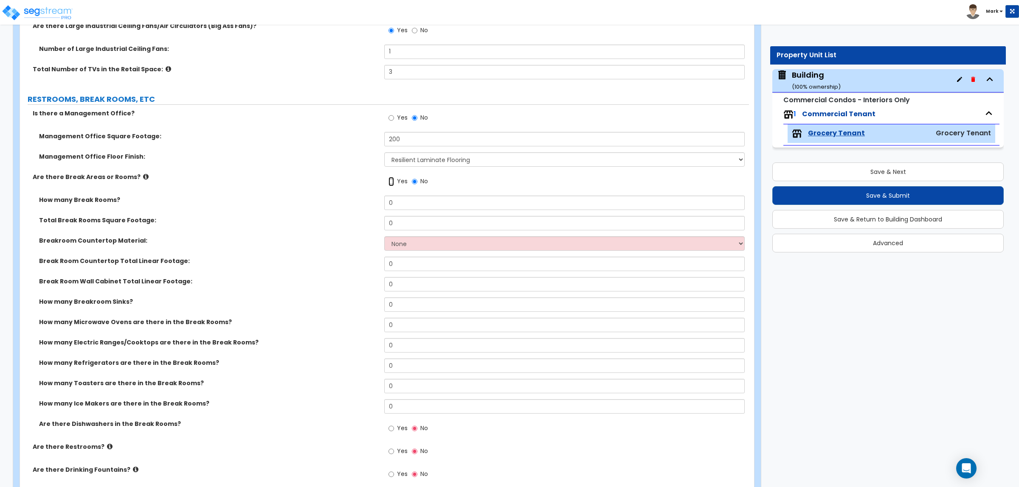
scroll to position [4168, 0]
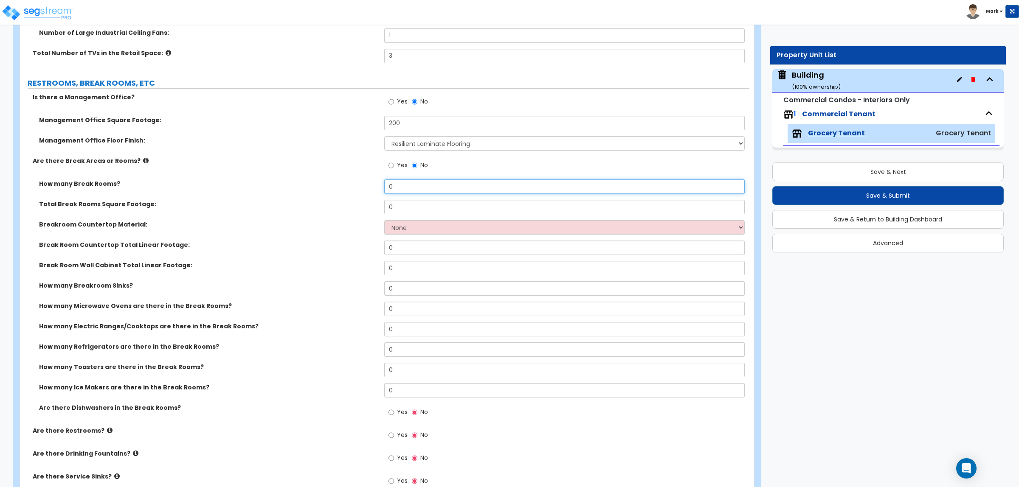
drag, startPoint x: 391, startPoint y: 189, endPoint x: 359, endPoint y: 168, distance: 37.7
click at [360, 168] on div "Is there a Management Office? Yes No Management Office Square Footage: 200 Mana…" at bounding box center [384, 294] width 716 height 402
type input "1"
drag, startPoint x: 419, startPoint y: 203, endPoint x: 329, endPoint y: 194, distance: 90.5
click at [329, 194] on div "How many Break Rooms? 1 Total Break Rooms Square Footage: 0 Breakroom Counterto…" at bounding box center [384, 303] width 716 height 247
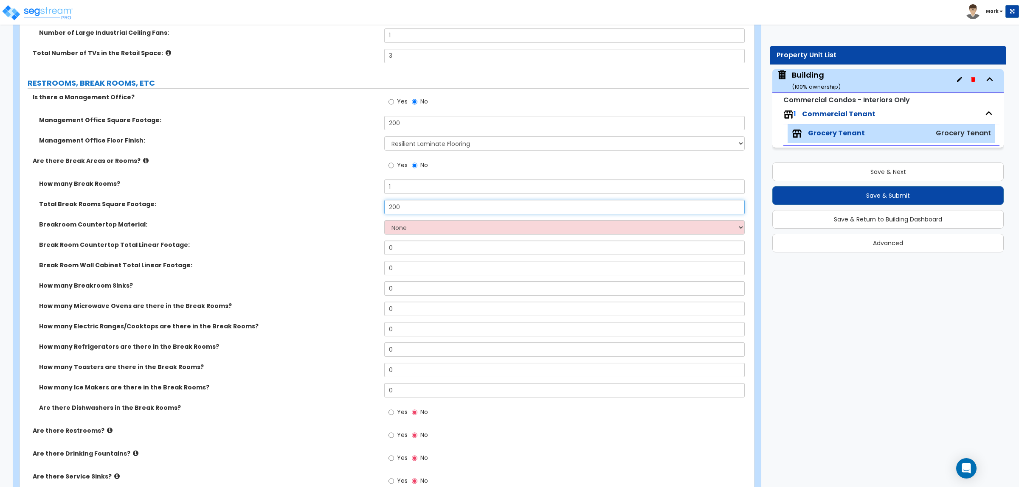
type input "200"
drag, startPoint x: 398, startPoint y: 288, endPoint x: 345, endPoint y: 386, distance: 111.8
click at [365, 283] on div "How many Breakroom Sinks? 0" at bounding box center [384, 291] width 729 height 20
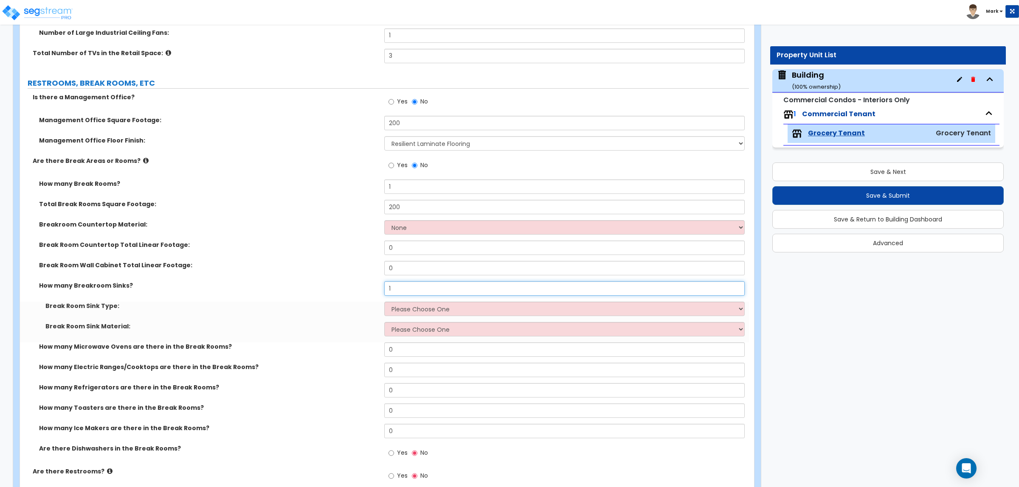
type input "1"
click at [424, 306] on select "Please Choose One Single Sink Double Sink" at bounding box center [564, 309] width 360 height 14
select select "1"
click at [384, 302] on select "Please Choose One Single Sink Double Sink" at bounding box center [564, 309] width 360 height 14
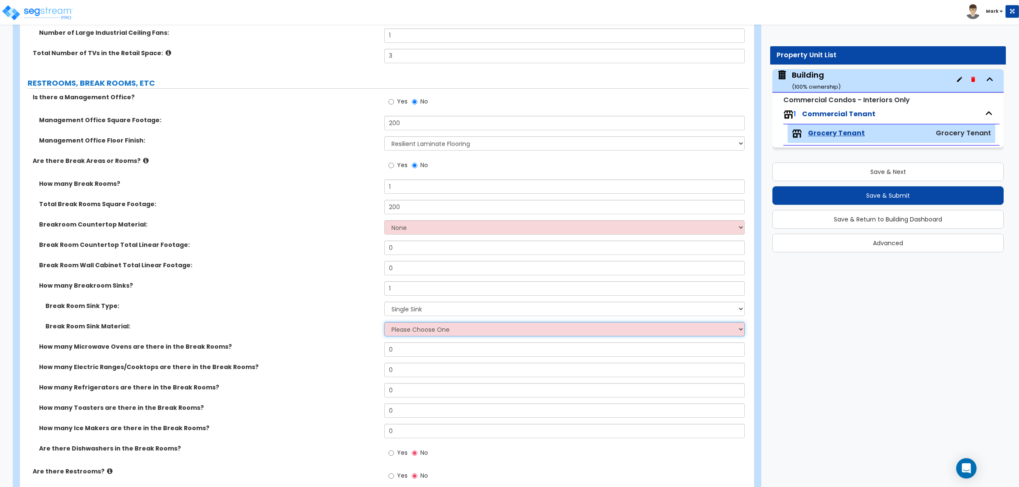
click at [415, 329] on select "Please Choose One Stainless Steel Porcelain Enamel Cast Iron" at bounding box center [564, 329] width 360 height 14
select select "1"
click at [384, 322] on select "Please Choose One Stainless Steel Porcelain Enamel Cast Iron" at bounding box center [564, 329] width 360 height 14
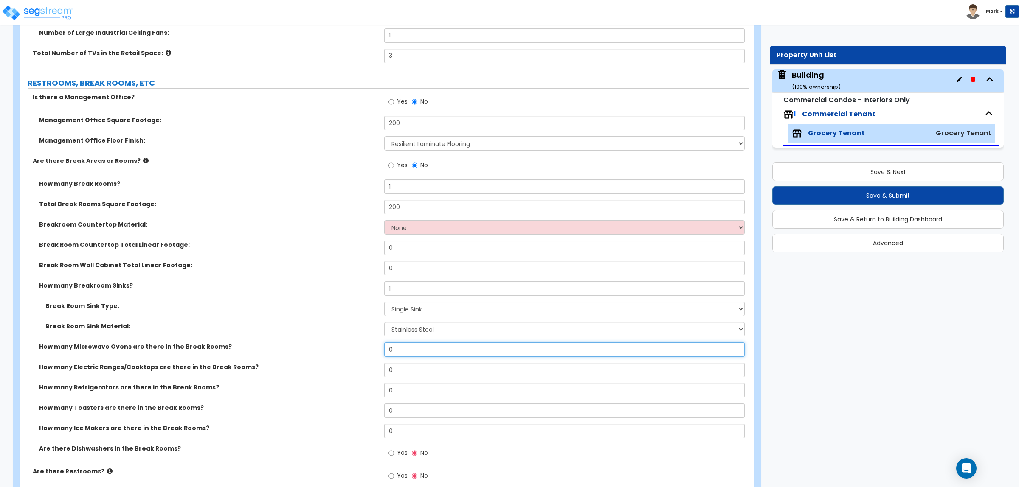
drag, startPoint x: 411, startPoint y: 342, endPoint x: 343, endPoint y: 335, distance: 68.2
click at [343, 335] on div "How many Break Rooms? 1 Total Break Rooms Square Footage: 200 Breakroom Counter…" at bounding box center [384, 324] width 716 height 288
type input "1"
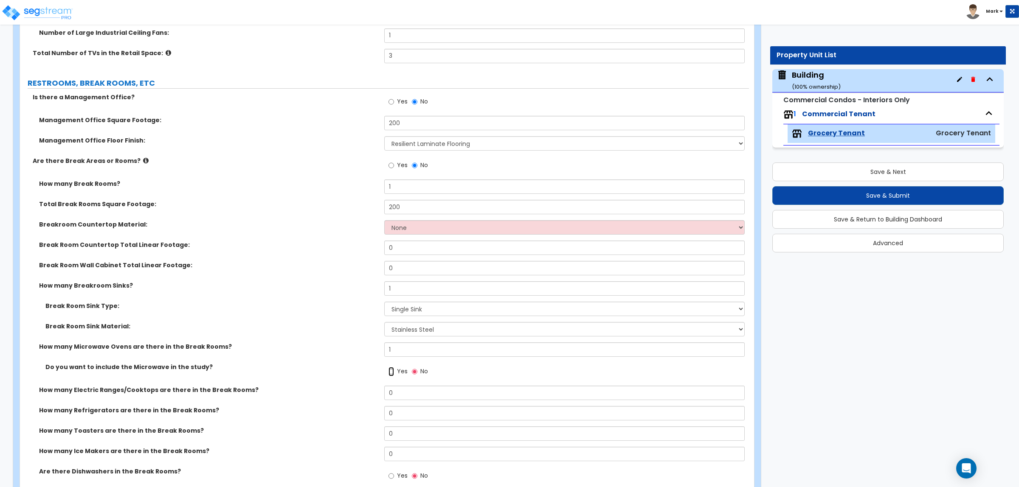
click at [388, 367] on input "Yes" at bounding box center [391, 371] width 6 height 9
radio input "true"
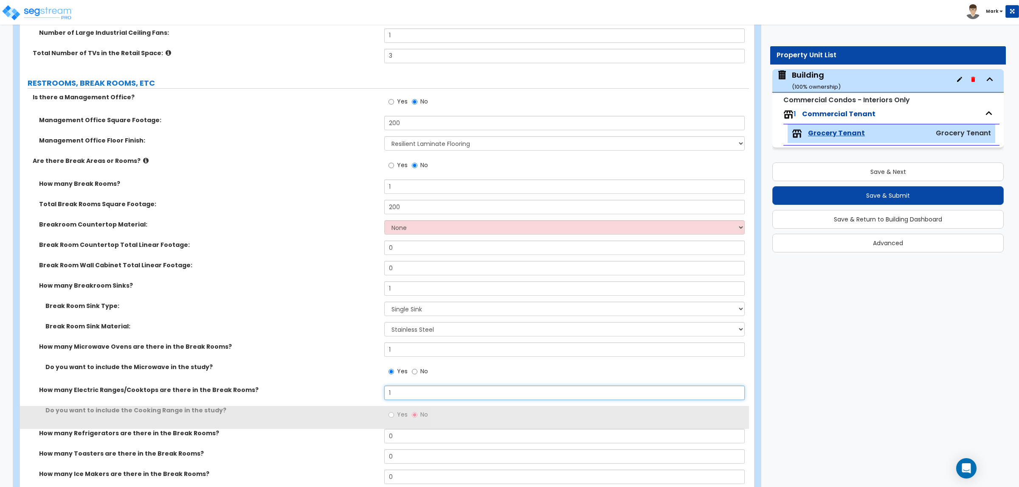
type input "1"
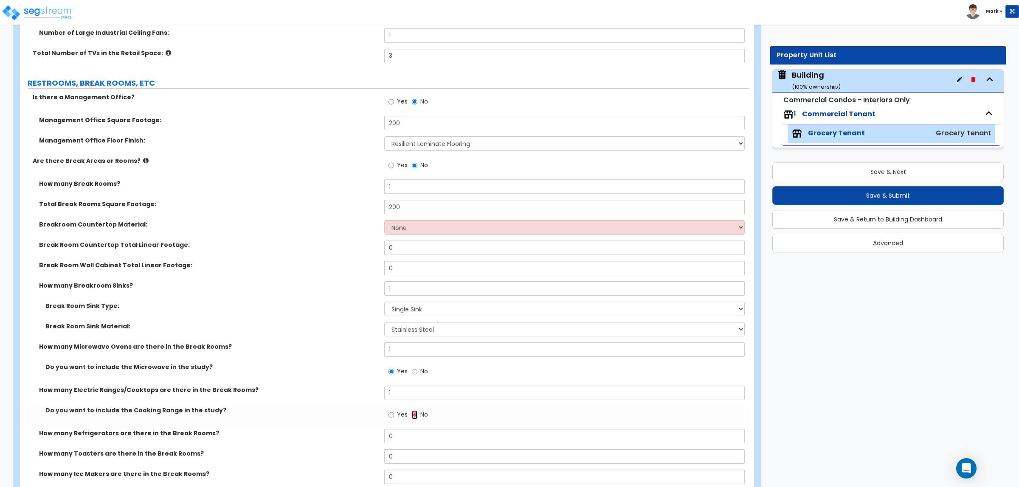
click at [388, 410] on input "Yes" at bounding box center [391, 414] width 6 height 9
radio input "true"
type input "1"
click at [388, 454] on input "Yes" at bounding box center [391, 458] width 6 height 9
radio input "true"
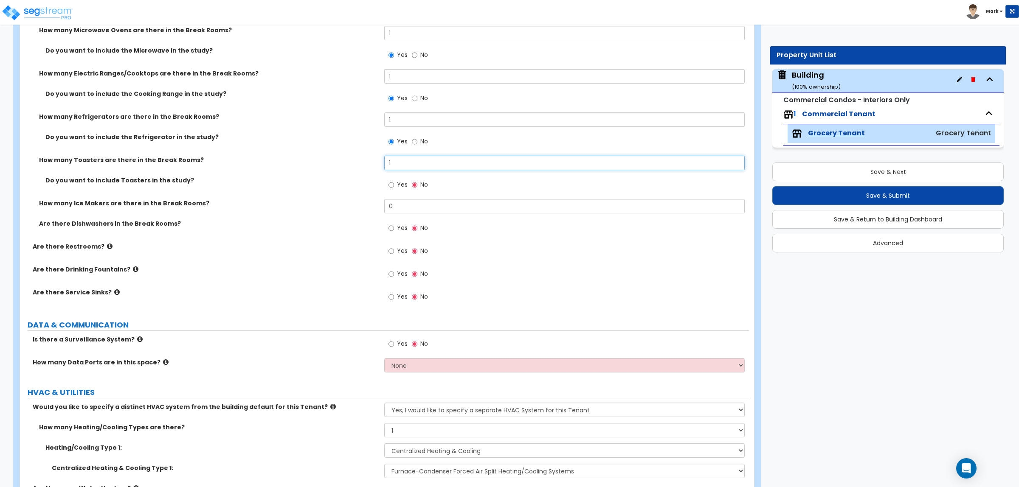
scroll to position [4486, 0]
type input "1"
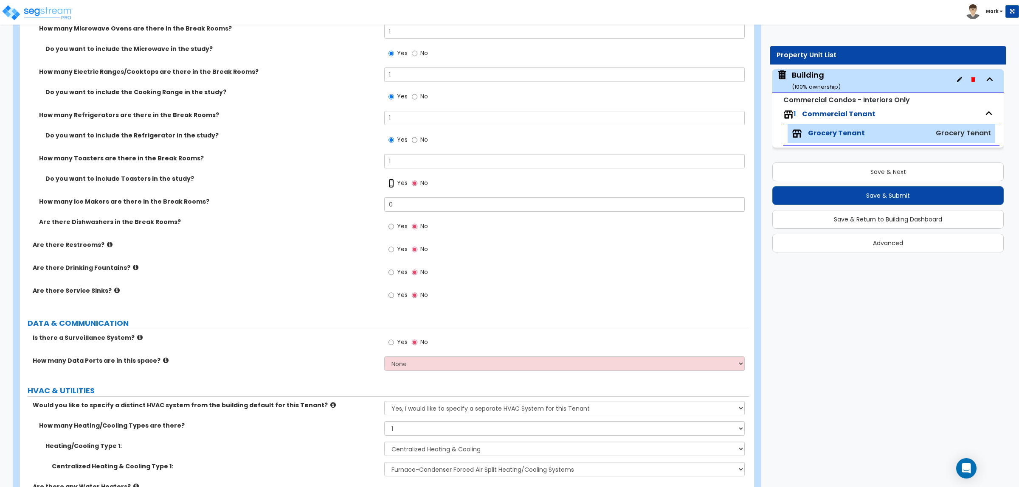
click at [388, 179] on input "Yes" at bounding box center [391, 183] width 6 height 9
radio input "true"
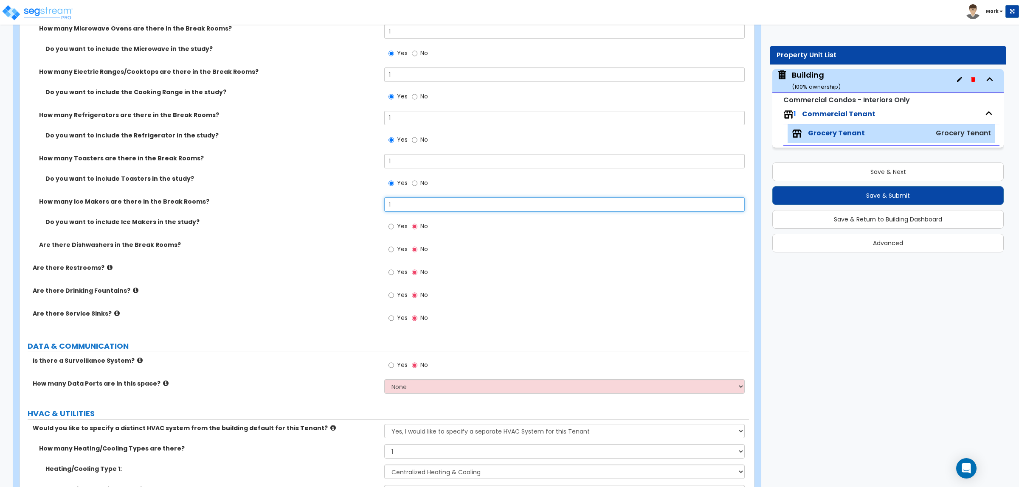
type input "1"
click at [388, 222] on input "Yes" at bounding box center [391, 226] width 6 height 9
radio input "true"
click at [388, 245] on input "Yes" at bounding box center [391, 249] width 6 height 9
radio input "true"
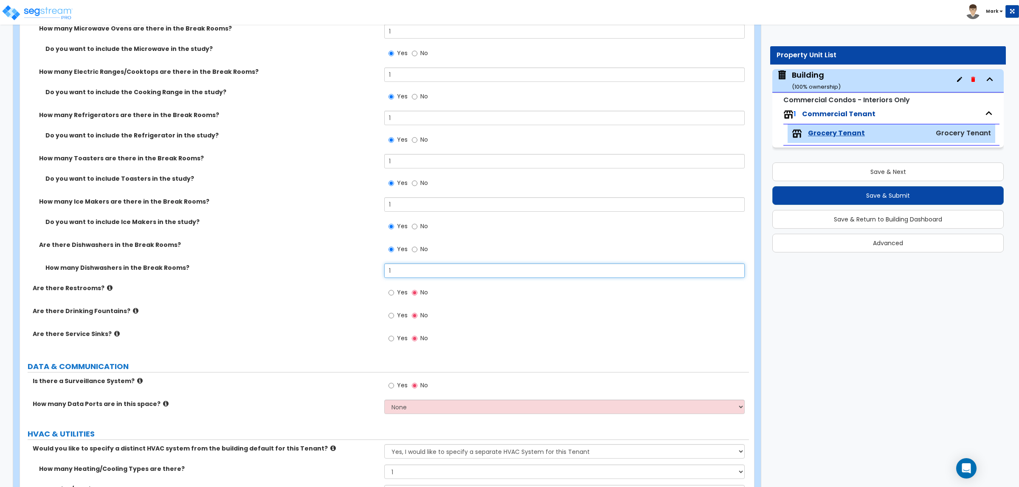
type input "1"
click at [398, 291] on span "Yes" at bounding box center [402, 292] width 11 height 8
click at [394, 291] on input "Yes" at bounding box center [391, 292] width 6 height 9
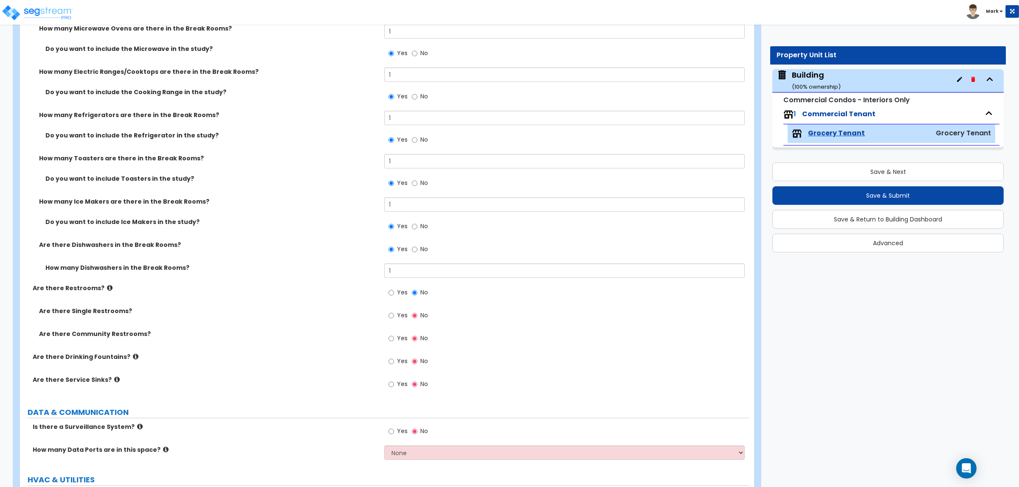
click at [404, 316] on span "Yes" at bounding box center [402, 315] width 11 height 8
click at [394, 316] on input "Yes" at bounding box center [391, 315] width 6 height 9
radio input "true"
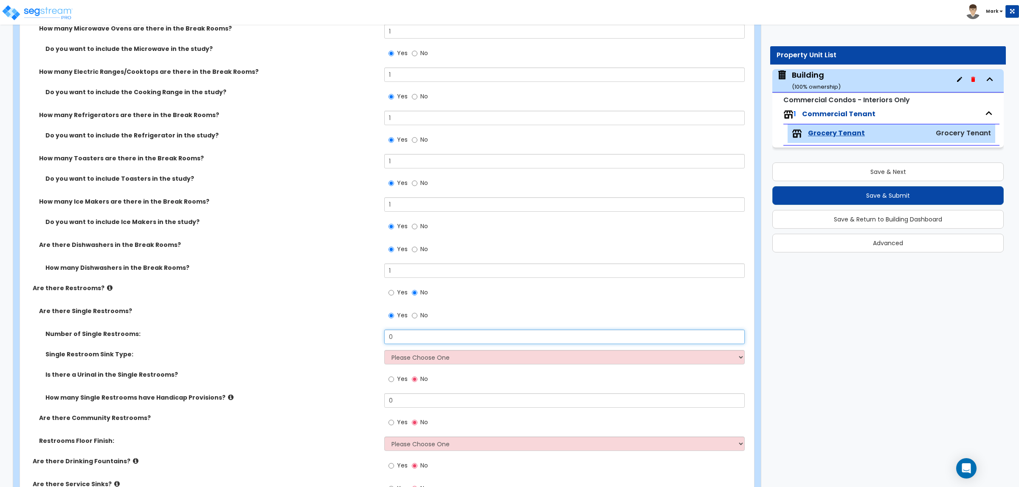
drag, startPoint x: 414, startPoint y: 334, endPoint x: 334, endPoint y: 349, distance: 81.5
click at [347, 348] on div "Number of Single Restrooms: 0" at bounding box center [384, 340] width 729 height 20
type input "1"
click at [406, 359] on select "Please Choose One Wall-mounted Vanity-mounted" at bounding box center [564, 357] width 360 height 14
select select "2"
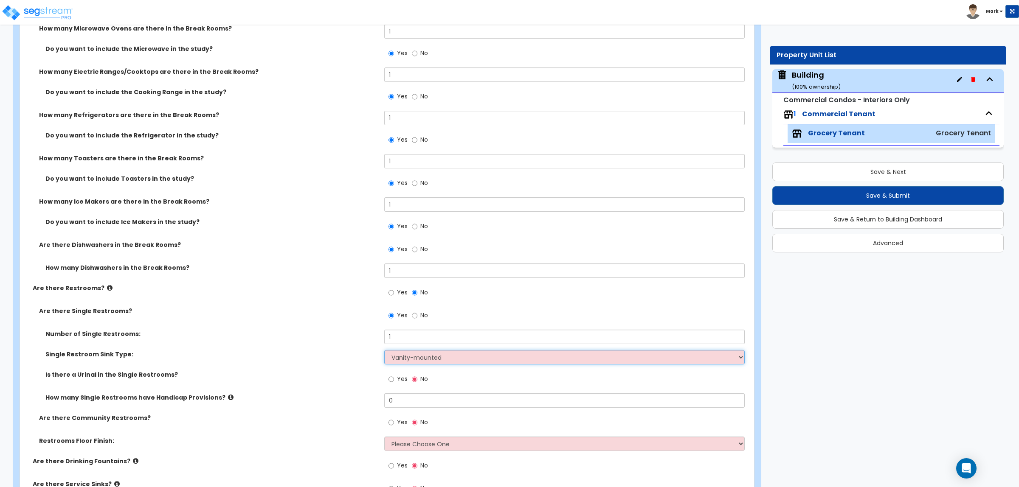
click at [384, 350] on select "Please Choose One Wall-mounted Vanity-mounted" at bounding box center [564, 357] width 360 height 14
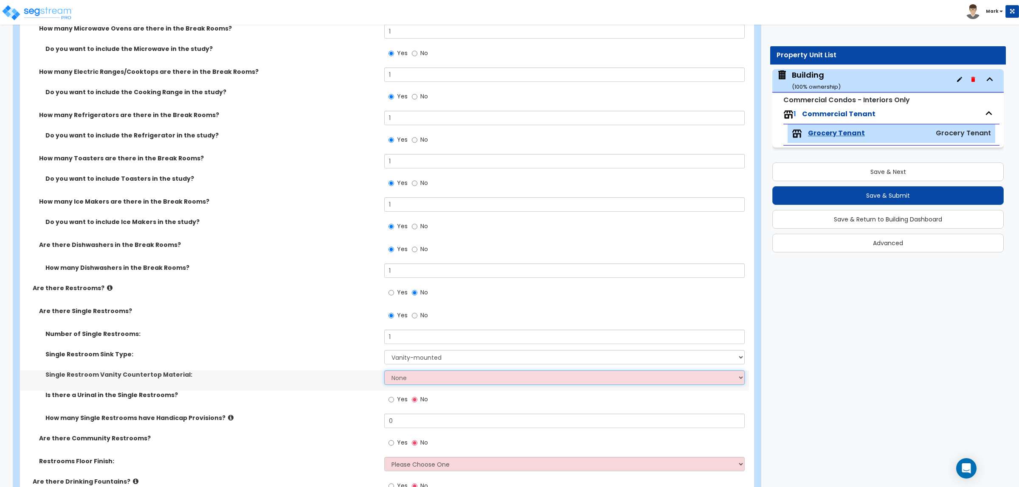
click at [408, 372] on select "None Plastic Laminate Solid Surface Stone Quartz Marble Tile Wood Stainless Ste…" at bounding box center [564, 378] width 360 height 14
select select "4"
click at [384, 371] on select "None Plastic Laminate Solid Surface Stone Quartz Marble Tile Wood Stainless Ste…" at bounding box center [564, 378] width 360 height 14
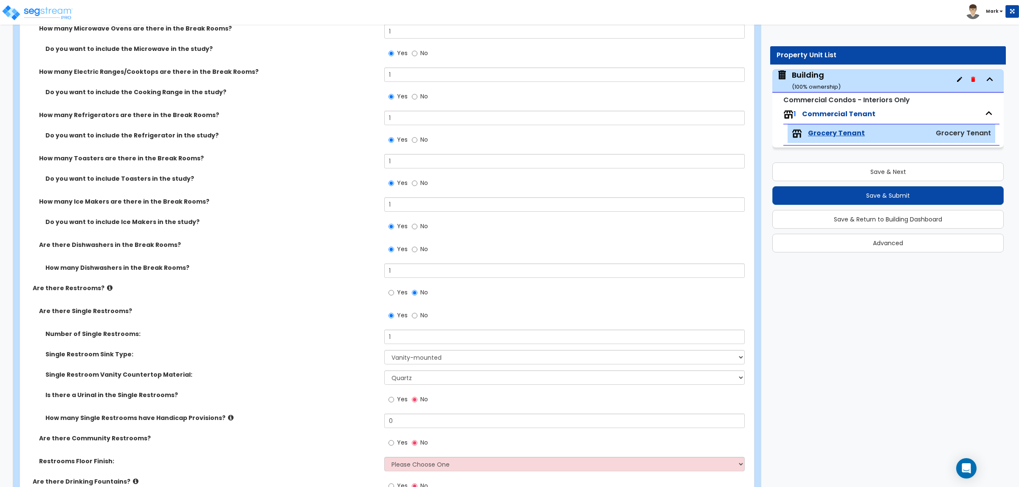
click at [401, 393] on label "Yes" at bounding box center [397, 400] width 19 height 14
click at [394, 395] on input "Yes" at bounding box center [391, 399] width 6 height 9
radio input "true"
drag, startPoint x: 395, startPoint y: 425, endPoint x: 378, endPoint y: 423, distance: 17.1
click at [378, 423] on div "How many Single Restrooms have Handicap Provisions? 0" at bounding box center [384, 424] width 729 height 20
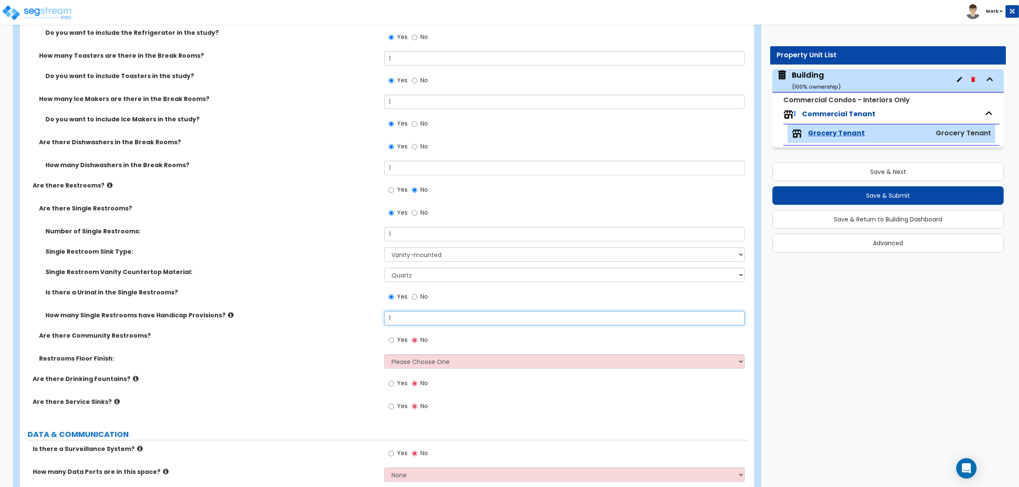
scroll to position [4592, 0]
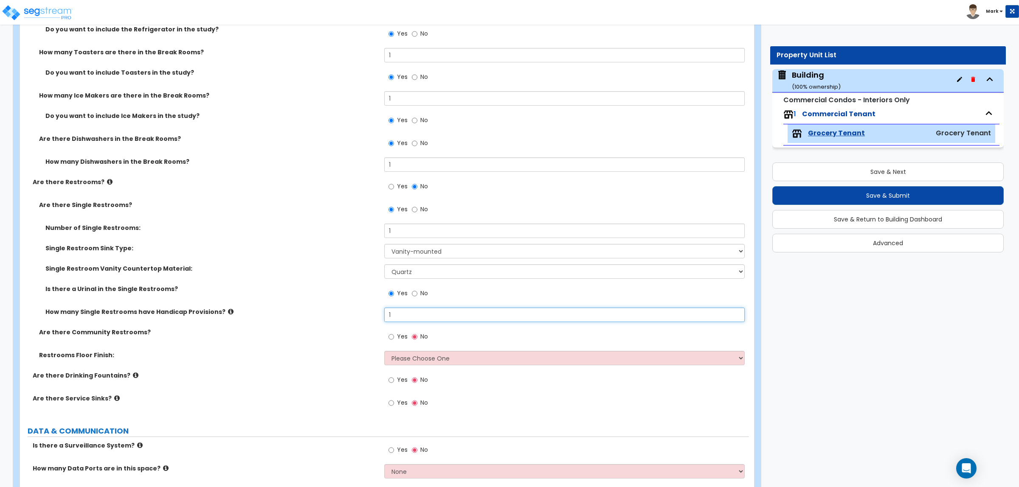
type input "1"
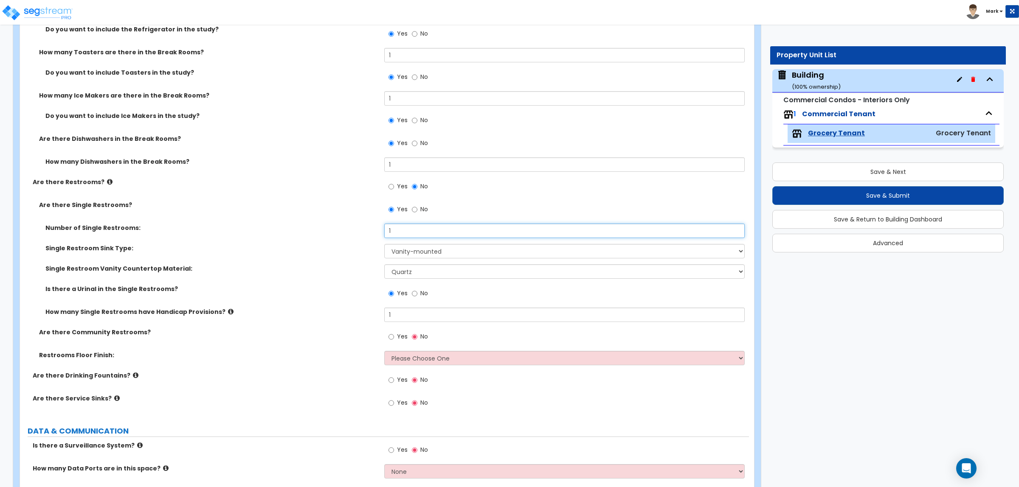
drag, startPoint x: 414, startPoint y: 227, endPoint x: 370, endPoint y: 233, distance: 44.5
click at [370, 233] on div "Number of Single Restrooms: 1" at bounding box center [384, 234] width 729 height 20
type input "2"
click at [396, 328] on div "Yes No" at bounding box center [408, 338] width 48 height 20
click at [406, 334] on span "Yes" at bounding box center [402, 336] width 11 height 8
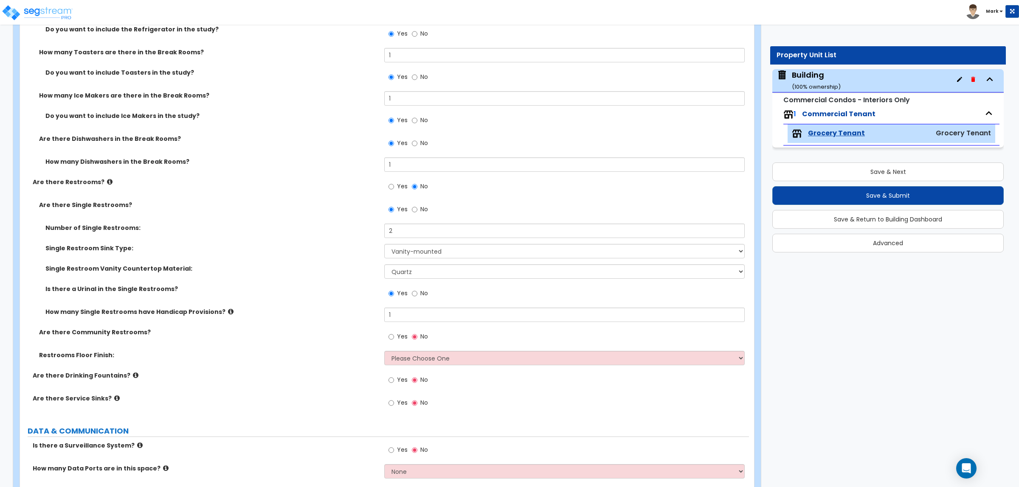
click at [394, 334] on input "Yes" at bounding box center [391, 336] width 6 height 9
radio input "true"
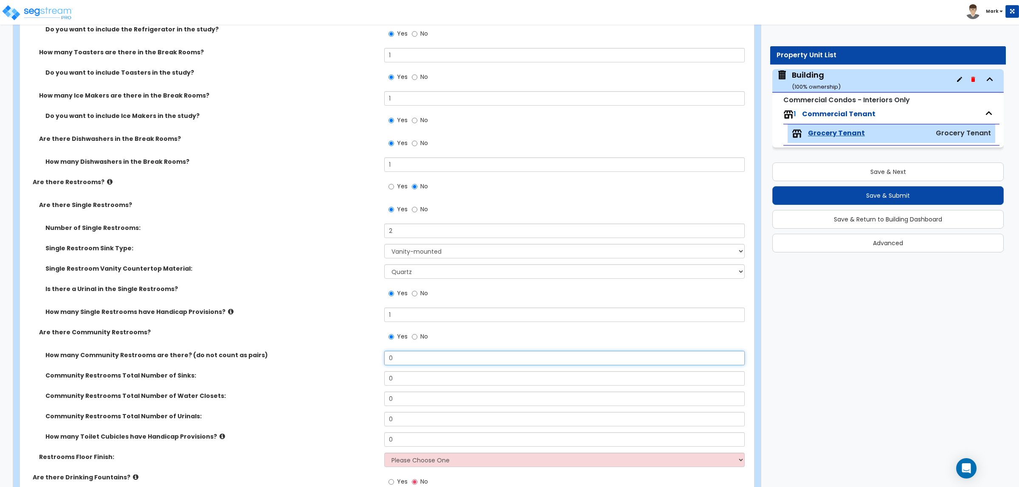
drag, startPoint x: 395, startPoint y: 357, endPoint x: 342, endPoint y: 357, distance: 53.1
click at [342, 356] on div "How many Community Restrooms are there? (do not count as pairs) 0" at bounding box center [384, 361] width 729 height 20
type input "2"
drag, startPoint x: 397, startPoint y: 376, endPoint x: 364, endPoint y: 378, distance: 33.6
click at [364, 378] on div "Community Restrooms Total Number of Sinks: 0" at bounding box center [384, 381] width 729 height 20
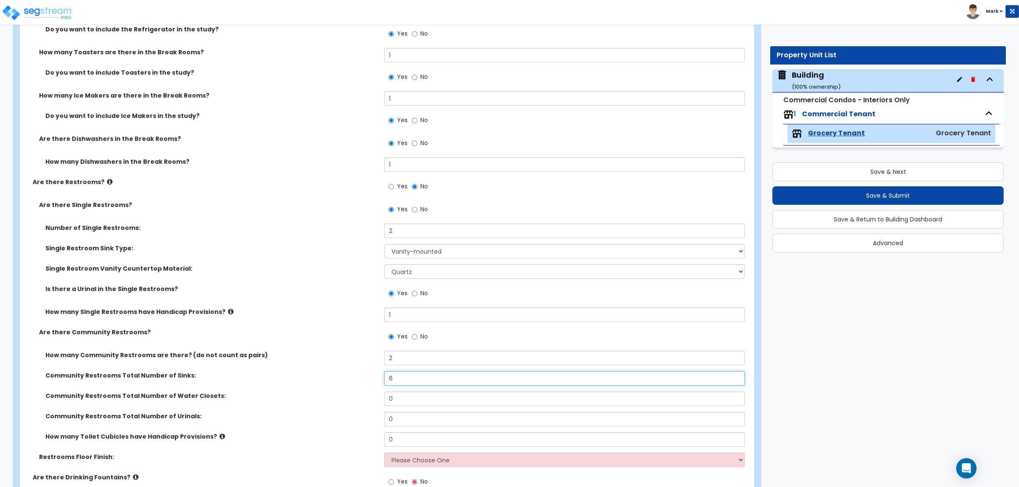
type input "6"
drag, startPoint x: 408, startPoint y: 396, endPoint x: 359, endPoint y: 398, distance: 48.4
click at [359, 398] on div "Community Restrooms Total Number of Water Closets: 0" at bounding box center [384, 402] width 729 height 20
type input "6"
drag, startPoint x: 398, startPoint y: 416, endPoint x: 379, endPoint y: 414, distance: 19.6
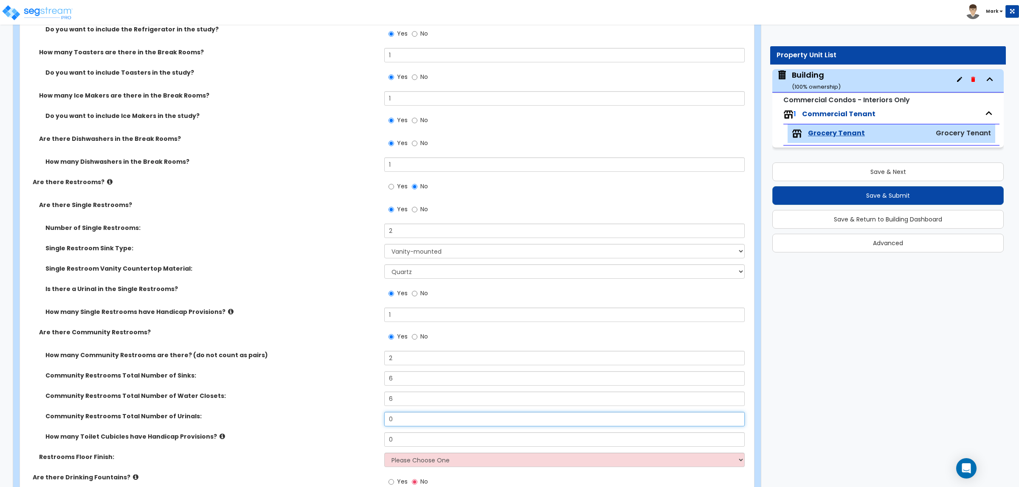
click at [379, 414] on div "Community Restrooms Total Number of Urinals: 0" at bounding box center [384, 422] width 729 height 20
type input "3"
drag, startPoint x: 400, startPoint y: 438, endPoint x: 383, endPoint y: 446, distance: 19.0
click at [383, 446] on div "How many Toilet Cubicles have Handicap Provisions? 0" at bounding box center [384, 442] width 729 height 20
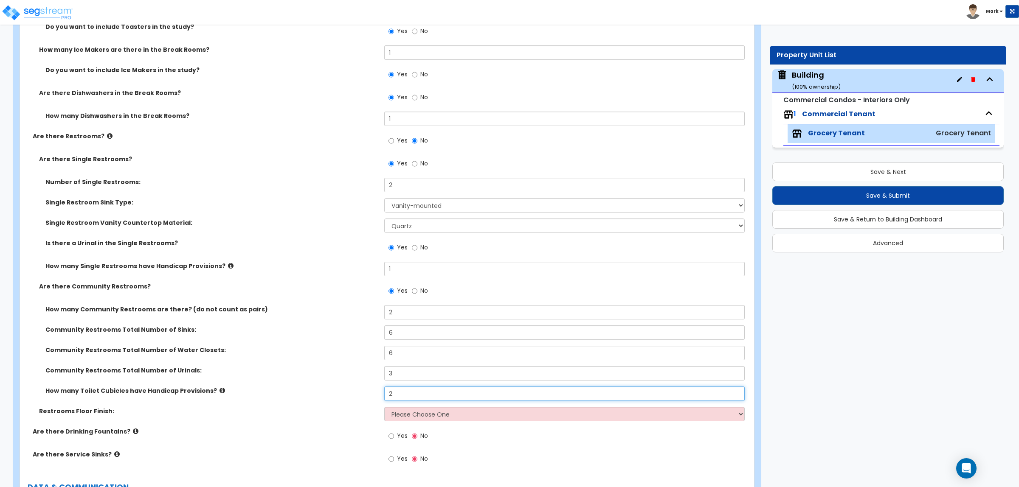
scroll to position [4645, 0]
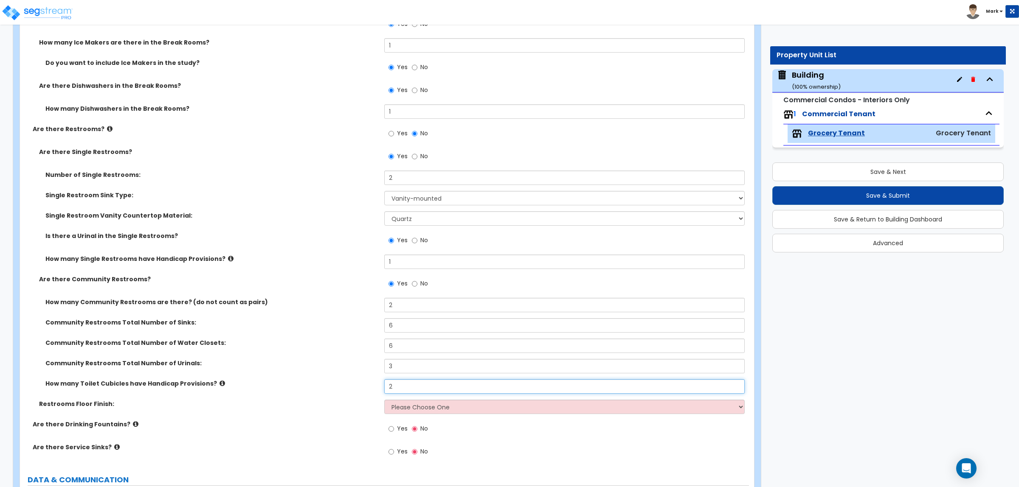
type input "2"
click at [441, 410] on select "Please Choose One Tile Flooring Resilient Laminate Flooring VCT Flooring Sheet …" at bounding box center [564, 407] width 360 height 14
select select "1"
click at [384, 400] on select "Please Choose One Tile Flooring Resilient Laminate Flooring VCT Flooring Sheet …" at bounding box center [564, 407] width 360 height 14
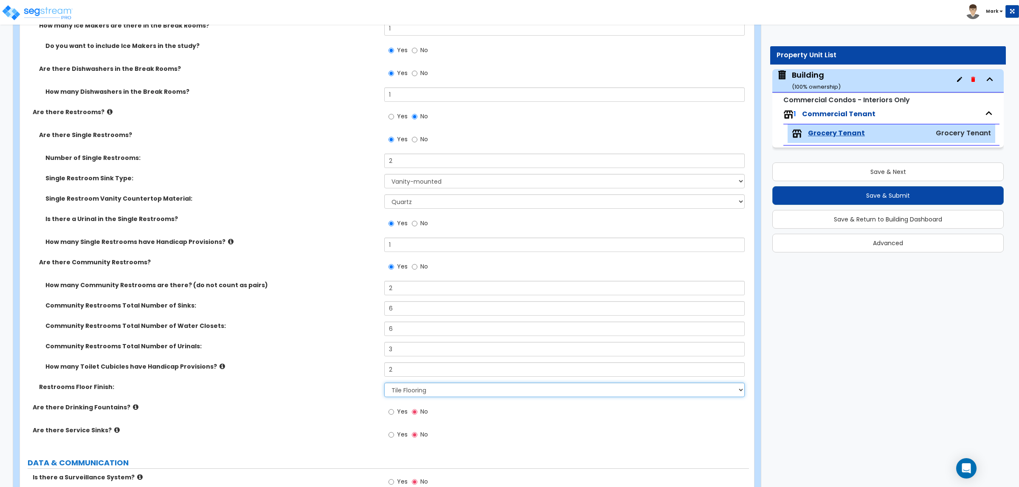
scroll to position [4698, 0]
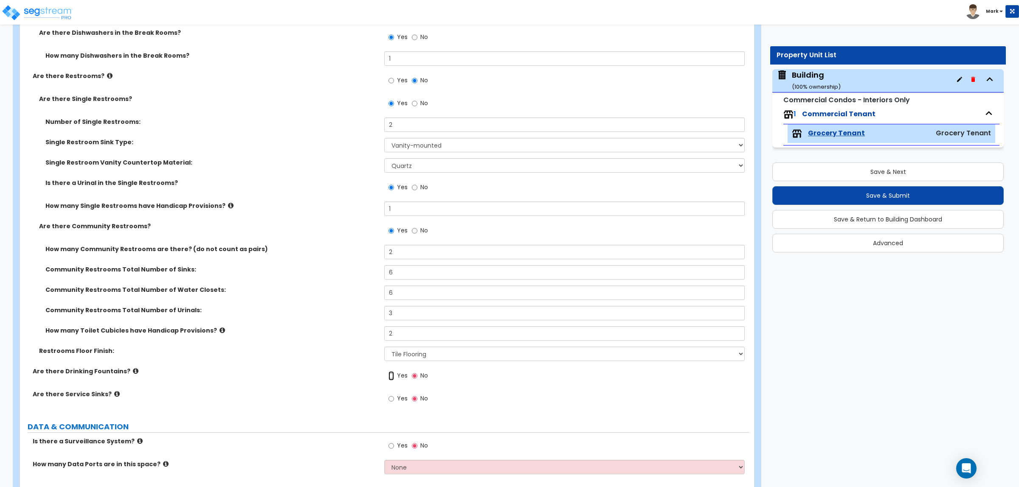
click at [389, 377] on input "Yes" at bounding box center [391, 375] width 6 height 9
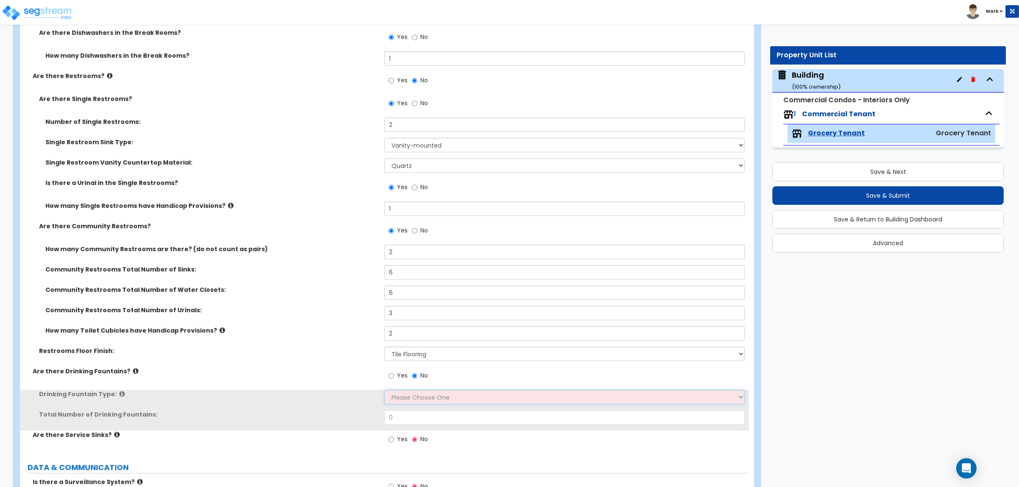
click at [408, 402] on select "Please Choose One Wall-mounted Floor-mounted" at bounding box center [564, 397] width 360 height 14
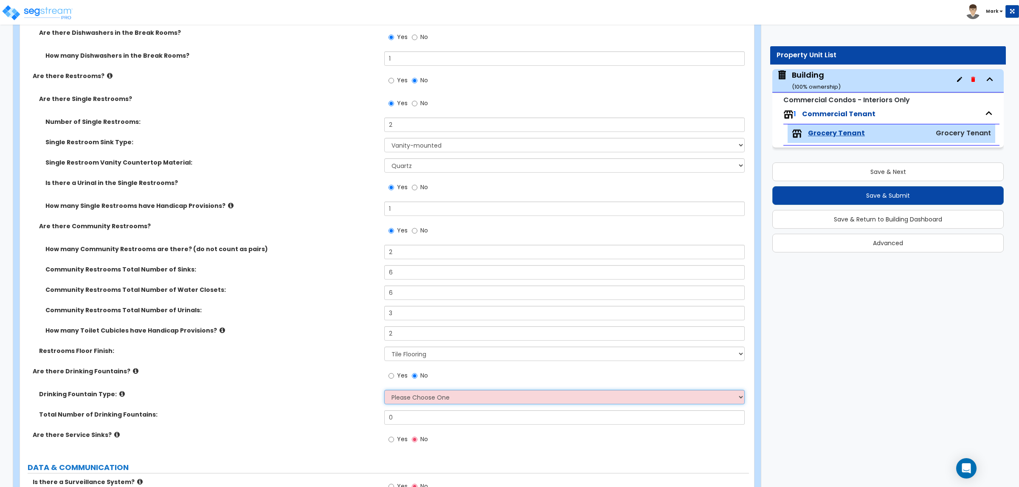
select select "2"
click at [384, 390] on select "Please Choose One Wall-mounted Floor-mounted" at bounding box center [564, 397] width 360 height 14
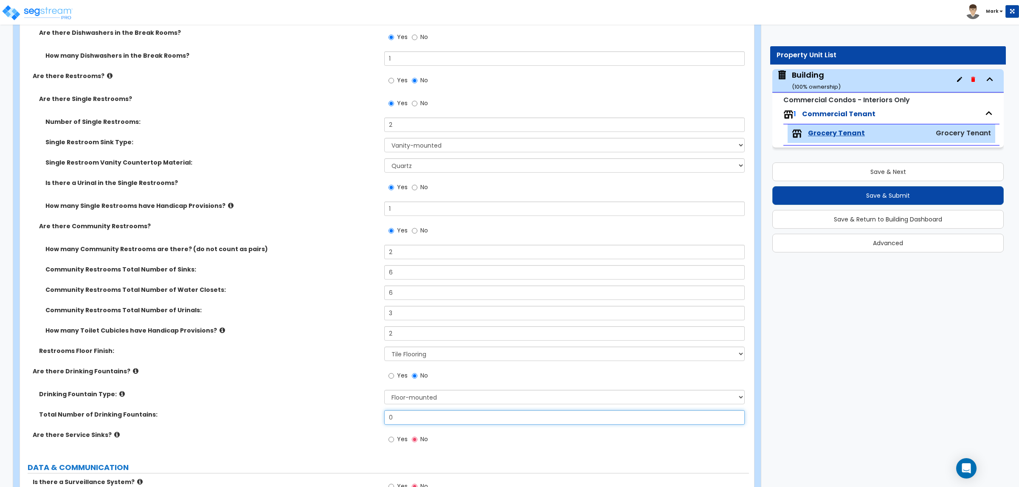
drag, startPoint x: 402, startPoint y: 412, endPoint x: 373, endPoint y: 411, distance: 28.4
click at [380, 411] on div "Total Number of Drinking Fountains: 0" at bounding box center [384, 420] width 729 height 20
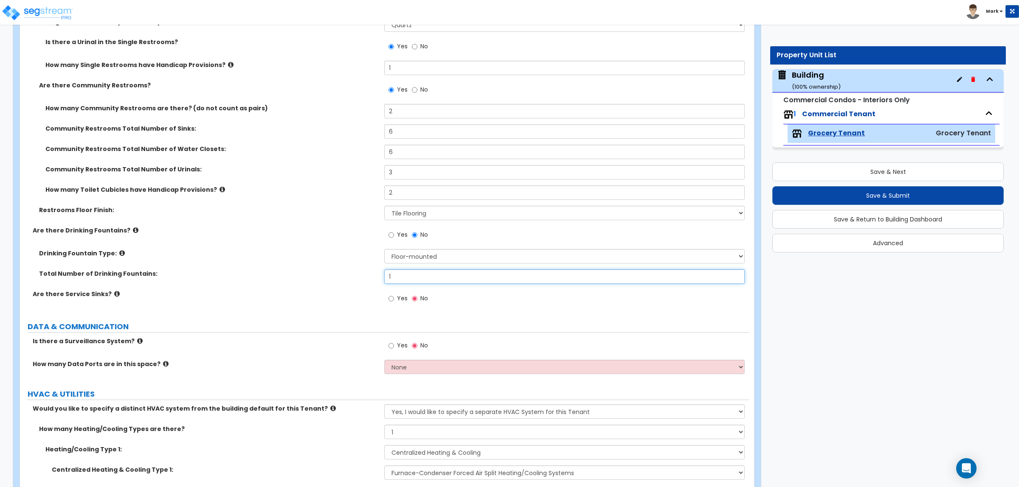
scroll to position [4858, 0]
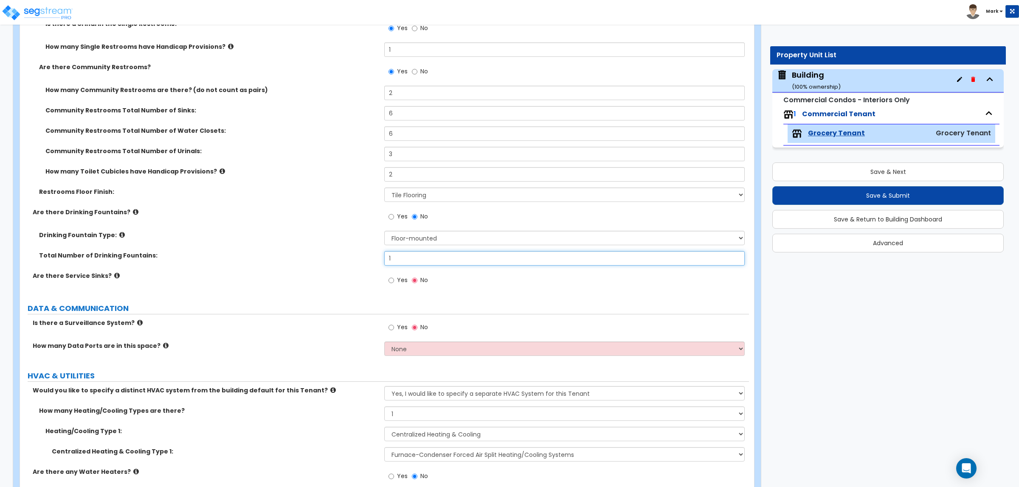
type input "1"
click at [388, 277] on input "Yes" at bounding box center [391, 280] width 6 height 9
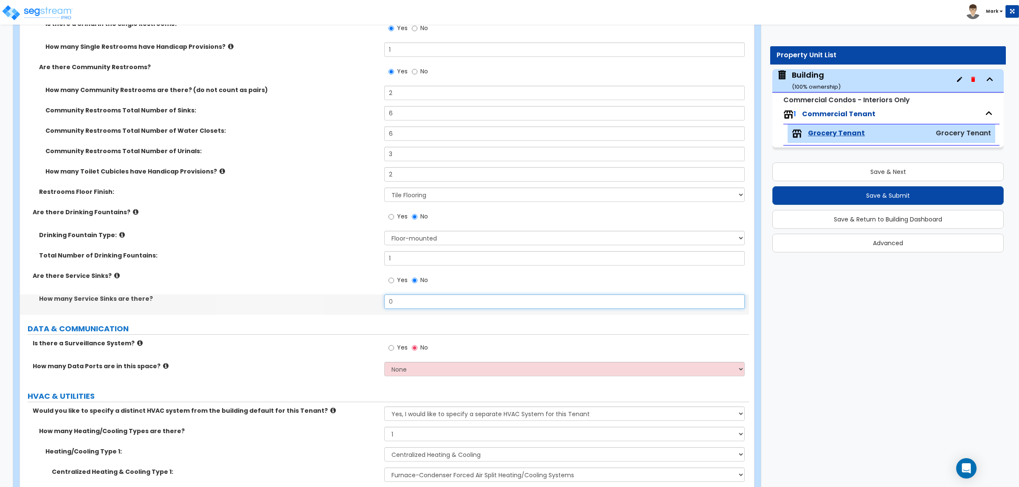
drag, startPoint x: 393, startPoint y: 302, endPoint x: 272, endPoint y: 300, distance: 121.0
click at [272, 297] on div "How many Service Sinks are there? 0" at bounding box center [384, 305] width 729 height 20
type input "2"
click at [402, 346] on span "Yes" at bounding box center [402, 347] width 11 height 8
click at [394, 346] on input "Yes" at bounding box center [391, 347] width 6 height 9
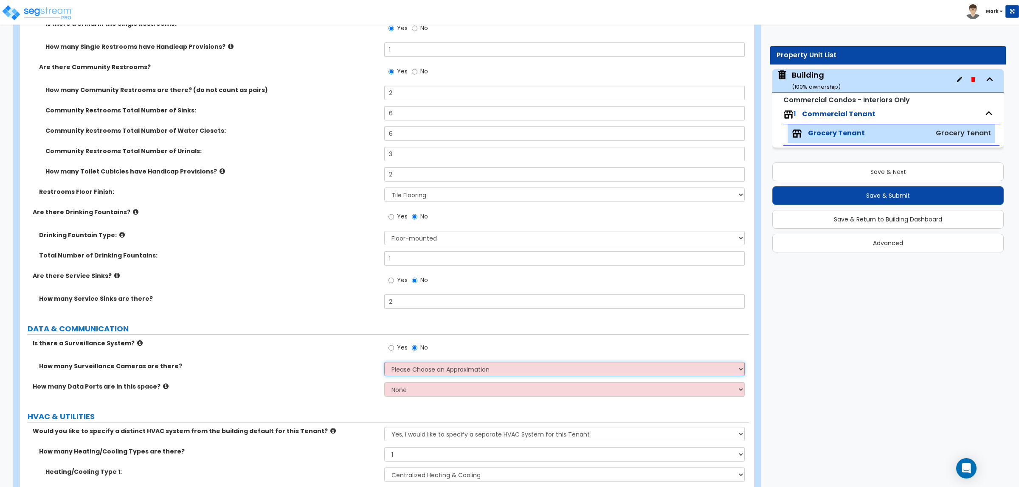
click at [466, 368] on select "Please Choose an Approximation Barely Noticed Any Noticed a Couple Frequently S…" at bounding box center [564, 369] width 360 height 14
click at [384, 362] on select "Please Choose an Approximation Barely Noticed Any Noticed a Couple Frequently S…" at bounding box center [564, 369] width 360 height 14
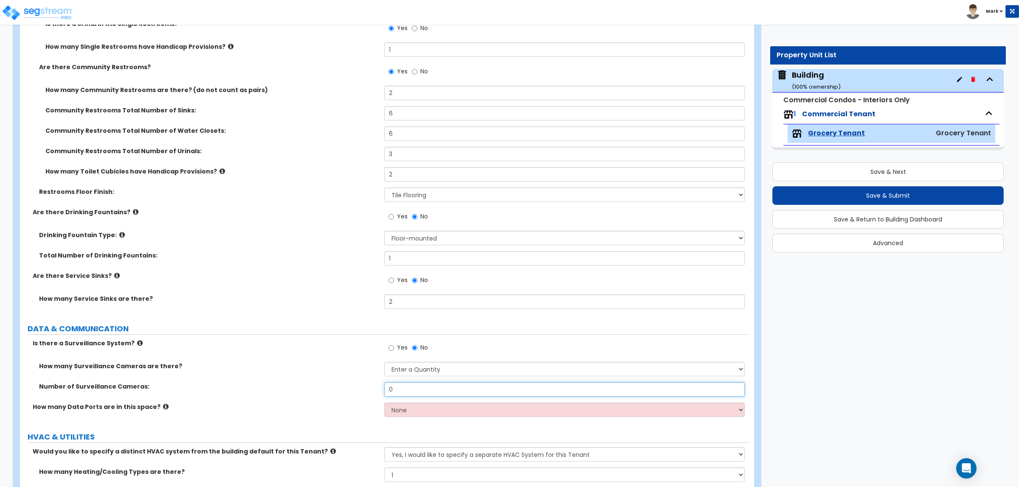
drag, startPoint x: 417, startPoint y: 385, endPoint x: 304, endPoint y: 398, distance: 114.1
click at [304, 398] on div "Number of Surveillance Cameras: 0" at bounding box center [384, 392] width 729 height 20
click at [417, 389] on input "0" at bounding box center [564, 389] width 360 height 14
drag, startPoint x: 399, startPoint y: 393, endPoint x: 351, endPoint y: 384, distance: 49.5
click at [351, 382] on div "Number of Surveillance Cameras: 0" at bounding box center [384, 392] width 729 height 20
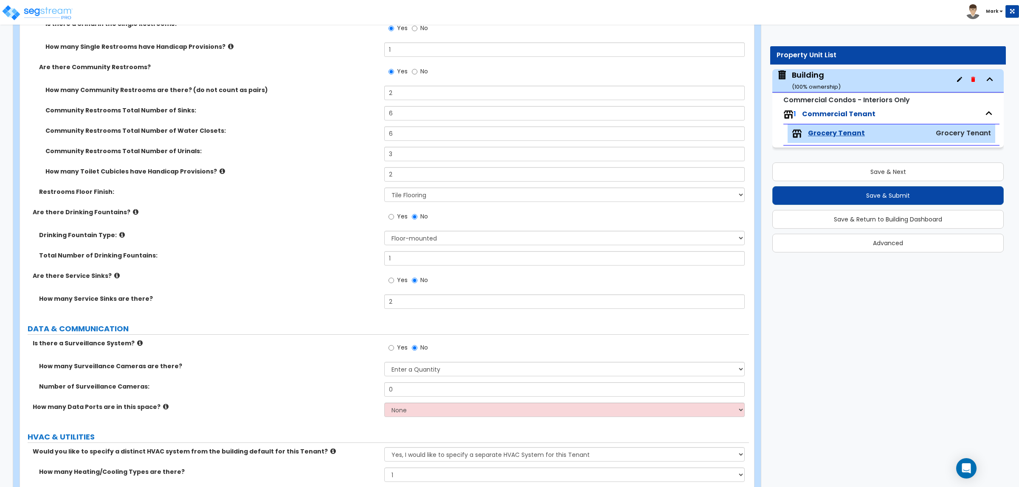
click at [456, 376] on div "How many Surveillance Cameras are there? Please Choose an Approximation Barely …" at bounding box center [384, 372] width 729 height 20
drag, startPoint x: 444, startPoint y: 366, endPoint x: 435, endPoint y: 370, distance: 8.9
click at [444, 366] on select "Please Choose an Approximation Barely Noticed Any Noticed a Couple Frequently S…" at bounding box center [564, 369] width 360 height 14
select select "3"
click at [384, 362] on select "Please Choose an Approximation Barely Noticed Any Noticed a Couple Frequently S…" at bounding box center [564, 369] width 360 height 14
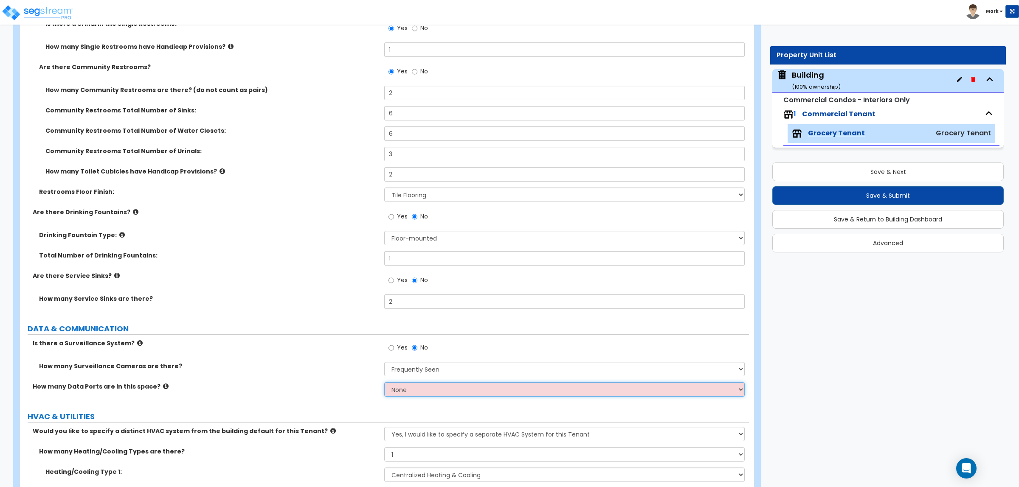
click at [408, 391] on select "None Please Estimate for Me I will specify the Quantity Exactly" at bounding box center [564, 389] width 360 height 14
select select "1"
click at [384, 382] on select "None Please Estimate for Me I will specify the Quantity Exactly" at bounding box center [564, 389] width 360 height 14
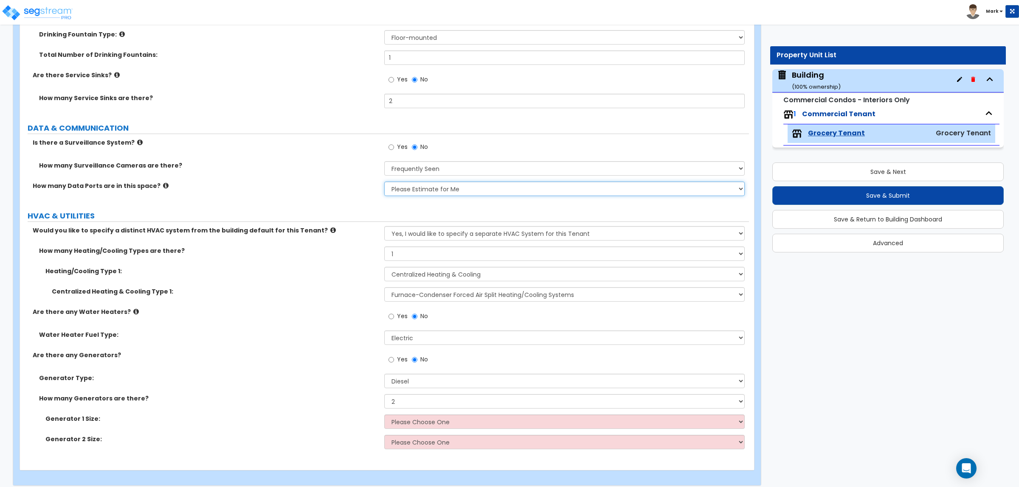
scroll to position [5065, 0]
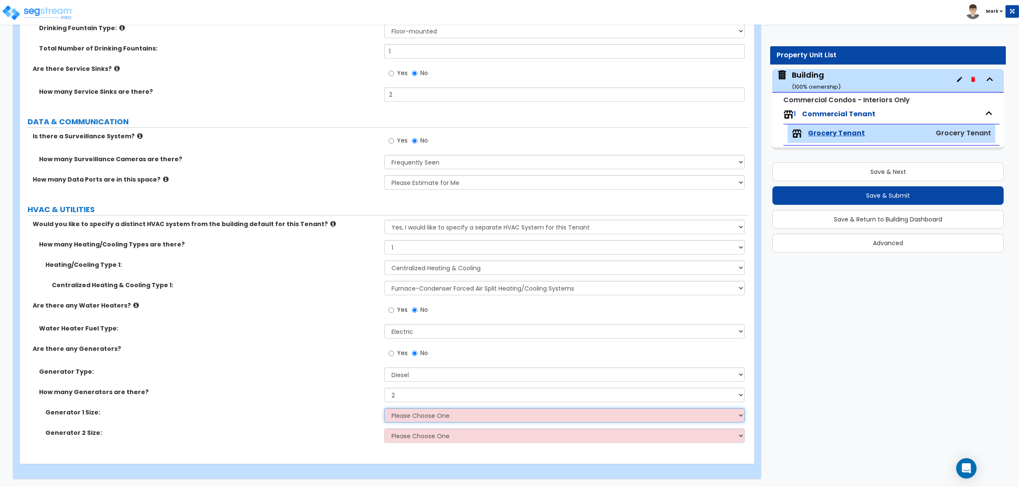
click at [419, 416] on select "Please Choose One 30kW 50kW 75kW 100kW 125 kW 150 kW 175 kW 200 kW 250 kW 300 k…" at bounding box center [564, 415] width 360 height 14
click at [306, 394] on label "How many Generators are there?" at bounding box center [208, 392] width 339 height 8
click at [407, 410] on select "Please Choose One 30kW 50kW 75kW 100kW 125 kW 150 kW 175 kW 200 kW 250 kW 300 k…" at bounding box center [564, 415] width 360 height 14
select select "3"
click at [384, 408] on select "Please Choose One 30kW 50kW 75kW 100kW 125 kW 150 kW 175 kW 200 kW 250 kW 300 k…" at bounding box center [564, 415] width 360 height 14
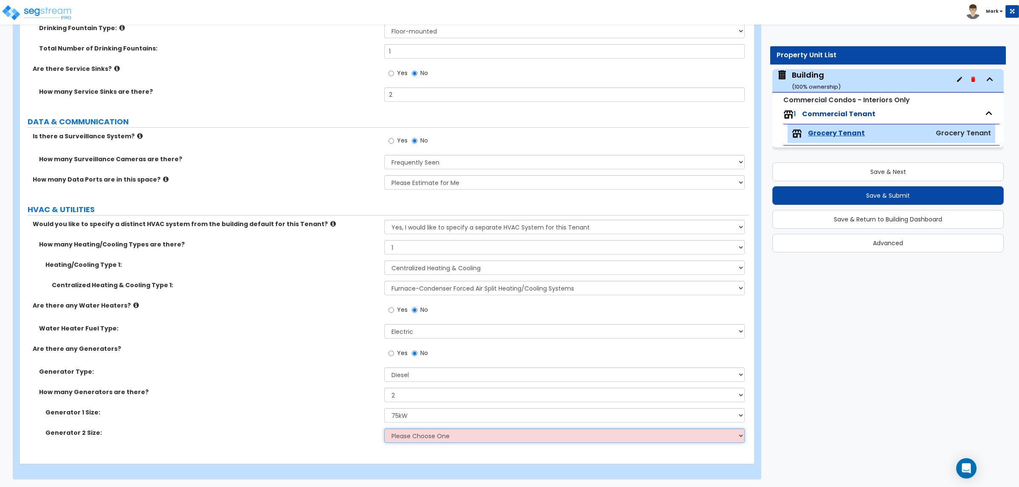
click at [424, 433] on select "Please Choose One 30kW 50kW 75kW 100kW 125 kW 150 kW 175 kW 200 kW 250 kW 300 k…" at bounding box center [564, 436] width 360 height 14
select select "4"
click at [384, 429] on select "Please Choose One 30kW 50kW 75kW 100kW 125 kW 150 kW 175 kW 200 kW 250 kW 300 k…" at bounding box center [564, 436] width 360 height 14
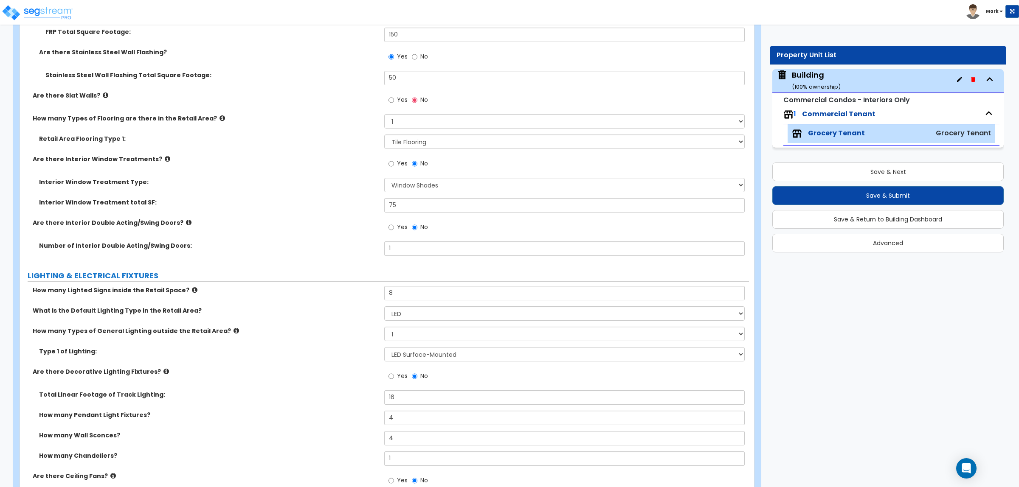
scroll to position [3579, 0]
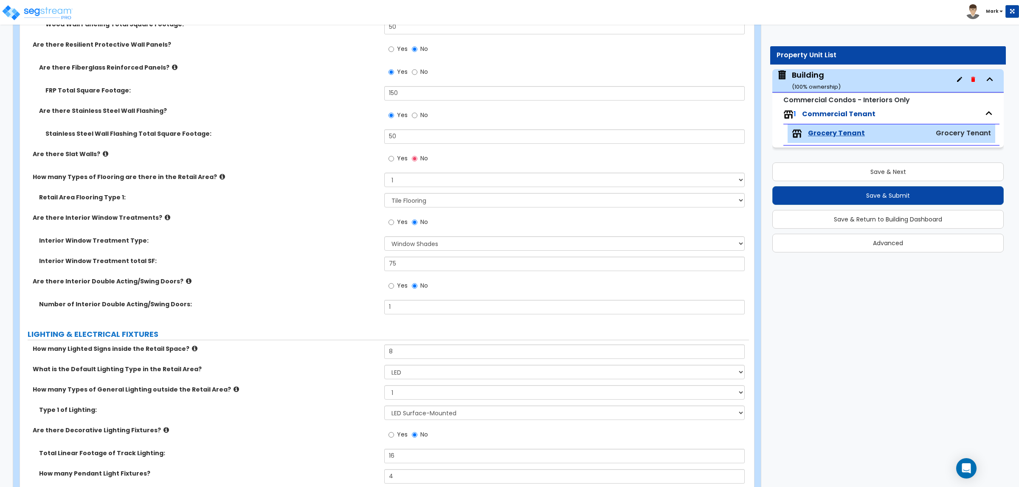
click at [396, 157] on label "Yes" at bounding box center [397, 159] width 19 height 14
click at [394, 157] on input "Yes" at bounding box center [391, 158] width 6 height 9
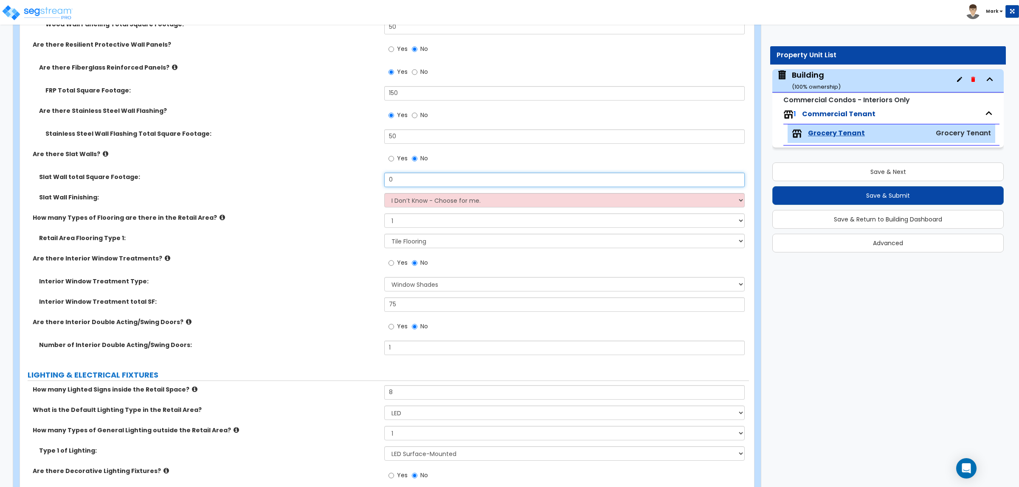
drag, startPoint x: 410, startPoint y: 177, endPoint x: 360, endPoint y: 185, distance: 50.3
click at [360, 185] on div "Slat Wall total Square Footage: 0" at bounding box center [384, 183] width 729 height 20
type input "50"
click at [415, 200] on select "I Don’t Know - Choose for me. Paint Finish Melamine Finish Plastic Laminate Fin…" at bounding box center [564, 200] width 360 height 14
click at [315, 209] on div "Slat Wall Finishing: I Don’t Know - Choose for me. Paint Finish Melamine Finish…" at bounding box center [384, 203] width 729 height 20
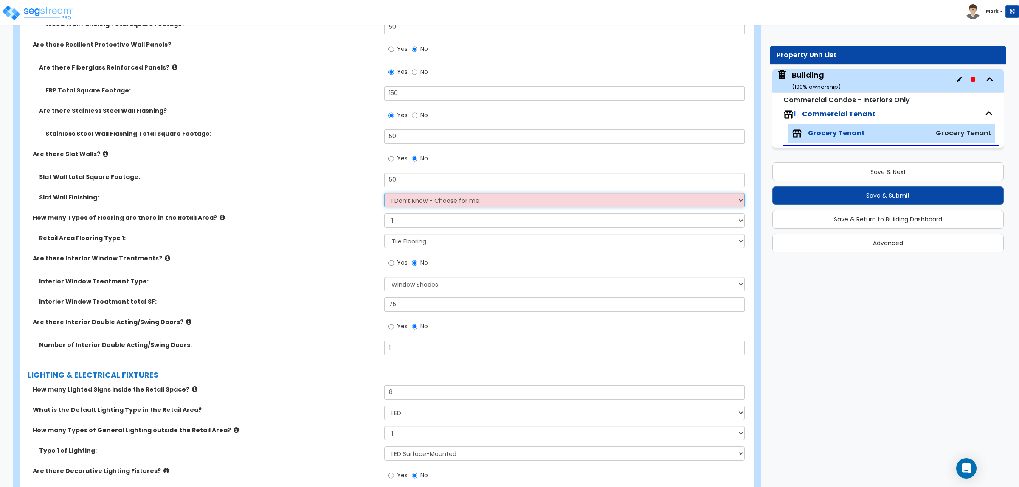
click at [489, 199] on select "I Don’t Know - Choose for me. Paint Finish Melamine Finish Plastic Laminate Fin…" at bounding box center [564, 200] width 360 height 14
select select "1"
click at [384, 193] on select "I Don’t Know - Choose for me. Paint Finish Melamine Finish Plastic Laminate Fin…" at bounding box center [564, 200] width 360 height 14
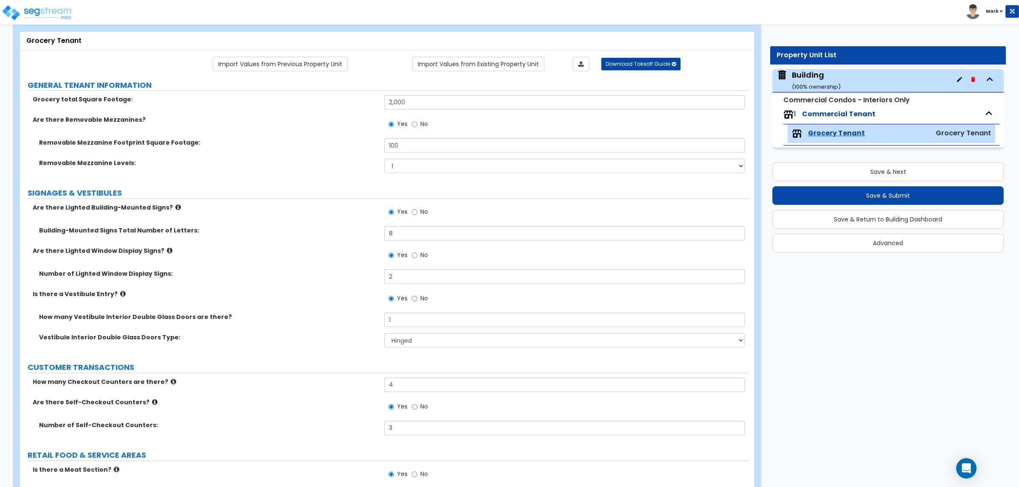
scroll to position [0, 0]
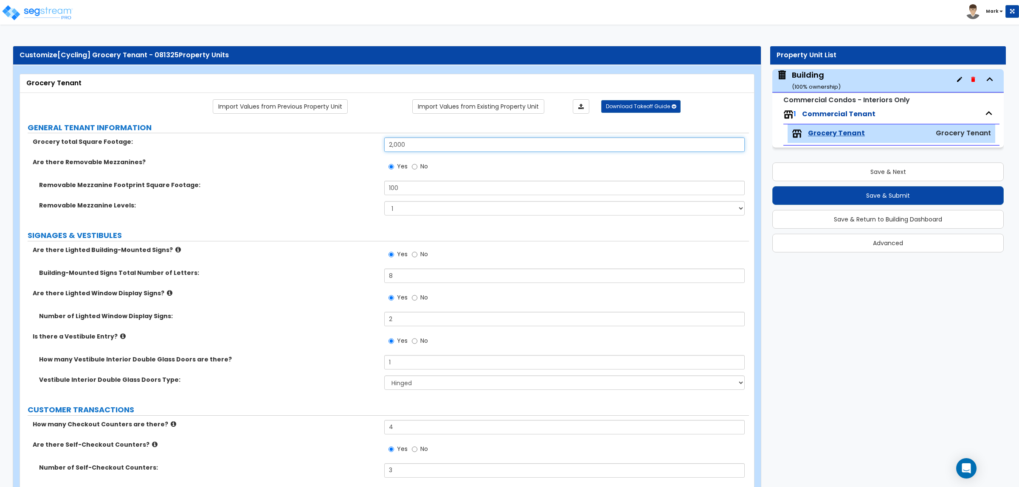
drag, startPoint x: 410, startPoint y: 146, endPoint x: 306, endPoint y: 139, distance: 104.3
click at [339, 140] on div "Grocery total Square Footage: 2,000" at bounding box center [384, 148] width 729 height 20
type input "3,000"
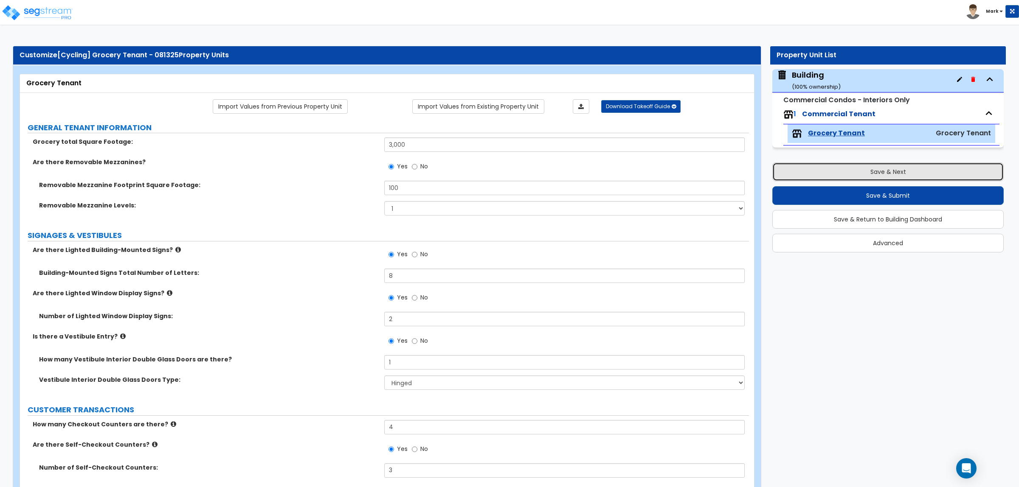
click at [890, 173] on button "Save & Next" at bounding box center [887, 172] width 231 height 19
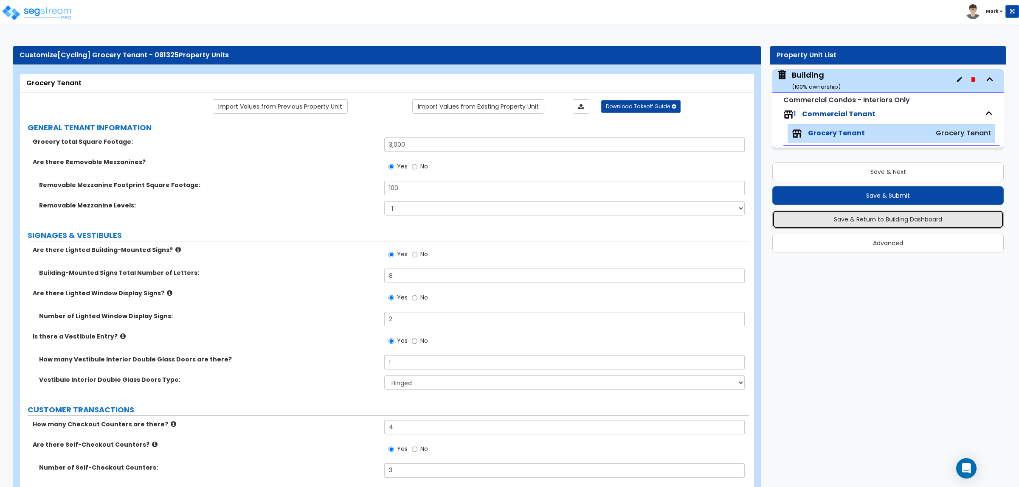
click at [873, 223] on button "Save & Return to Building Dashboard" at bounding box center [887, 219] width 231 height 19
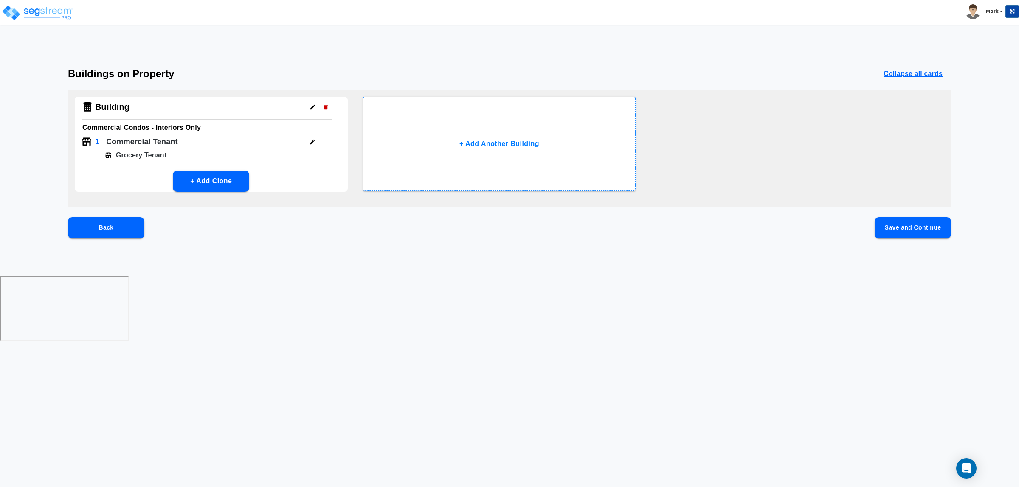
click at [913, 221] on button "Save and Continue" at bounding box center [912, 227] width 76 height 21
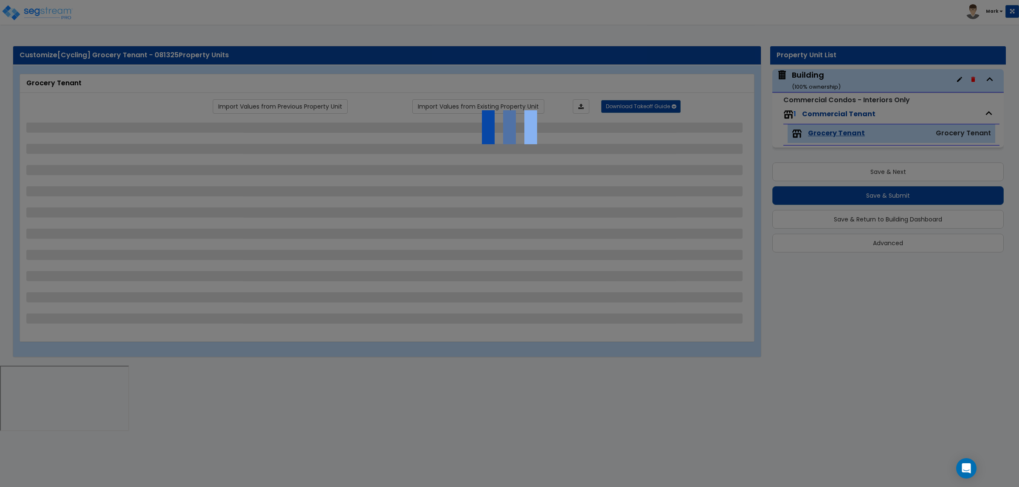
select select "1"
select select "2"
select select "1"
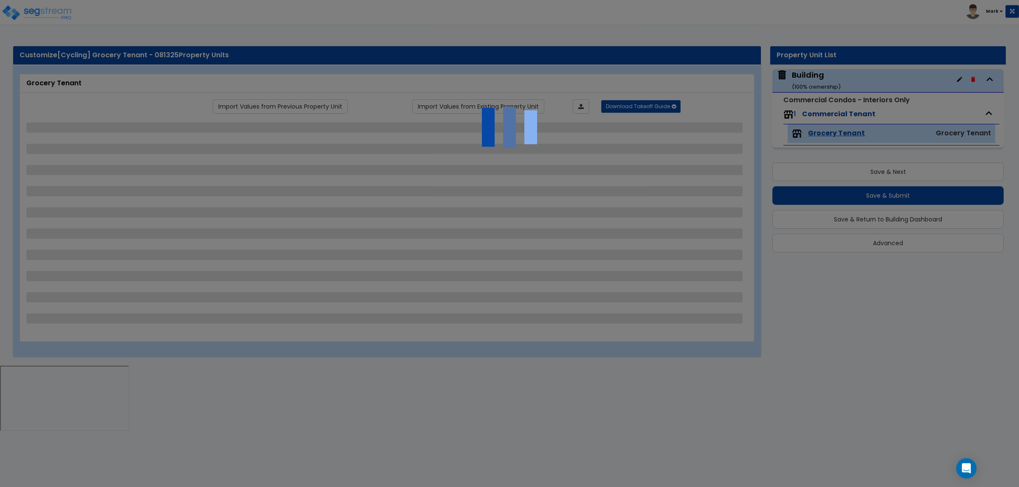
select select "2"
select select "1"
select select "2"
select select "4"
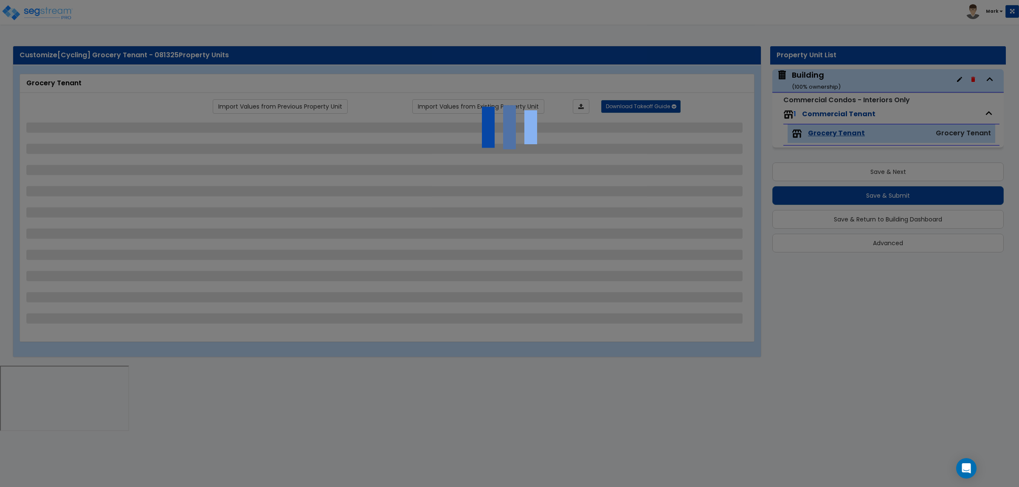
select select "2"
select select "4"
select select "1"
select select "3"
select select "1"
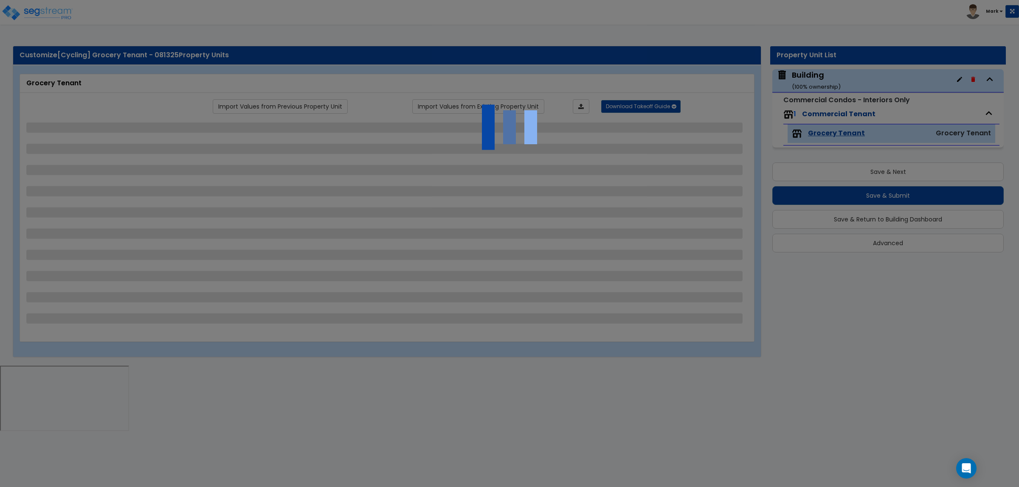
select select "2"
select select "3"
select select "1"
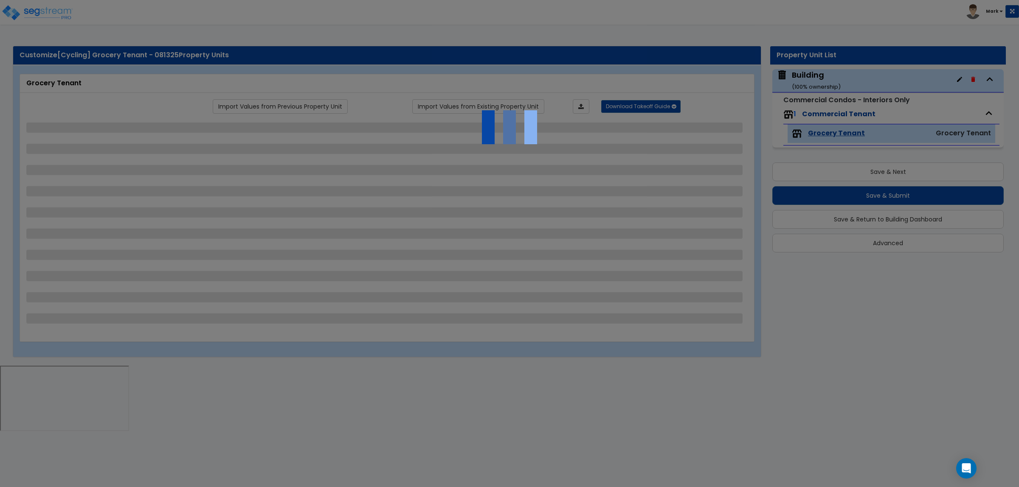
select select "1"
select select "5"
select select "2"
select select "1"
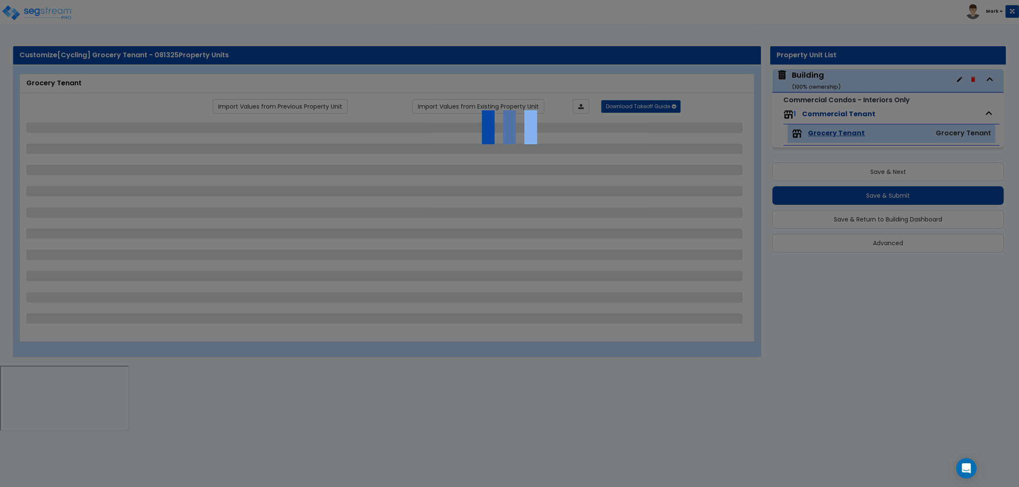
select select "1"
select select "2"
select select "1"
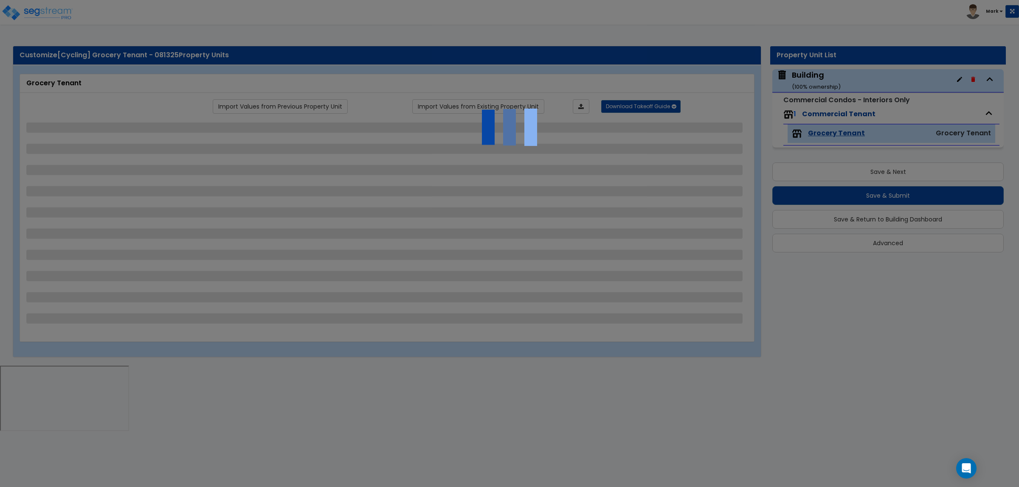
select select "1"
select select "3"
select select "1"
select select "2"
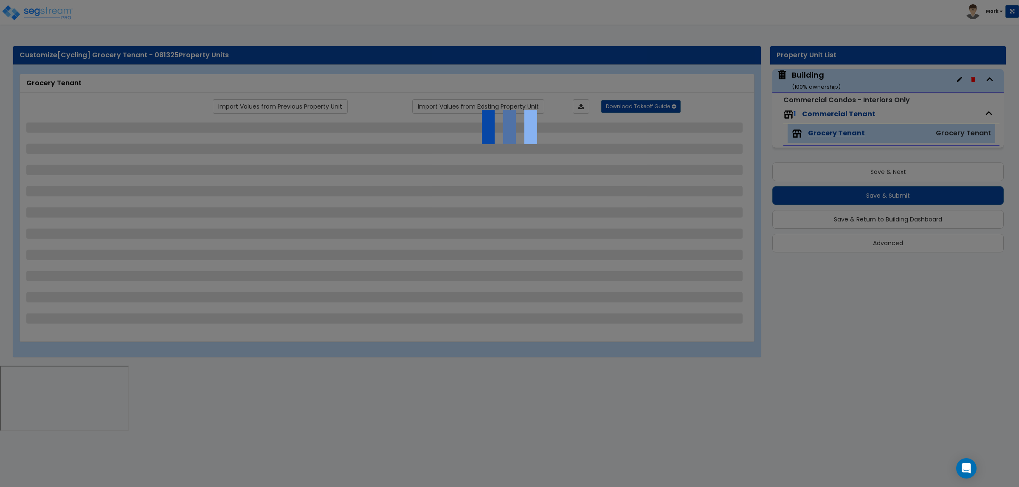
select select "4"
select select "1"
select select "2"
select select "3"
select select "1"
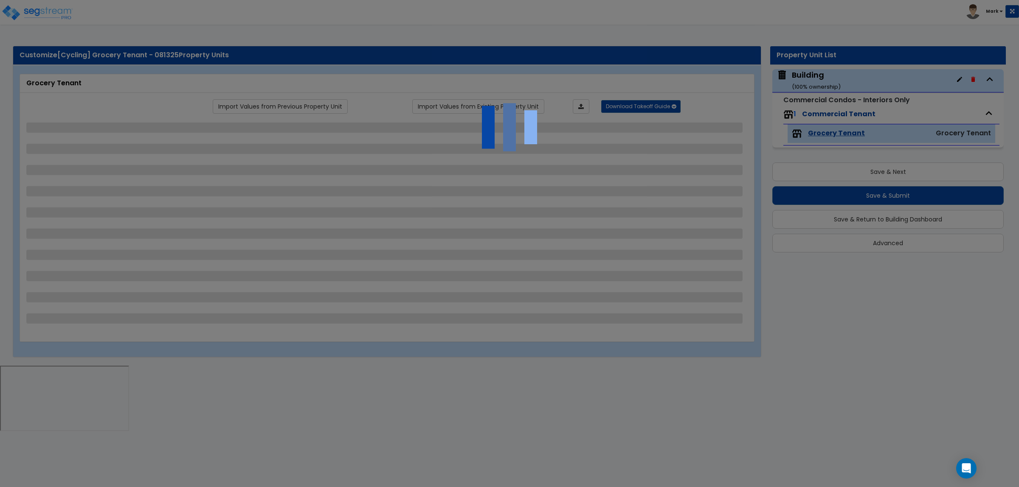
select select "1"
select select "2"
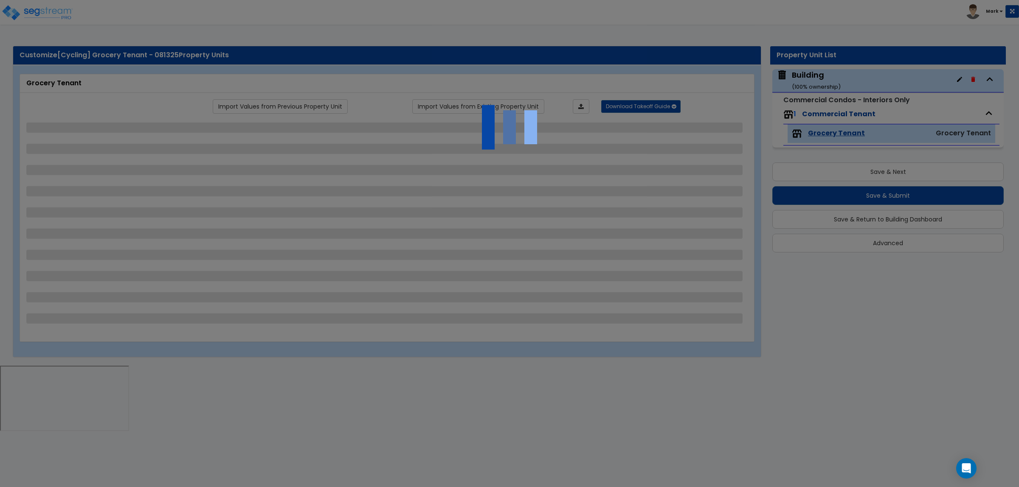
select select "2"
select select "3"
select select "4"
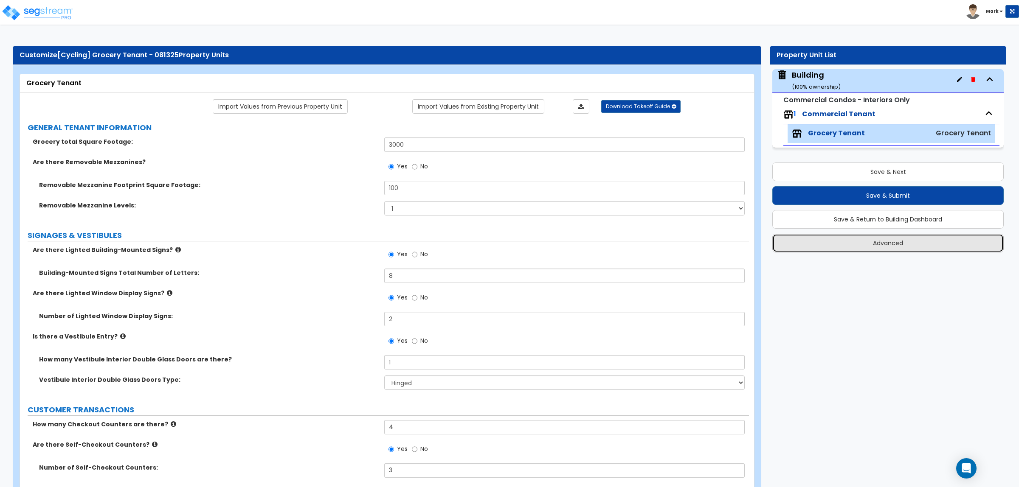
click at [847, 236] on button "Advanced" at bounding box center [887, 243] width 231 height 19
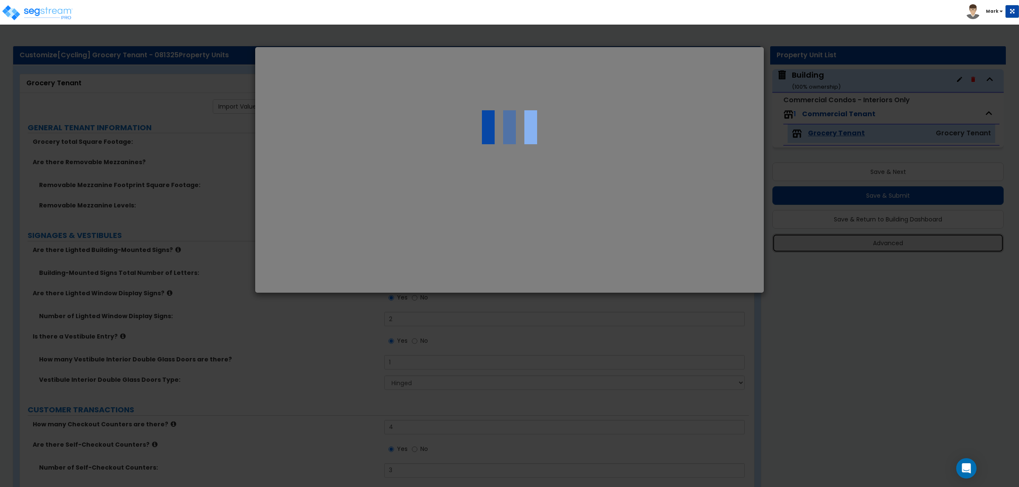
select select "NC"
type input "50,000.0"
select select "2025"
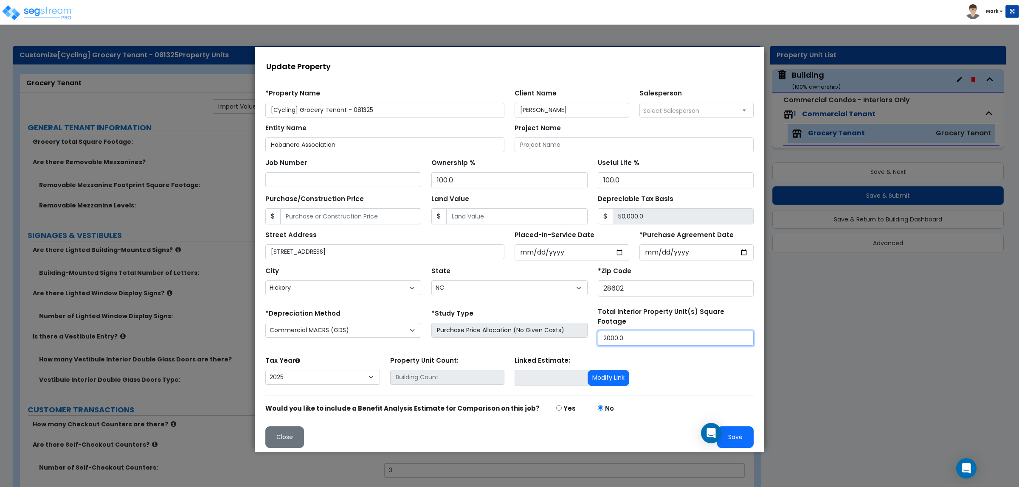
drag, startPoint x: 642, startPoint y: 331, endPoint x: 568, endPoint y: 333, distance: 73.9
click at [568, 333] on div "*Depreciation Method Commercial MACRS (GDS) Residential Rental MACRS (GDS) Comm…" at bounding box center [509, 326] width 498 height 39
type input "3,000"
click at [739, 434] on button "Save" at bounding box center [735, 438] width 37 height 22
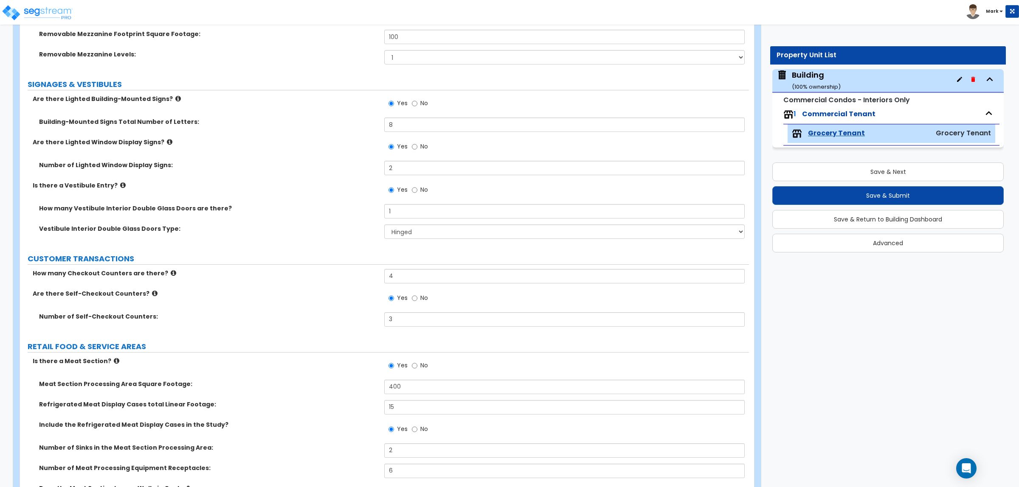
scroll to position [159, 0]
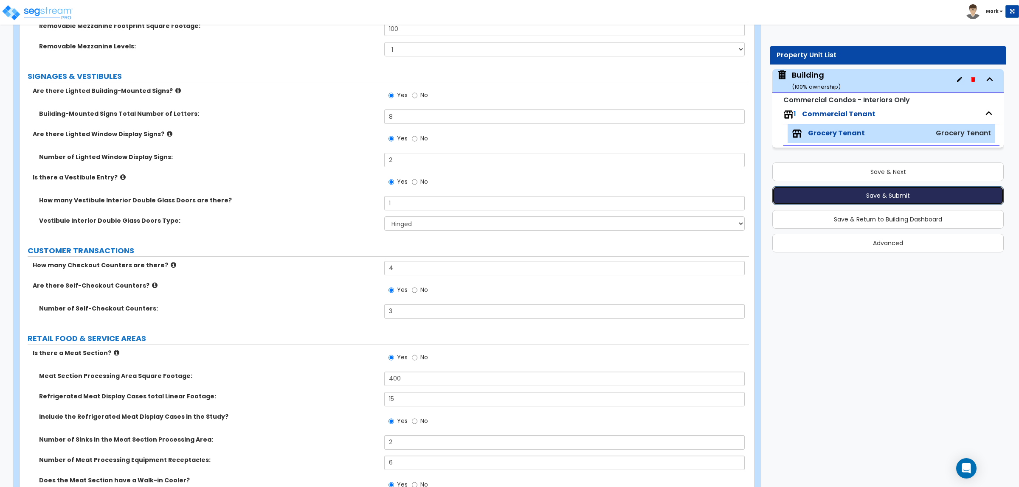
click at [883, 201] on button "Save & Submit" at bounding box center [887, 195] width 231 height 19
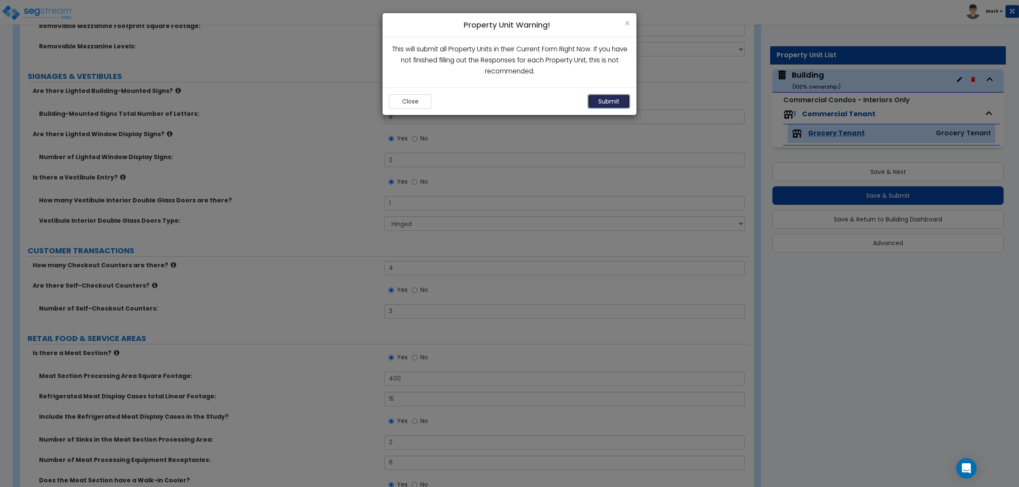
click at [617, 96] on button "Submit" at bounding box center [608, 101] width 42 height 14
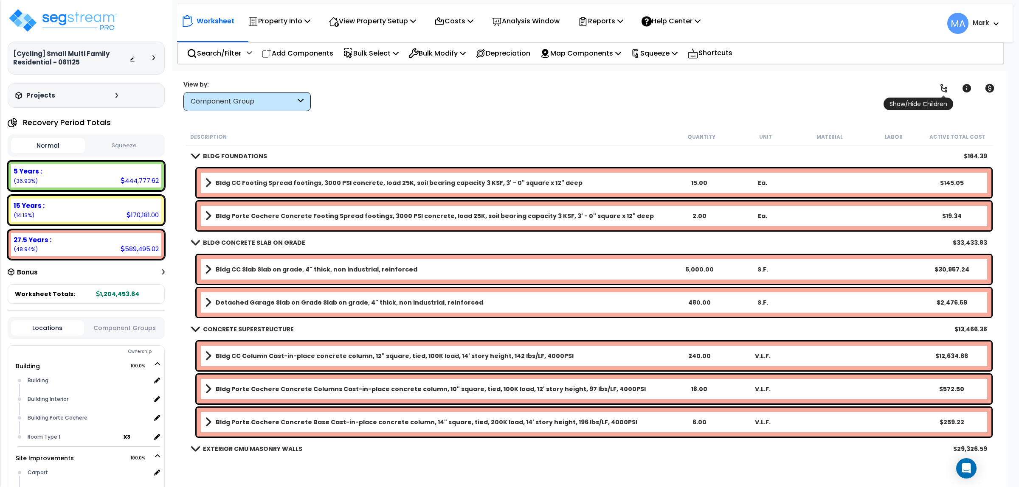
click at [947, 85] on icon at bounding box center [943, 88] width 10 height 10
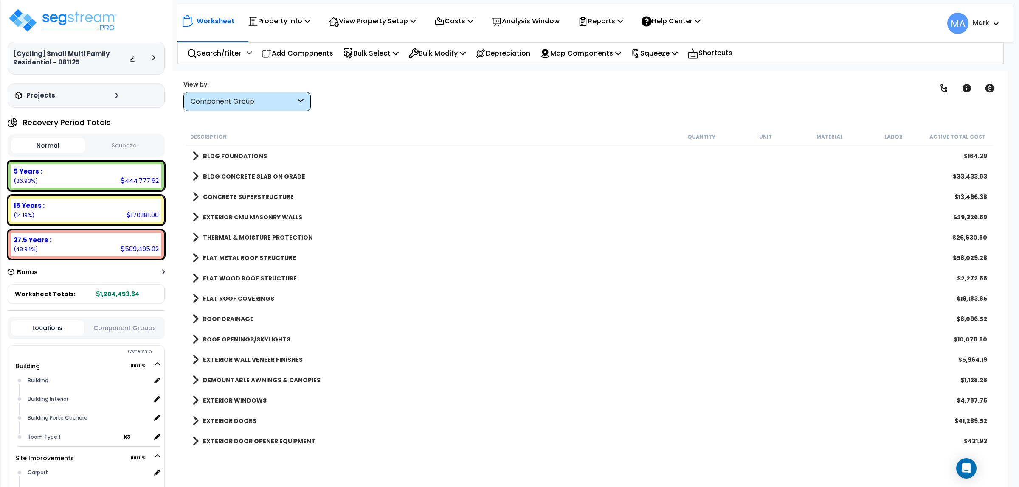
click at [424, 312] on div "ROOF DRAINAGE $8,096.52" at bounding box center [589, 319] width 803 height 20
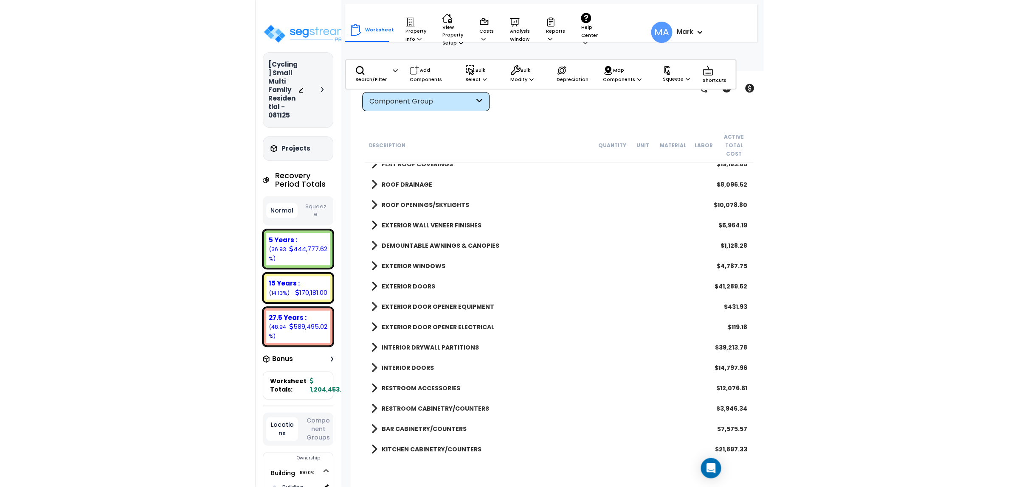
scroll to position [159, 0]
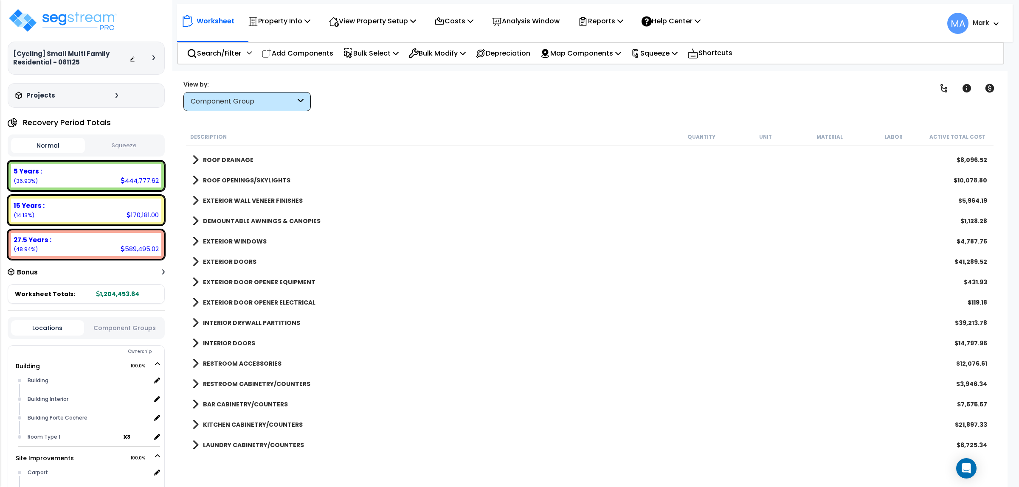
click at [435, 131] on div "Description Quantity Unit Material Labor Active Total Cost" at bounding box center [589, 137] width 807 height 18
click at [310, 23] on p "View Property Setup" at bounding box center [279, 20] width 62 height 11
click at [373, 58] on link "View Questionnaire" at bounding box center [366, 58] width 84 height 17
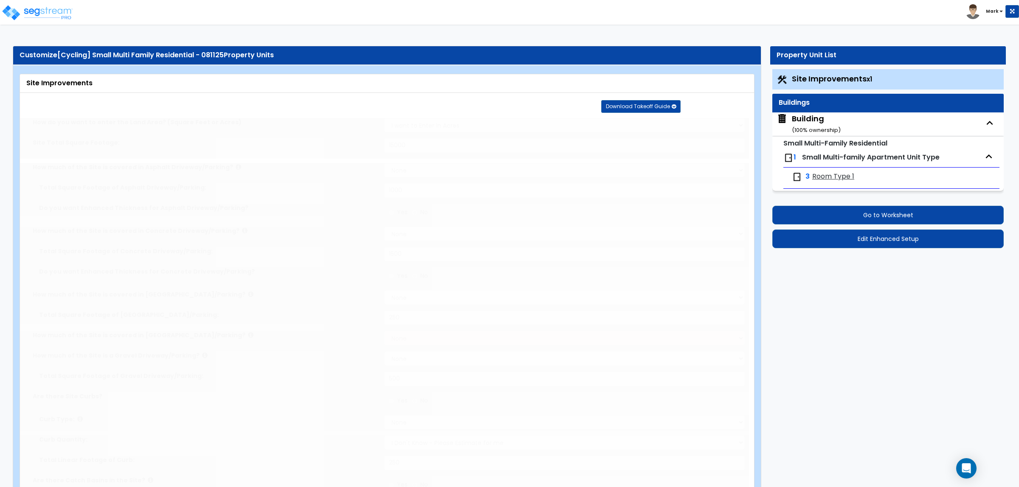
select select "2"
type input "15000"
select select "2"
type input "1000"
select select "2"
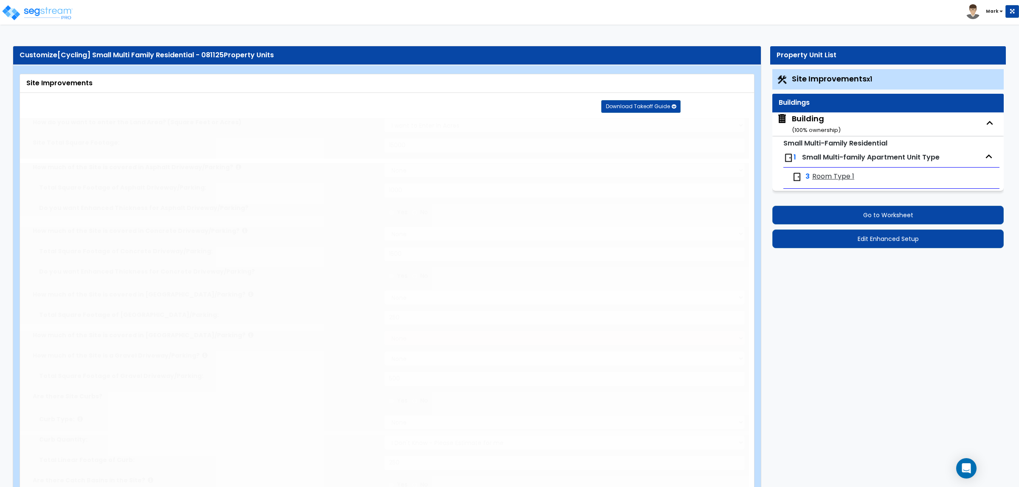
type input "1500"
select select "2"
type input "250"
select select "2"
type input "500"
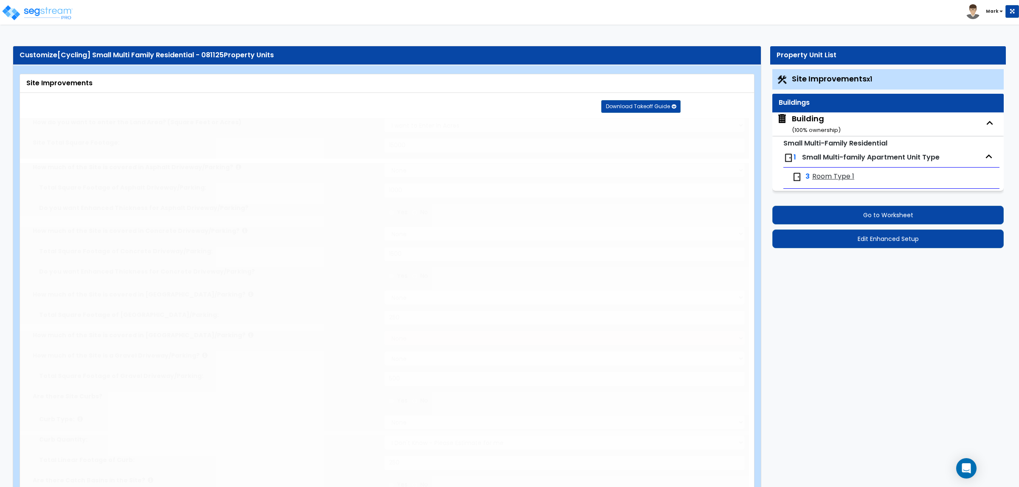
radio input "true"
select select "1"
type input "250"
radio input "true"
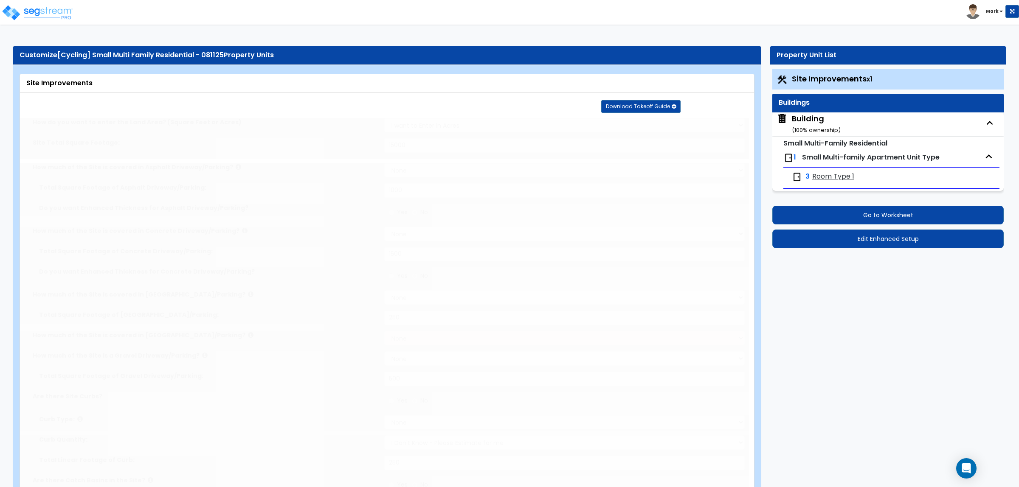
type input "6"
radio input "true"
type input "150"
type input "20"
radio input "true"
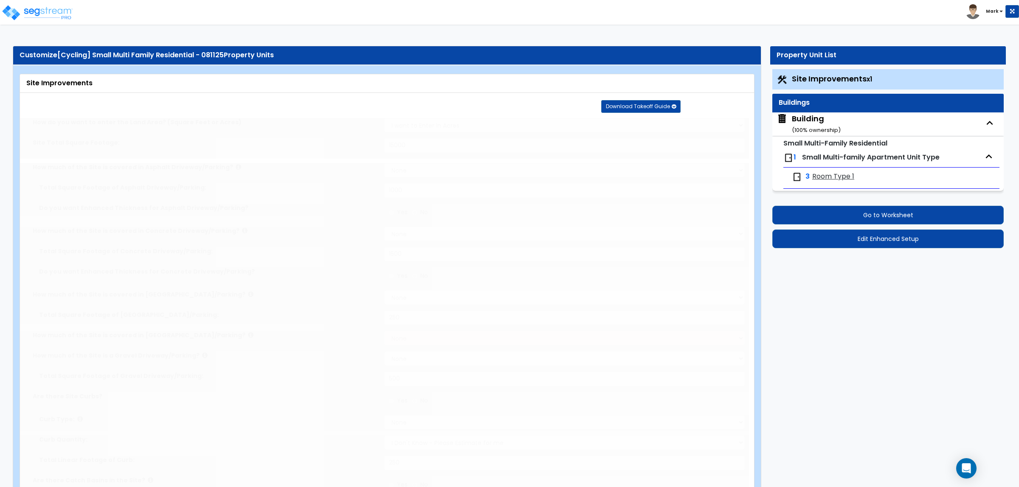
select select "1"
type input "2"
select select "2"
select select "1"
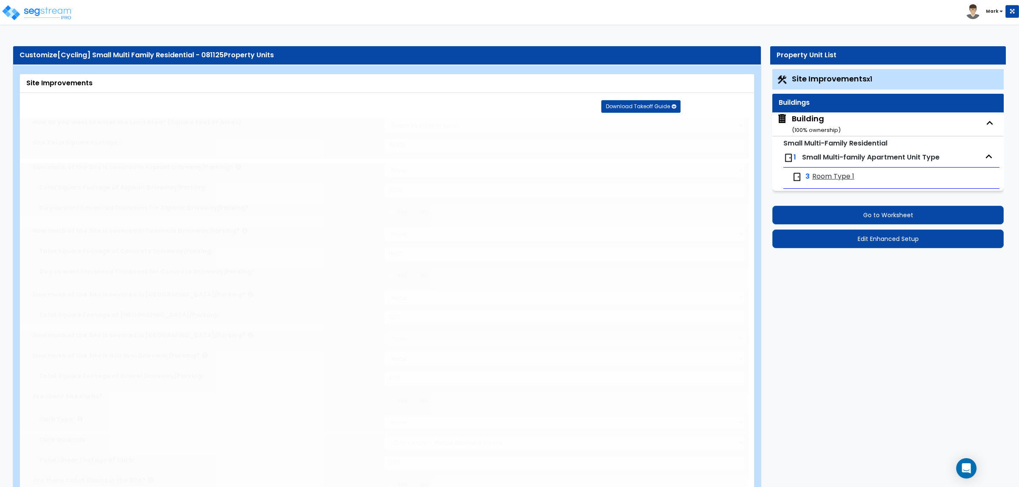
select select "2"
type input "1"
select select "2"
radio input "true"
type input "2"
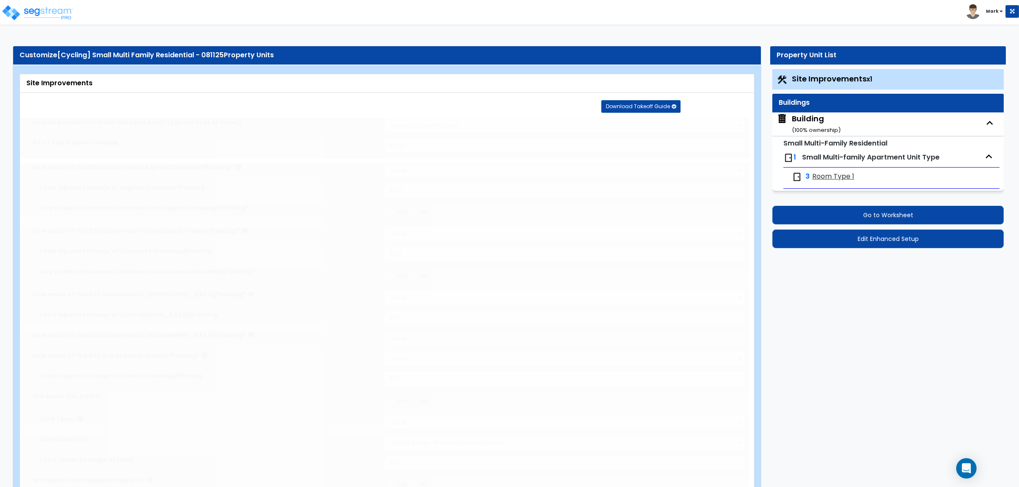
type input "2"
radio input "true"
type input "4"
radio input "true"
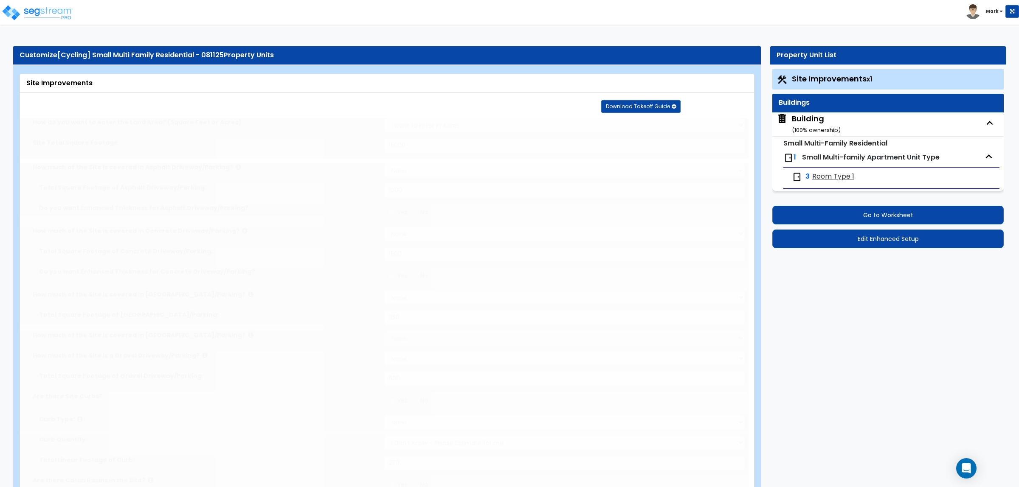
select select "2"
radio input "true"
type input "4"
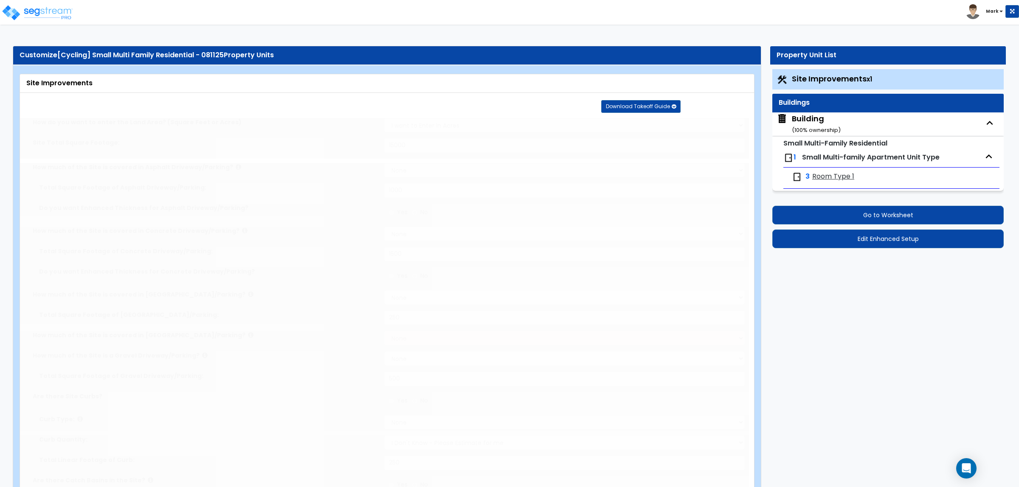
radio input "true"
select select "2"
select select "1"
type input "100"
radio input "true"
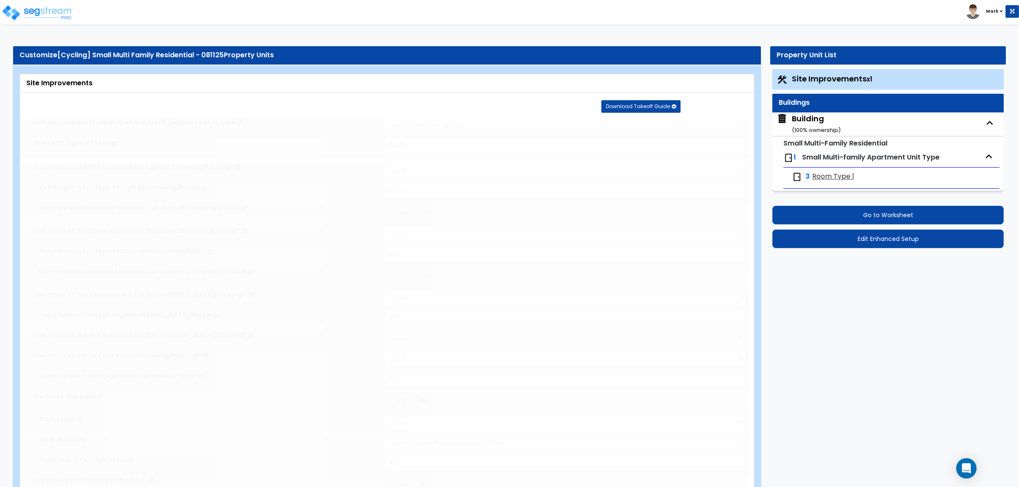
select select "1"
select select "2"
select select "1"
type input "100"
select select "1"
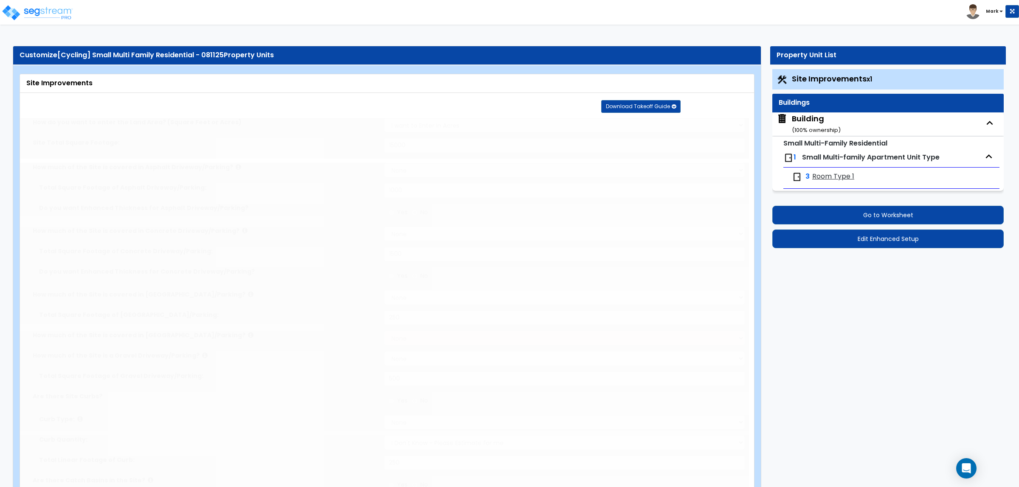
radio input "true"
select select "1"
type input "5"
type input "3"
radio input "true"
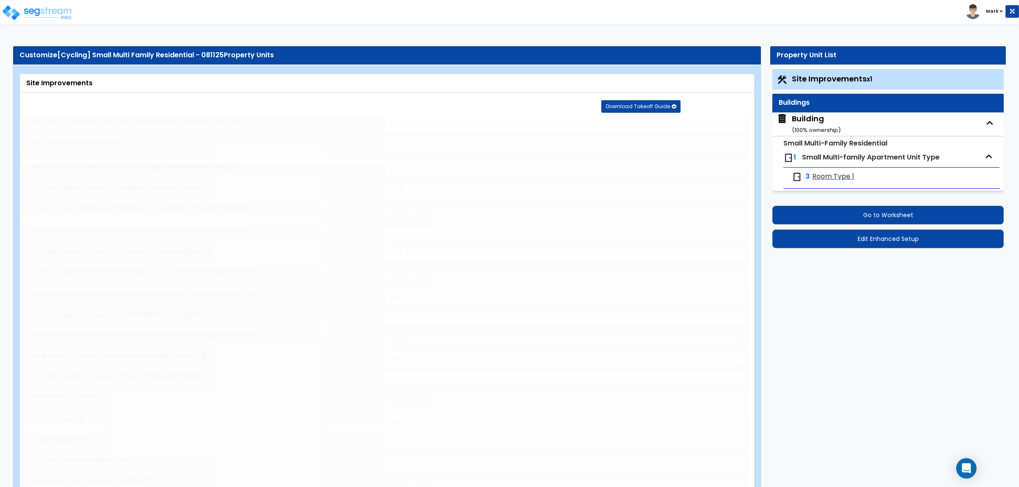
select select "2"
type input "20"
select select "1"
radio input "true"
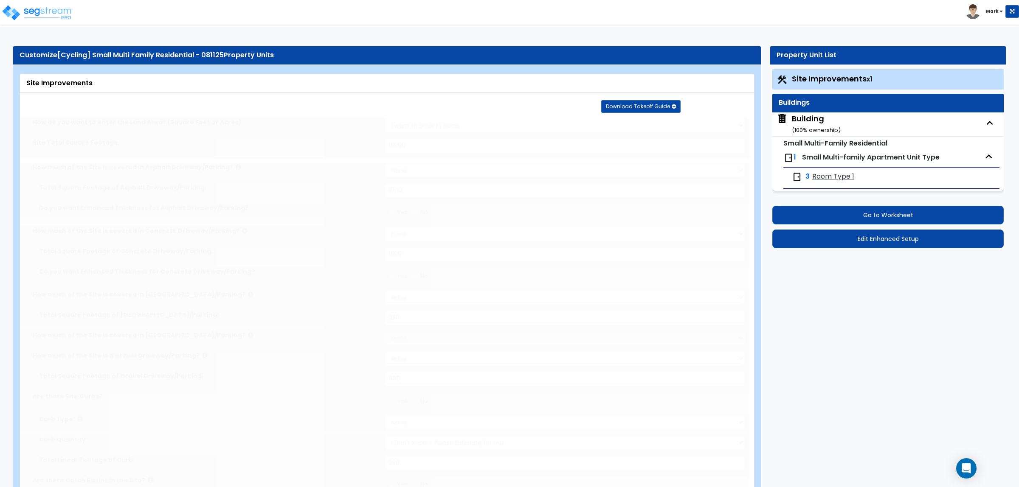
type input "1"
radio input "true"
select select "2"
type input "20"
radio input "true"
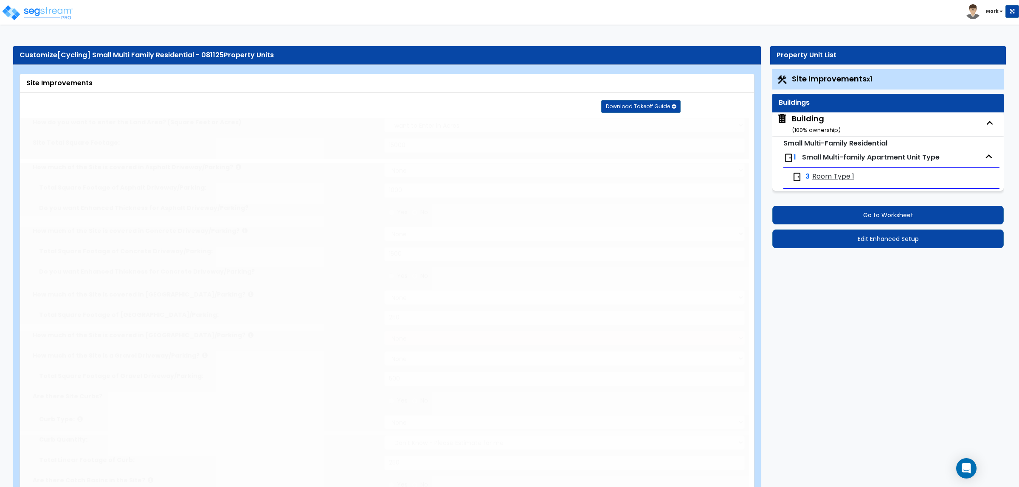
type input "20"
radio input "true"
type input "8"
type input "250"
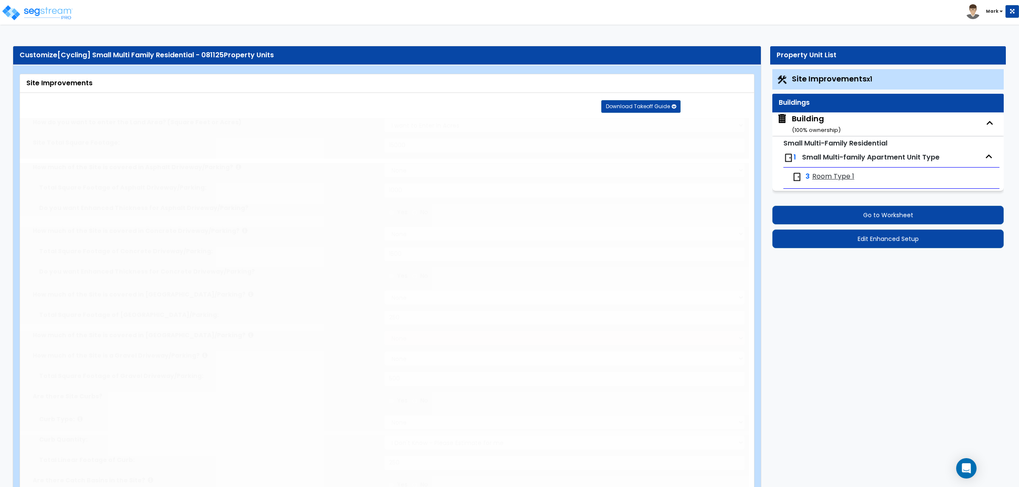
radio input "true"
type input "10"
radio input "true"
select select "1"
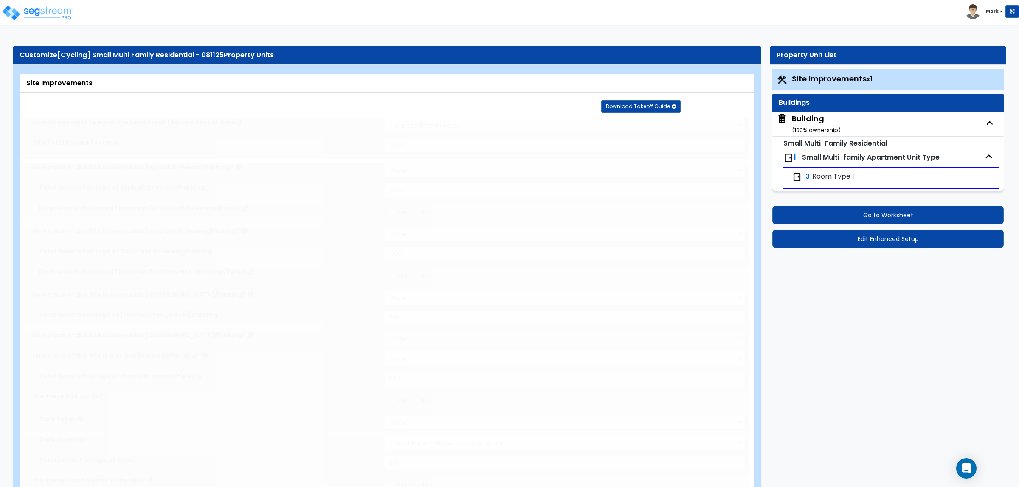
type input "1"
radio input "true"
type input "50"
radio input "true"
select select "1"
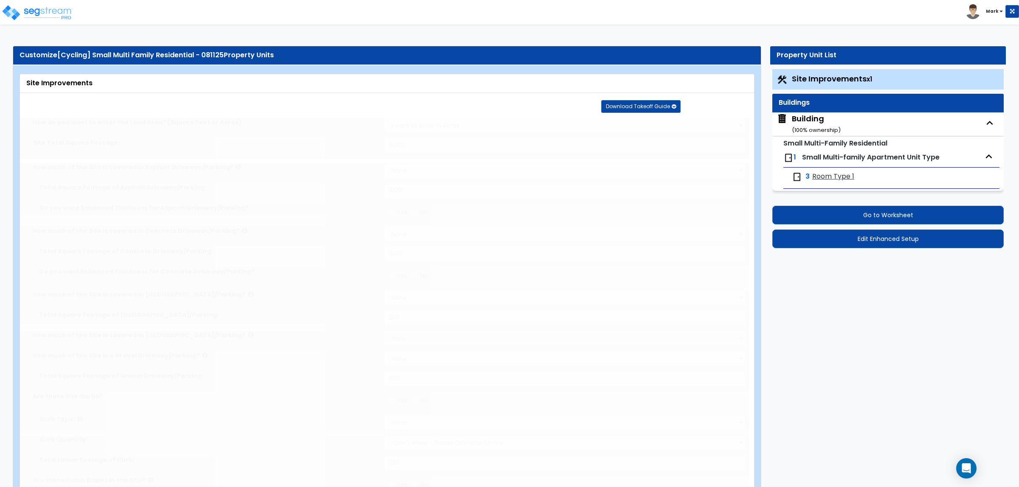
type input "1"
type input "50"
type input "6"
select select "4"
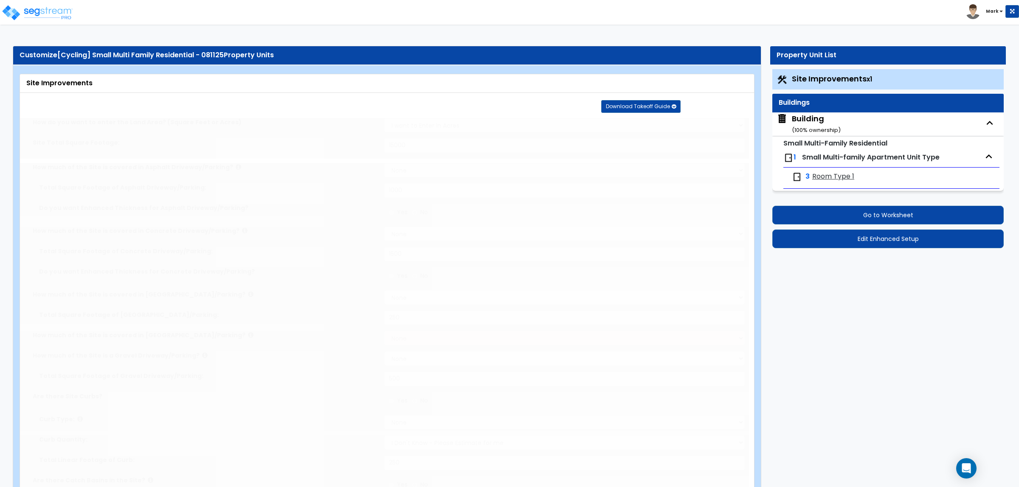
select select "1"
select select "2"
radio input "true"
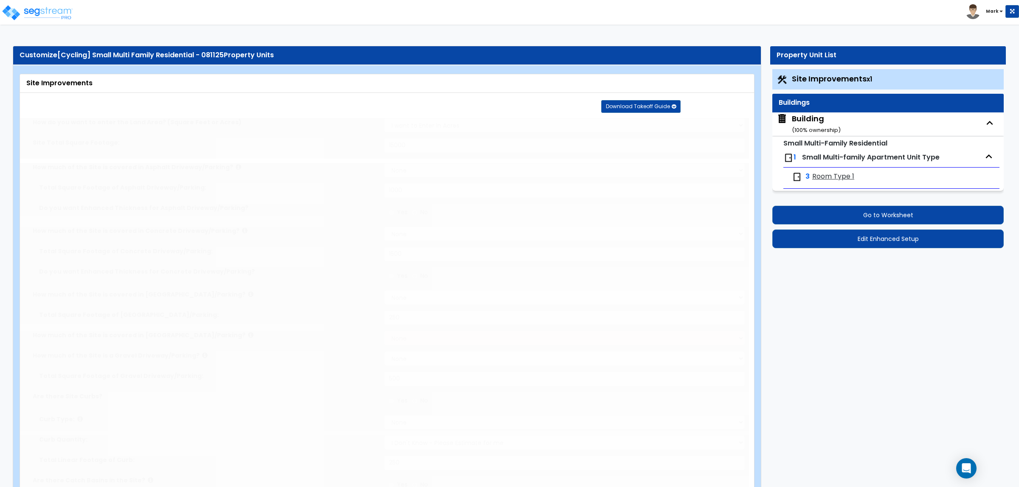
type input "1"
radio input "true"
select select "1"
select select "6"
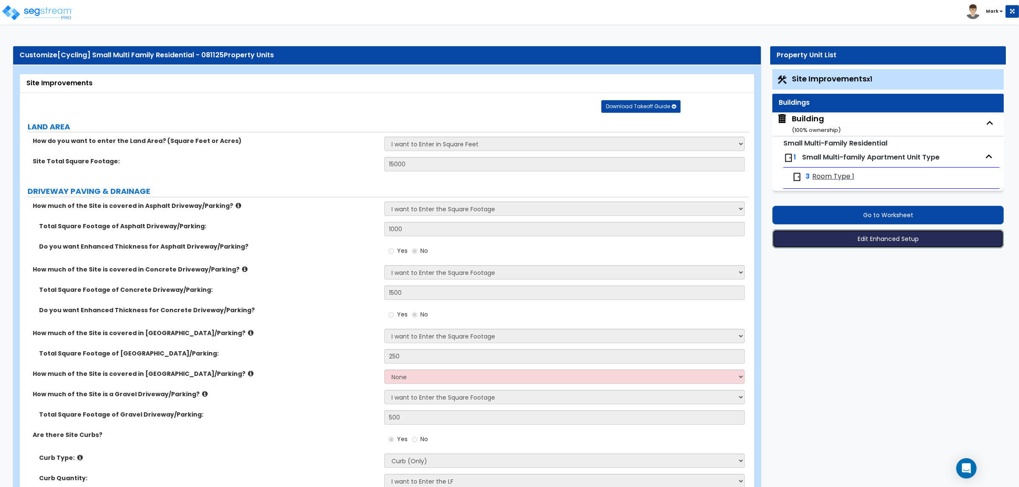
click at [869, 238] on button "Edit Enhanced Setup" at bounding box center [887, 239] width 231 height 19
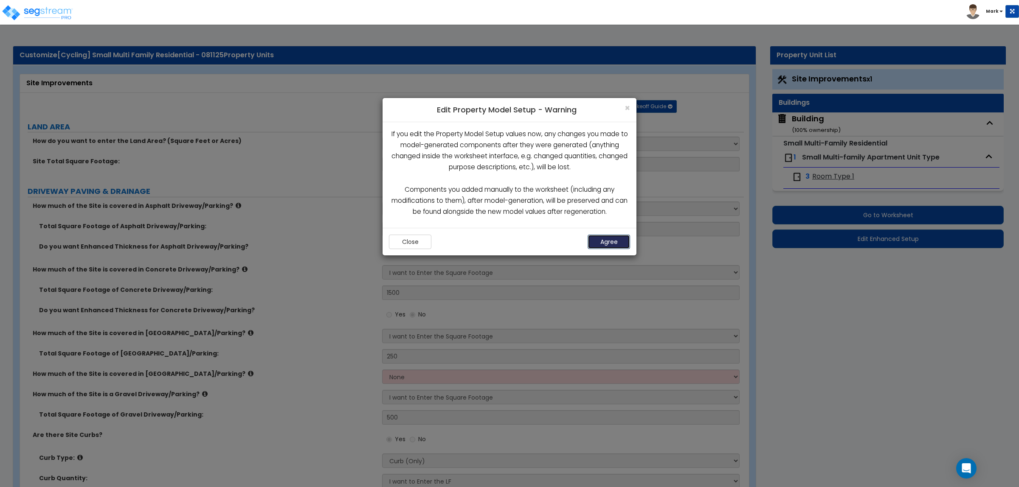
click at [615, 241] on button "Agree" at bounding box center [608, 242] width 42 height 14
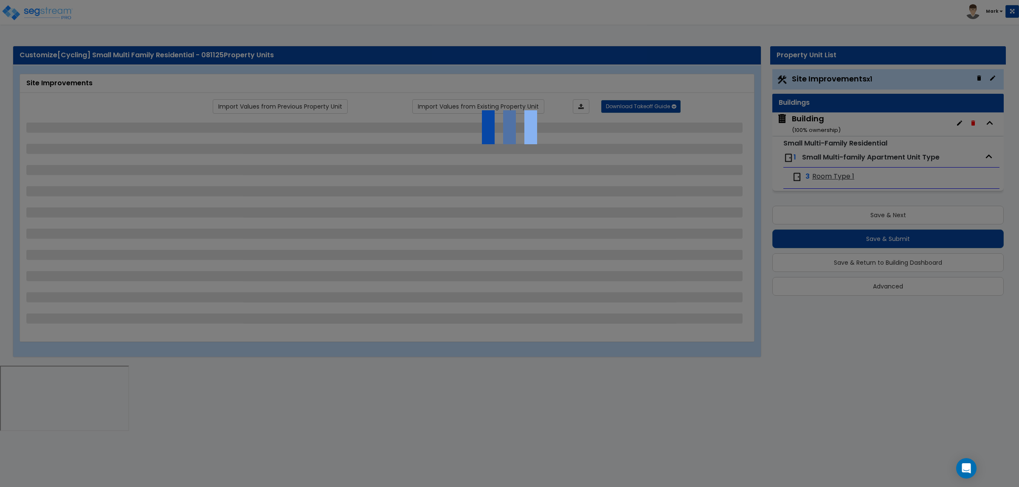
select select "2"
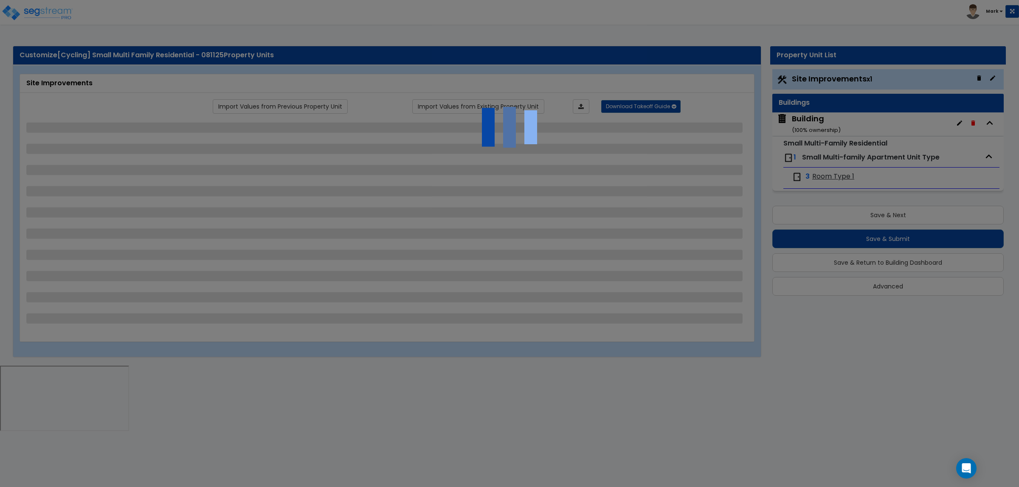
select select "1"
select select "2"
select select "1"
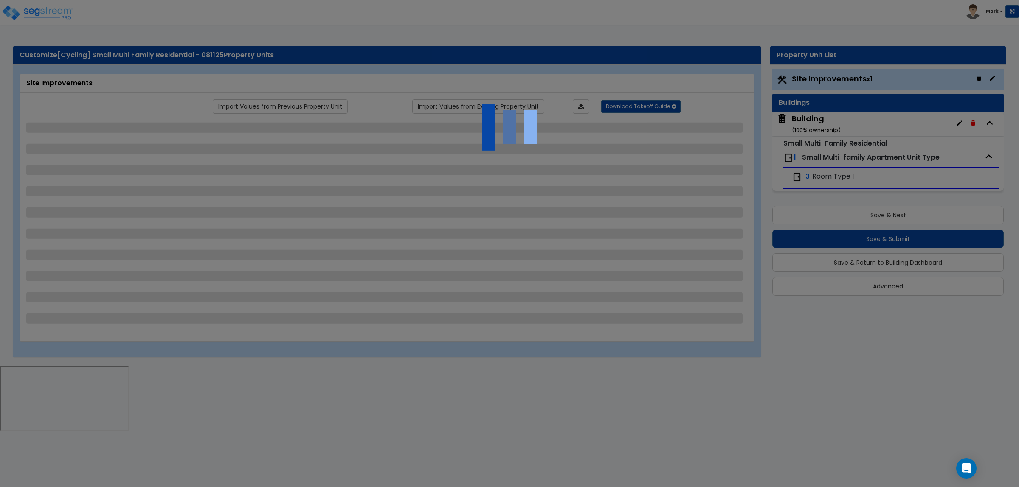
select select "1"
select select "2"
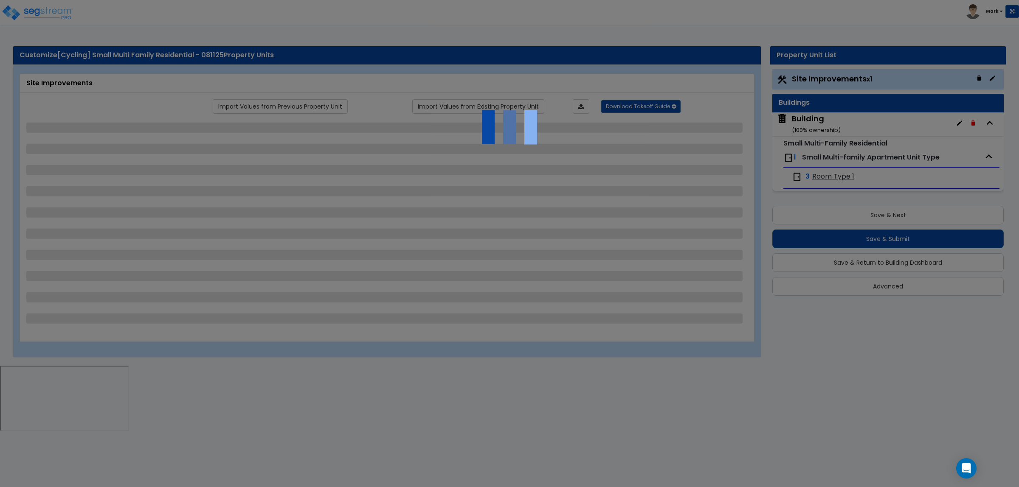
select select "2"
select select "1"
select select "2"
select select "1"
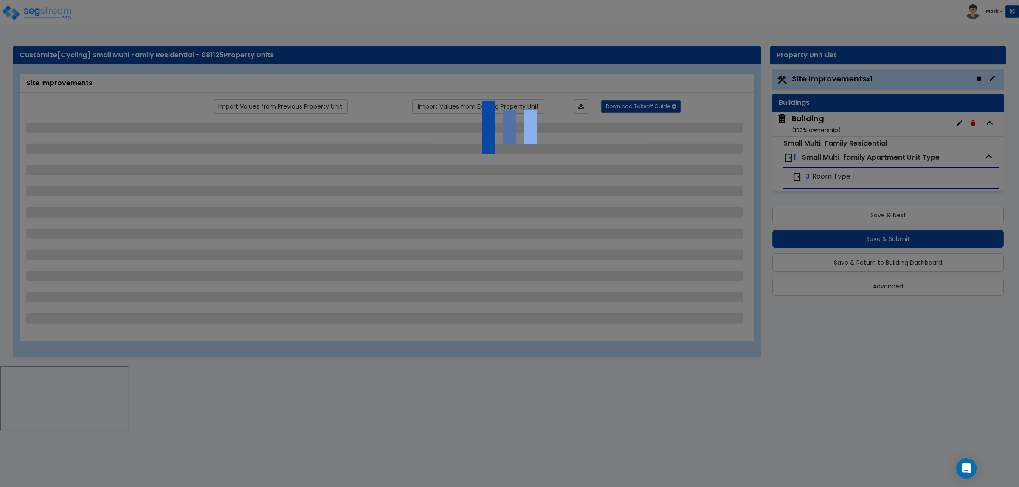
select select "1"
select select "2"
select select "1"
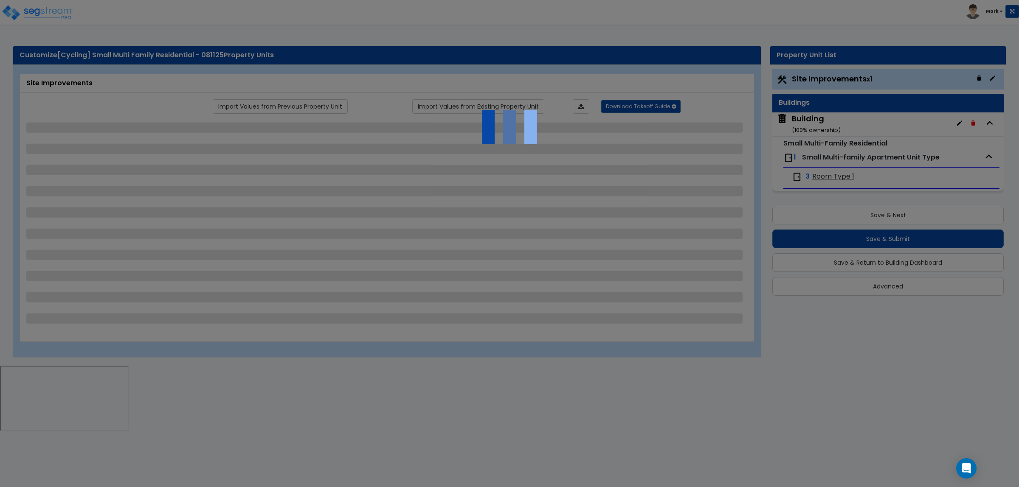
select select "2"
select select "1"
select select "4"
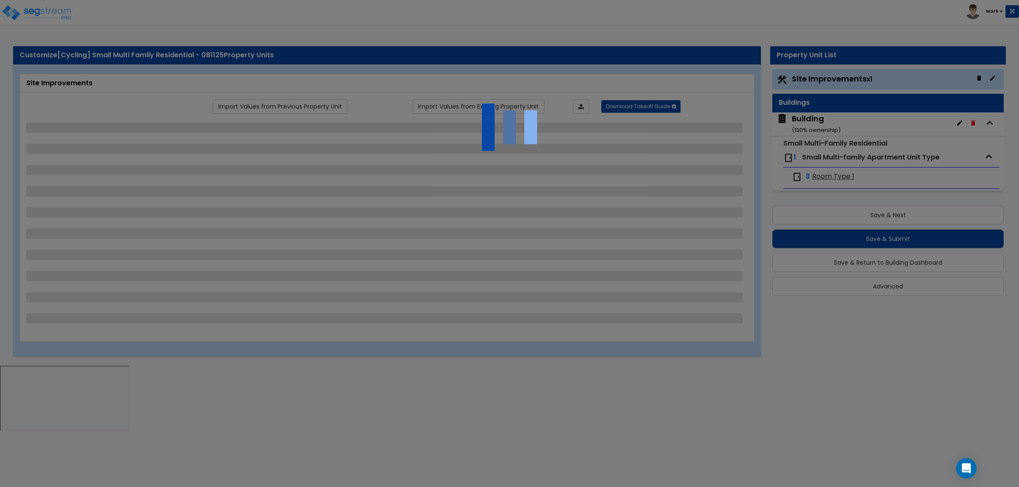
select select "4"
select select "1"
select select "2"
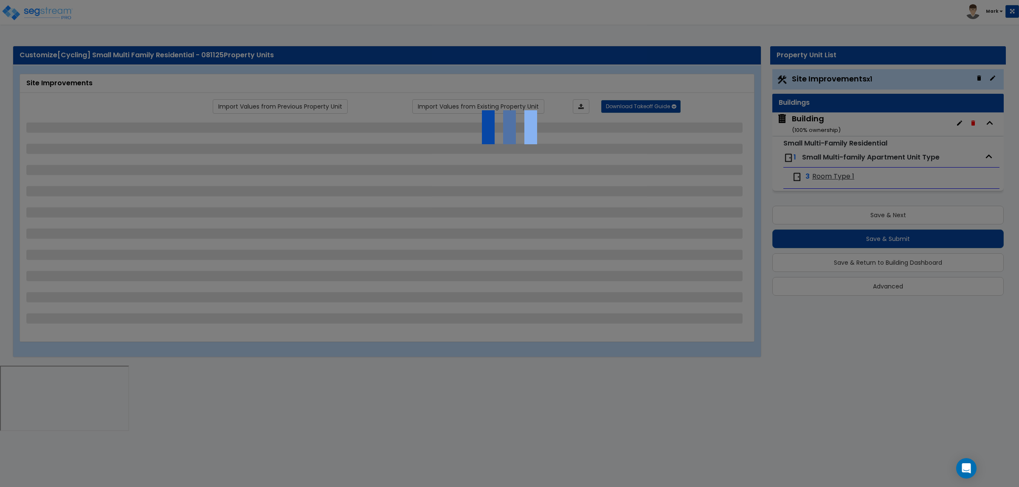
select select "1"
select select "6"
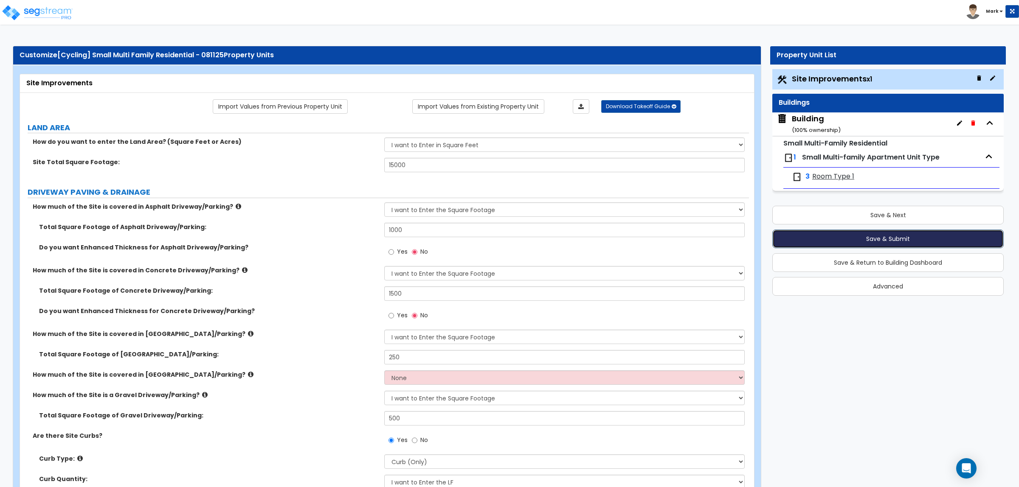
click at [820, 241] on button "Save & Submit" at bounding box center [887, 239] width 231 height 19
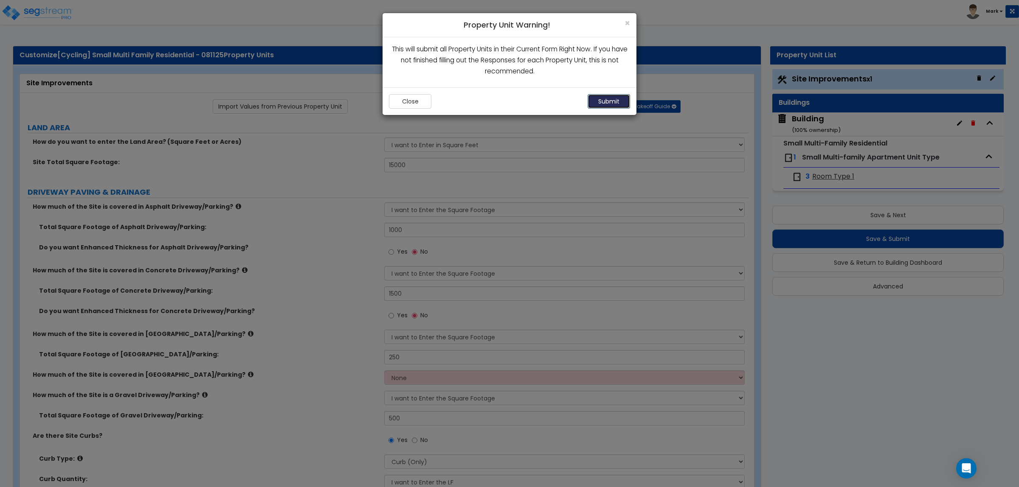
click at [604, 96] on button "Submit" at bounding box center [608, 101] width 42 height 14
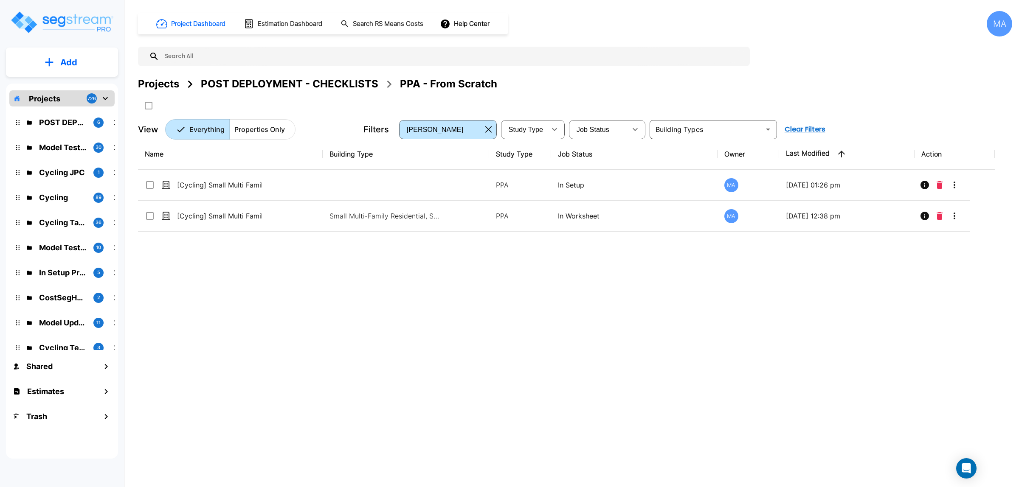
click at [243, 82] on div "POST DEPLOYMENT - CHECKLISTS" at bounding box center [289, 83] width 177 height 15
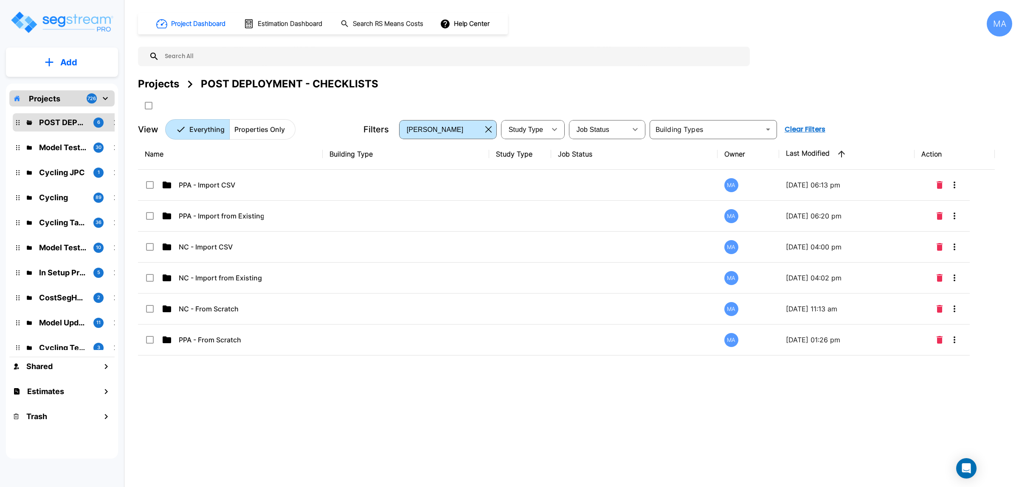
click at [160, 87] on div "Projects" at bounding box center [158, 83] width 41 height 15
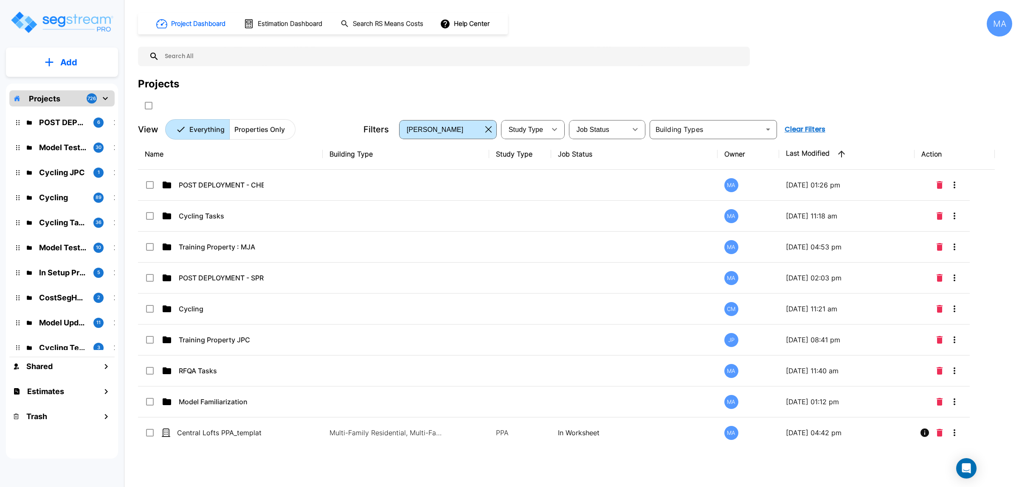
click at [277, 277] on td "POST DEPLOYMENT - SPRINT 34" at bounding box center [230, 278] width 185 height 31
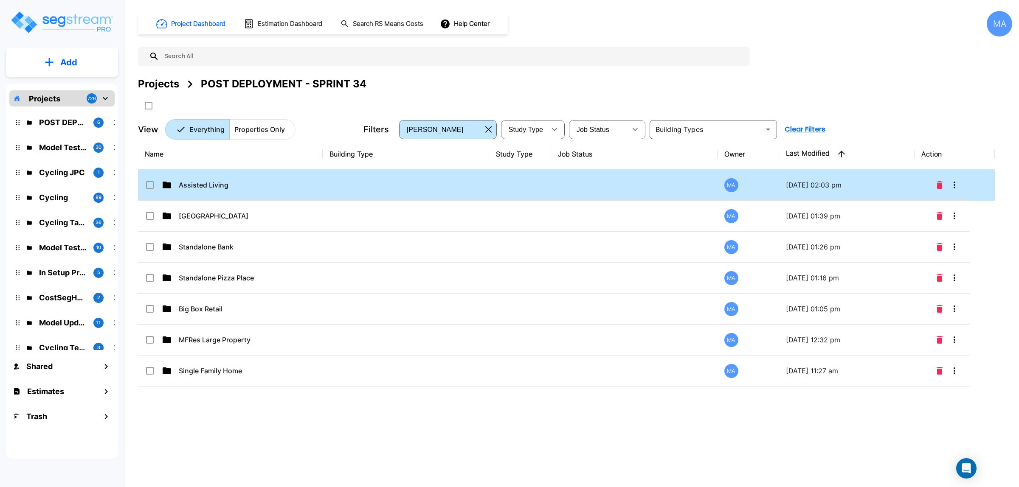
click at [270, 183] on div "Assisted Living" at bounding box center [208, 185] width 127 height 10
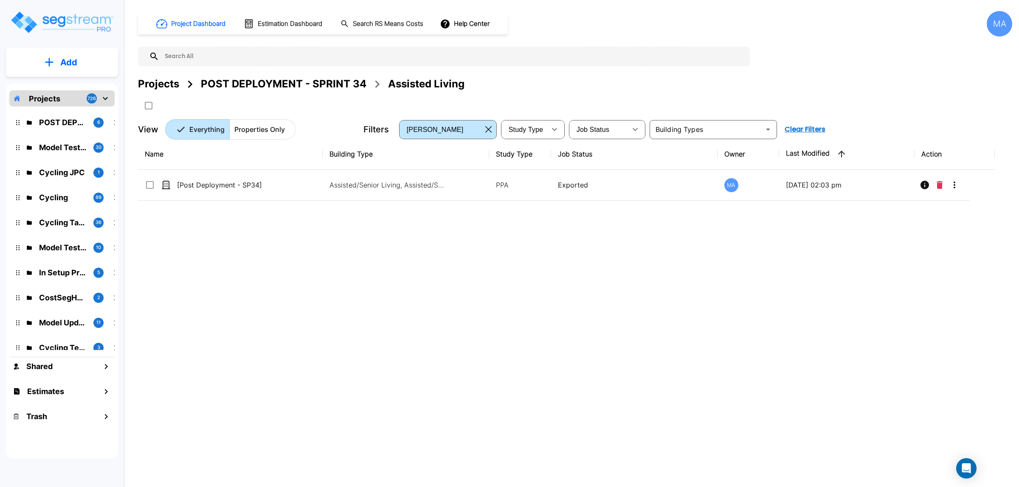
click at [416, 259] on div "Name Building Type Study Type Job Status Owner Last Modified Action [Post Deplo…" at bounding box center [566, 290] width 856 height 302
click at [430, 274] on div "Name Building Type Study Type Job Status Owner Last Modified Action [Post Deplo…" at bounding box center [566, 290] width 856 height 302
click at [345, 260] on div "Name Building Type Study Type Job Status Owner Last Modified Action [Post Deplo…" at bounding box center [566, 290] width 856 height 302
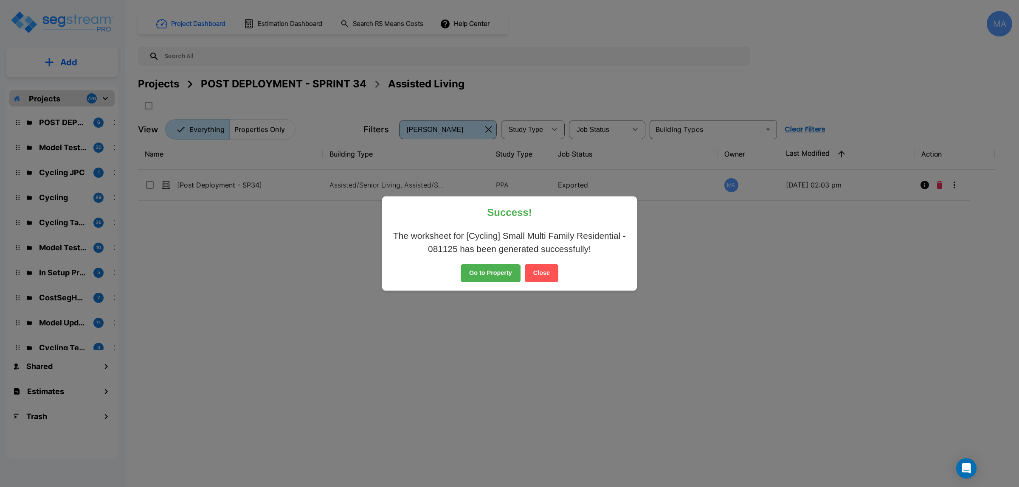
click at [546, 274] on button "Close" at bounding box center [542, 273] width 34 height 18
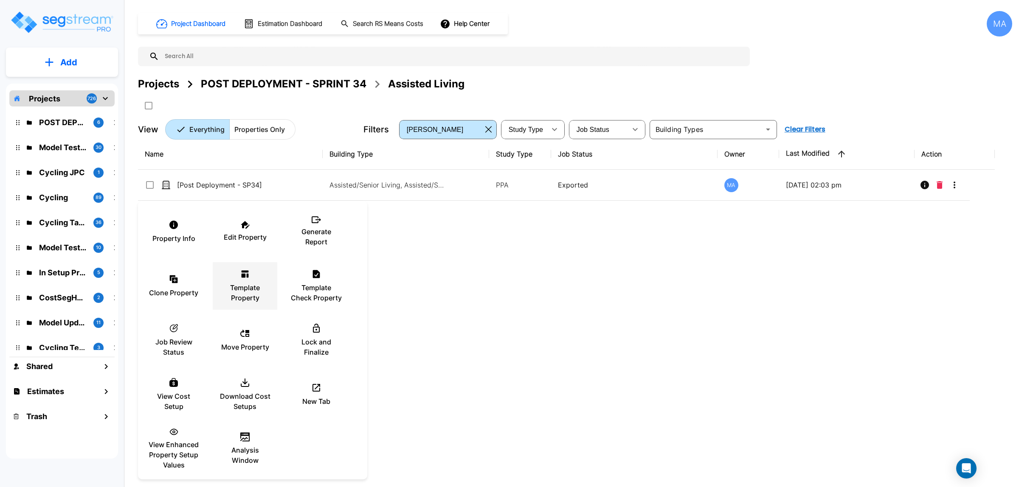
click at [247, 298] on p "Template Property" at bounding box center [244, 293] width 51 height 20
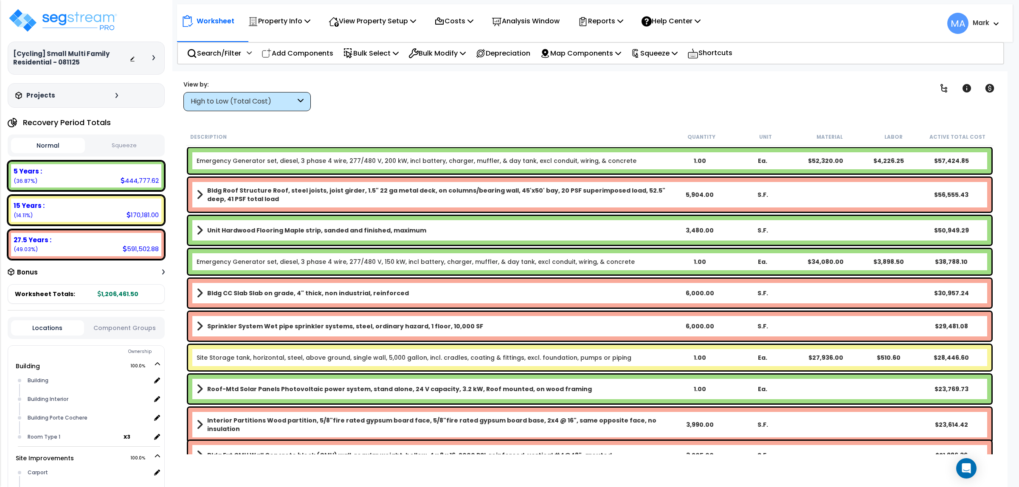
click at [298, 98] on icon at bounding box center [301, 102] width 6 height 10
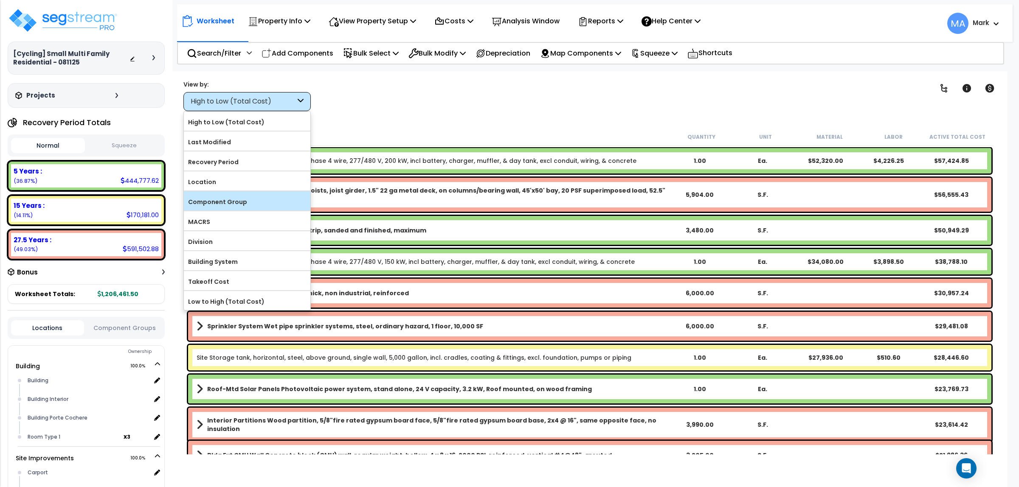
click at [242, 203] on label "Component Group" at bounding box center [247, 202] width 126 height 13
click at [0, 0] on input "Component Group" at bounding box center [0, 0] width 0 height 0
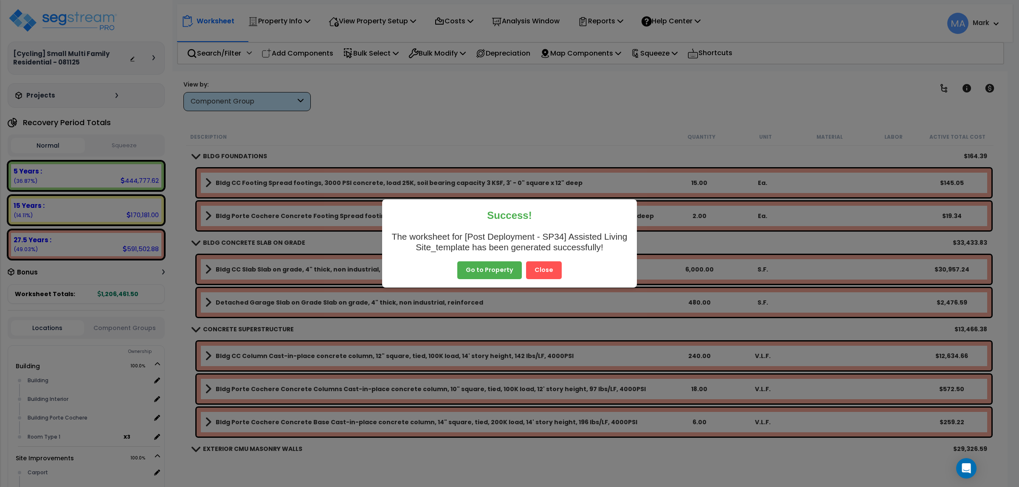
click at [554, 270] on button "Close" at bounding box center [544, 270] width 36 height 18
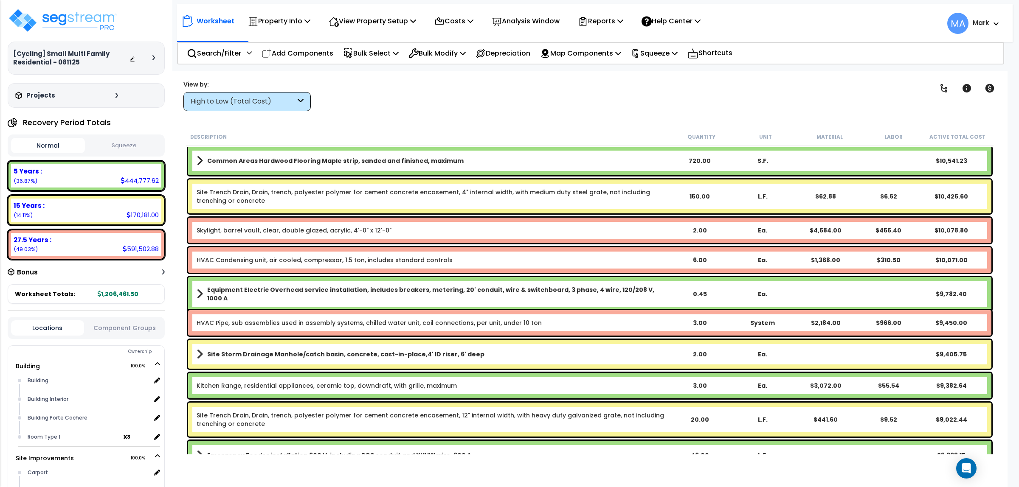
scroll to position [796, 0]
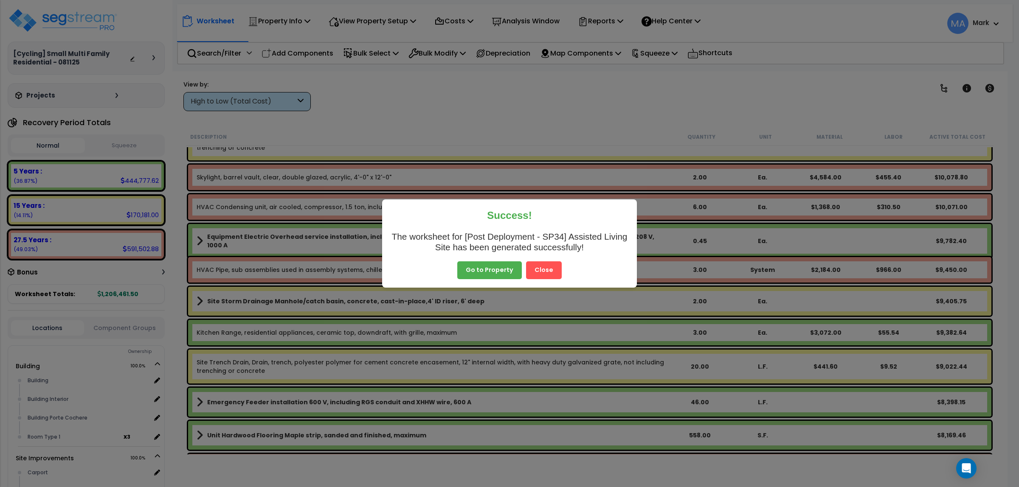
click at [552, 265] on button "Close" at bounding box center [544, 270] width 36 height 18
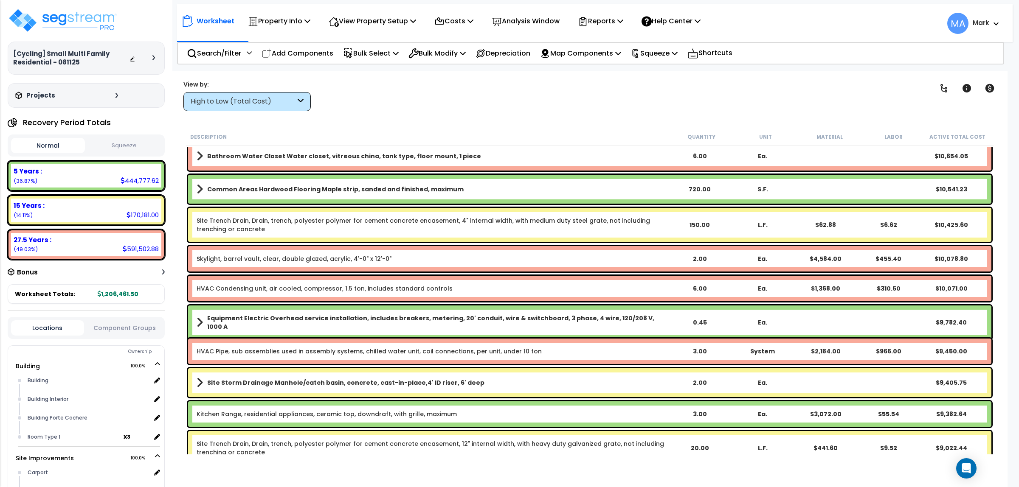
scroll to position [690, 0]
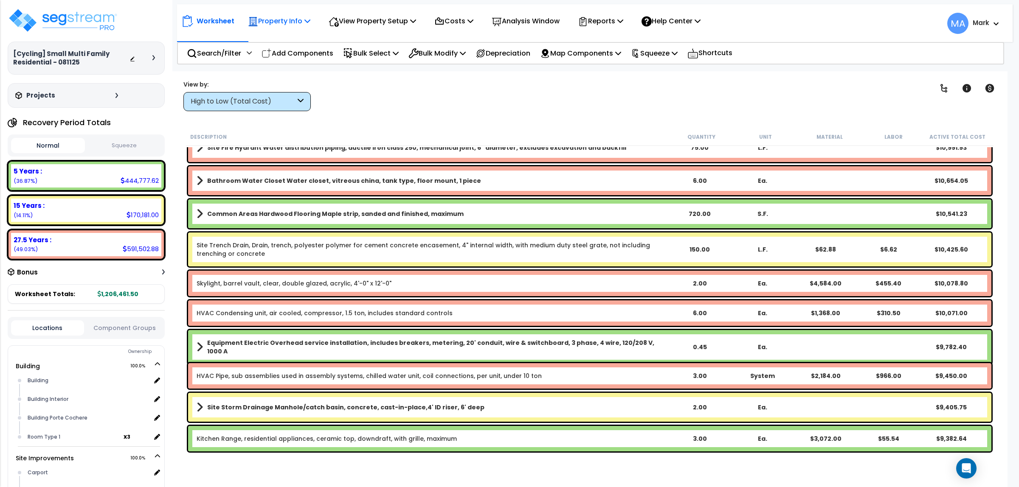
click at [292, 23] on p "Property Info" at bounding box center [279, 20] width 62 height 11
click at [310, 19] on p "View Property Setup" at bounding box center [279, 20] width 62 height 11
click at [357, 61] on link "View Questionnaire" at bounding box center [366, 58] width 84 height 17
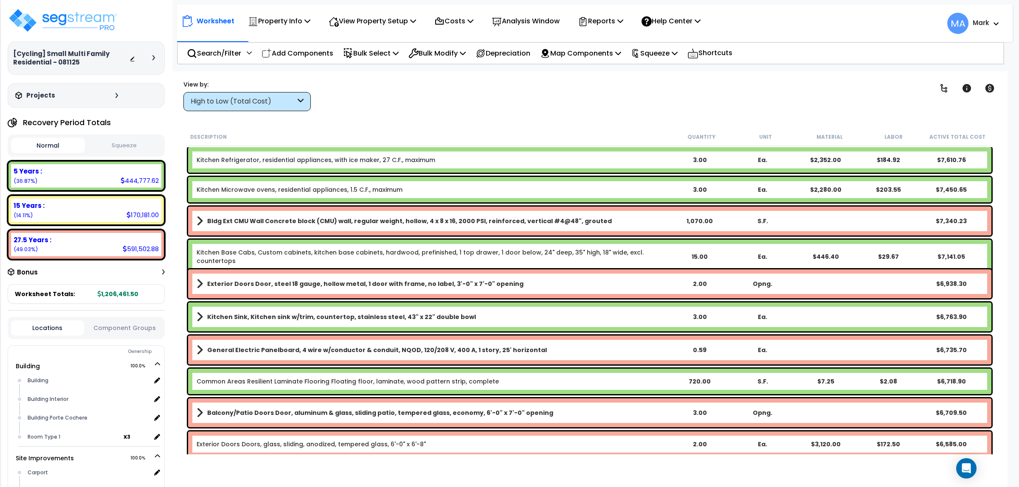
scroll to position [1273, 0]
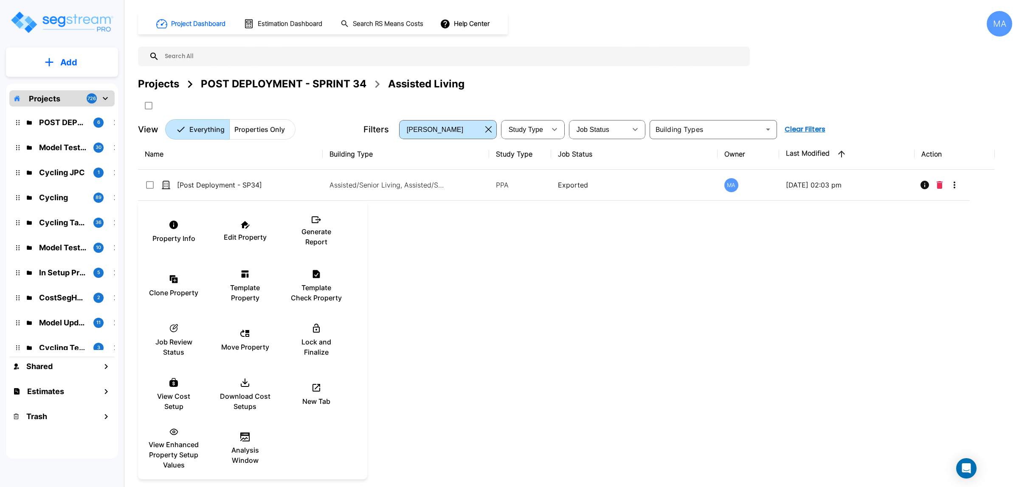
click at [465, 326] on div at bounding box center [509, 243] width 1019 height 487
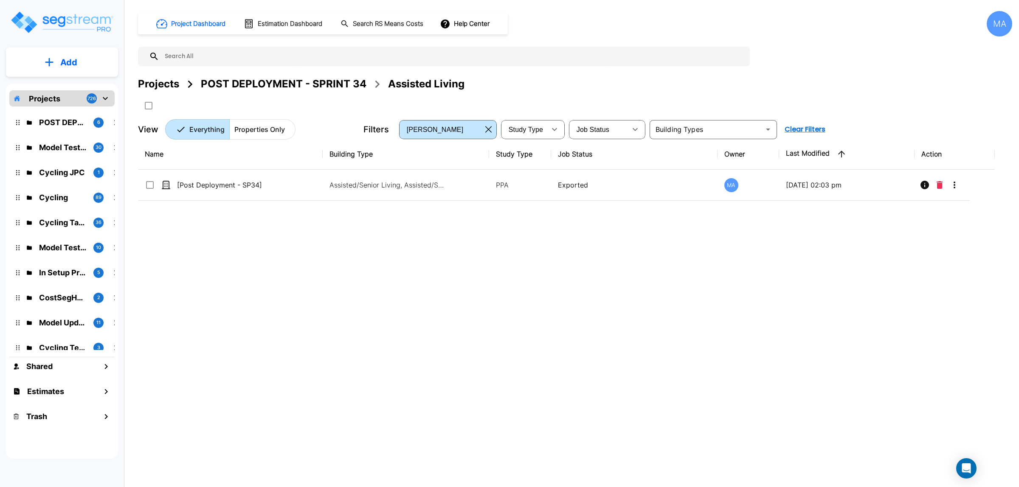
click at [283, 83] on div "POST DEPLOYMENT - SPRINT 34" at bounding box center [284, 83] width 166 height 15
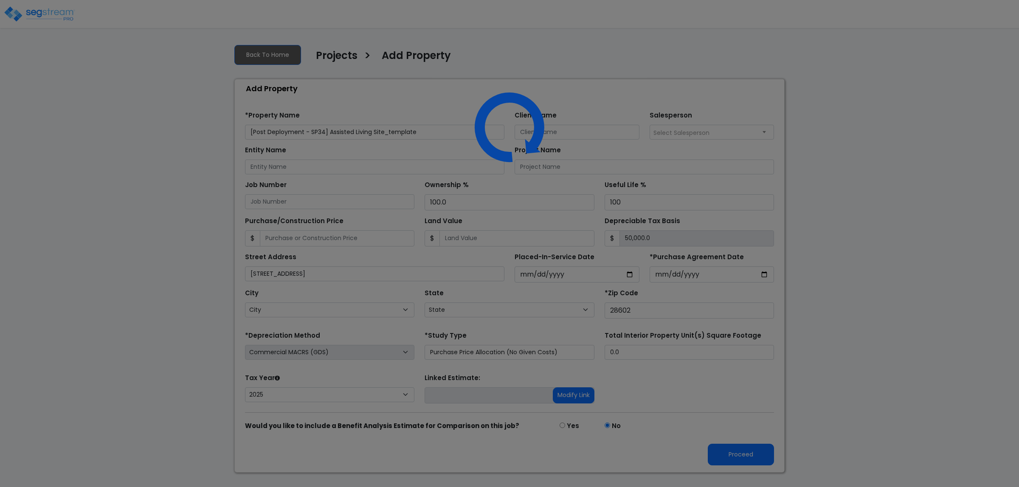
select select "2025"
select select "NC"
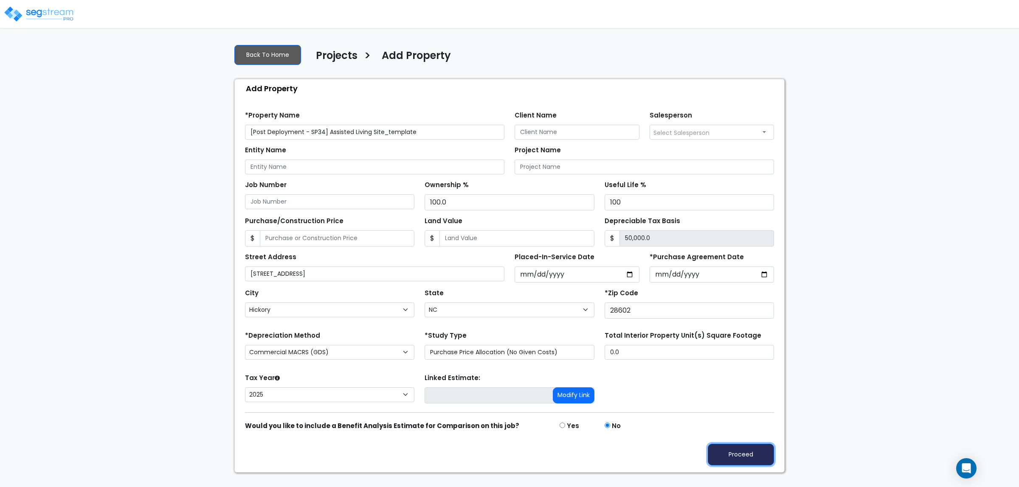
click at [734, 451] on button "Proceed" at bounding box center [741, 455] width 66 height 22
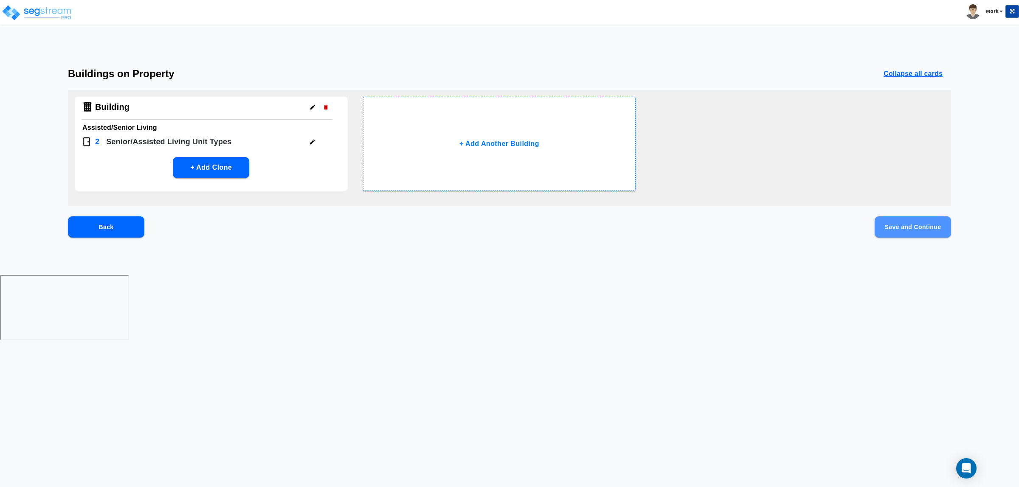
click at [903, 224] on button "Save and Continue" at bounding box center [912, 226] width 76 height 21
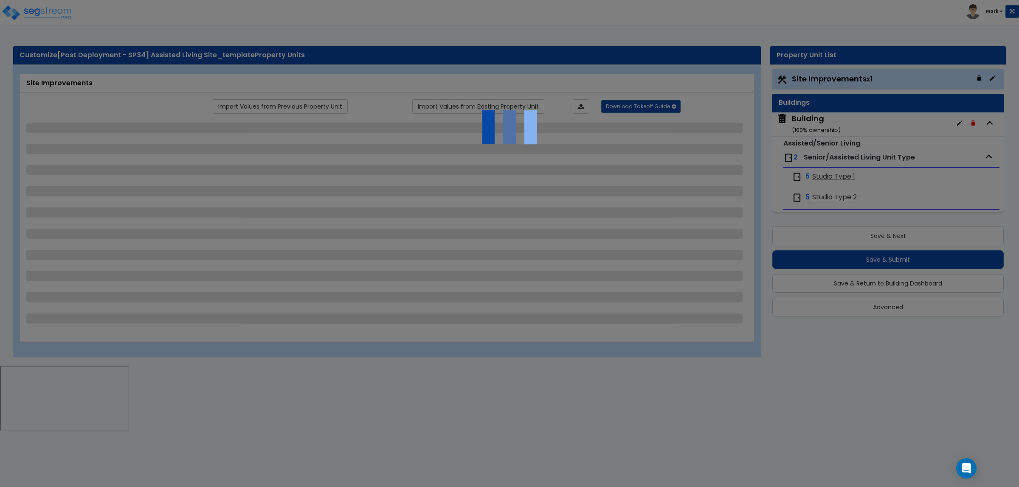
select select "2"
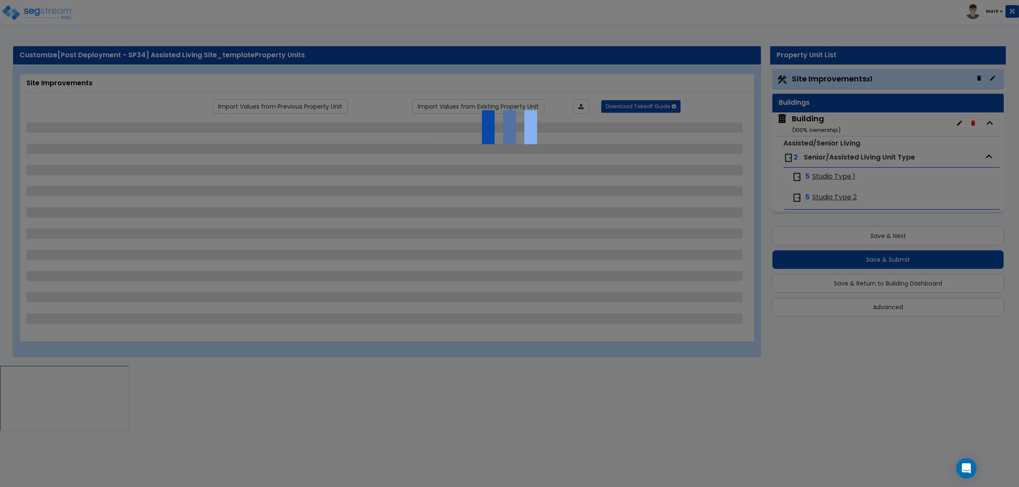
select select "2"
select select "1"
select select "2"
select select "1"
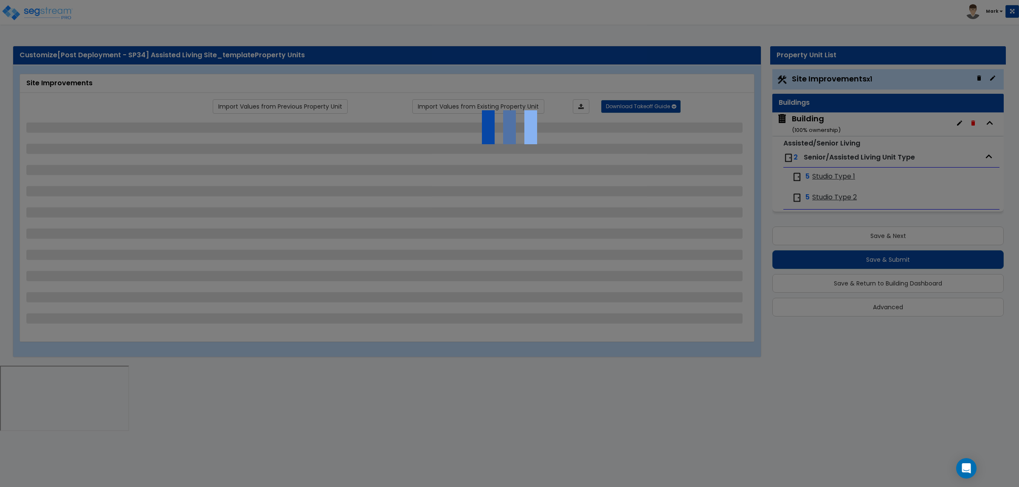
select select "1"
select select "2"
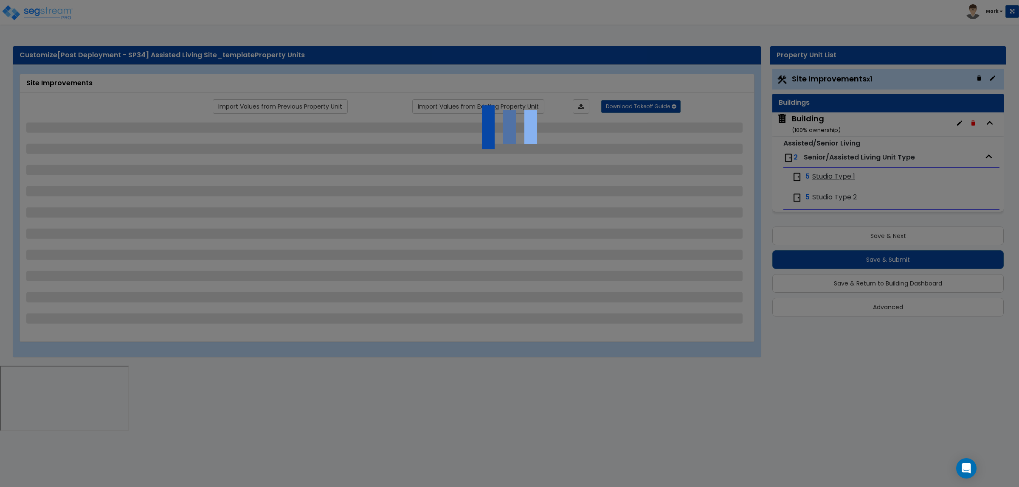
select select "2"
select select "1"
select select "10"
select select "1"
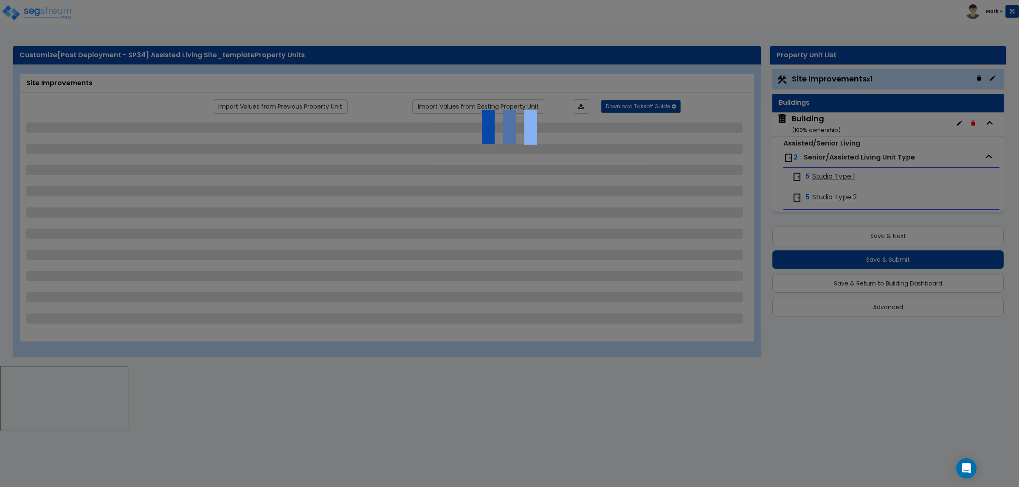
select select "3"
select select "2"
select select "4"
select select "1"
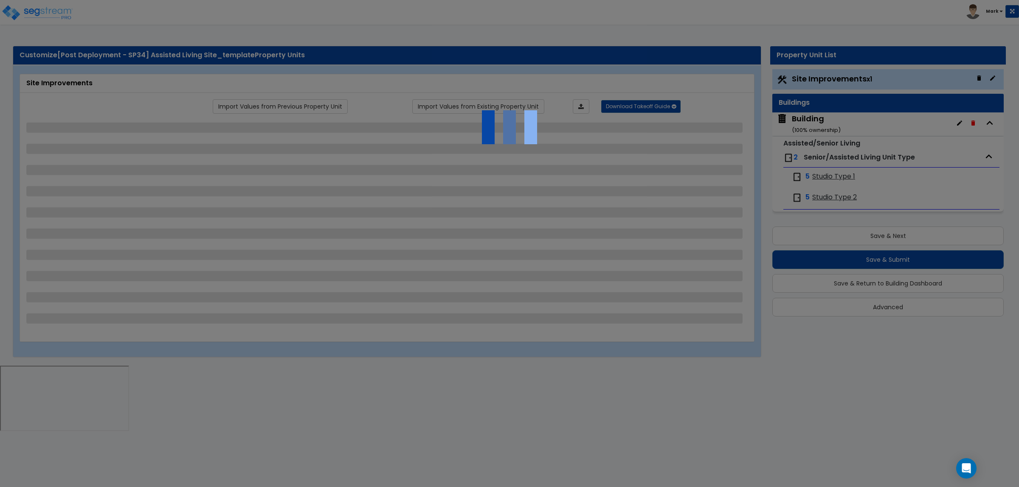
select select "1"
select select "6"
select select "2"
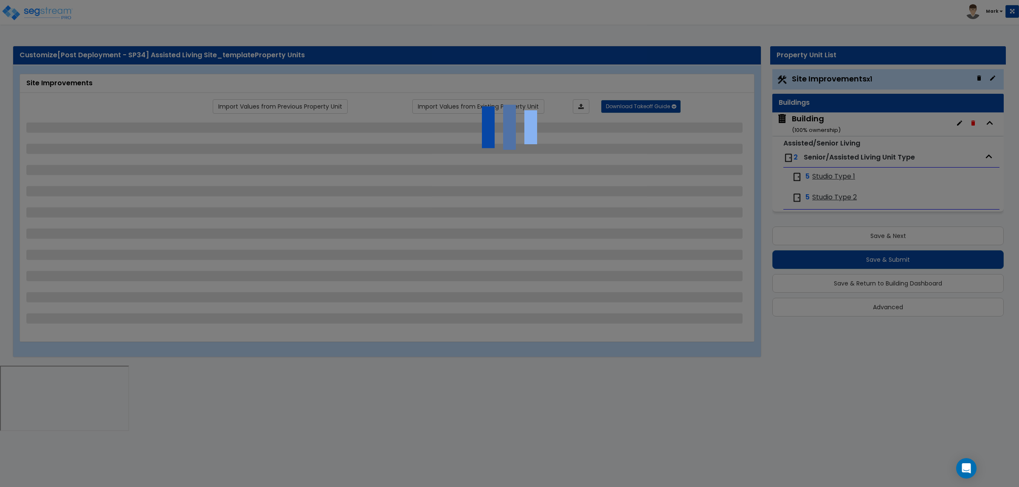
select select "2"
select select "1"
select select "2"
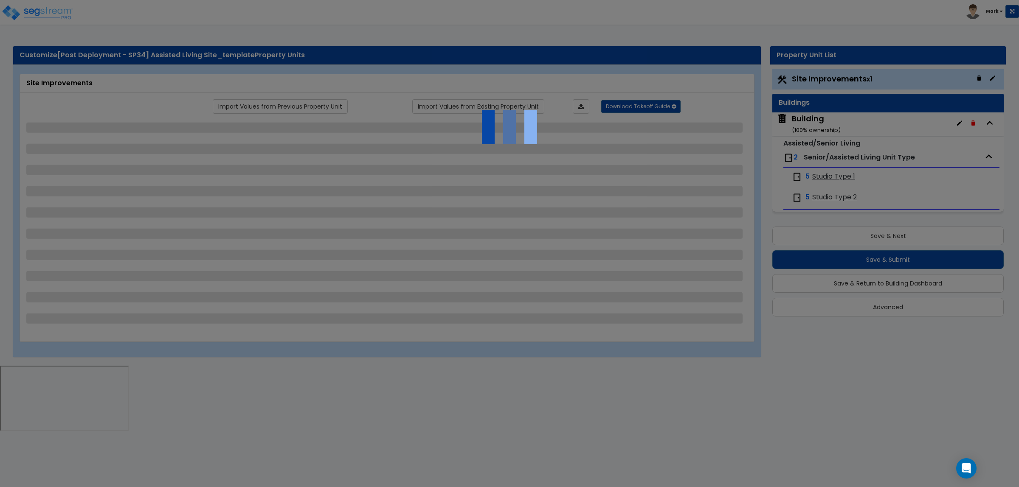
select select "2"
select select "1"
select select "8"
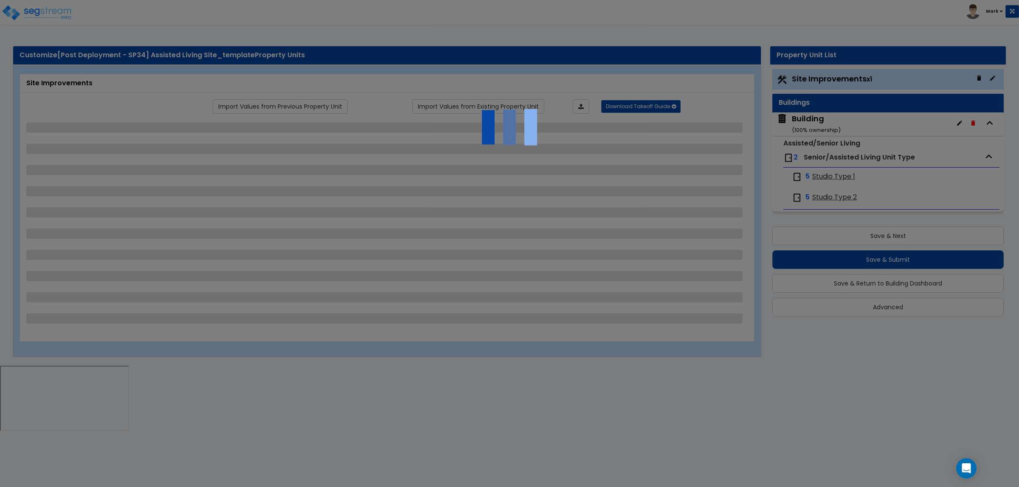
select select "2"
select select "1"
select select "20"
select select "2"
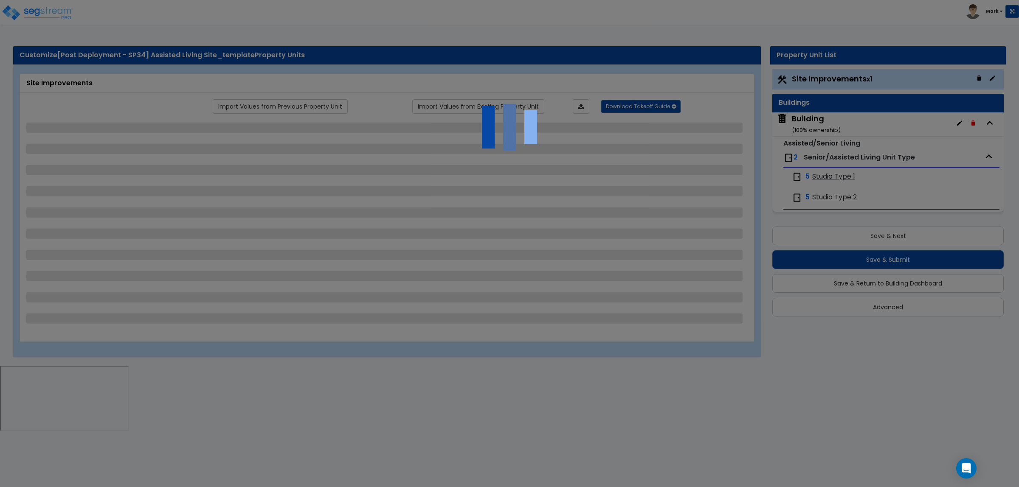
select select "5"
select select "3"
select select "1"
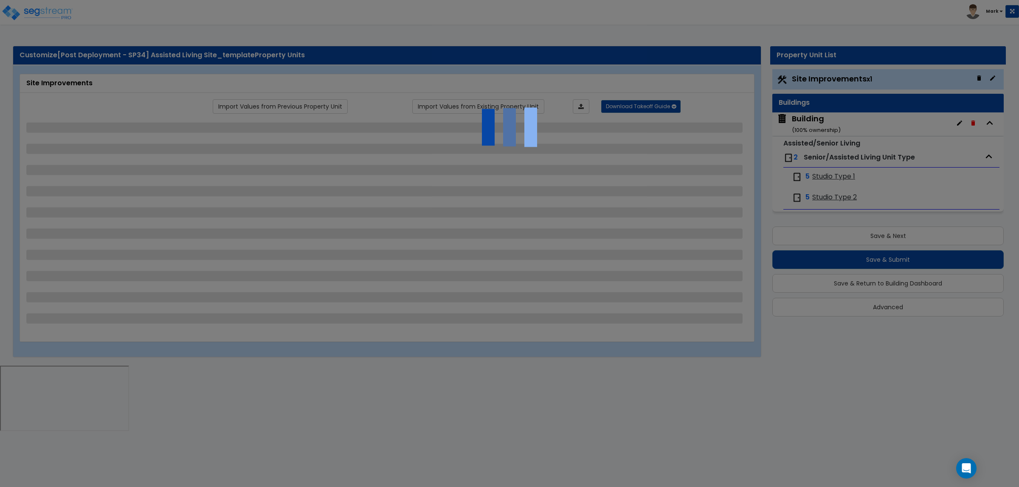
select select "2"
select select "1"
select select "4"
select select "2"
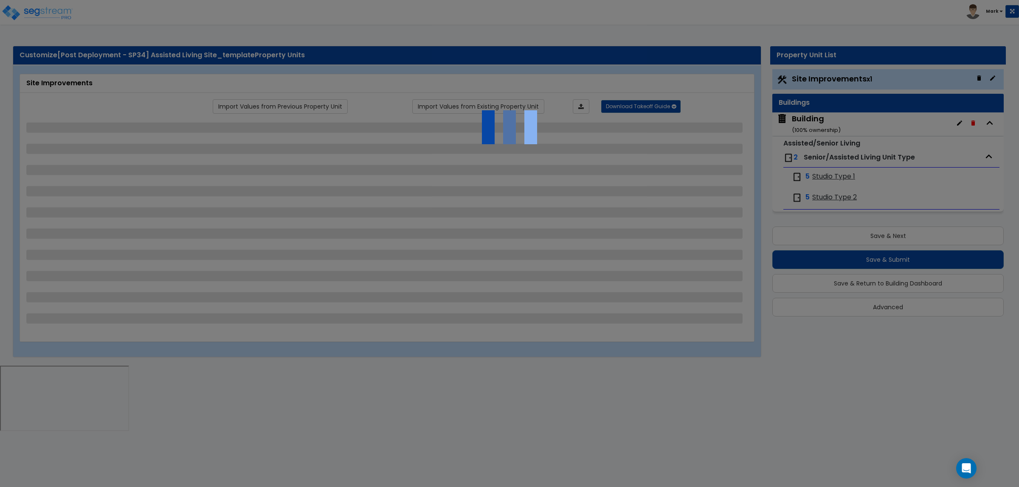
select select "1"
select select "2"
select select "1"
select select "2"
select select "6"
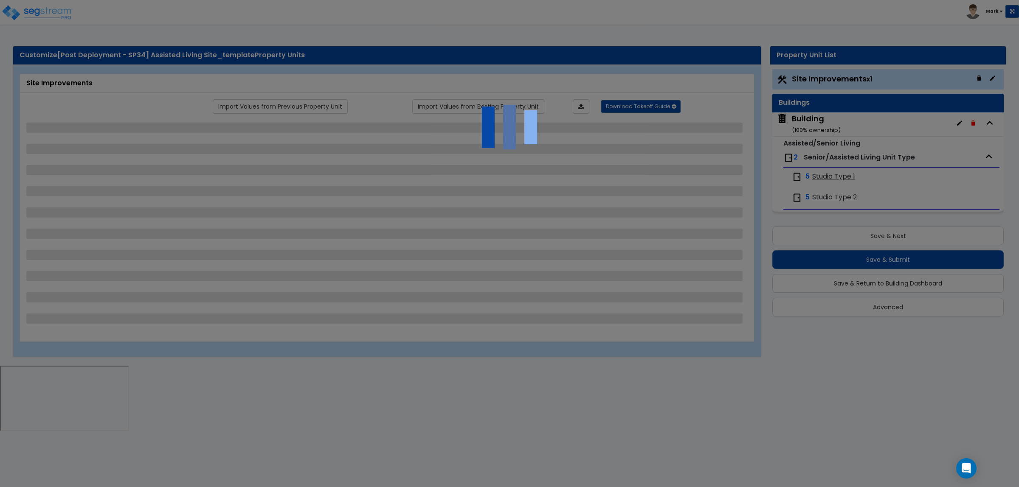
select select "6"
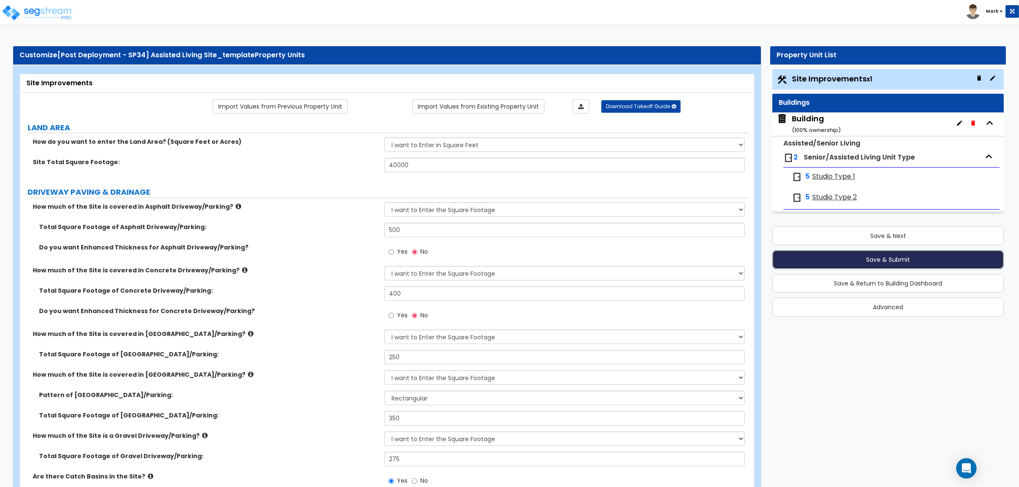
click at [902, 256] on button "Save & Submit" at bounding box center [887, 259] width 231 height 19
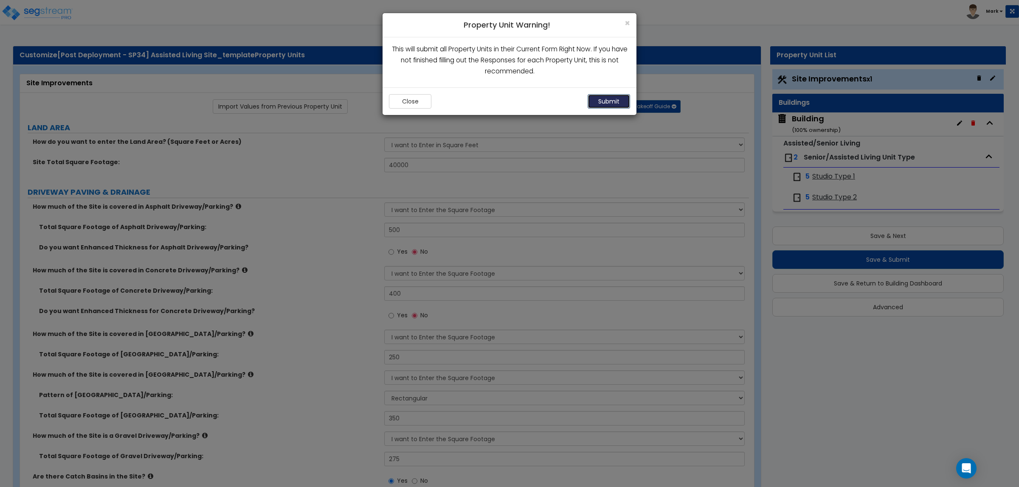
click at [604, 105] on button "Submit" at bounding box center [608, 101] width 42 height 14
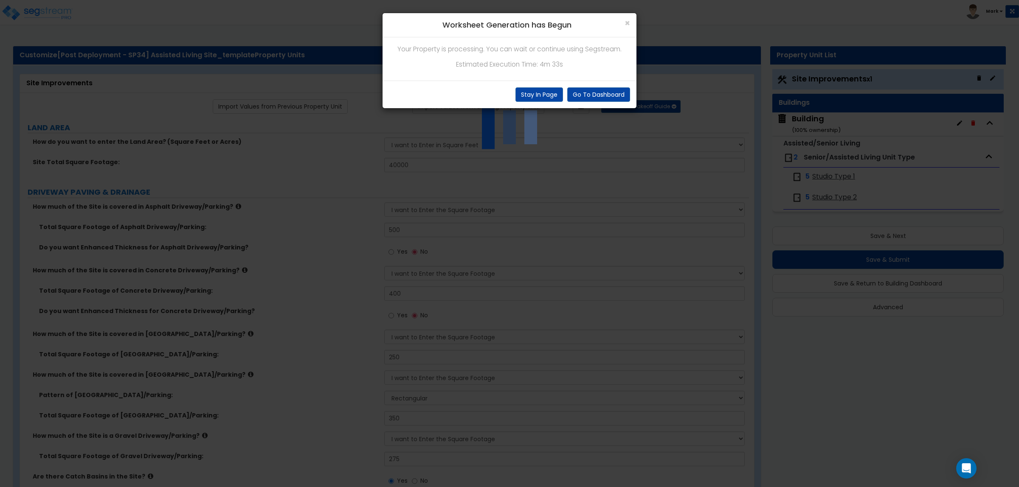
click at [368, 147] on div "× Worksheet Generation has Begun Your Property is processing. You can wait or c…" at bounding box center [509, 243] width 1019 height 487
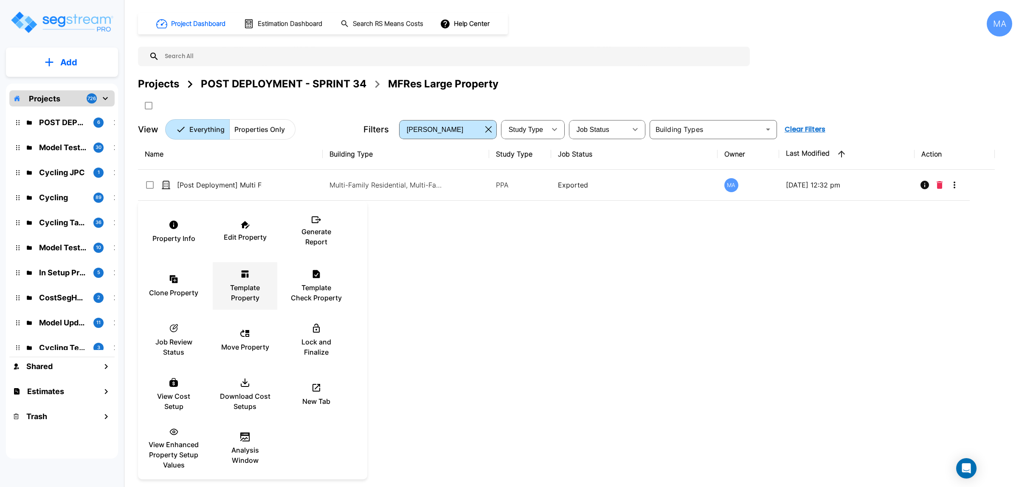
click at [253, 303] on p "Template Property" at bounding box center [244, 293] width 51 height 20
click at [549, 237] on div at bounding box center [509, 243] width 1019 height 487
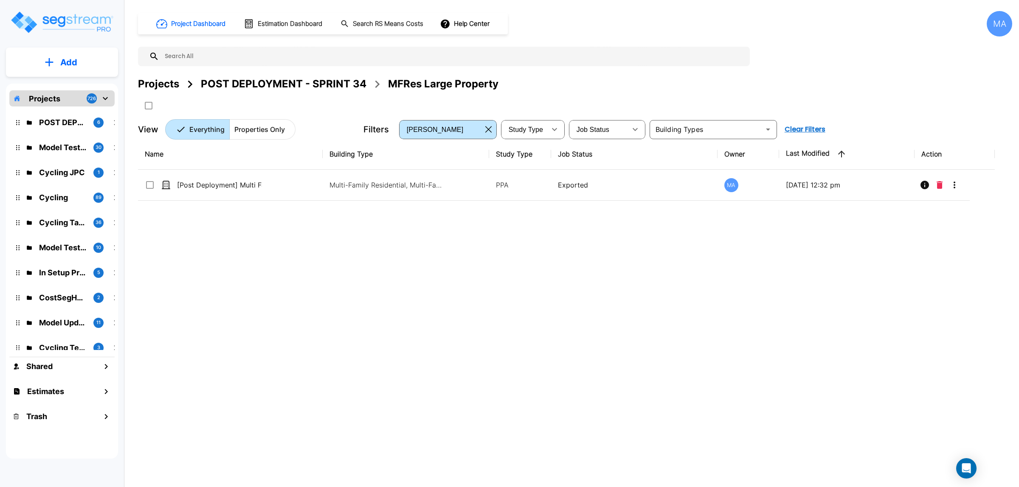
click at [291, 87] on div "POST DEPLOYMENT - SPRINT 34" at bounding box center [284, 83] width 166 height 15
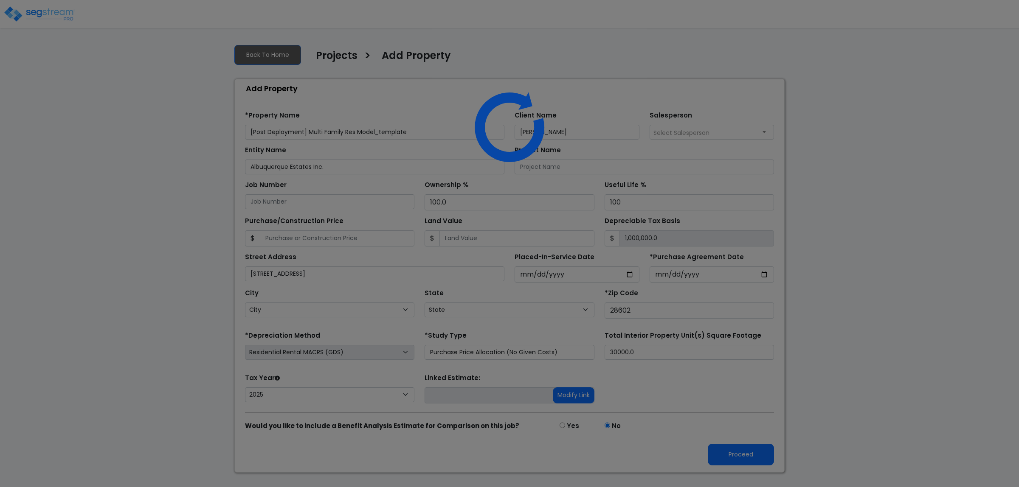
select select "CRM(_5"
select select "2025"
select select "NC"
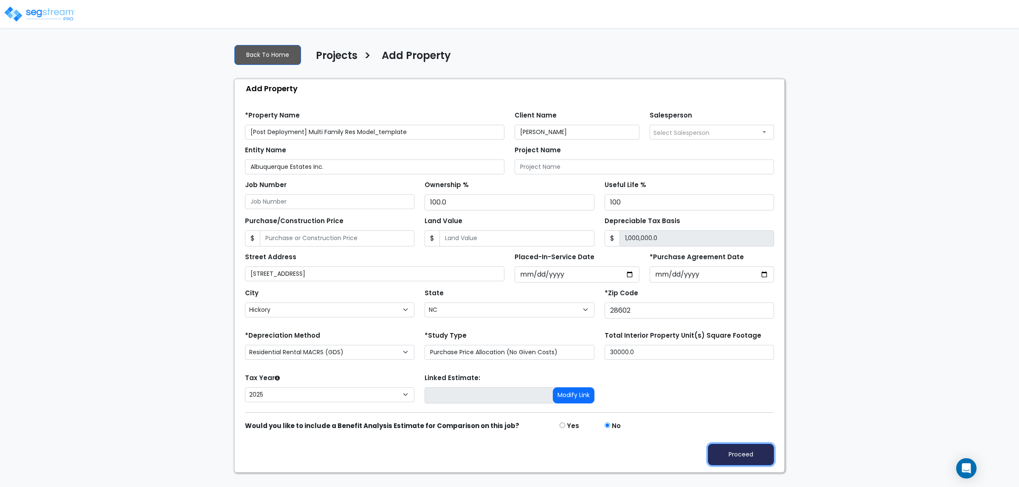
click at [753, 452] on button "Proceed" at bounding box center [741, 455] width 66 height 22
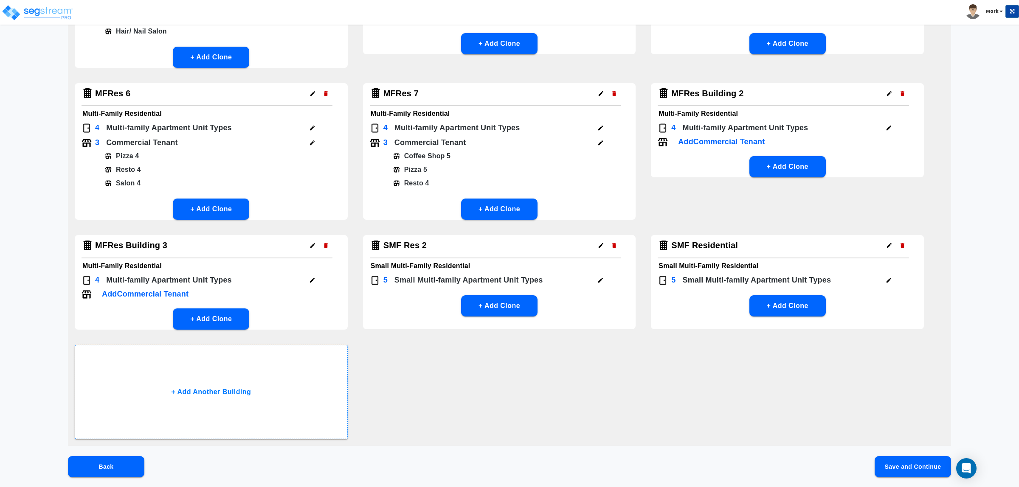
scroll to position [206, 0]
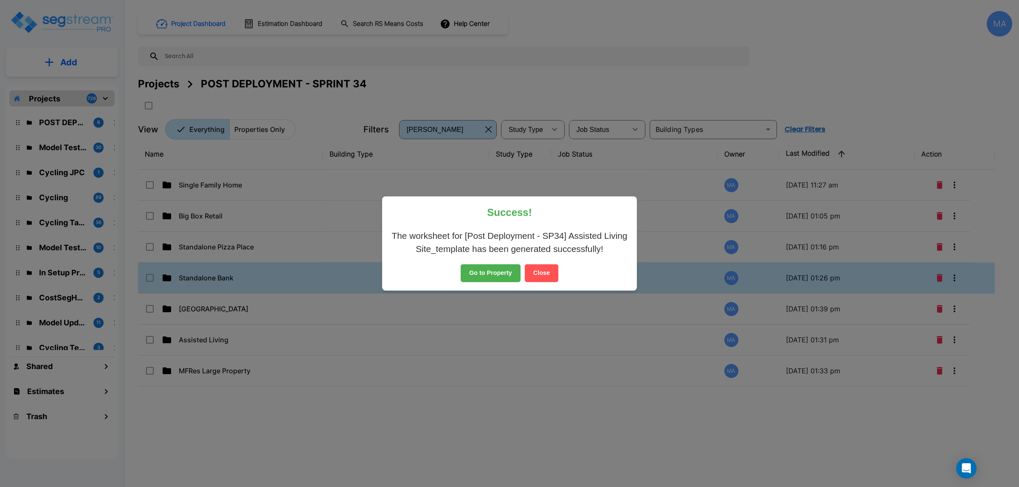
click at [556, 268] on button "Close" at bounding box center [542, 273] width 34 height 18
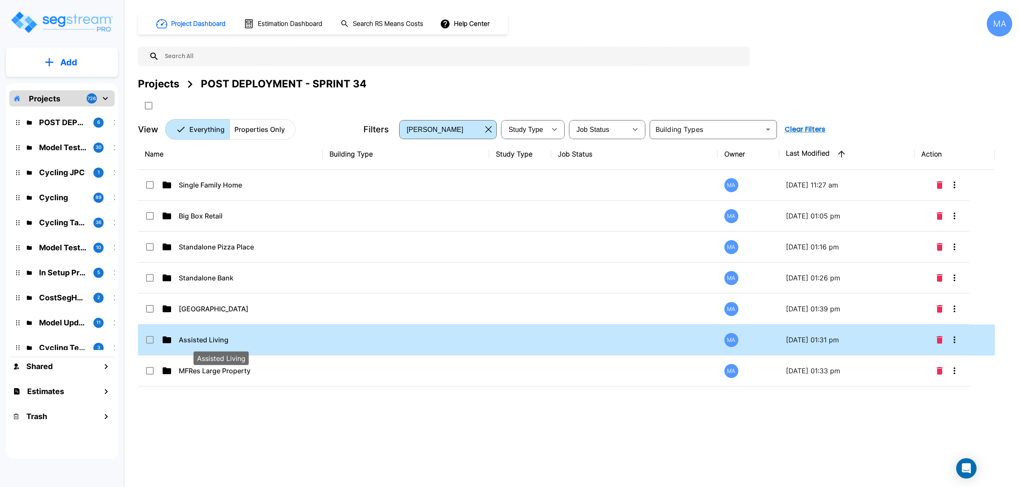
drag, startPoint x: 205, startPoint y: 337, endPoint x: 597, endPoint y: 1, distance: 516.2
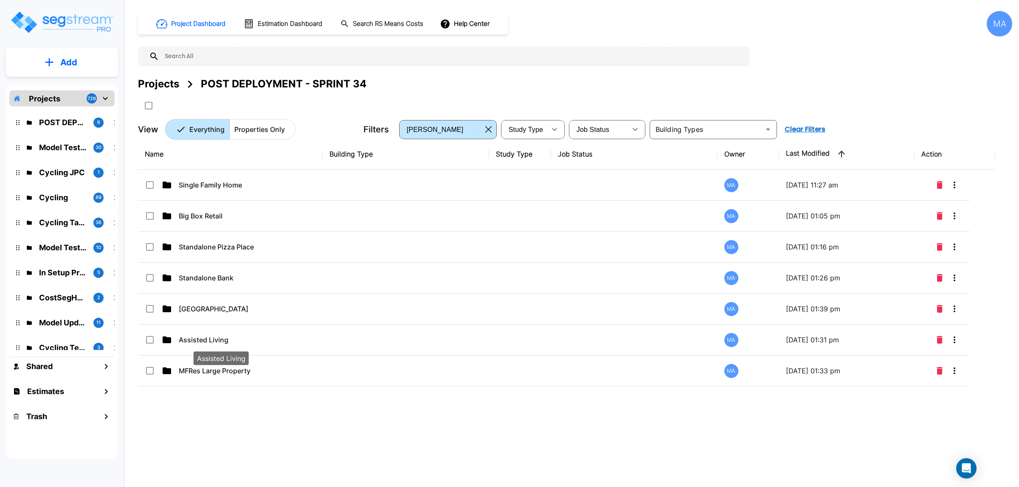
click at [204, 337] on p "Assisted Living" at bounding box center [221, 340] width 85 height 10
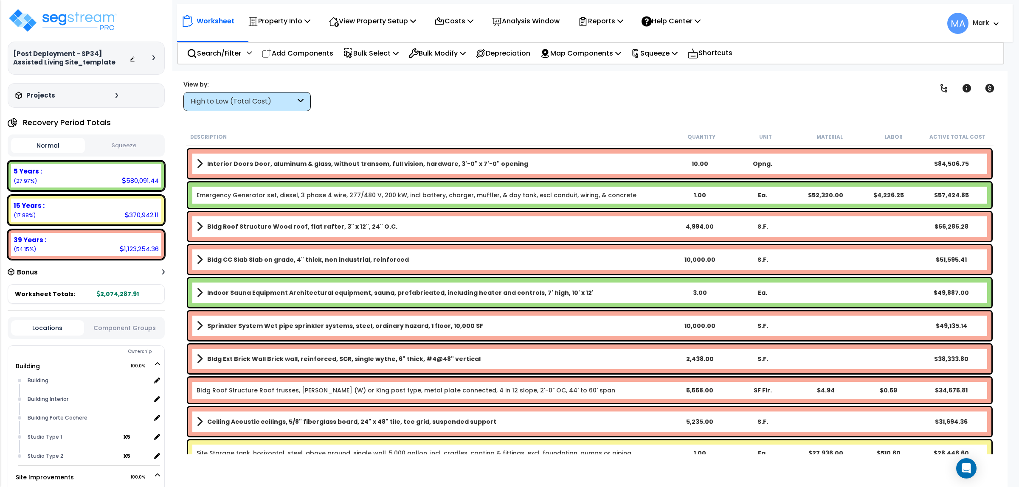
scroll to position [53, 0]
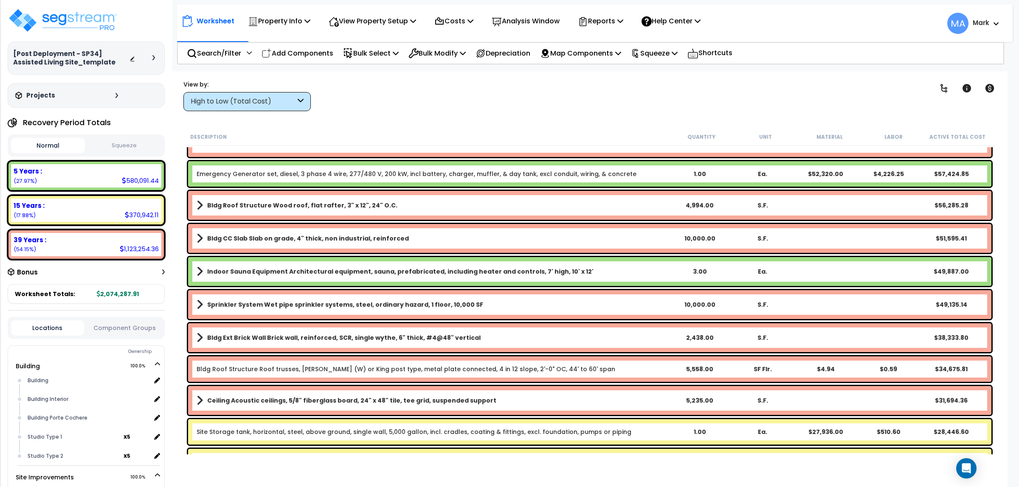
click at [270, 104] on div "High to Low (Total Cost)" at bounding box center [243, 102] width 105 height 10
click at [292, 95] on div "High to Low (Total Cost)" at bounding box center [246, 101] width 127 height 19
click at [579, 88] on div "Clear Filters" at bounding box center [620, 95] width 595 height 31
click at [298, 102] on icon at bounding box center [301, 102] width 6 height 10
click at [0, 0] on label "Division" at bounding box center [0, 0] width 0 height 0
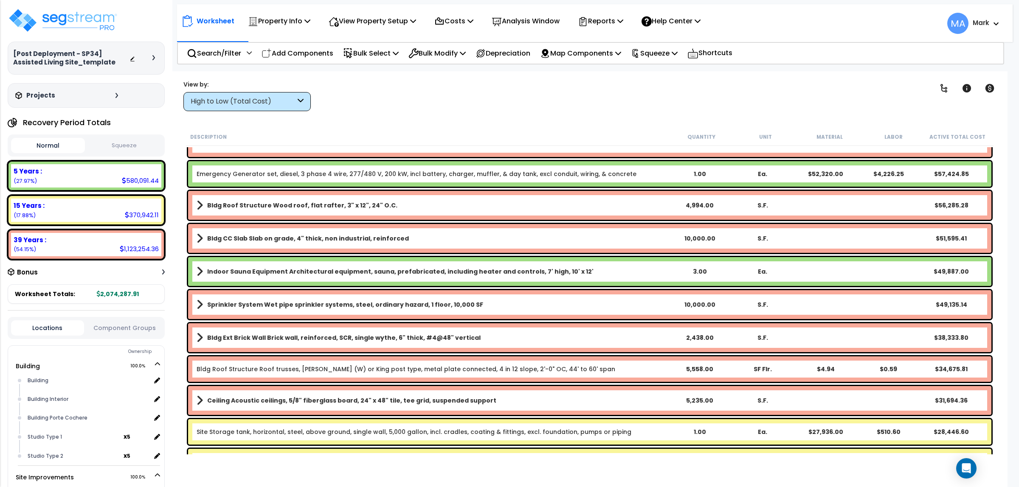
click at [0, 0] on input "Division" at bounding box center [0, 0] width 0 height 0
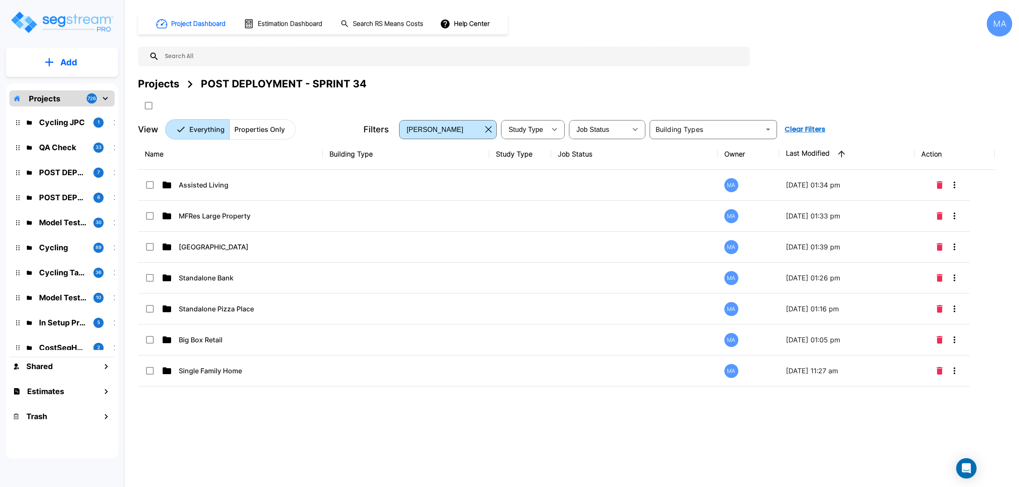
click at [162, 86] on div "Projects" at bounding box center [158, 83] width 41 height 15
click at [162, 85] on div "Projects" at bounding box center [158, 83] width 41 height 15
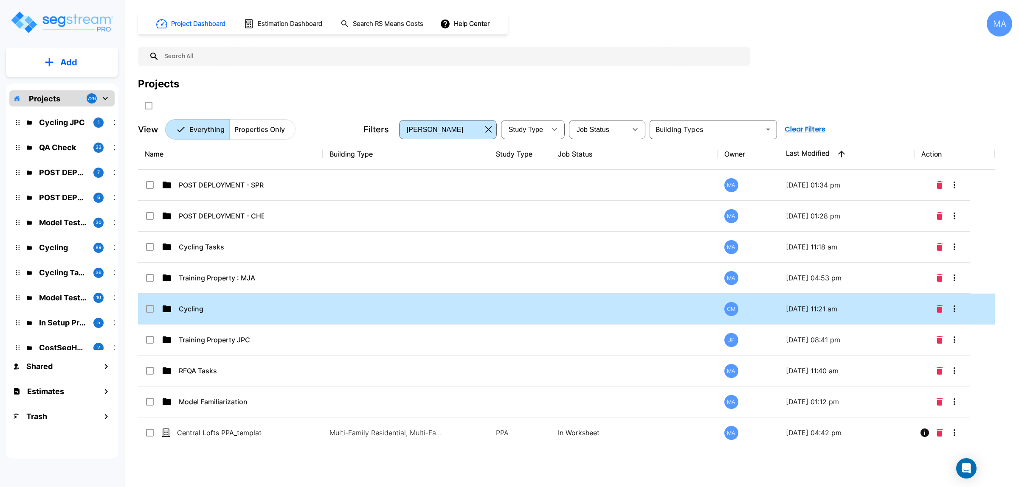
click at [277, 304] on td "Cycling" at bounding box center [230, 309] width 185 height 31
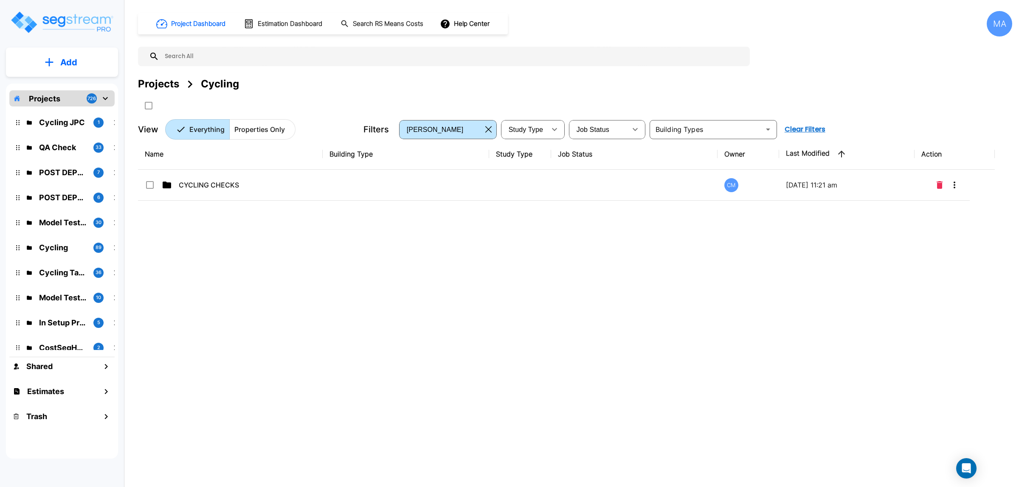
click div "Projects"
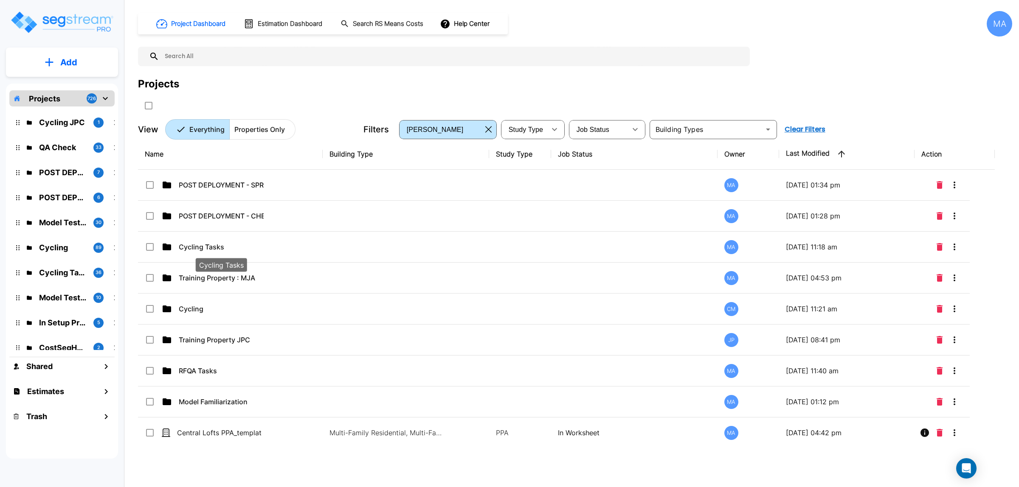
click p "Cycling Tasks"
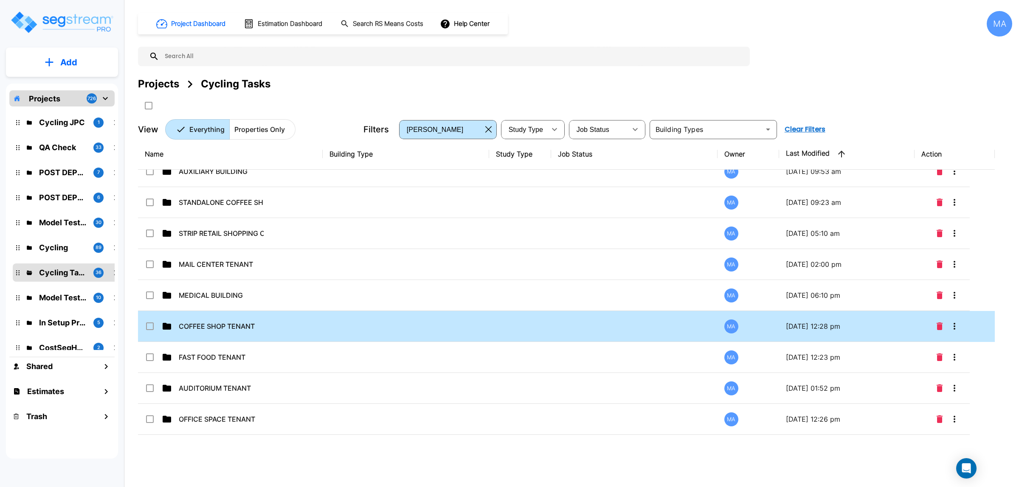
scroll to position [317, 0]
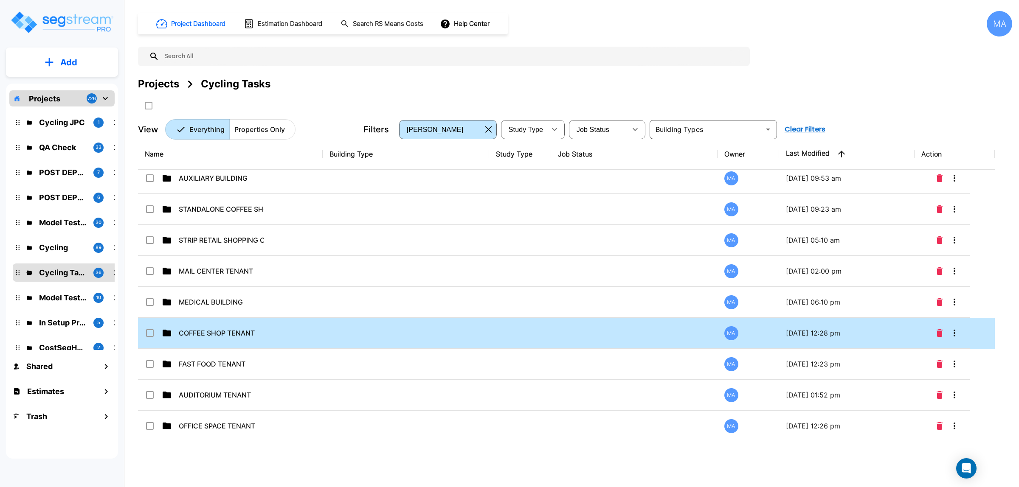
click td "COFFEE SHOP TENANT"
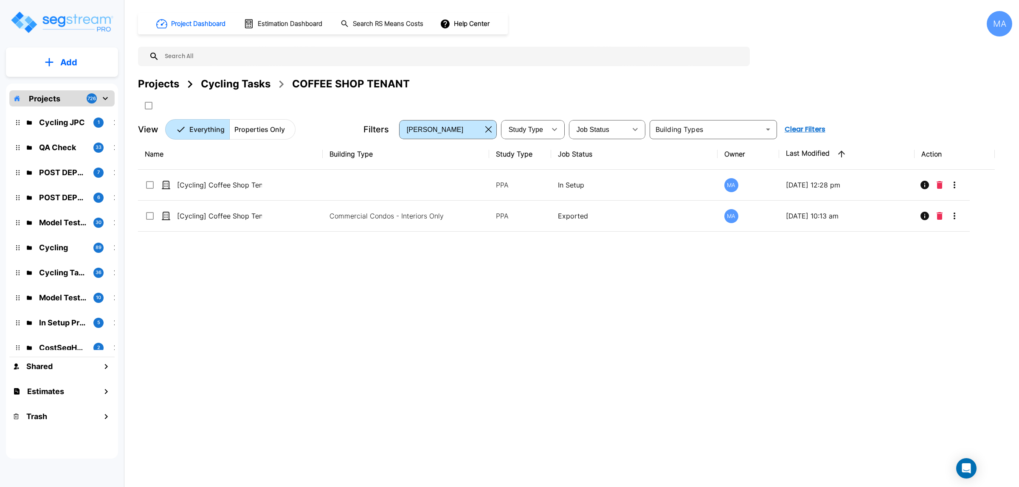
scroll to position [0, 0]
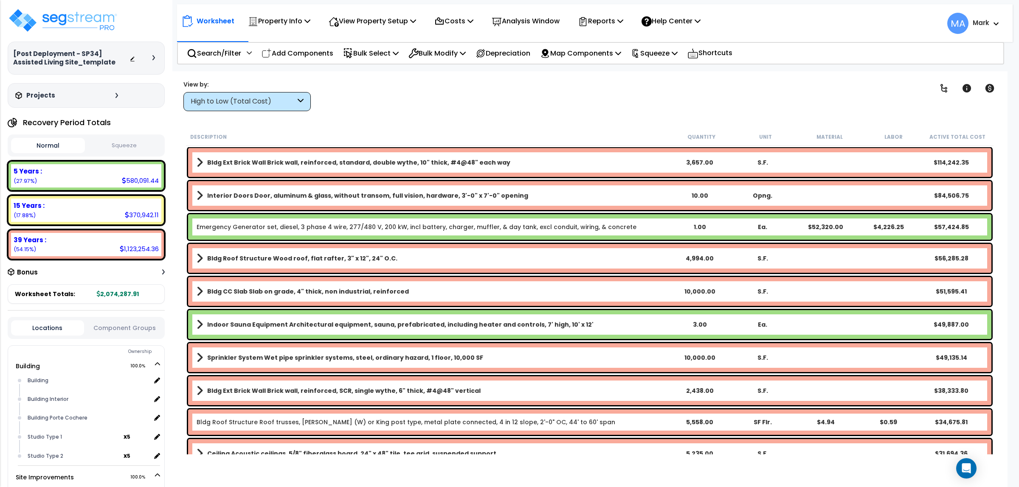
click at [300, 98] on icon at bounding box center [301, 102] width 6 height 10
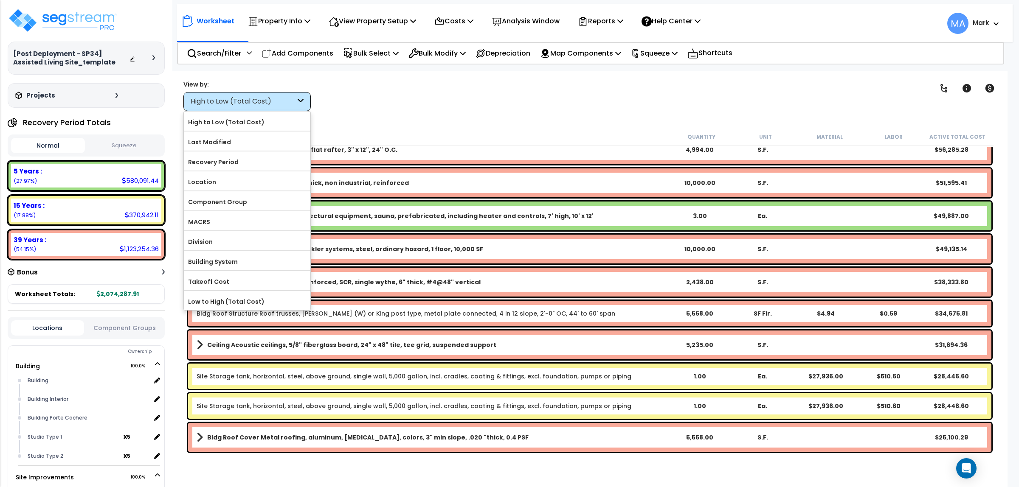
scroll to position [53, 0]
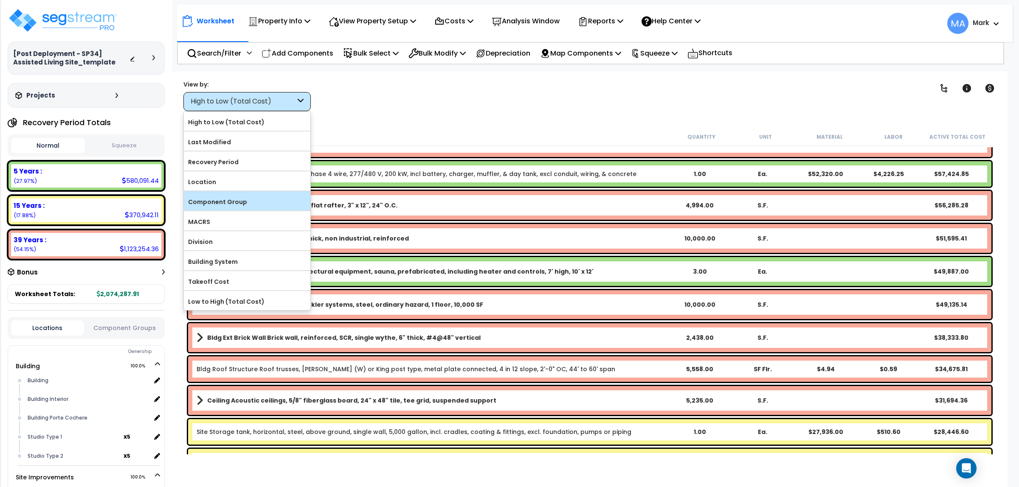
click at [245, 205] on label "Component Group" at bounding box center [247, 202] width 126 height 13
click at [0, 0] on input "Component Group" at bounding box center [0, 0] width 0 height 0
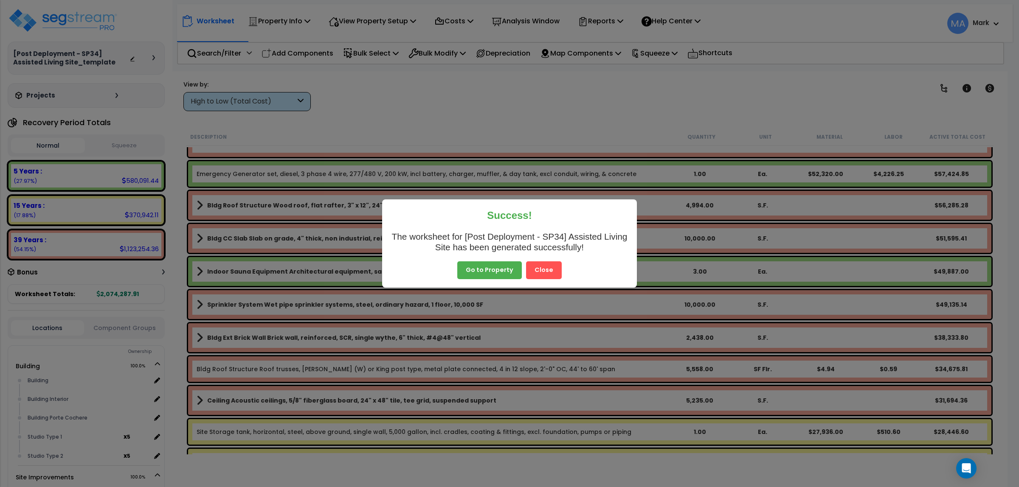
click at [544, 267] on button "Close" at bounding box center [544, 270] width 36 height 18
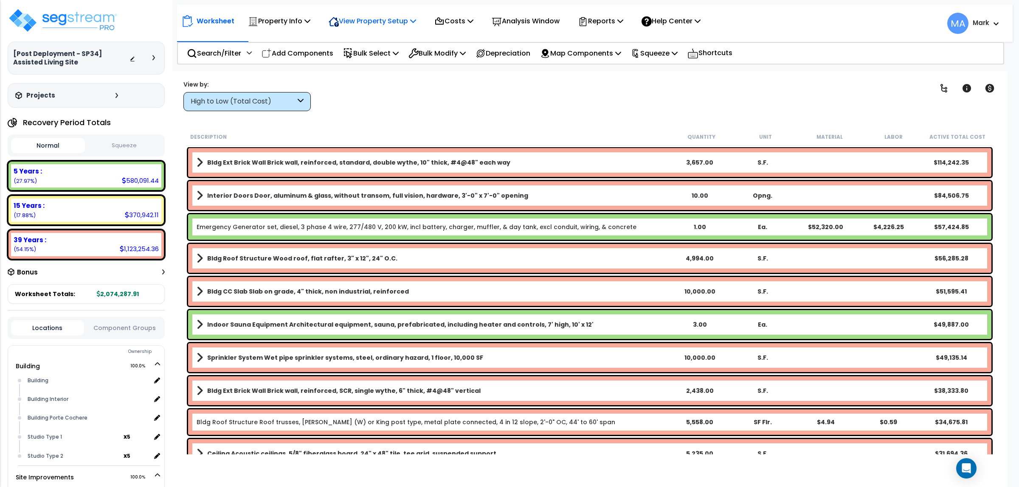
click at [310, 25] on p "View Property Setup" at bounding box center [279, 20] width 62 height 11
click at [349, 52] on link "View Questionnaire" at bounding box center [366, 58] width 84 height 17
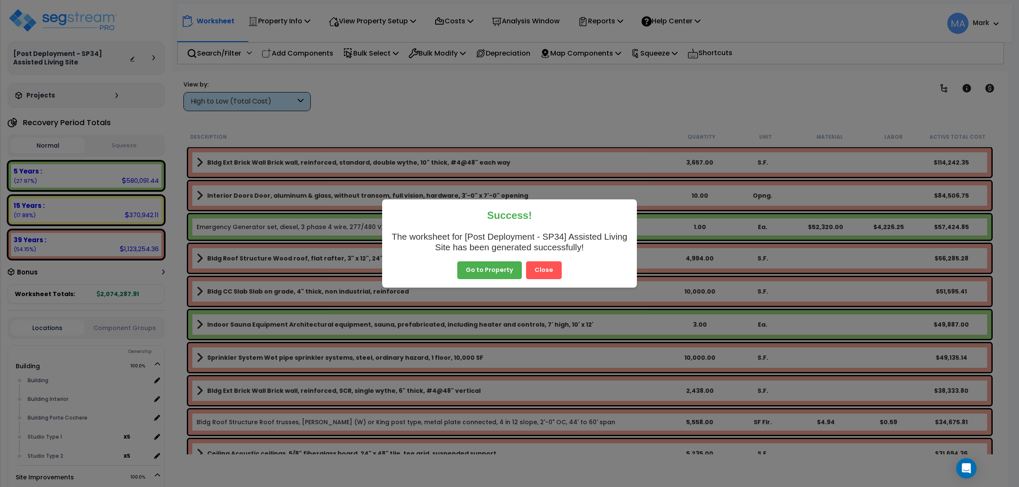
click at [552, 270] on button "Close" at bounding box center [544, 270] width 36 height 18
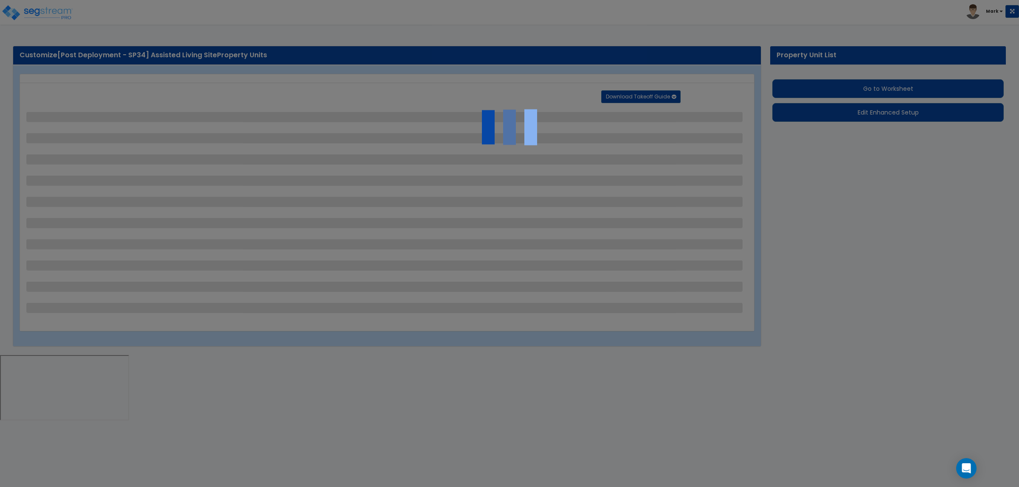
select select "2"
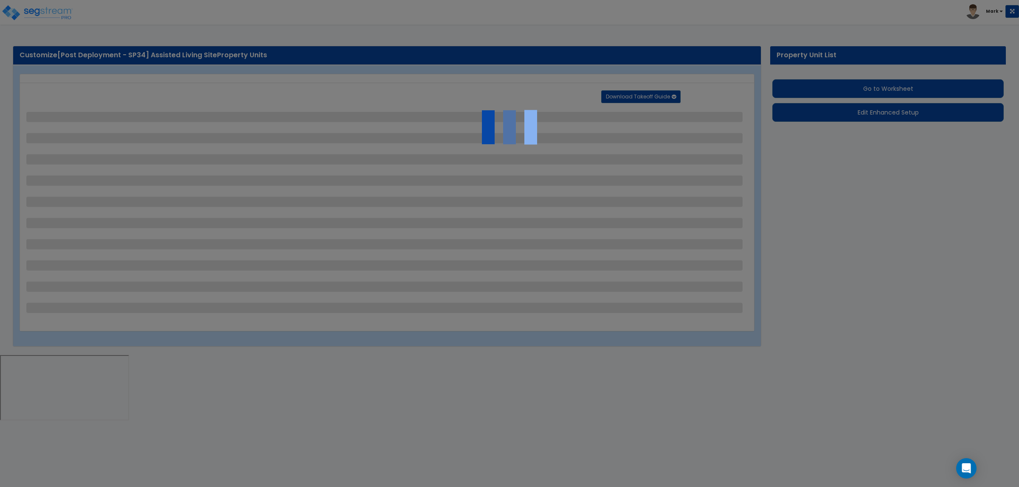
select select "2"
select select "1"
select select "2"
select select "1"
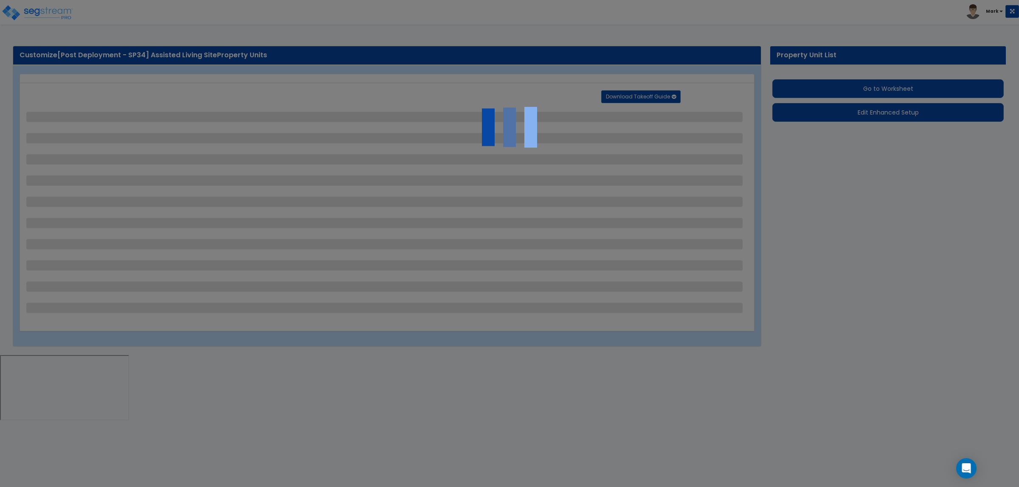
select select "1"
select select "2"
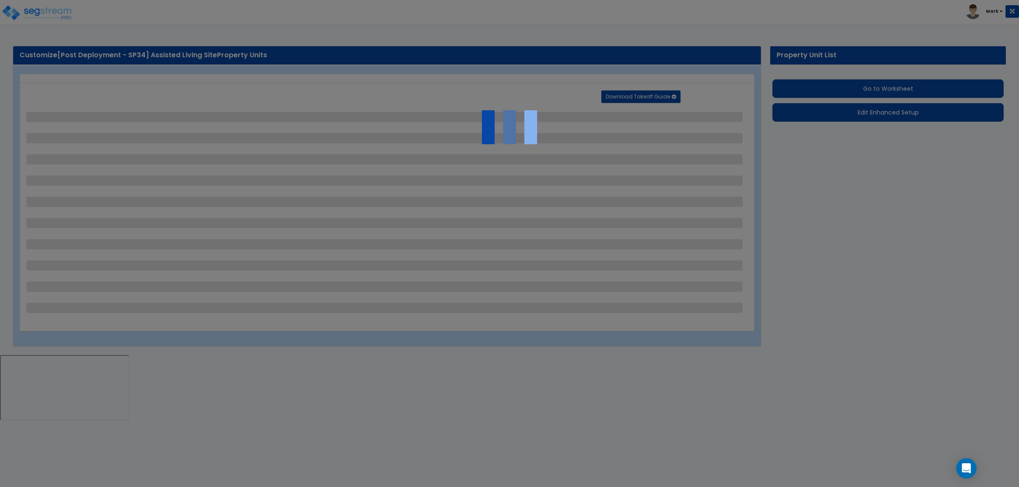
select select "2"
select select "1"
select select "10"
select select "1"
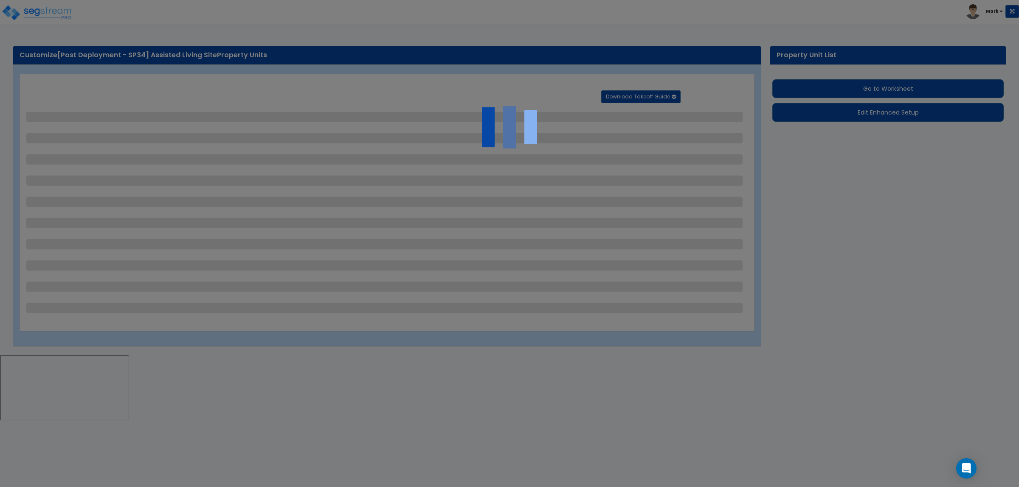
select select "3"
select select "2"
select select "4"
select select "1"
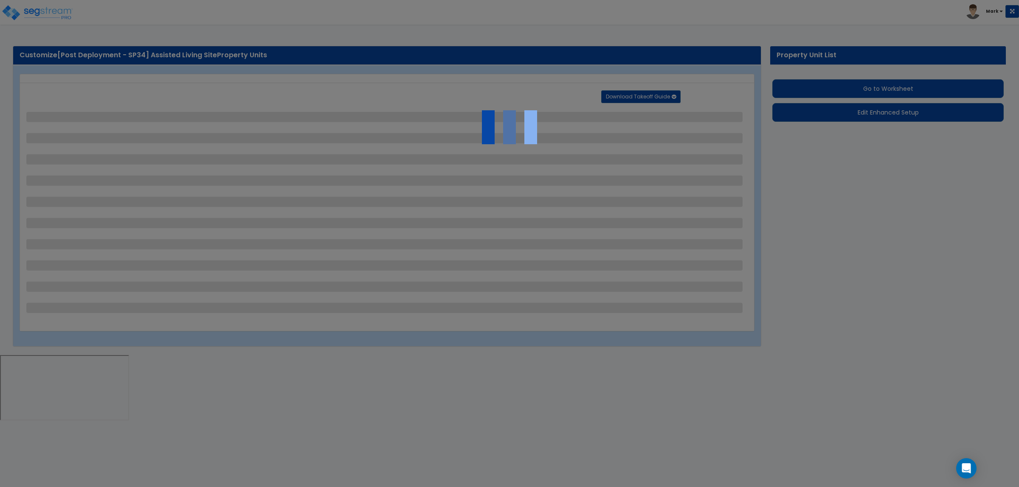
select select "1"
select select "6"
select select "2"
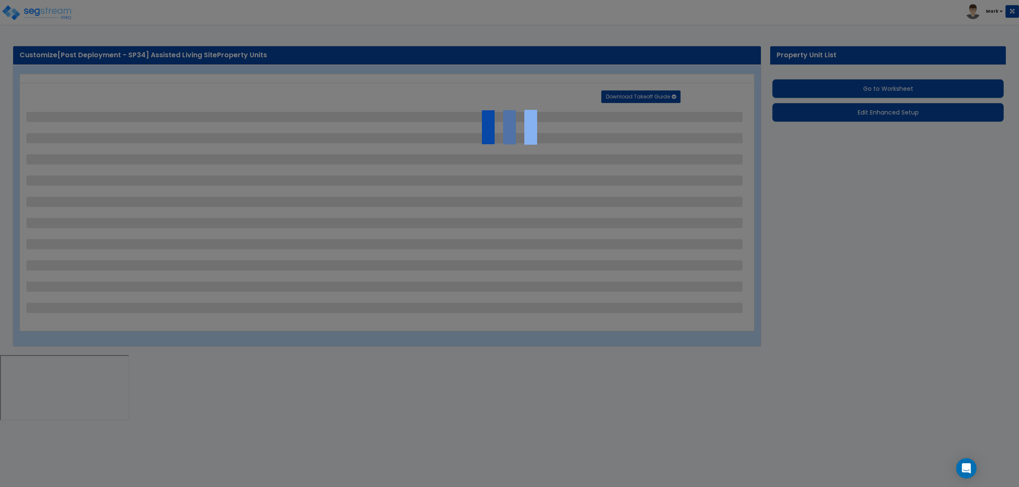
select select "2"
select select "1"
select select "2"
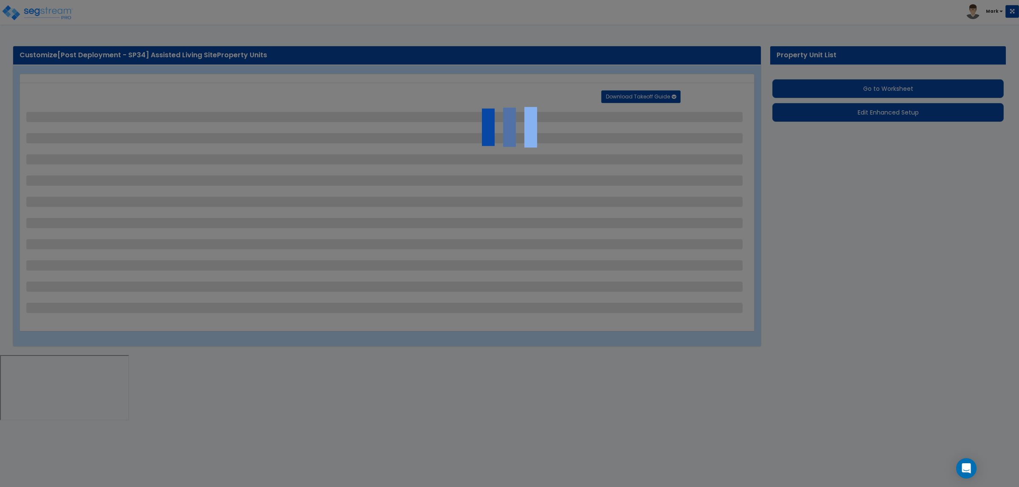
select select "2"
select select "1"
select select "8"
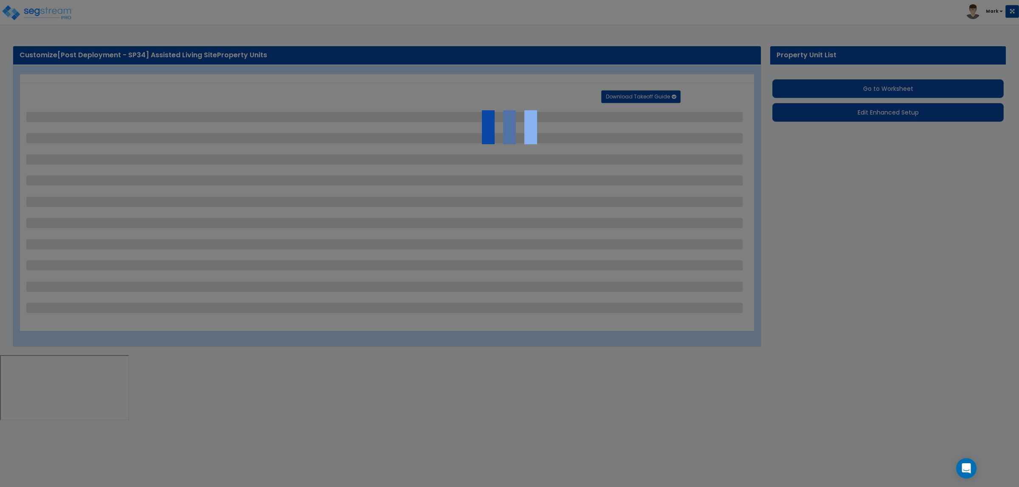
select select "2"
select select "1"
select select "20"
select select "2"
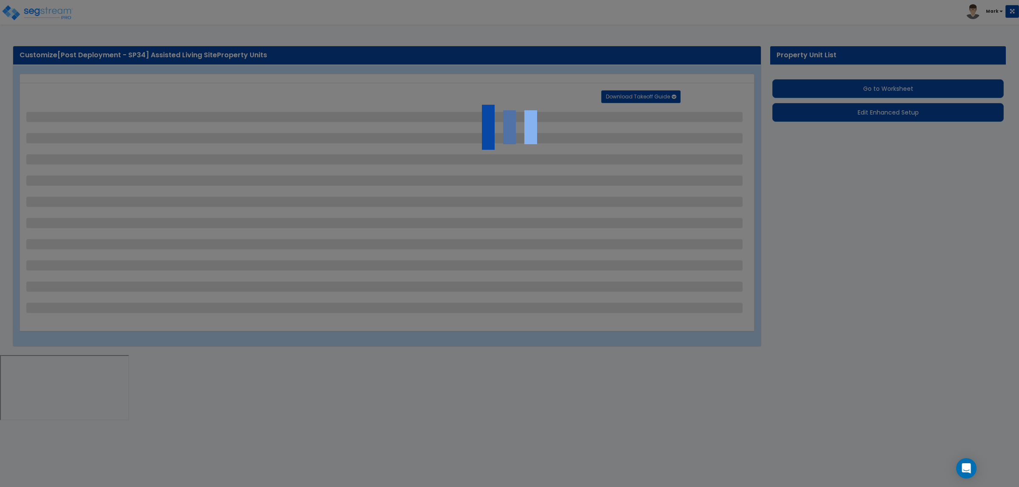
select select "5"
select select "3"
select select "1"
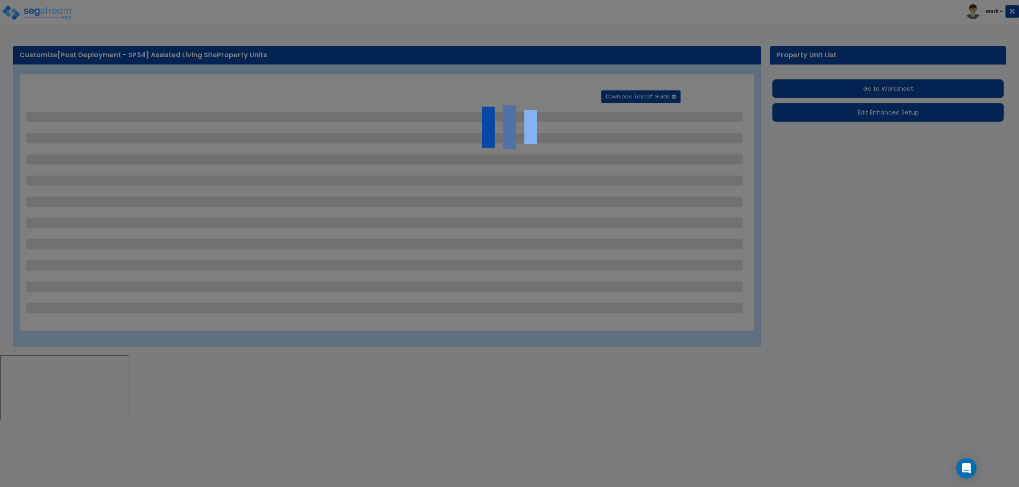
select select "2"
select select "1"
select select "4"
select select "2"
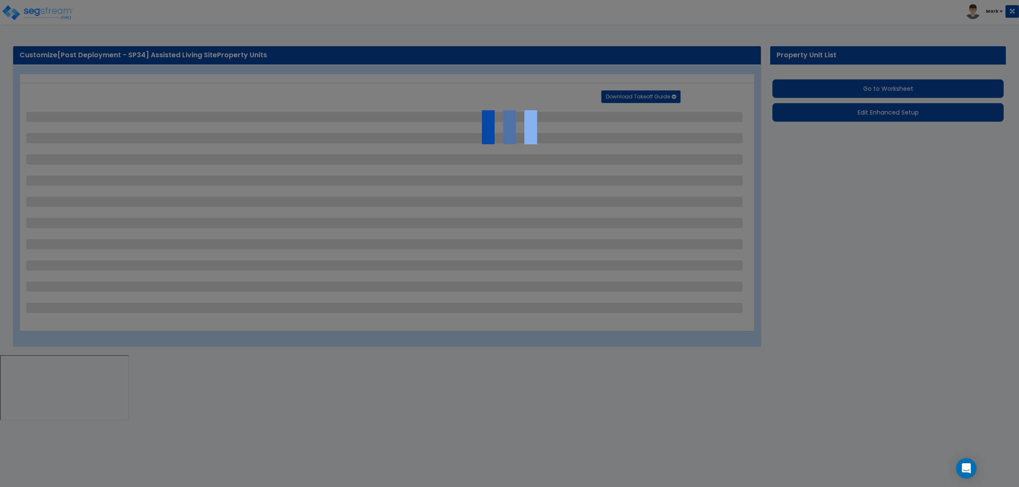
select select "1"
select select "2"
select select "1"
select select "2"
select select "6"
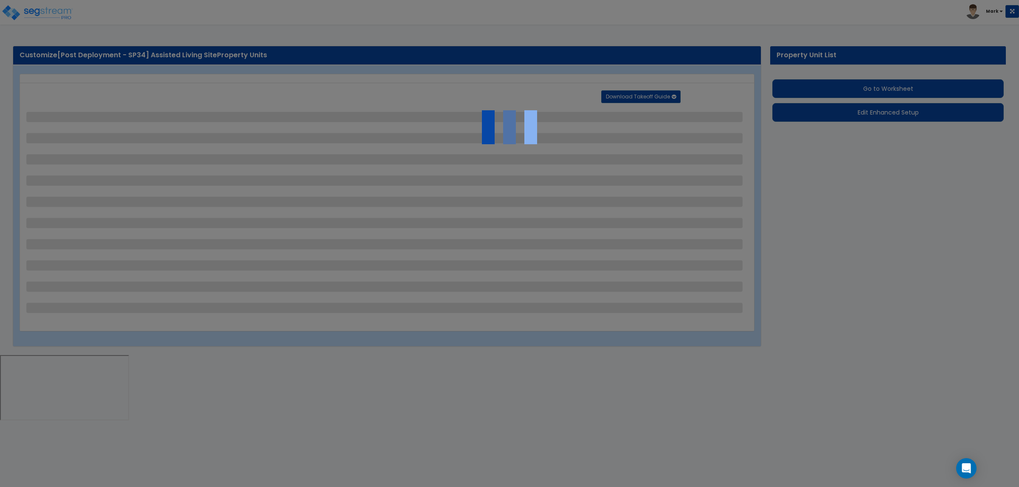
select select "6"
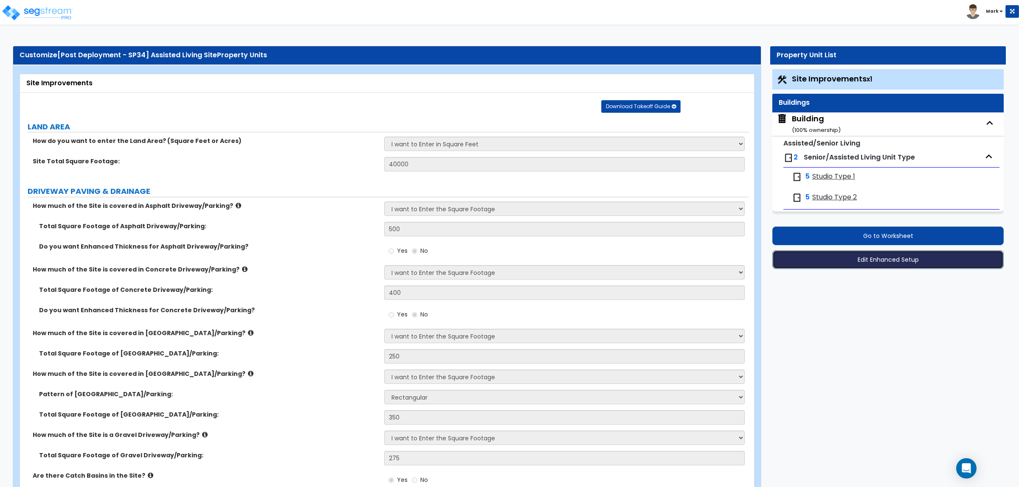
click at [875, 257] on button "Edit Enhanced Setup" at bounding box center [887, 259] width 231 height 19
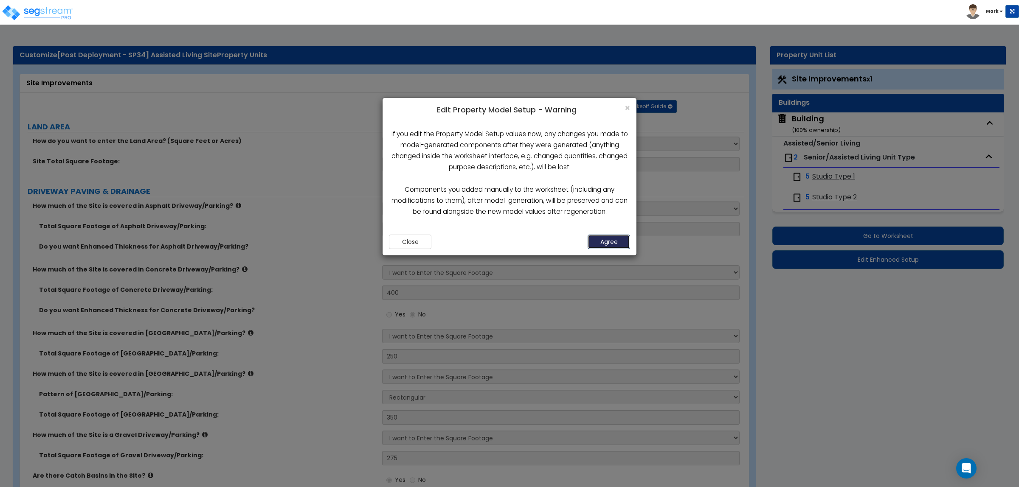
click at [600, 243] on button "Agree" at bounding box center [608, 242] width 42 height 14
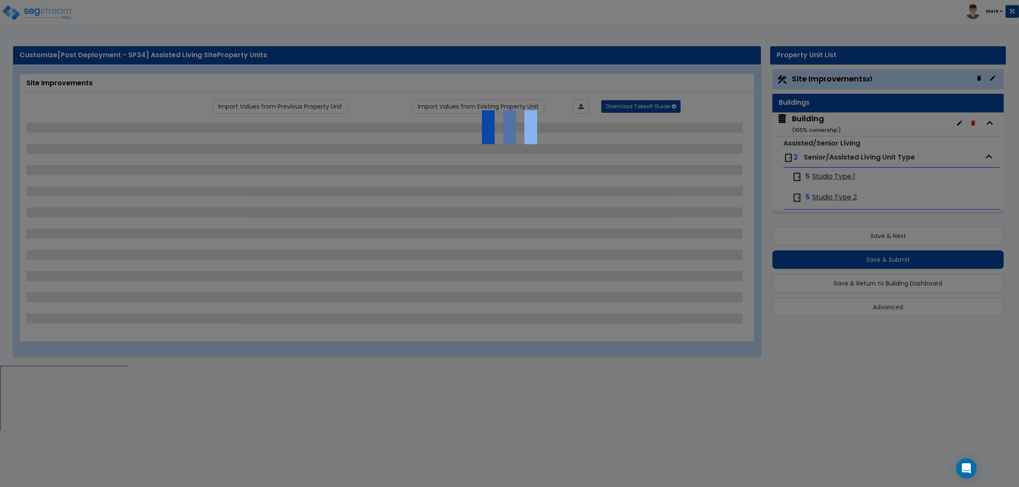
select select "2"
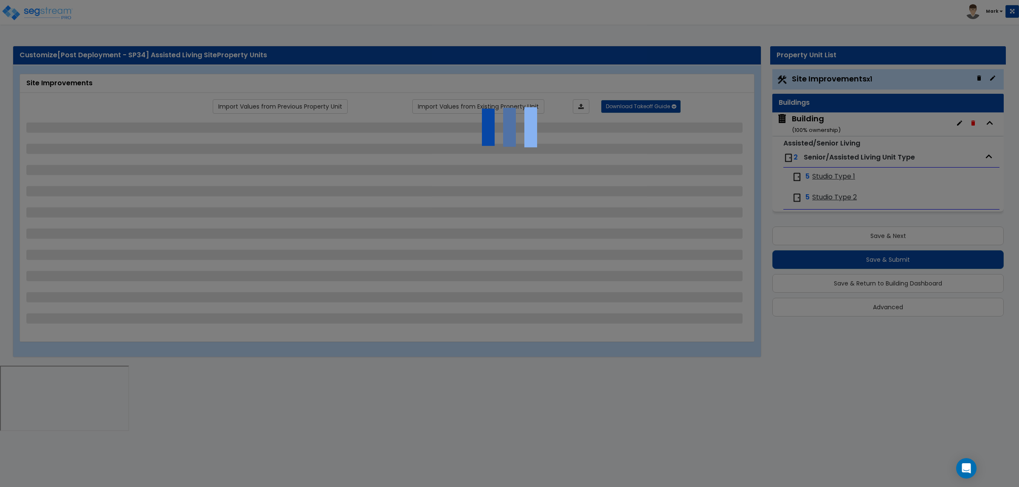
select select "2"
select select "1"
select select "2"
select select "1"
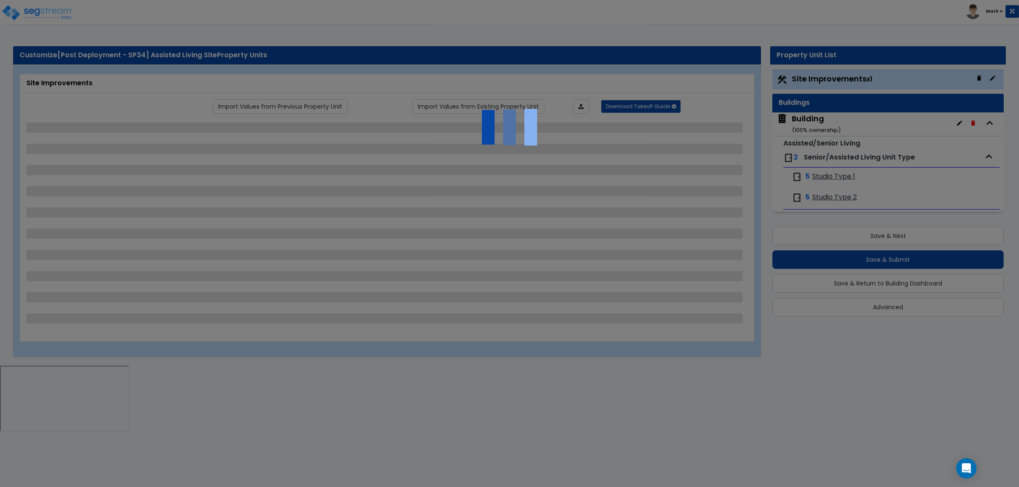
select select "1"
select select "2"
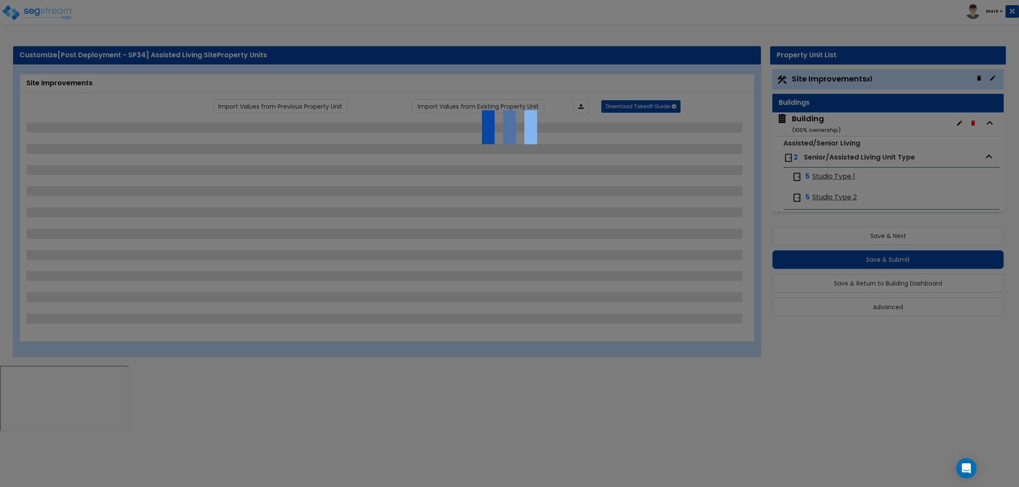
select select "2"
select select "1"
select select "10"
select select "1"
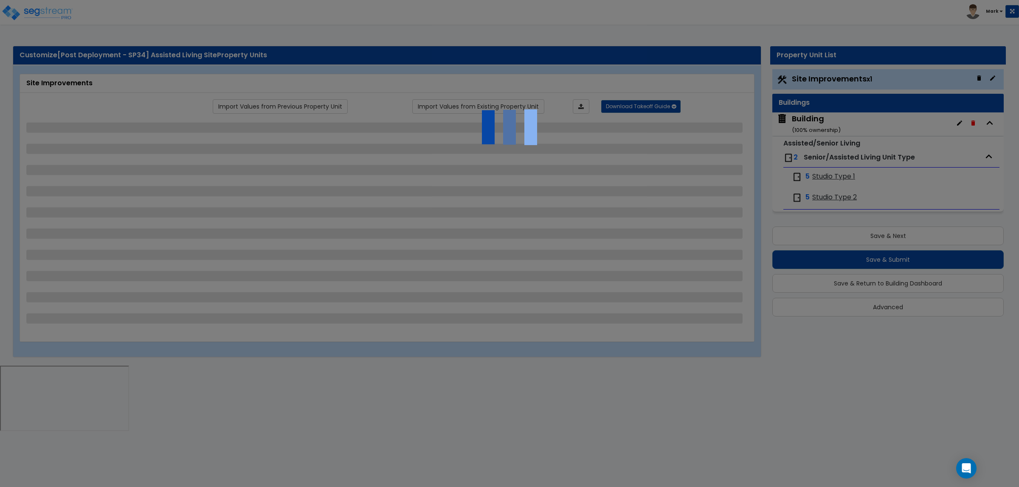
select select "3"
select select "2"
select select "4"
select select "1"
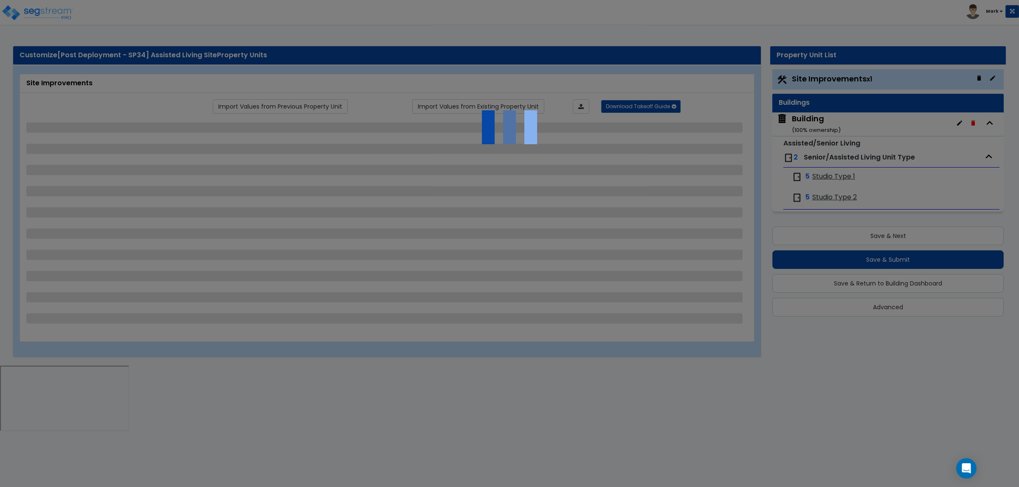
select select "1"
select select "6"
select select "2"
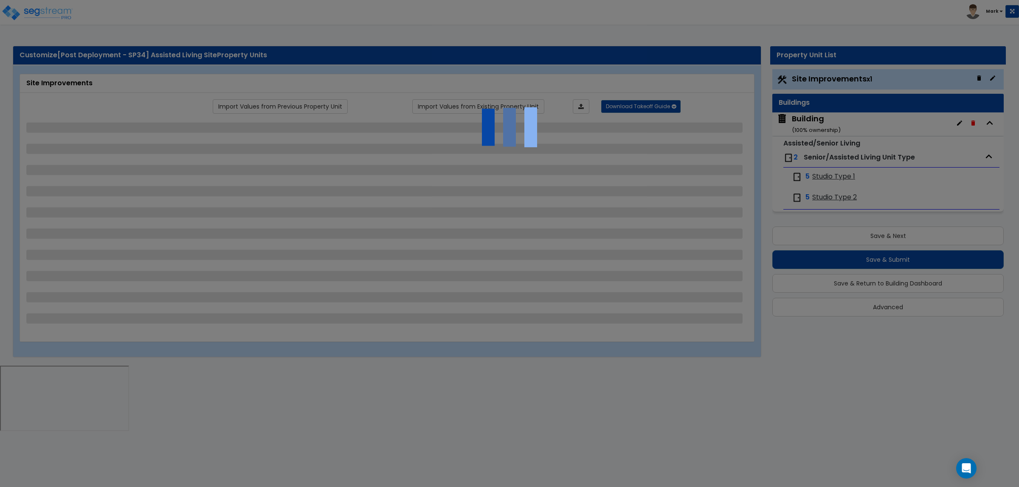
select select "2"
select select "1"
select select "2"
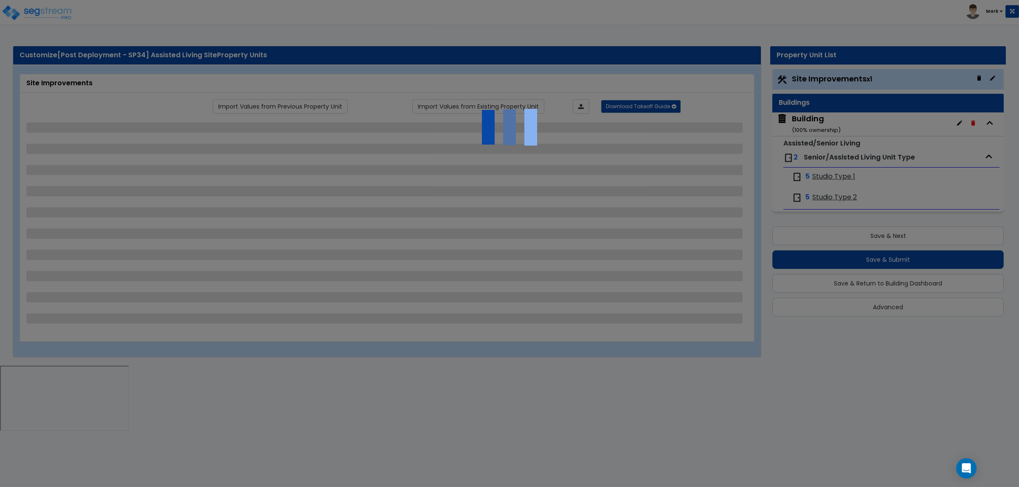
select select "2"
select select "1"
select select "8"
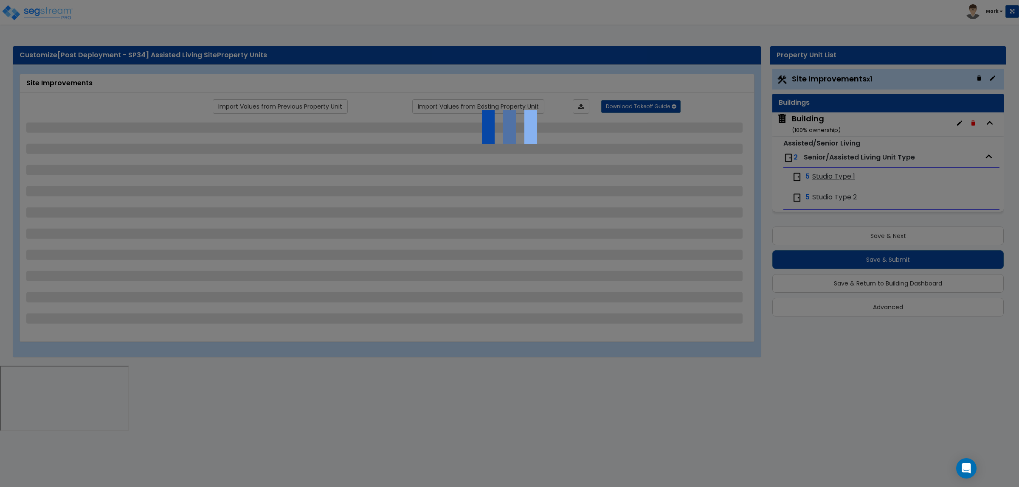
select select "2"
select select "1"
select select "20"
select select "2"
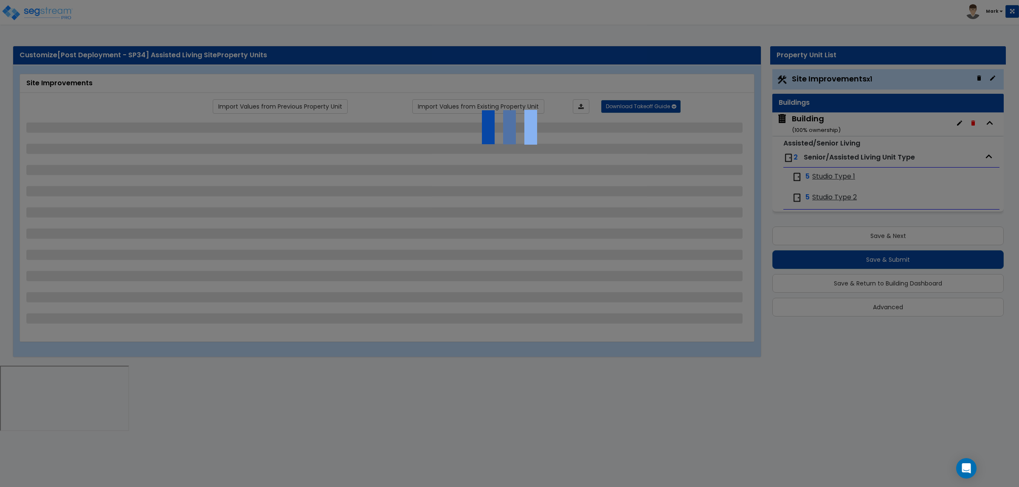
select select "5"
select select "3"
select select "1"
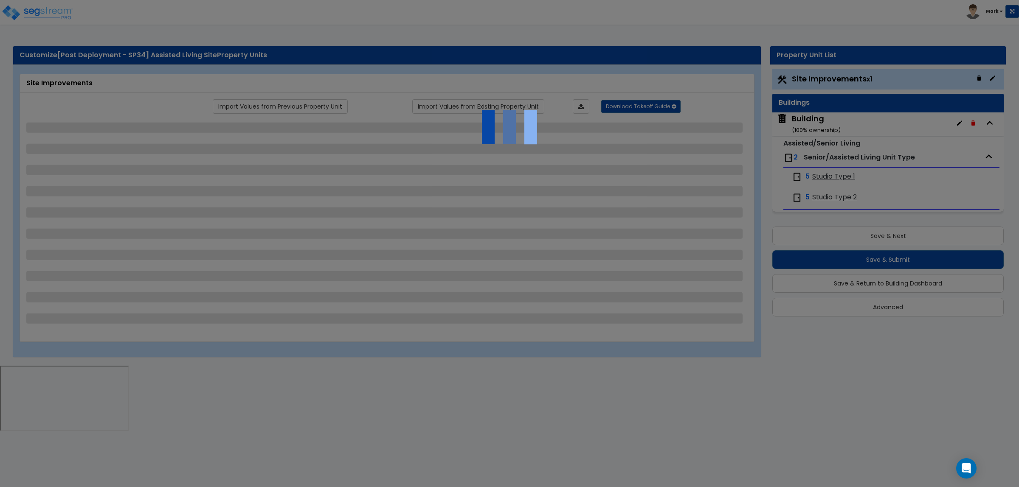
select select "2"
select select "1"
select select "4"
select select "2"
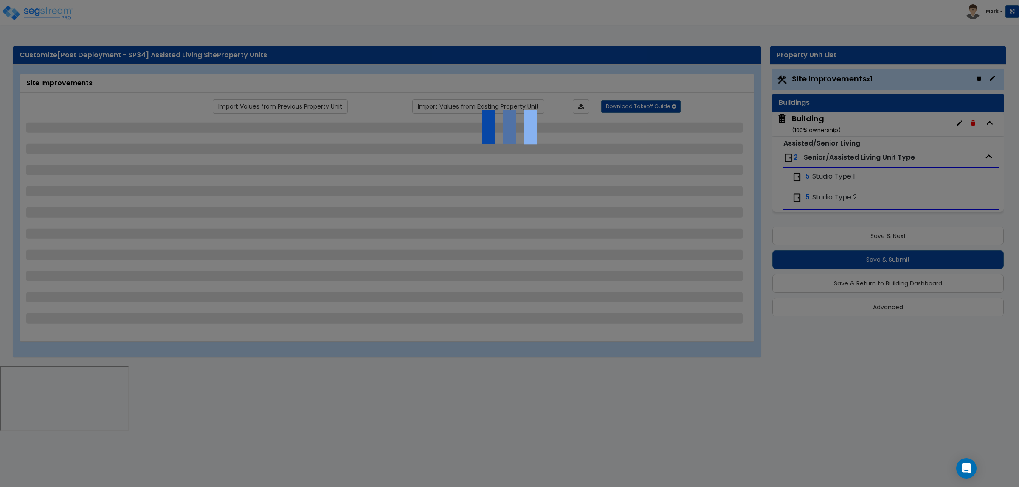
select select "1"
select select "2"
select select "1"
select select "2"
select select "6"
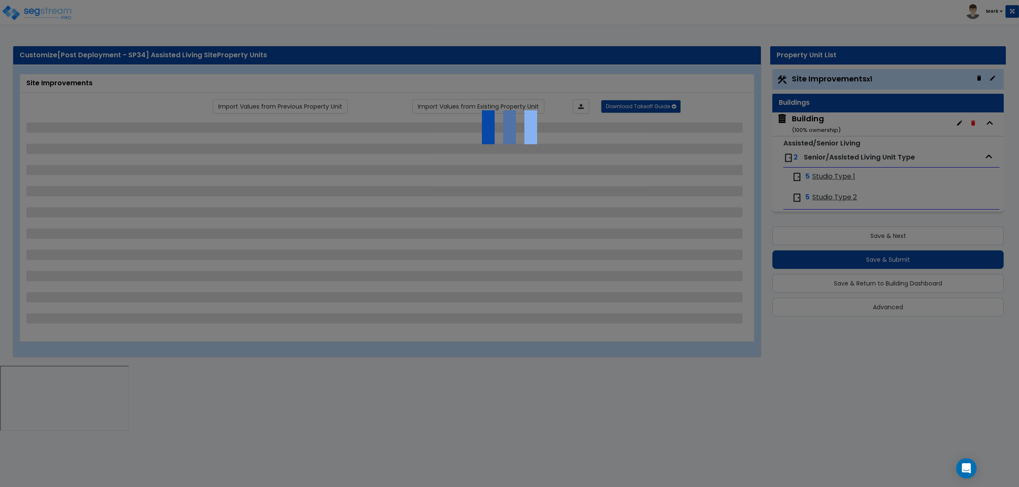
select select "6"
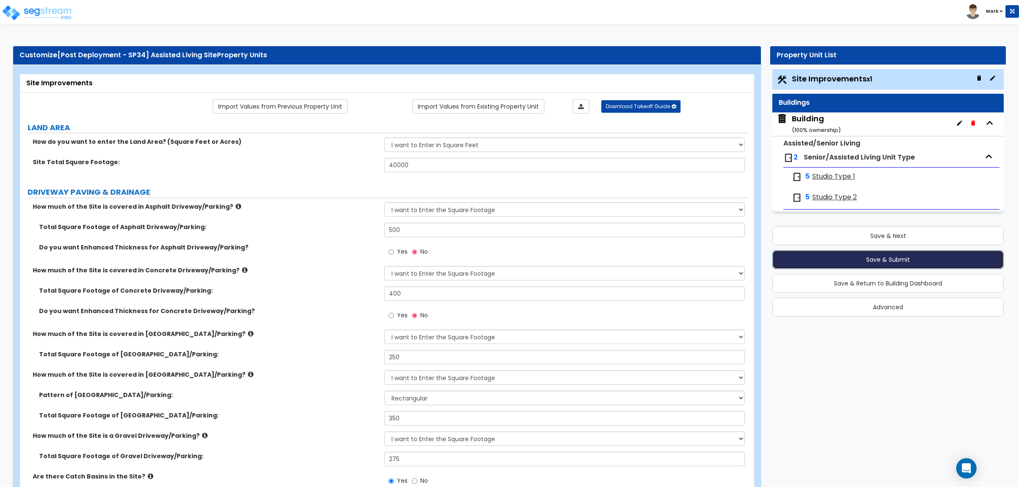
click at [848, 258] on button "Save & Submit" at bounding box center [887, 259] width 231 height 19
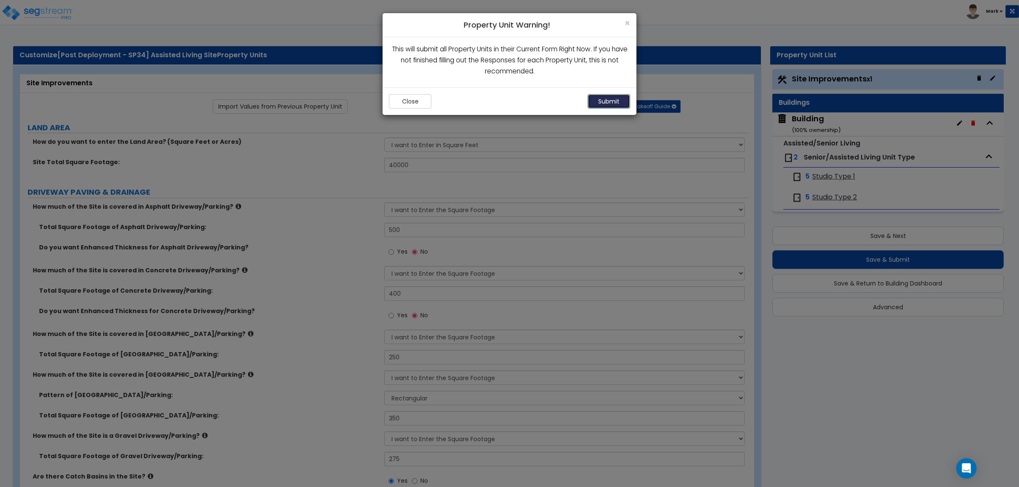
click at [604, 102] on button "Submit" at bounding box center [608, 101] width 42 height 14
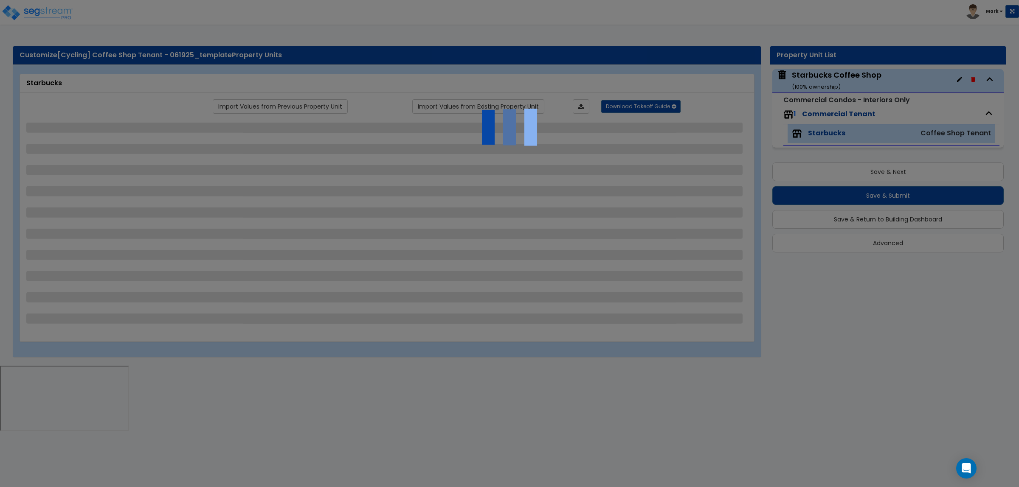
select select "1"
select select "6"
select select "1"
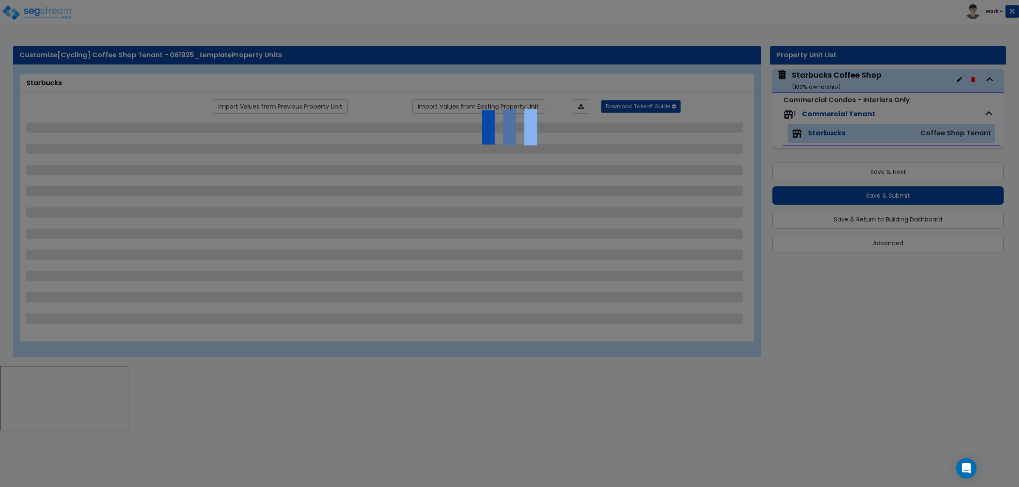
select select "1"
select select "5"
select select "2"
select select "4"
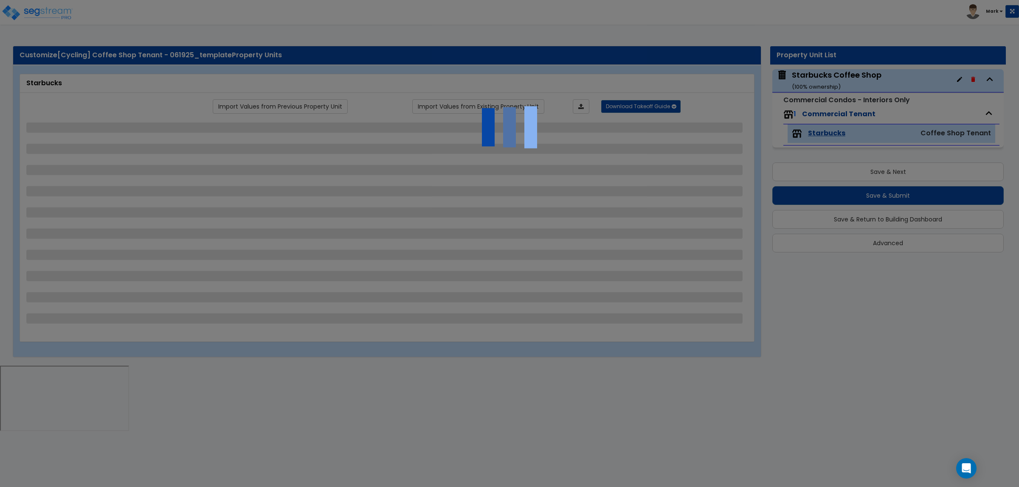
select select "1"
select select "3"
select select "1"
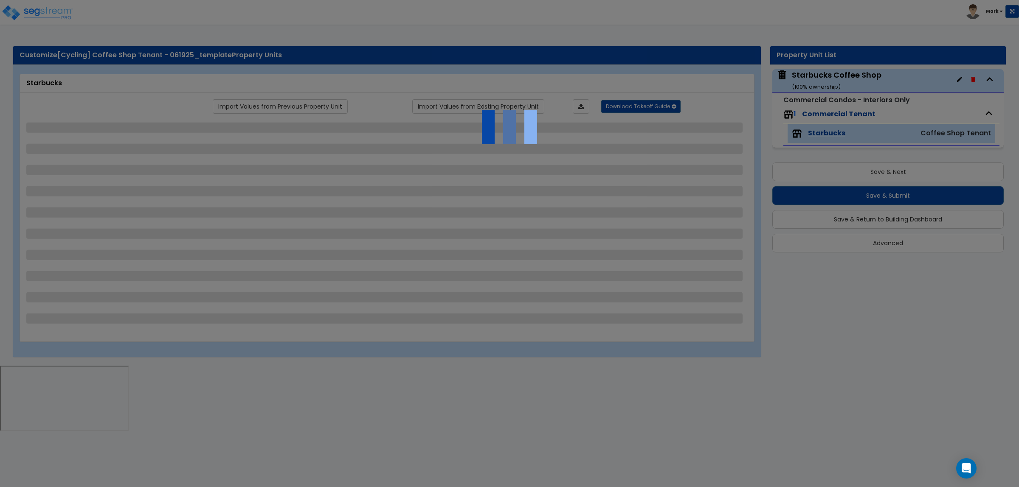
select select "2"
select select "1"
select select "2"
select select "1"
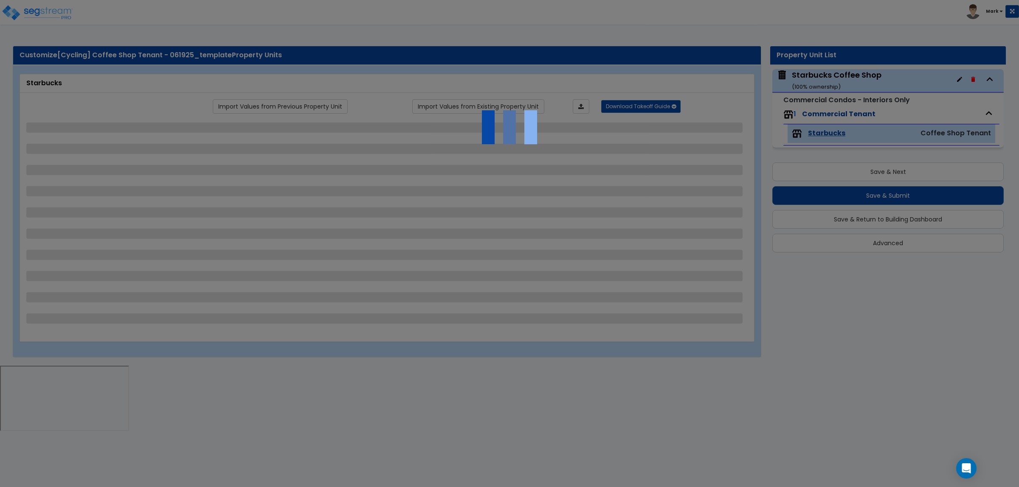
select select "1"
select select "3"
select select "2"
select select "1"
select select "2"
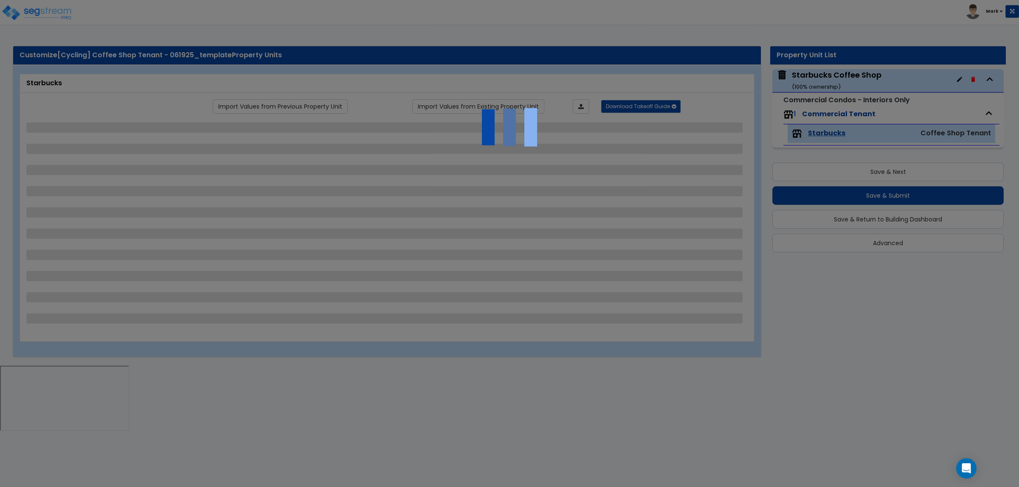
select select "1"
select select "4"
select select "2"
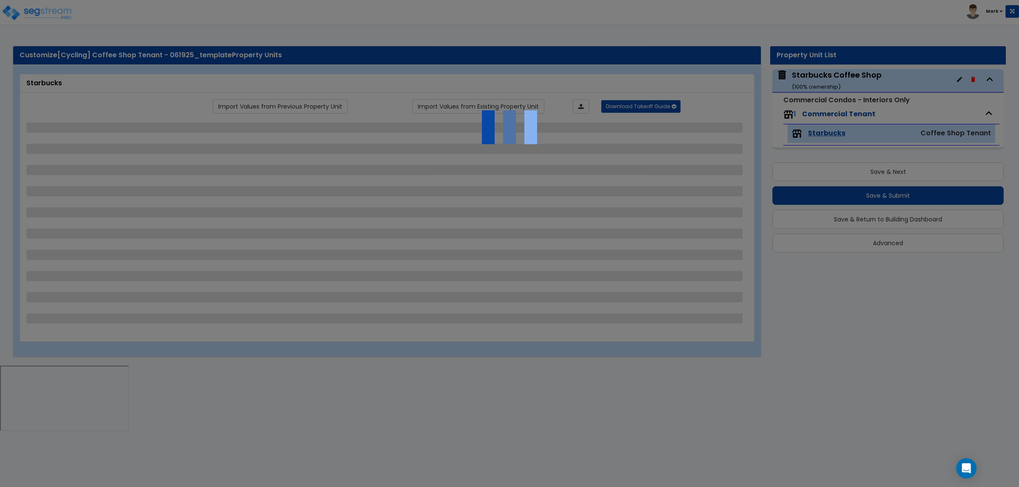
select select "1"
select select "2"
select select "1"
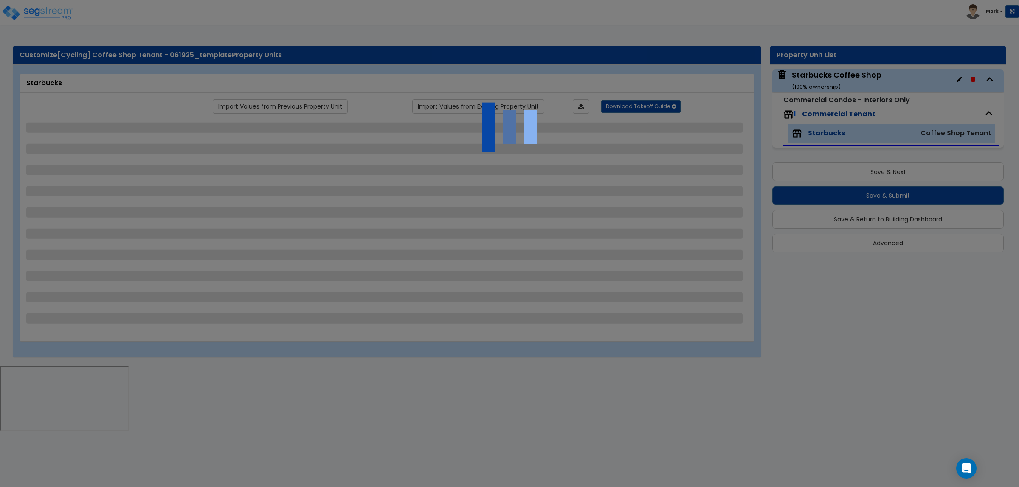
select select "3"
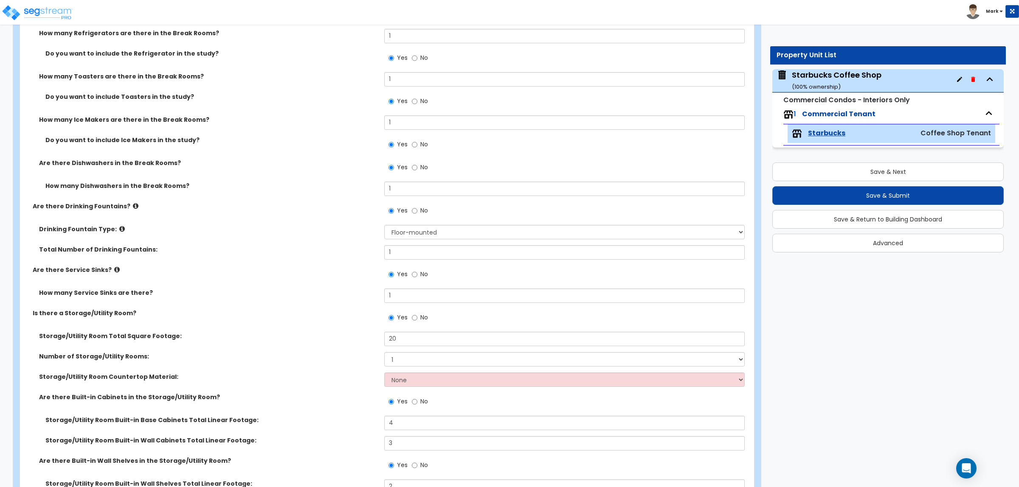
scroll to position [2281, 0]
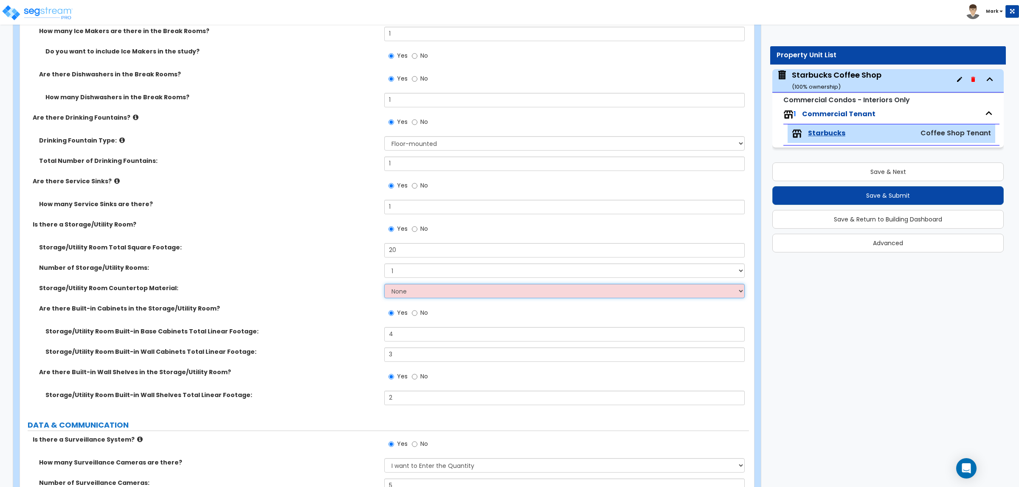
click at [408, 290] on select "None Plastic Laminate Solid Surface Stone Quartz Marble Tile Wood Stainless Ste…" at bounding box center [564, 291] width 360 height 14
select select "4"
click at [384, 284] on select "None Plastic Laminate Solid Surface Stone Quartz Marble Tile Wood Stainless Ste…" at bounding box center [564, 291] width 360 height 14
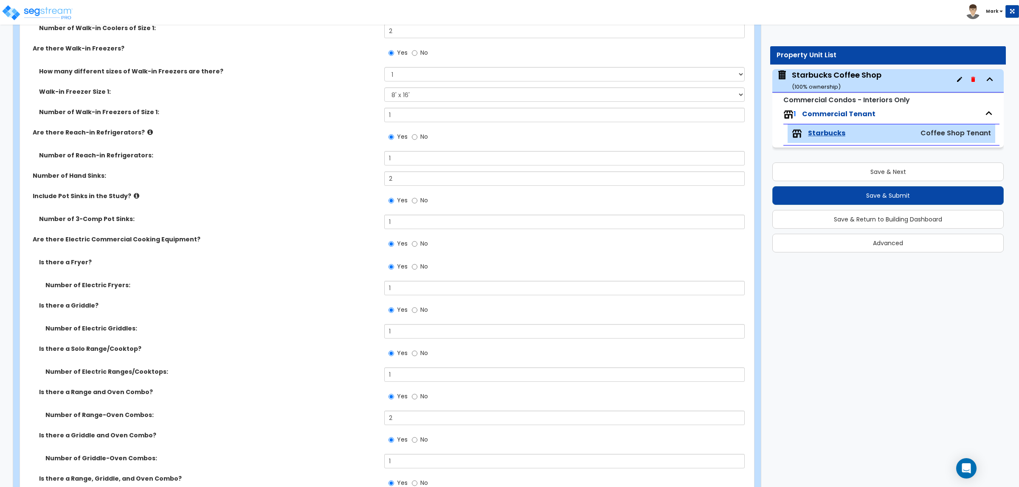
scroll to position [3130, 0]
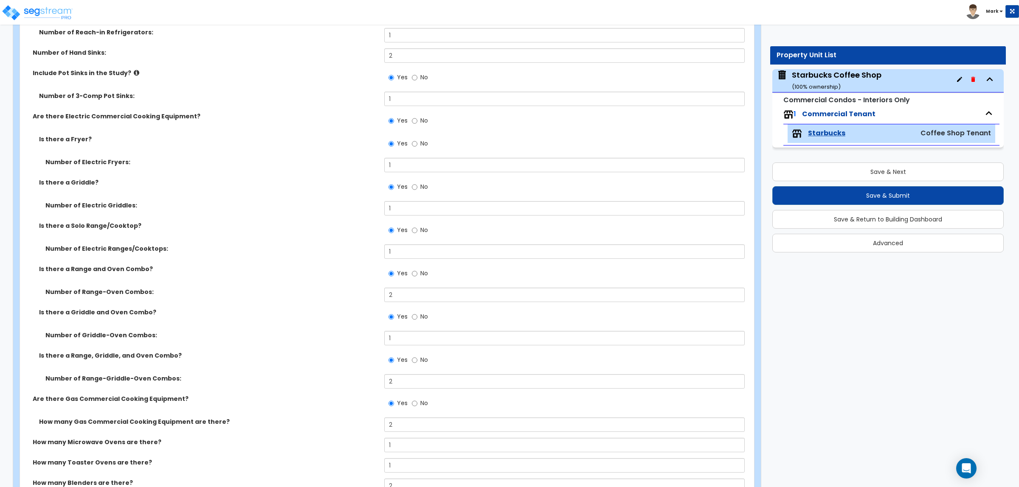
click at [253, 309] on label "Is there a Griddle and Oven Combo?" at bounding box center [208, 312] width 339 height 8
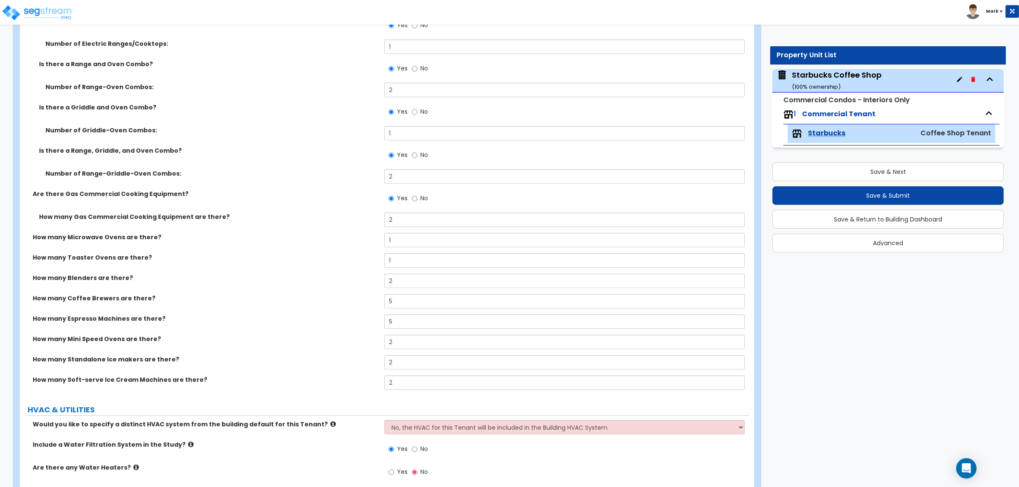
scroll to position [3342, 0]
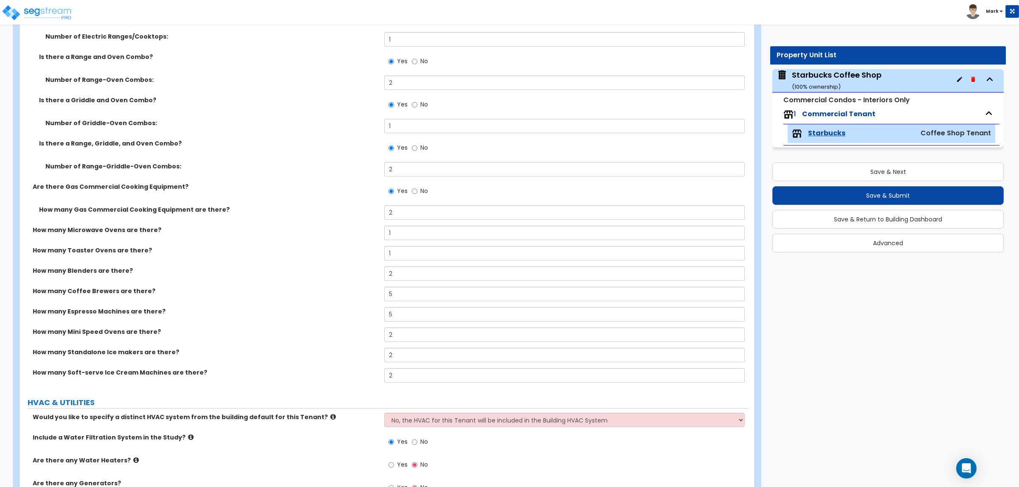
click at [325, 278] on div "How many Blenders are there? 2" at bounding box center [384, 277] width 729 height 20
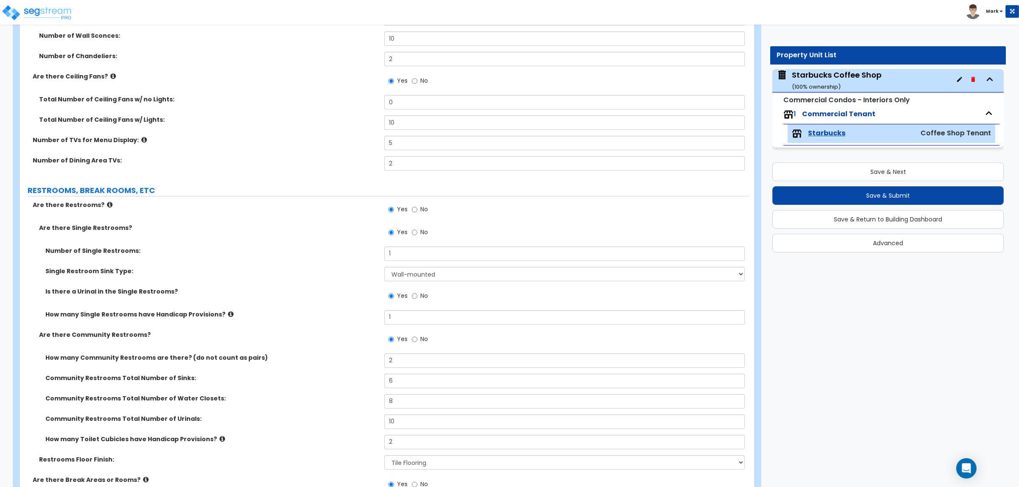
scroll to position [1433, 0]
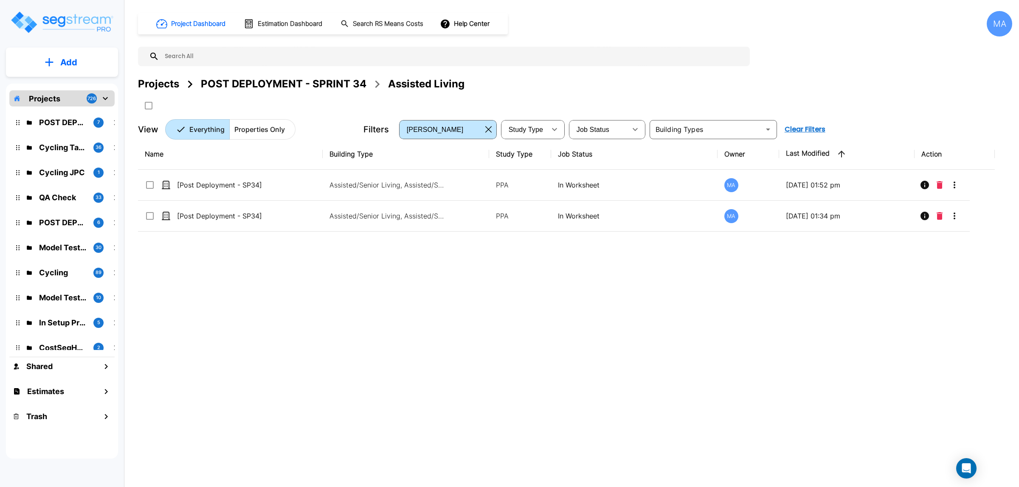
click at [553, 345] on div "Name Building Type Study Type Job Status Owner Last Modified Action [Post Deplo…" at bounding box center [566, 290] width 856 height 302
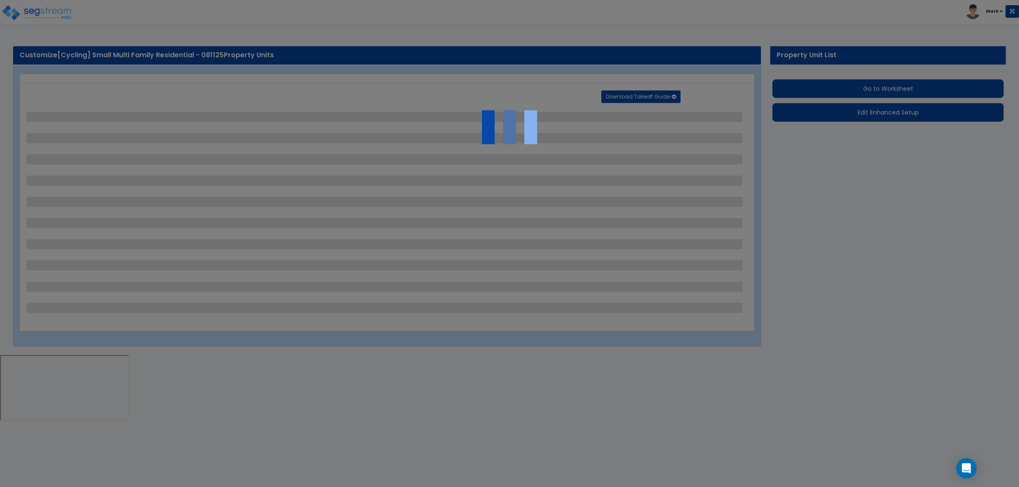
select select "2"
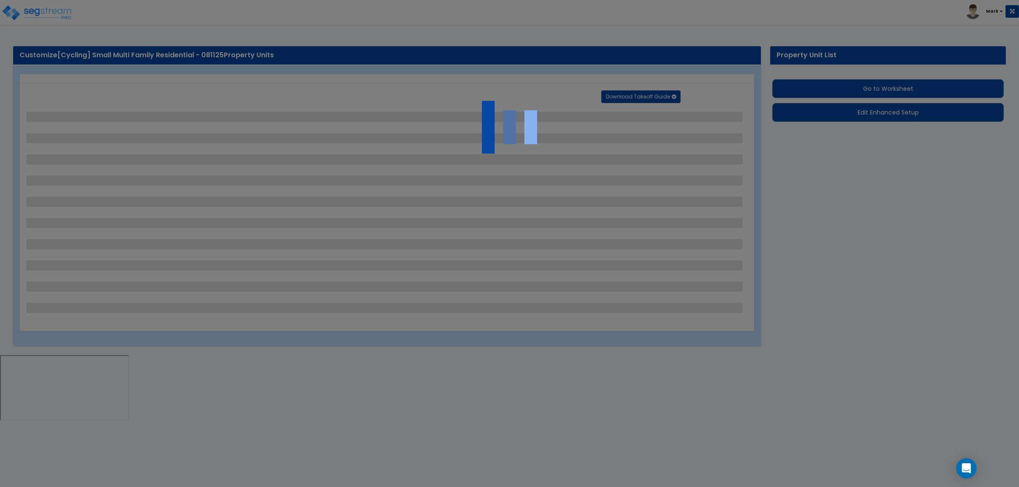
select select "1"
select select "2"
select select "1"
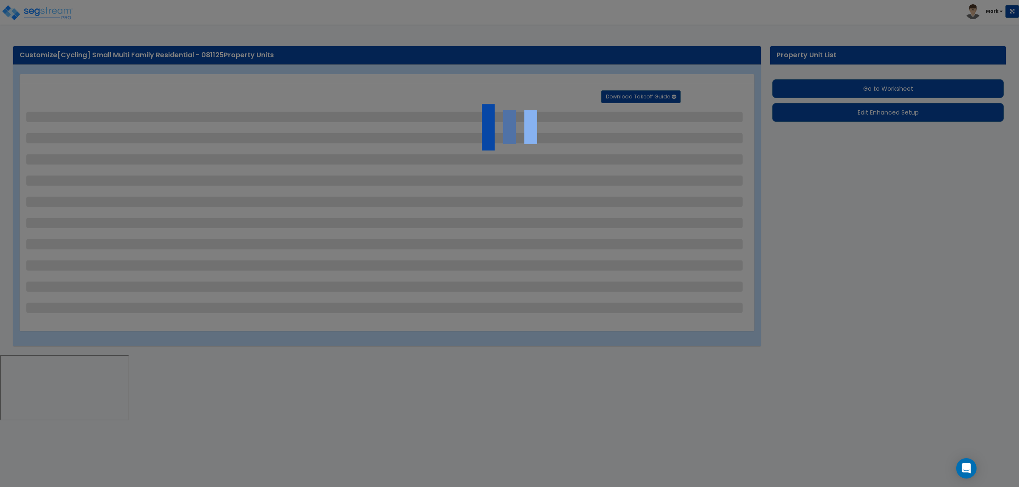
select select "1"
select select "2"
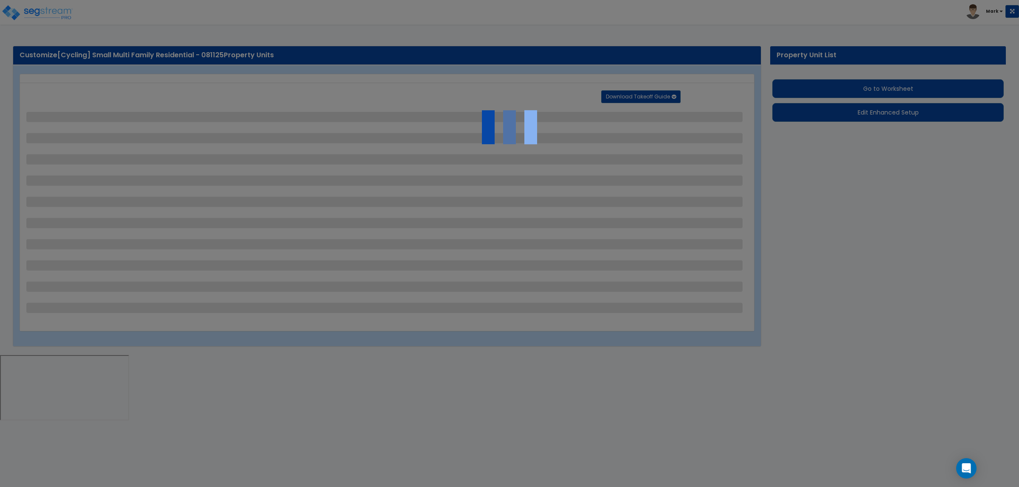
select select "2"
select select "1"
select select "2"
select select "1"
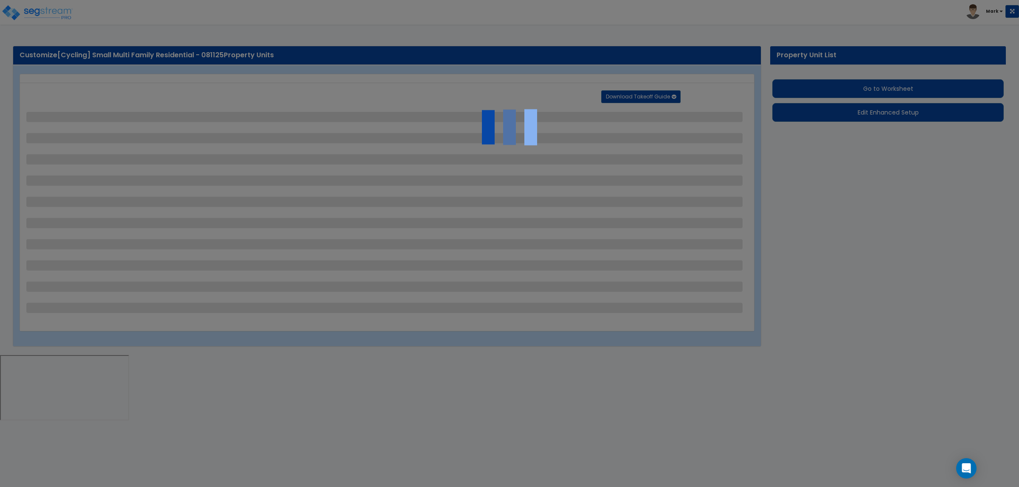
select select "1"
select select "2"
select select "1"
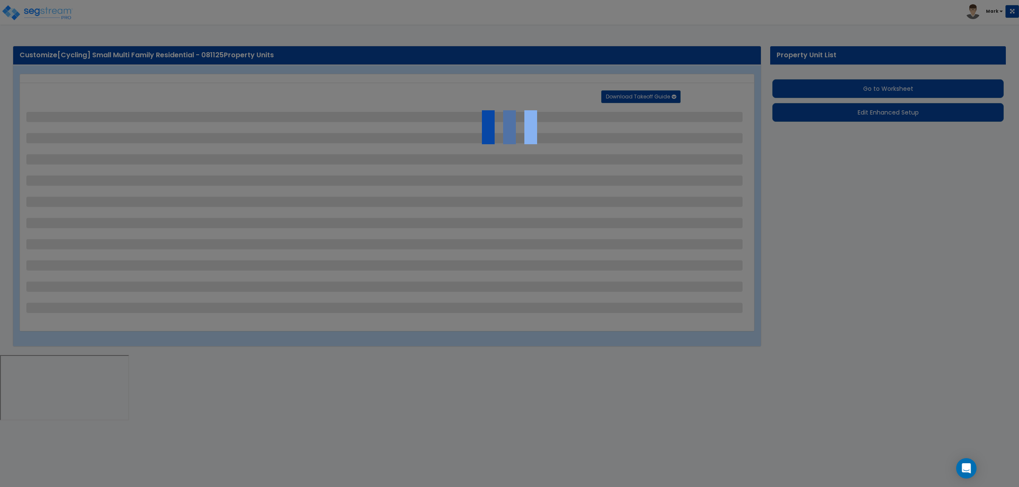
select select "2"
select select "1"
select select "4"
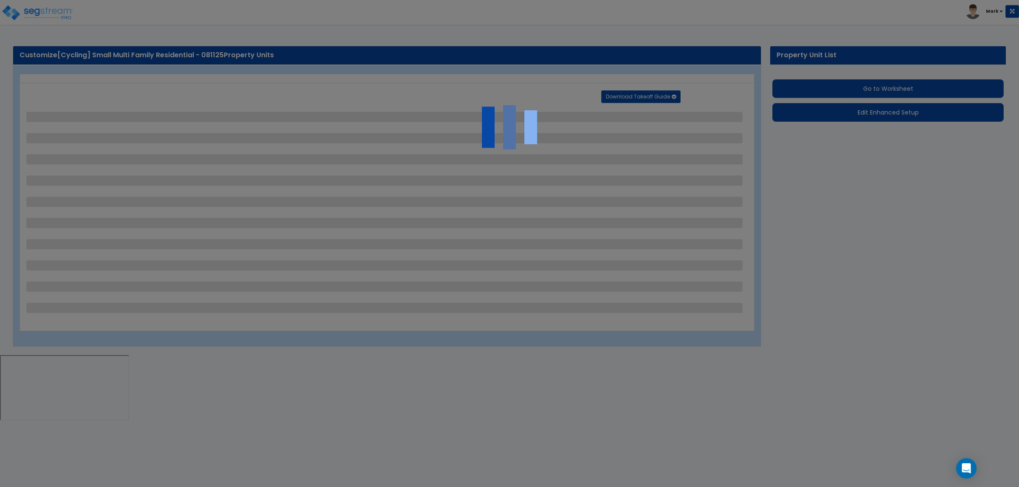
select select "4"
select select "1"
select select "2"
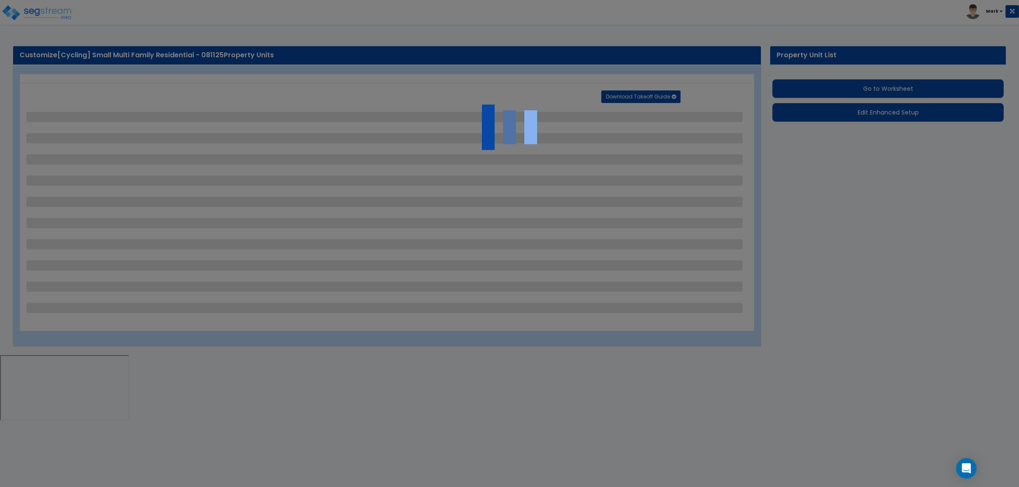
select select "1"
select select "6"
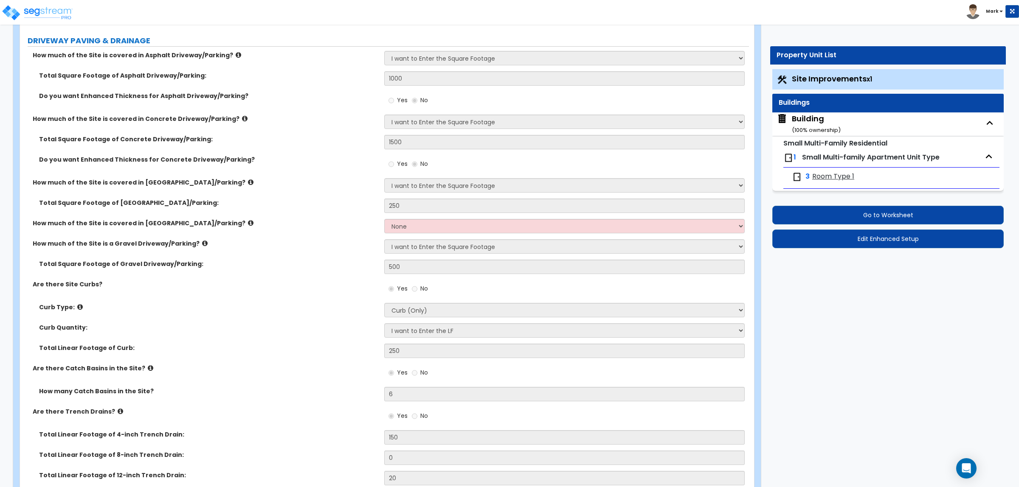
scroll to position [212, 0]
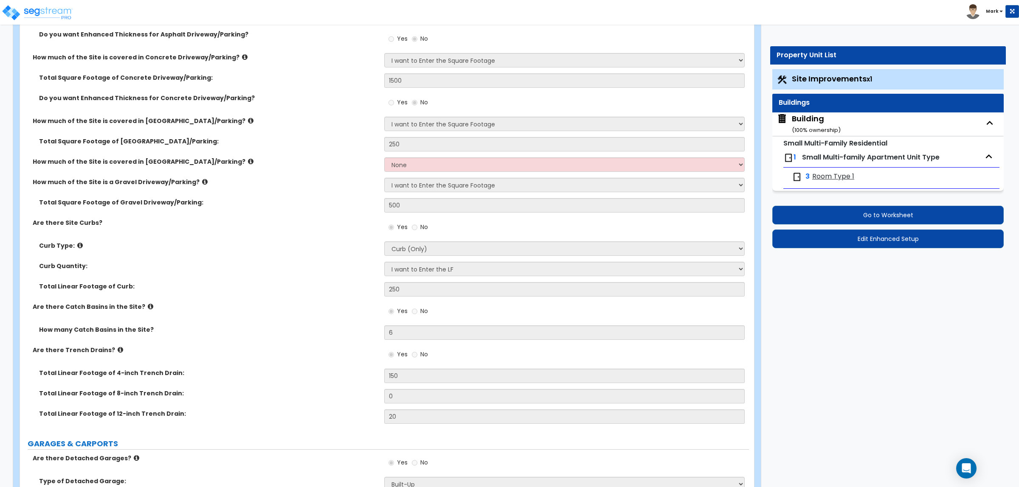
click at [828, 173] on span "Room Type 1" at bounding box center [833, 177] width 42 height 10
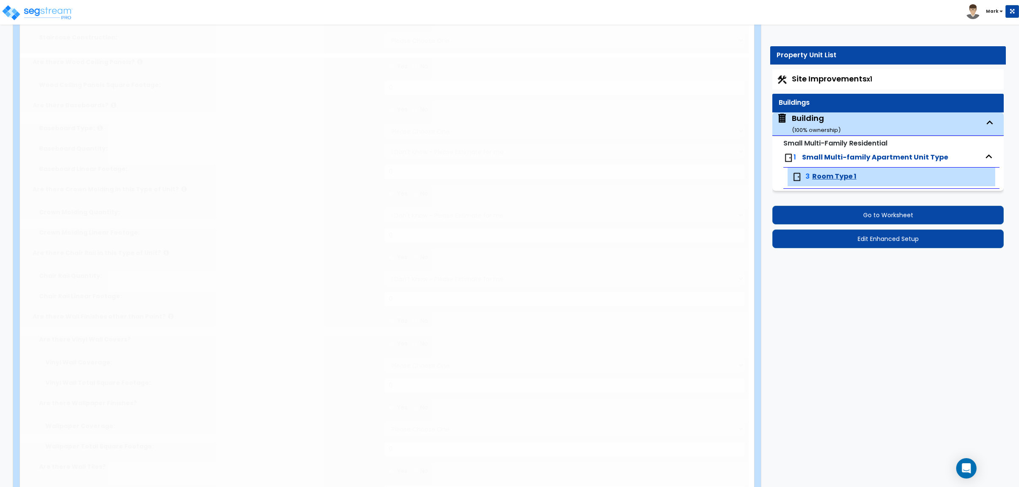
type input "1500"
radio input "true"
type input "2"
radio input "true"
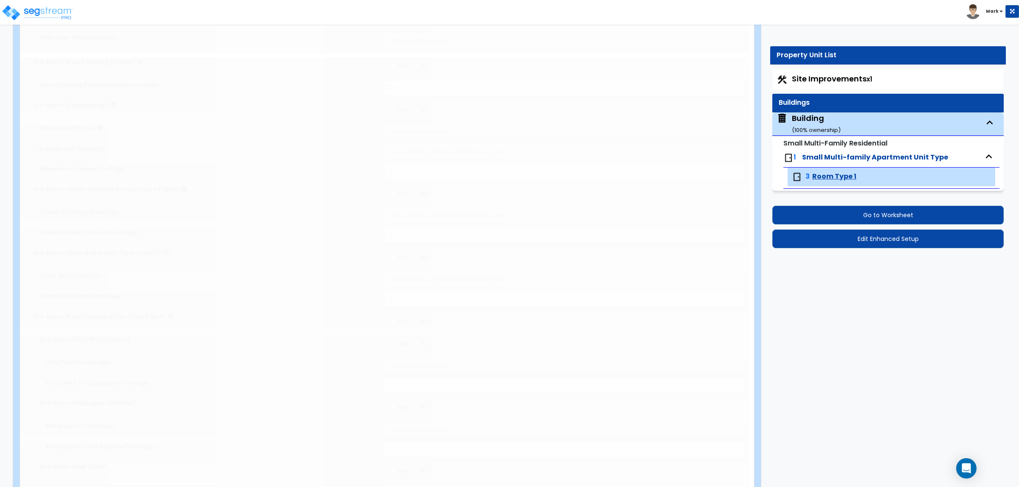
type input "50"
radio input "true"
select select "1"
radio input "true"
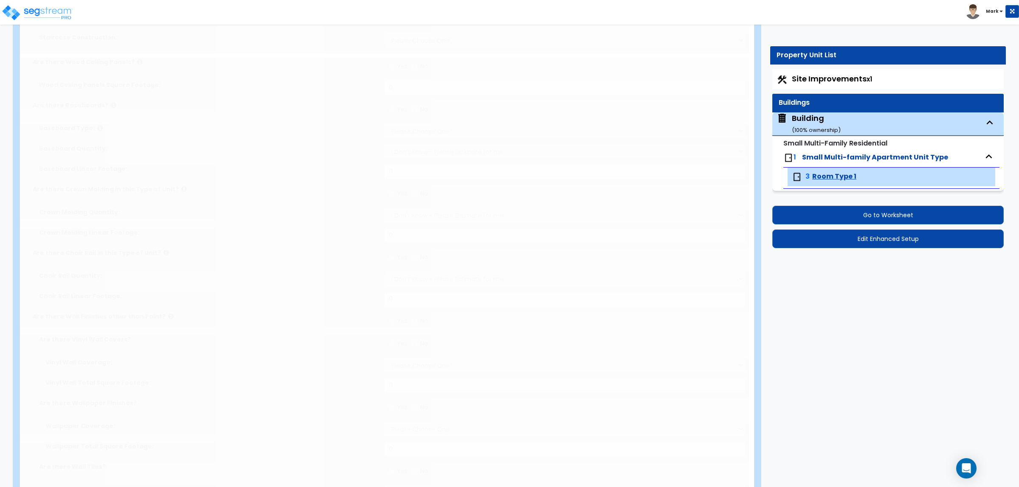
radio input "true"
select select "5"
type input "50"
radio input "true"
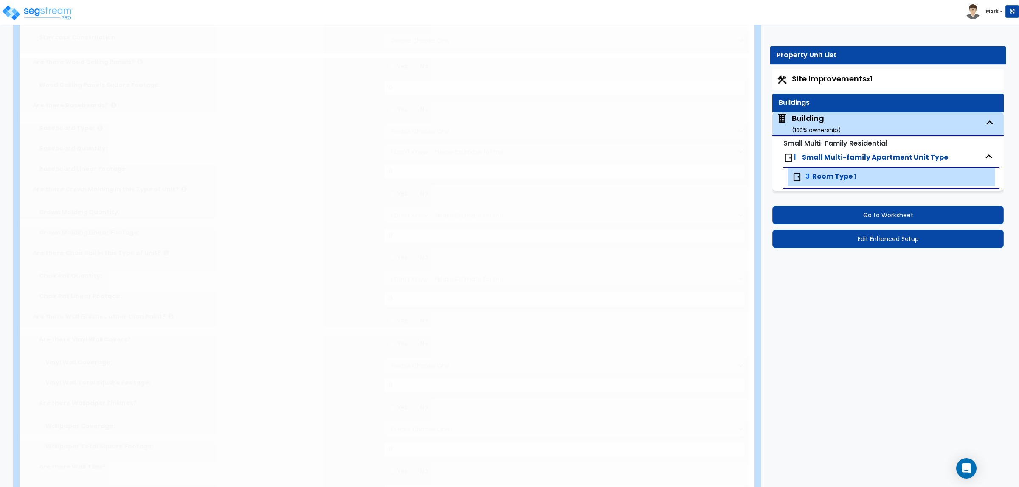
select select "5"
type input "50"
radio input "true"
type input "50"
radio input "true"
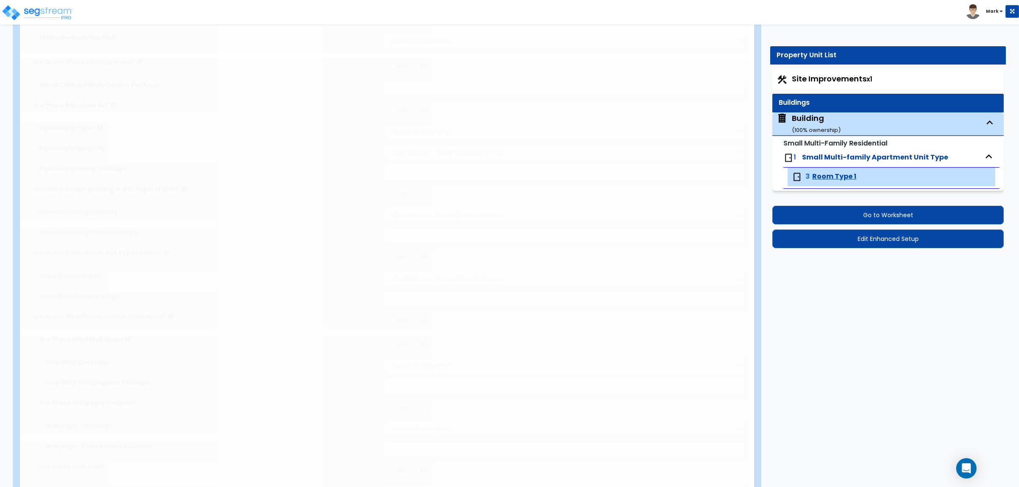
select select "2"
type input "50"
radio input "true"
type input "25"
radio input "true"
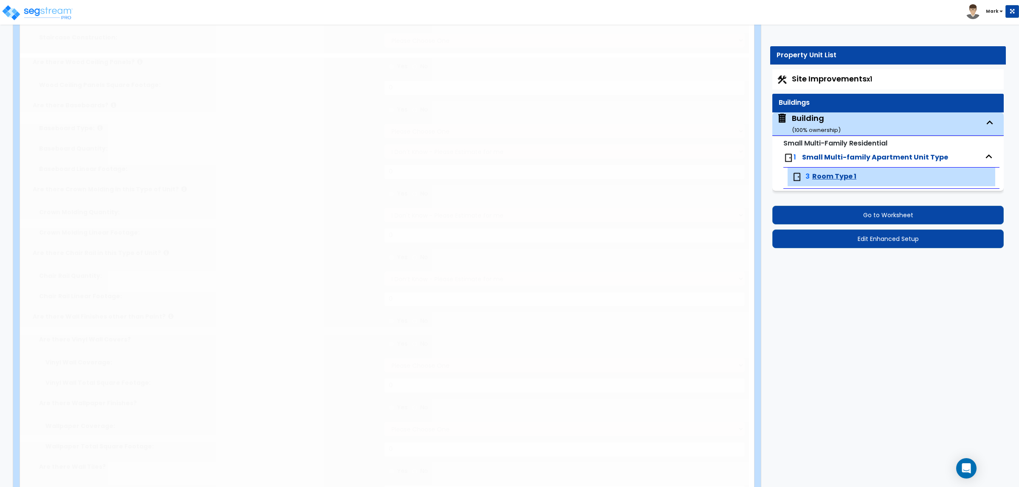
type input "25"
select select "2"
select select "1"
select select "3"
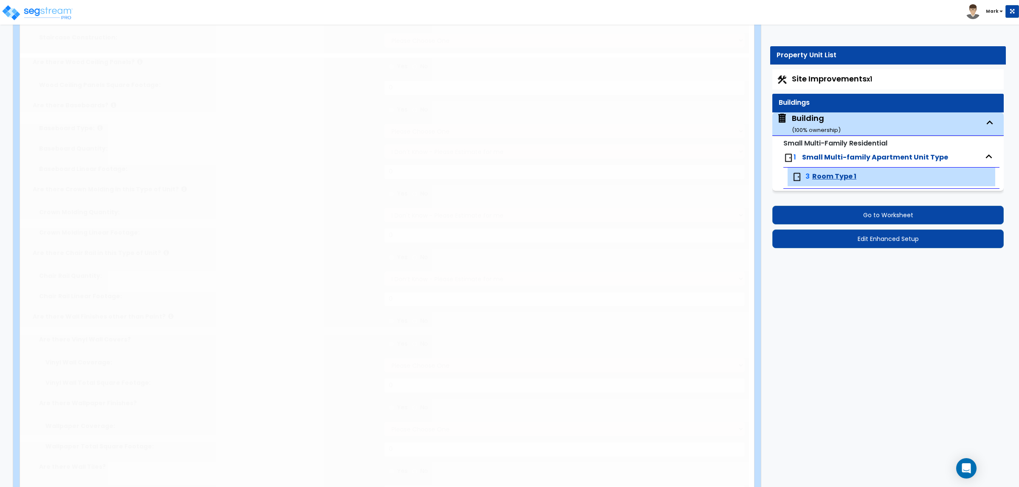
select select "4"
type input "1"
select select "1"
radio input "true"
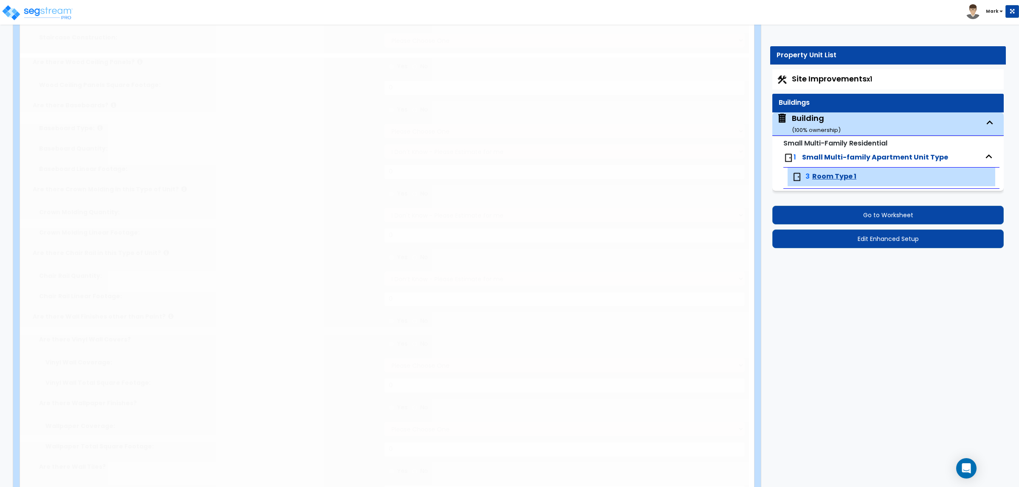
select select "2"
select select "3"
select select "2"
select select "5"
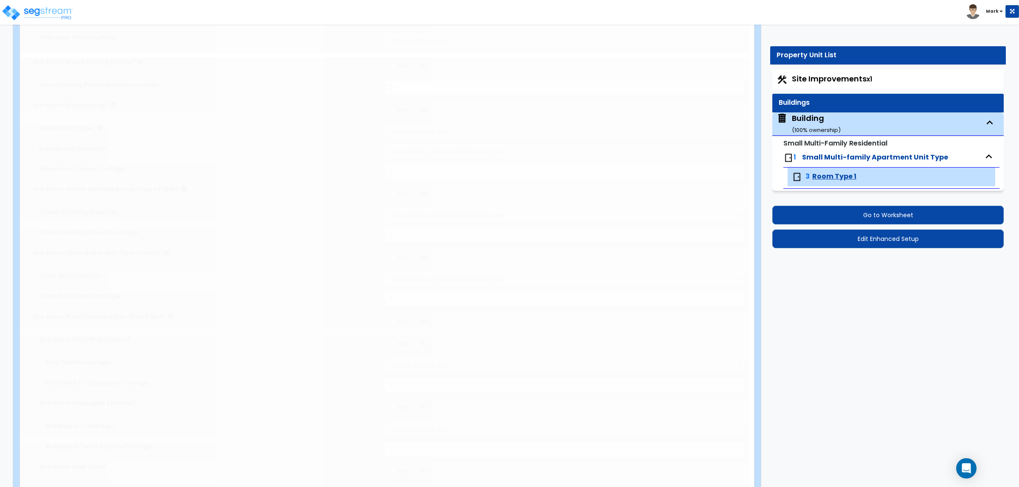
type input "50"
select select "2"
radio input "true"
type input "16"
type input "2"
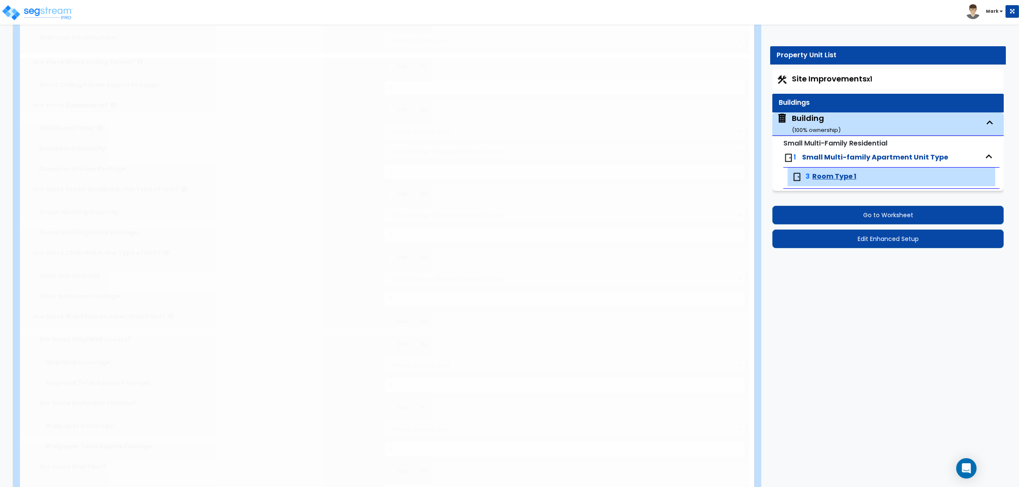
type input "2"
type input "1"
radio input "true"
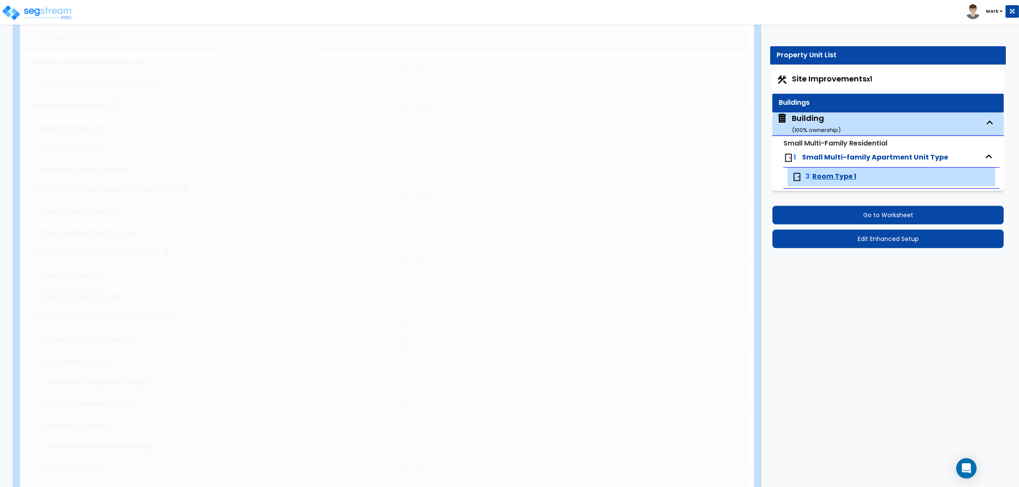
type input "25"
radio input "true"
type input "25"
radio input "true"
type input "25"
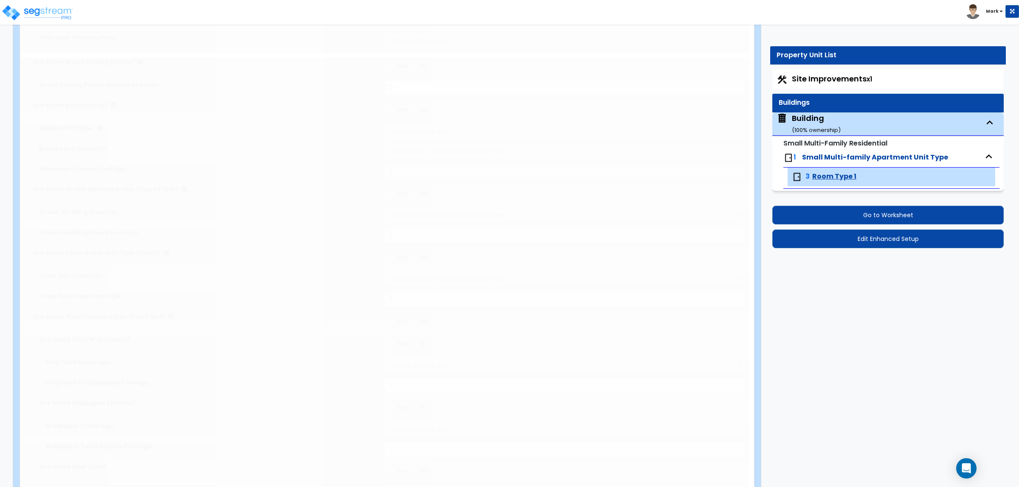
radio input "true"
type input "25"
radio input "true"
type input "15"
radio input "true"
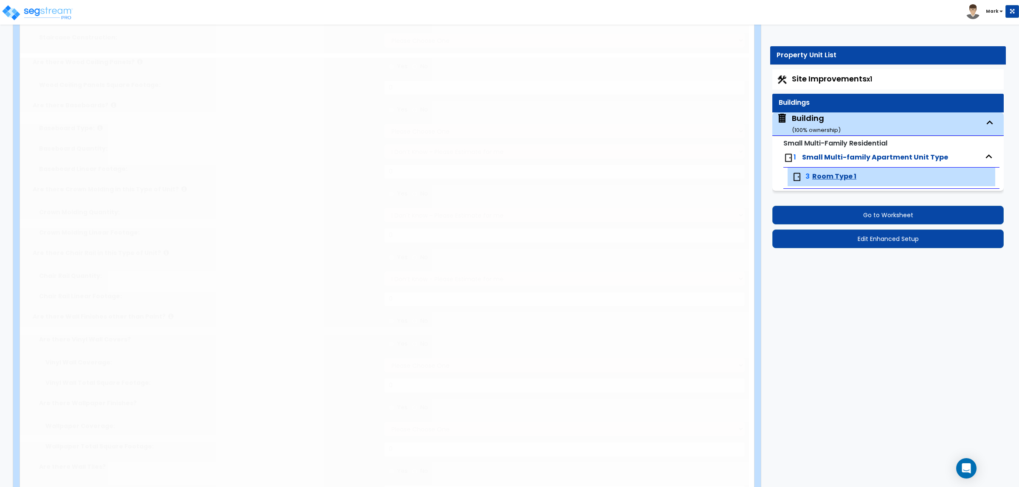
type input "4"
select select "3"
radio input "true"
select select "4"
type input "8"
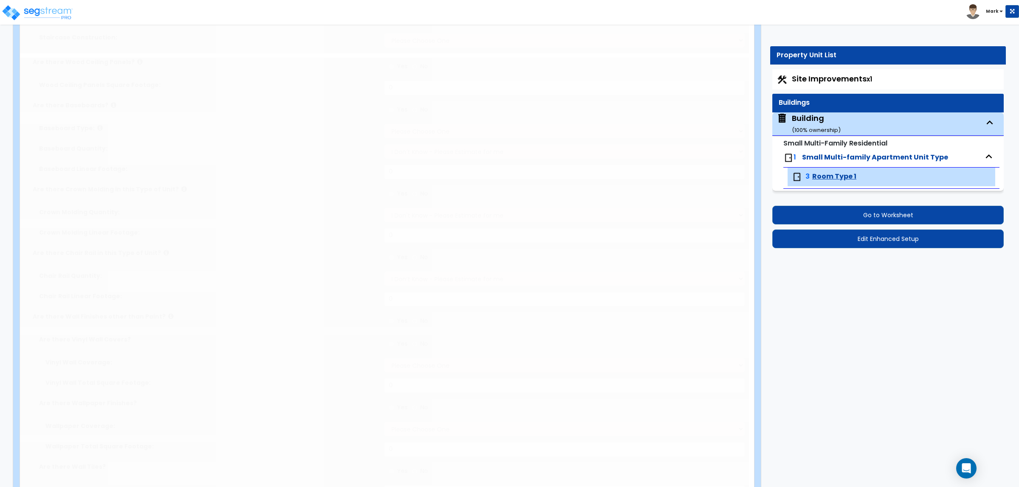
type input "6"
radio input "true"
type input "4"
select select "4"
radio input "true"
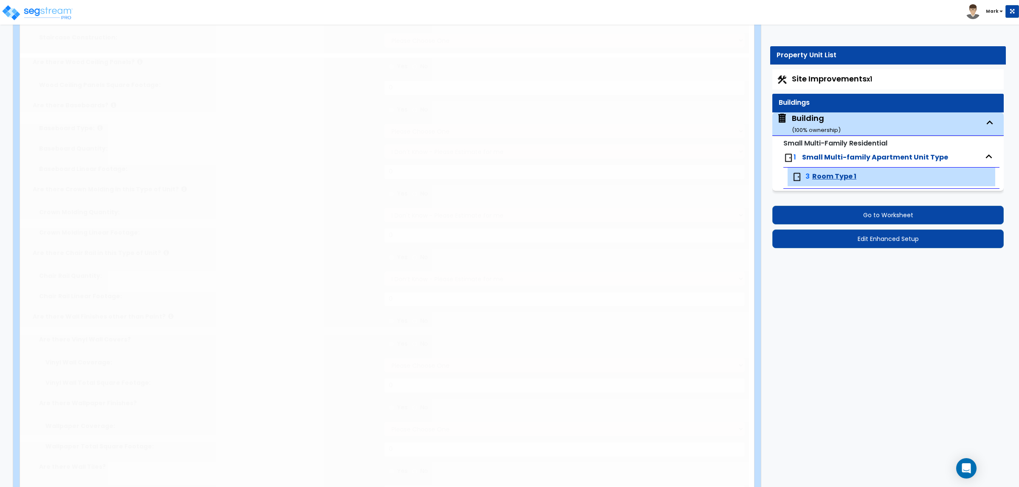
select select "4"
type input "4"
select select "1"
select select "2"
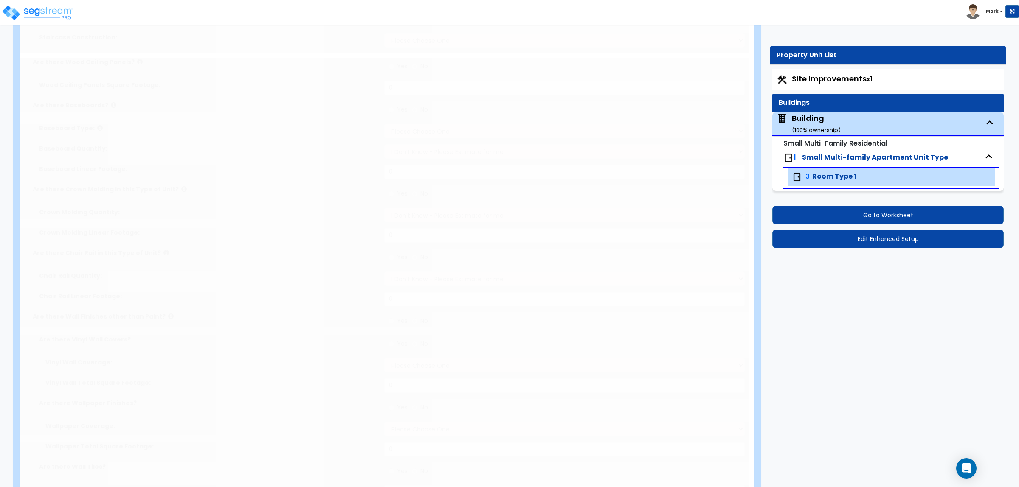
select select "2"
radio input "true"
select select "2"
radio input "true"
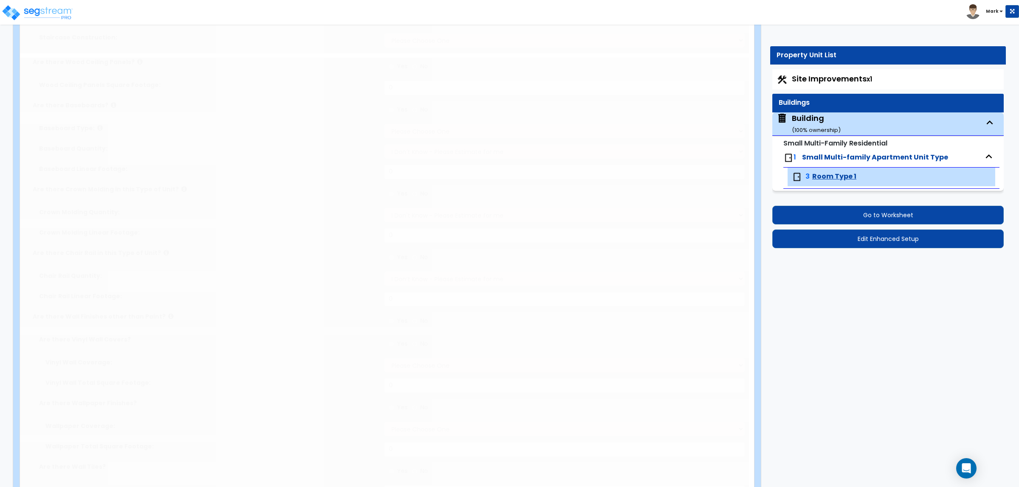
radio input "true"
select select "4"
type input "5"
radio input "true"
type input "6"
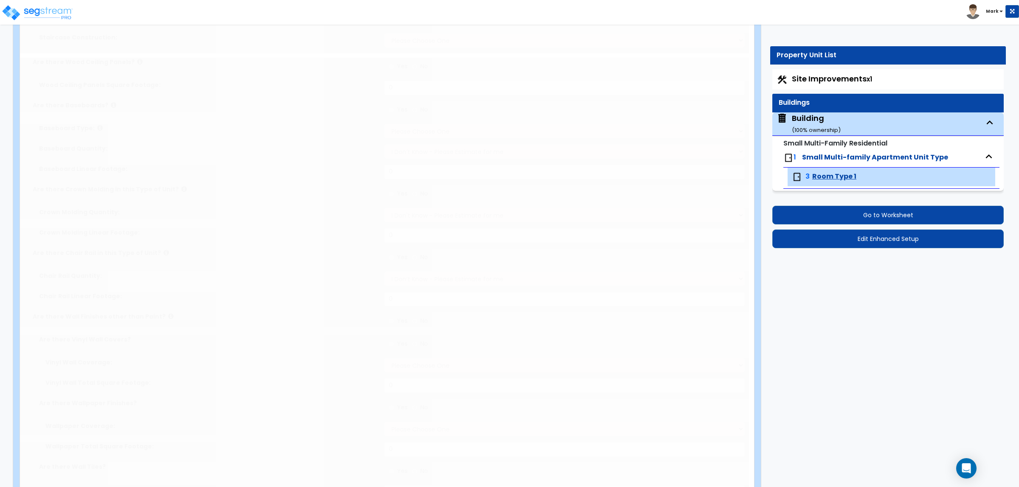
type input "1"
select select "2"
radio input "true"
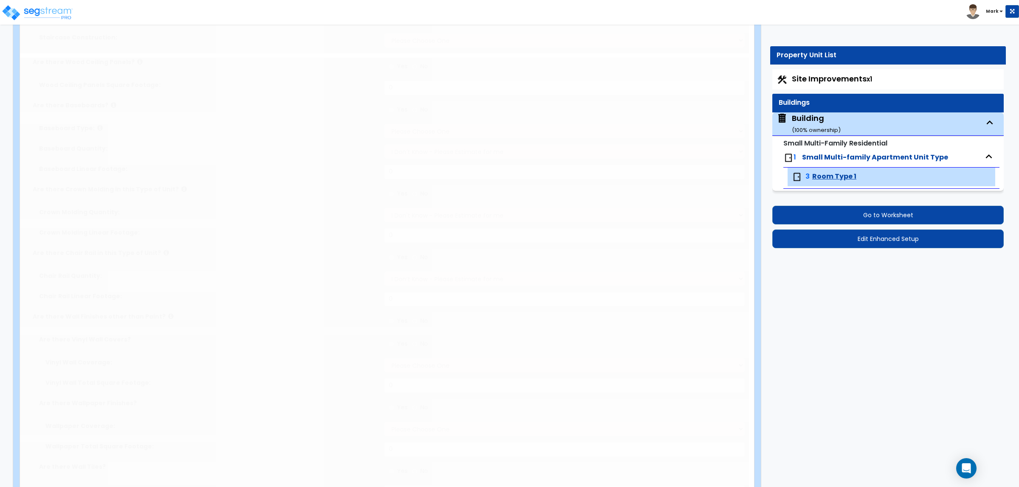
radio input "true"
type input "1"
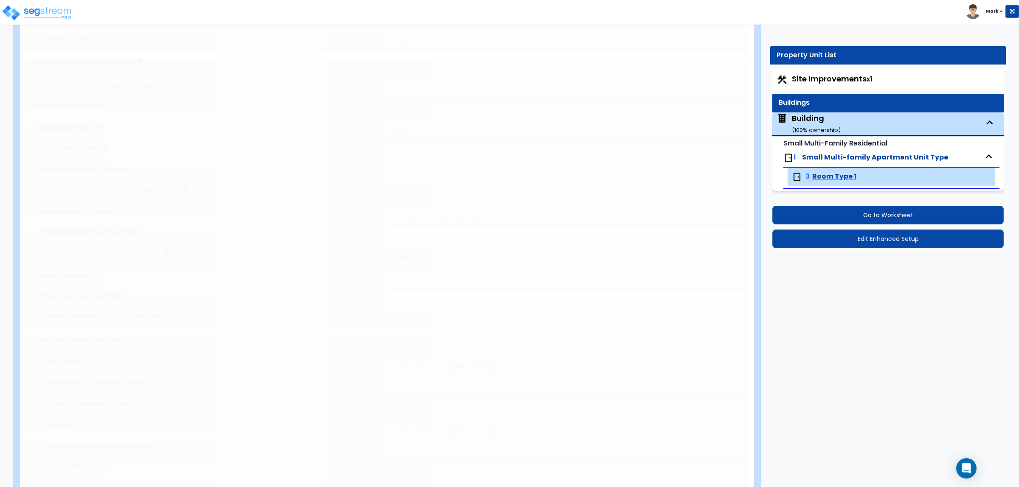
select select "1"
radio input "true"
select select "4"
type input "6"
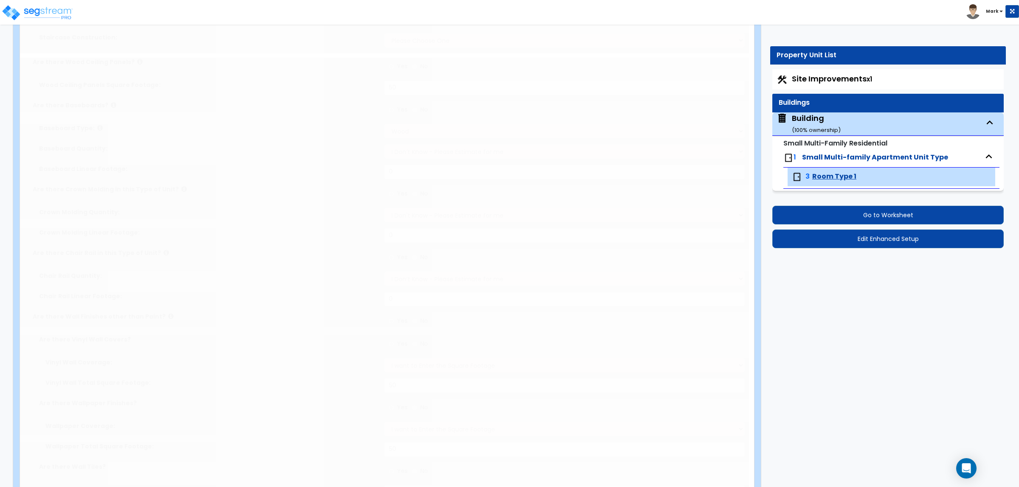
radio input "true"
select select "5"
type input "1"
radio input "true"
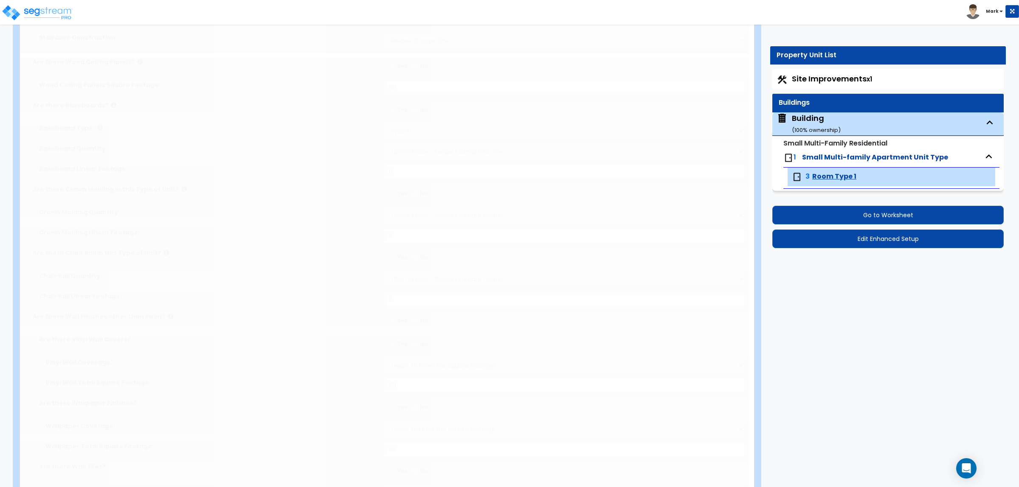
radio input "true"
select select "2"
type input "80"
select select "2"
select select "4"
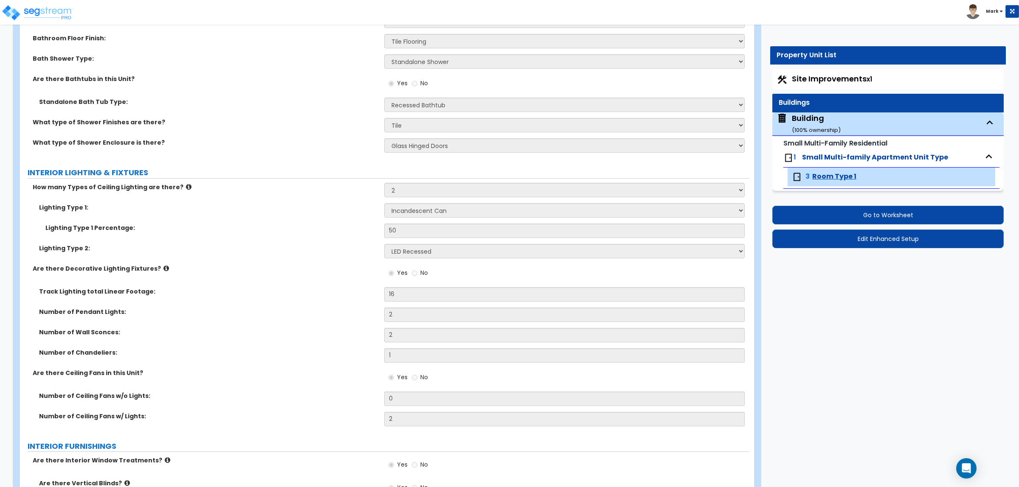
scroll to position [955, 0]
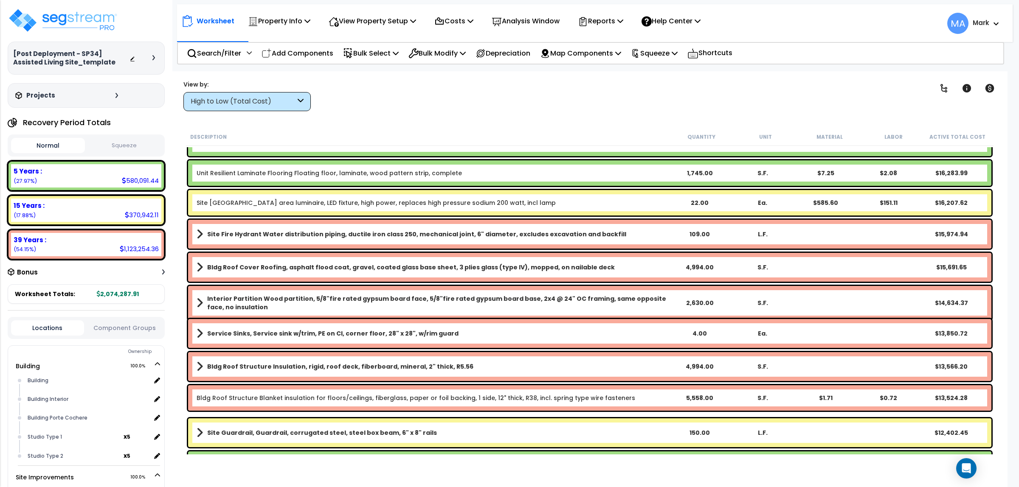
scroll to position [955, 0]
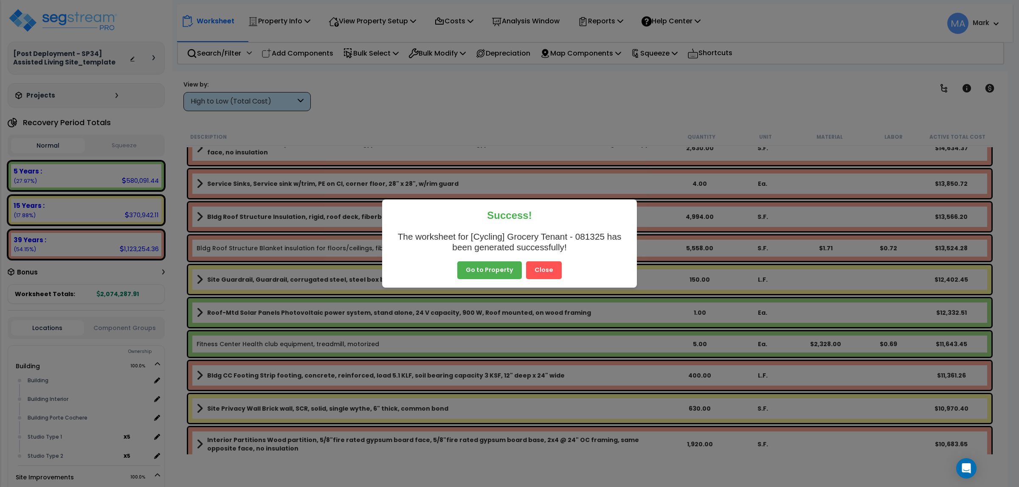
click at [549, 262] on button "Close" at bounding box center [544, 270] width 36 height 18
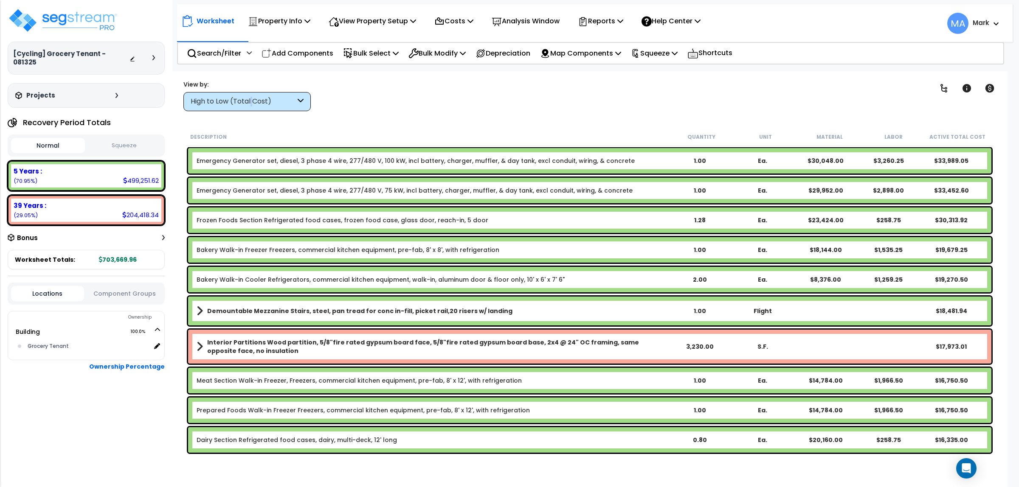
click at [253, 91] on div "View by: High to Low (Total Cost) High to Low (Total Cost)" at bounding box center [246, 95] width 127 height 31
click at [259, 95] on div "High to Low (Total Cost)" at bounding box center [246, 101] width 127 height 19
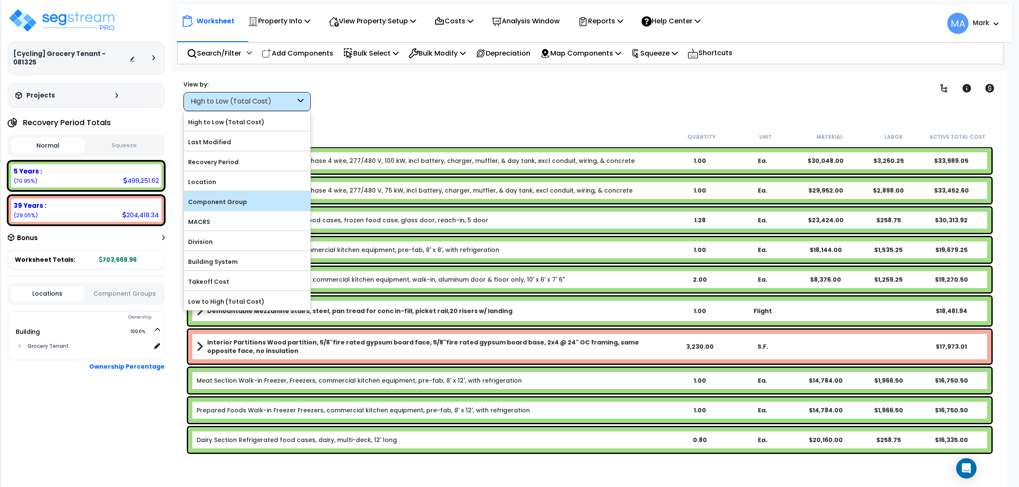
click at [230, 206] on label "Component Group" at bounding box center [247, 202] width 126 height 13
click at [0, 0] on input "Component Group" at bounding box center [0, 0] width 0 height 0
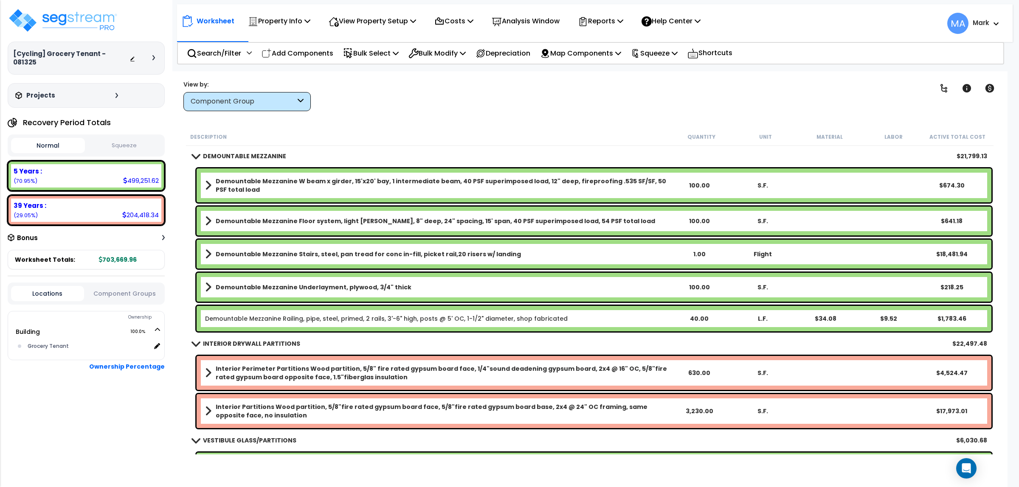
click at [266, 98] on div "Component Group" at bounding box center [243, 102] width 105 height 10
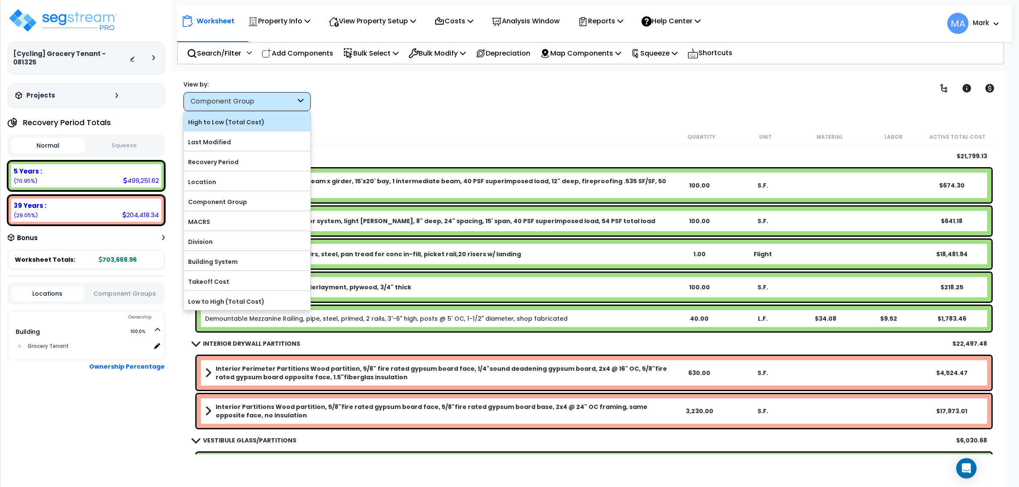
click at [267, 126] on label "High to Low (Total Cost)" at bounding box center [247, 122] width 126 height 13
click at [0, 0] on input "High to Low (Total Cost)" at bounding box center [0, 0] width 0 height 0
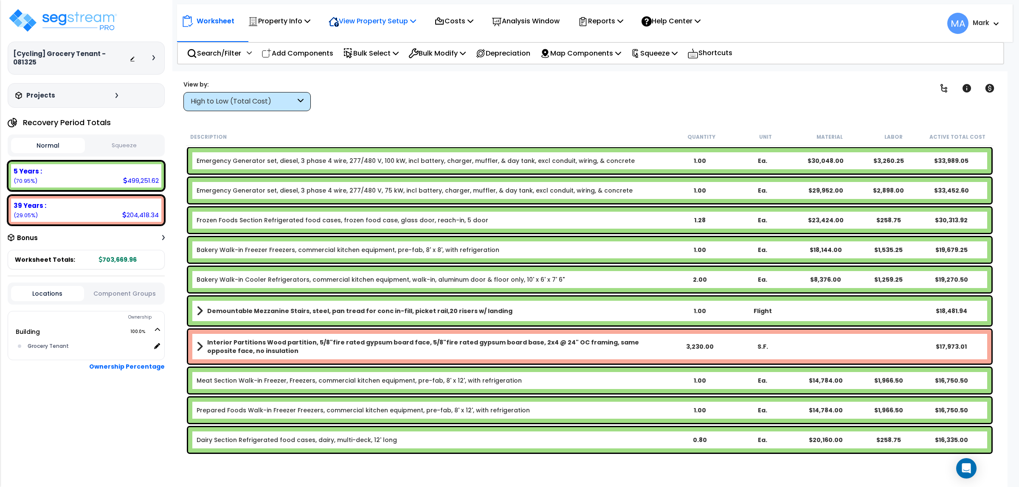
click at [310, 20] on p "View Property Setup" at bounding box center [279, 20] width 62 height 11
click at [379, 59] on link "View Questionnaire" at bounding box center [366, 58] width 84 height 17
click at [242, 98] on div "High to Low (Total Cost)" at bounding box center [243, 102] width 105 height 10
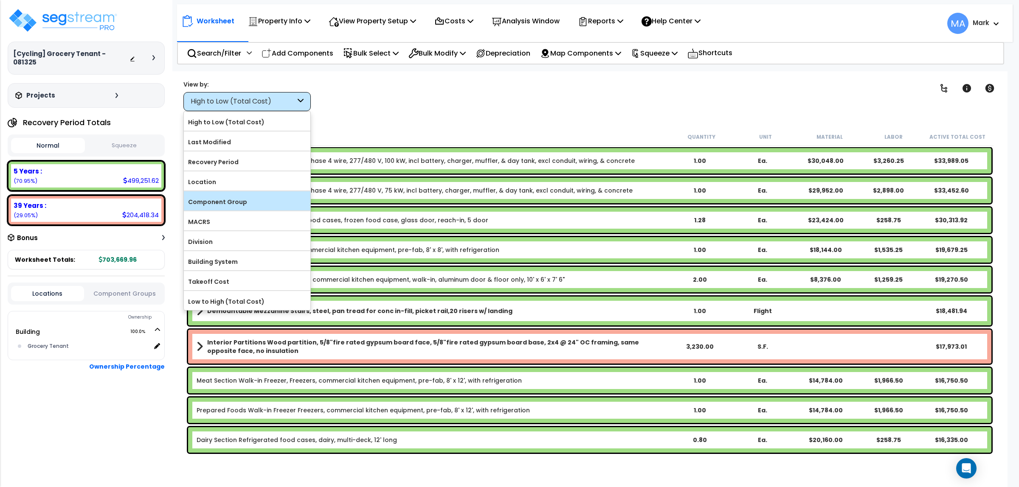
click at [239, 199] on label "Component Group" at bounding box center [247, 202] width 126 height 13
click at [0, 0] on input "Component Group" at bounding box center [0, 0] width 0 height 0
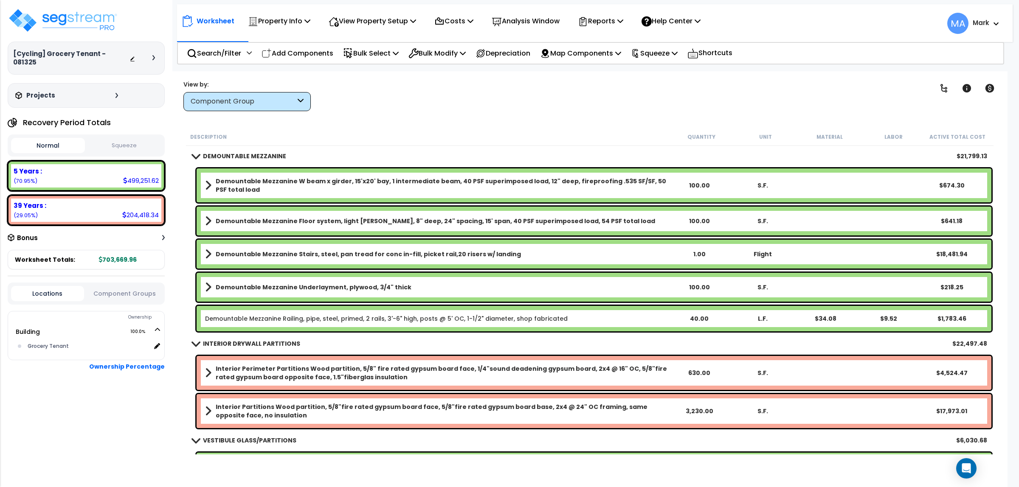
click at [257, 93] on div "Component Group" at bounding box center [246, 101] width 127 height 19
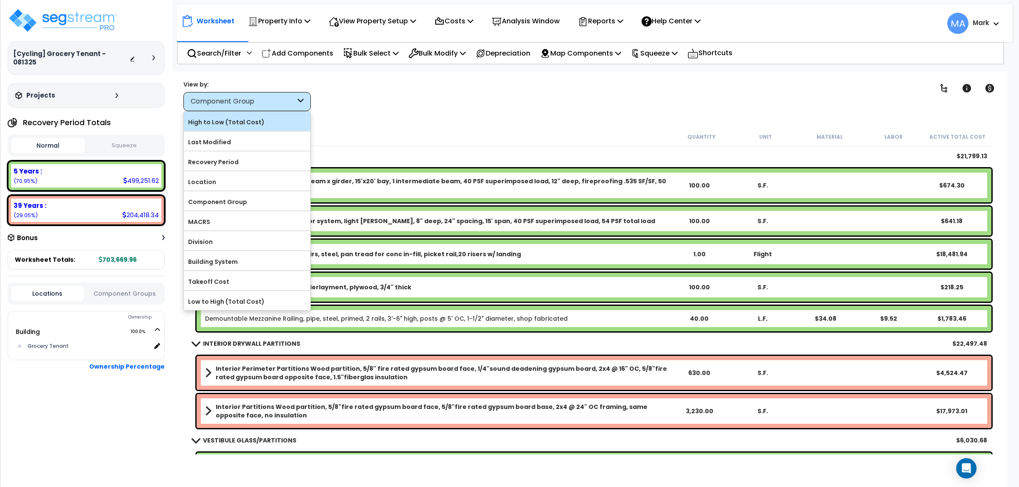
click at [239, 117] on label "High to Low (Total Cost)" at bounding box center [247, 122] width 126 height 13
click at [0, 0] on input "High to Low (Total Cost)" at bounding box center [0, 0] width 0 height 0
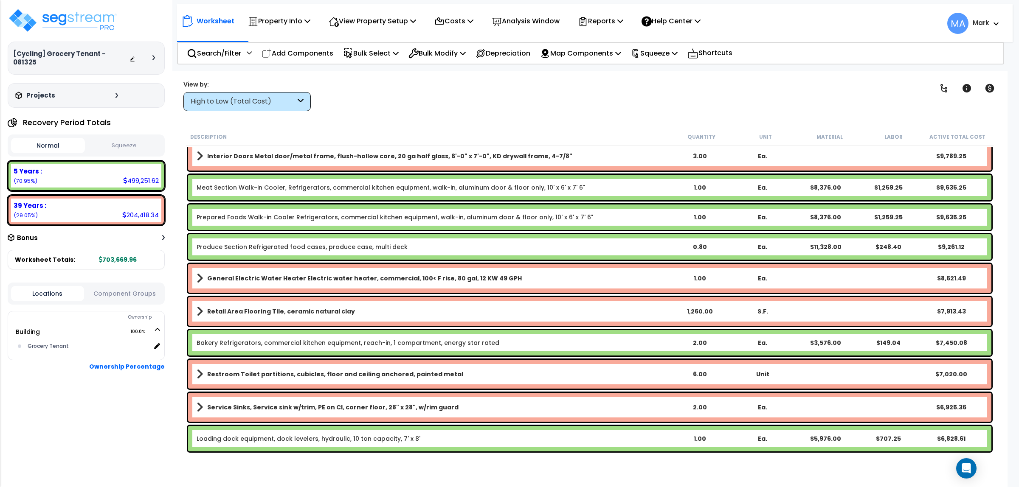
scroll to position [637, 0]
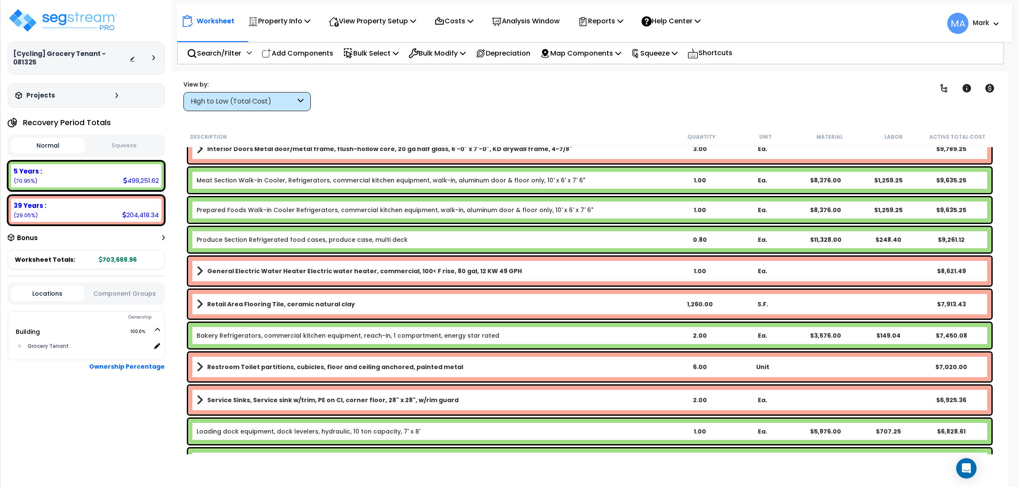
click at [264, 91] on div "View by: High to Low (Total Cost) High to Low (Total Cost)" at bounding box center [246, 95] width 127 height 31
click at [269, 98] on div "High to Low (Total Cost)" at bounding box center [243, 102] width 105 height 10
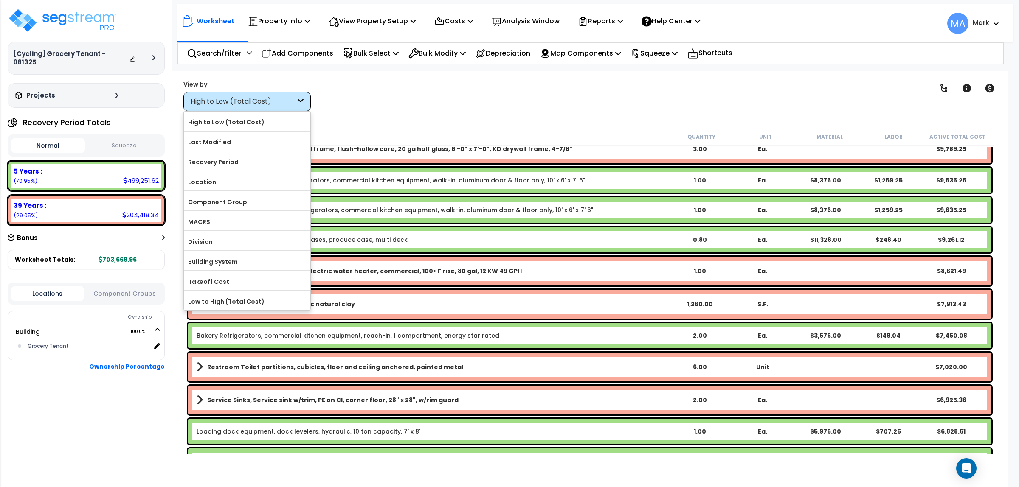
click at [376, 103] on div "Clear Filters" at bounding box center [620, 95] width 595 height 31
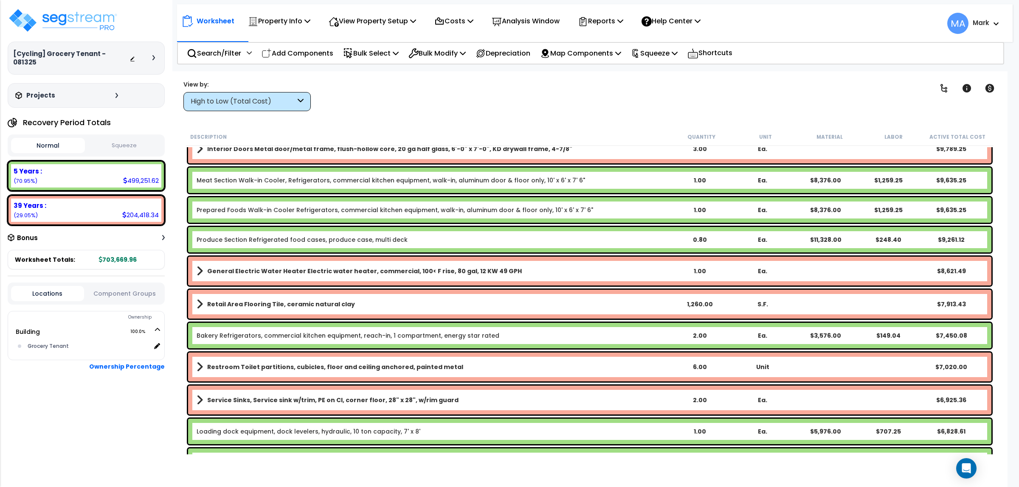
click at [256, 102] on div "High to Low (Total Cost)" at bounding box center [243, 102] width 105 height 10
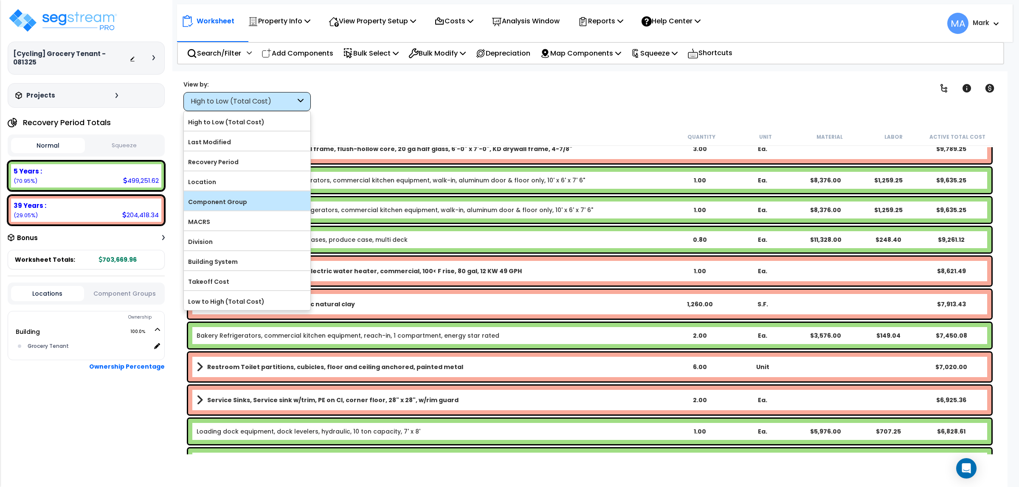
click at [241, 196] on label "Component Group" at bounding box center [247, 202] width 126 height 13
click at [0, 0] on input "Component Group" at bounding box center [0, 0] width 0 height 0
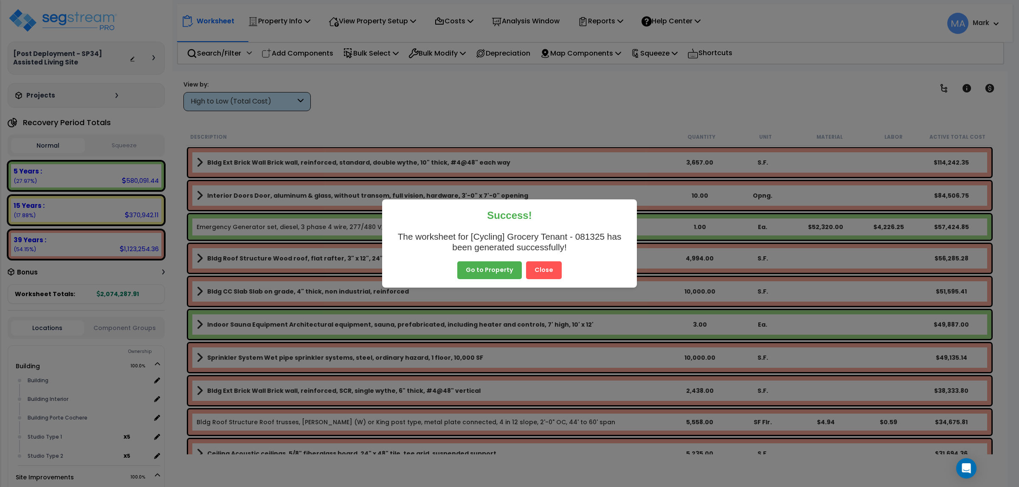
click at [553, 268] on button "Close" at bounding box center [544, 270] width 36 height 18
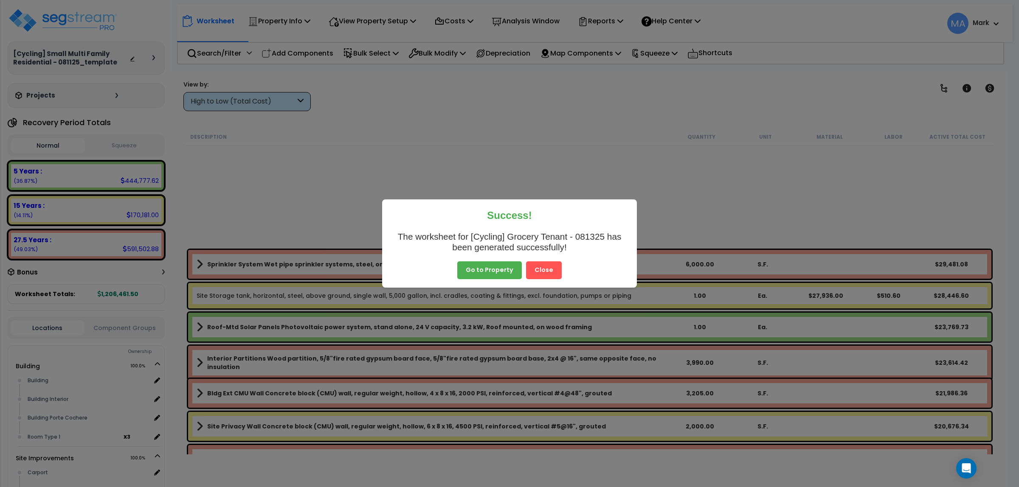
scroll to position [265, 0]
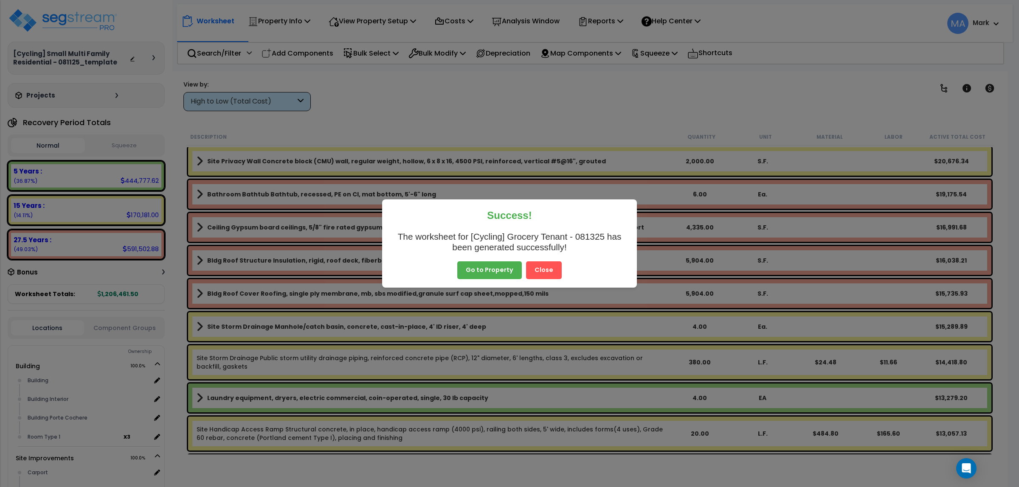
drag, startPoint x: 547, startPoint y: 270, endPoint x: 534, endPoint y: 259, distance: 17.2
click at [547, 270] on button "Close" at bounding box center [544, 270] width 36 height 18
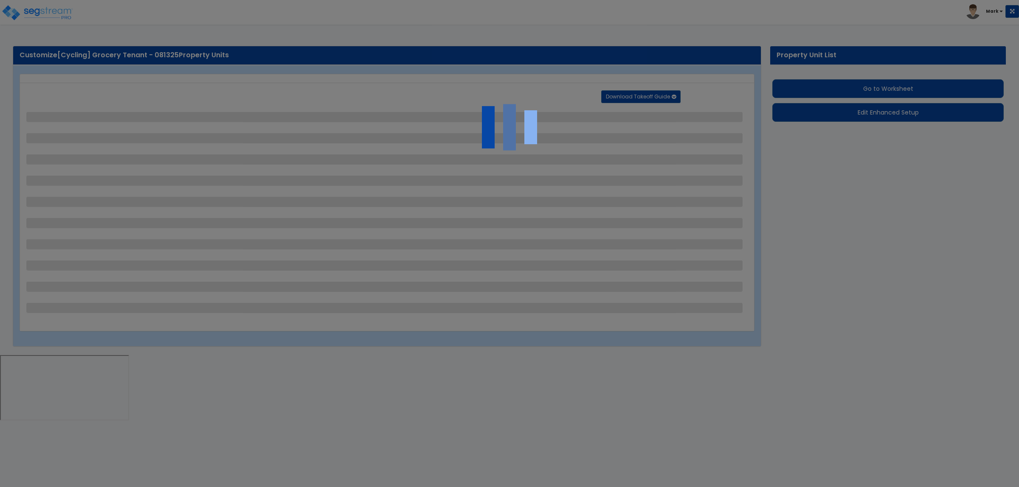
select select "1"
select select "2"
select select "1"
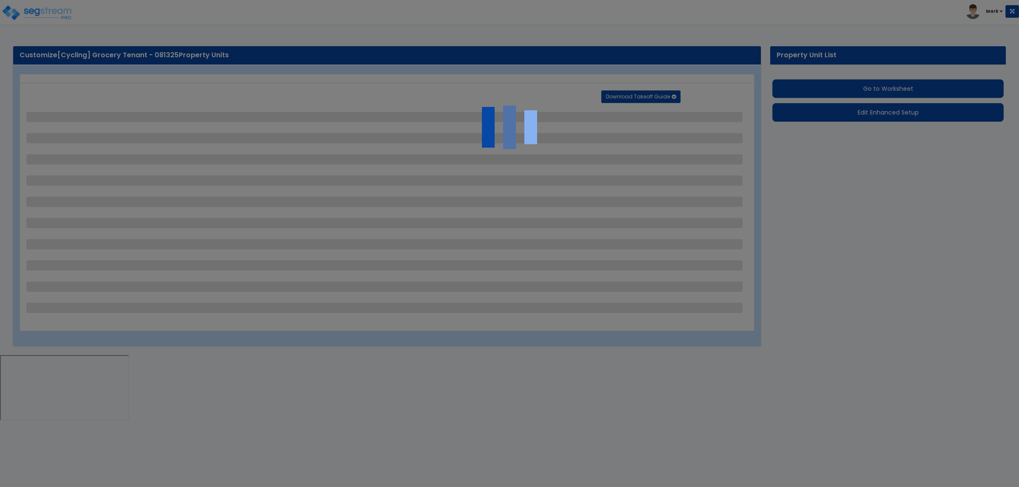
select select "2"
select select "1"
select select "2"
select select "4"
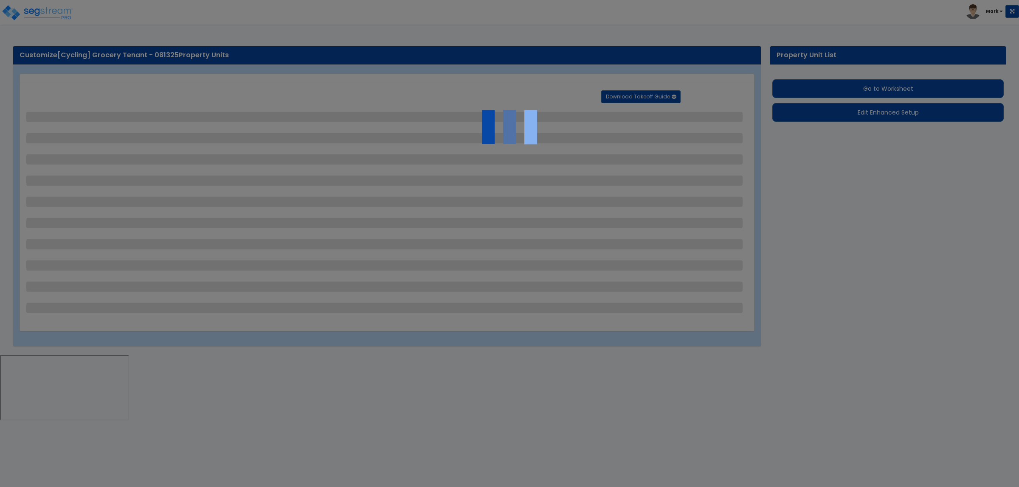
select select "2"
select select "4"
select select "1"
select select "3"
select select "1"
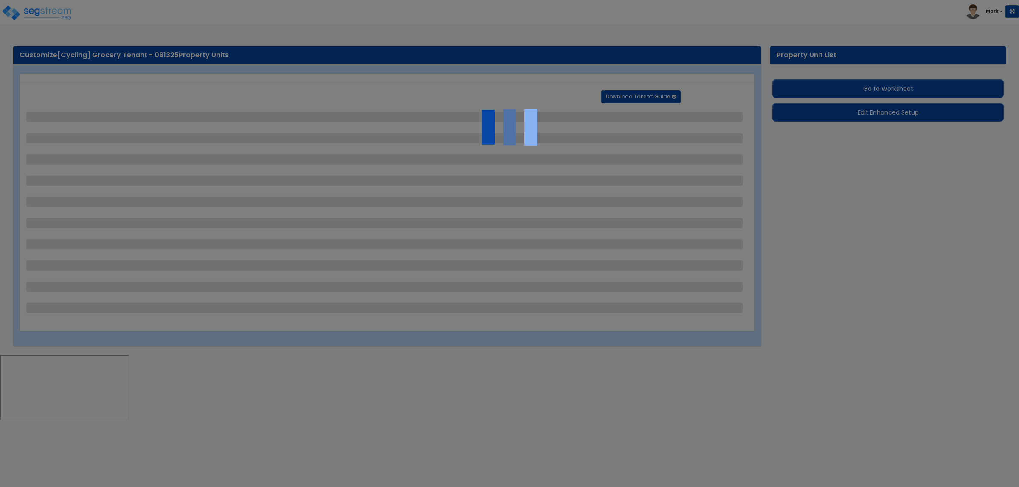
select select "2"
select select "3"
select select "1"
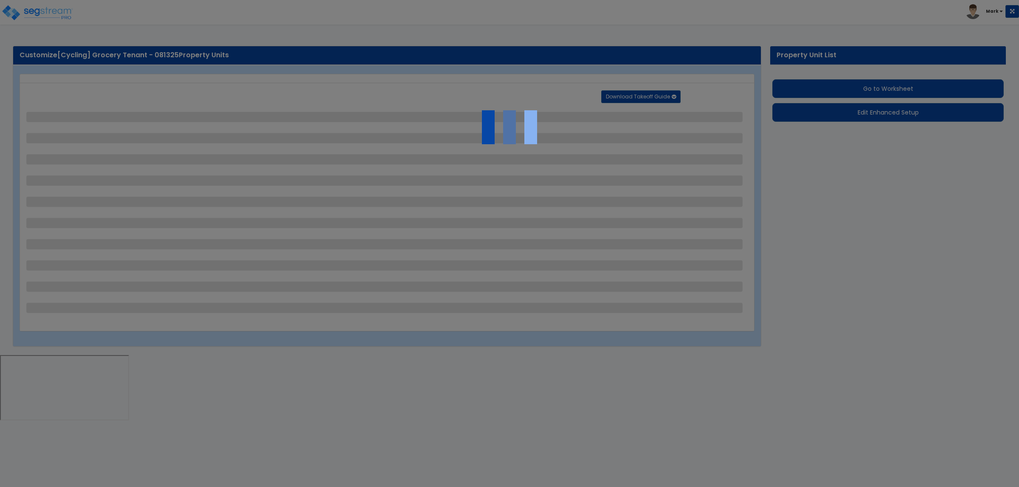
select select "1"
select select "5"
select select "2"
select select "1"
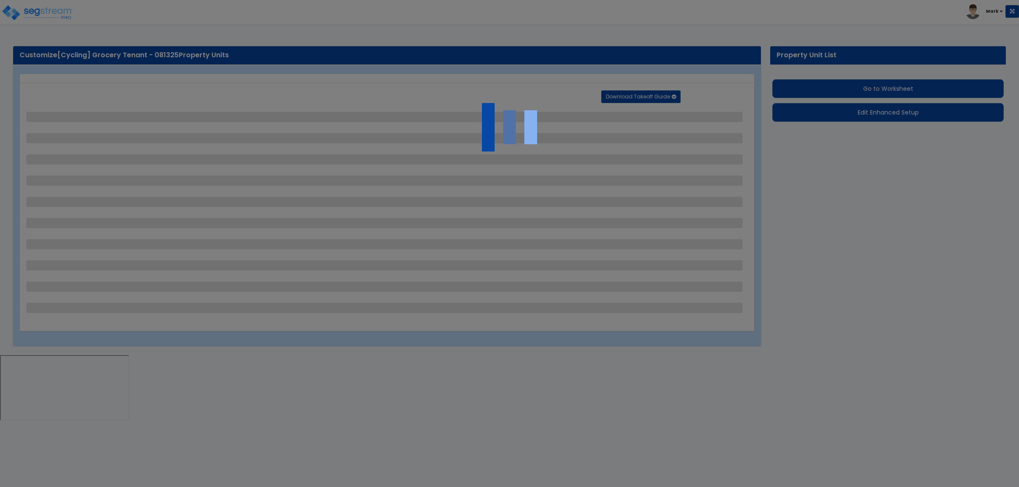
select select "1"
select select "2"
select select "1"
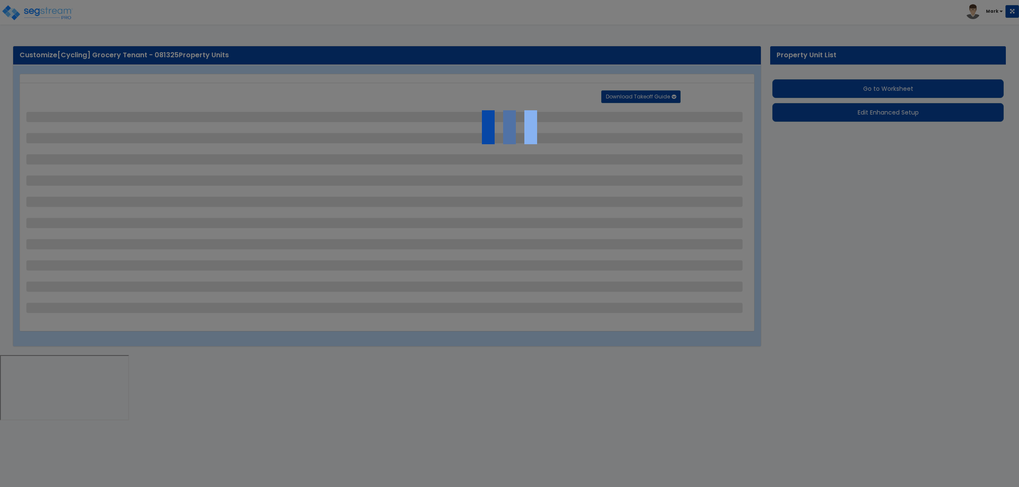
select select "1"
select select "3"
select select "1"
select select "2"
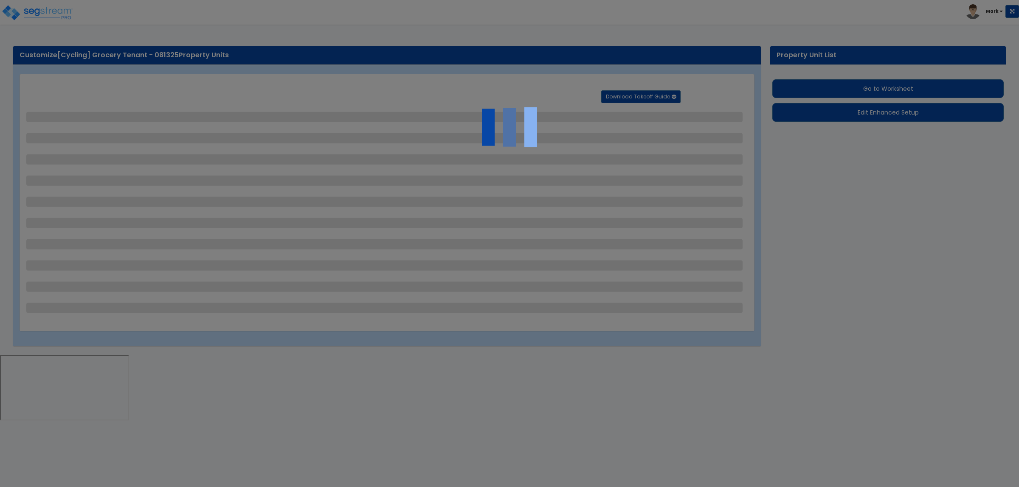
select select "4"
select select "1"
select select "2"
select select "3"
select select "1"
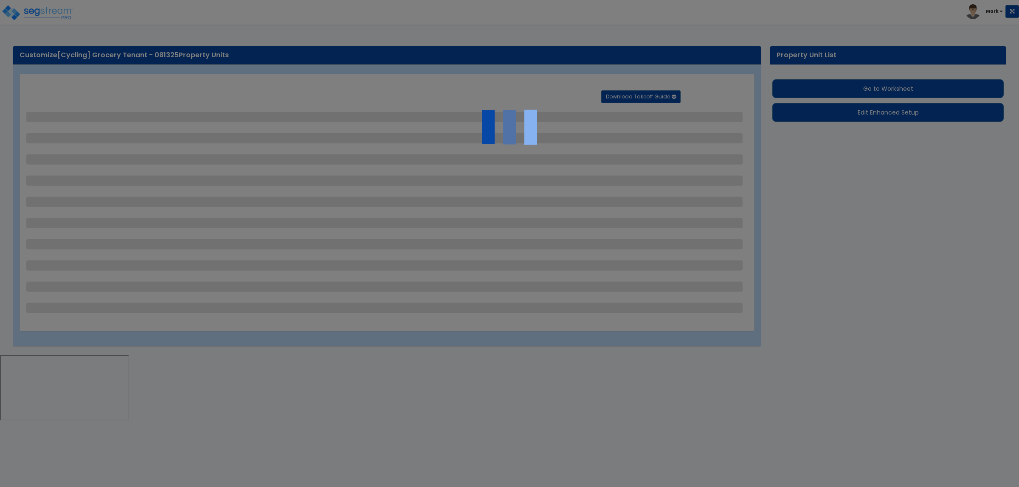
select select "1"
select select "2"
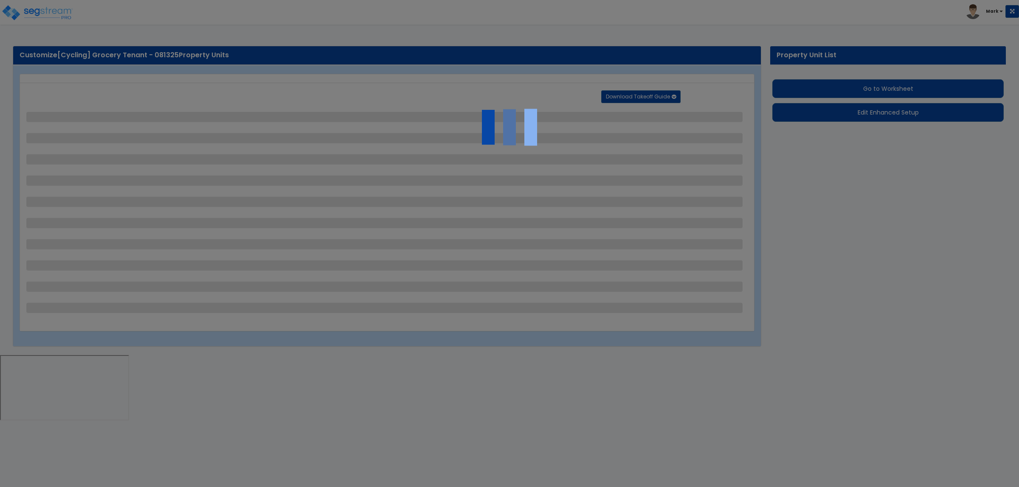
select select "2"
select select "3"
select select "4"
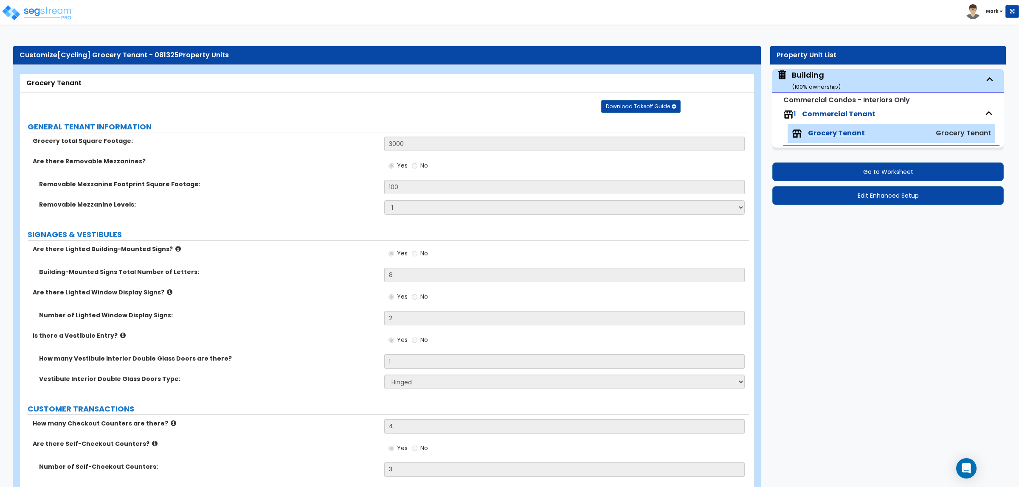
click at [175, 249] on icon at bounding box center [178, 249] width 6 height 6
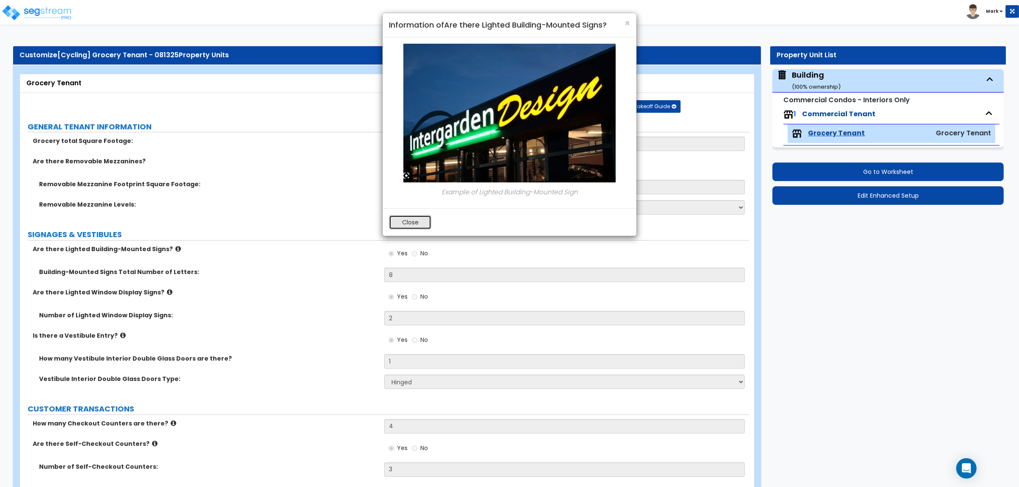
click at [399, 226] on button "Close" at bounding box center [410, 222] width 42 height 14
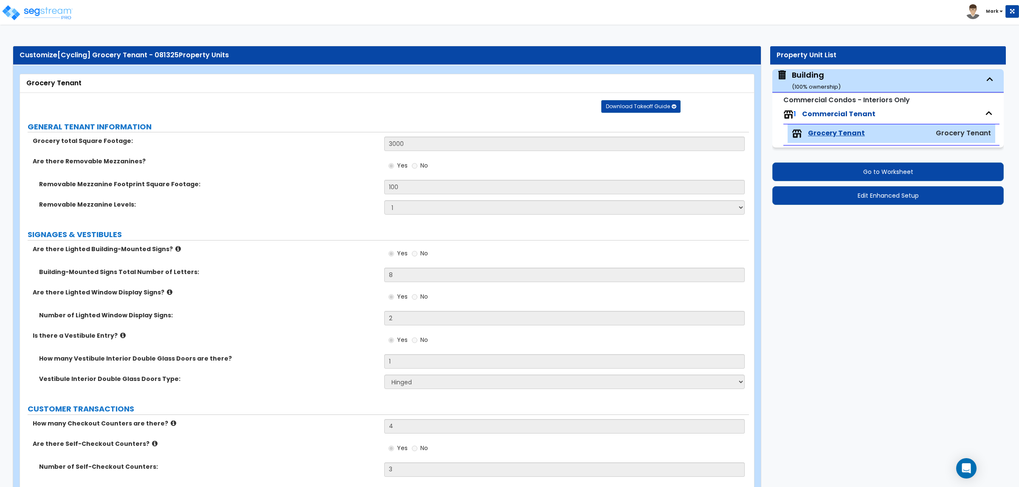
click at [167, 292] on icon at bounding box center [170, 292] width 6 height 6
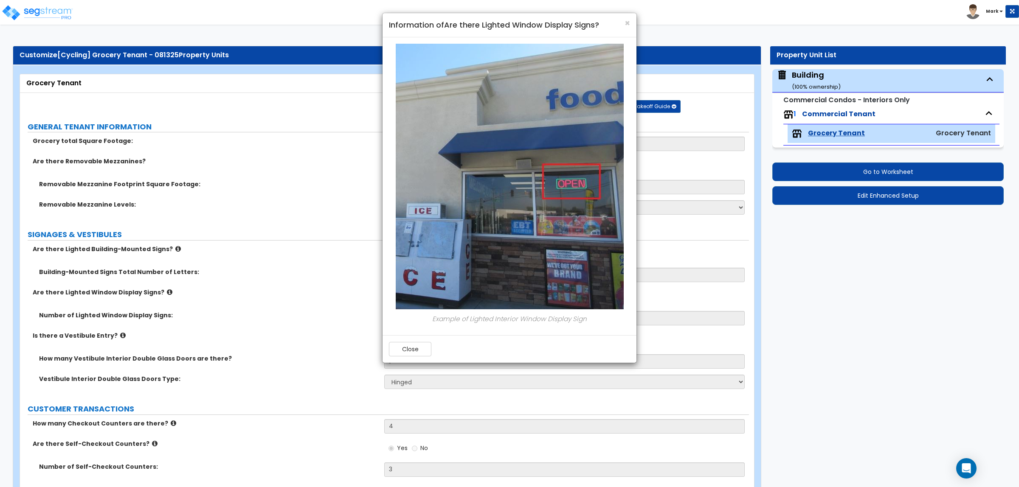
click at [287, 316] on div "× Information of Are there Lighted Window Display Signs? Example of Lighted Int…" at bounding box center [509, 243] width 1019 height 487
click at [396, 347] on button "Close" at bounding box center [410, 349] width 42 height 14
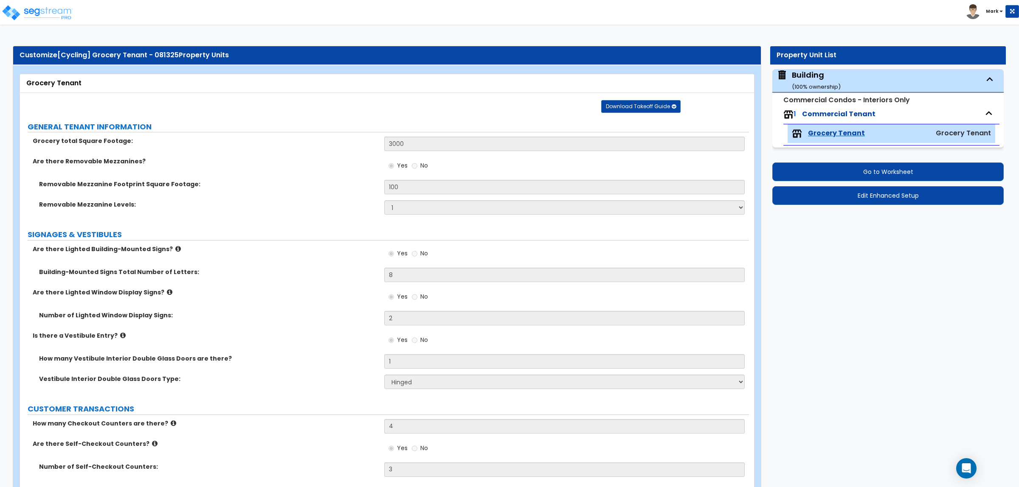
click at [120, 338] on icon at bounding box center [123, 335] width 6 height 6
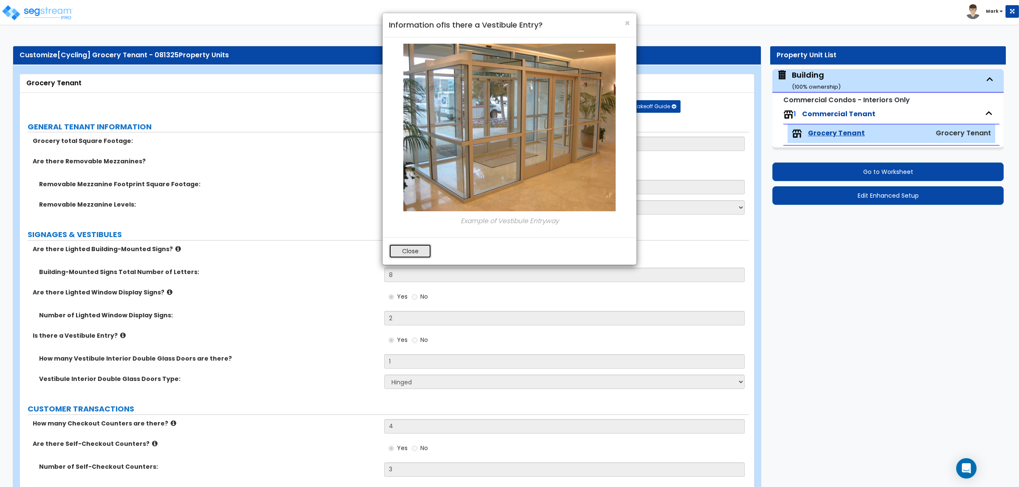
click at [413, 250] on button "Close" at bounding box center [410, 251] width 42 height 14
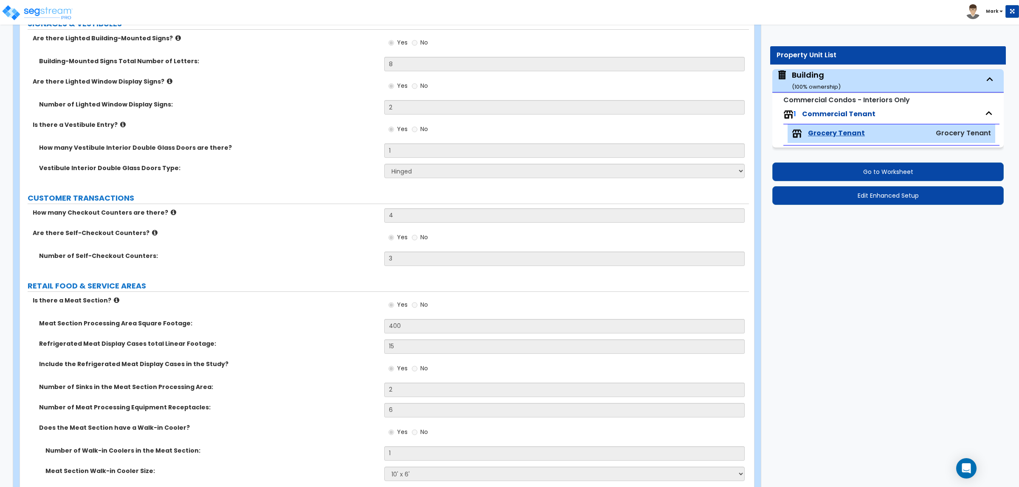
scroll to position [212, 0]
click at [165, 208] on label "How many Checkout Counters are there?" at bounding box center [205, 211] width 345 height 8
click at [171, 208] on icon at bounding box center [174, 211] width 6 height 6
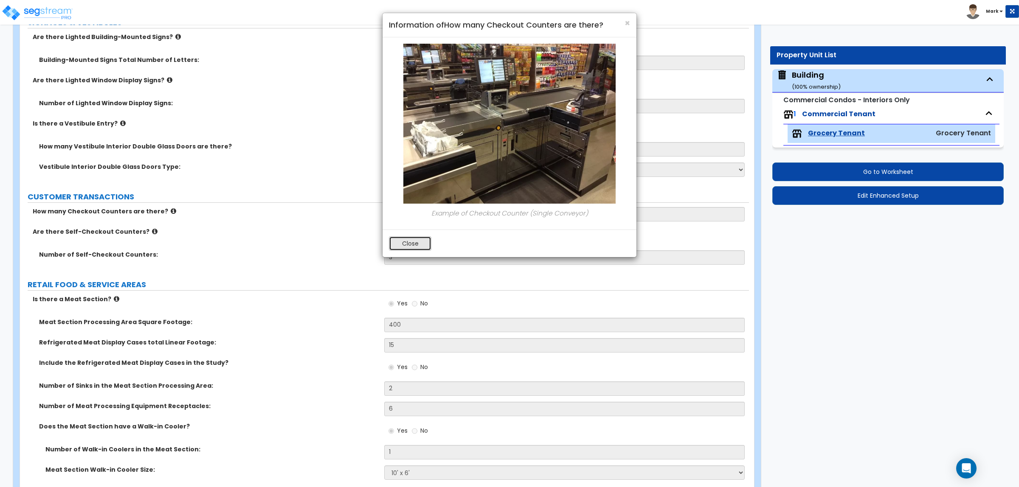
click at [400, 247] on button "Close" at bounding box center [410, 243] width 42 height 14
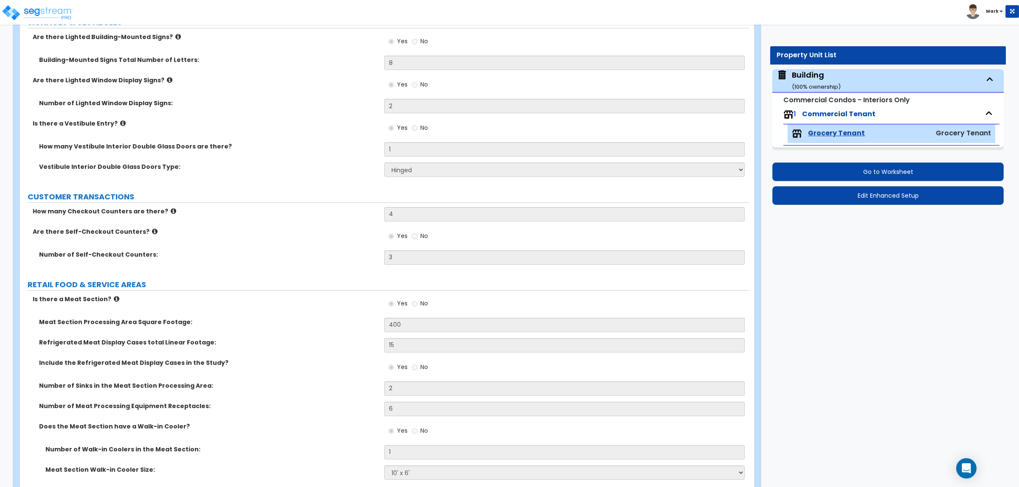
click at [152, 233] on icon at bounding box center [155, 231] width 6 height 6
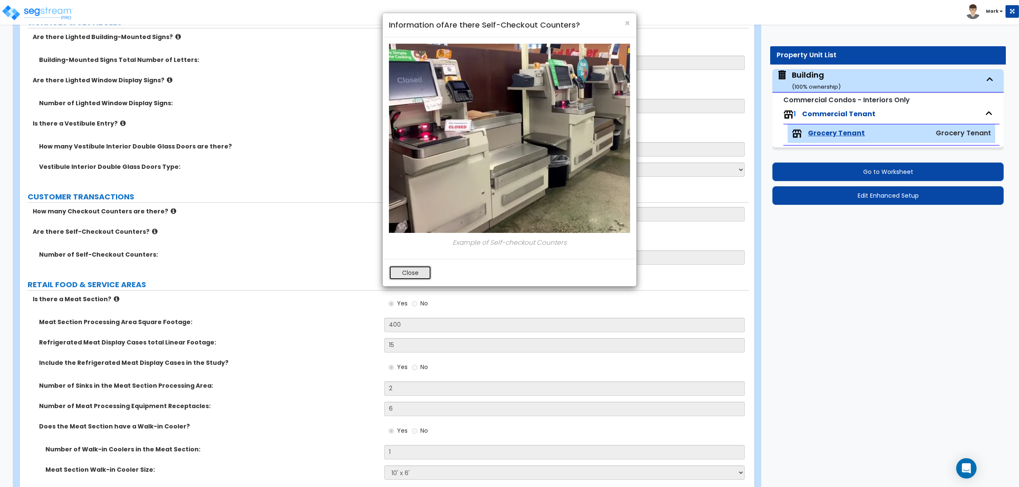
click at [396, 273] on button "Close" at bounding box center [410, 273] width 42 height 14
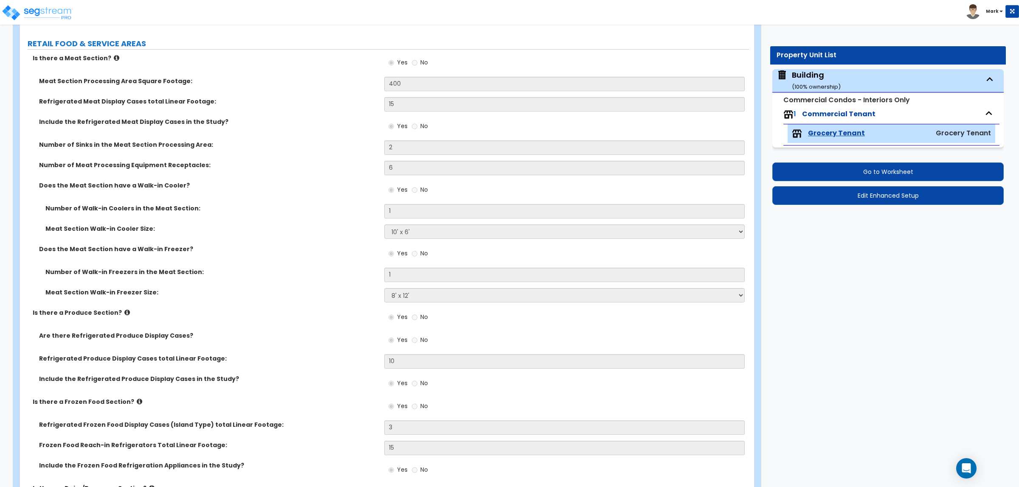
scroll to position [424, 0]
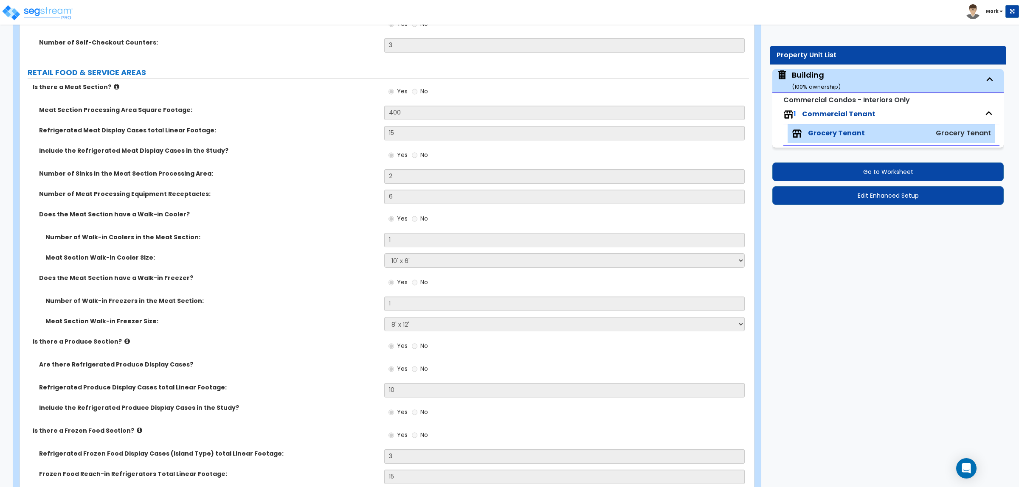
click at [114, 85] on icon at bounding box center [117, 87] width 6 height 6
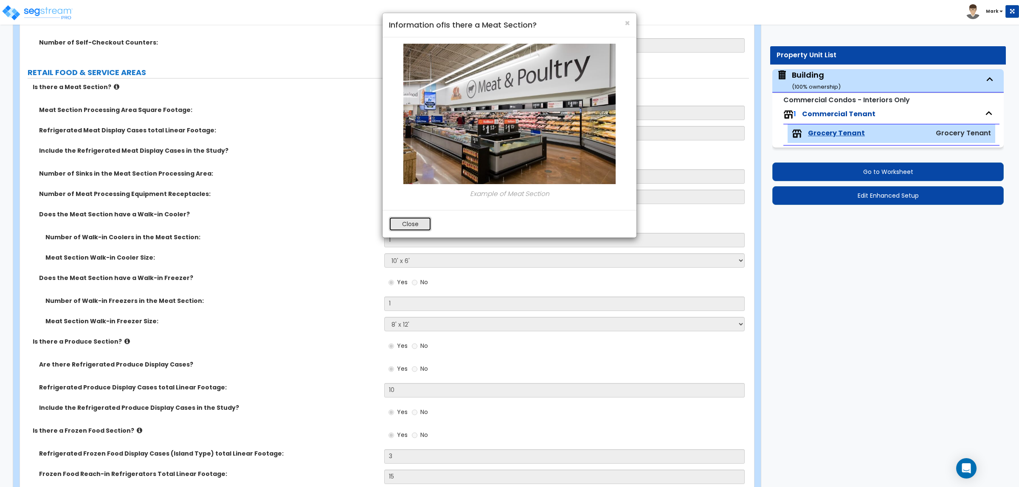
click at [404, 219] on button "Close" at bounding box center [410, 224] width 42 height 14
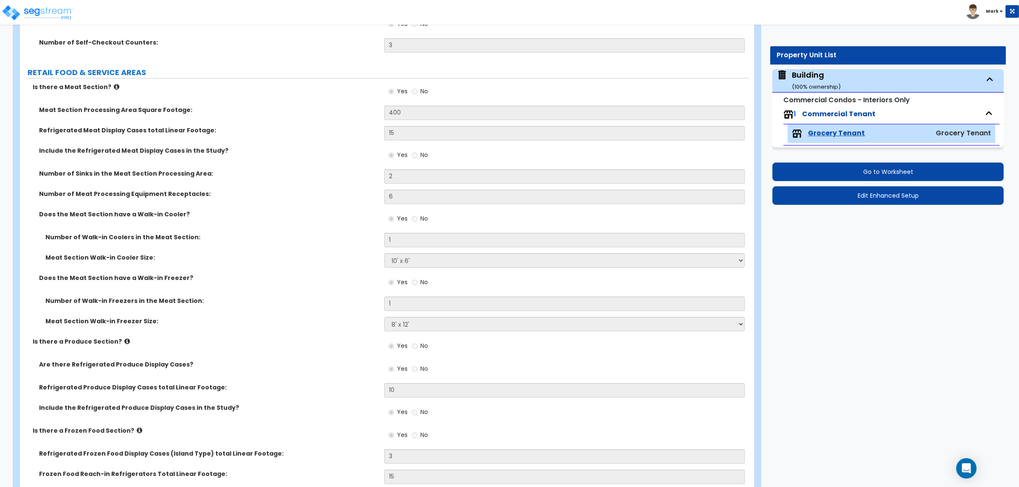
click at [124, 345] on icon at bounding box center [127, 341] width 6 height 6
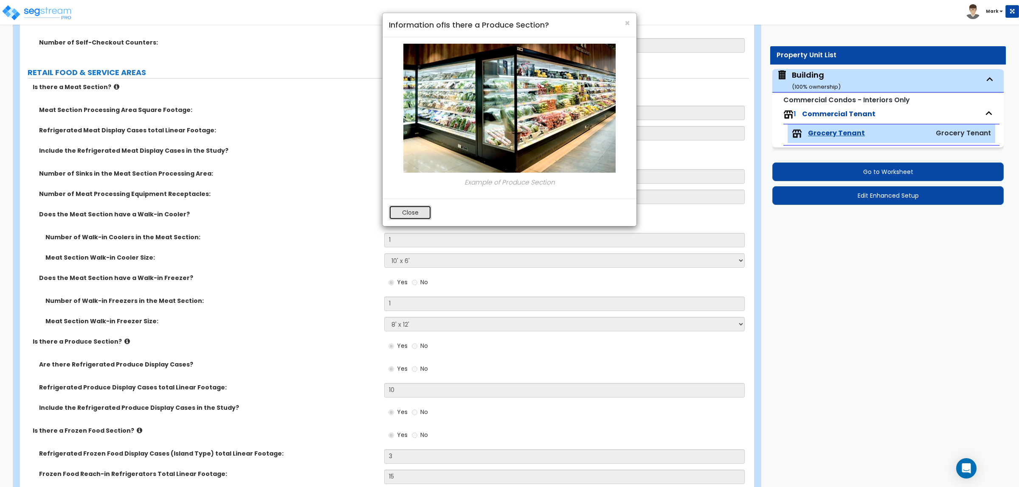
click at [414, 211] on button "Close" at bounding box center [410, 212] width 42 height 14
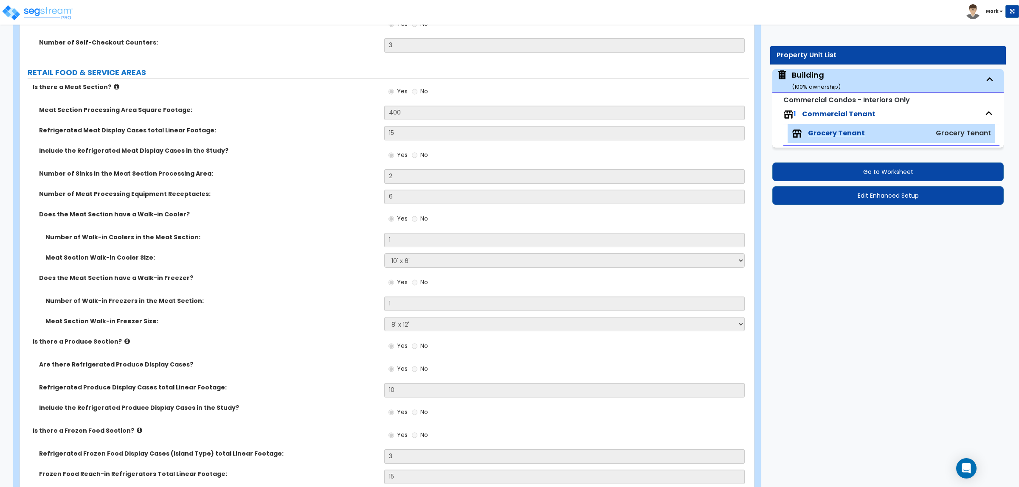
click at [137, 428] on icon at bounding box center [140, 430] width 6 height 6
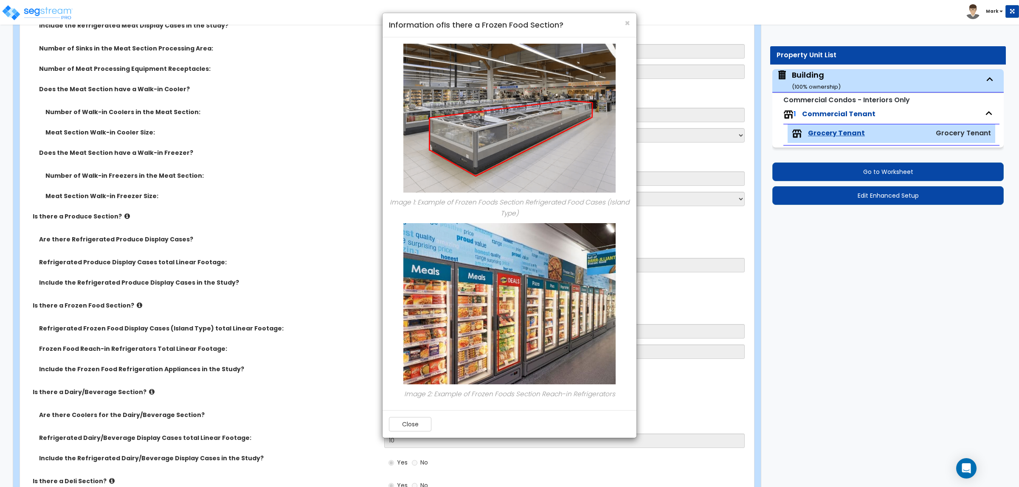
scroll to position [584, 0]
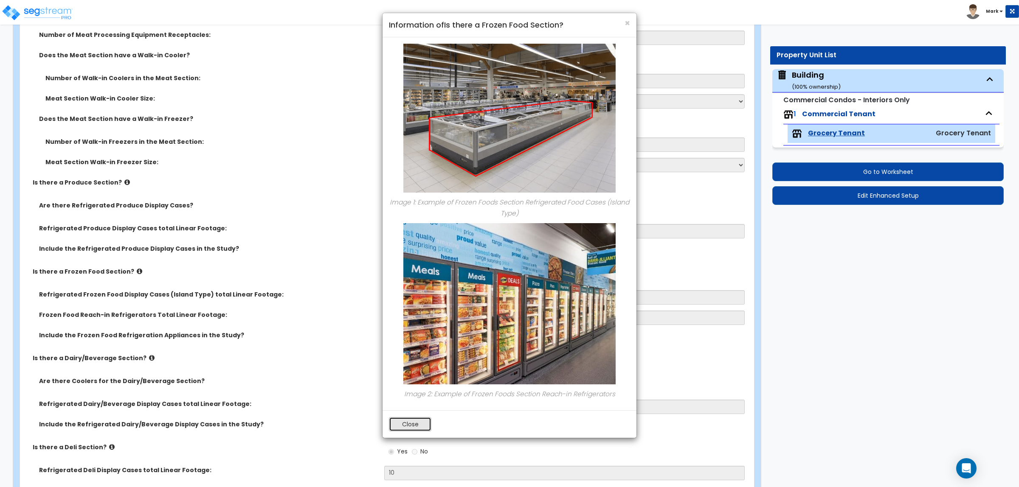
click at [415, 430] on button "Close" at bounding box center [410, 424] width 42 height 14
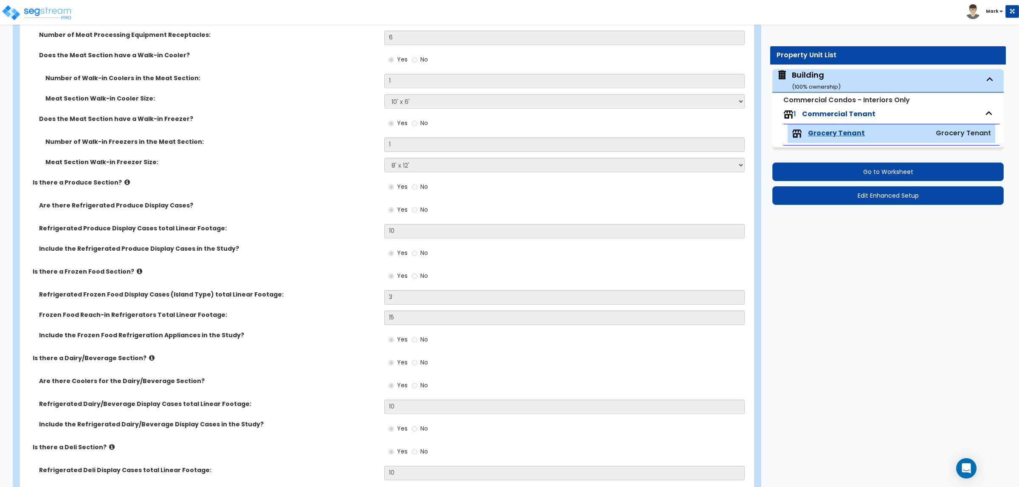
click at [149, 357] on icon at bounding box center [152, 358] width 6 height 6
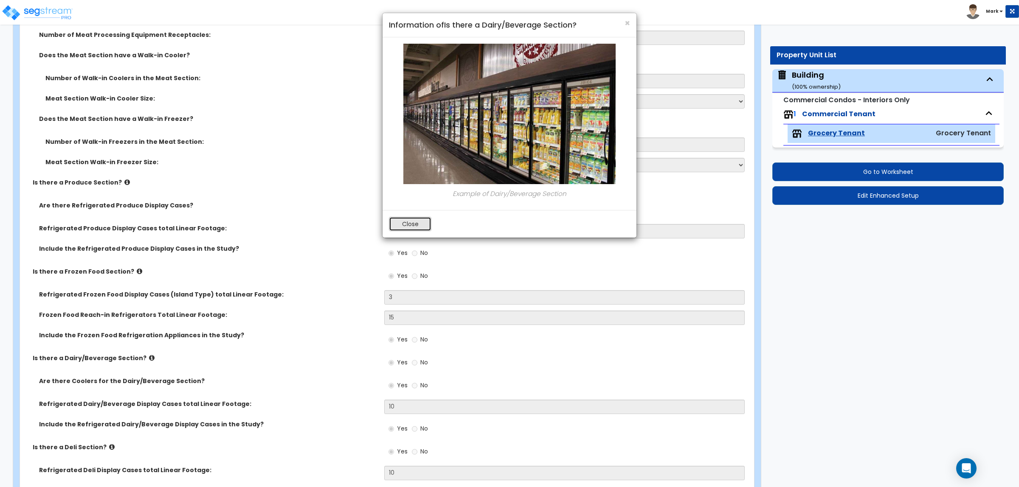
click at [429, 222] on button "Close" at bounding box center [410, 224] width 42 height 14
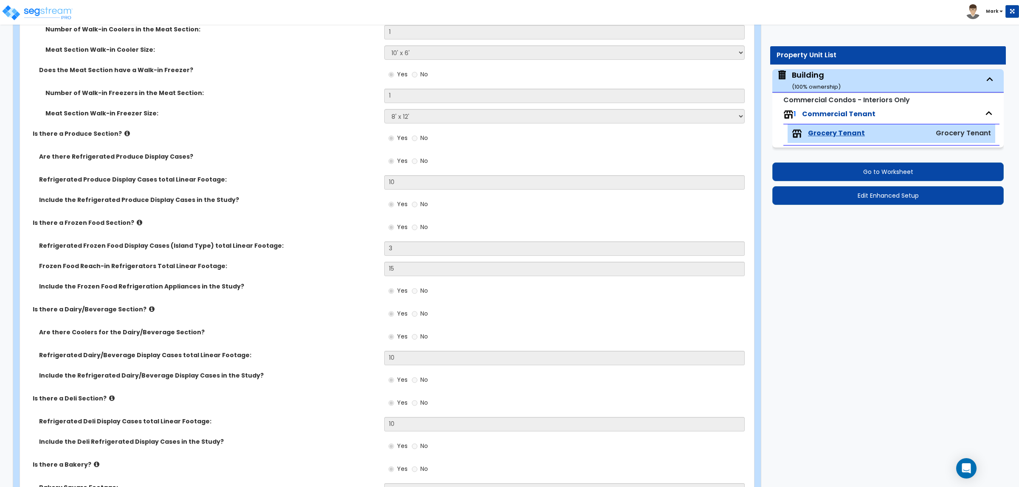
scroll to position [637, 0]
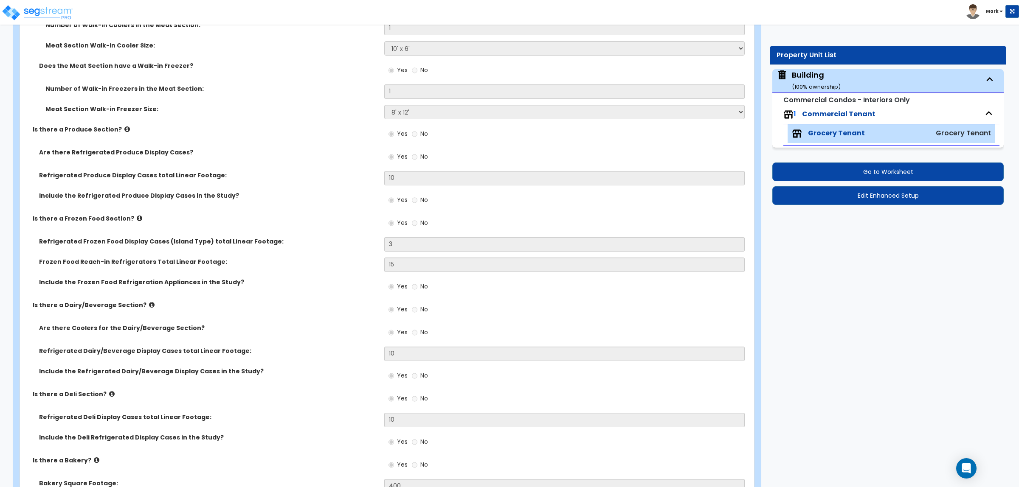
click at [109, 392] on icon at bounding box center [112, 394] width 6 height 6
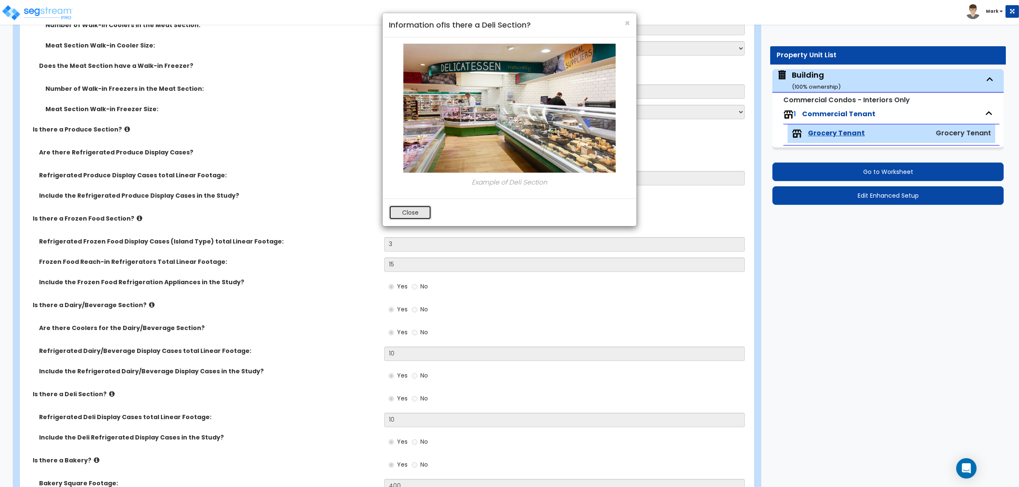
click at [424, 211] on button "Close" at bounding box center [410, 212] width 42 height 14
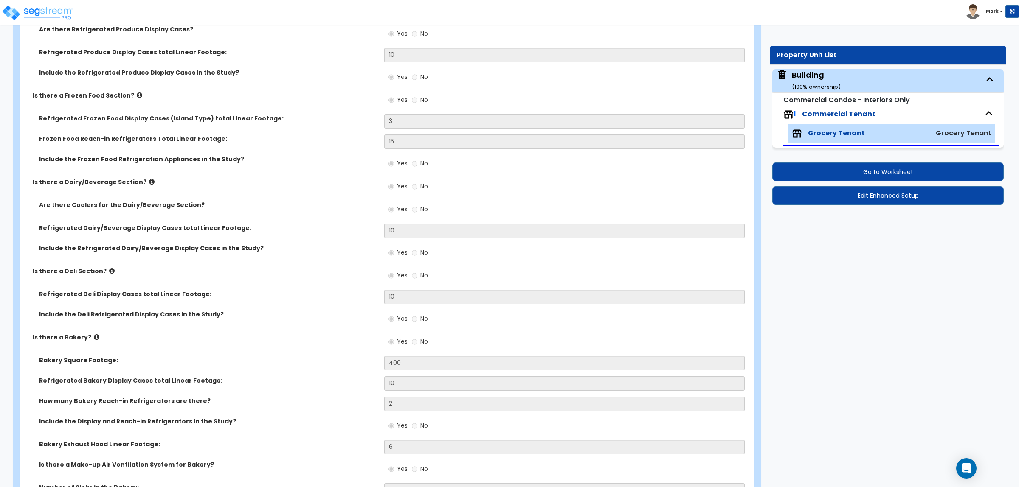
scroll to position [796, 0]
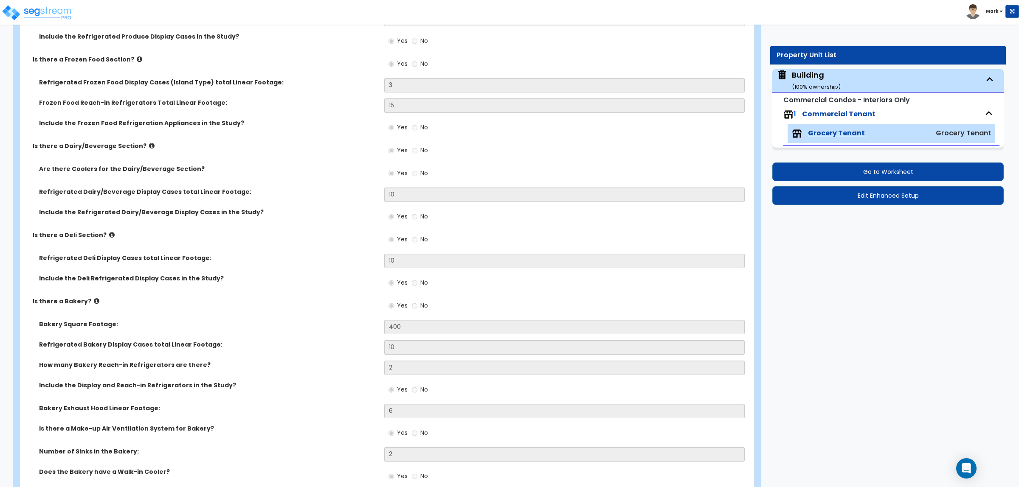
click at [94, 300] on icon at bounding box center [97, 301] width 6 height 6
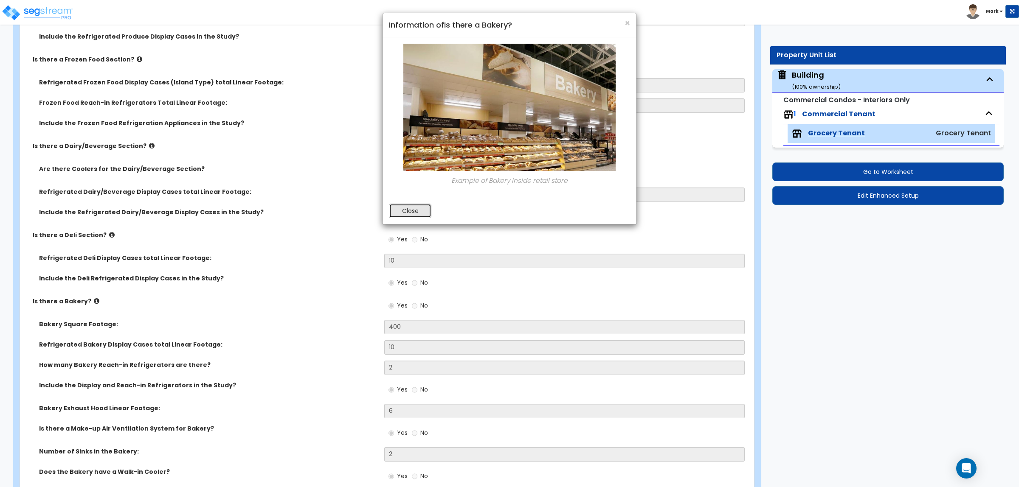
click at [407, 206] on button "Close" at bounding box center [410, 211] width 42 height 14
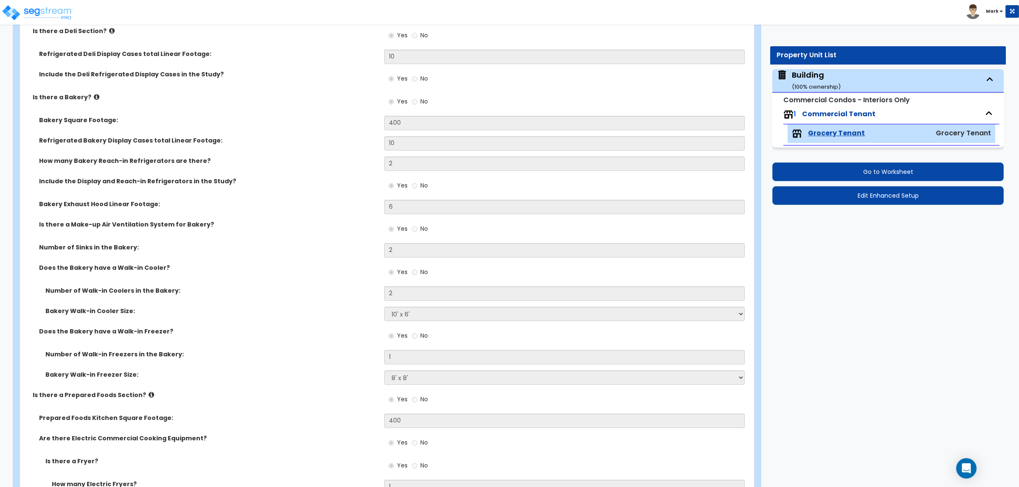
scroll to position [1008, 0]
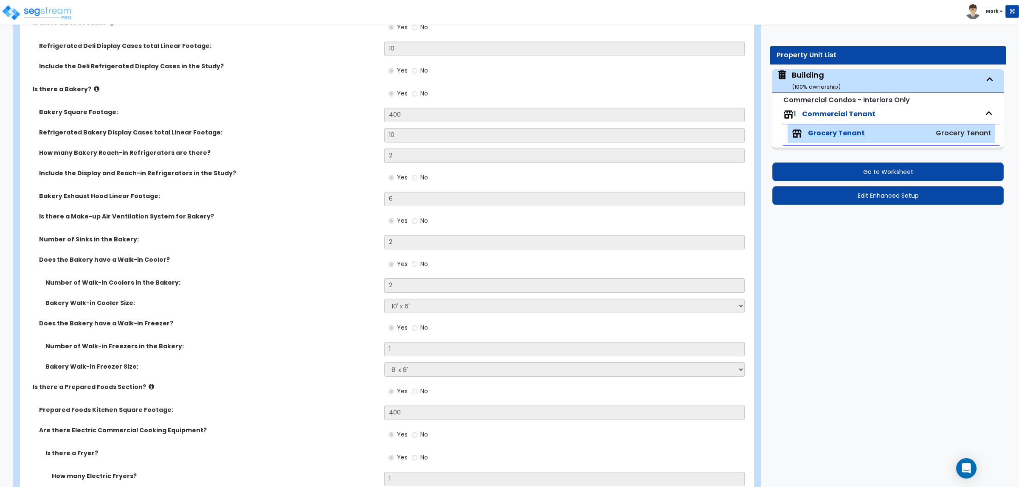
click at [149, 387] on icon at bounding box center [152, 387] width 6 height 6
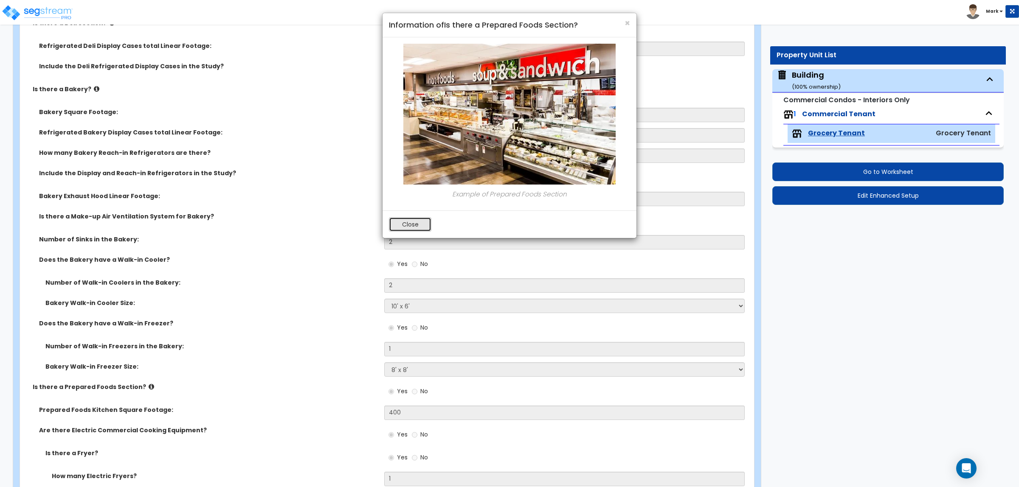
click at [421, 228] on button "Close" at bounding box center [410, 224] width 42 height 14
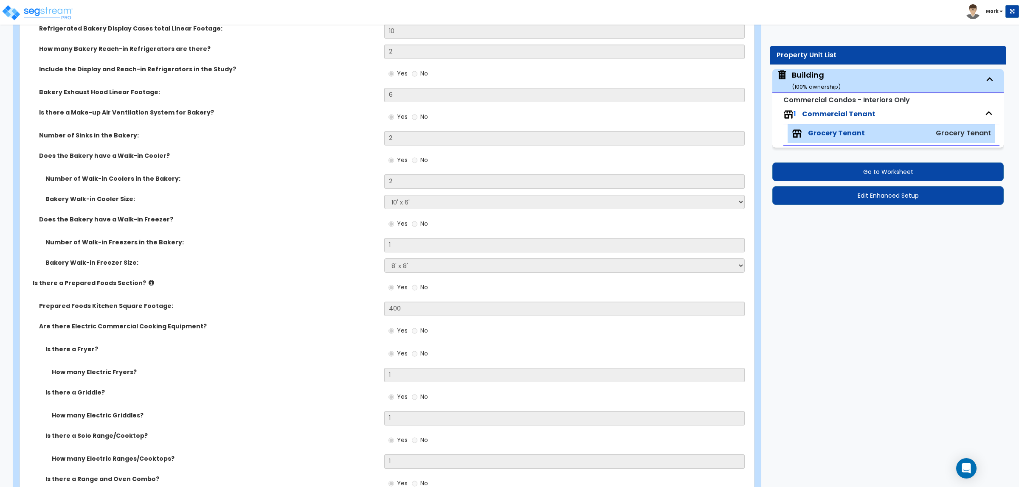
scroll to position [1114, 0]
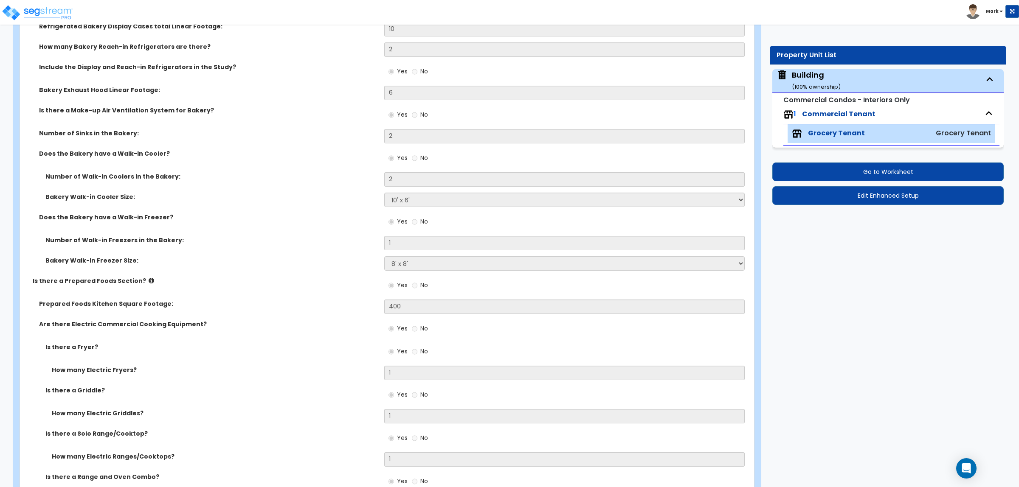
click at [149, 278] on icon at bounding box center [152, 281] width 6 height 6
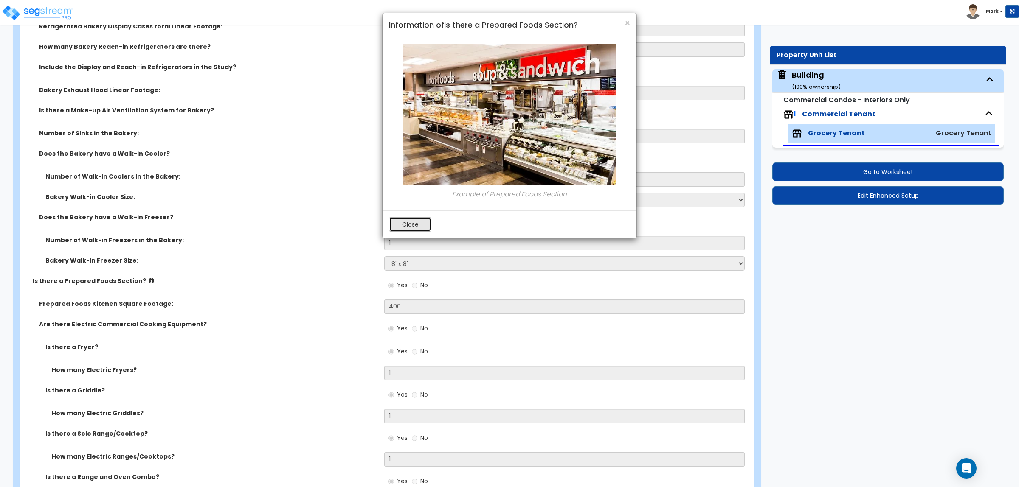
click at [410, 224] on button "Close" at bounding box center [410, 224] width 42 height 14
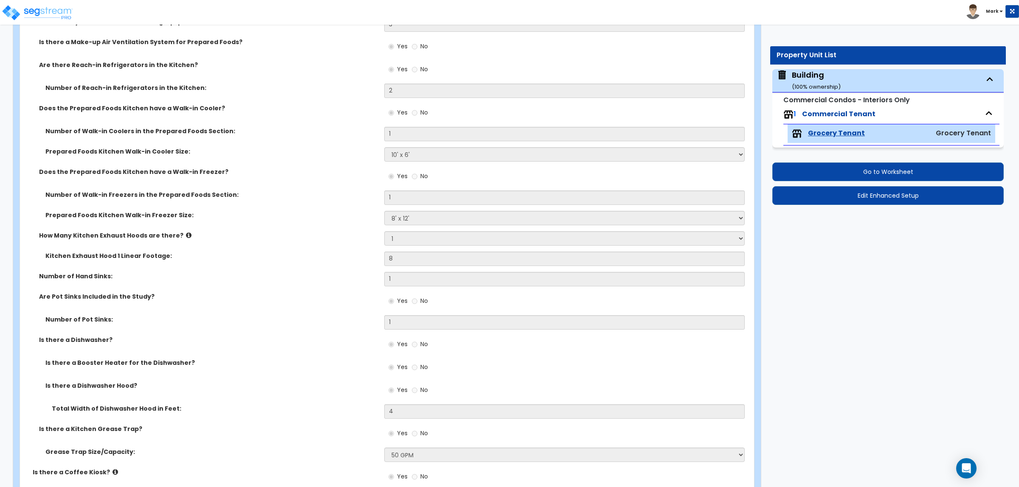
scroll to position [1751, 0]
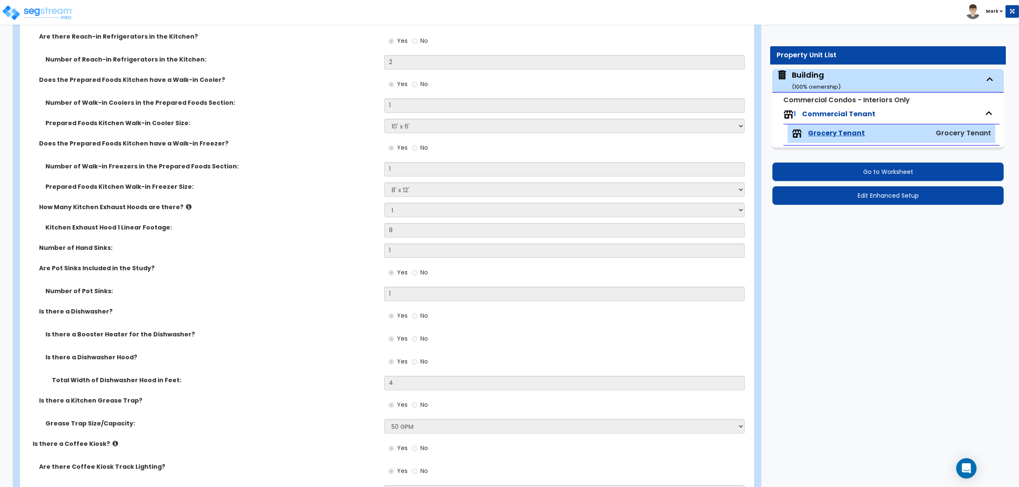
click at [186, 208] on icon at bounding box center [189, 207] width 6 height 6
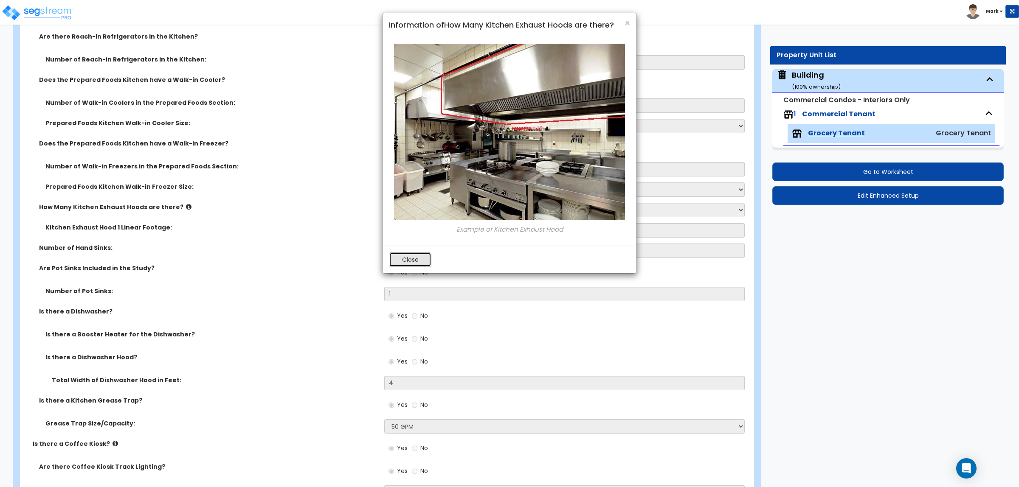
click at [410, 256] on button "Close" at bounding box center [410, 260] width 42 height 14
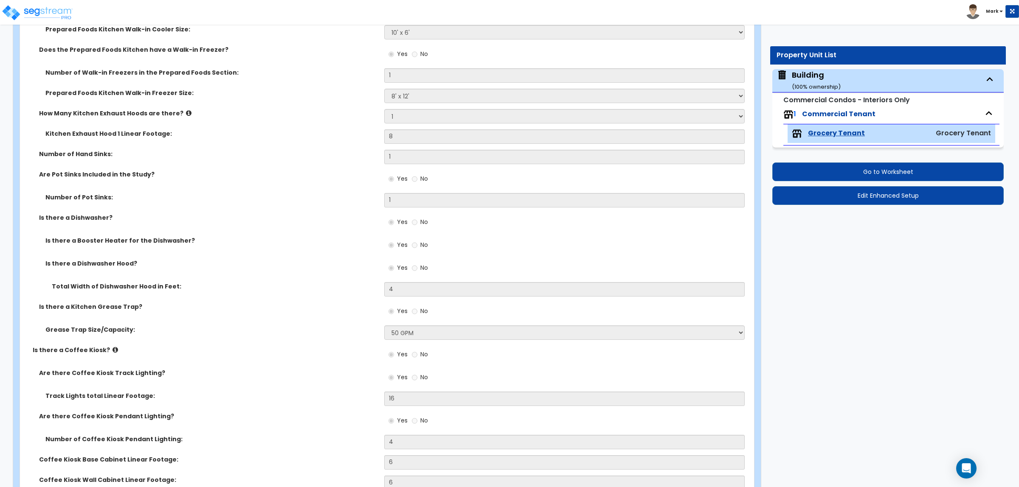
scroll to position [1857, 0]
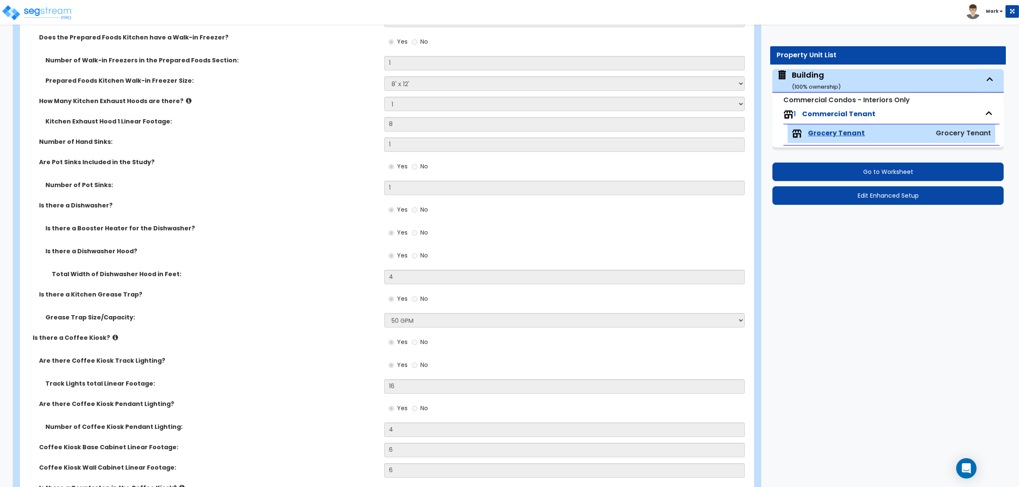
click at [112, 337] on icon at bounding box center [115, 337] width 6 height 6
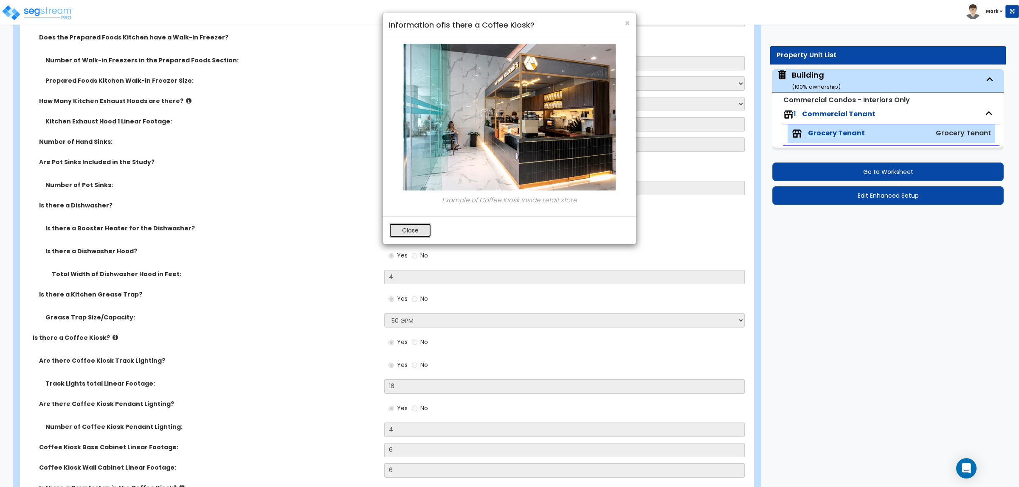
click at [403, 227] on button "Close" at bounding box center [410, 230] width 42 height 14
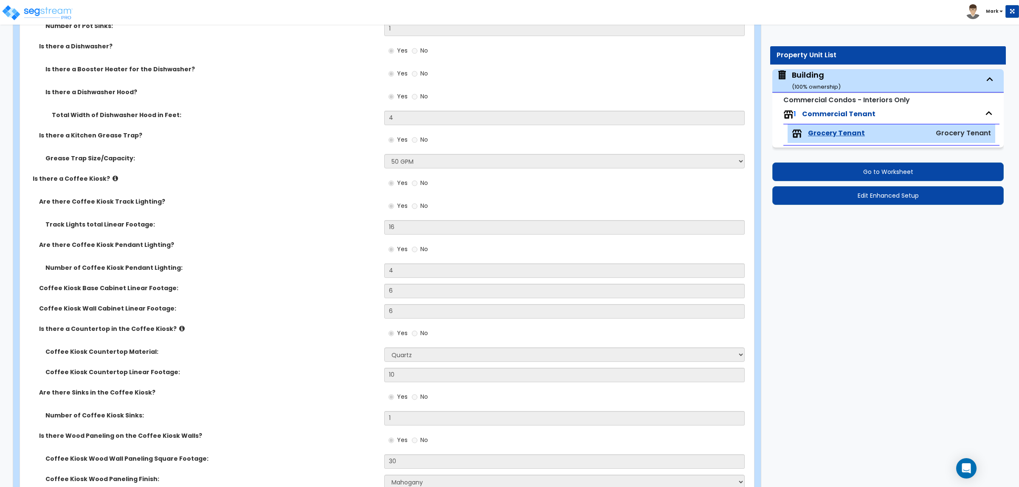
scroll to position [2069, 0]
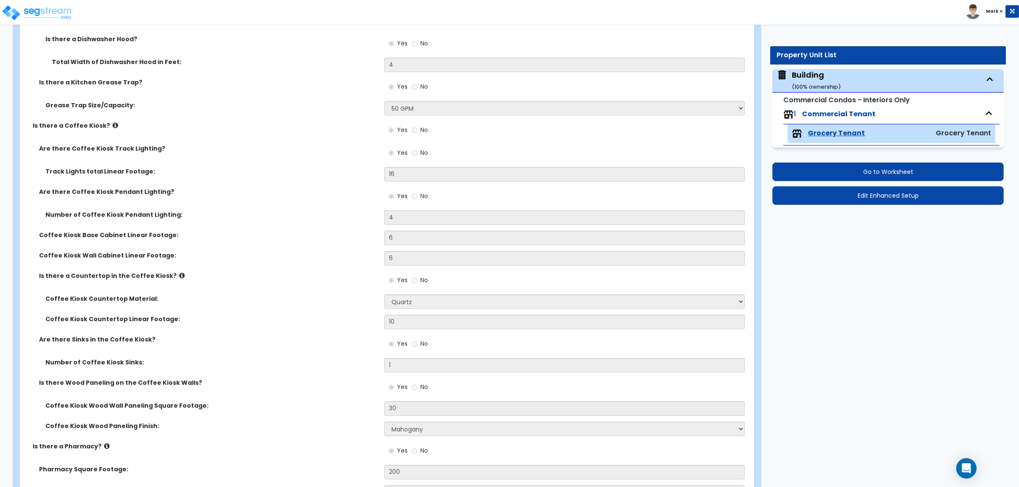
click at [179, 276] on icon at bounding box center [182, 275] width 6 height 6
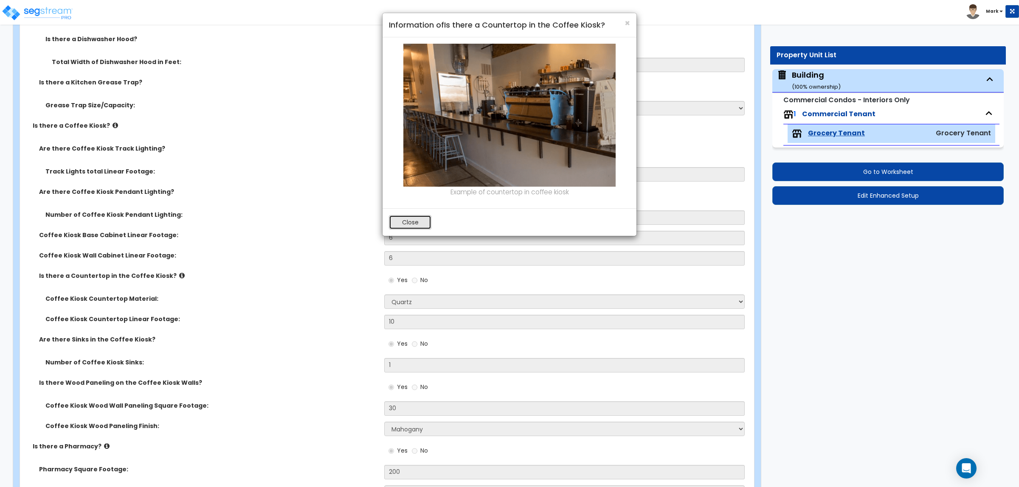
click at [406, 228] on button "Close" at bounding box center [410, 222] width 42 height 14
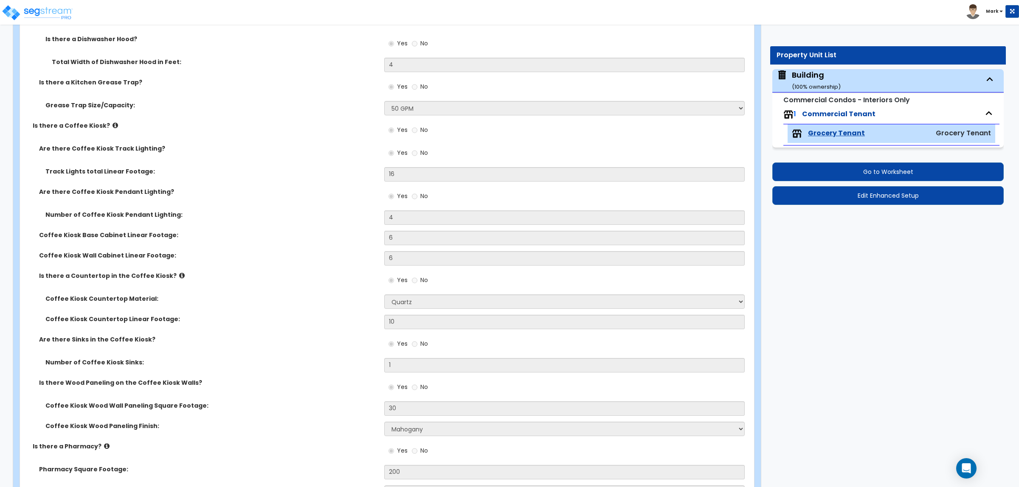
click at [104, 445] on icon at bounding box center [107, 446] width 6 height 6
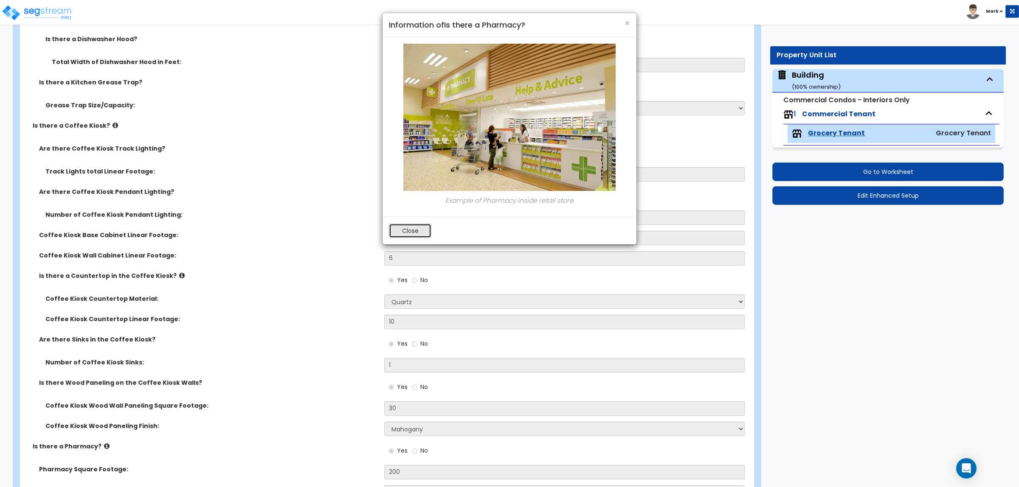
click at [421, 233] on button "Close" at bounding box center [410, 231] width 42 height 14
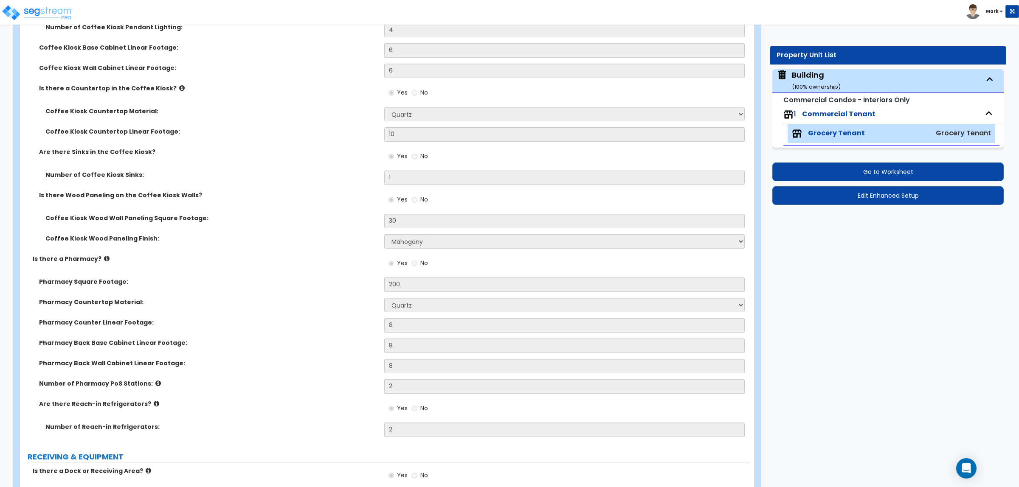
scroll to position [2334, 0]
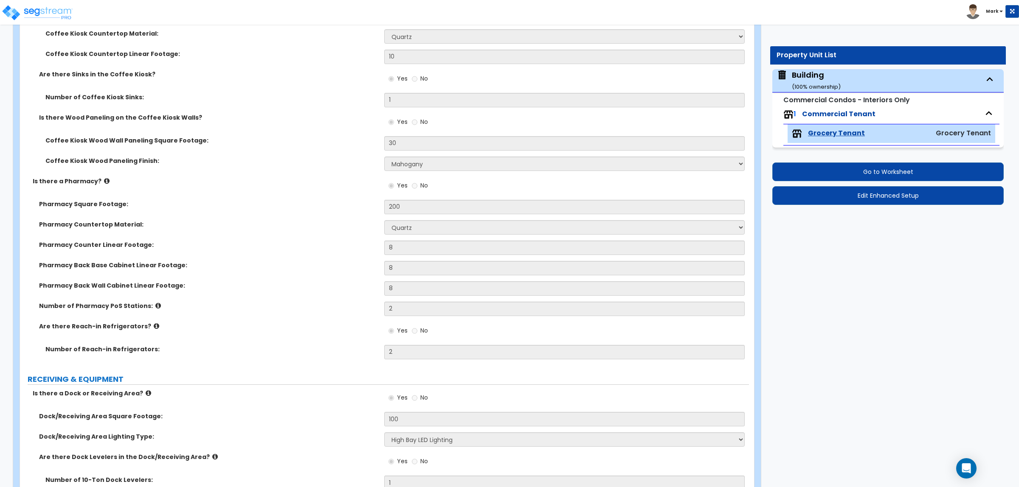
click at [155, 306] on icon at bounding box center [158, 306] width 6 height 6
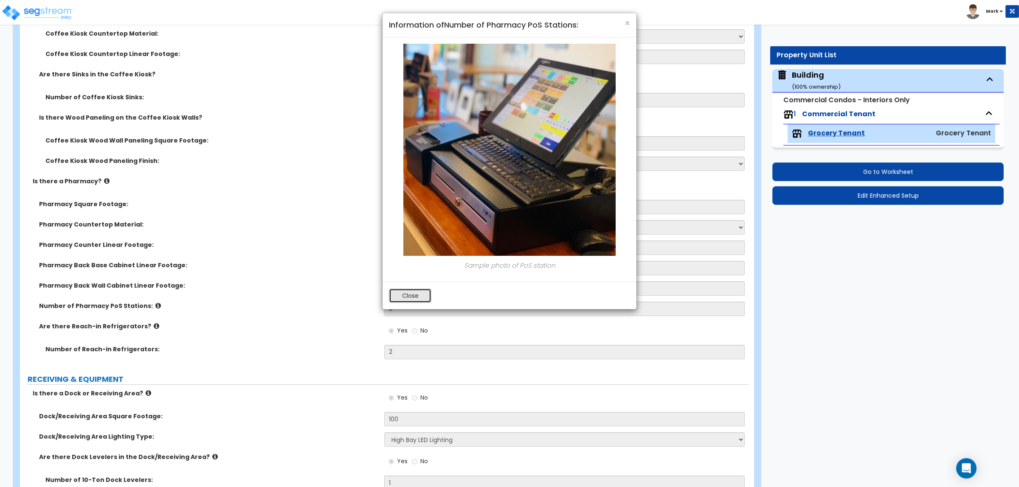
click at [391, 292] on button "Close" at bounding box center [410, 296] width 42 height 14
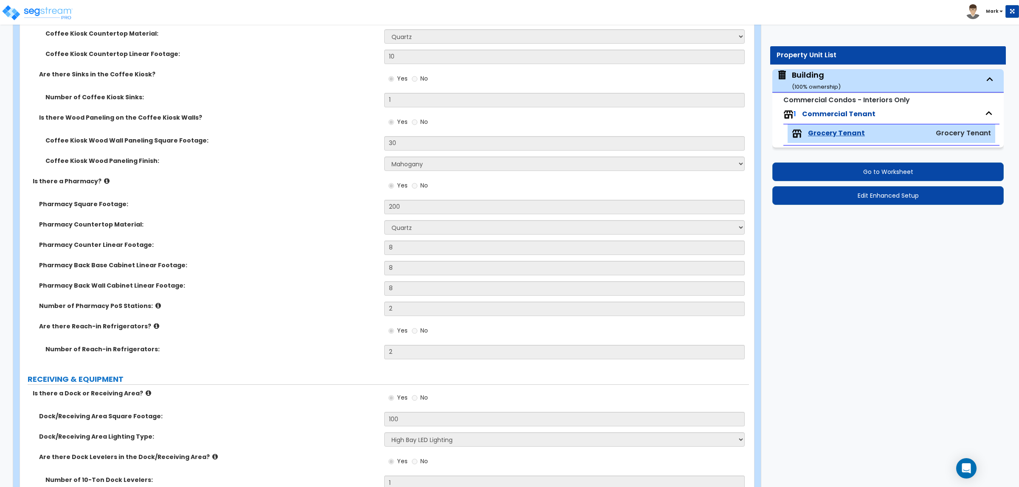
click at [154, 327] on icon at bounding box center [157, 326] width 6 height 6
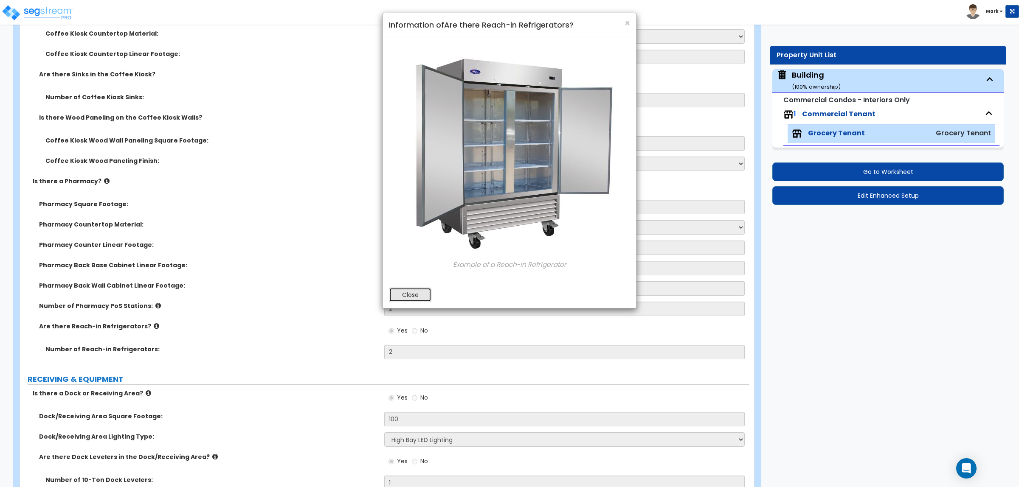
click at [414, 299] on button "Close" at bounding box center [410, 295] width 42 height 14
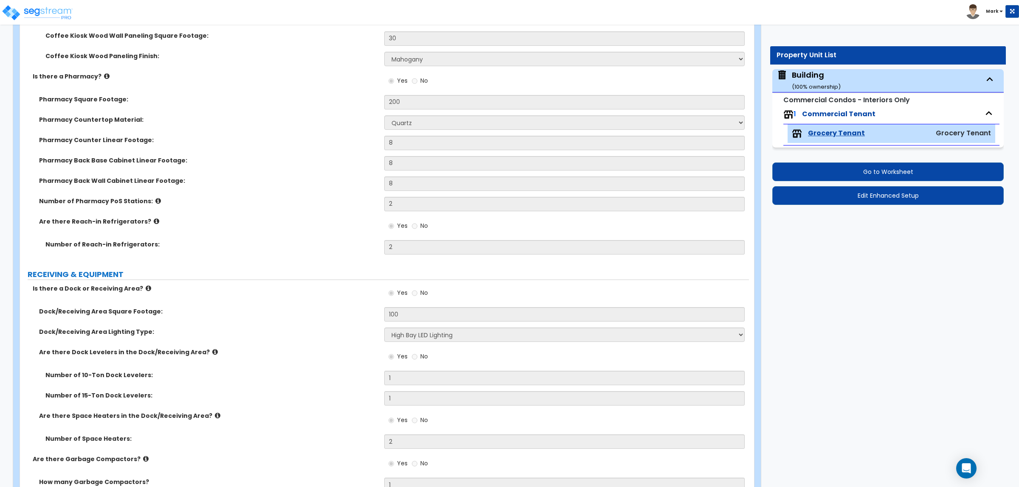
scroll to position [2440, 0]
click at [146, 289] on icon at bounding box center [149, 287] width 6 height 6
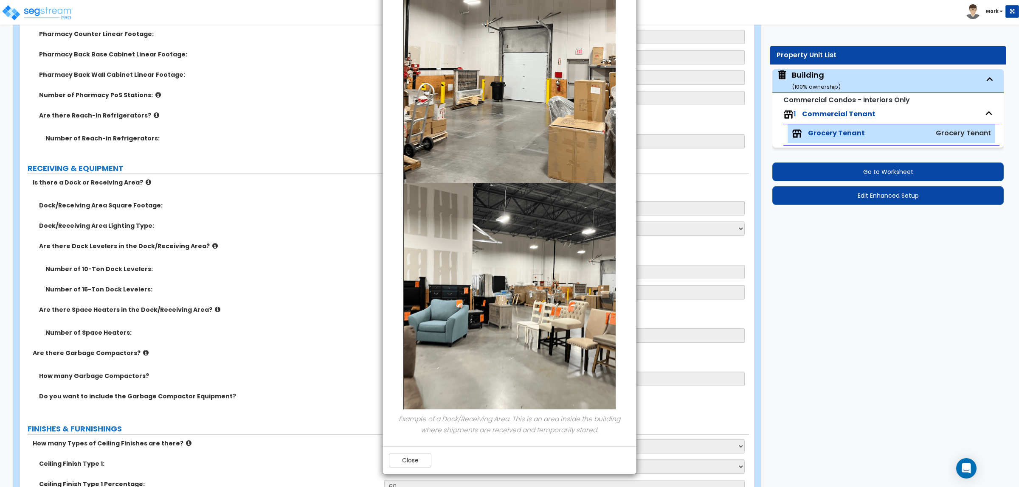
scroll to position [2547, 0]
click at [422, 459] on button "Close" at bounding box center [410, 460] width 42 height 14
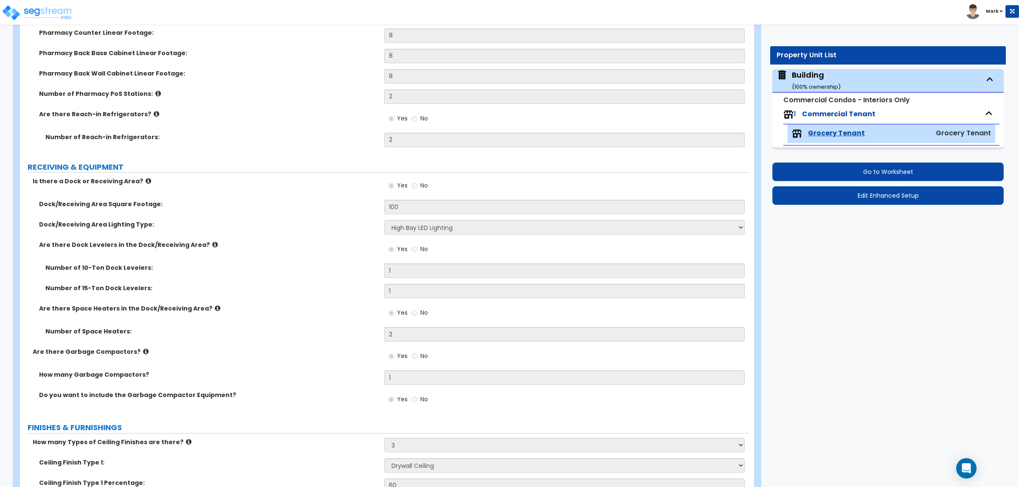
click at [212, 243] on icon at bounding box center [215, 244] width 6 height 6
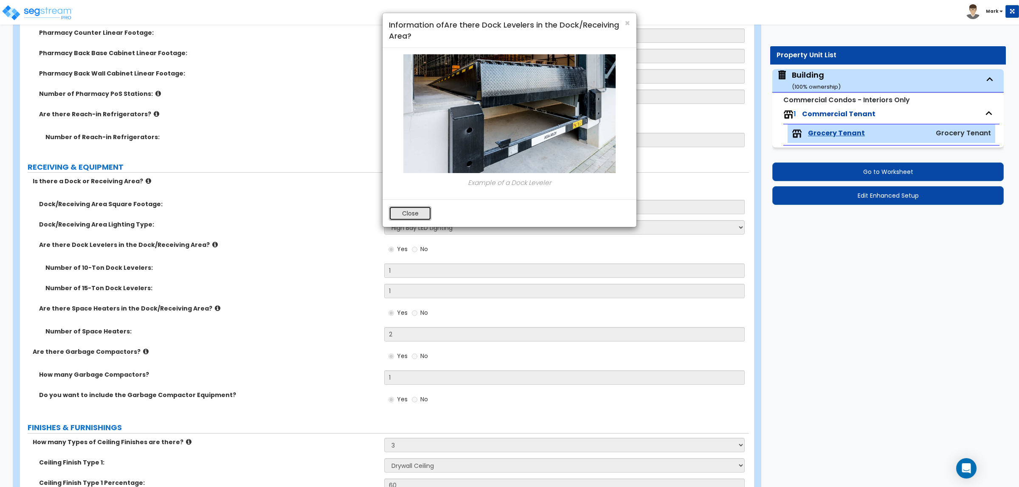
click at [423, 210] on button "Close" at bounding box center [410, 213] width 42 height 14
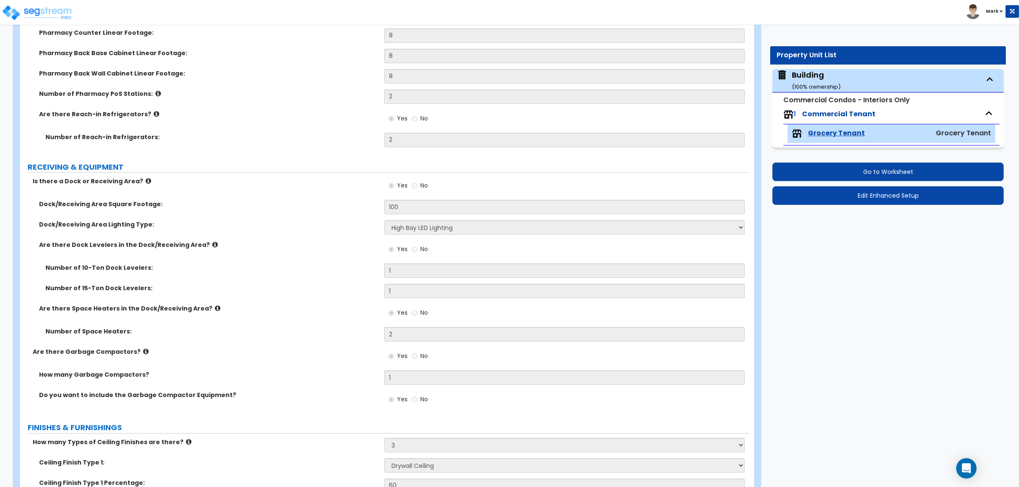
click at [143, 353] on icon at bounding box center [146, 351] width 6 height 6
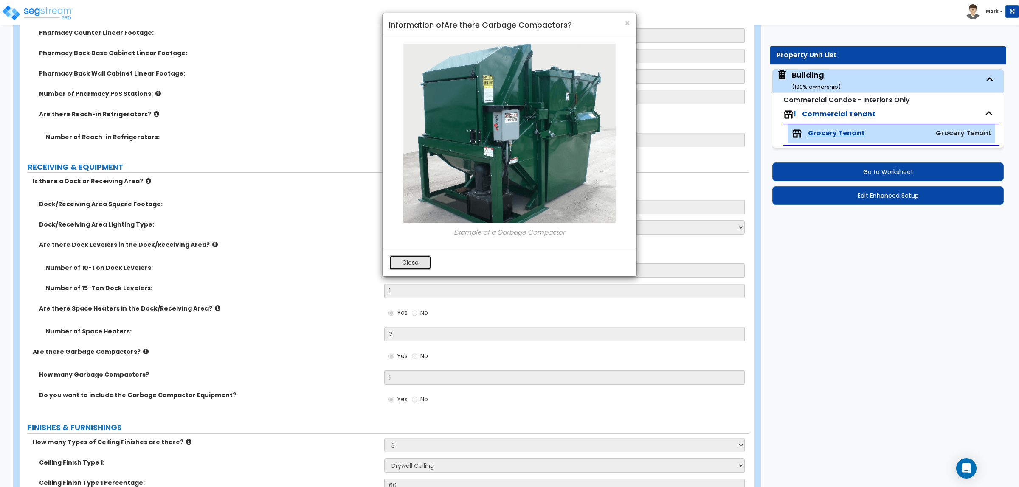
click at [412, 264] on button "Close" at bounding box center [410, 263] width 42 height 14
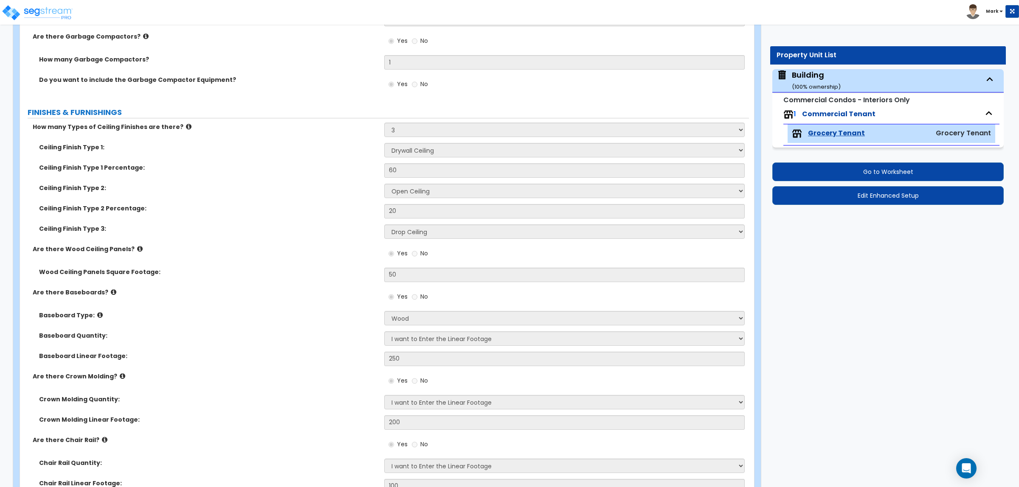
scroll to position [2865, 0]
click at [137, 243] on icon at bounding box center [140, 246] width 6 height 6
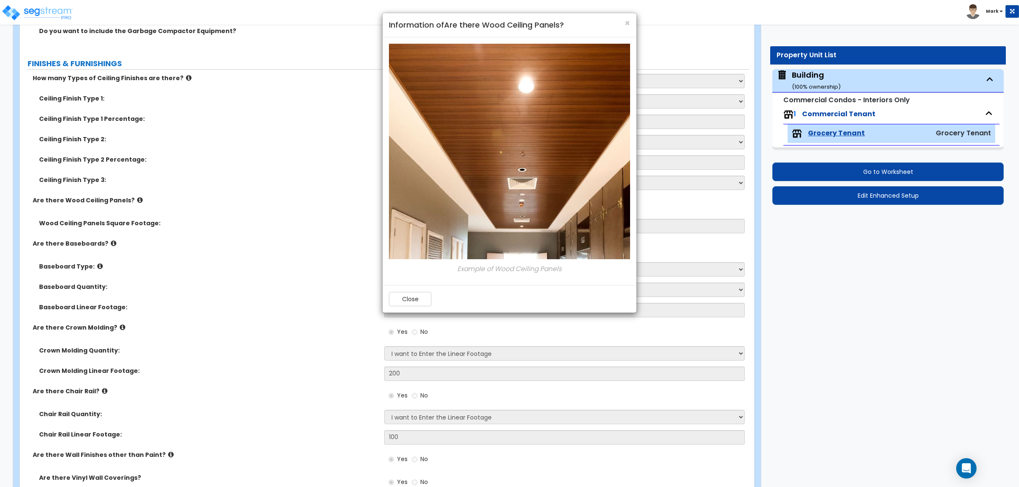
scroll to position [2918, 0]
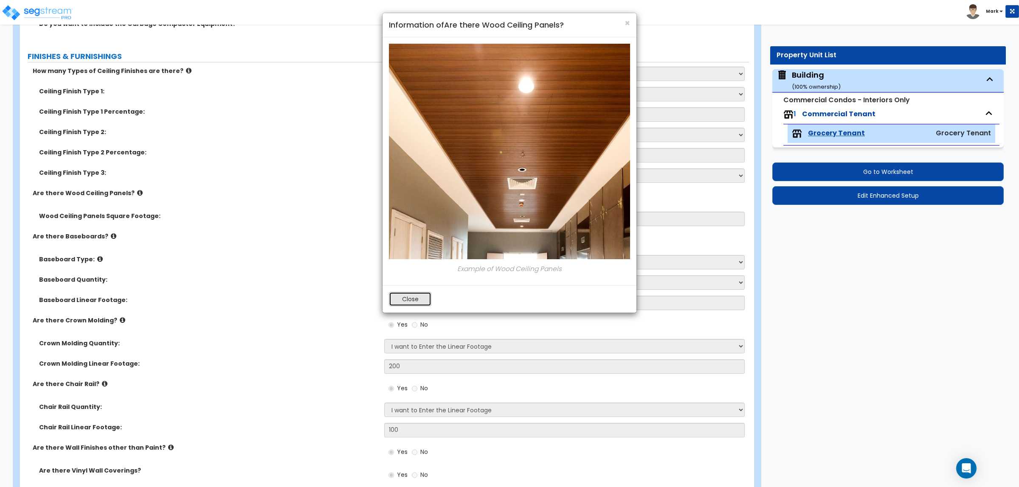
click at [417, 298] on button "Close" at bounding box center [410, 299] width 42 height 14
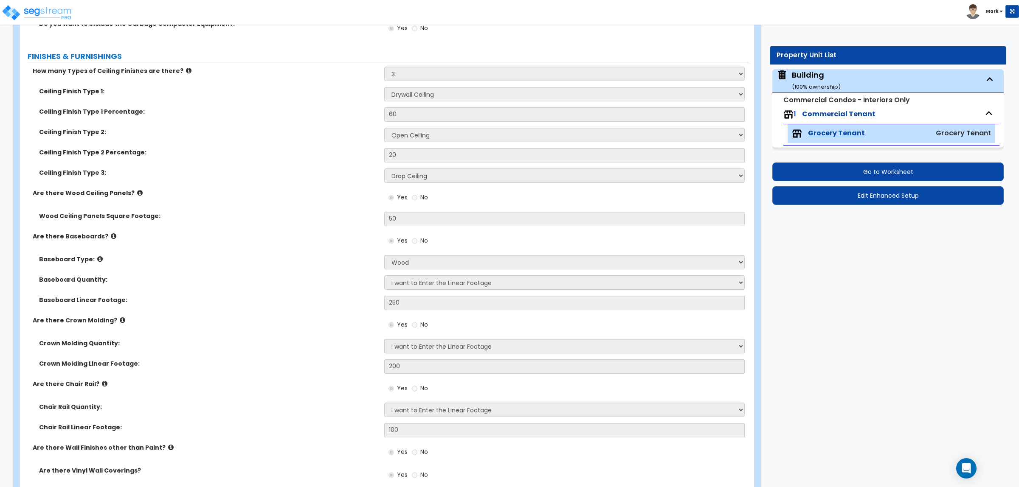
click at [186, 71] on icon at bounding box center [189, 70] width 6 height 6
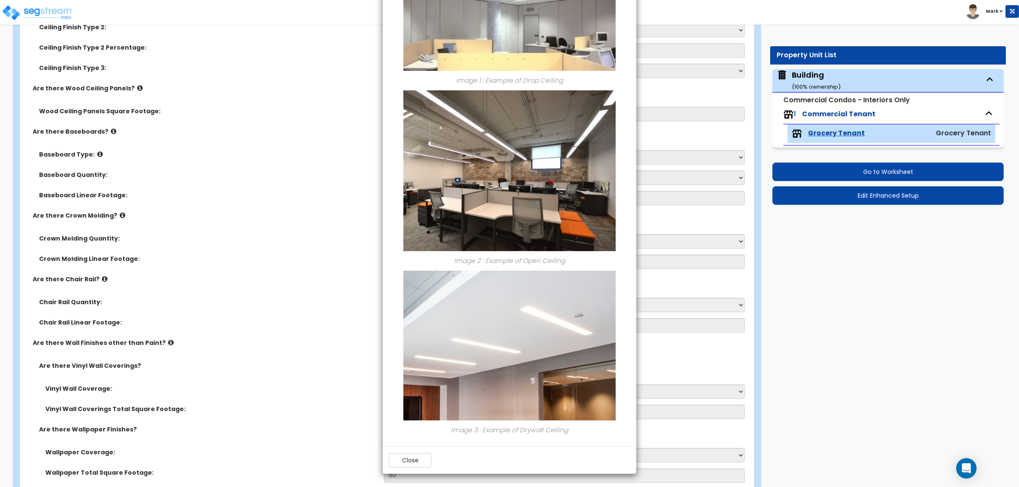
scroll to position [3024, 0]
click at [406, 453] on button "Close" at bounding box center [410, 460] width 42 height 14
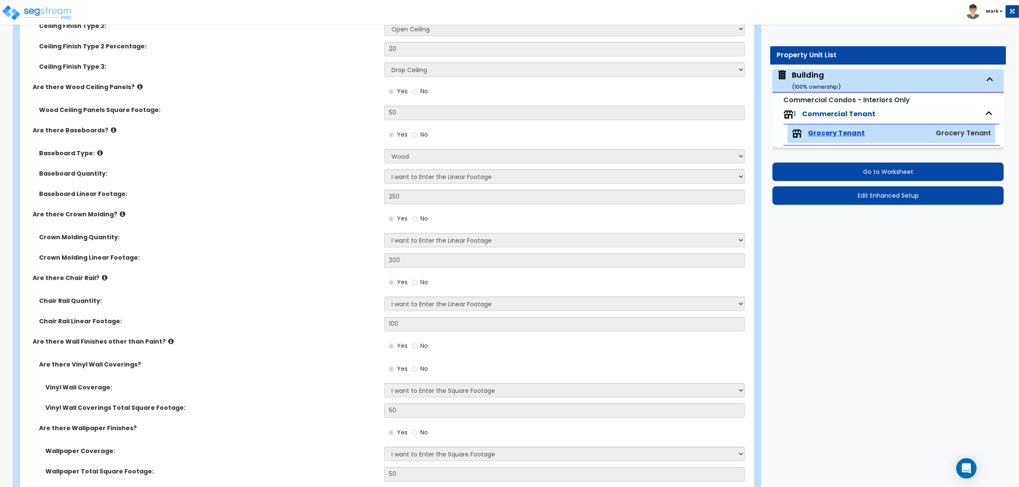
click at [105, 126] on label "Are there Baseboards?" at bounding box center [205, 130] width 345 height 8
click at [111, 129] on icon at bounding box center [114, 130] width 6 height 6
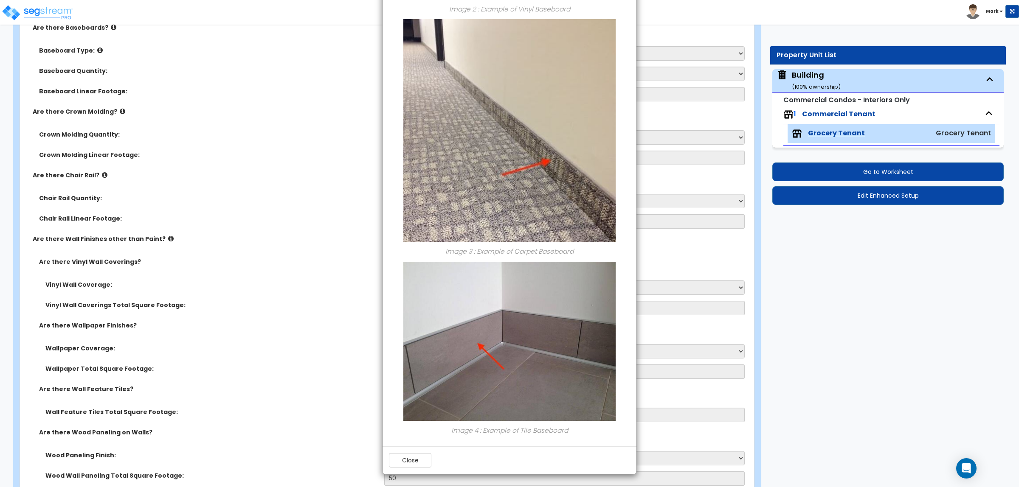
scroll to position [3130, 0]
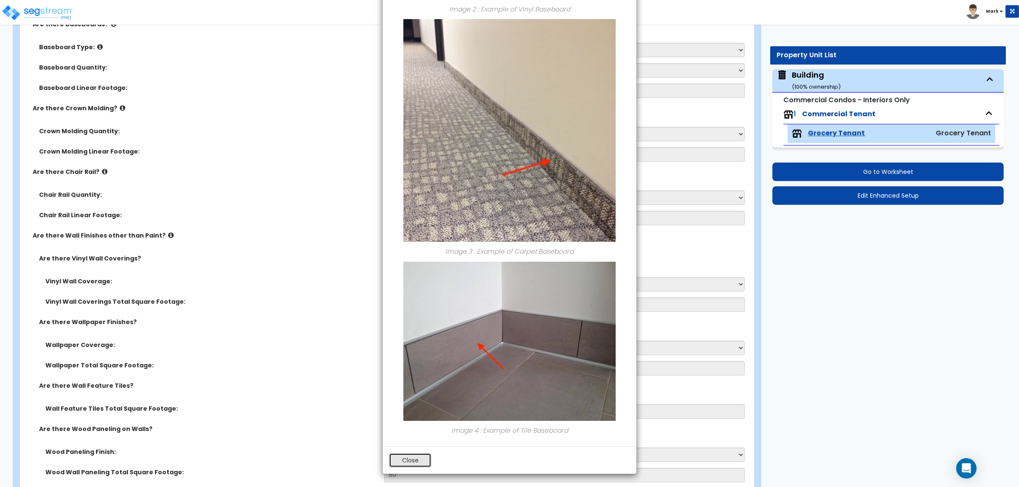
click at [406, 461] on button "Close" at bounding box center [410, 460] width 42 height 14
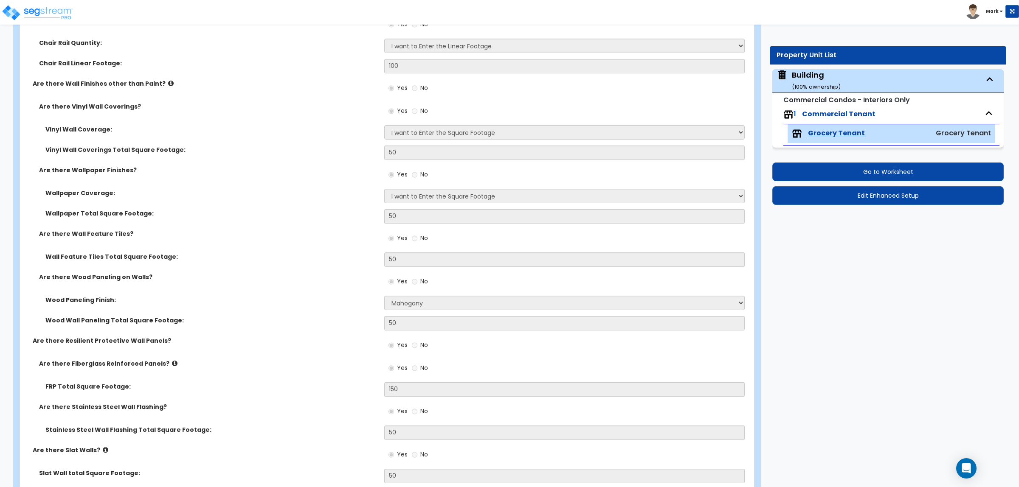
scroll to position [3289, 0]
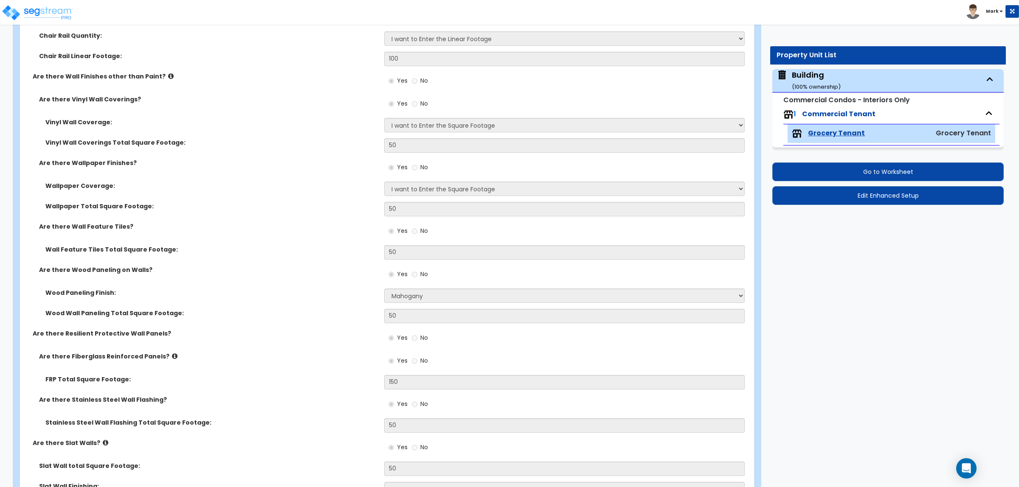
click at [172, 354] on icon at bounding box center [175, 356] width 6 height 6
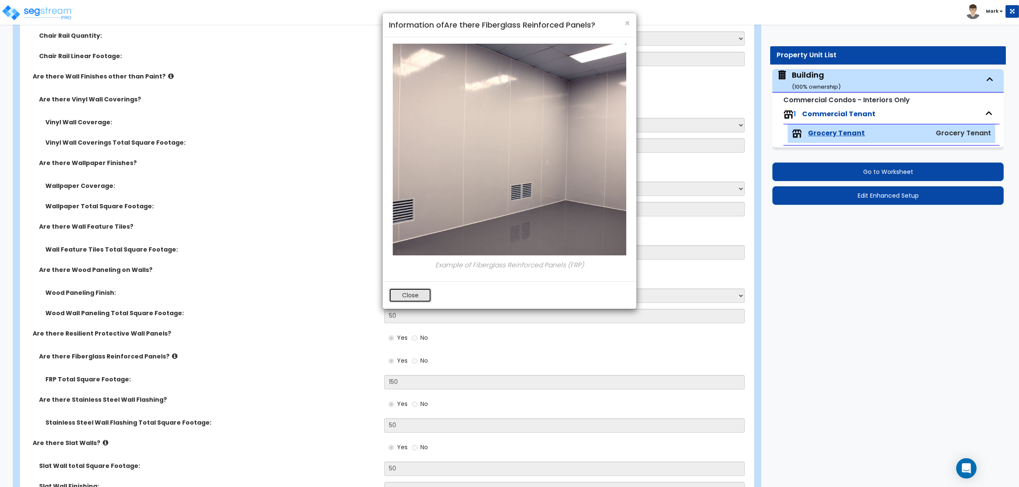
click at [413, 296] on button "Close" at bounding box center [410, 295] width 42 height 14
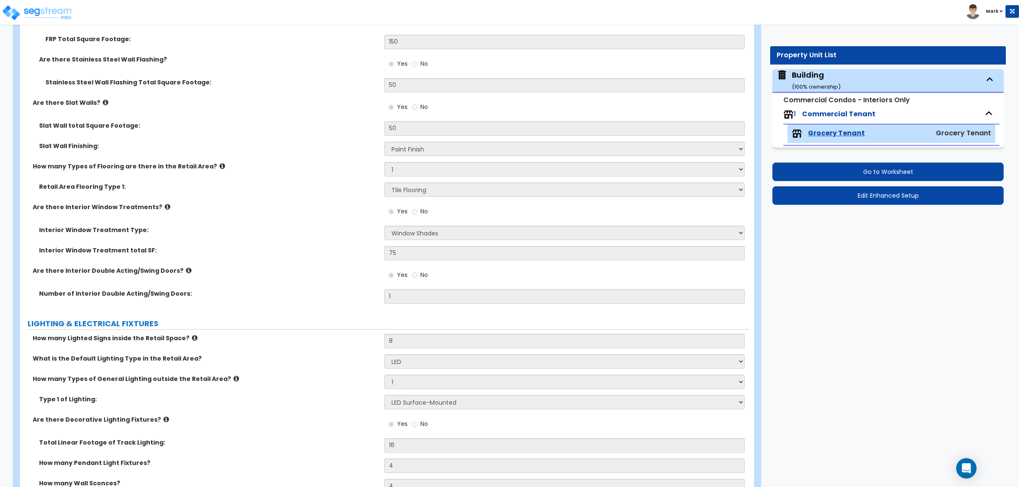
scroll to position [3714, 0]
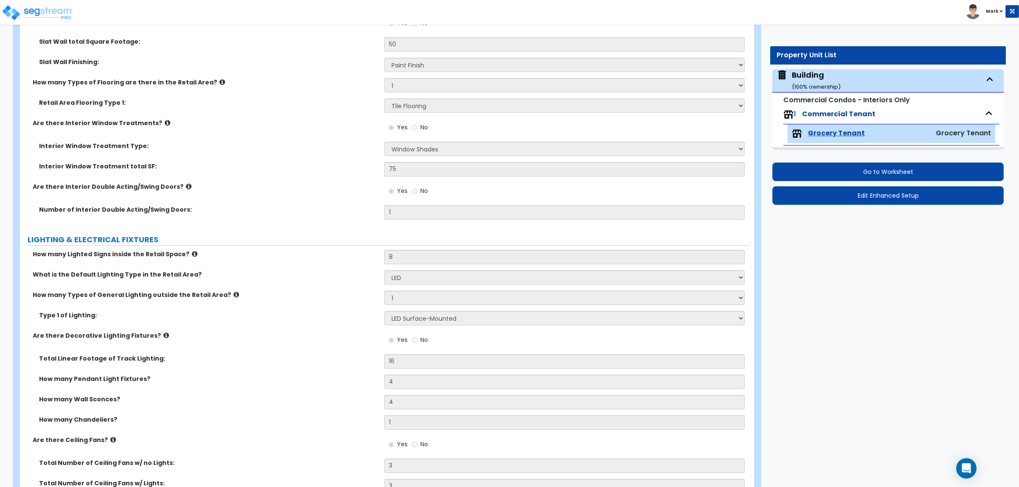
click at [165, 121] on icon at bounding box center [168, 123] width 6 height 6
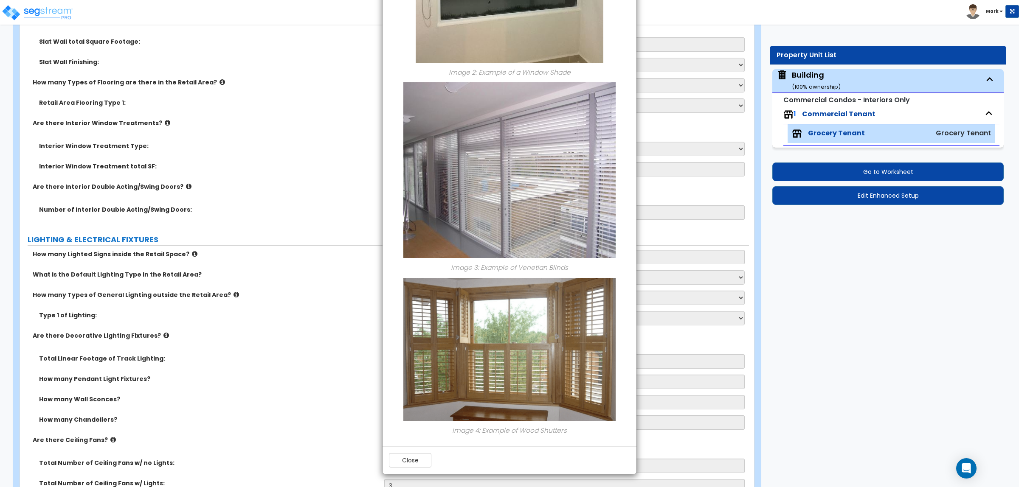
scroll to position [484, 0]
click at [404, 456] on button "Close" at bounding box center [410, 460] width 42 height 14
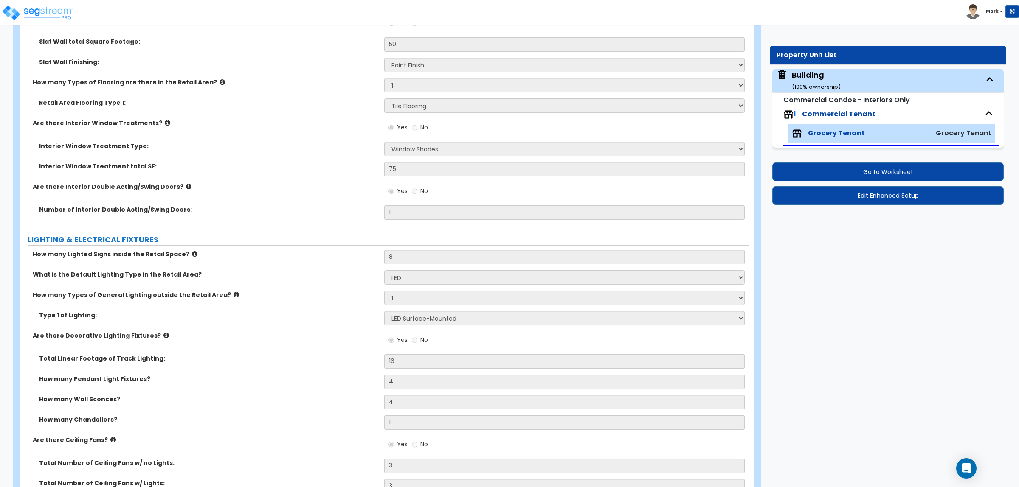
click at [222, 289] on div "What is the Default Lighting Type in the Retail Area? Please Choose One Fluores…" at bounding box center [384, 280] width 729 height 20
click at [233, 298] on icon at bounding box center [236, 295] width 6 height 6
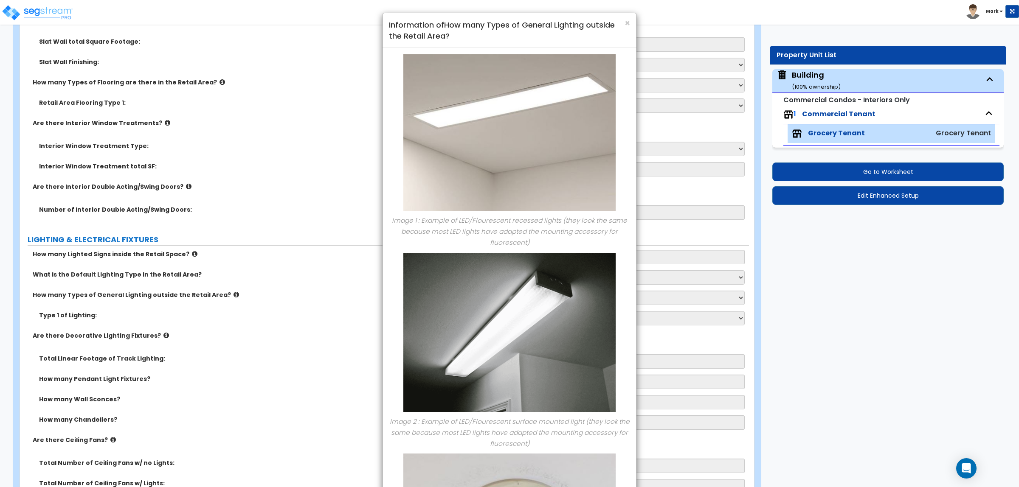
click at [219, 291] on div "× Information of How many Types of General Lighting outside the Retail Area? Im…" at bounding box center [509, 243] width 1019 height 487
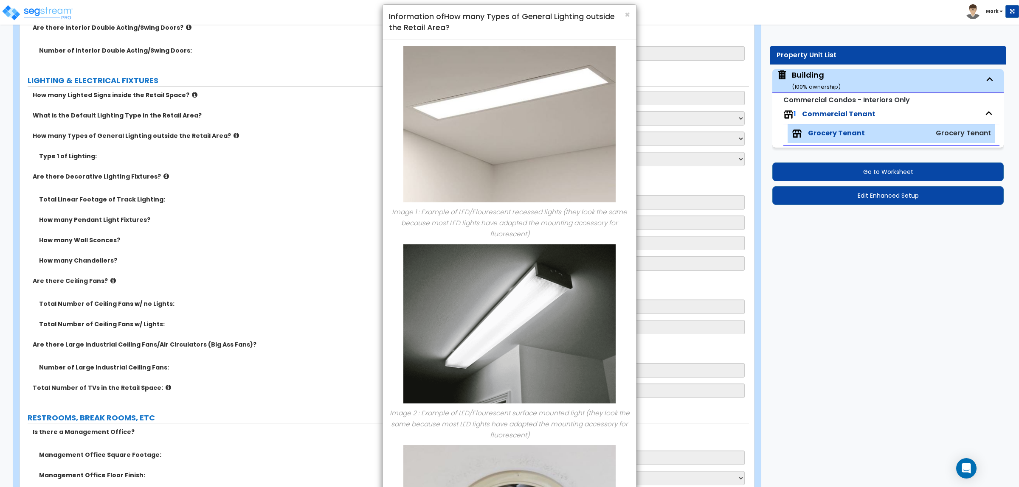
scroll to position [0, 0]
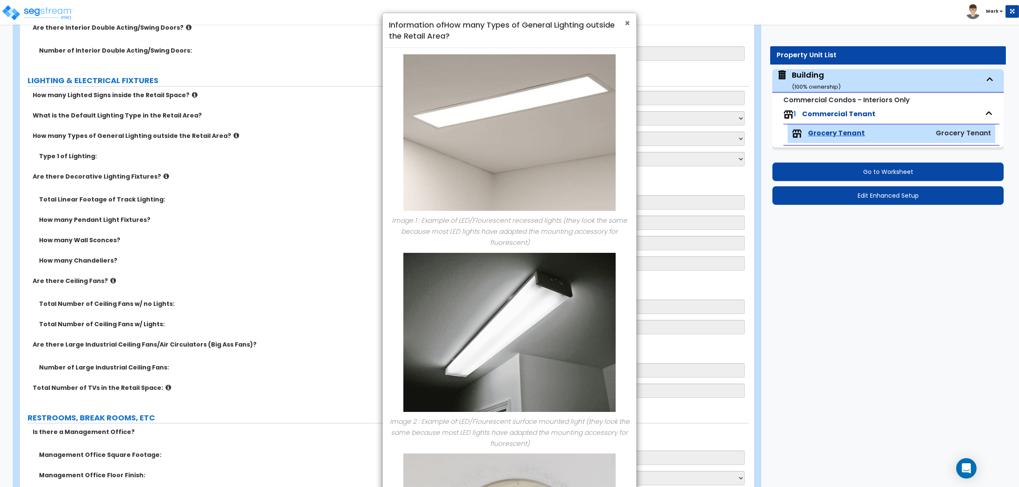
click at [626, 19] on span "×" at bounding box center [627, 23] width 6 height 12
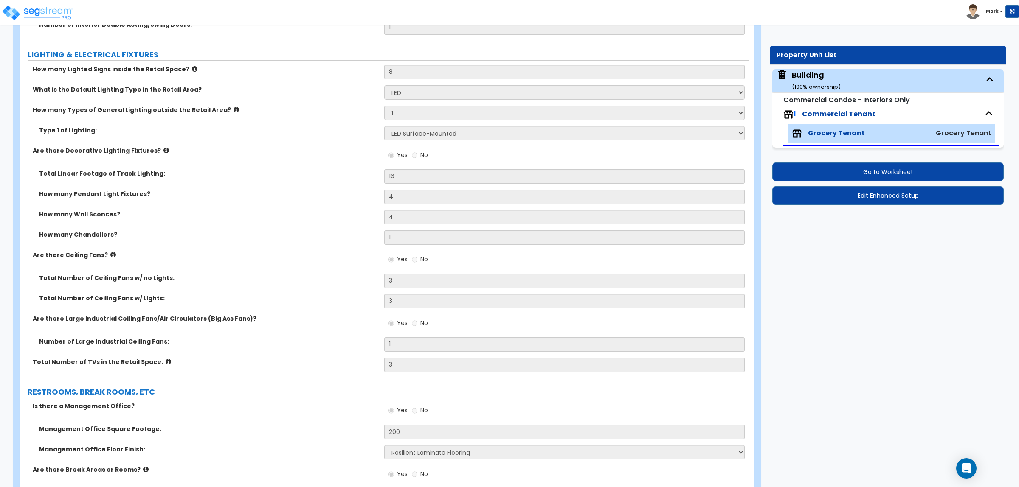
scroll to position [3979, 0]
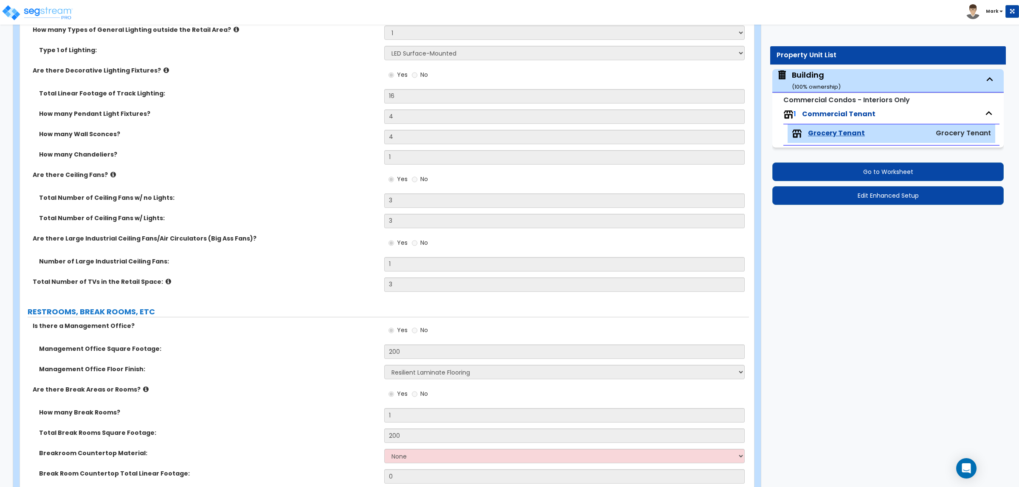
click at [166, 278] on icon at bounding box center [169, 281] width 6 height 6
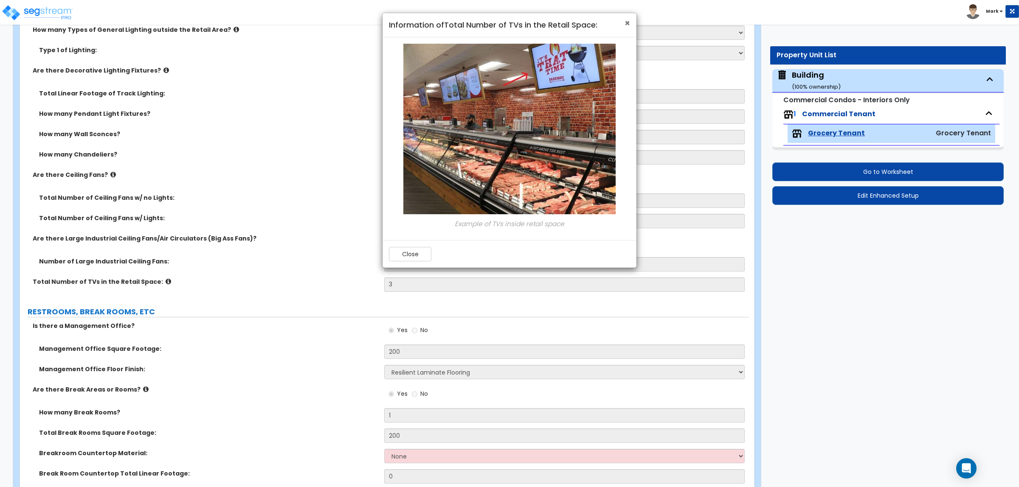
click at [626, 25] on span "×" at bounding box center [627, 23] width 6 height 12
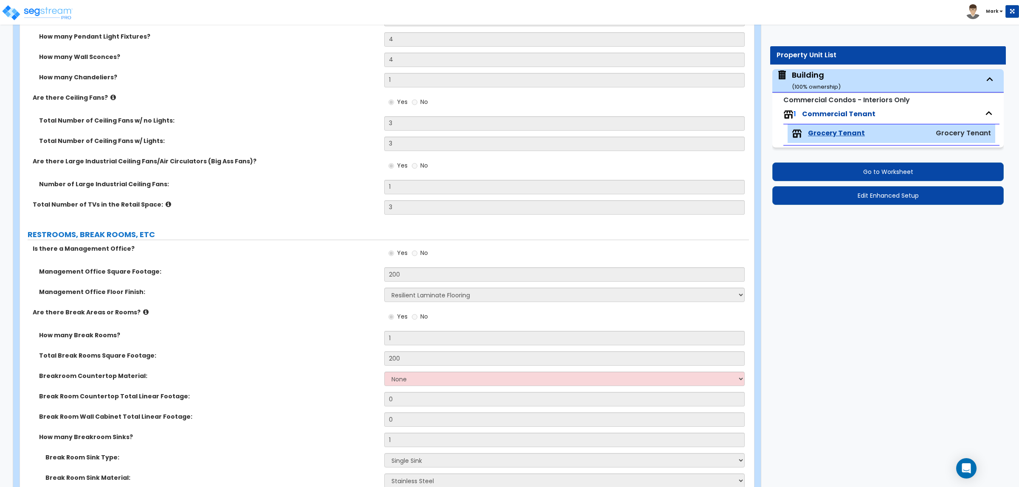
scroll to position [4085, 0]
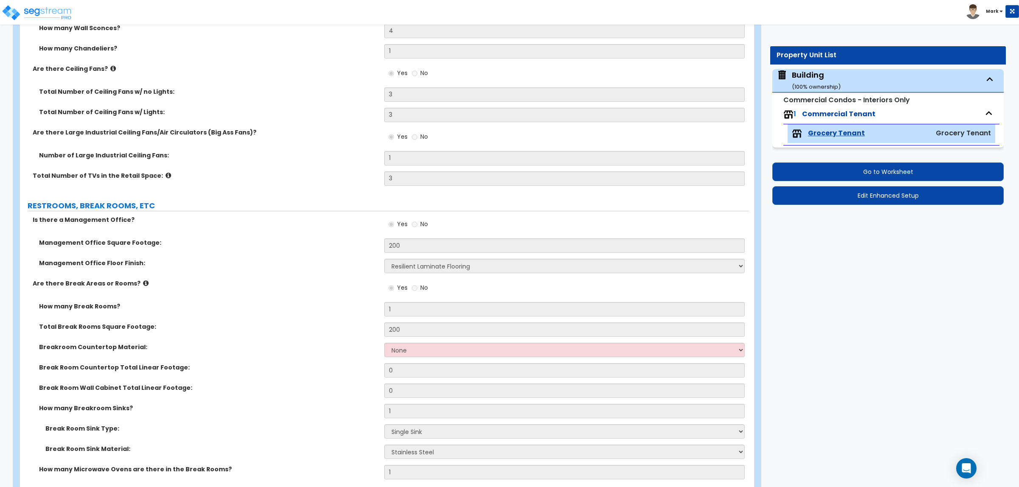
click at [143, 281] on icon at bounding box center [146, 283] width 6 height 6
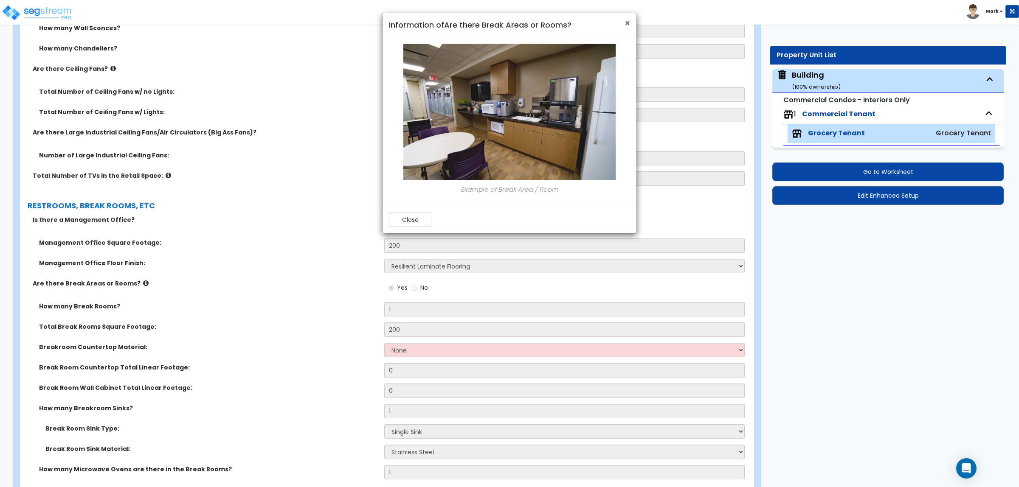
click at [628, 20] on span "×" at bounding box center [627, 23] width 6 height 12
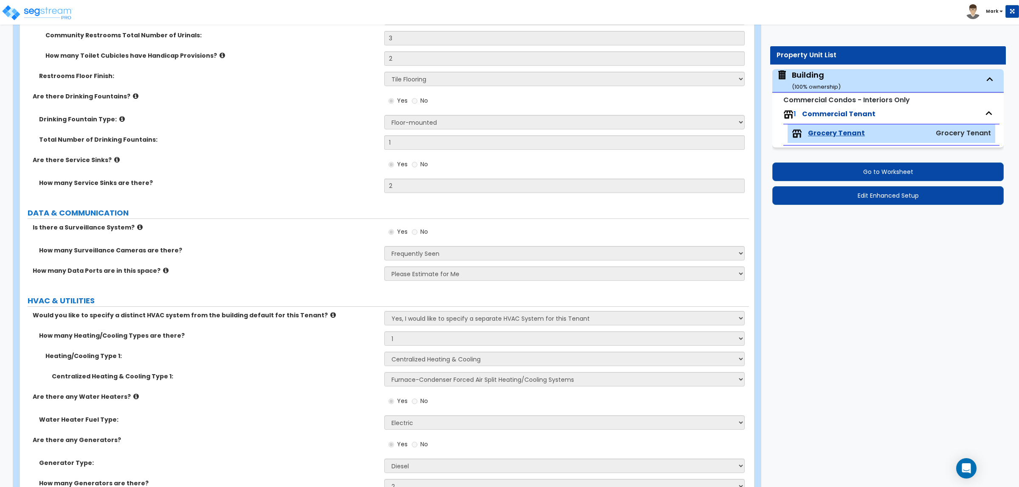
scroll to position [5040, 0]
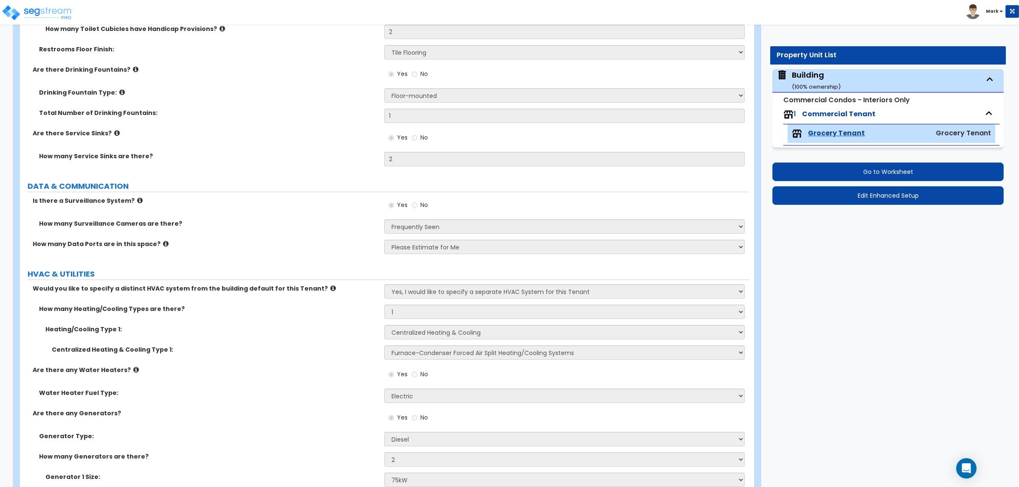
click at [133, 369] on icon at bounding box center [136, 370] width 6 height 6
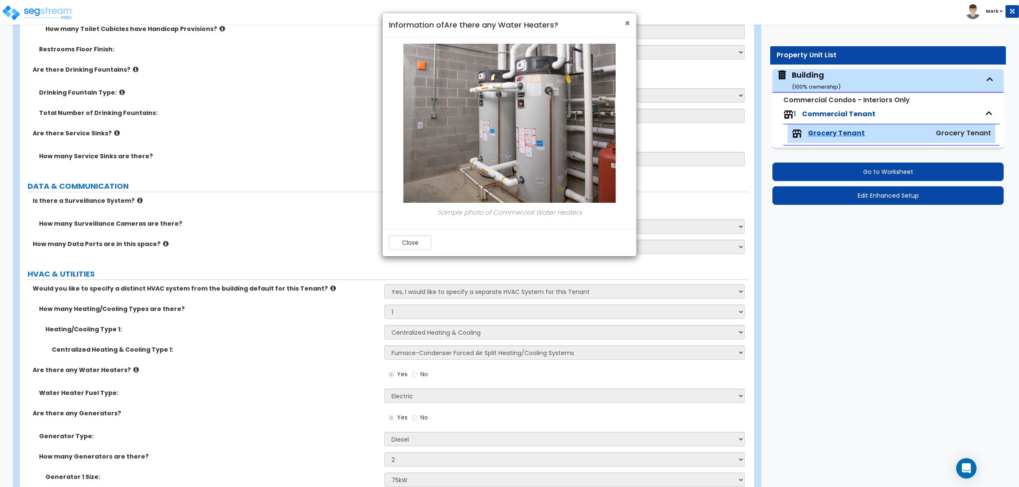
click at [629, 26] on span "×" at bounding box center [627, 23] width 6 height 12
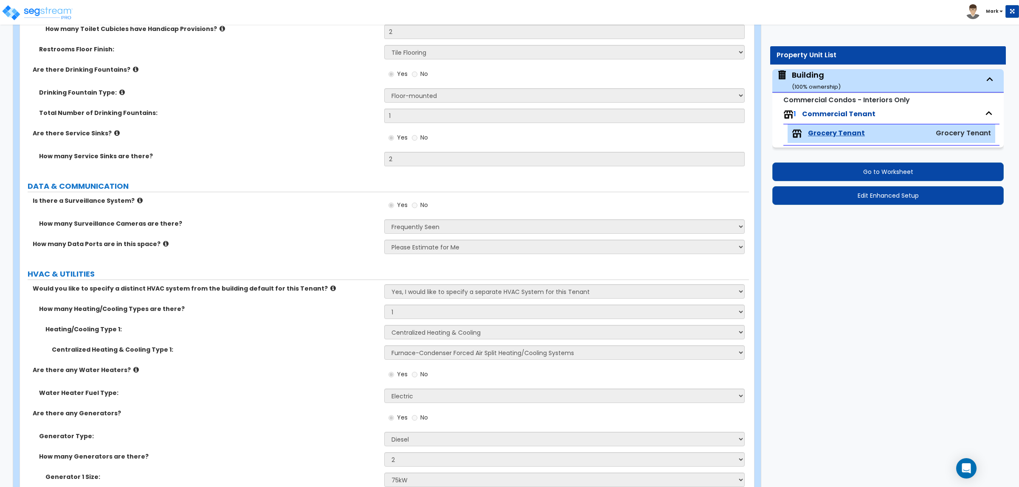
click at [330, 286] on icon at bounding box center [333, 288] width 6 height 6
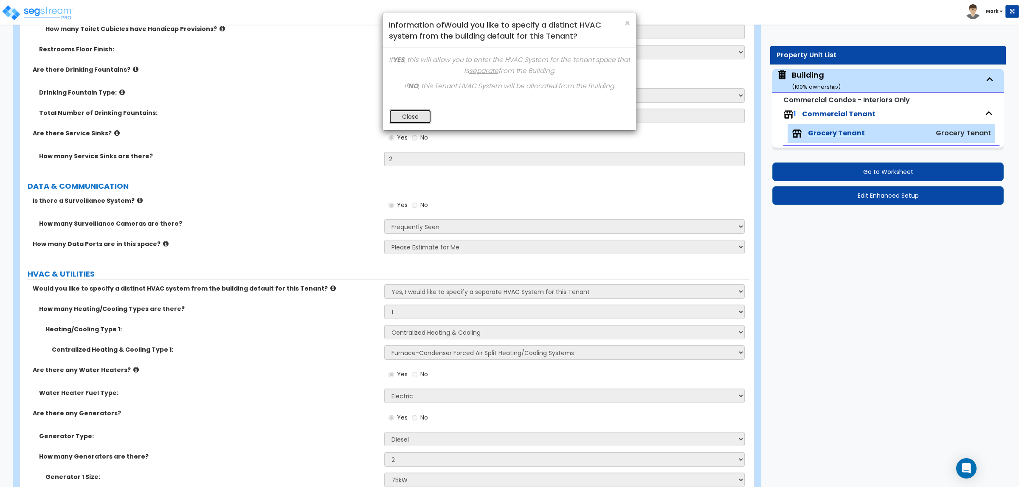
click at [416, 117] on button "Close" at bounding box center [410, 117] width 42 height 14
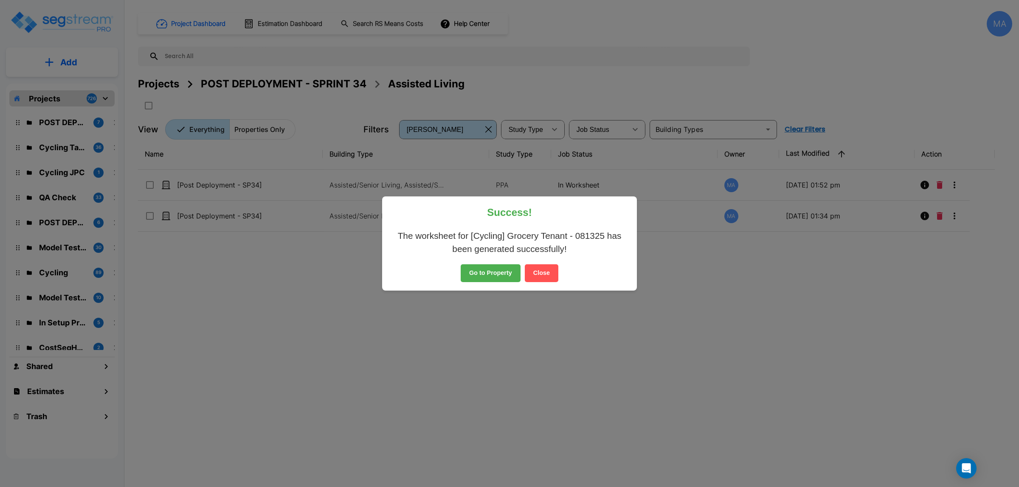
click at [550, 270] on button "Close" at bounding box center [542, 273] width 34 height 18
